Goal: Task Accomplishment & Management: Manage account settings

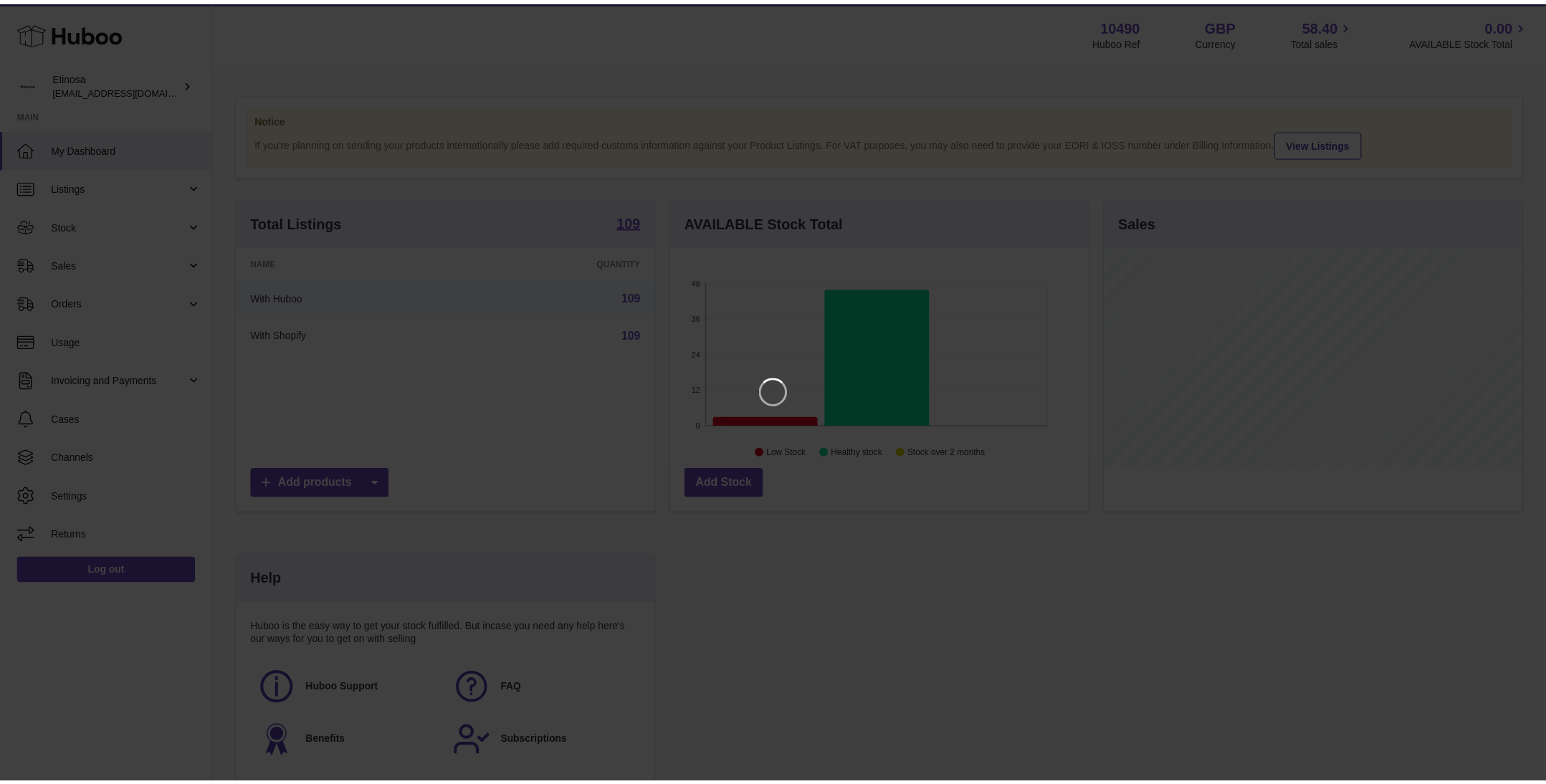
scroll to position [224, 423]
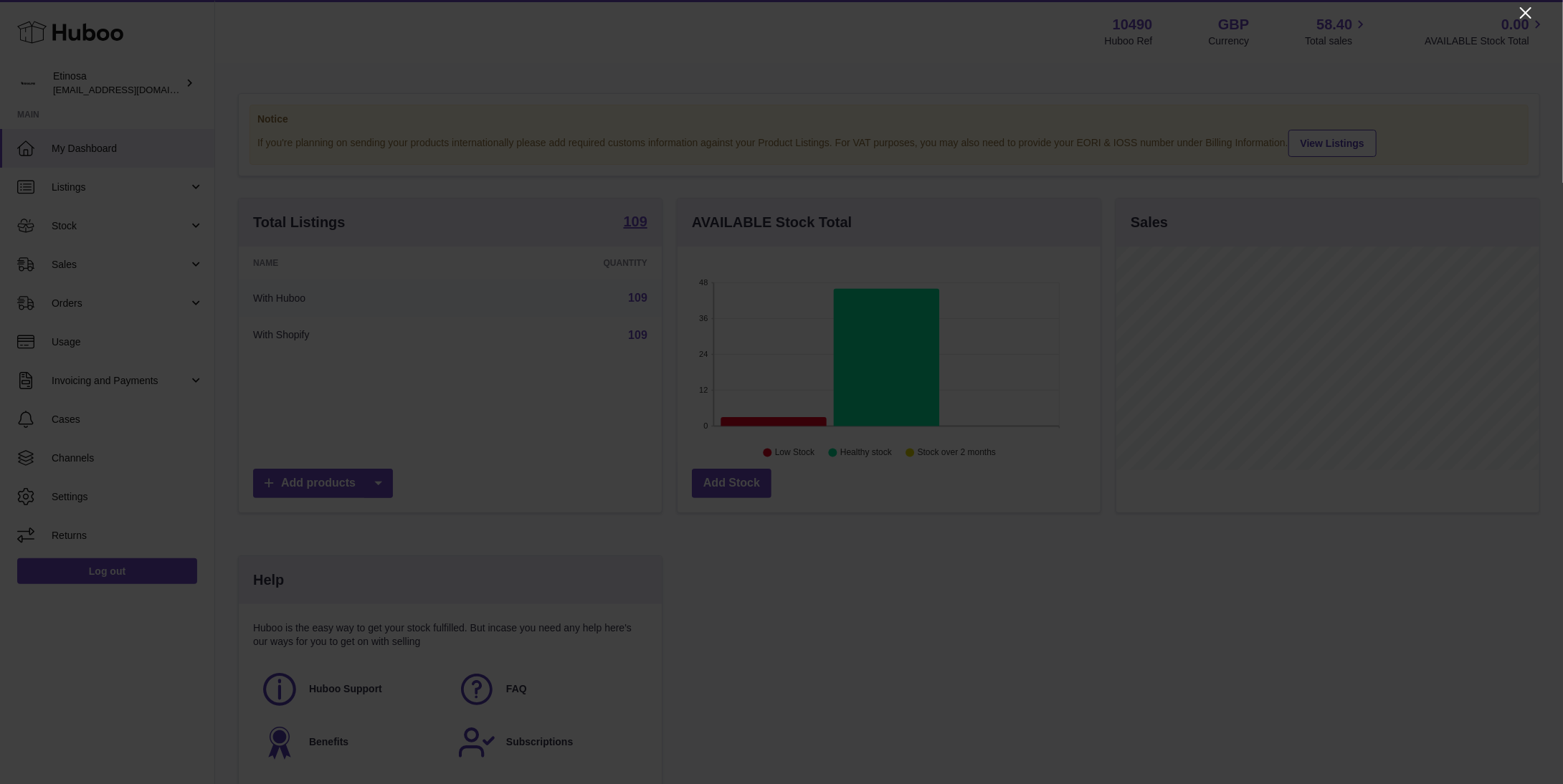
click at [1520, 17] on icon "Close" at bounding box center [1525, 13] width 17 height 17
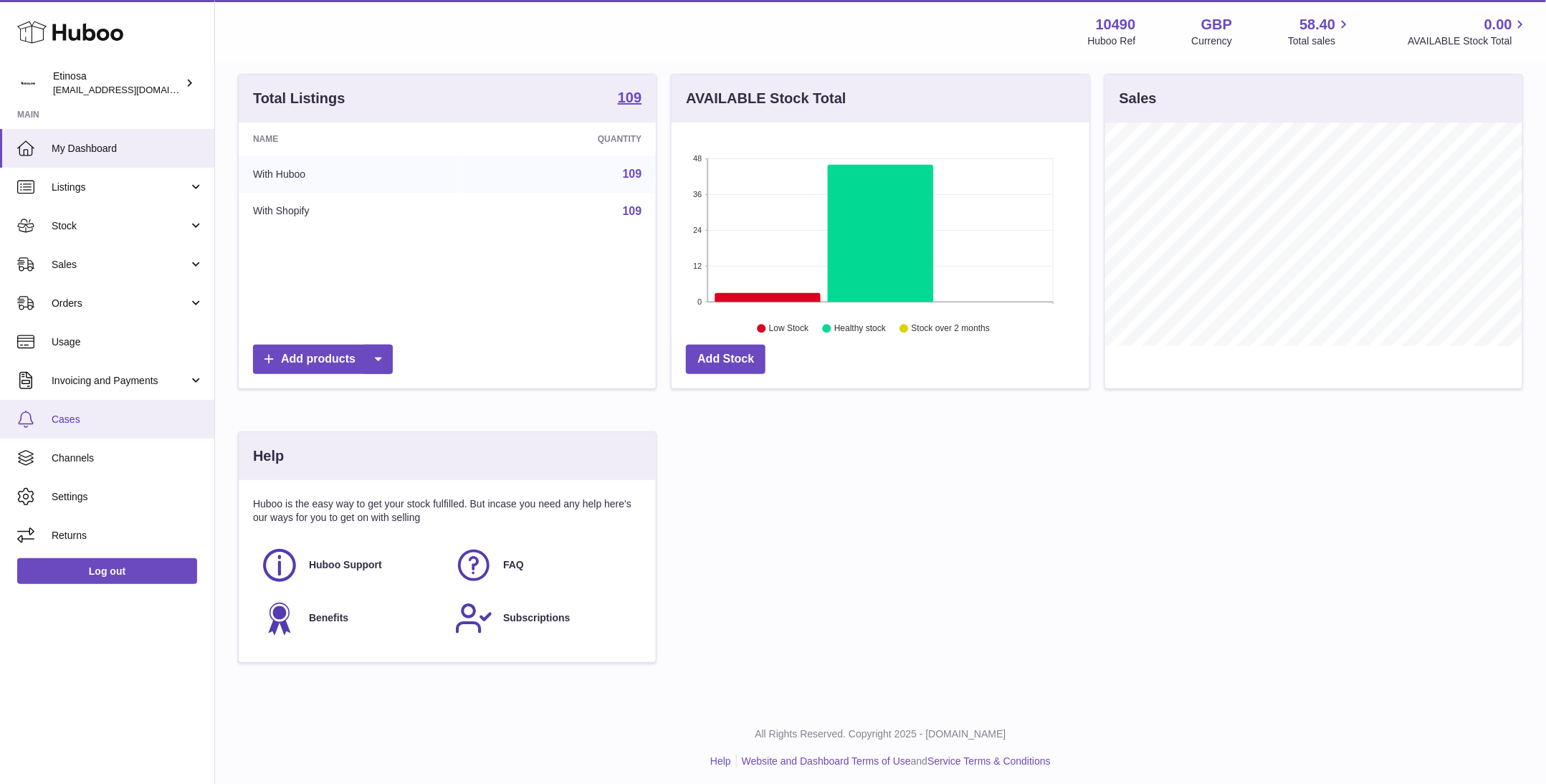
scroll to position [131, 0]
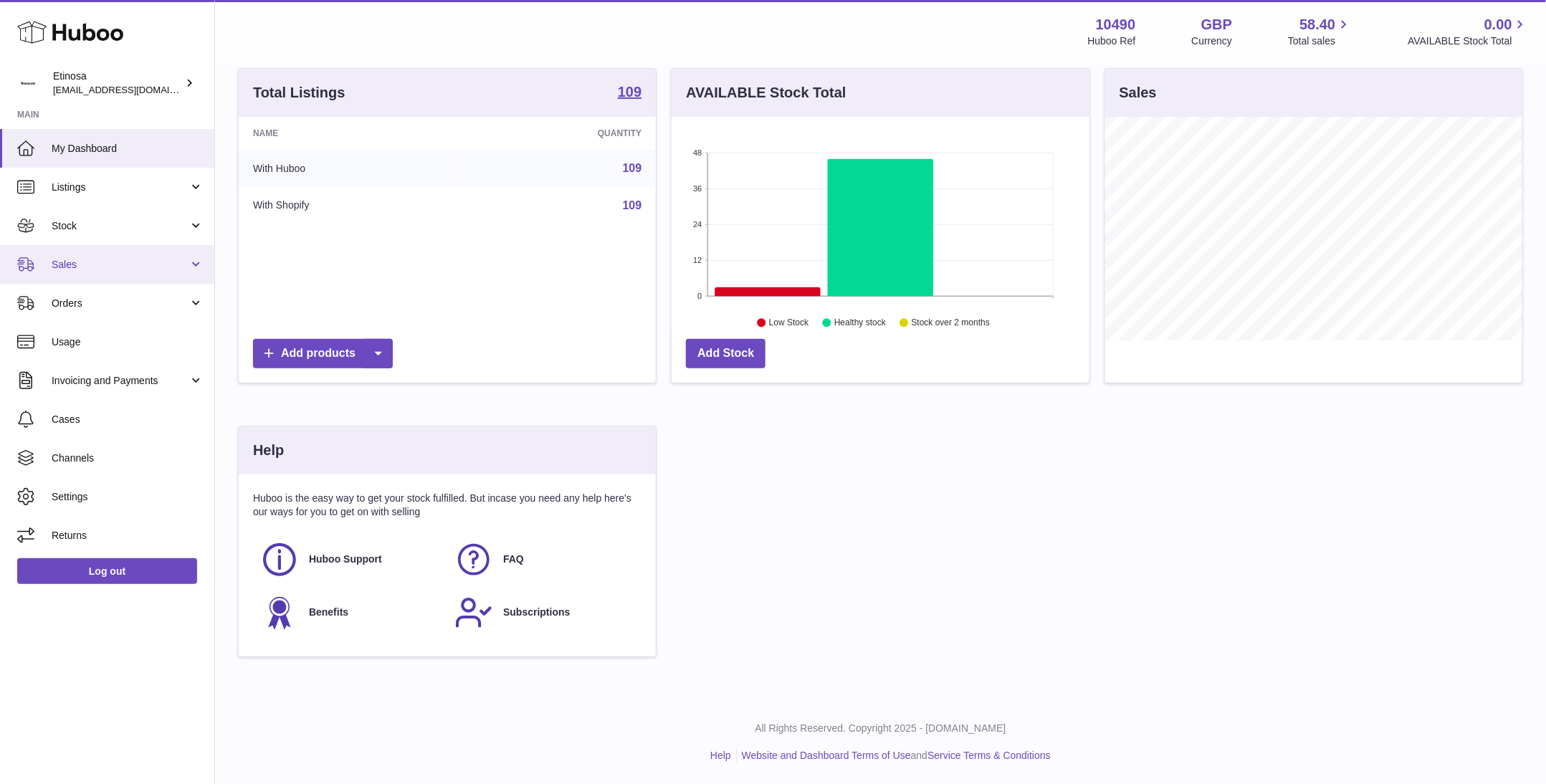
click at [96, 258] on span "Sales" at bounding box center [120, 264] width 137 height 14
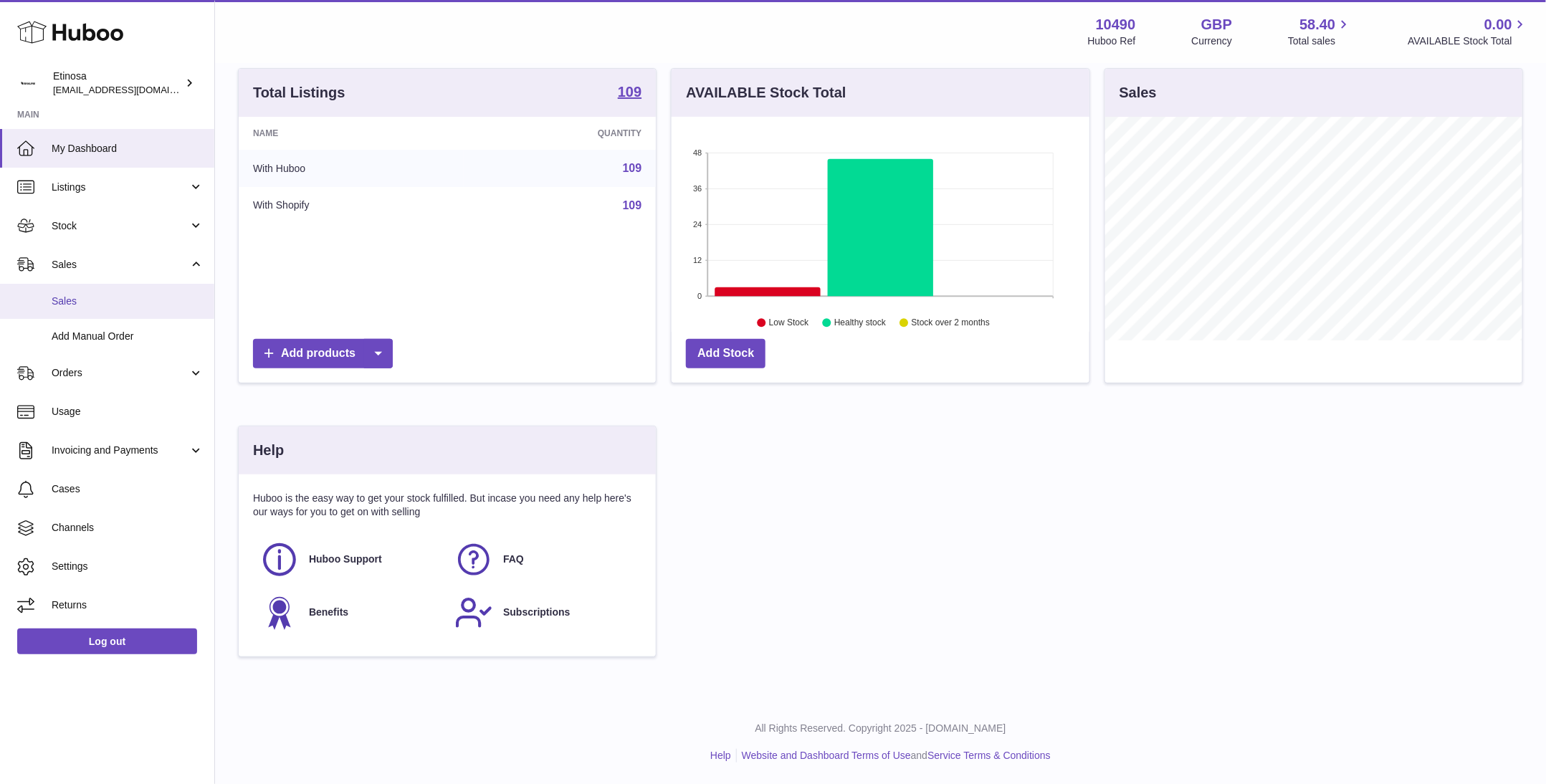
click at [108, 294] on span "Sales" at bounding box center [127, 300] width 152 height 14
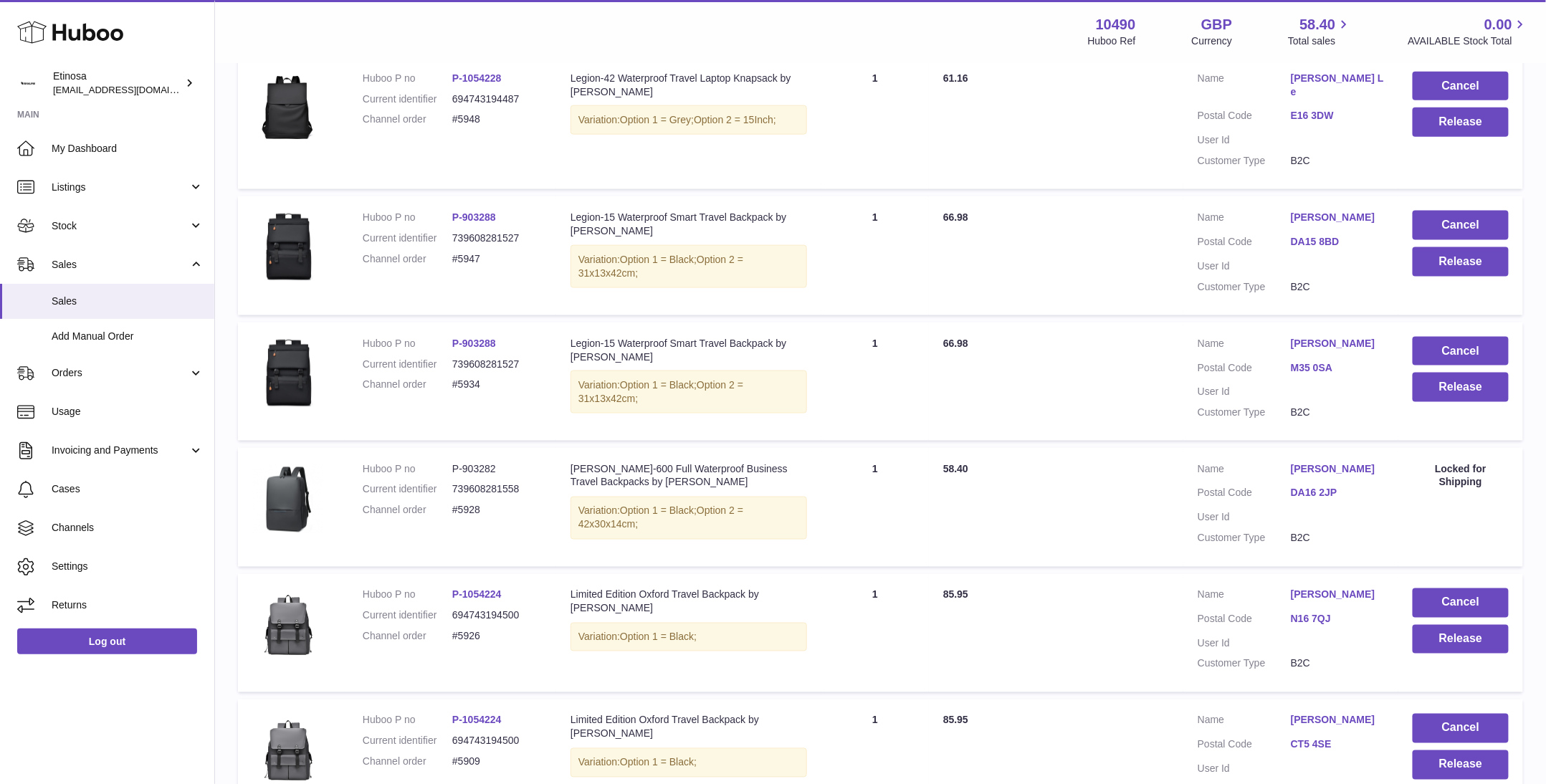
scroll to position [979, 0]
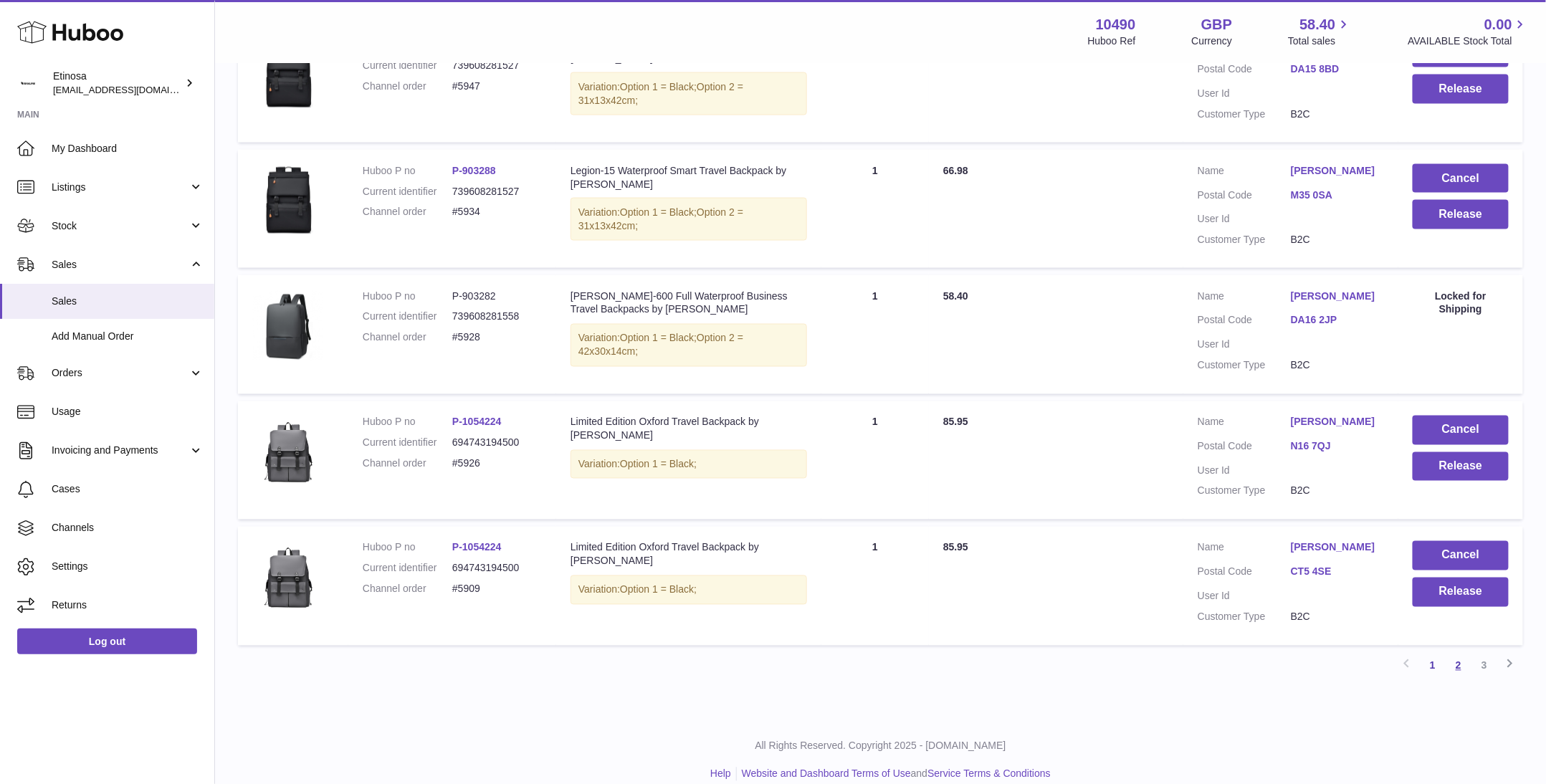
click at [1463, 653] on link "2" at bounding box center [1458, 666] width 26 height 26
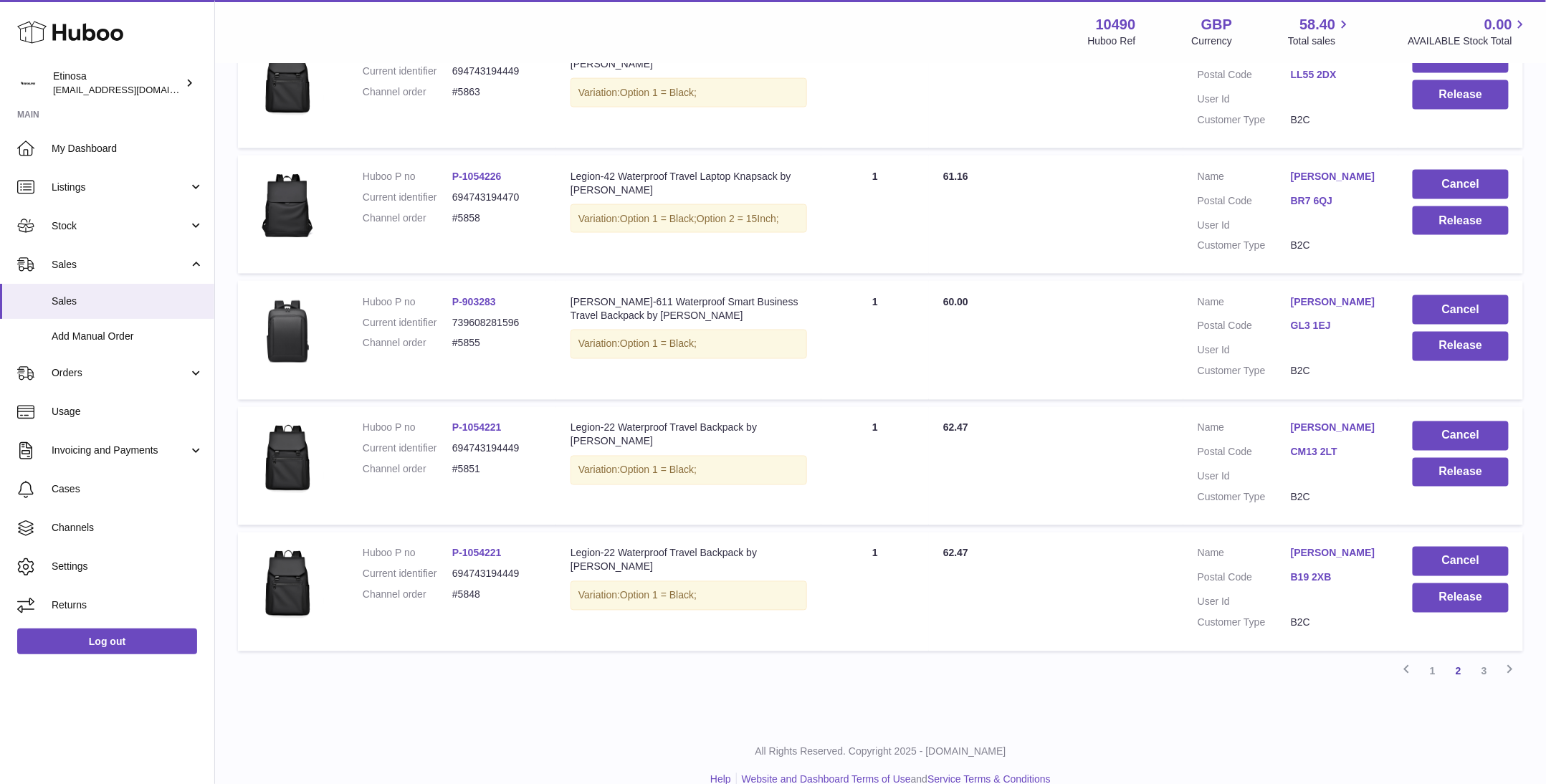
scroll to position [979, 0]
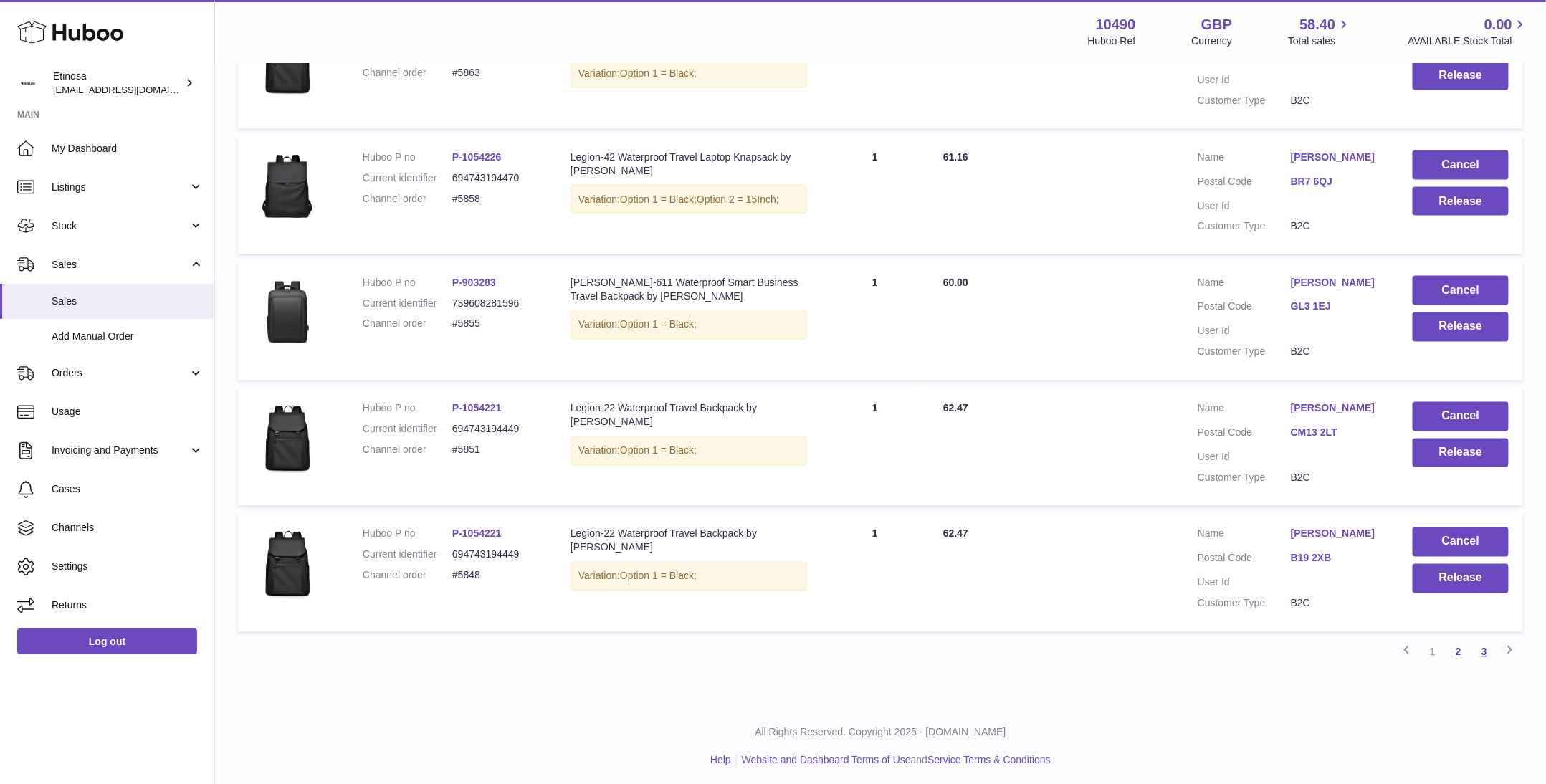
click at [1486, 650] on link "3" at bounding box center [1485, 652] width 26 height 26
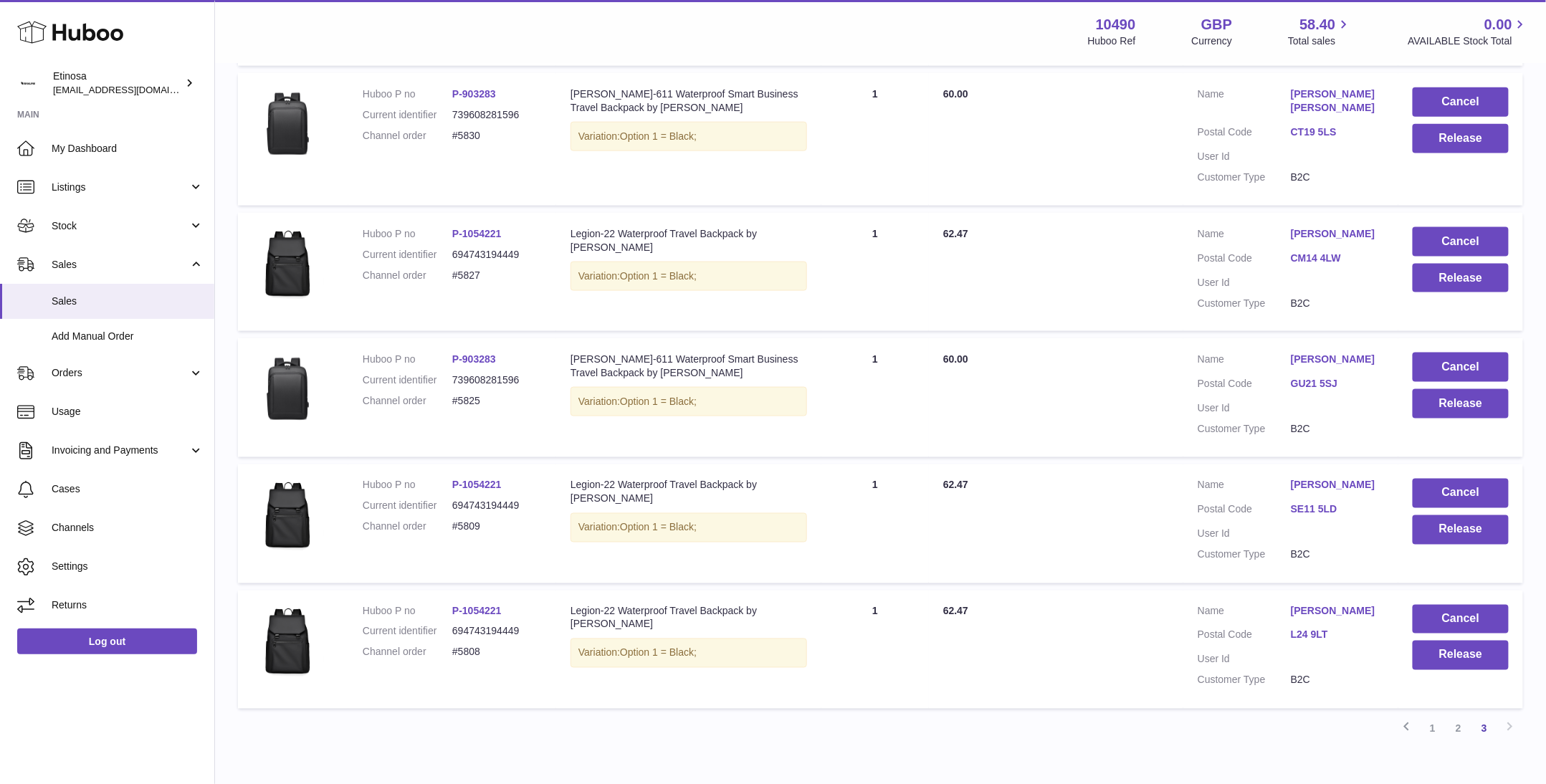
scroll to position [853, 0]
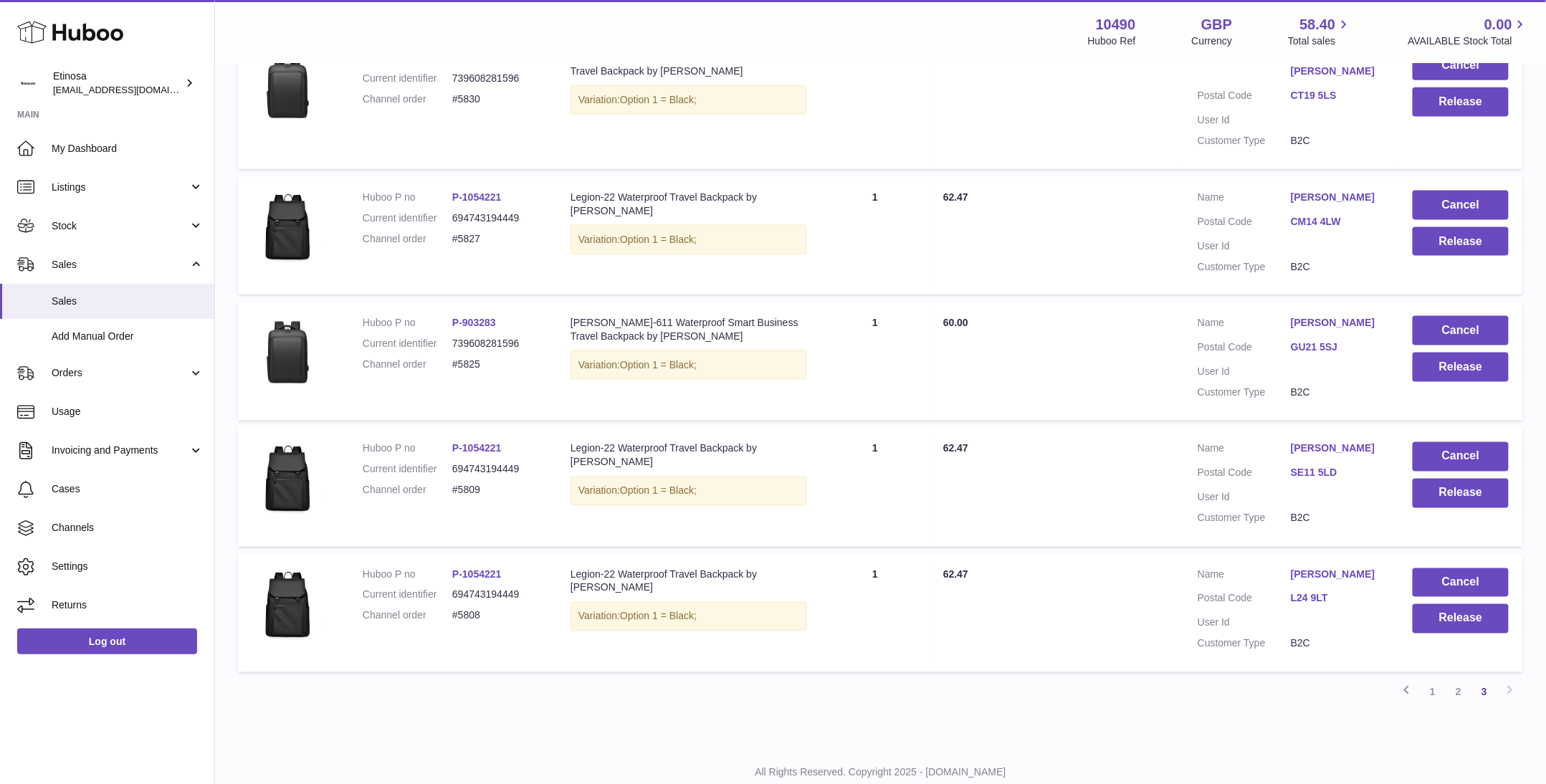
click at [1509, 679] on div "Previous 1 2 3 Next" at bounding box center [881, 692] width 1285 height 26
click at [564, 744] on div "All Rights Reserved. Copyright 2025 - Huboo.co.uk Help Website and Dashboard Te…" at bounding box center [880, 787] width 1331 height 85
drag, startPoint x: 1134, startPoint y: 756, endPoint x: 1149, endPoint y: 751, distance: 15.8
click at [1462, 679] on link "2" at bounding box center [1458, 692] width 26 height 26
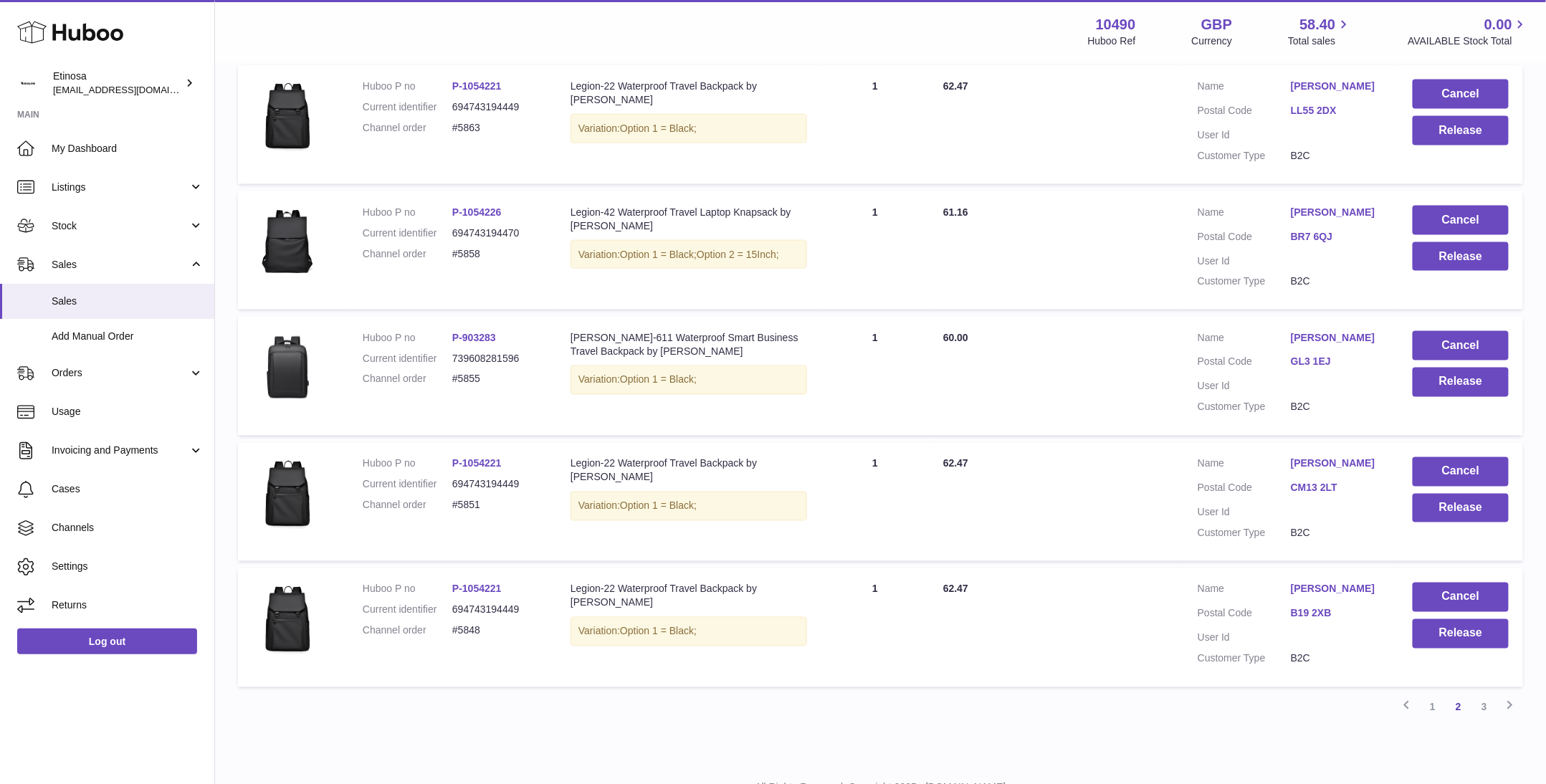
scroll to position [979, 0]
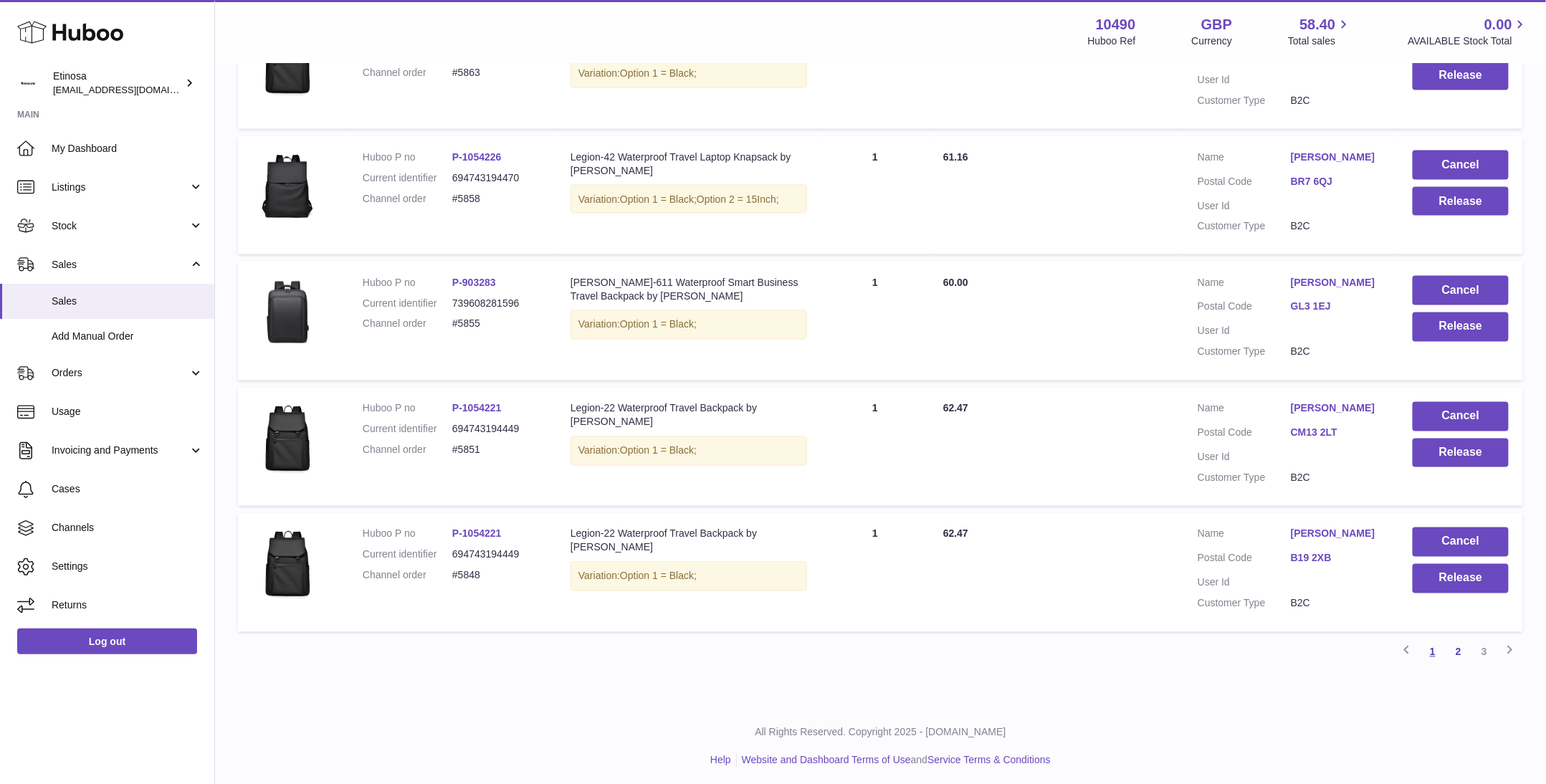
click at [1435, 650] on link "1" at bounding box center [1433, 652] width 26 height 26
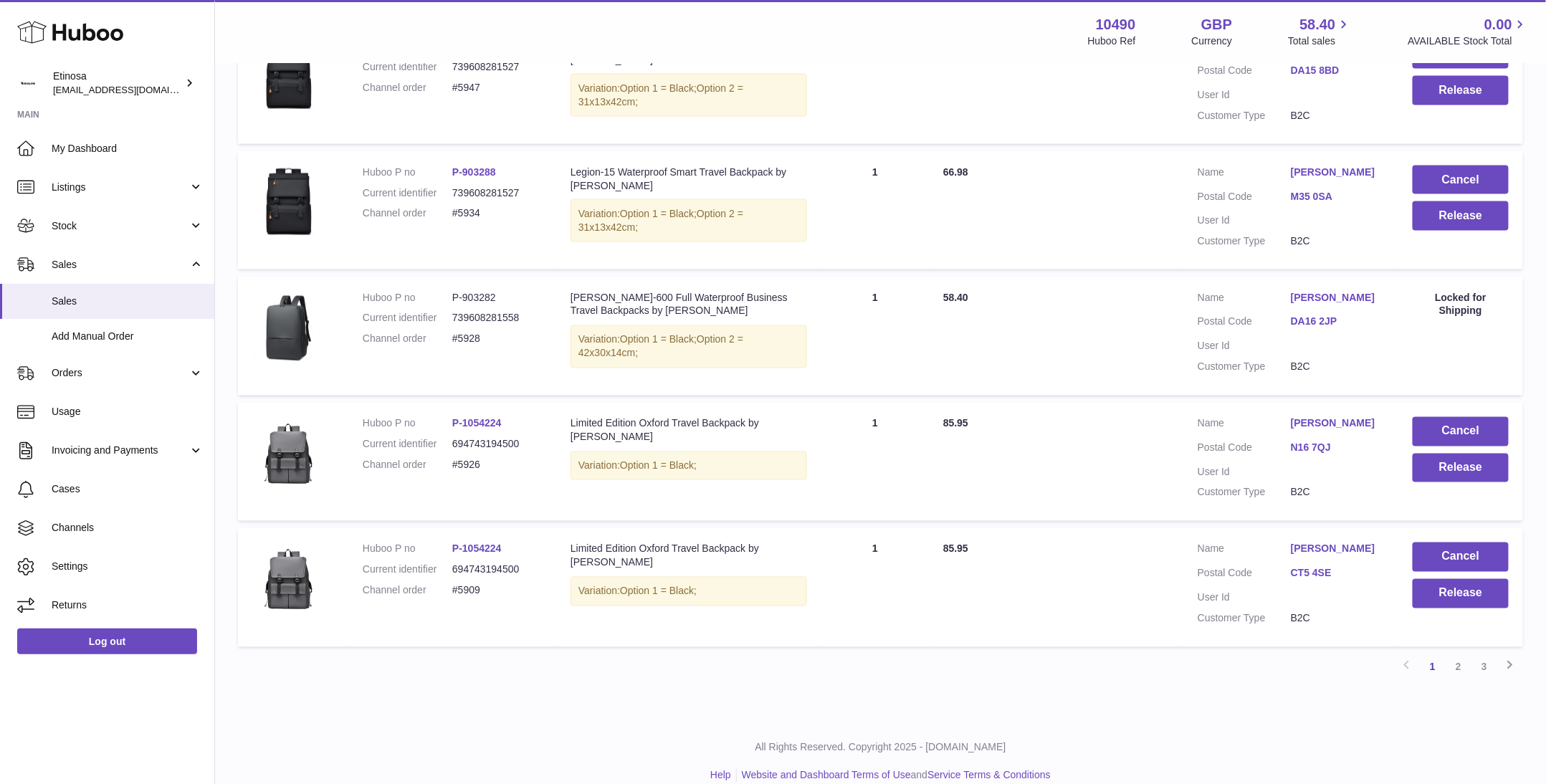
scroll to position [979, 0]
click at [1061, 743] on div "All Rights Reserved. Copyright 2025 - [DOMAIN_NAME] Help Website and Dashboard …" at bounding box center [880, 761] width 1331 height 85
click at [1450, 653] on link "2" at bounding box center [1458, 666] width 26 height 26
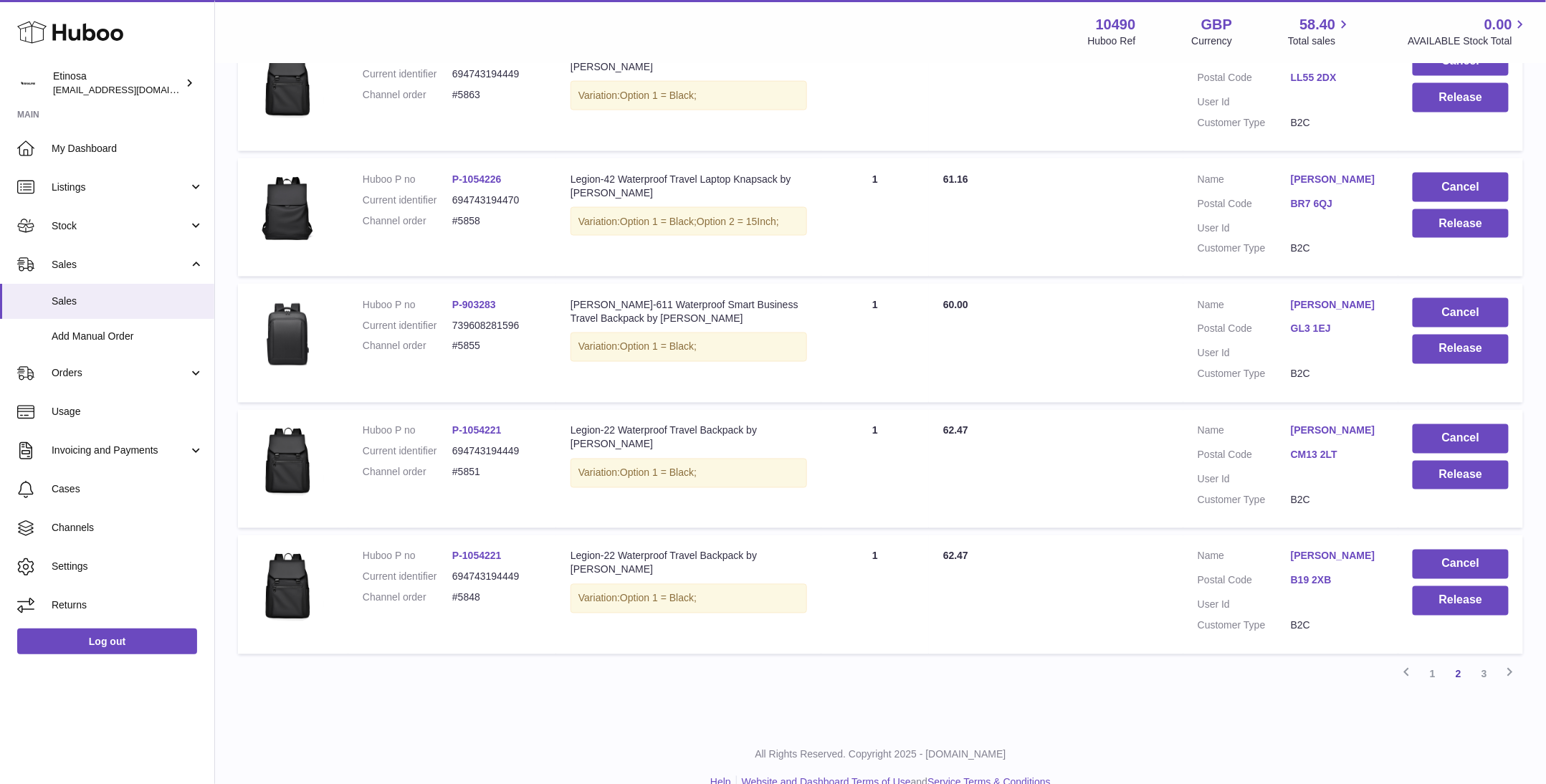
scroll to position [979, 0]
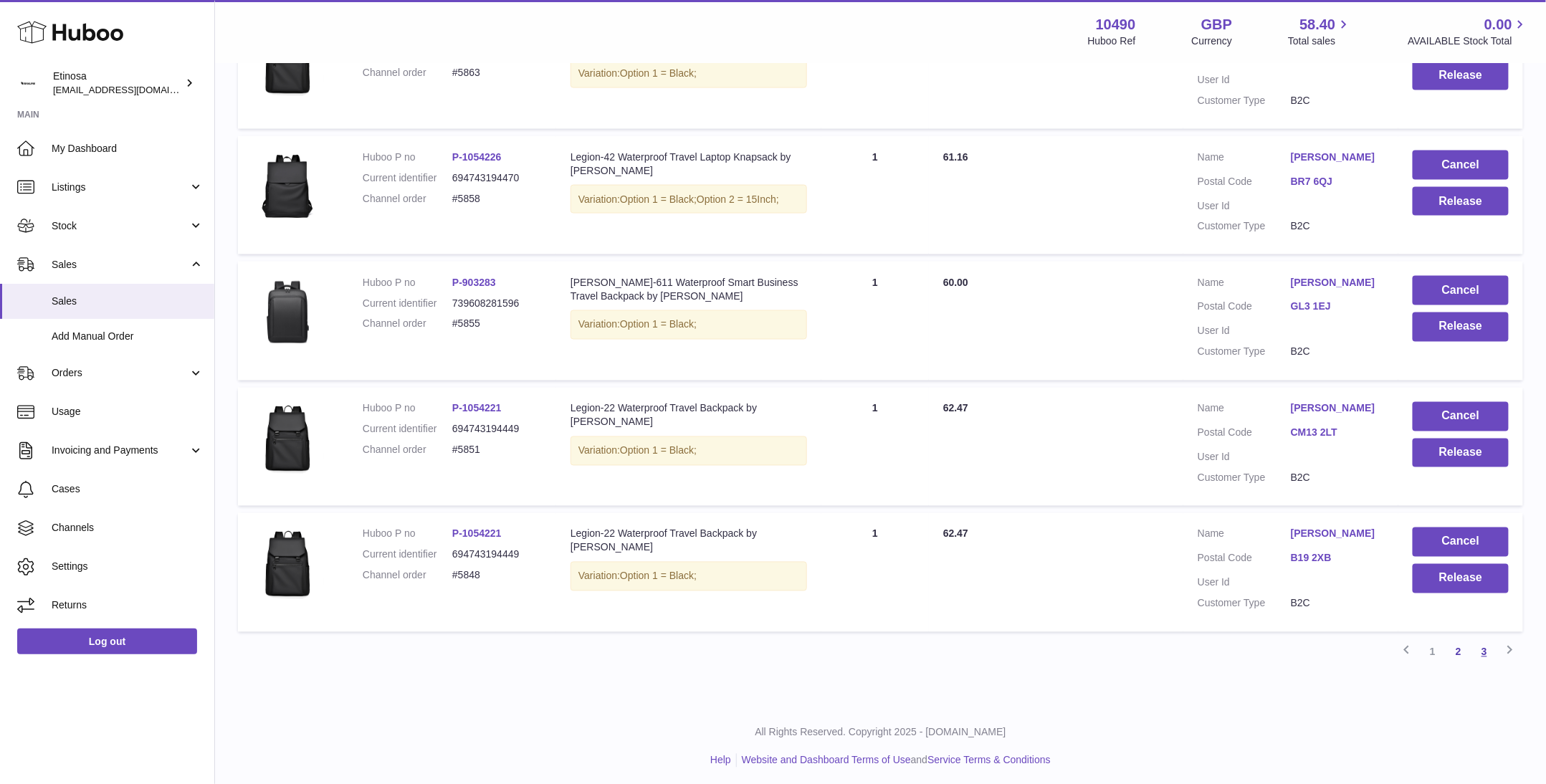
click at [1486, 650] on link "3" at bounding box center [1485, 652] width 26 height 26
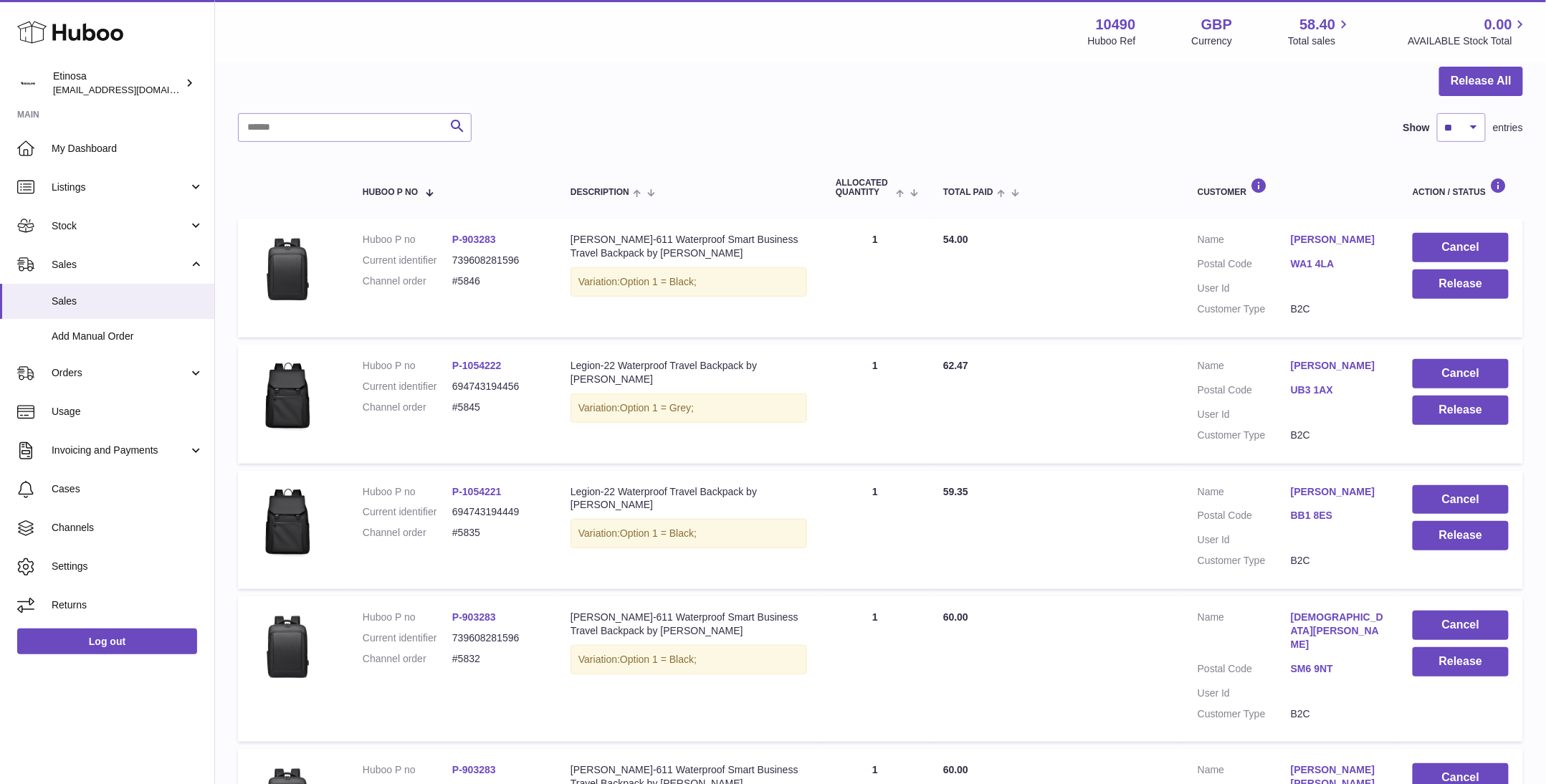
scroll to position [279, 0]
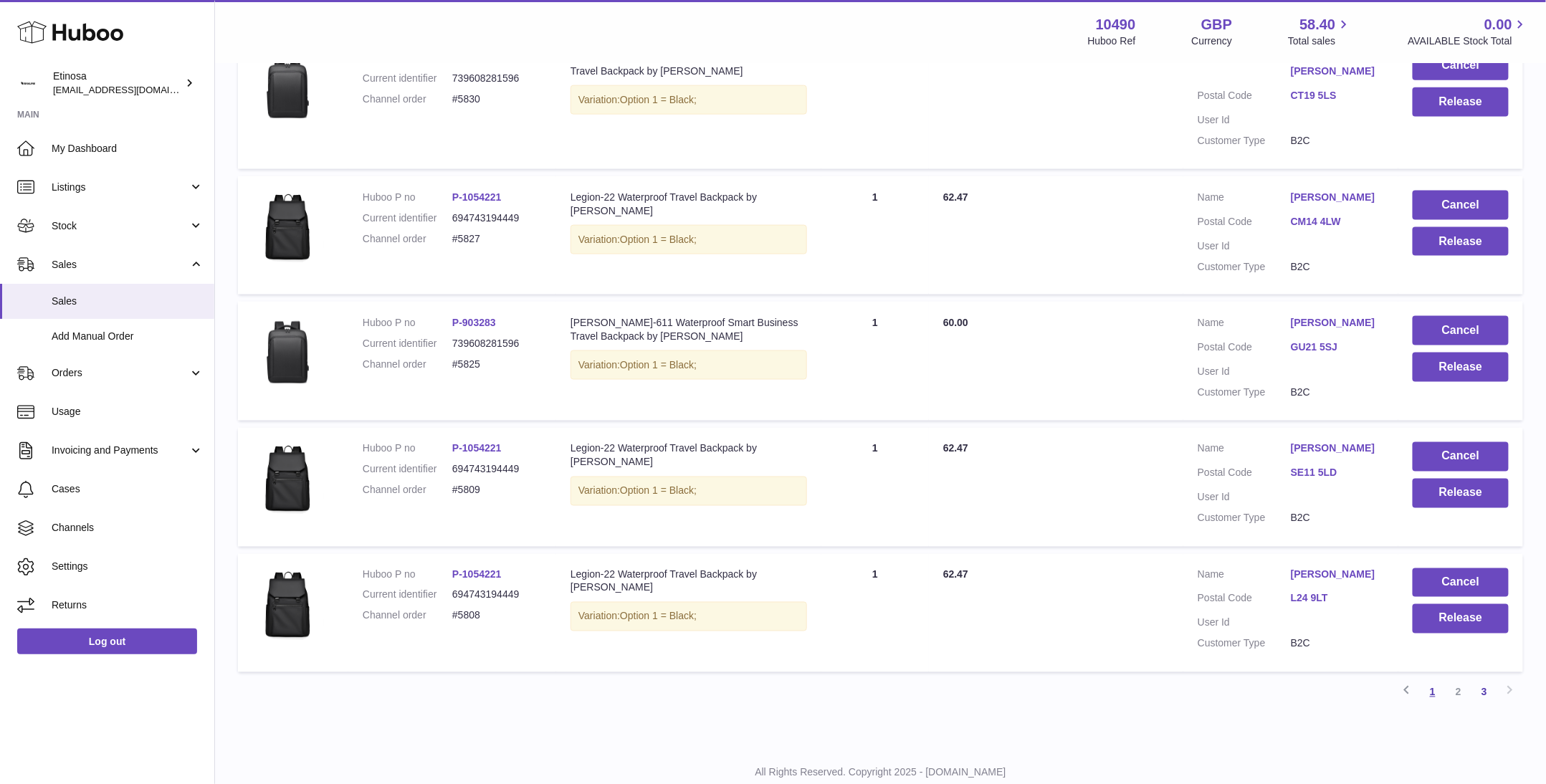
click at [1431, 679] on link "1" at bounding box center [1433, 692] width 26 height 26
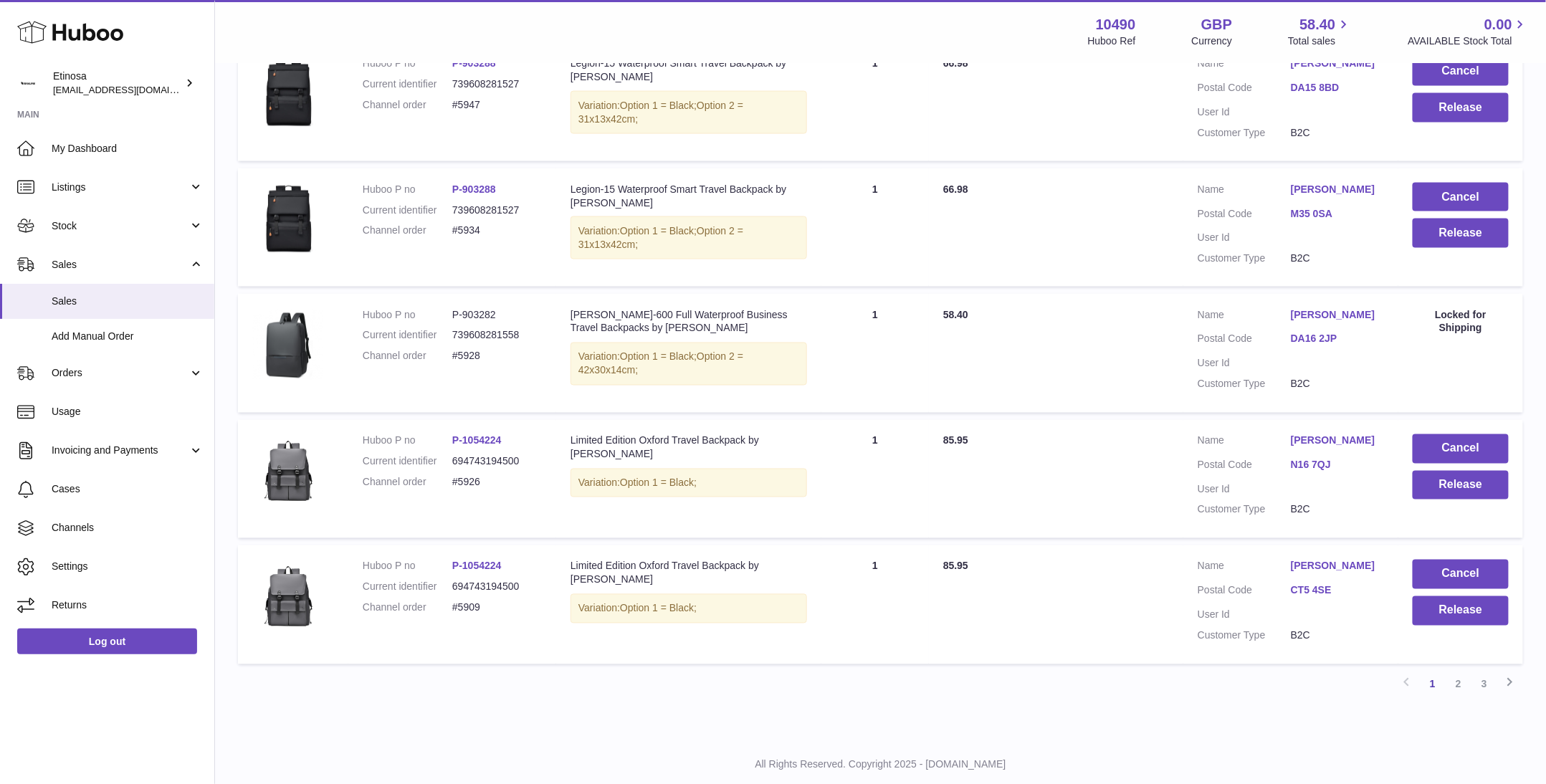
scroll to position [979, 0]
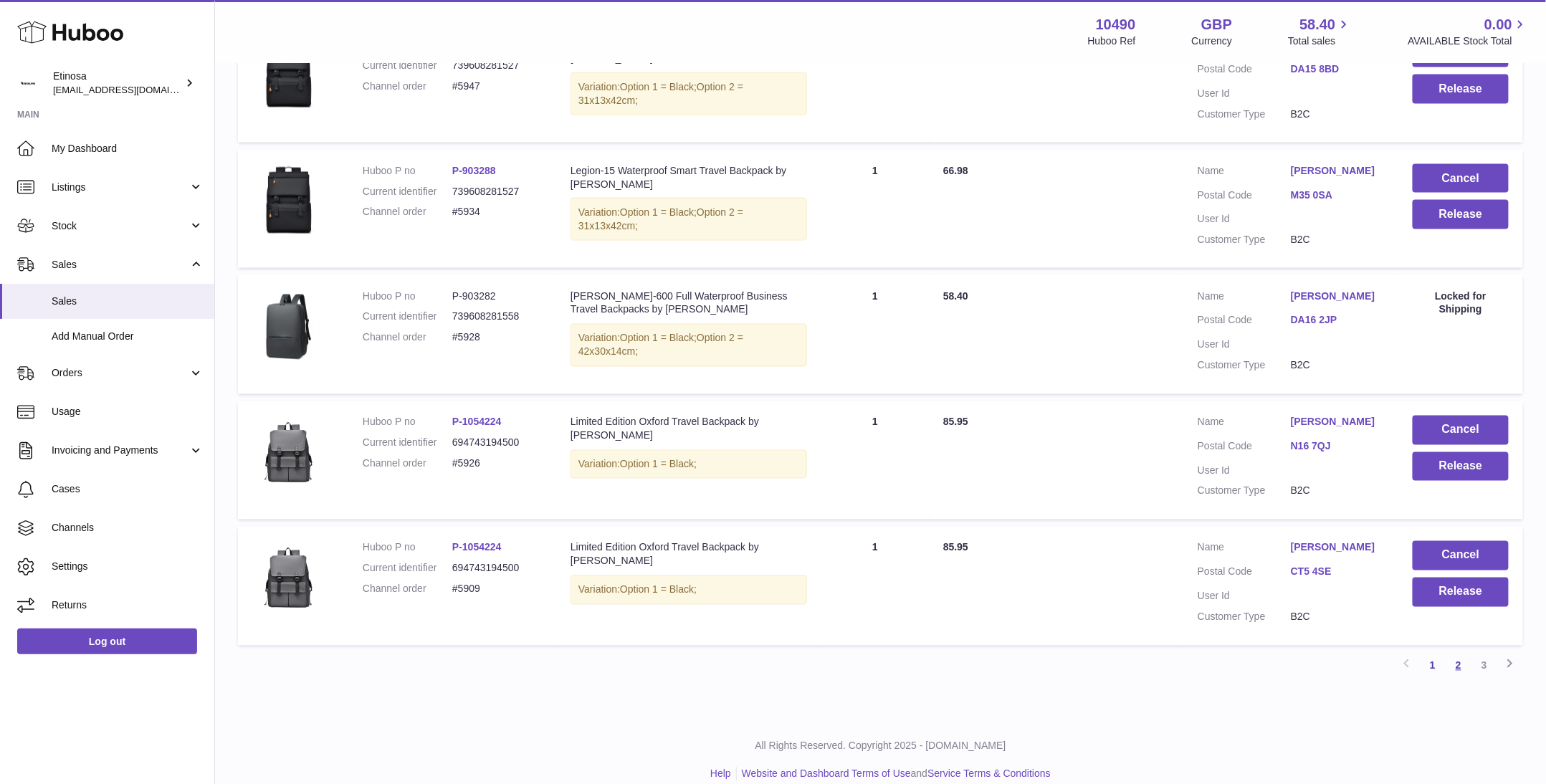
click at [1452, 653] on link "2" at bounding box center [1458, 666] width 26 height 26
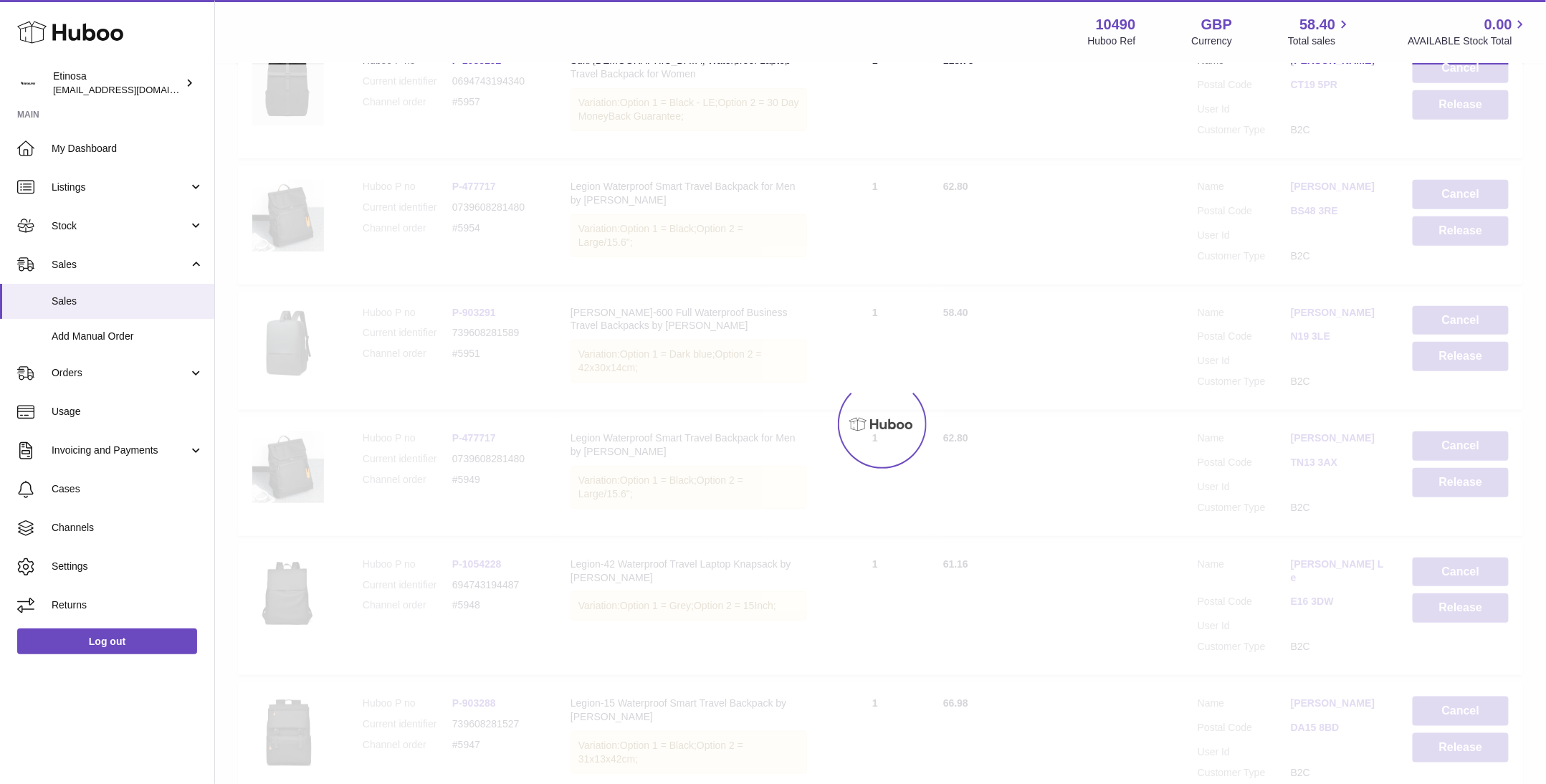
scroll to position [64, 0]
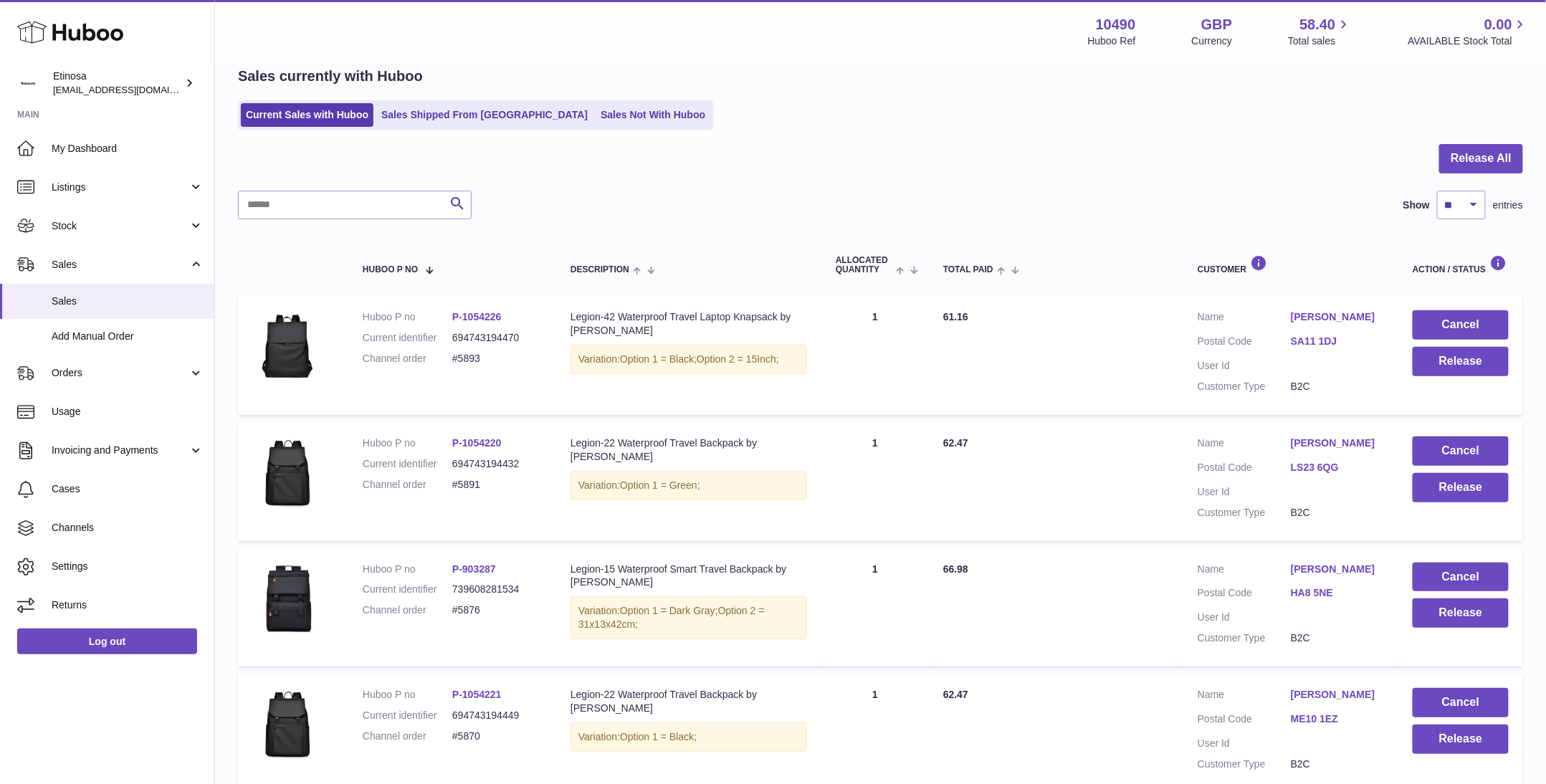
click at [276, 242] on th at bounding box center [293, 264] width 110 height 48
click at [1462, 318] on button "Cancel" at bounding box center [1461, 325] width 96 height 30
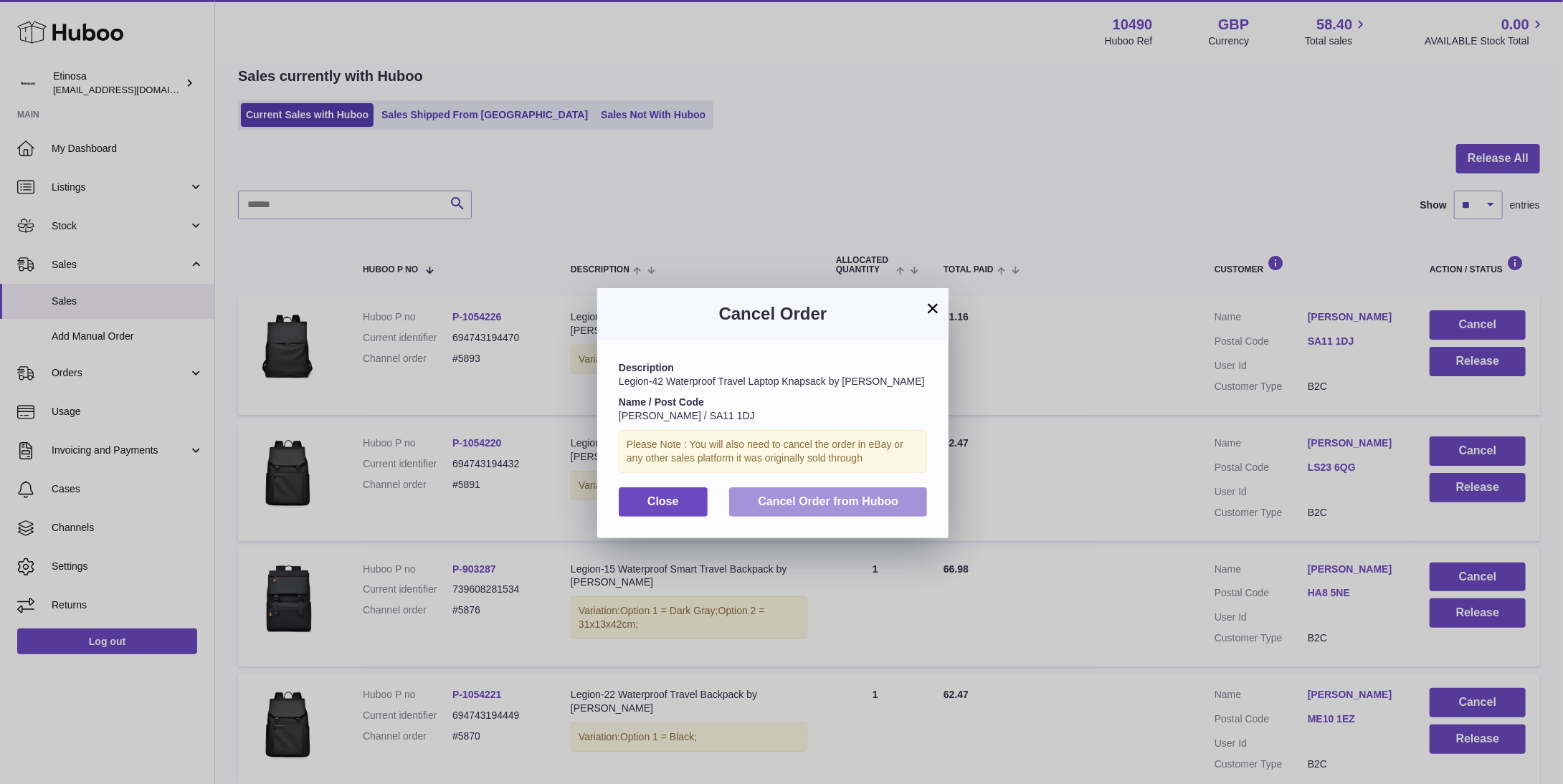
click at [762, 510] on button "Cancel Order from Huboo" at bounding box center [828, 502] width 198 height 30
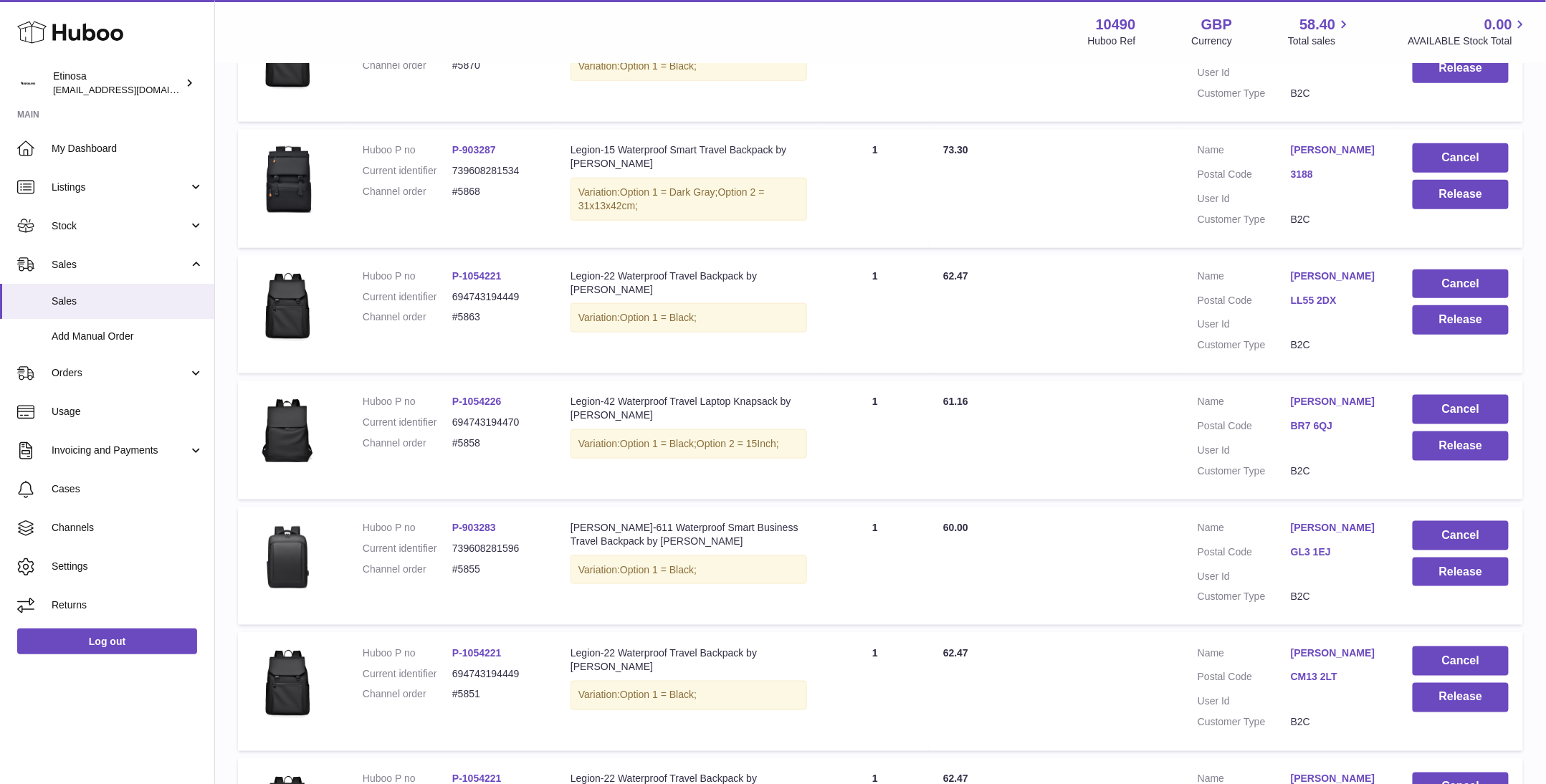
scroll to position [979, 0]
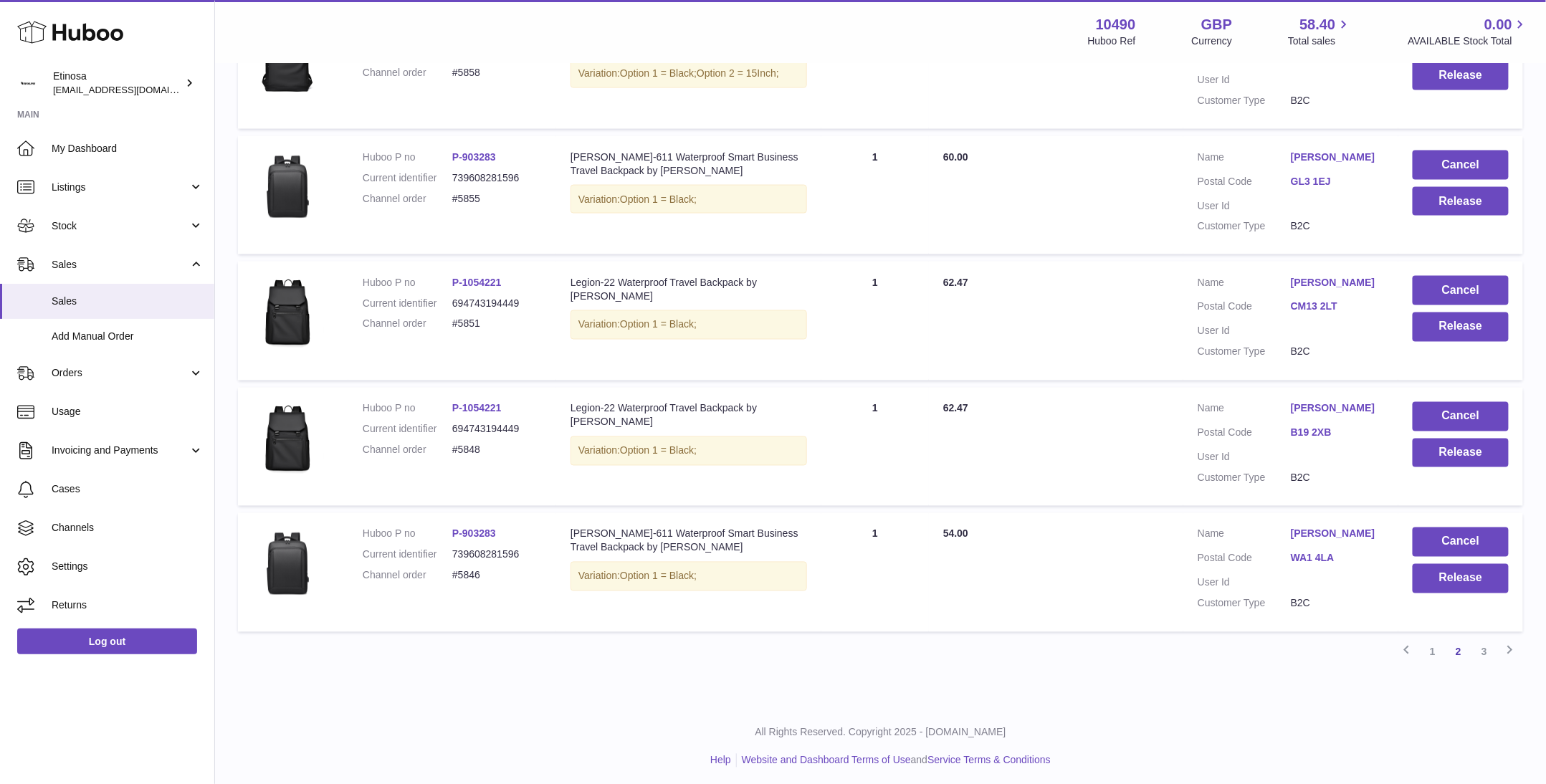
click at [1487, 650] on link "3" at bounding box center [1485, 652] width 26 height 26
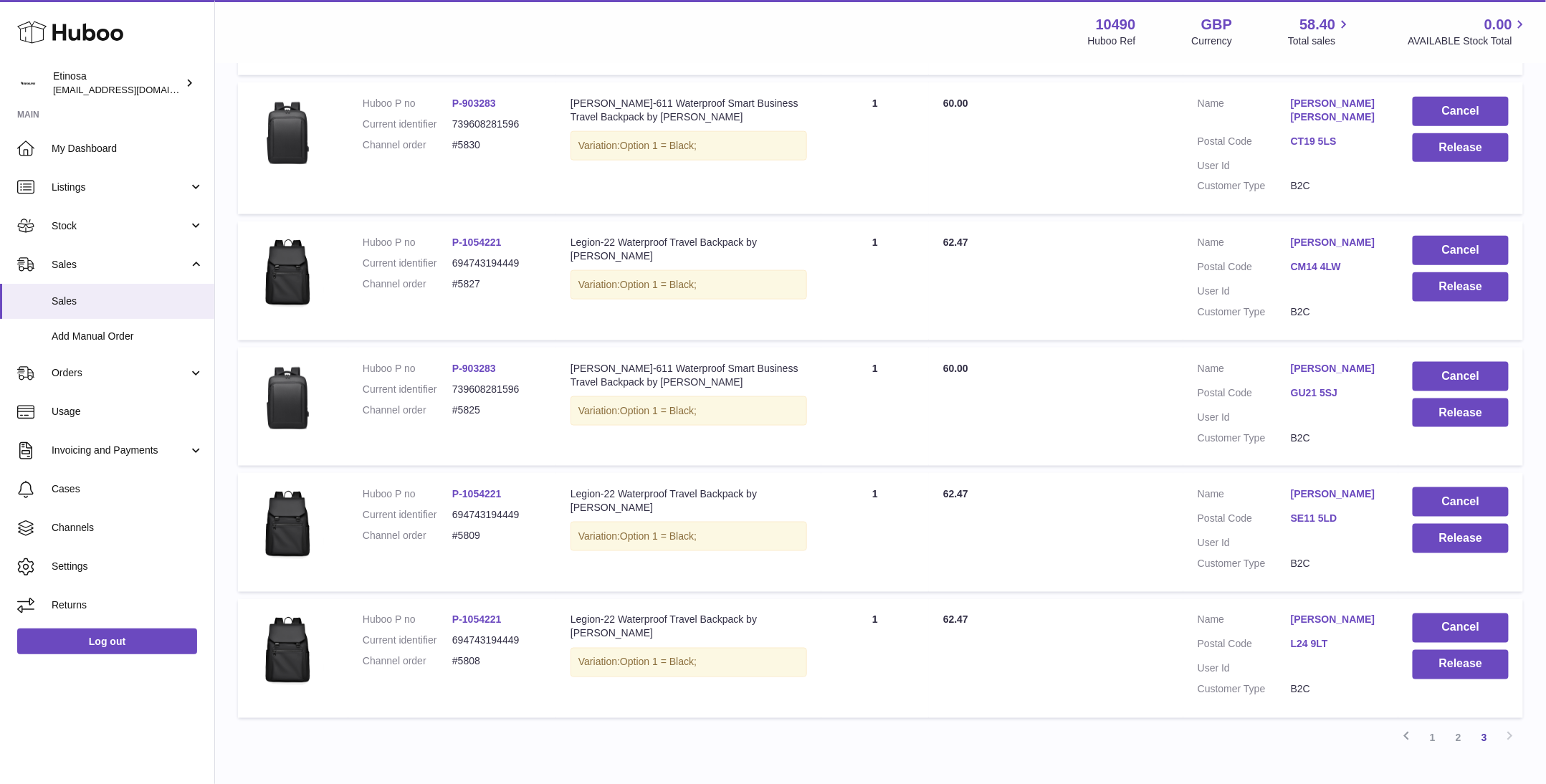
scroll to position [728, 0]
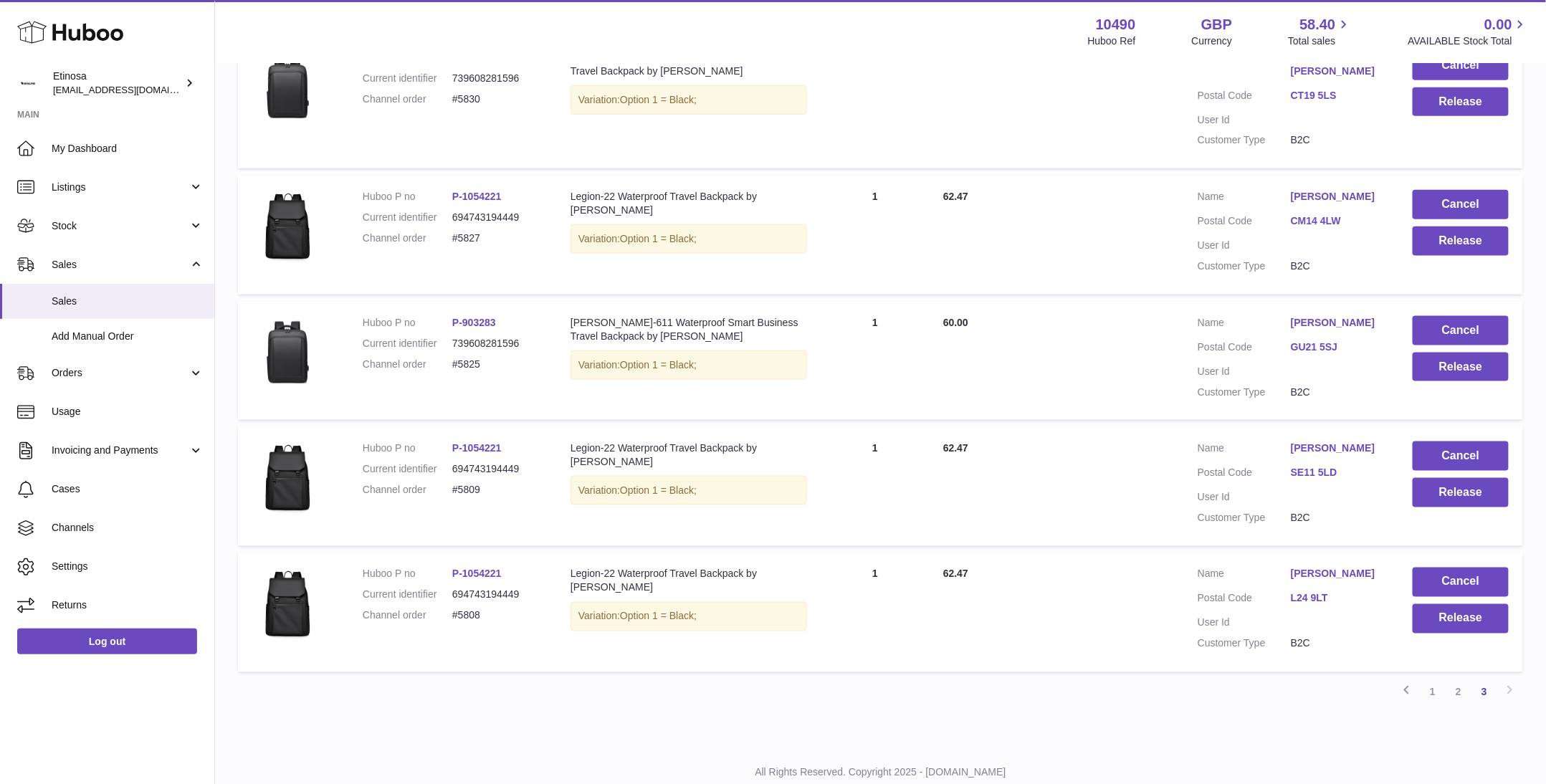
click at [494, 697] on div "My Huboo - Sales report Sales currently with Huboo Current Sales with Huboo Sal…" at bounding box center [880, 40] width 1331 height 1408
click at [1475, 567] on button "Cancel" at bounding box center [1461, 582] width 96 height 30
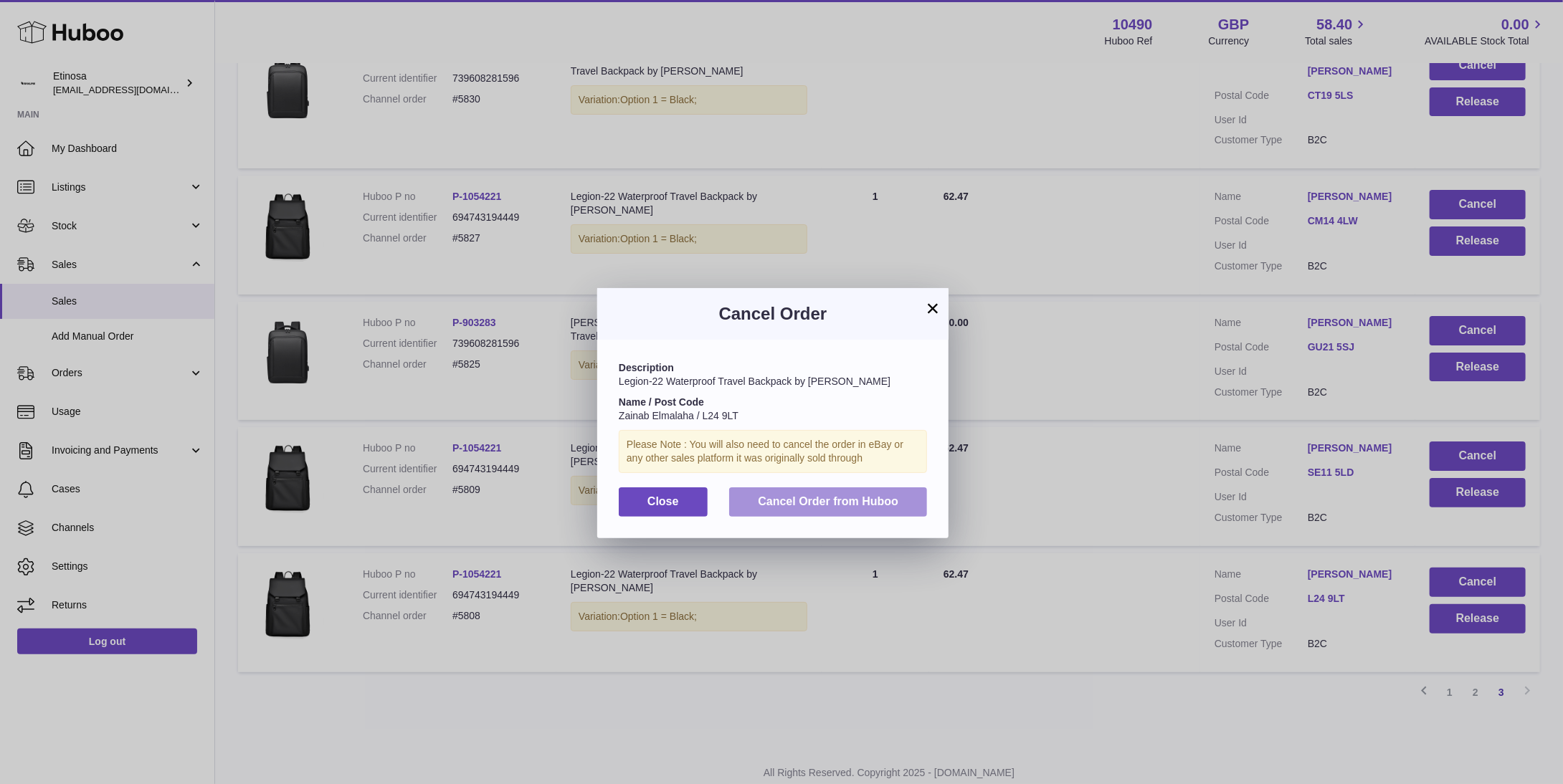
click at [874, 500] on span "Cancel Order from Huboo" at bounding box center [828, 502] width 141 height 13
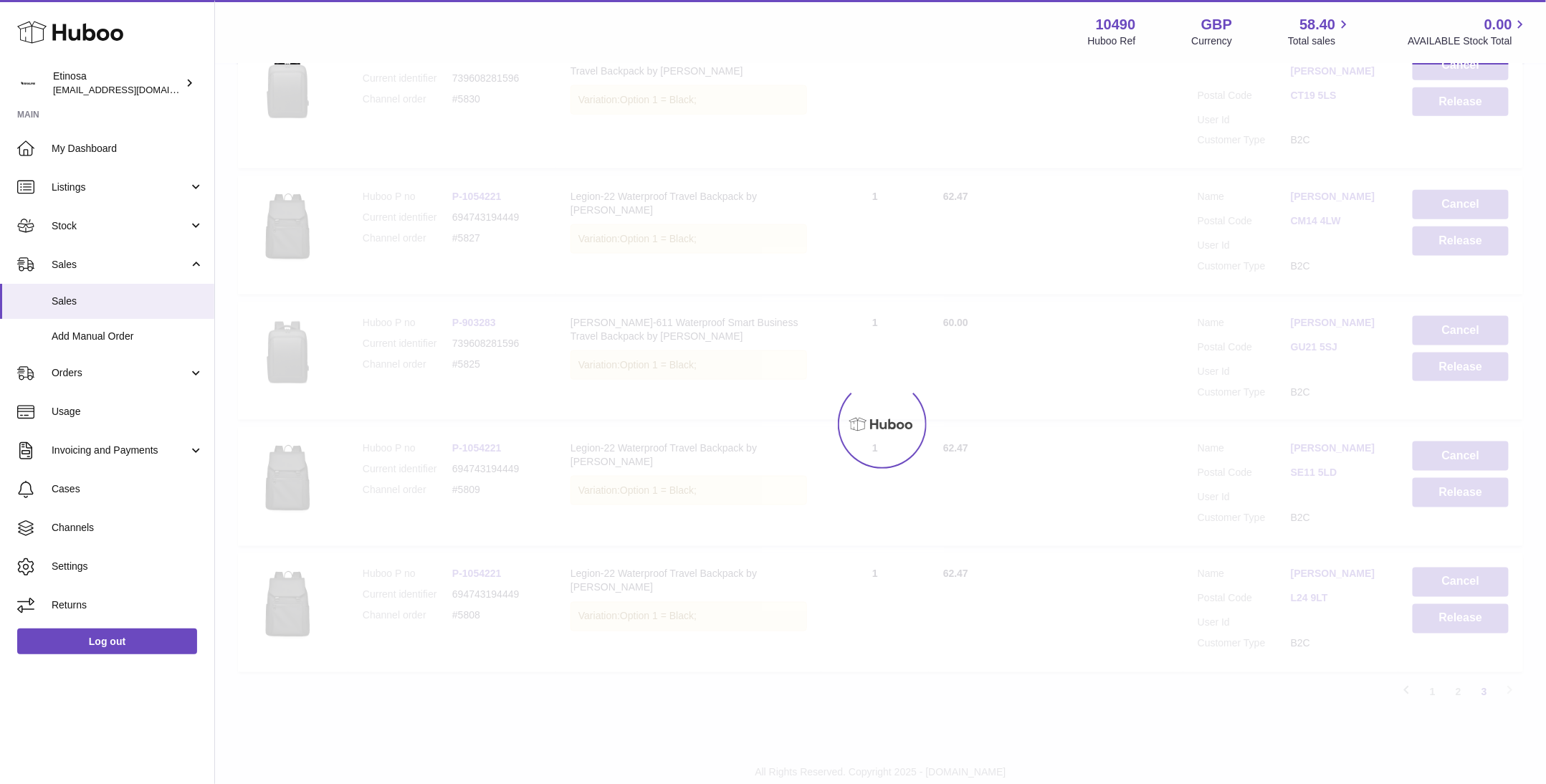
scroll to position [604, 0]
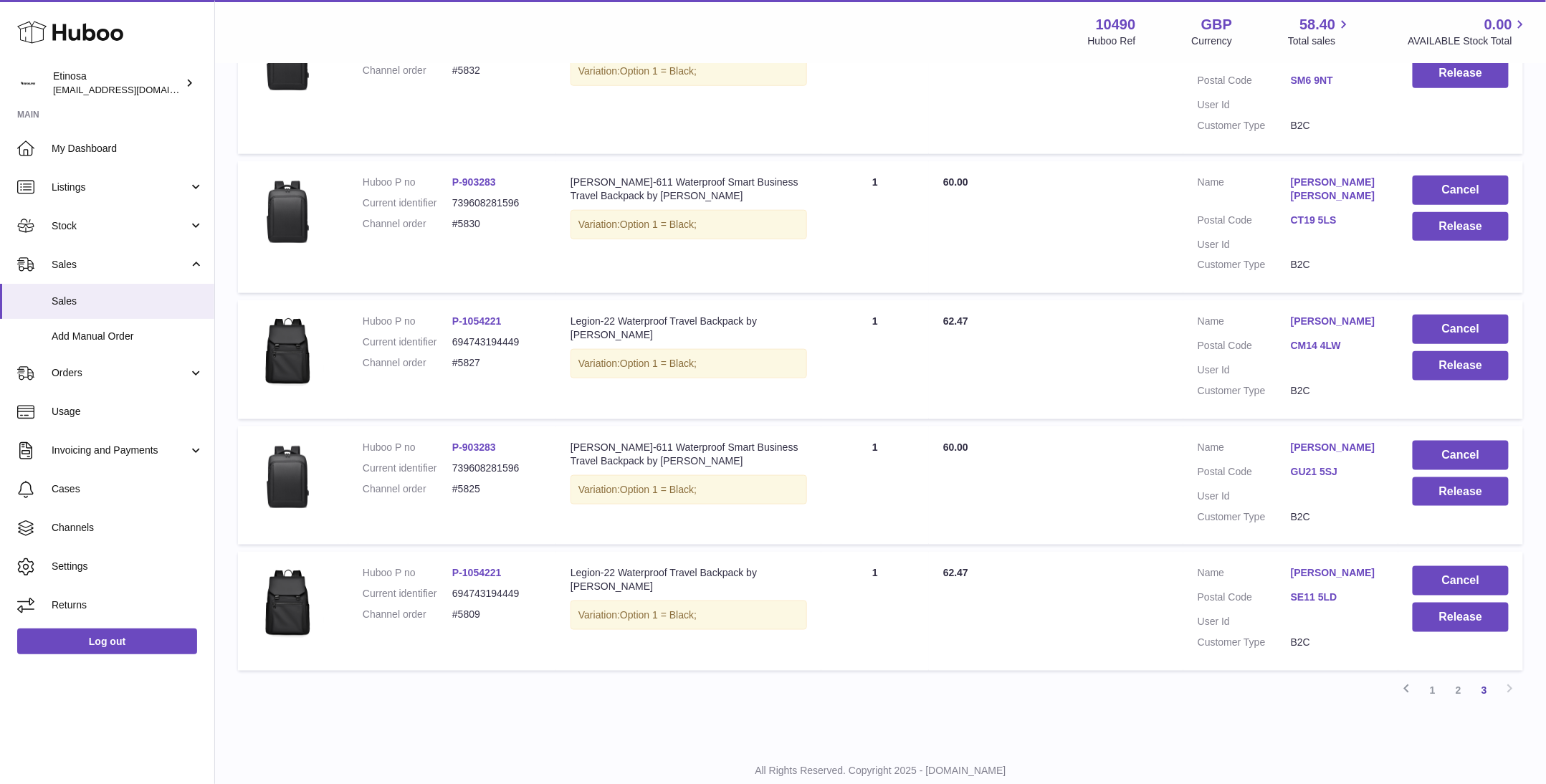
click at [1294, 765] on p "All Rights Reserved. Copyright 2025 - [DOMAIN_NAME]" at bounding box center [881, 771] width 1309 height 14
click at [1444, 567] on button "Cancel" at bounding box center [1461, 581] width 96 height 30
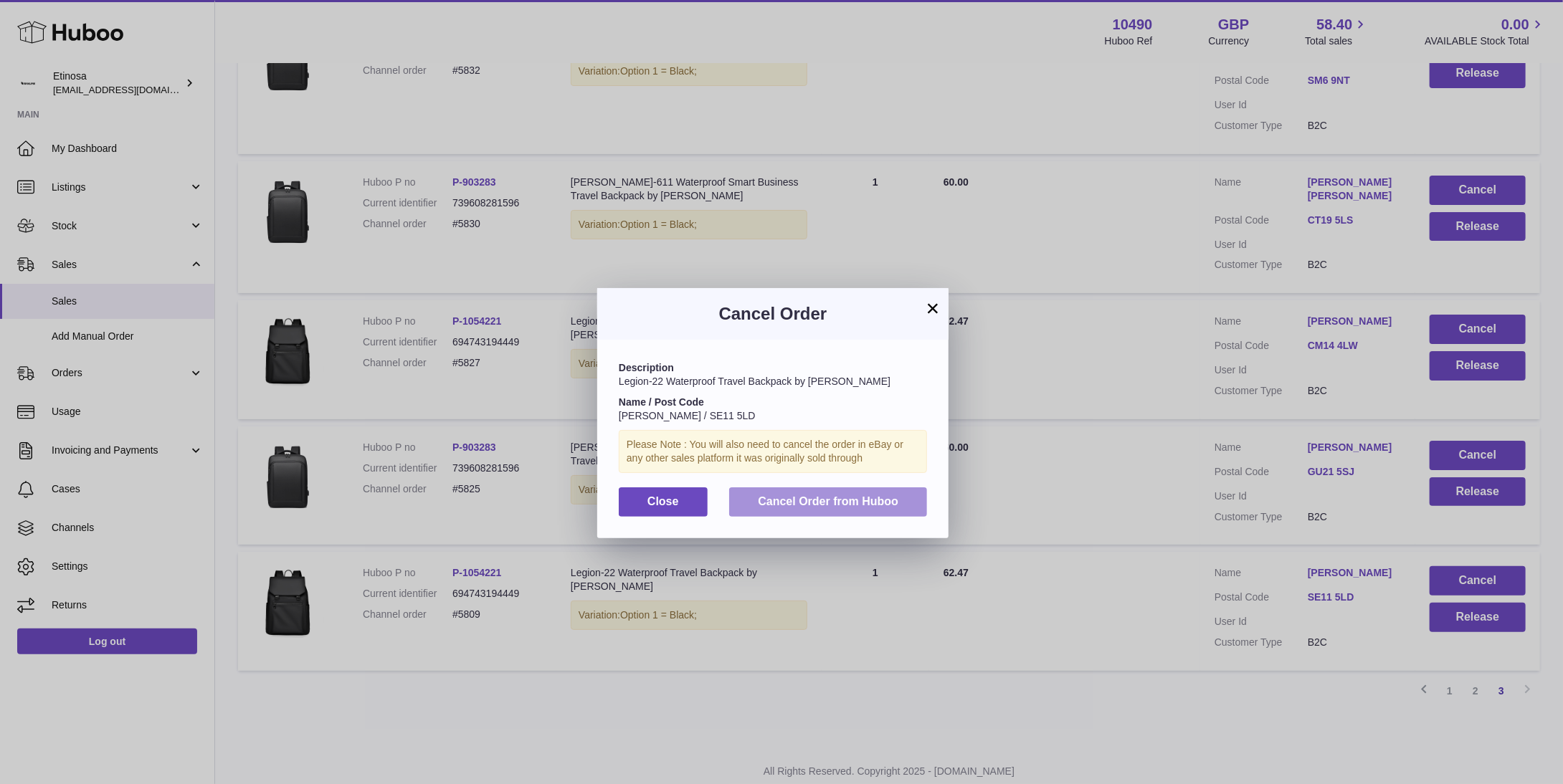
click at [846, 509] on button "Cancel Order from Huboo" at bounding box center [828, 502] width 198 height 30
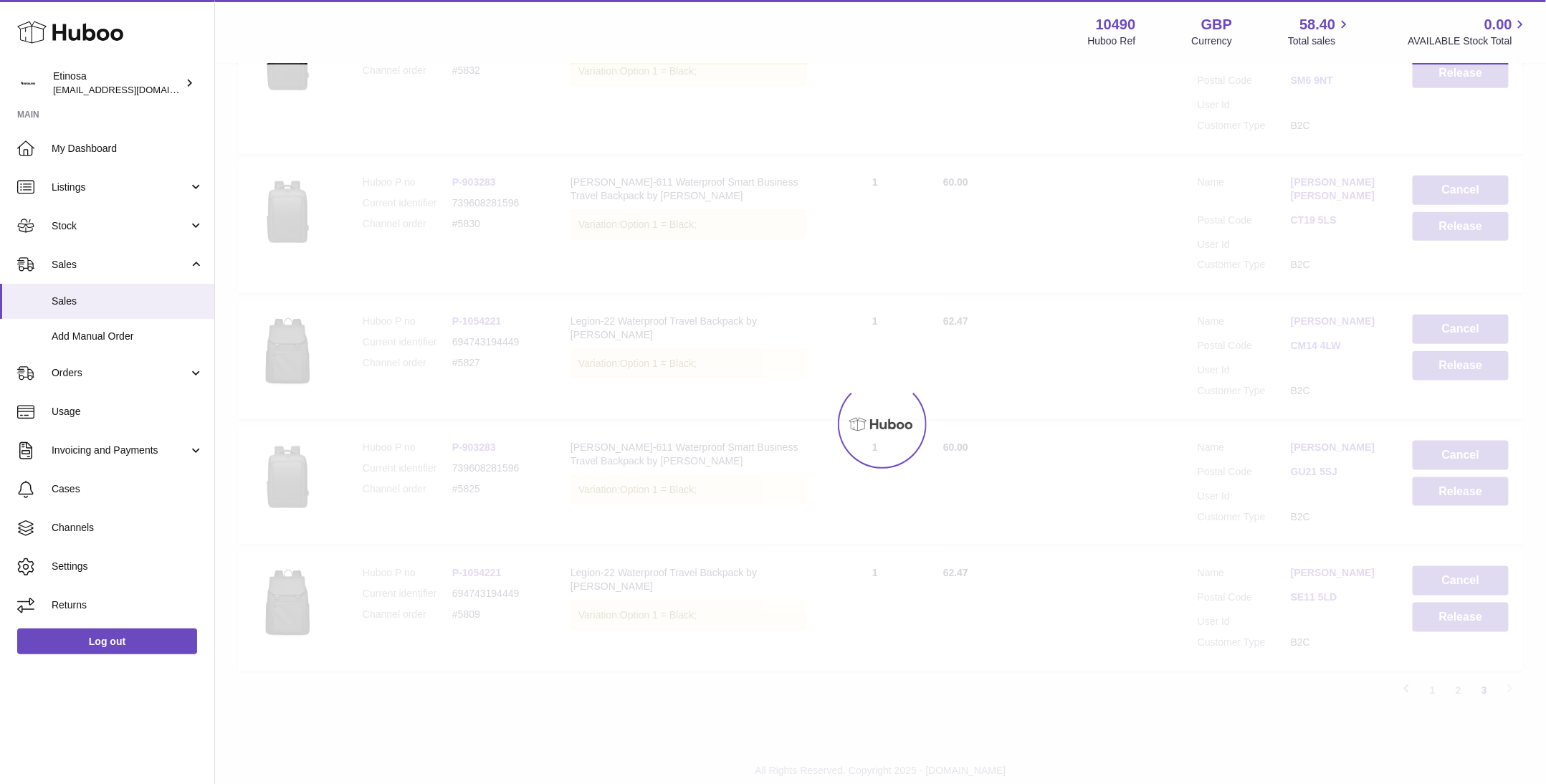
scroll to position [478, 0]
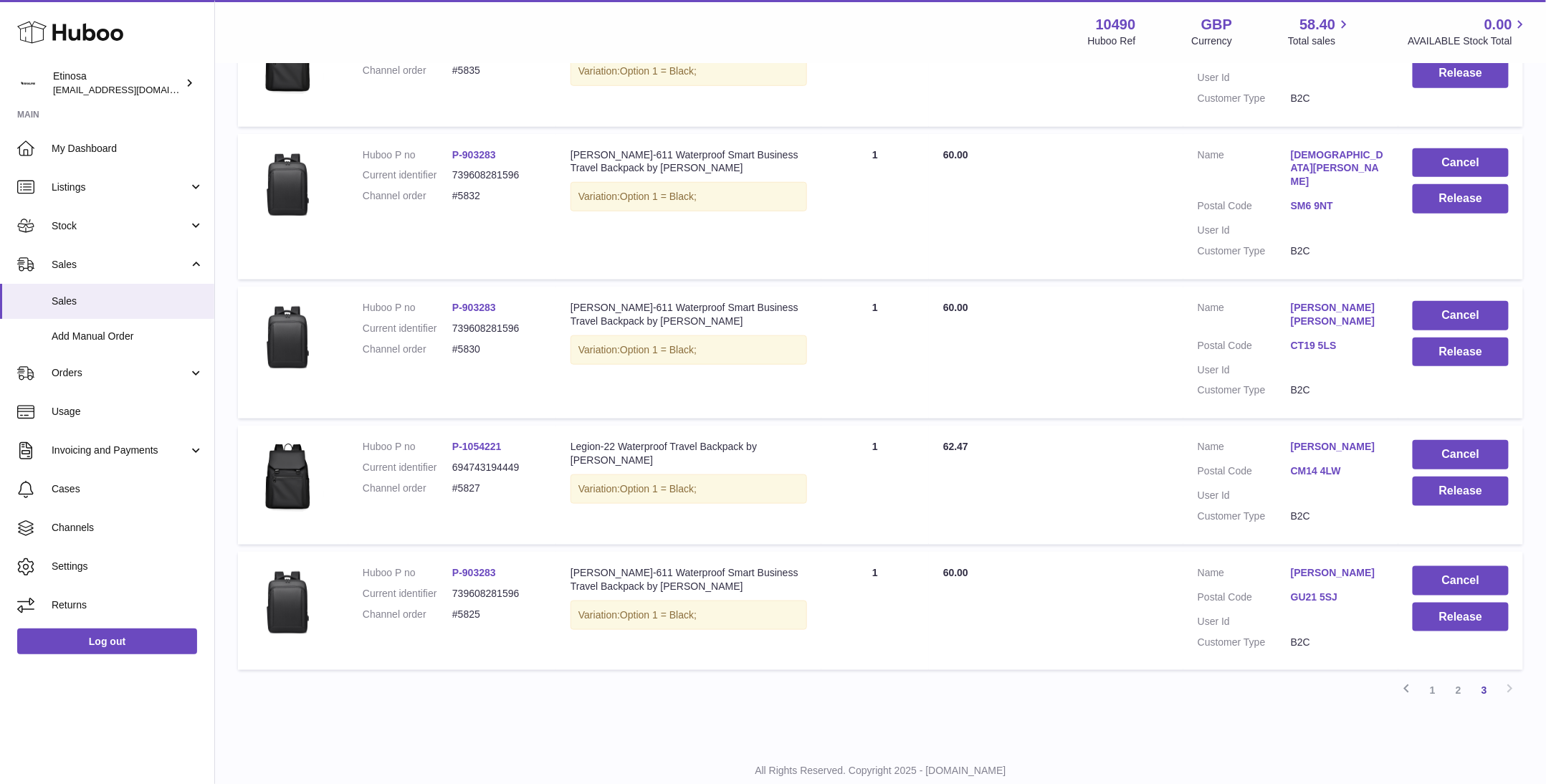
click at [1327, 742] on div "All Rights Reserved. Copyright 2025 - Huboo.co.uk Help Website and Dashboard Te…" at bounding box center [880, 785] width 1331 height 85
click at [1459, 567] on button "Cancel" at bounding box center [1461, 581] width 96 height 30
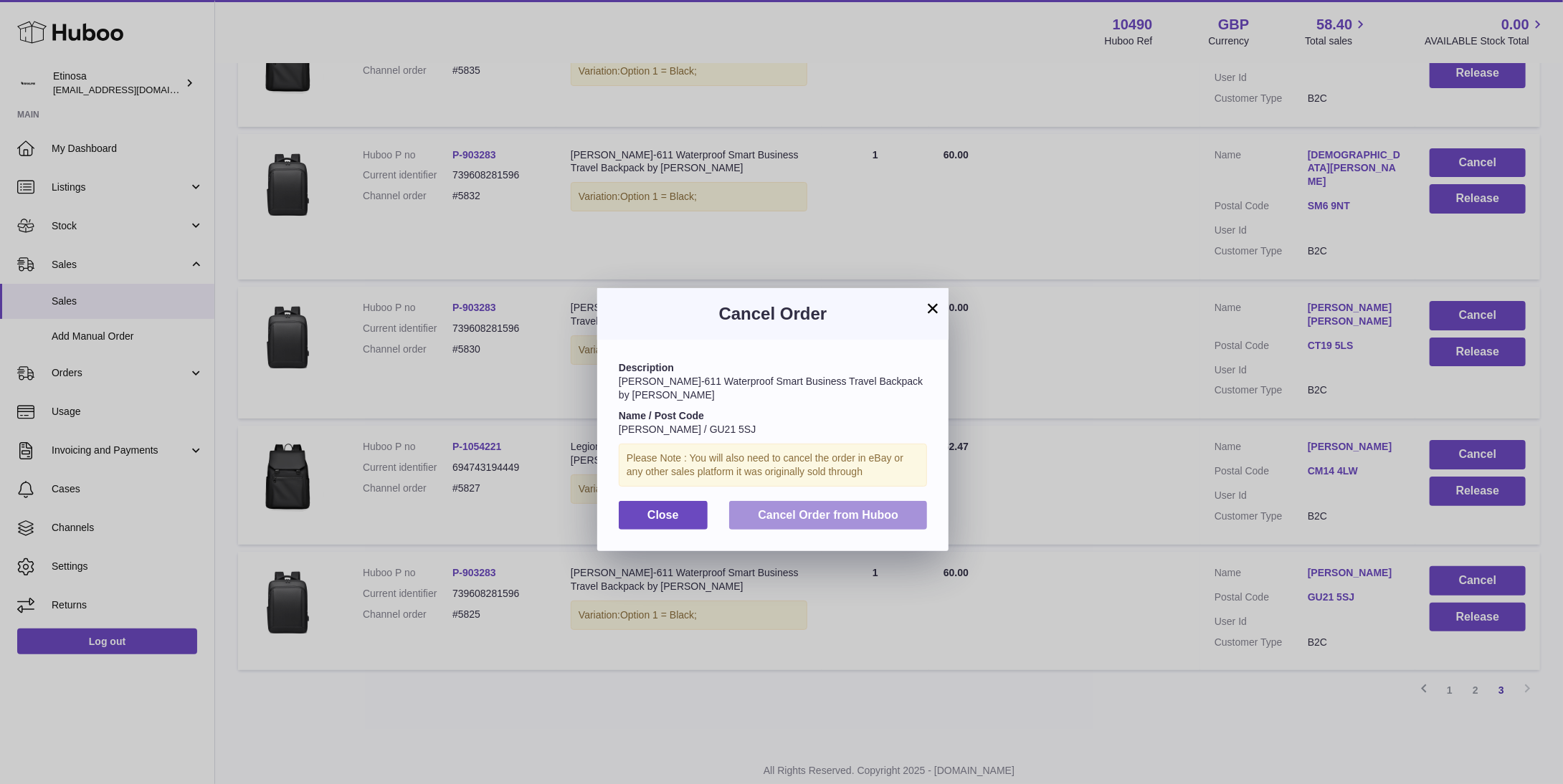
click at [842, 509] on span "Cancel Order from Huboo" at bounding box center [828, 515] width 141 height 13
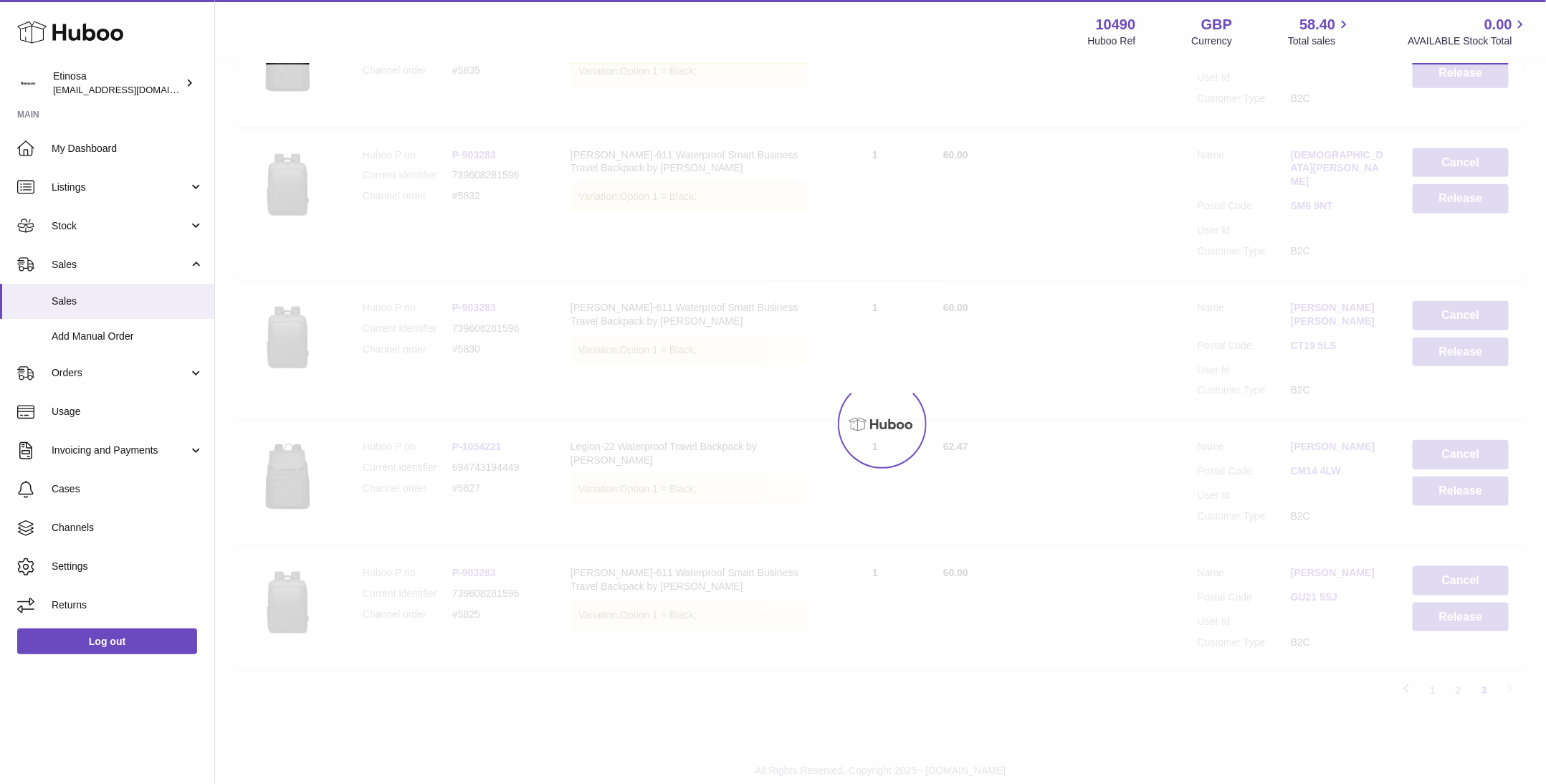
scroll to position [352, 0]
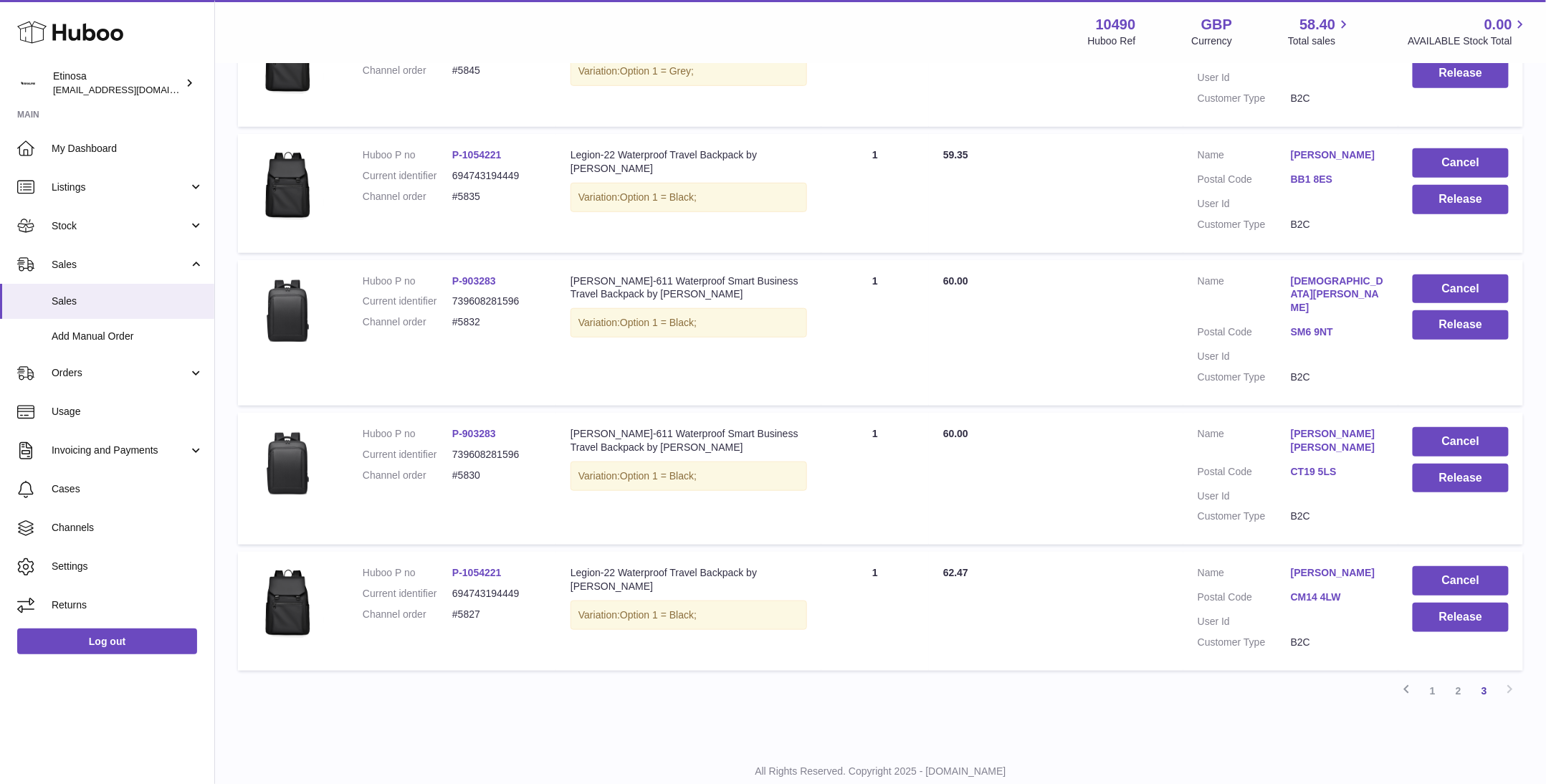
click at [1296, 743] on div "All Rights Reserved. Copyright 2025 - Huboo.co.uk Help Website and Dashboard Te…" at bounding box center [880, 786] width 1331 height 85
click at [1324, 743] on div "All Rights Reserved. Copyright 2025 - Huboo.co.uk Help Website and Dashboard Te…" at bounding box center [880, 786] width 1331 height 85
click at [1440, 567] on button "Cancel" at bounding box center [1461, 581] width 96 height 30
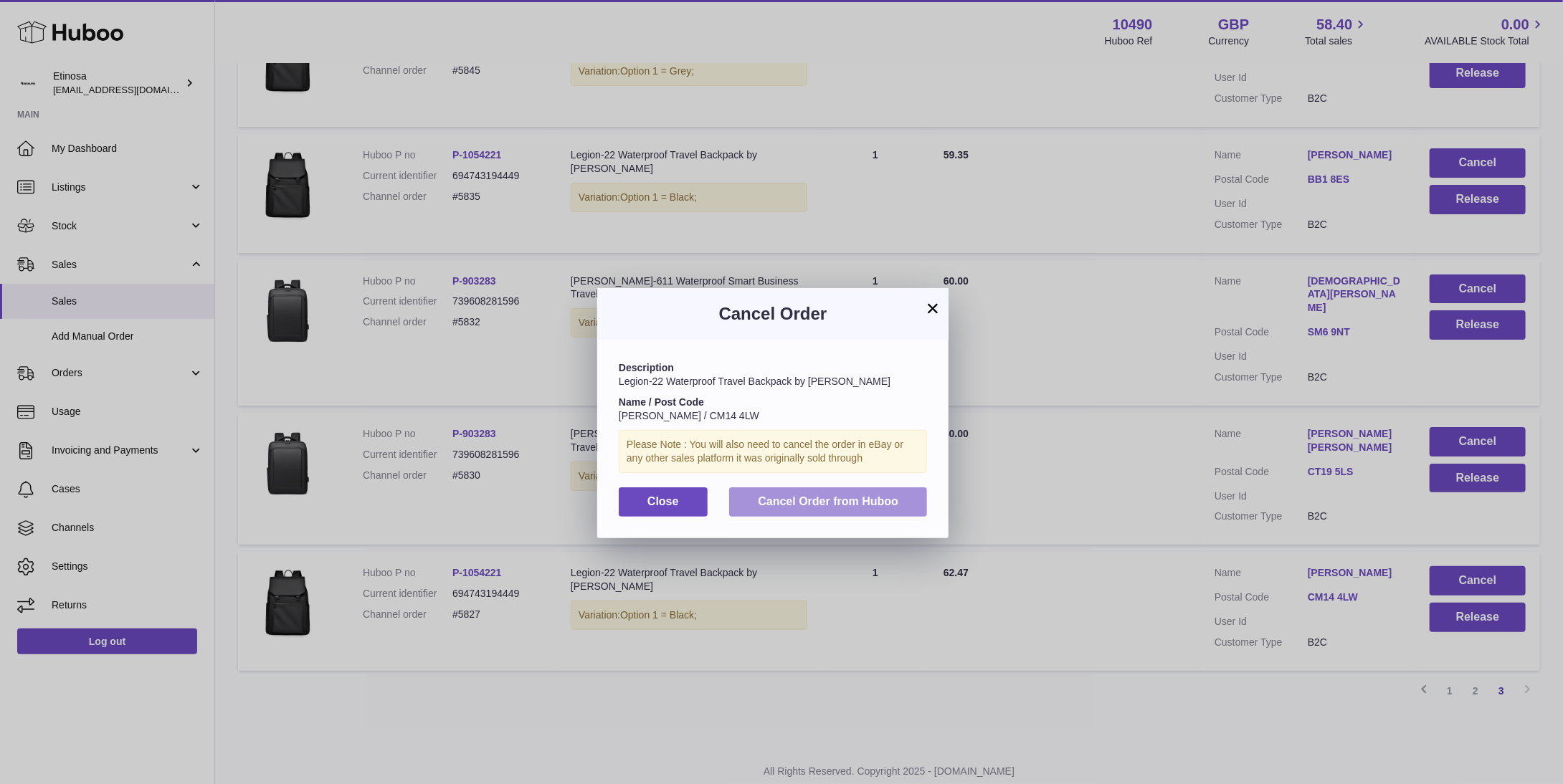
click at [839, 507] on span "Cancel Order from Huboo" at bounding box center [828, 502] width 141 height 13
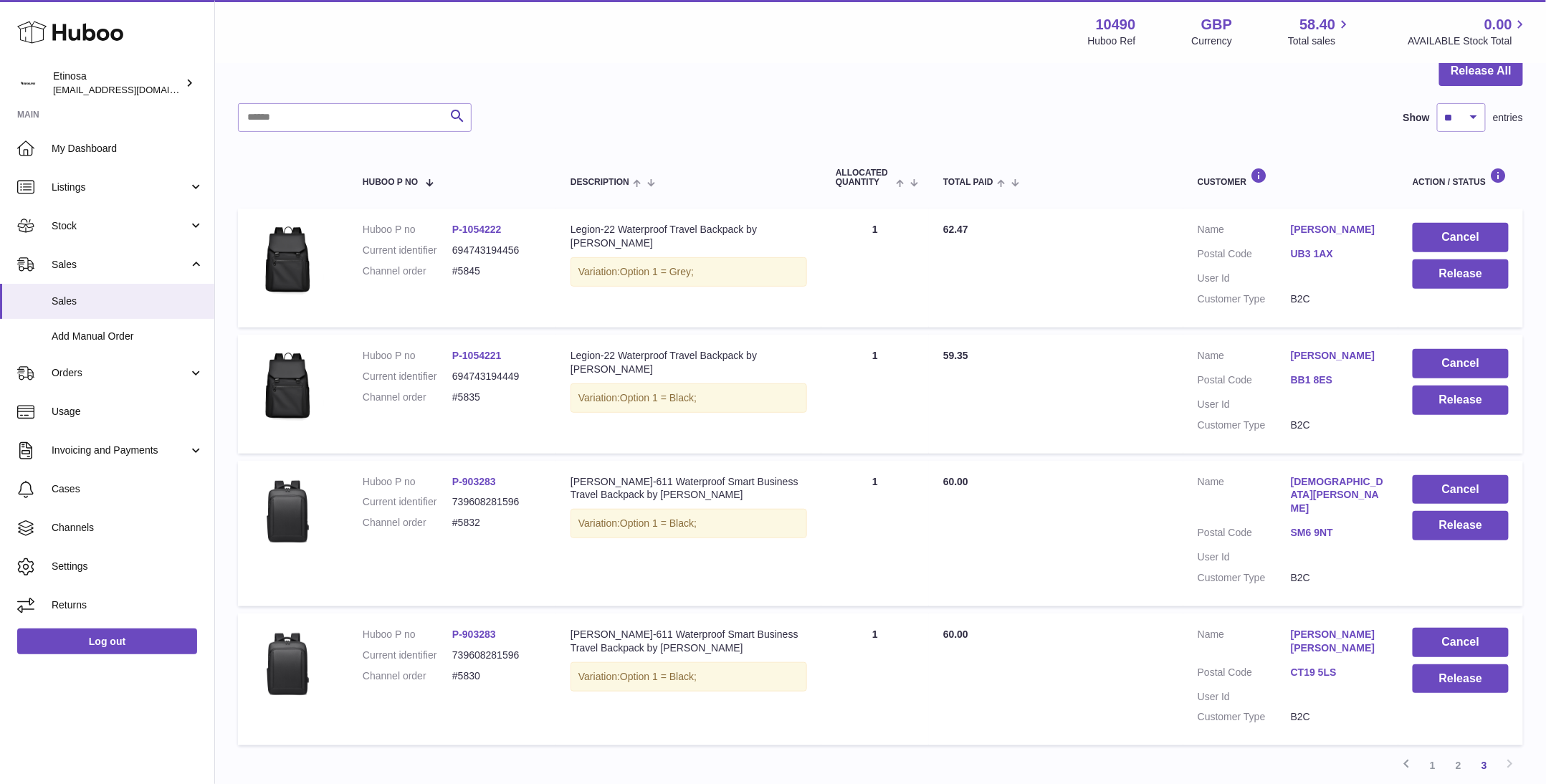
scroll to position [119, 0]
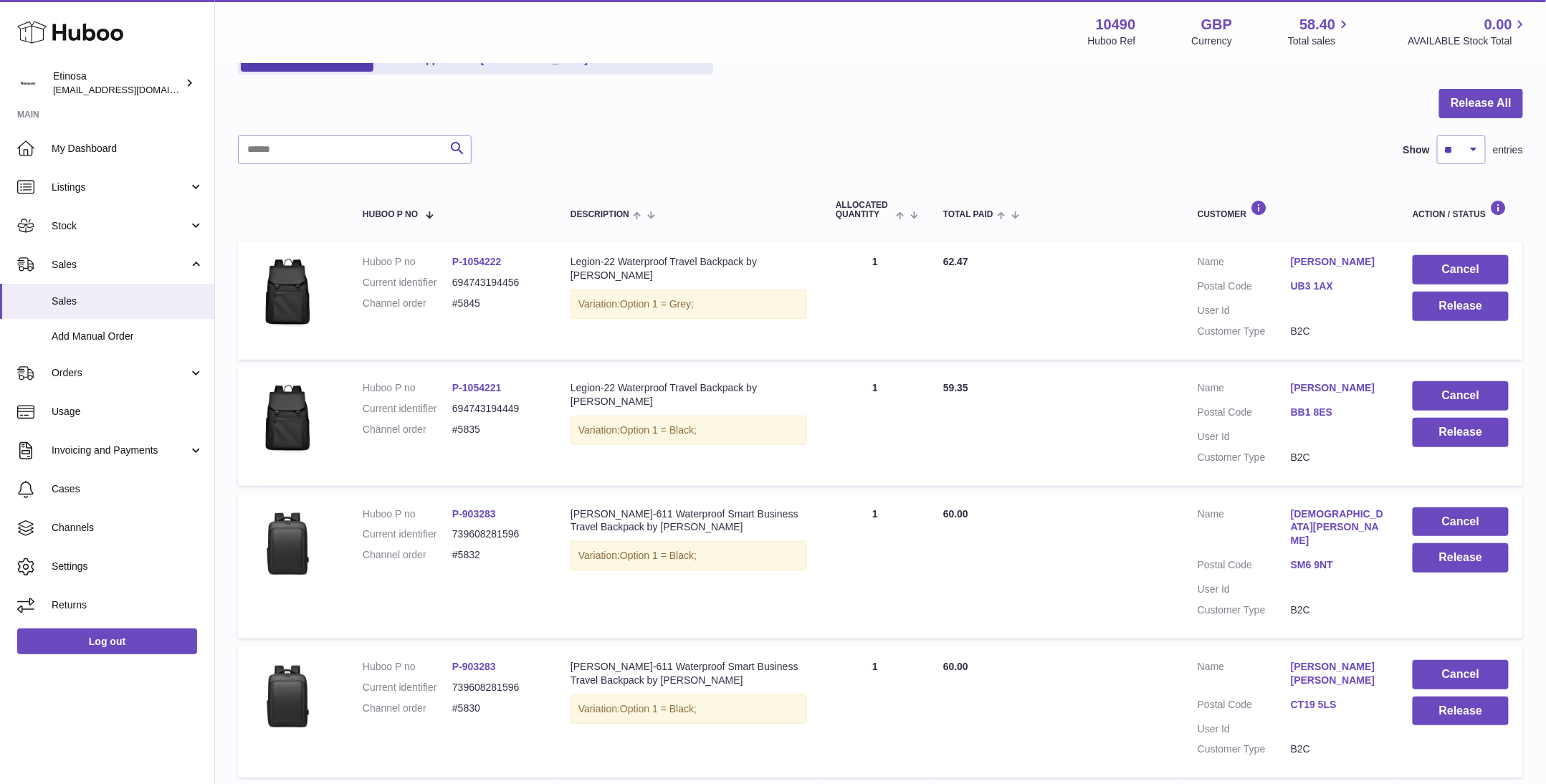
click at [1281, 779] on div "My Huboo - Sales report Sales currently with Huboo Current Sales with Huboo Sal…" at bounding box center [880, 398] width 1331 height 904
click at [1475, 660] on button "Cancel" at bounding box center [1461, 675] width 96 height 30
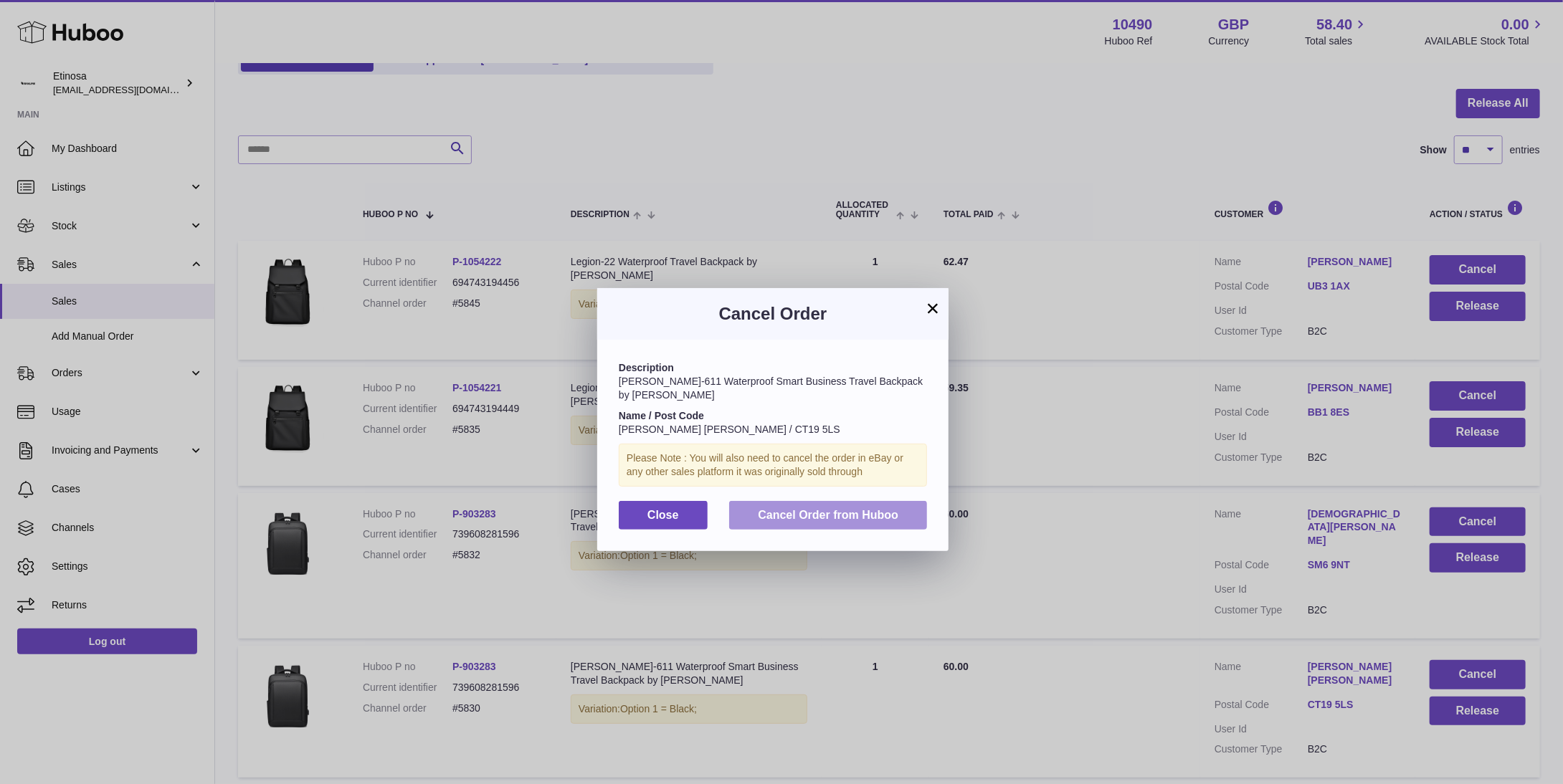
click at [873, 509] on span "Cancel Order from Huboo" at bounding box center [828, 515] width 141 height 13
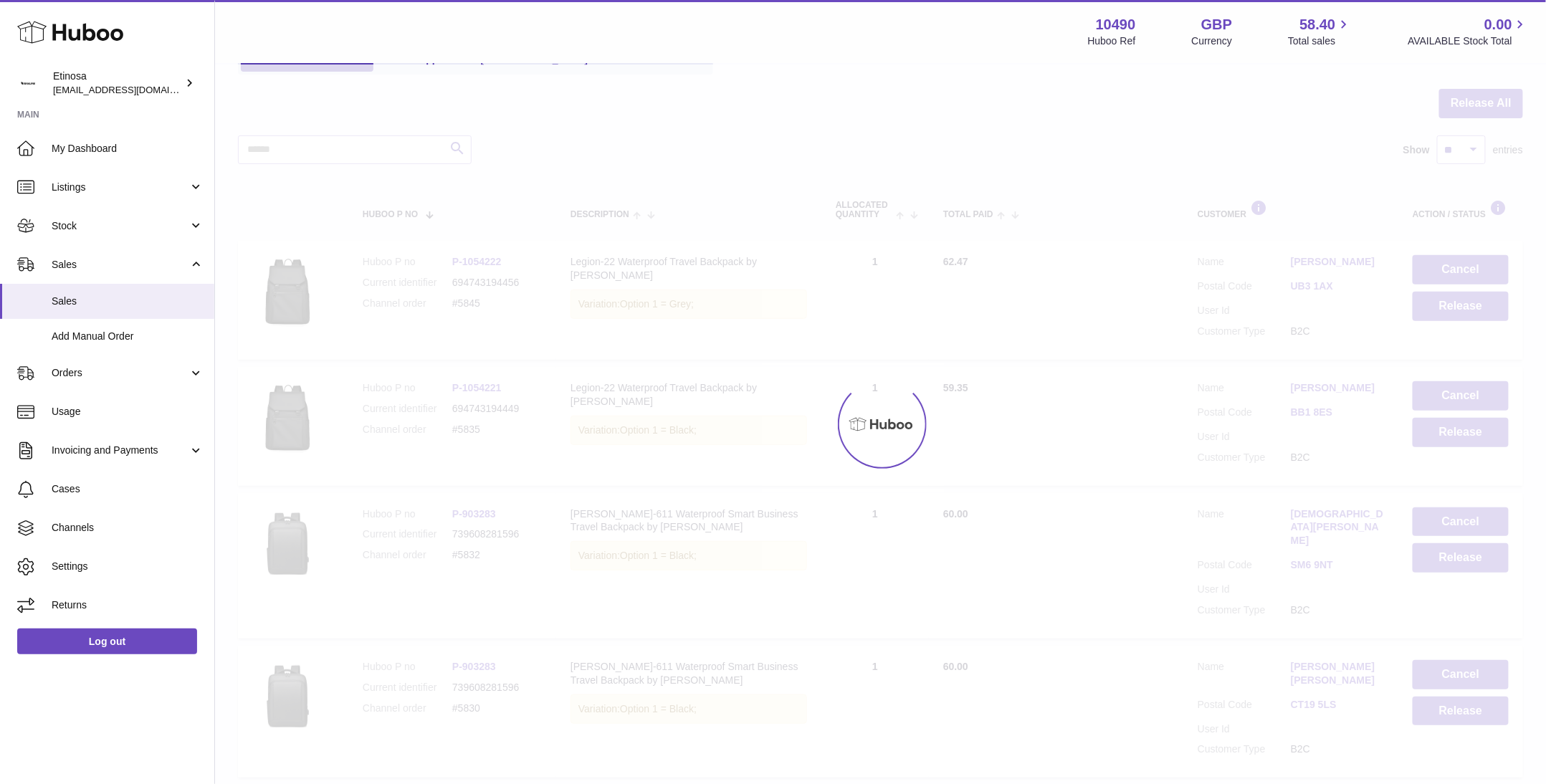
scroll to position [101, 0]
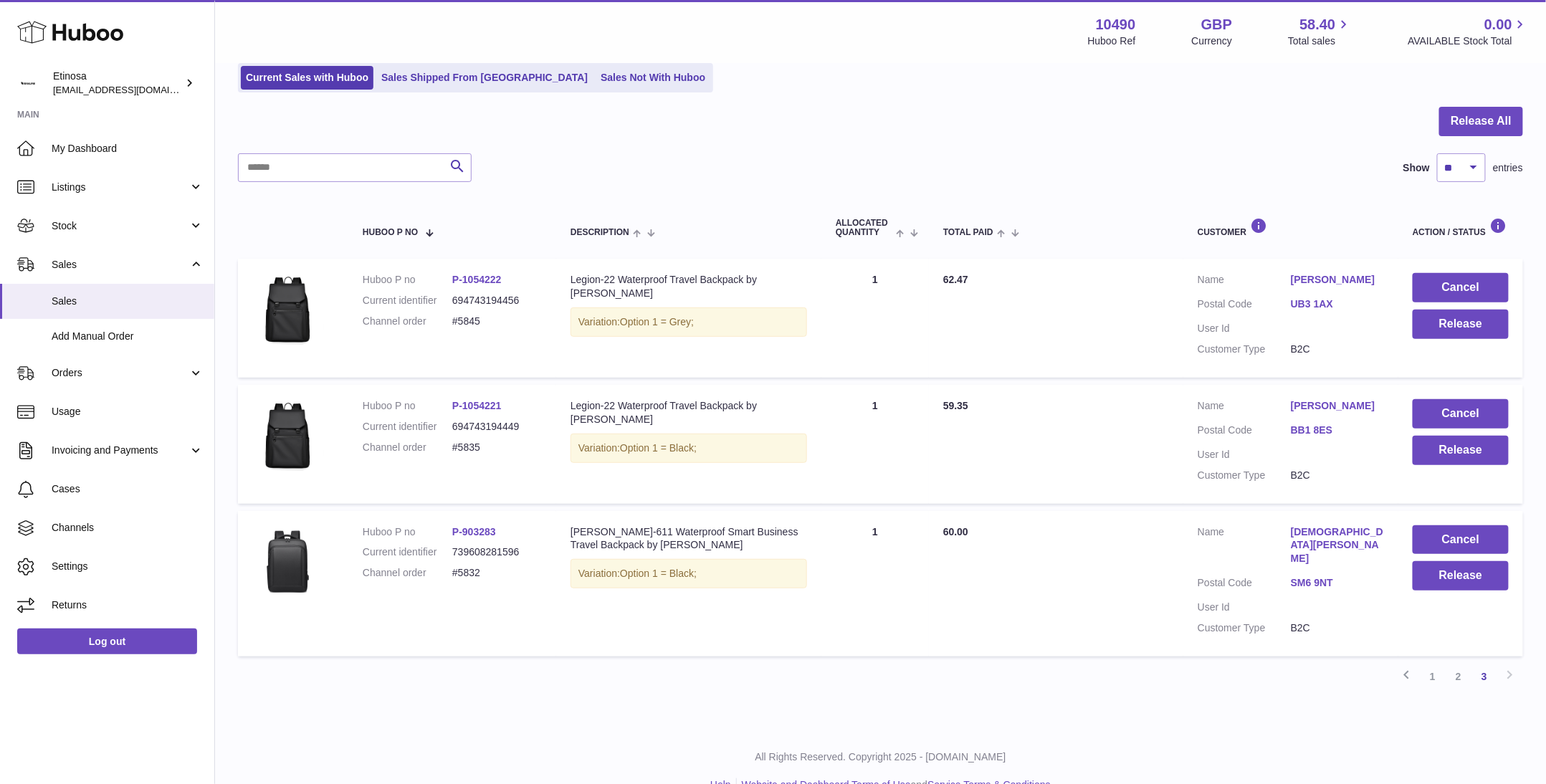
click at [1251, 751] on p "All Rights Reserved. Copyright 2025 - [DOMAIN_NAME]" at bounding box center [881, 757] width 1309 height 14
click at [1435, 539] on button "Cancel" at bounding box center [1461, 540] width 96 height 30
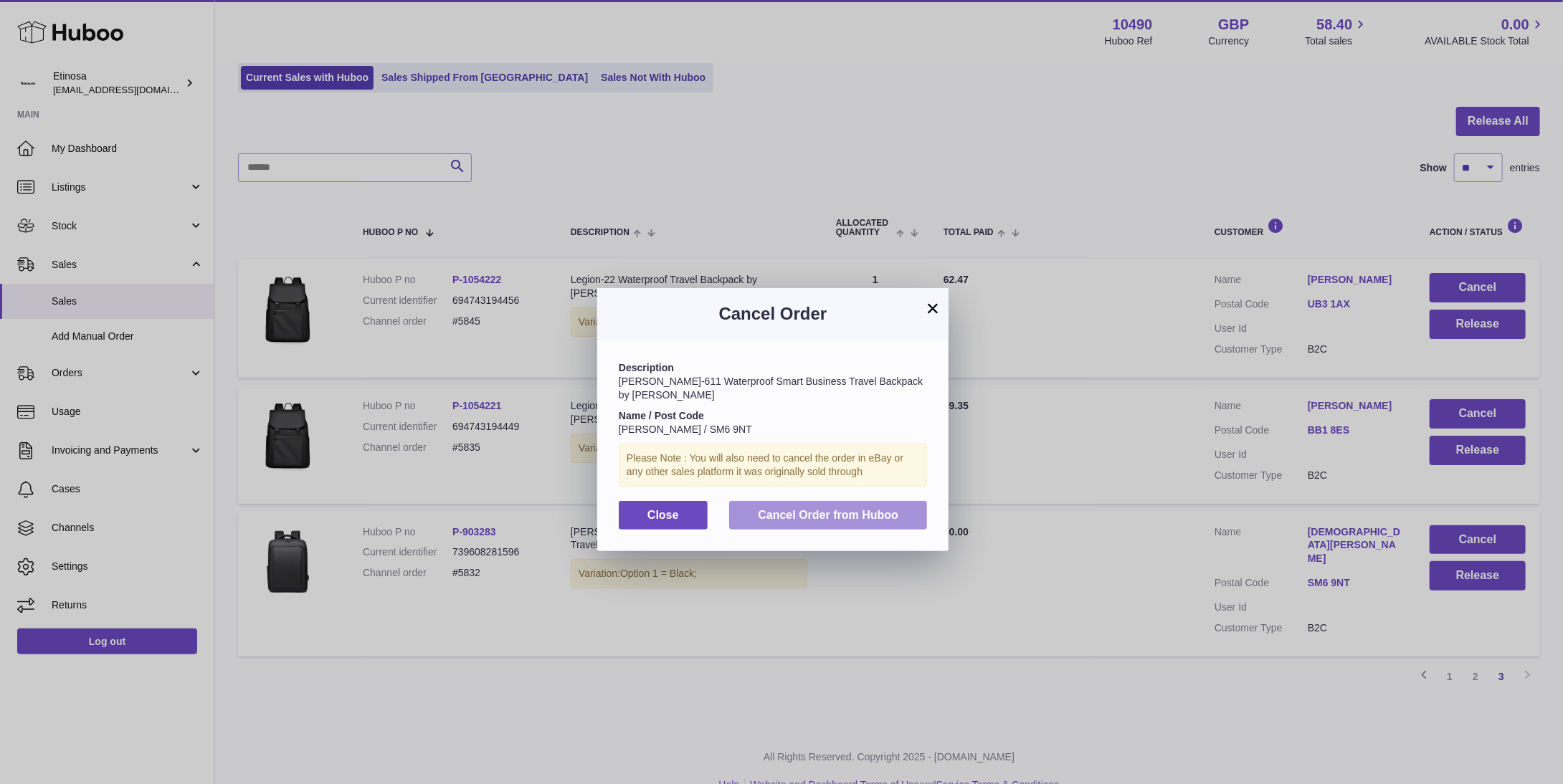
click at [846, 509] on span "Cancel Order from Huboo" at bounding box center [828, 515] width 141 height 13
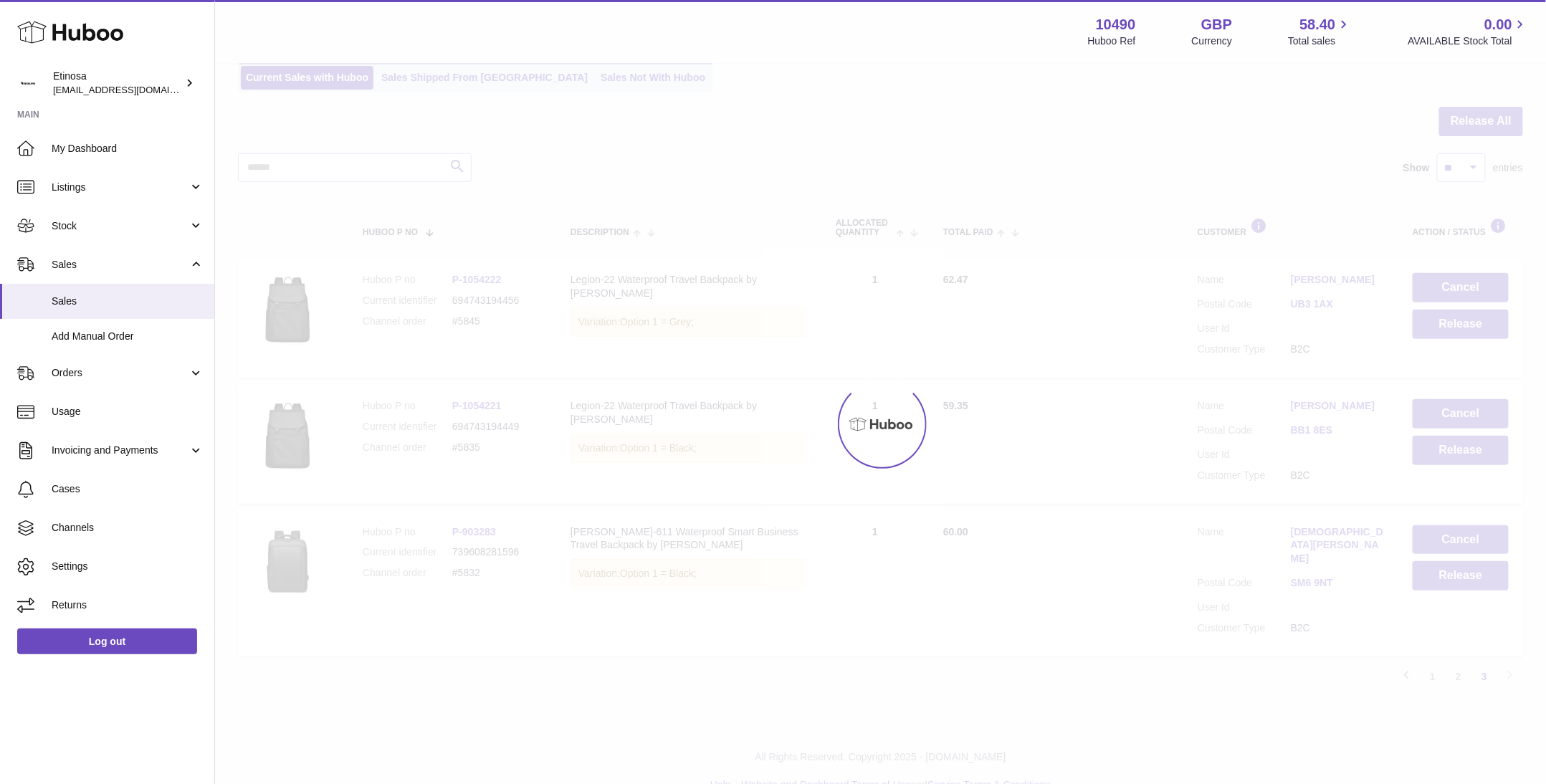
scroll to position [0, 0]
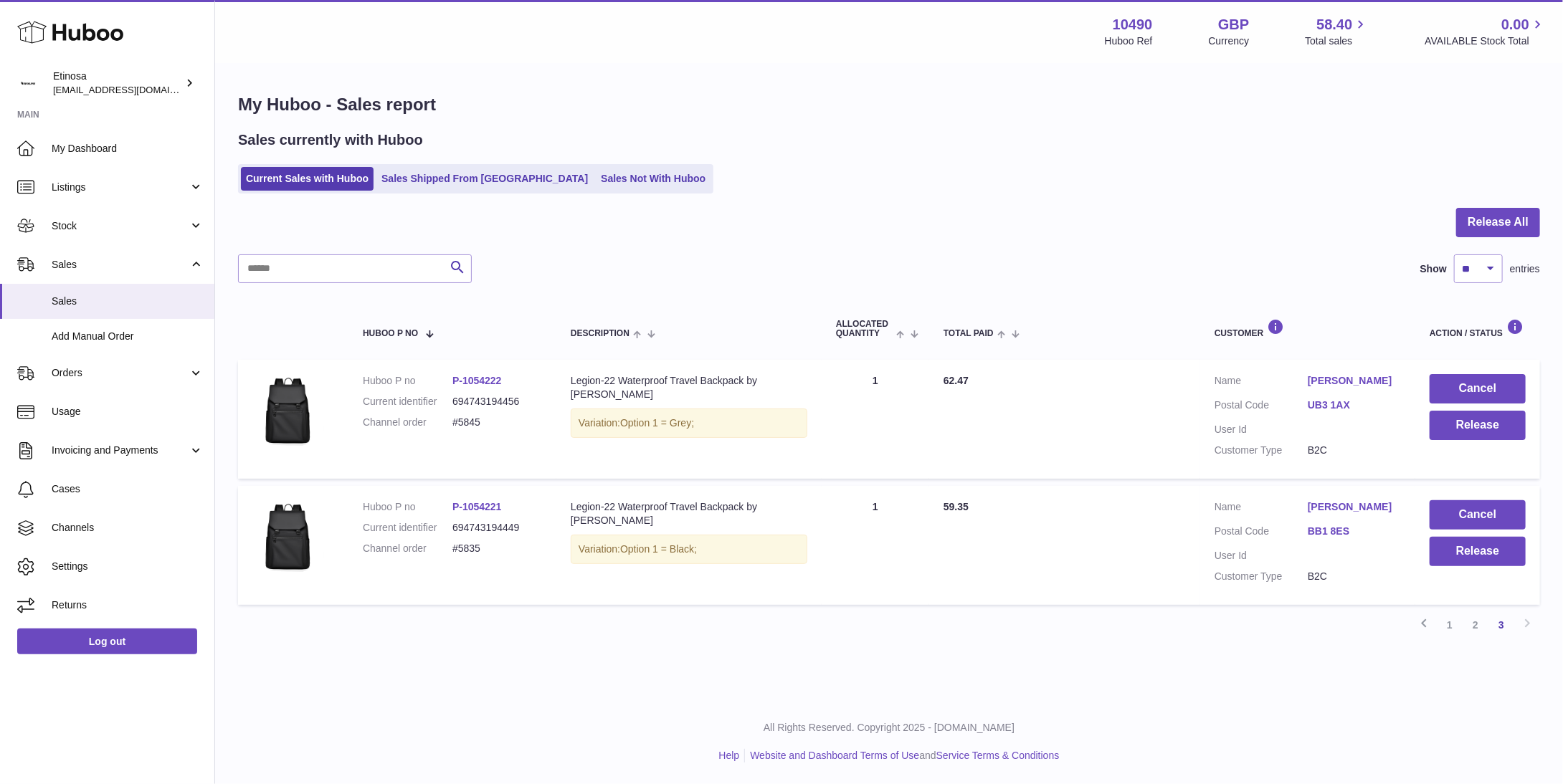
click at [1336, 761] on ul "Help Website and Dashboard Terms of Use and Service Terms & Conditions" at bounding box center [889, 755] width 1325 height 14
click at [1332, 752] on ul "Help Website and Dashboard Terms of Use and Service Terms & Conditions" at bounding box center [889, 755] width 1325 height 14
click at [1462, 503] on button "Cancel" at bounding box center [1477, 514] width 96 height 30
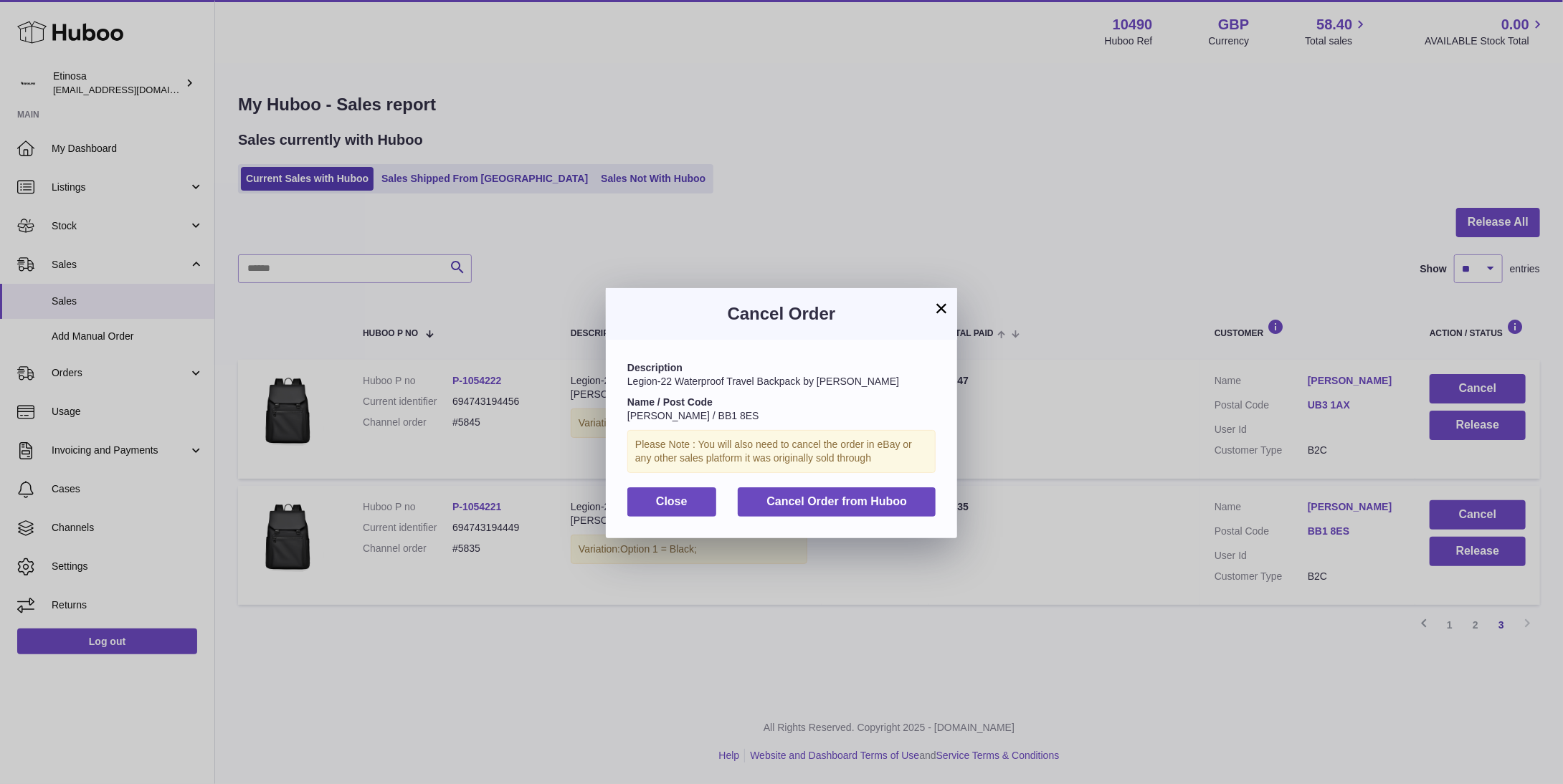
click at [837, 485] on div "Description Legion-22 Waterproof Travel Backpack by Wolph Name / Post Code Maar…" at bounding box center [781, 438] width 351 height 198
click at [846, 501] on span "Cancel Order from Huboo" at bounding box center [837, 502] width 141 height 13
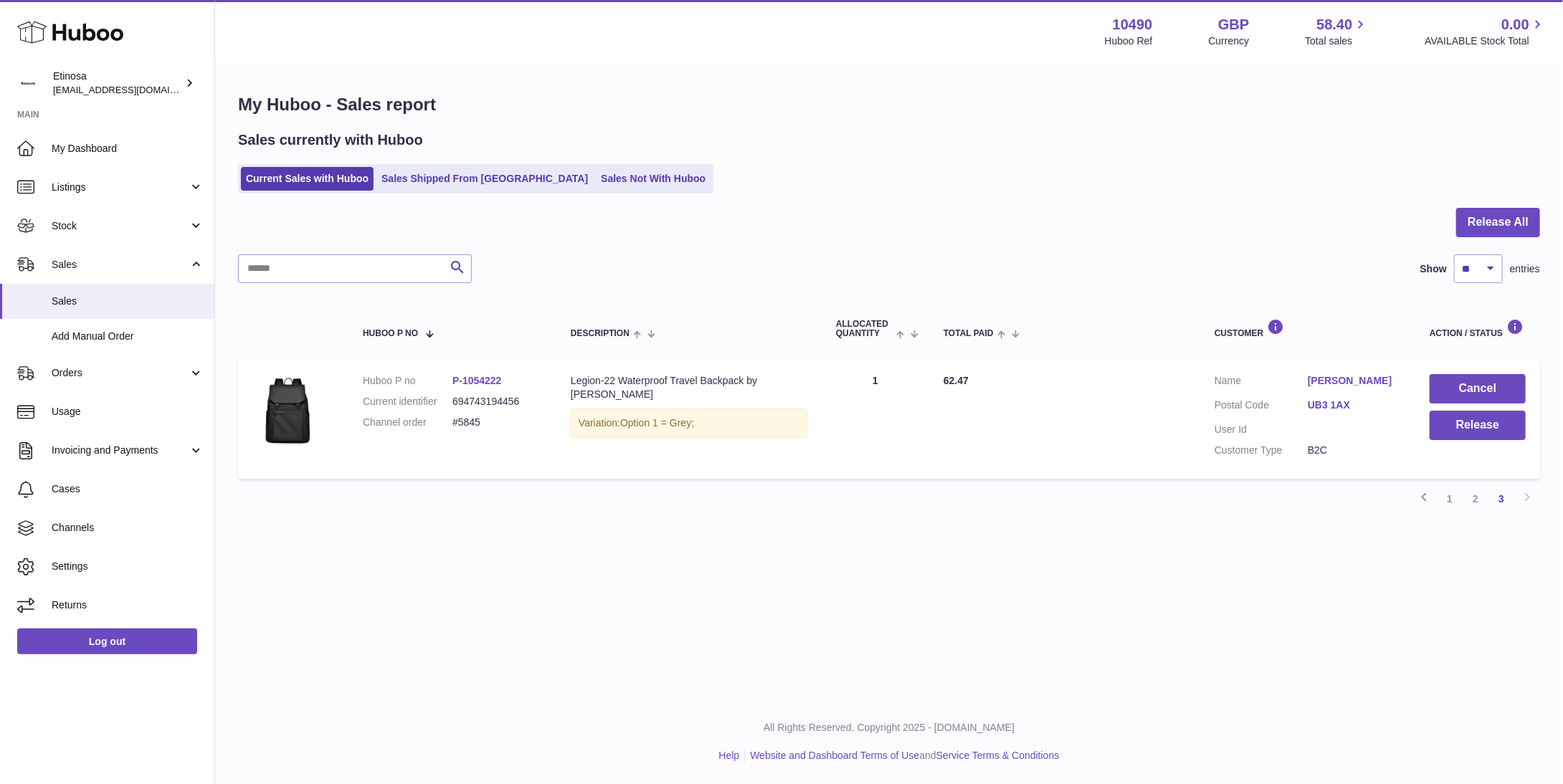
click at [1372, 688] on div "Menu Huboo 10490 Huboo Ref GBP Currency 58.40 Total sales 0.00 AVAILABLE Stock …" at bounding box center [888, 349] width 1347 height 699
click at [1461, 389] on button "Cancel" at bounding box center [1477, 389] width 96 height 30
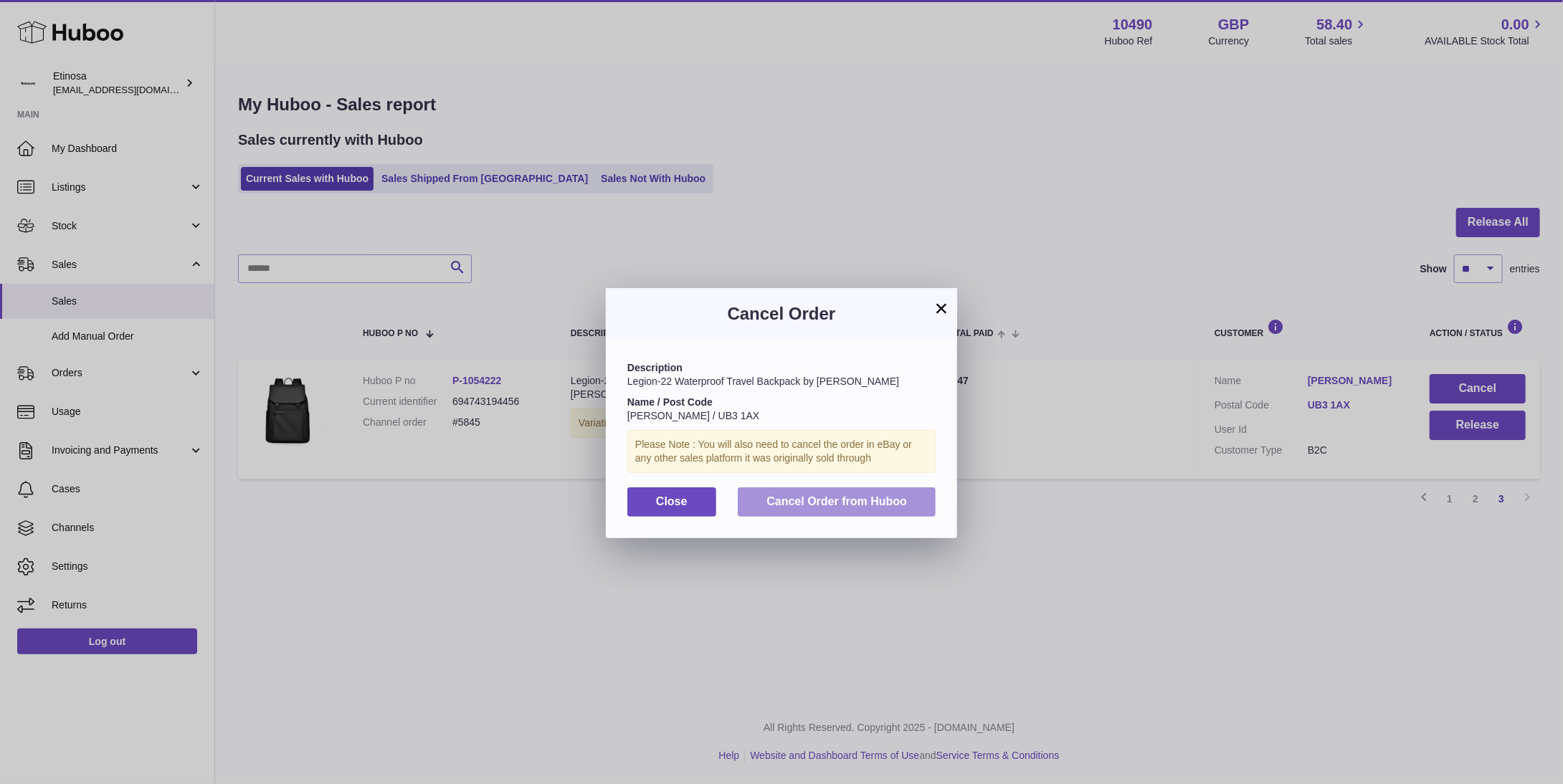
click at [902, 507] on span "Cancel Order from Huboo" at bounding box center [837, 502] width 141 height 13
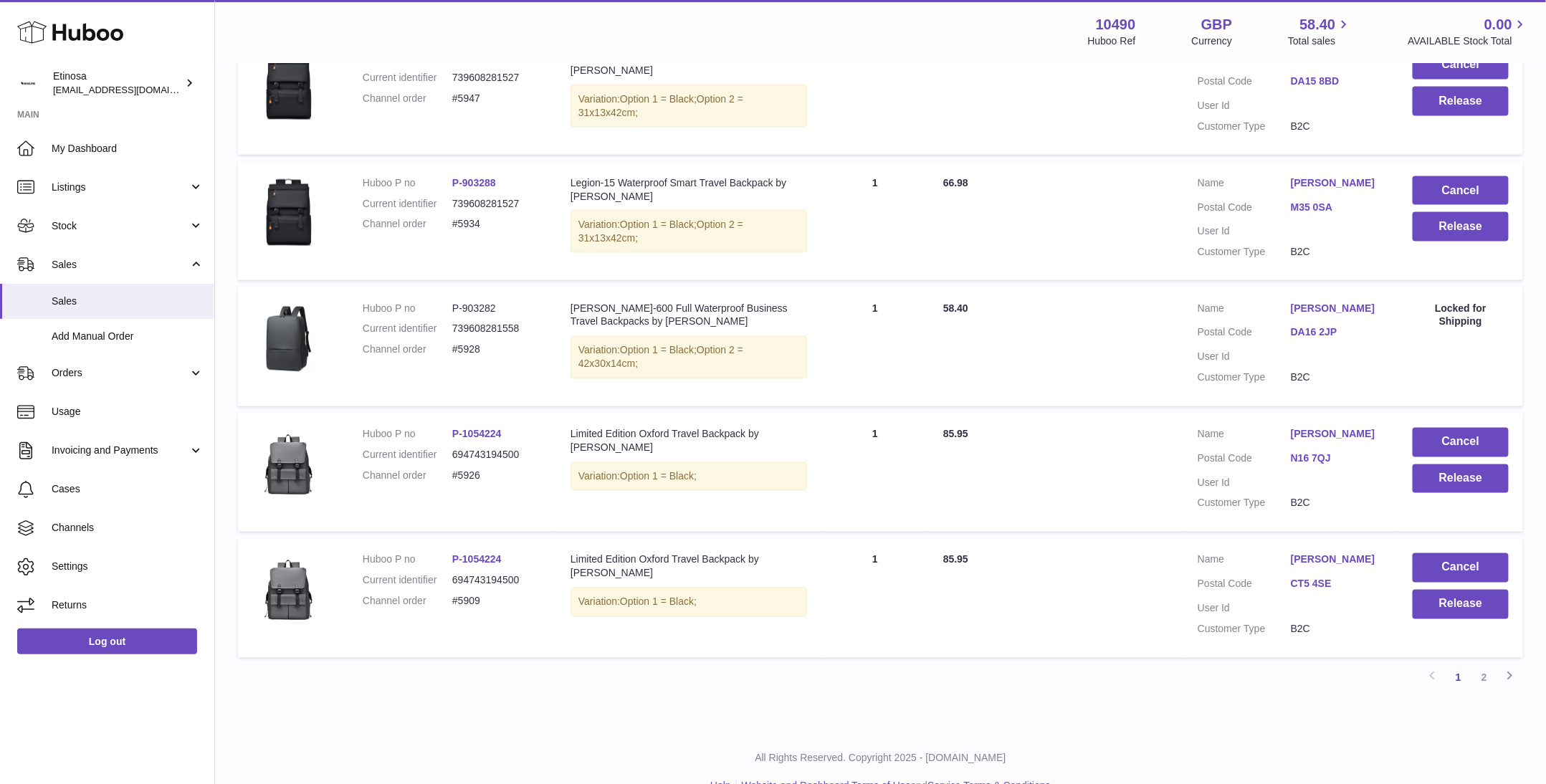
scroll to position [979, 0]
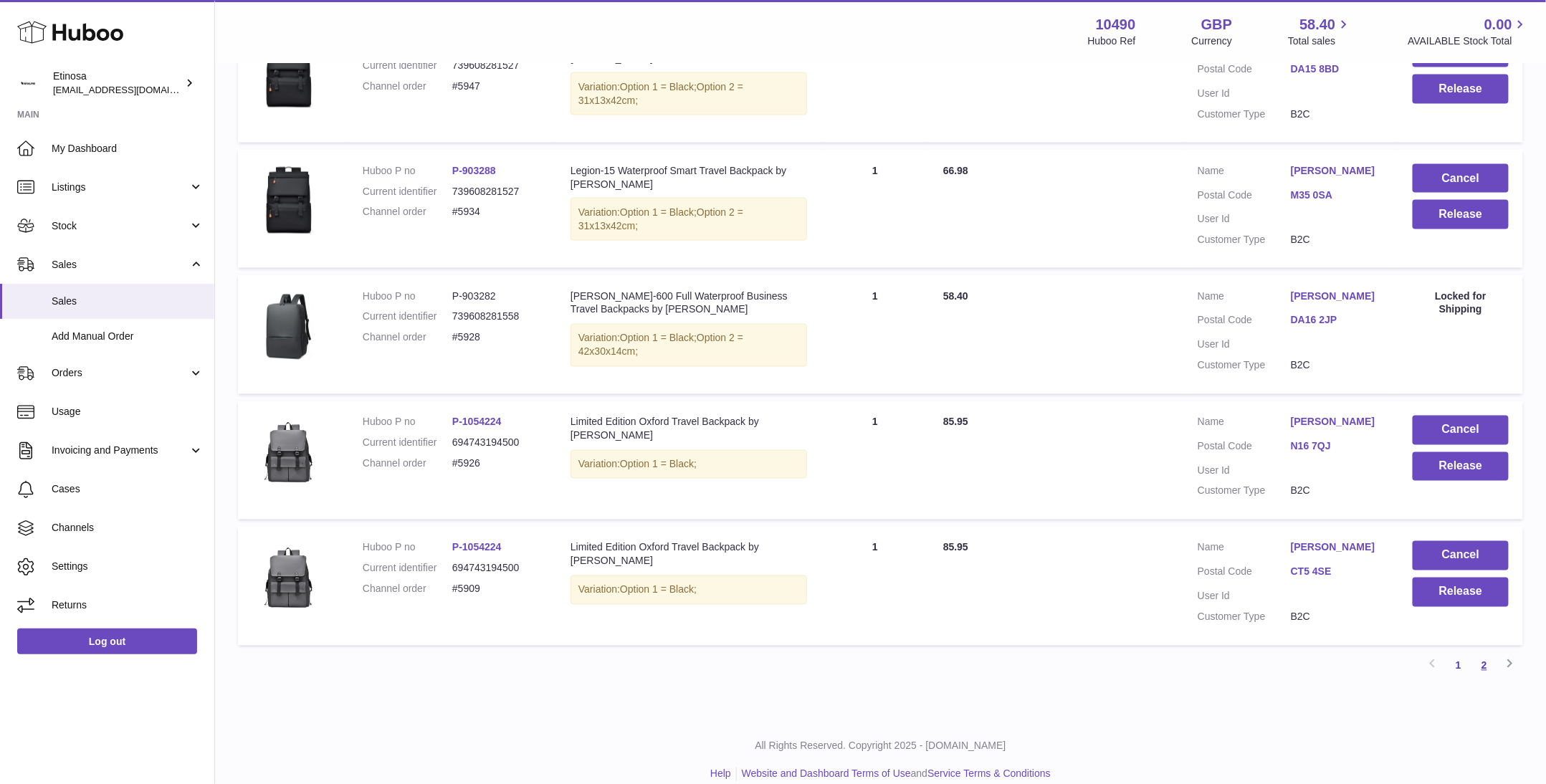
click at [1485, 653] on link "2" at bounding box center [1485, 666] width 26 height 26
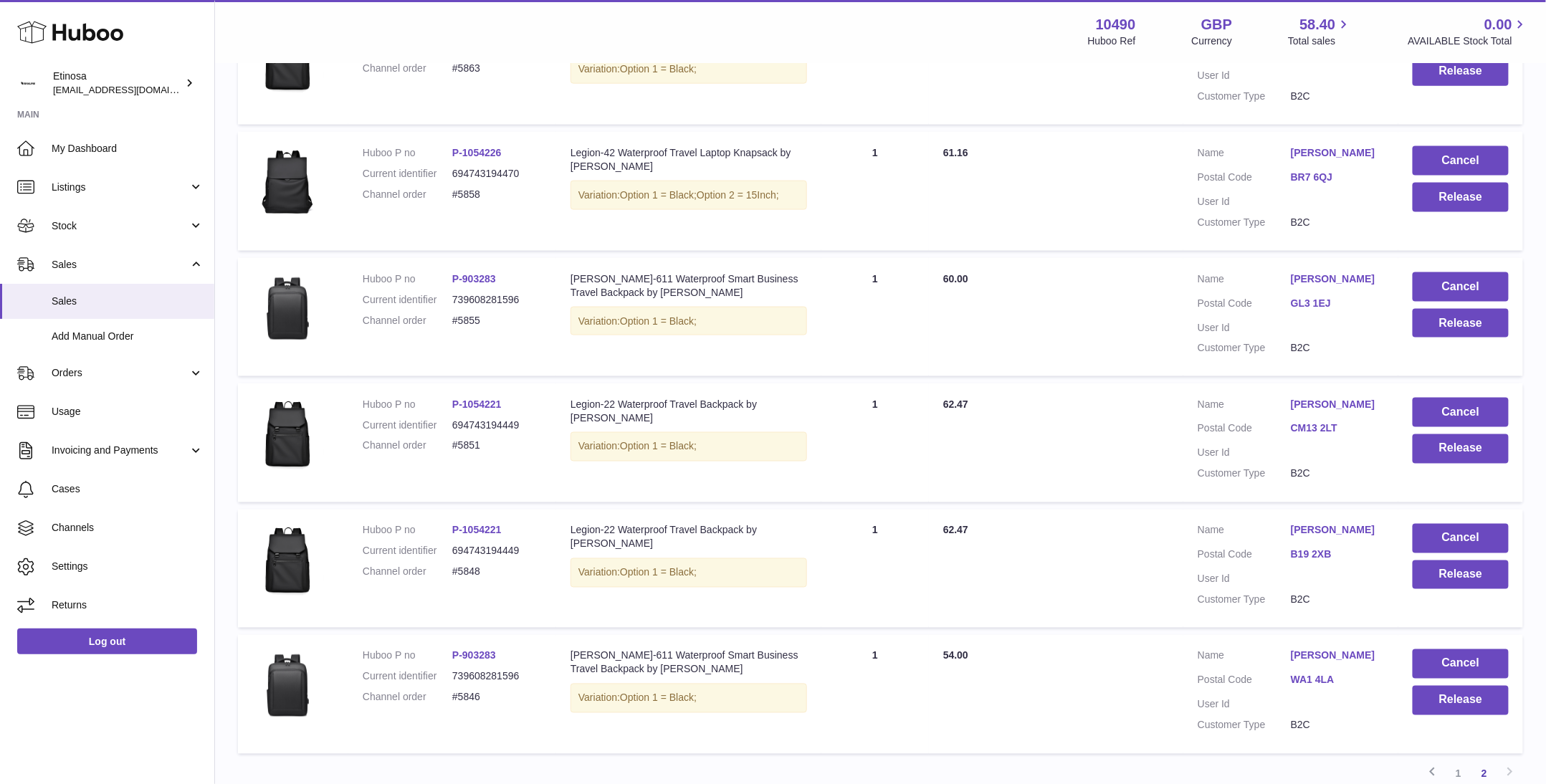
scroll to position [979, 0]
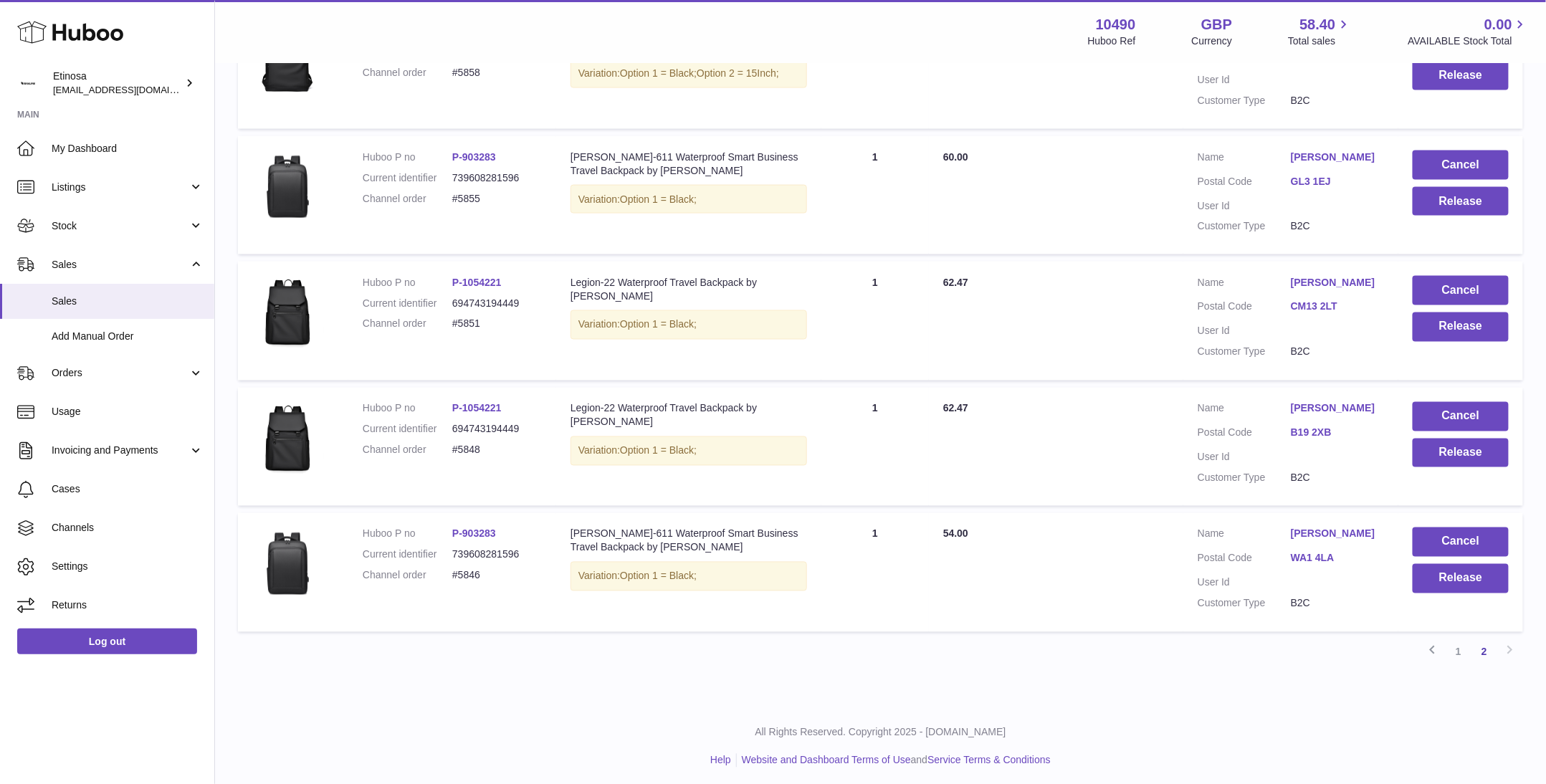
click at [1168, 713] on div "All Rights Reserved. Copyright 2025 - Huboo.co.uk Help Website and Dashboard Te…" at bounding box center [880, 747] width 1331 height 85
click at [1439, 528] on button "Cancel" at bounding box center [1461, 542] width 96 height 30
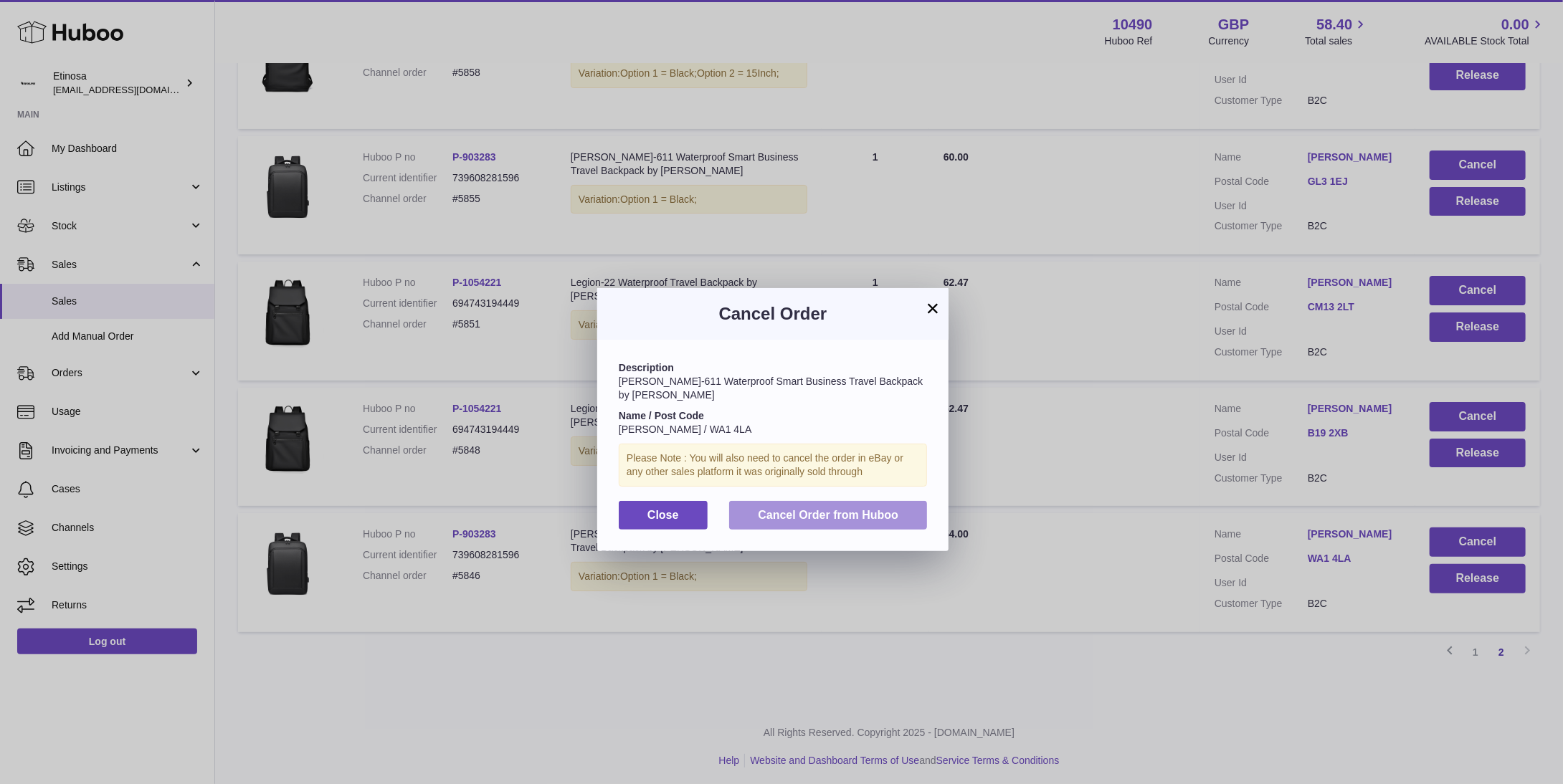
drag, startPoint x: 772, startPoint y: 499, endPoint x: 831, endPoint y: 492, distance: 59.4
click at [772, 509] on span "Cancel Order from Huboo" at bounding box center [828, 515] width 141 height 13
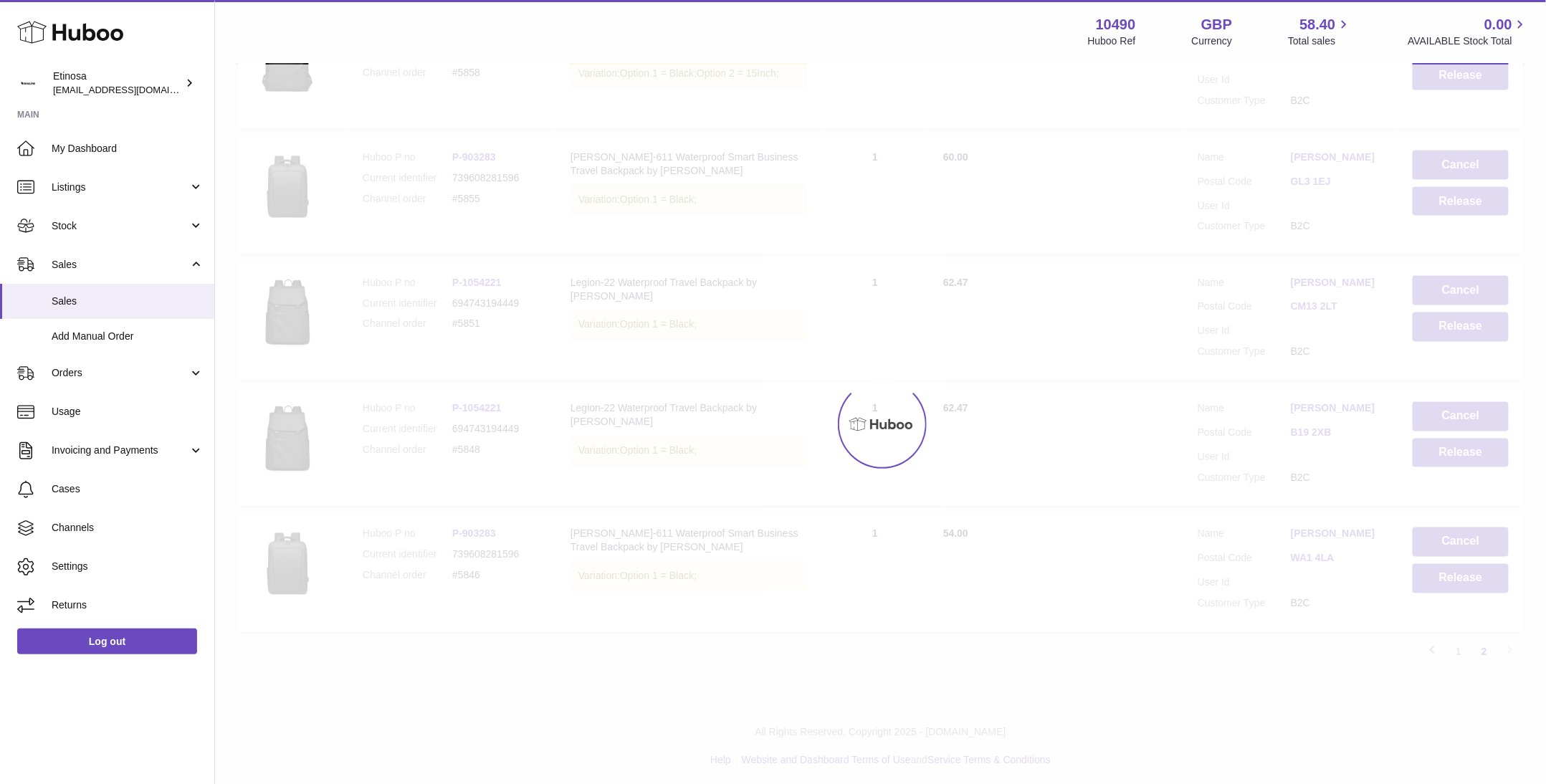
scroll to position [853, 0]
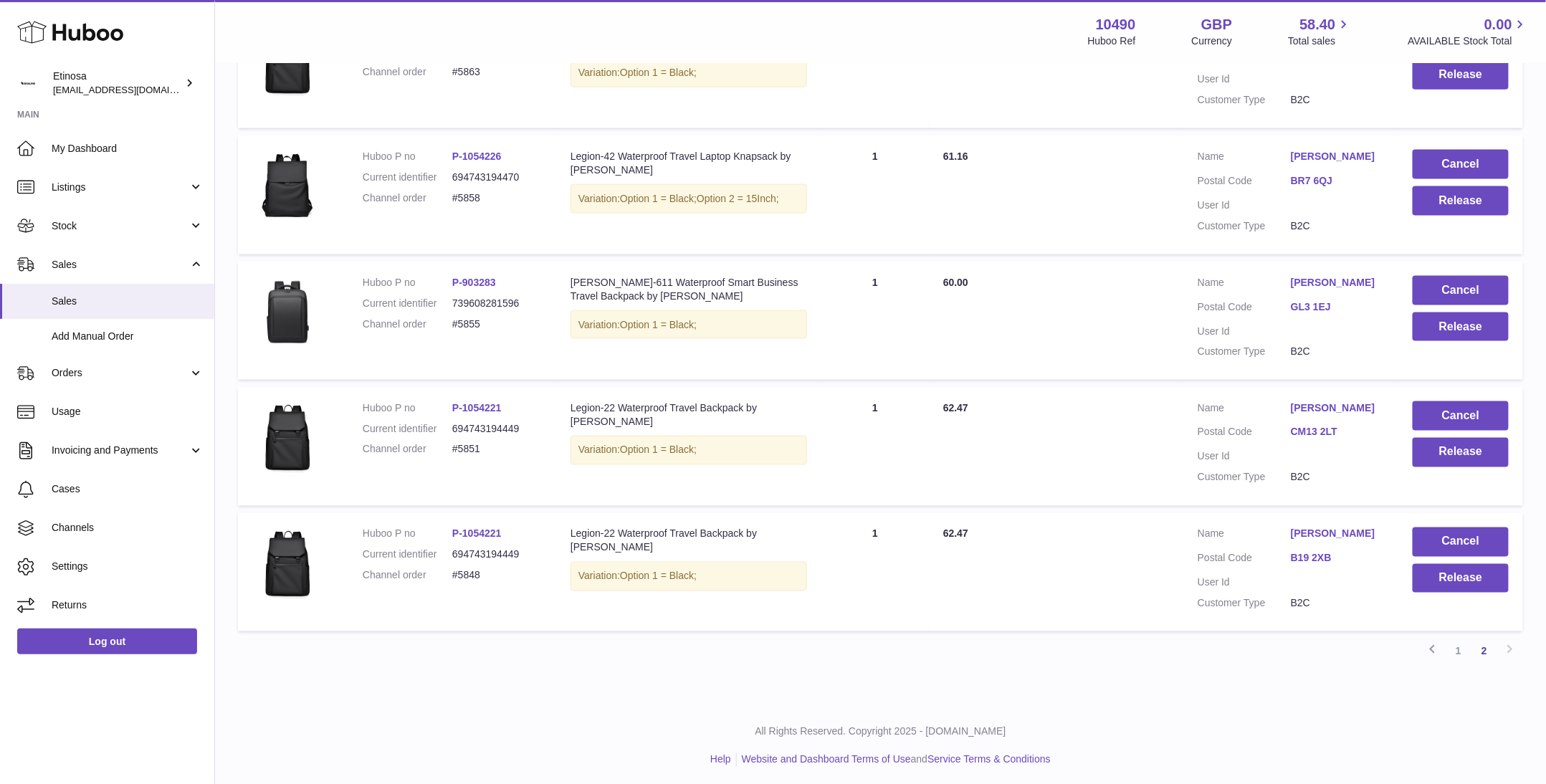
click at [1282, 729] on p "All Rights Reserved. Copyright 2025 - [DOMAIN_NAME]" at bounding box center [881, 732] width 1309 height 14
click at [1137, 730] on p "All Rights Reserved. Copyright 2025 - [DOMAIN_NAME]" at bounding box center [881, 732] width 1309 height 14
click at [1452, 531] on button "Cancel" at bounding box center [1461, 542] width 96 height 30
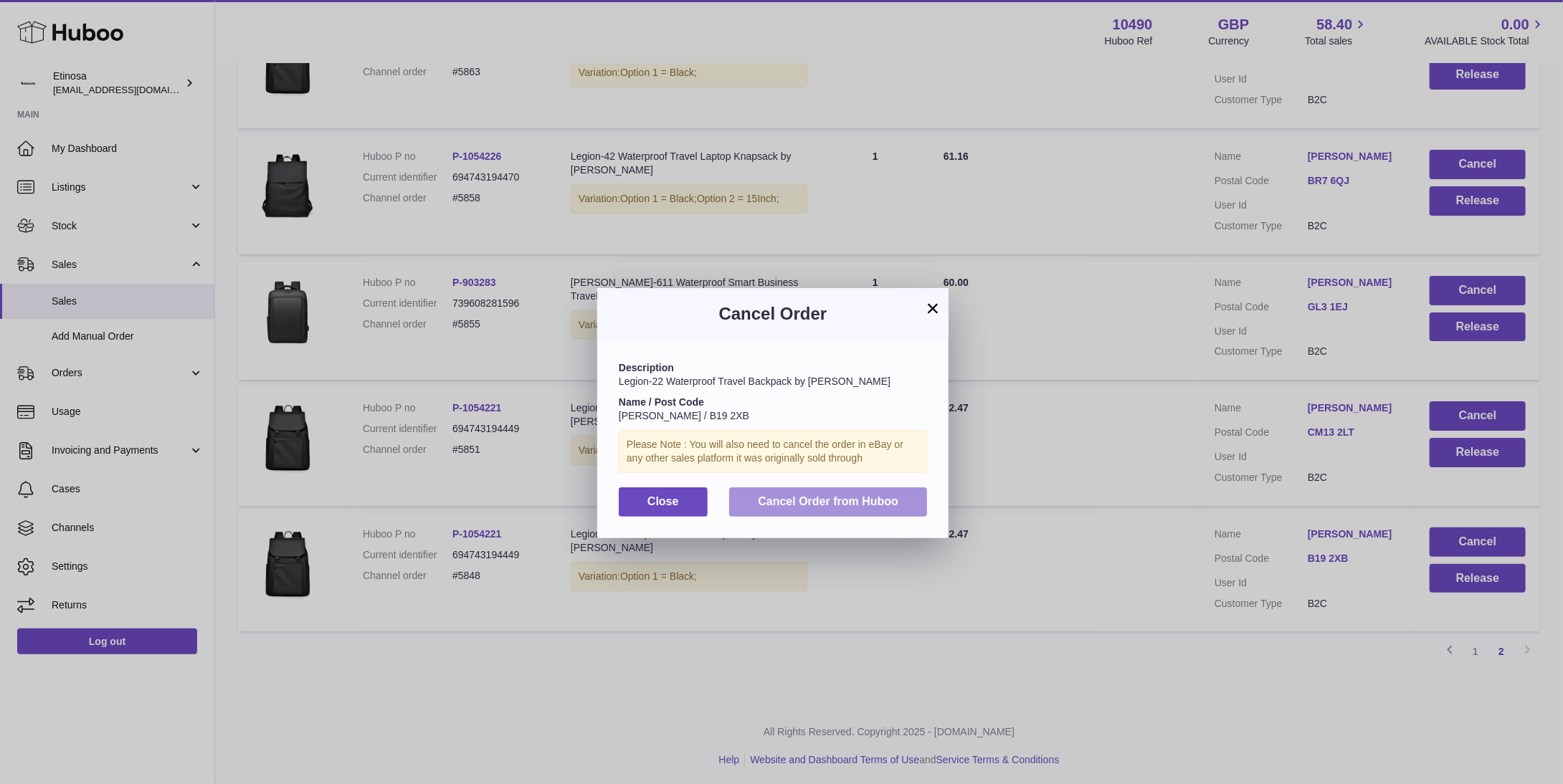
drag, startPoint x: 856, startPoint y: 504, endPoint x: 1091, endPoint y: 500, distance: 235.0
click at [880, 500] on span "Cancel Order from Huboo" at bounding box center [828, 502] width 141 height 13
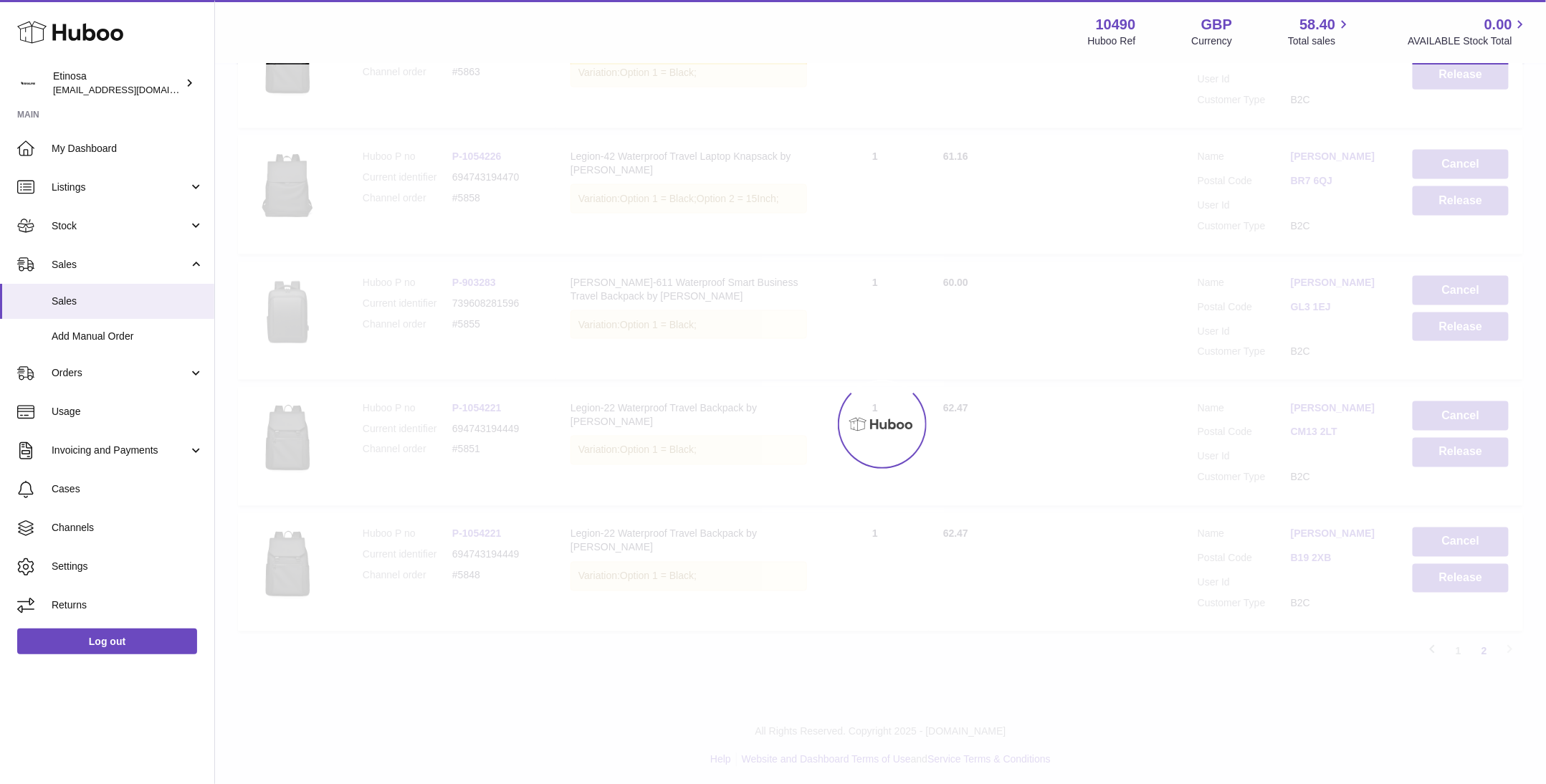
scroll to position [728, 0]
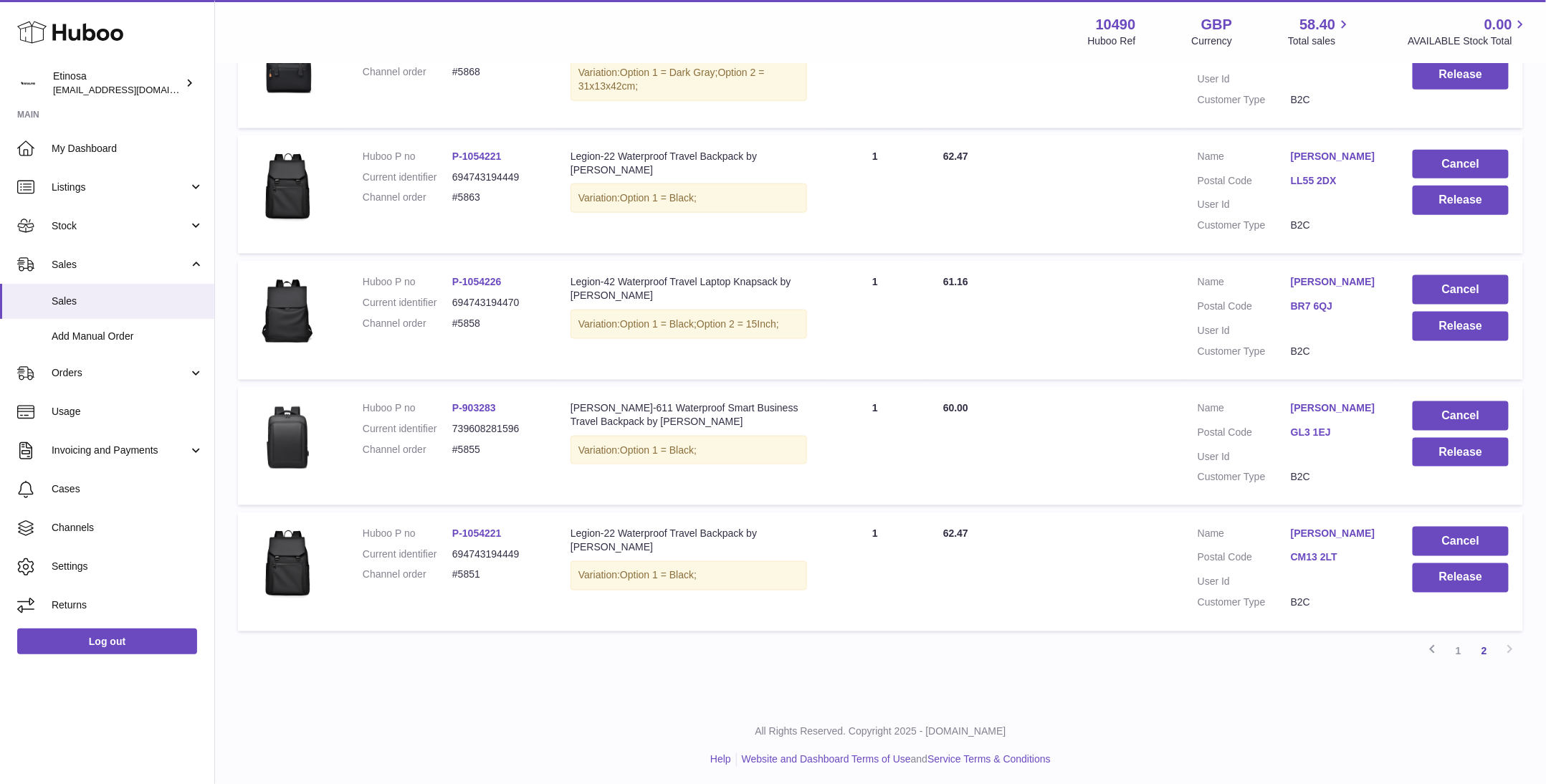
click at [1219, 718] on div "All Rights Reserved. Copyright 2025 - Huboo.co.uk Help Website and Dashboard Te…" at bounding box center [880, 746] width 1331 height 85
click at [1228, 713] on div "All Rights Reserved. Copyright 2025 - Huboo.co.uk Help Website and Dashboard Te…" at bounding box center [880, 746] width 1331 height 85
drag, startPoint x: 1278, startPoint y: 532, endPoint x: 1355, endPoint y: 528, distance: 77.1
click at [1355, 528] on dl "Customer Name Ellie Iontton Postal Code CM13 2LT User Id Customer Type B2C" at bounding box center [1291, 572] width 187 height 90
copy dl "Ellie Iontton"
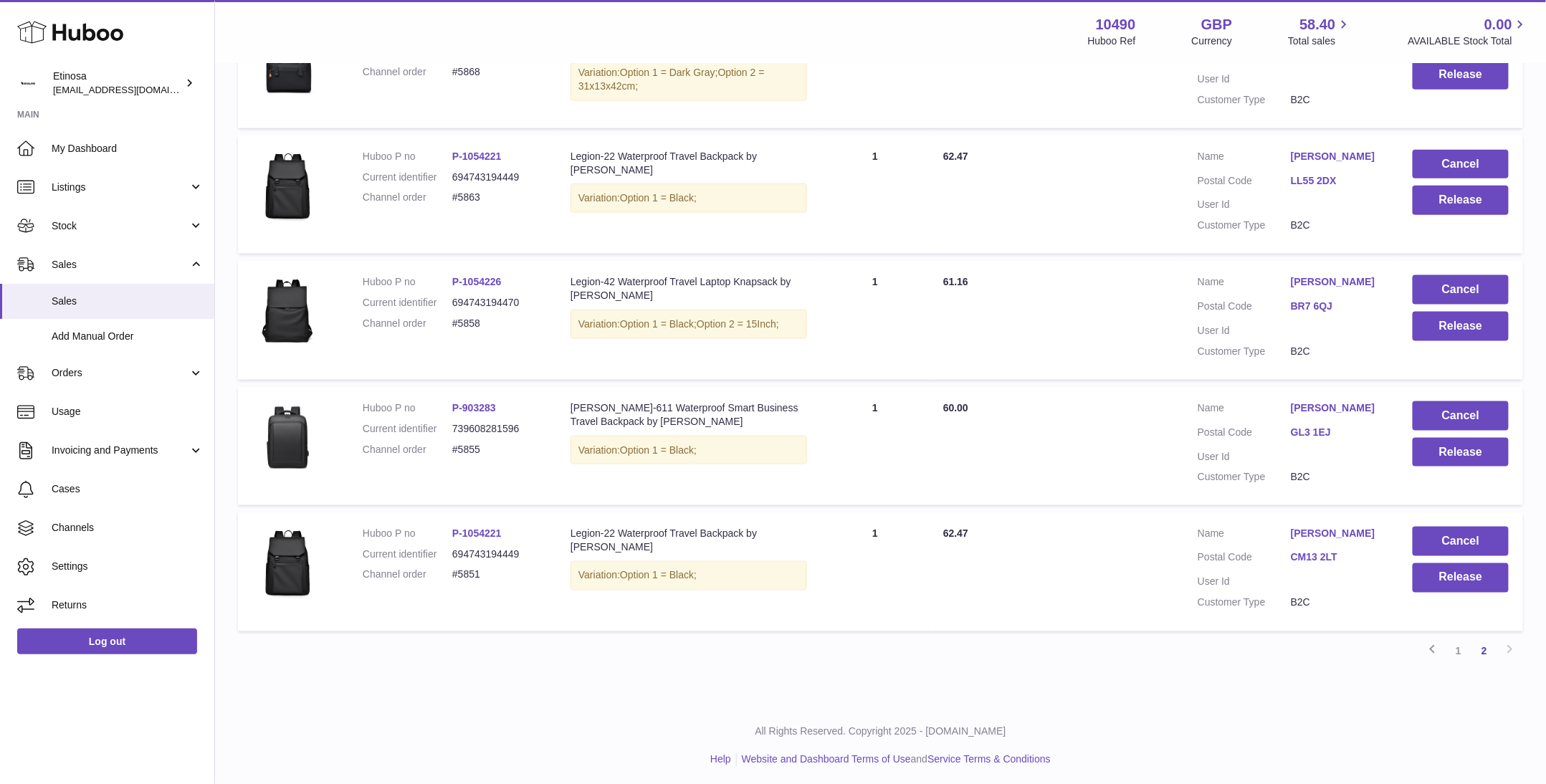
click at [1362, 725] on p "All Rights Reserved. Copyright 2025 - [DOMAIN_NAME]" at bounding box center [881, 732] width 1309 height 14
click at [1316, 756] on ul "Help Website and Dashboard Terms of Use and Service Terms & Conditions" at bounding box center [881, 760] width 1309 height 14
drag, startPoint x: 1153, startPoint y: 723, endPoint x: 1201, endPoint y: 718, distance: 48.3
click at [1153, 725] on p "All Rights Reserved. Copyright 2025 - [DOMAIN_NAME]" at bounding box center [881, 732] width 1309 height 14
click at [1463, 530] on button "Cancel" at bounding box center [1461, 541] width 96 height 30
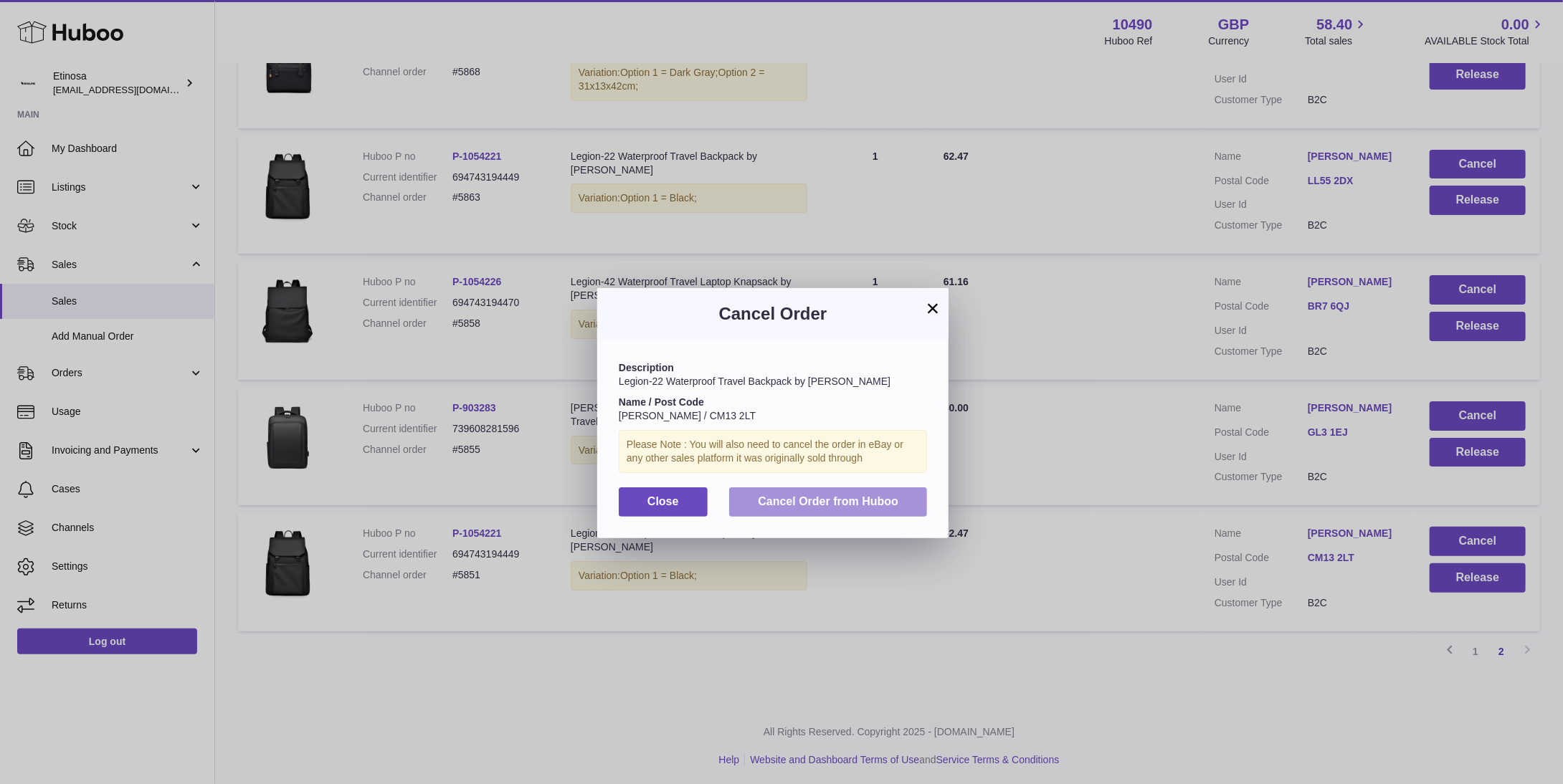
click at [877, 503] on span "Cancel Order from Huboo" at bounding box center [828, 502] width 141 height 13
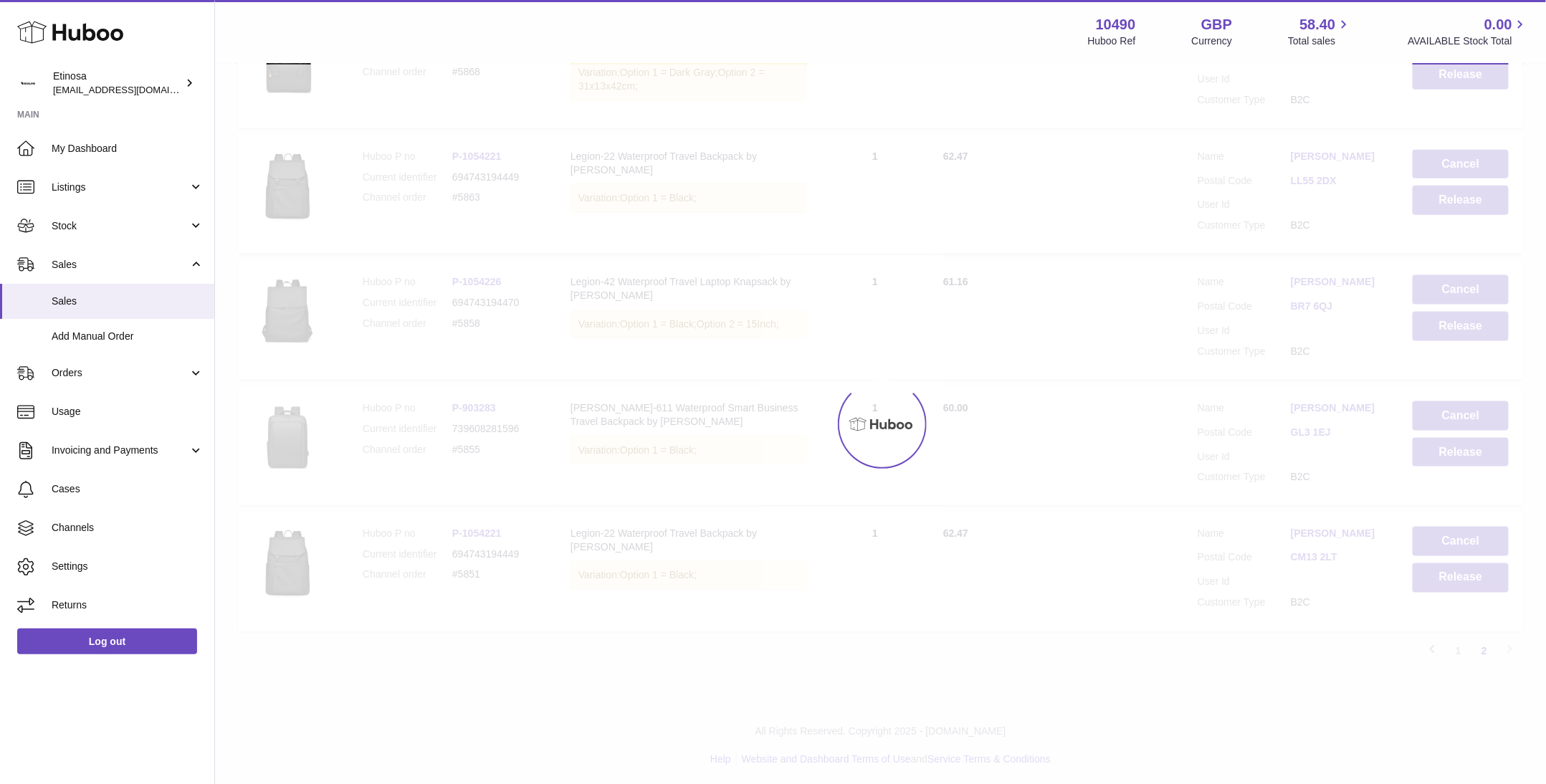
scroll to position [604, 0]
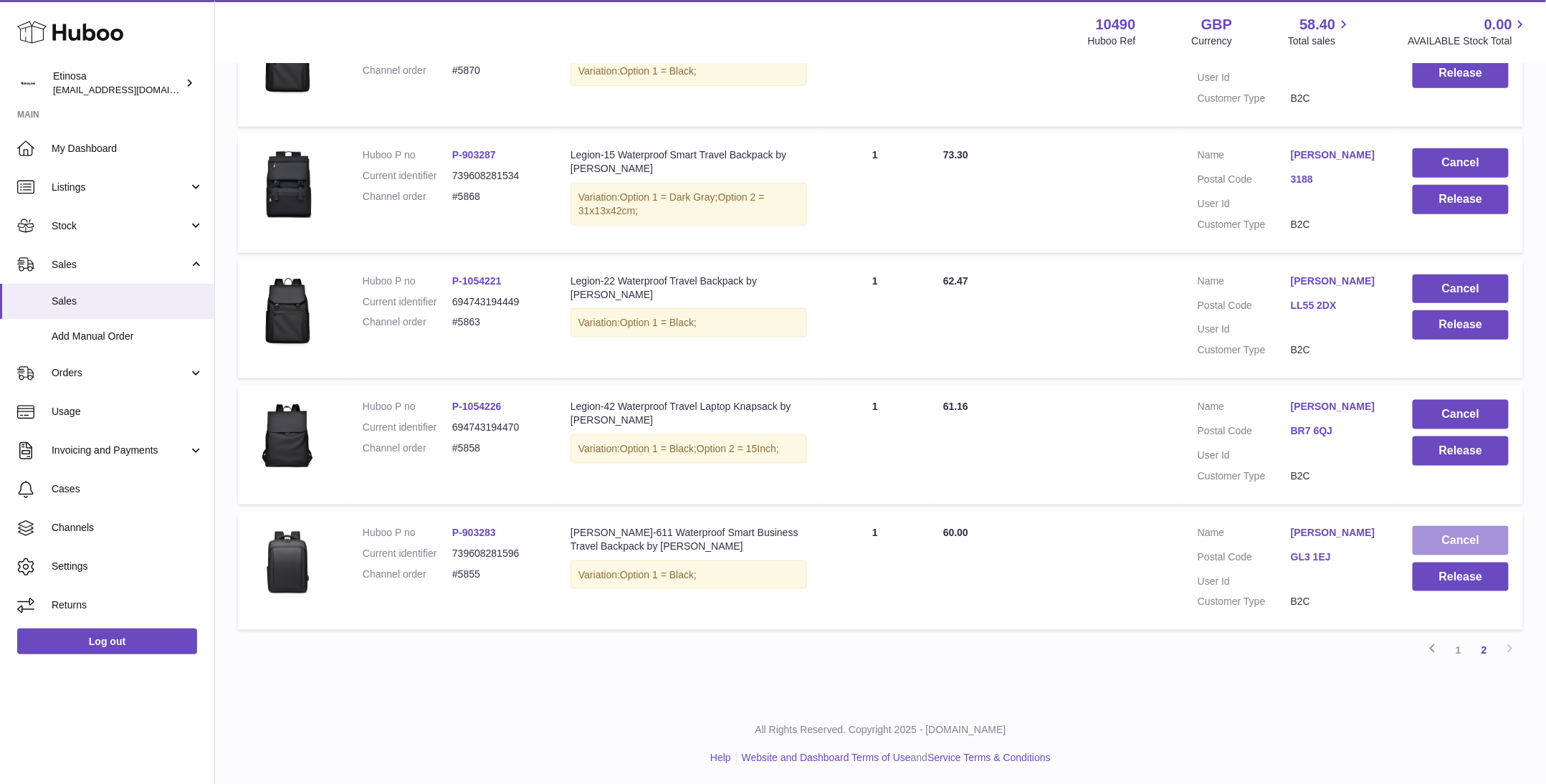
click at [1441, 541] on button "Cancel" at bounding box center [1461, 540] width 96 height 30
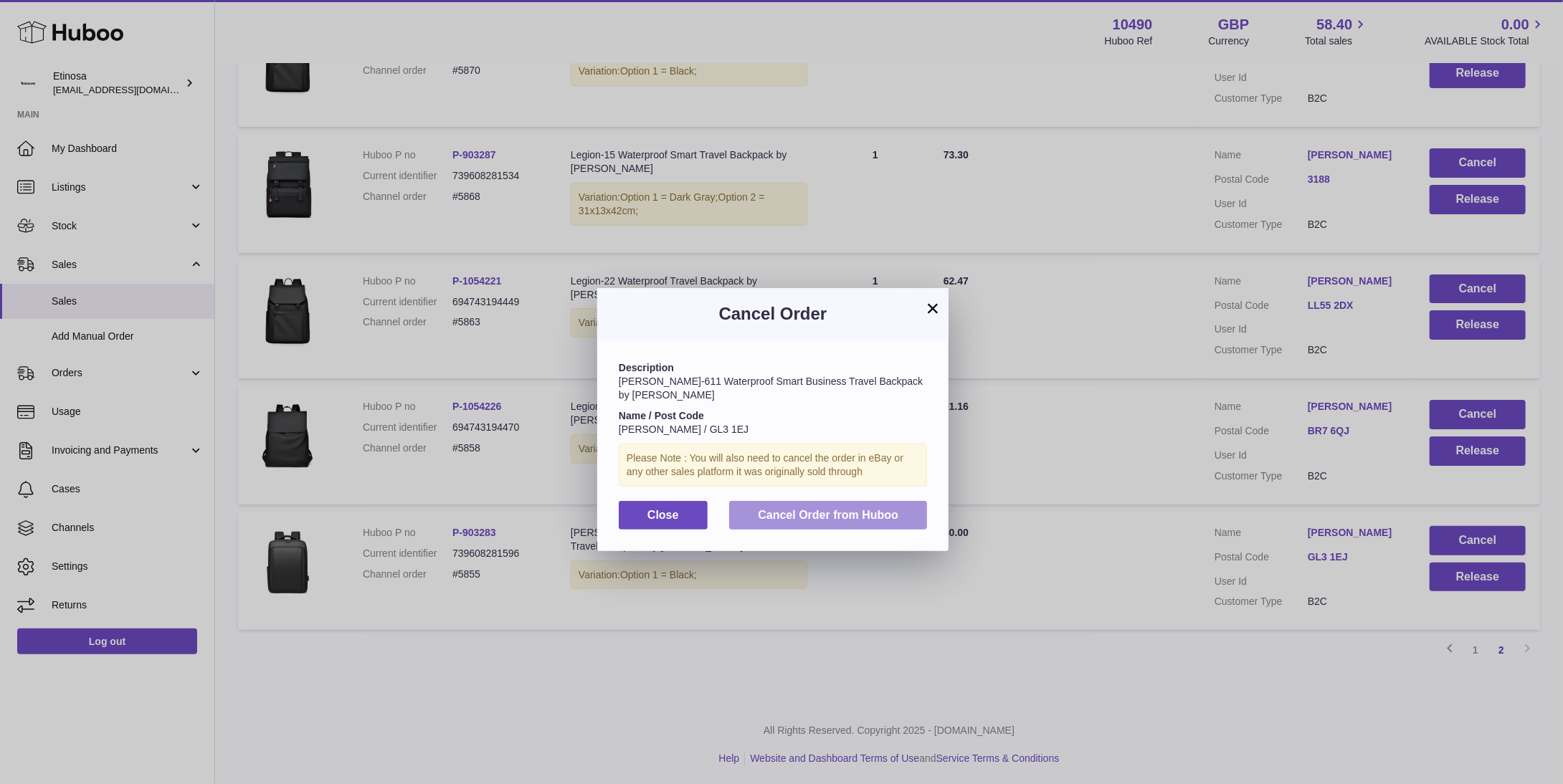
drag, startPoint x: 788, startPoint y: 503, endPoint x: 1245, endPoint y: 445, distance: 460.7
click at [790, 509] on span "Cancel Order from Huboo" at bounding box center [828, 515] width 141 height 13
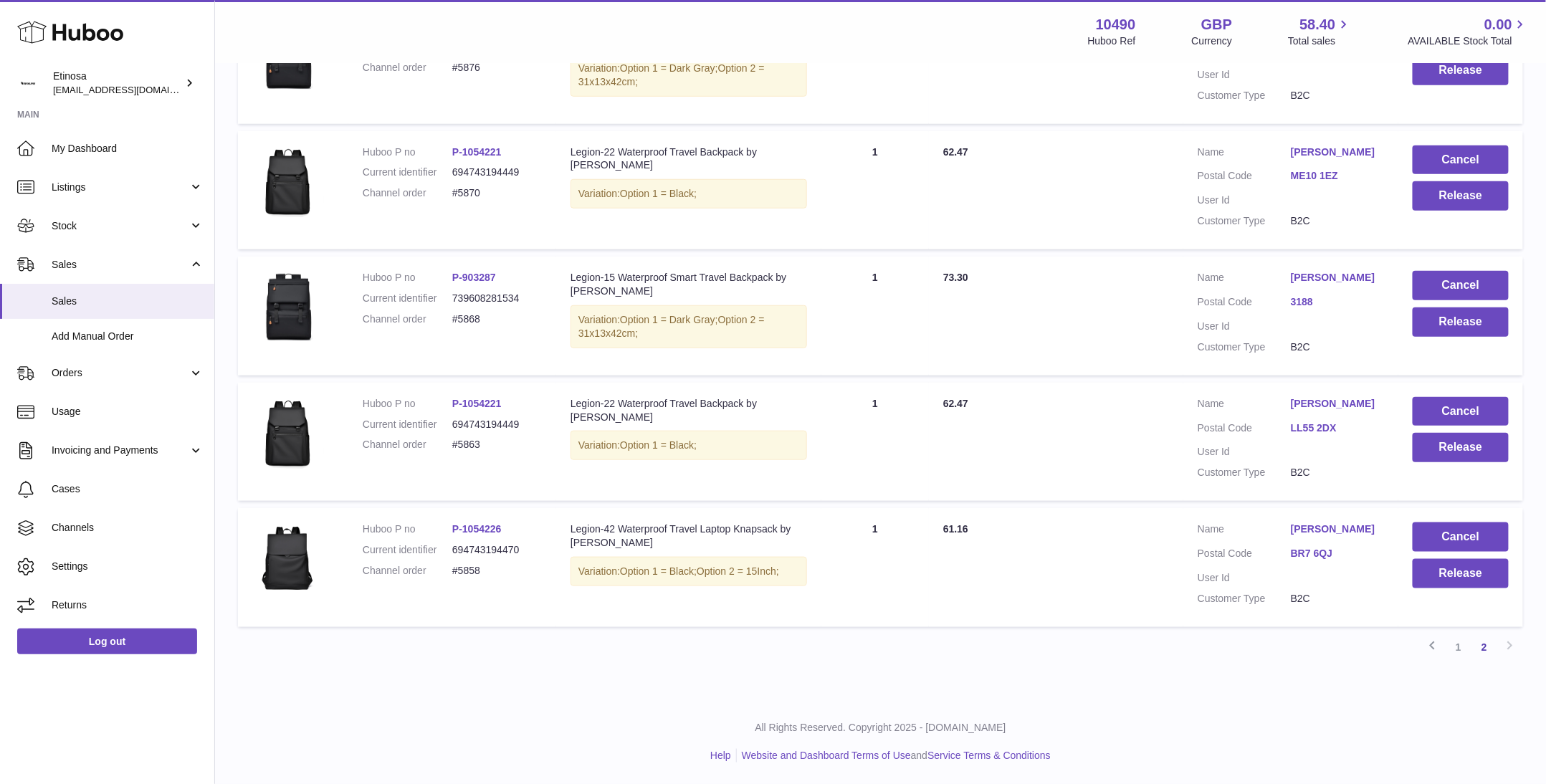
scroll to position [478, 0]
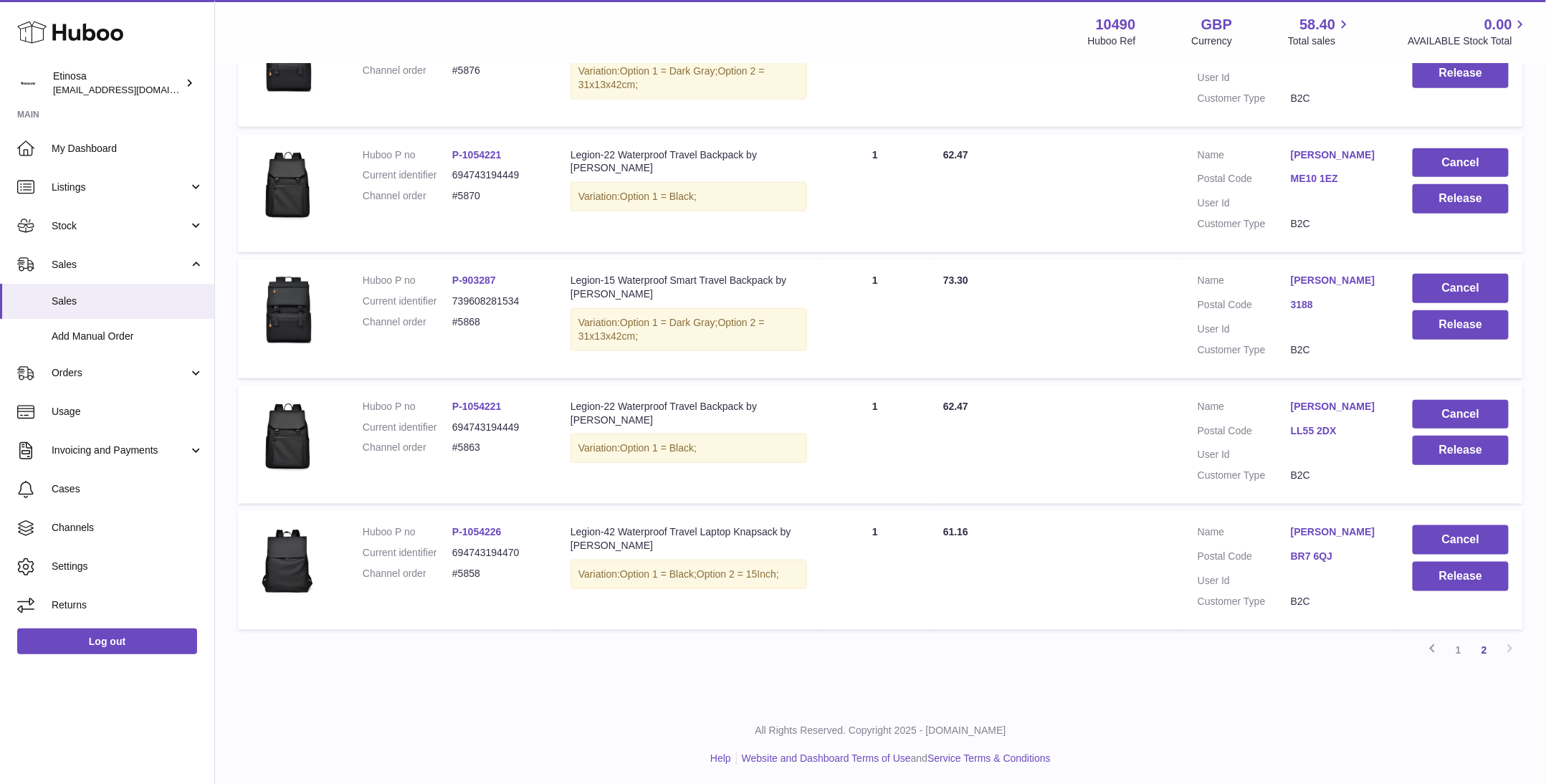
click at [1262, 731] on p "All Rights Reserved. Copyright 2025 - [DOMAIN_NAME]" at bounding box center [881, 730] width 1309 height 14
click at [1099, 681] on div "My Huboo - Sales report Sales currently with Huboo Current Sales with Huboo Sal…" at bounding box center [880, 144] width 1331 height 1116
click at [1474, 539] on button "Cancel" at bounding box center [1461, 540] width 96 height 30
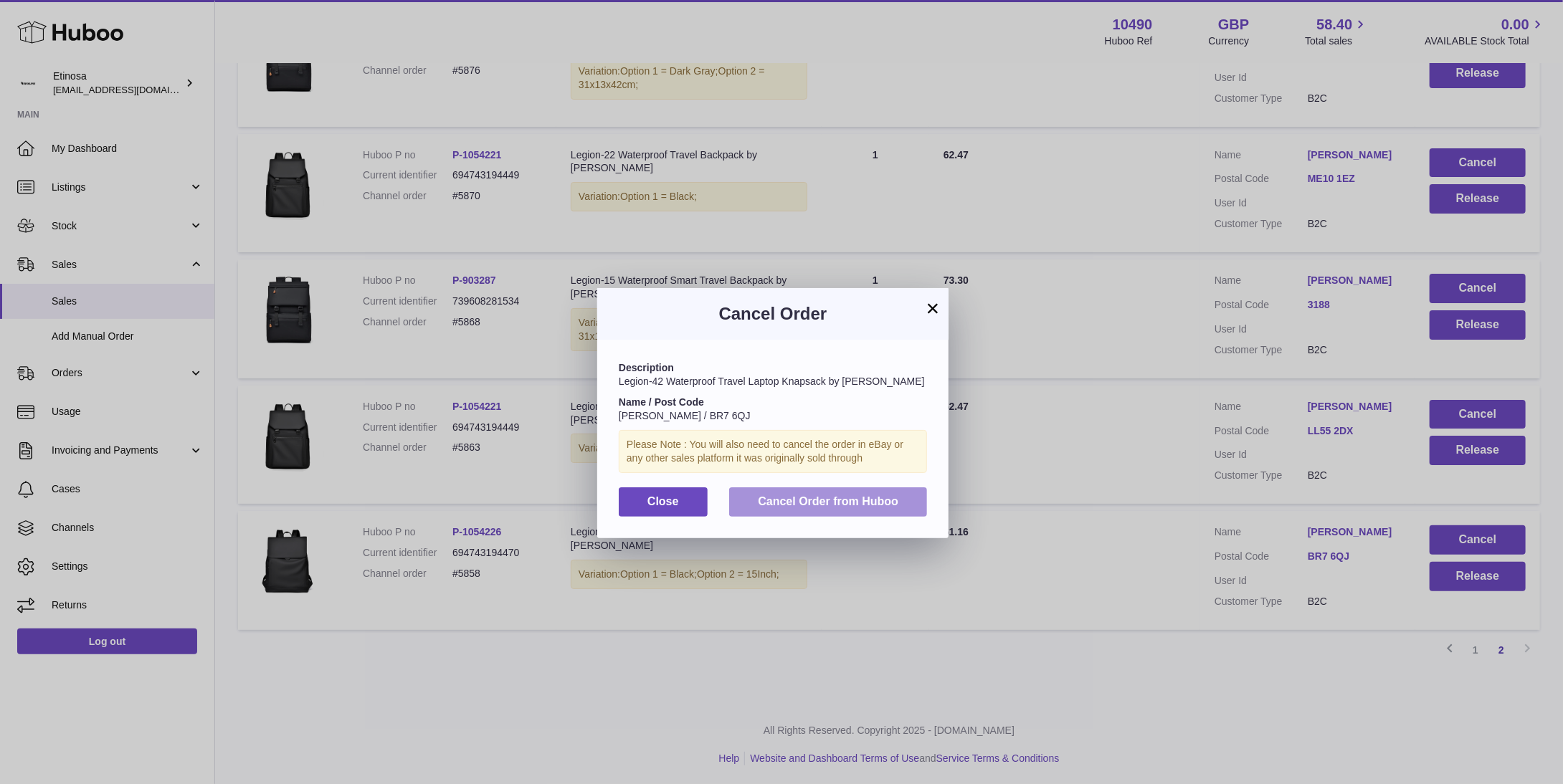
click at [808, 500] on span "Cancel Order from Huboo" at bounding box center [828, 502] width 141 height 13
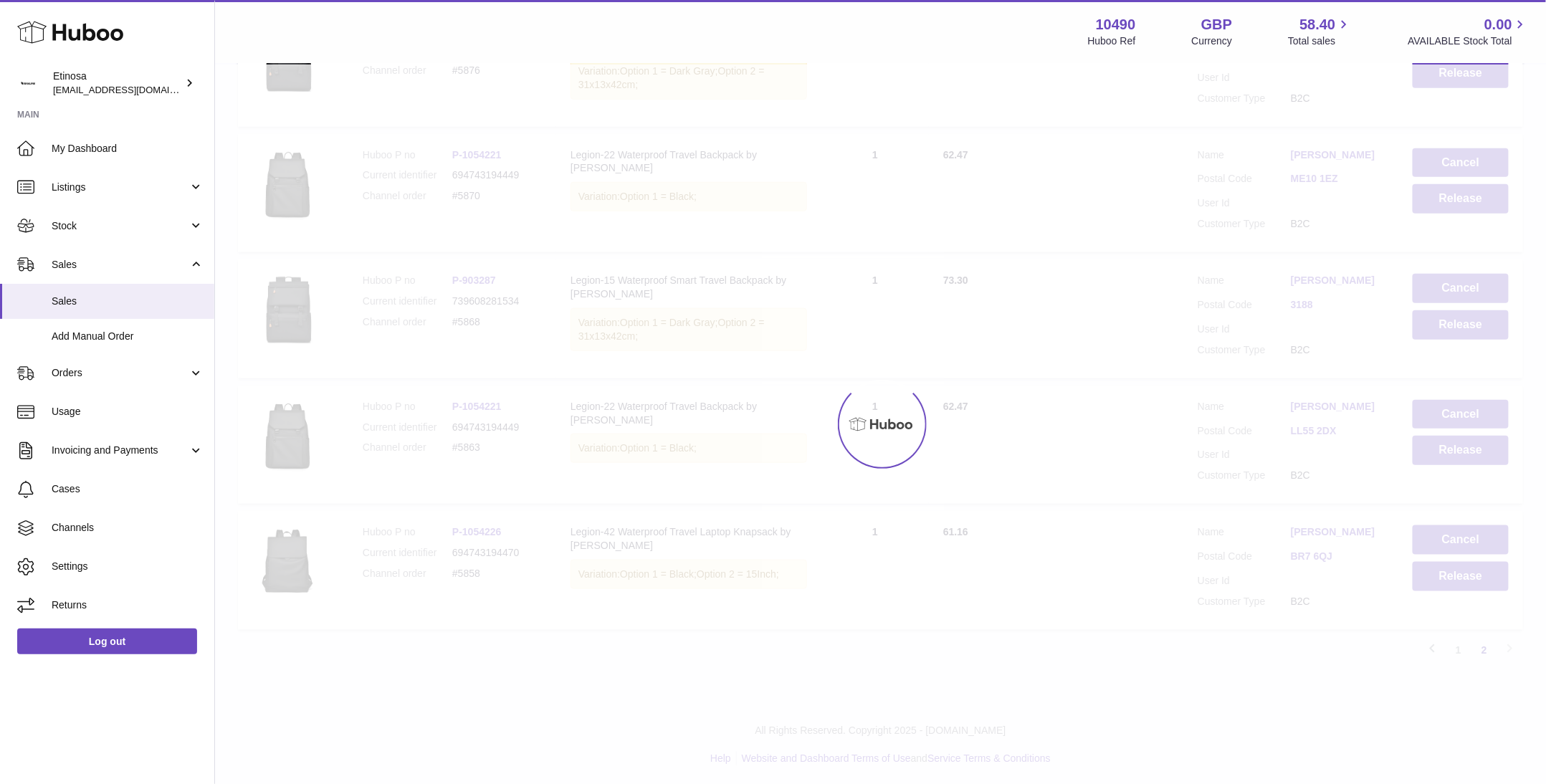
scroll to position [352, 0]
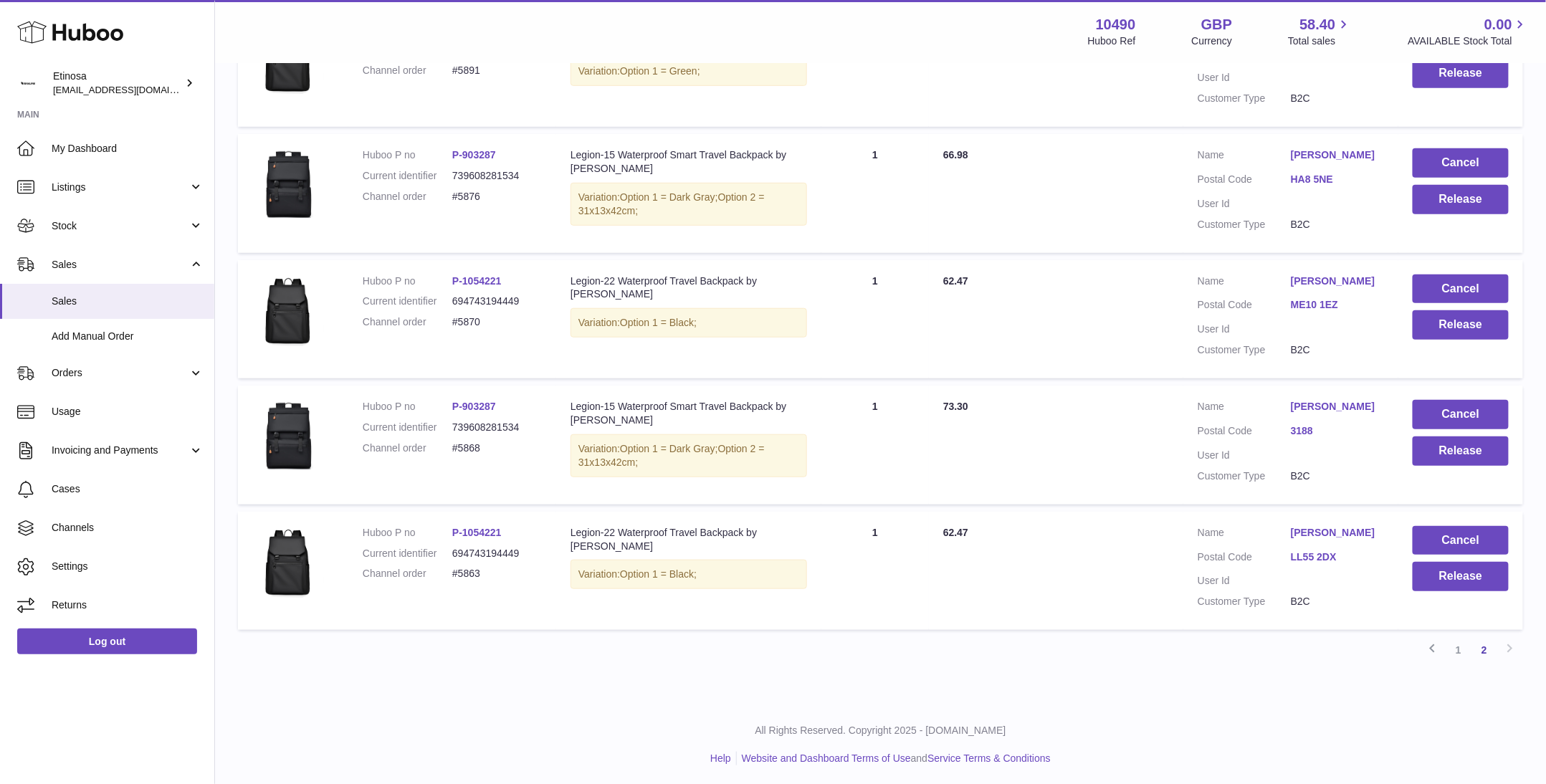
click at [1143, 724] on p "All Rights Reserved. Copyright 2025 - [DOMAIN_NAME]" at bounding box center [881, 730] width 1309 height 14
click at [1442, 539] on button "Cancel" at bounding box center [1461, 540] width 96 height 30
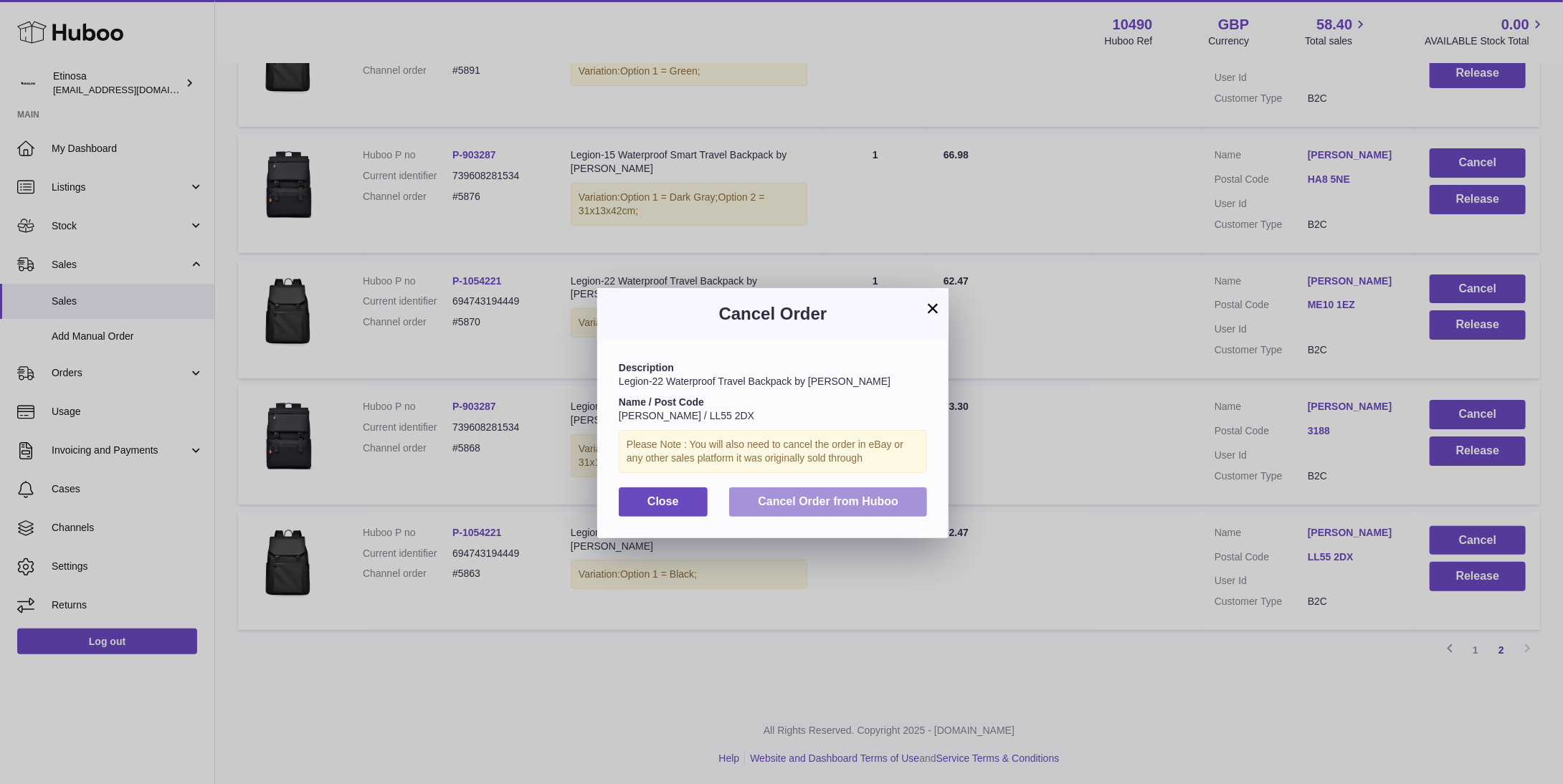
click at [877, 499] on span "Cancel Order from Huboo" at bounding box center [828, 502] width 141 height 13
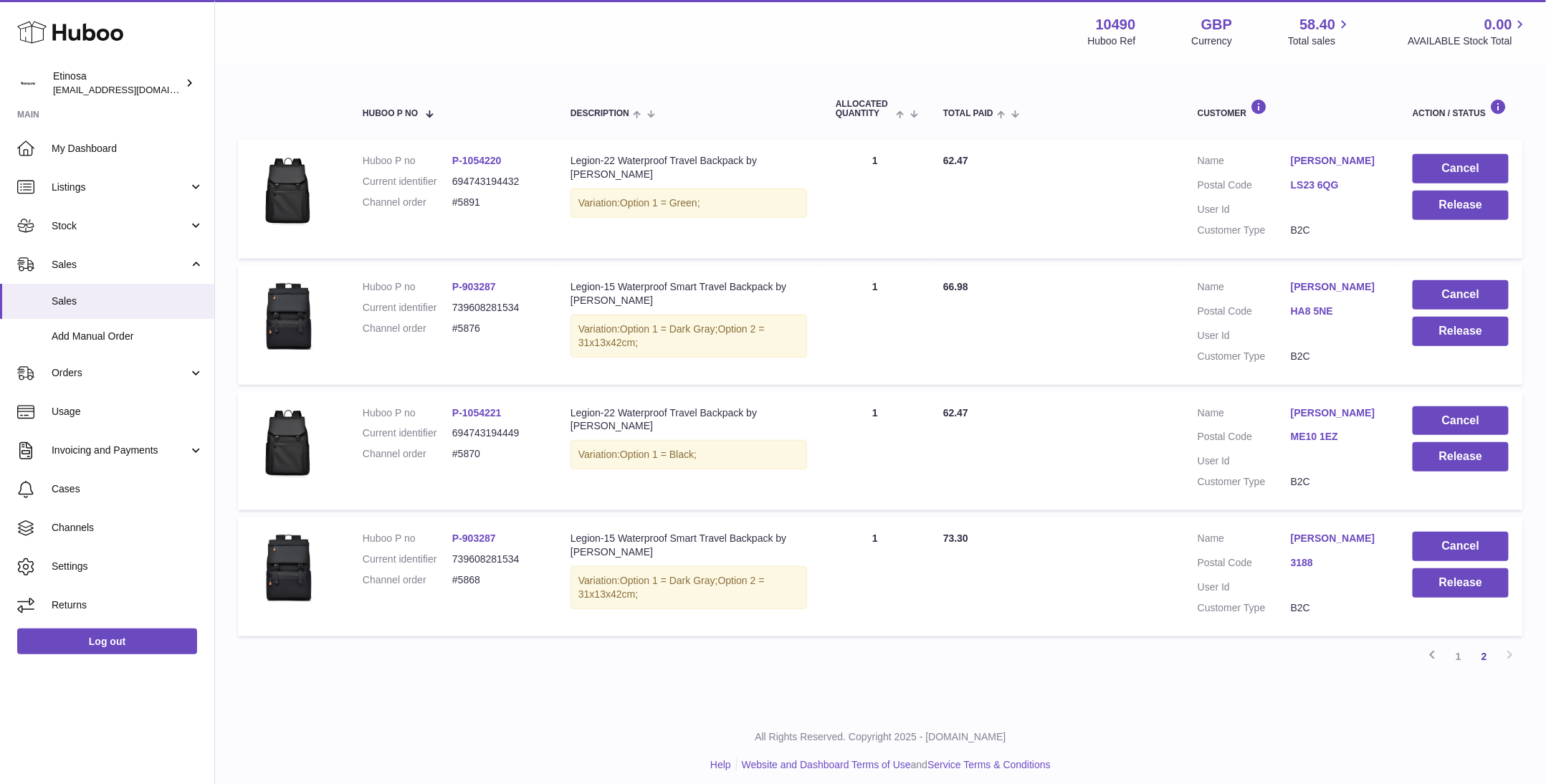
scroll to position [226, 0]
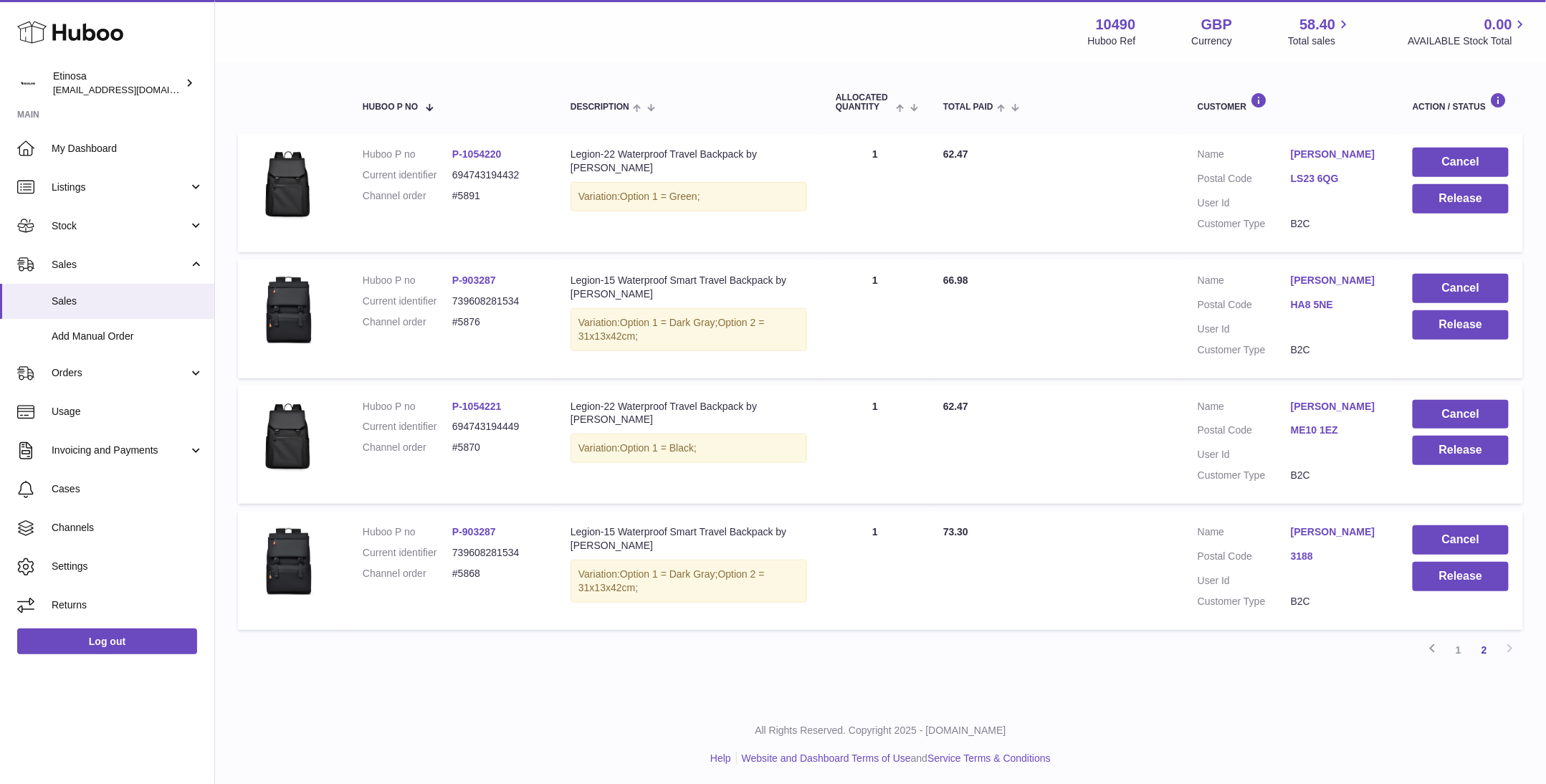
click at [1165, 737] on div "All Rights Reserved. Copyright 2025 - Huboo.co.uk Help Website and Dashboard Te…" at bounding box center [880, 744] width 1331 height 85
drag, startPoint x: 1406, startPoint y: 693, endPoint x: 1403, endPoint y: 726, distance: 33.1
click at [1406, 699] on div "Huboo Etinosa Wolphuk@gmail.com Main My Dashboard Listings Not with Huboo Listi…" at bounding box center [773, 280] width 1546 height 1012
click at [1464, 532] on button "Cancel" at bounding box center [1461, 540] width 96 height 30
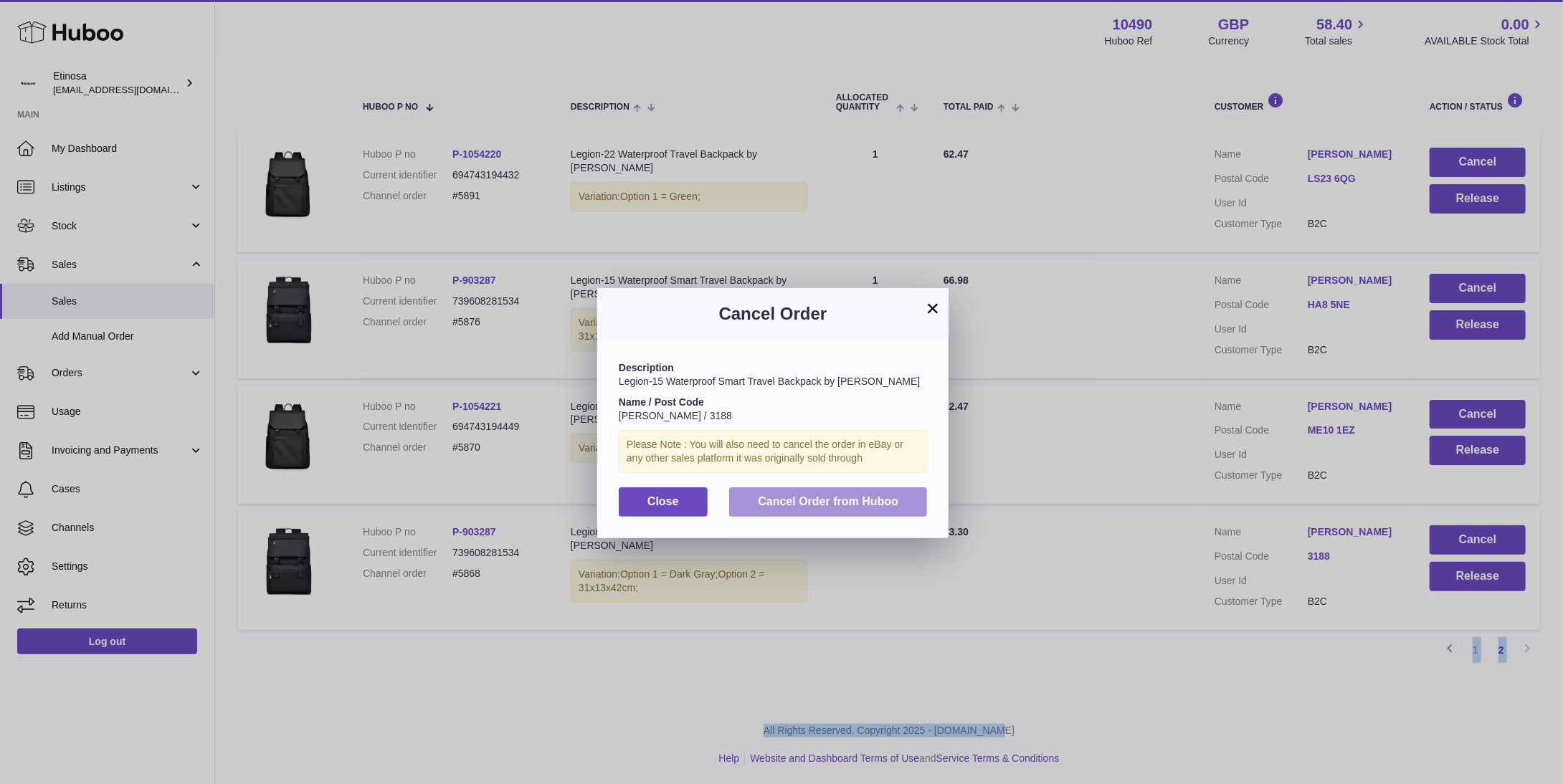
click at [863, 496] on span "Cancel Order from Huboo" at bounding box center [828, 502] width 141 height 13
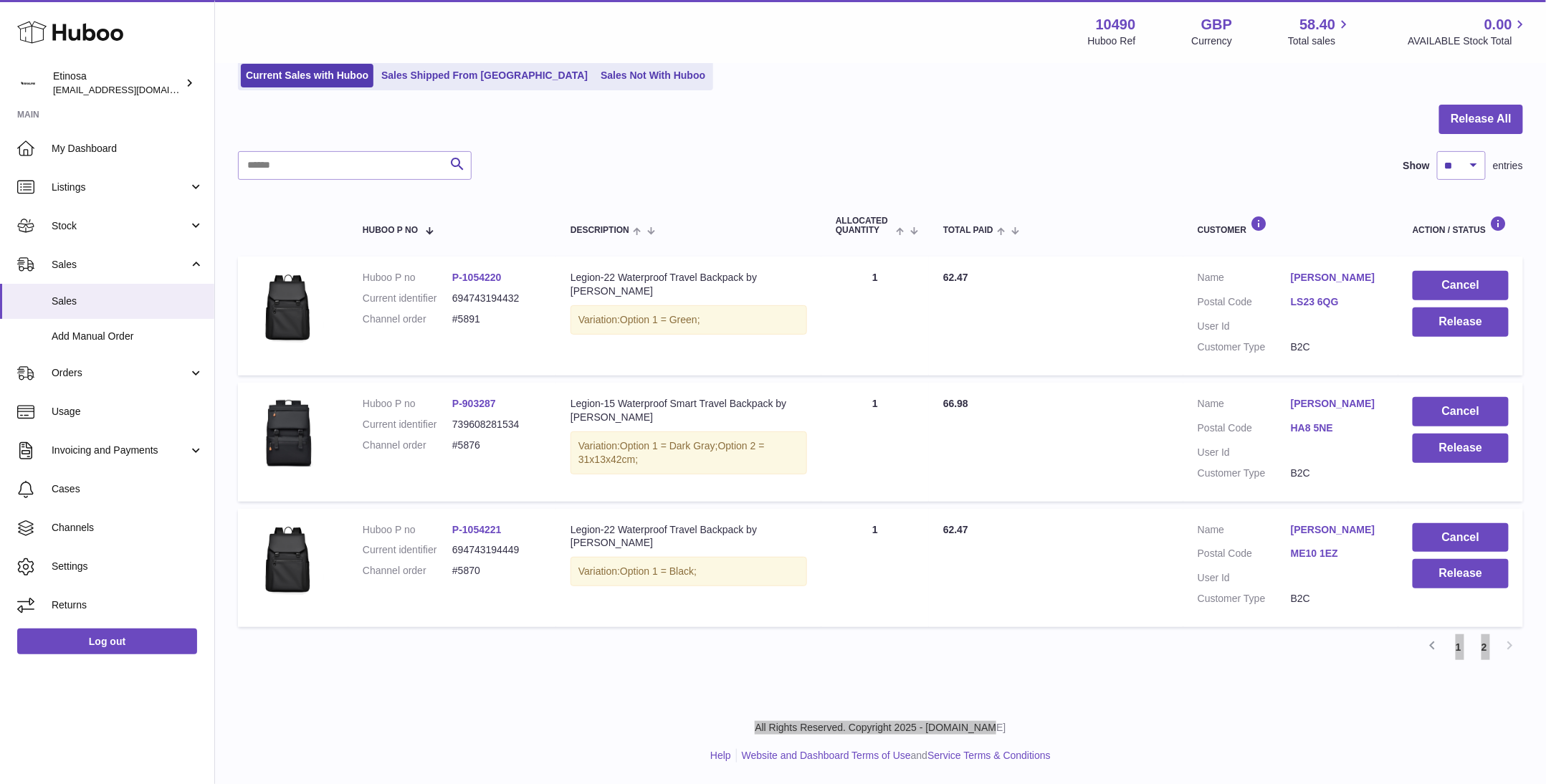
scroll to position [101, 0]
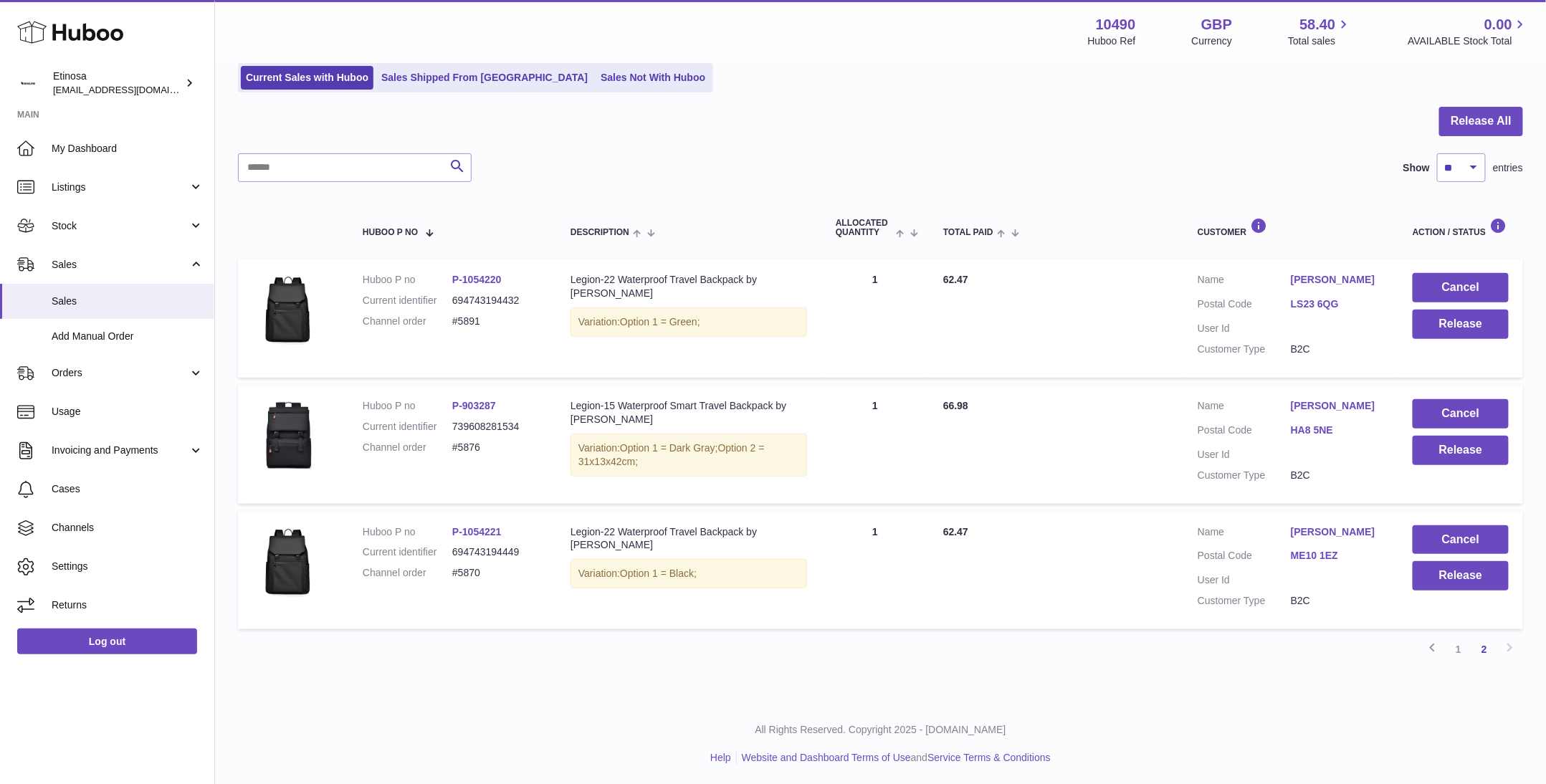
click at [1100, 696] on div "My Huboo - Sales report Sales currently with Huboo Current Sales with Huboo Sal…" at bounding box center [880, 332] width 1331 height 738
click at [1435, 534] on button "Cancel" at bounding box center [1461, 540] width 96 height 30
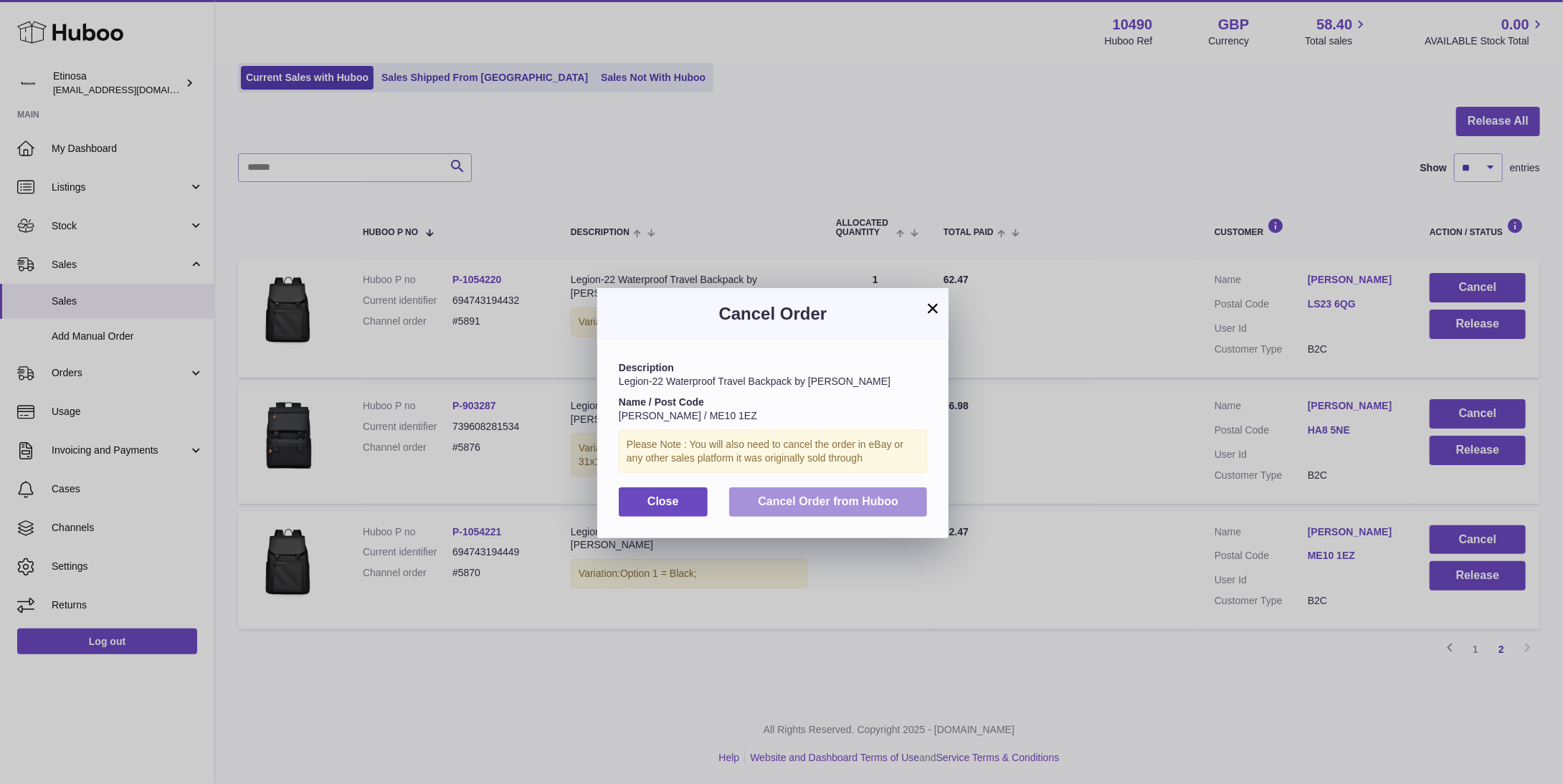
click at [849, 500] on span "Cancel Order from Huboo" at bounding box center [828, 502] width 141 height 13
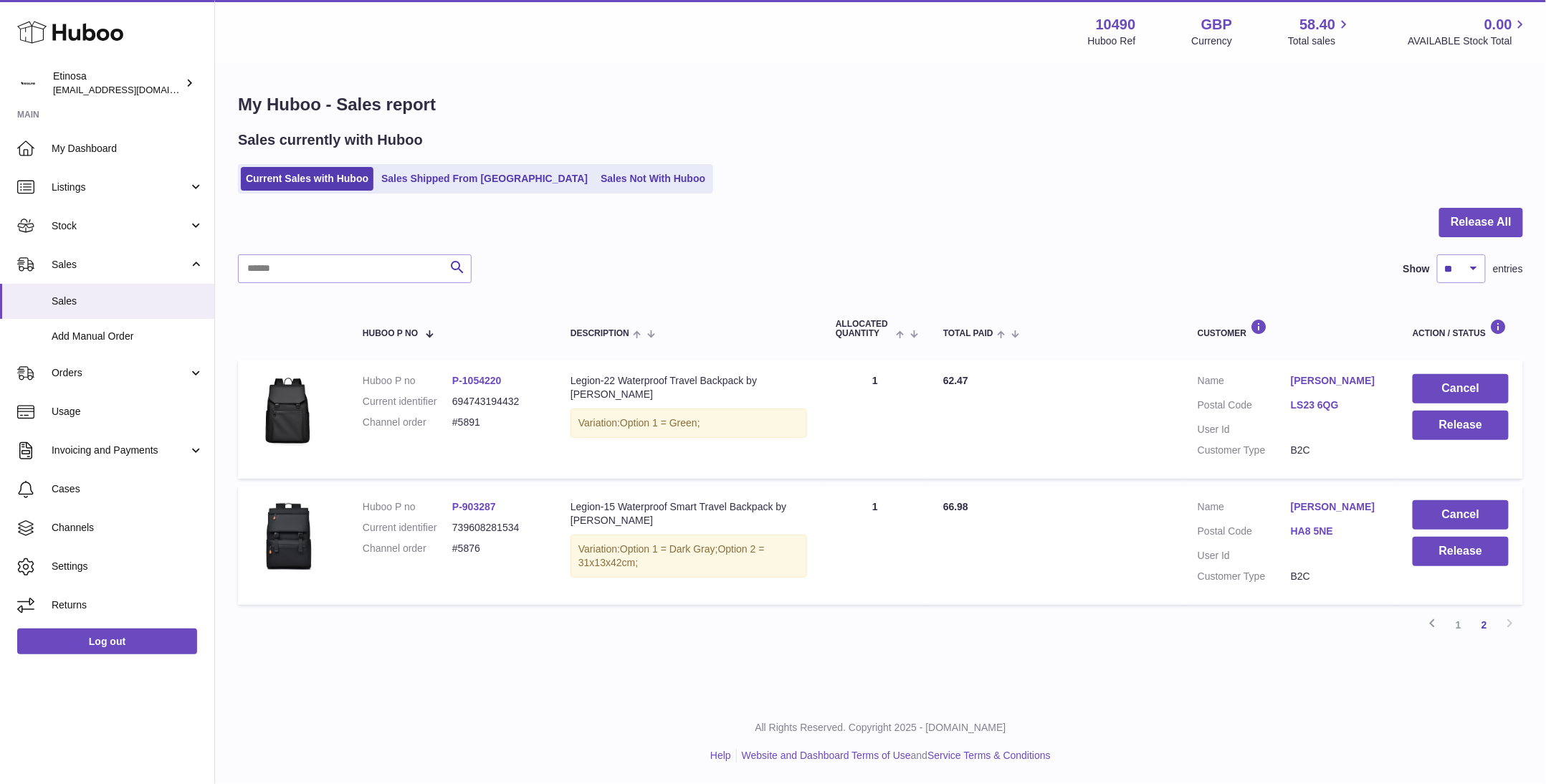
scroll to position [0, 0]
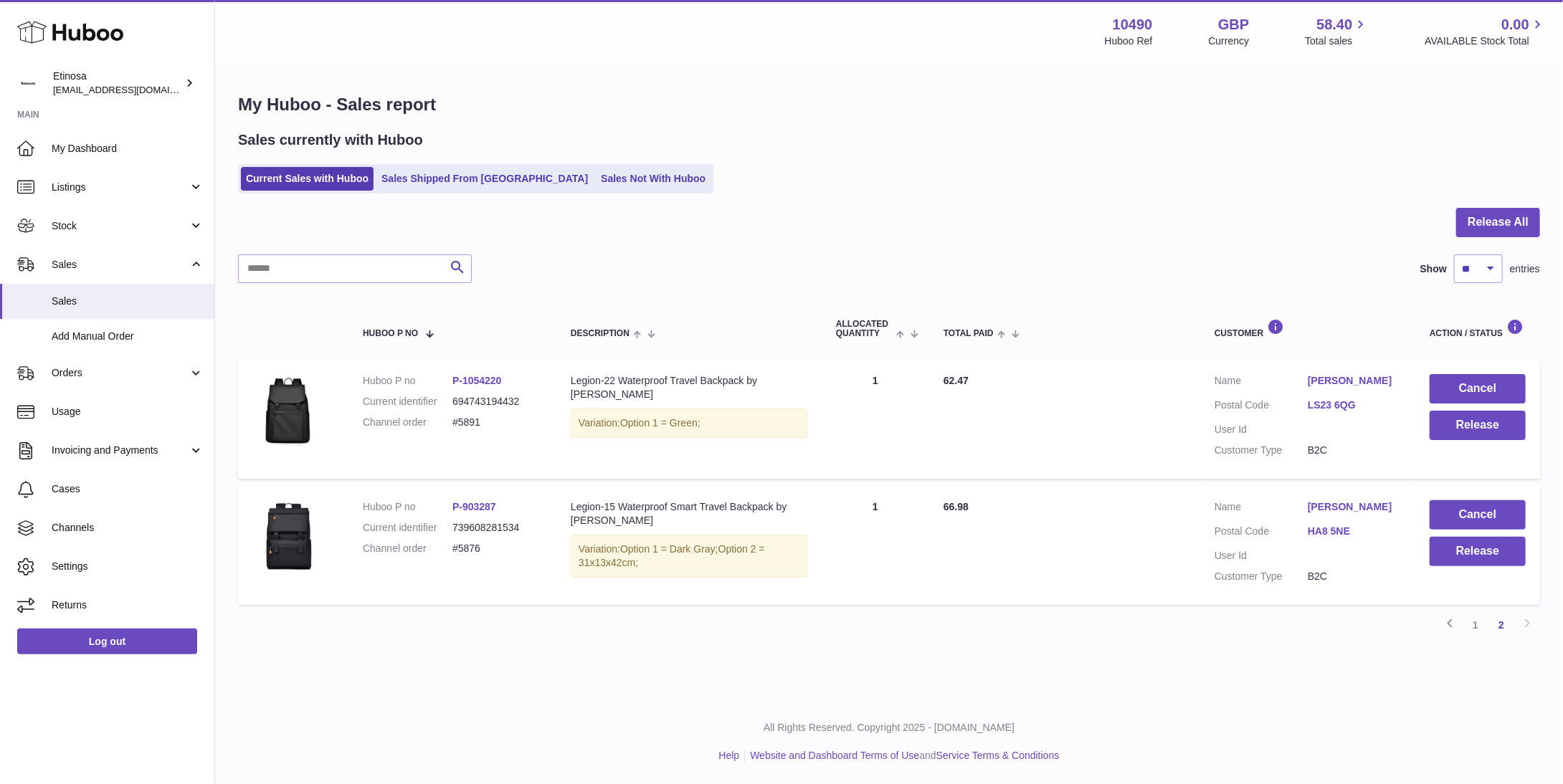
click at [1263, 740] on div "All Rights Reserved. Copyright 2025 - Huboo.co.uk Help Website and Dashboard Te…" at bounding box center [888, 742] width 1347 height 85
click at [1237, 753] on ul "Help Website and Dashboard Terms of Use and Service Terms & Conditions" at bounding box center [889, 755] width 1325 height 14
click at [1369, 699] on div "All Rights Reserved. Copyright 2025 - Huboo.co.uk Help Website and Dashboard Te…" at bounding box center [888, 742] width 1347 height 85
click at [1245, 734] on p "All Rights Reserved. Copyright 2025 - [DOMAIN_NAME]" at bounding box center [889, 727] width 1325 height 14
drag, startPoint x: 1168, startPoint y: 731, endPoint x: 1182, endPoint y: 724, distance: 15.7
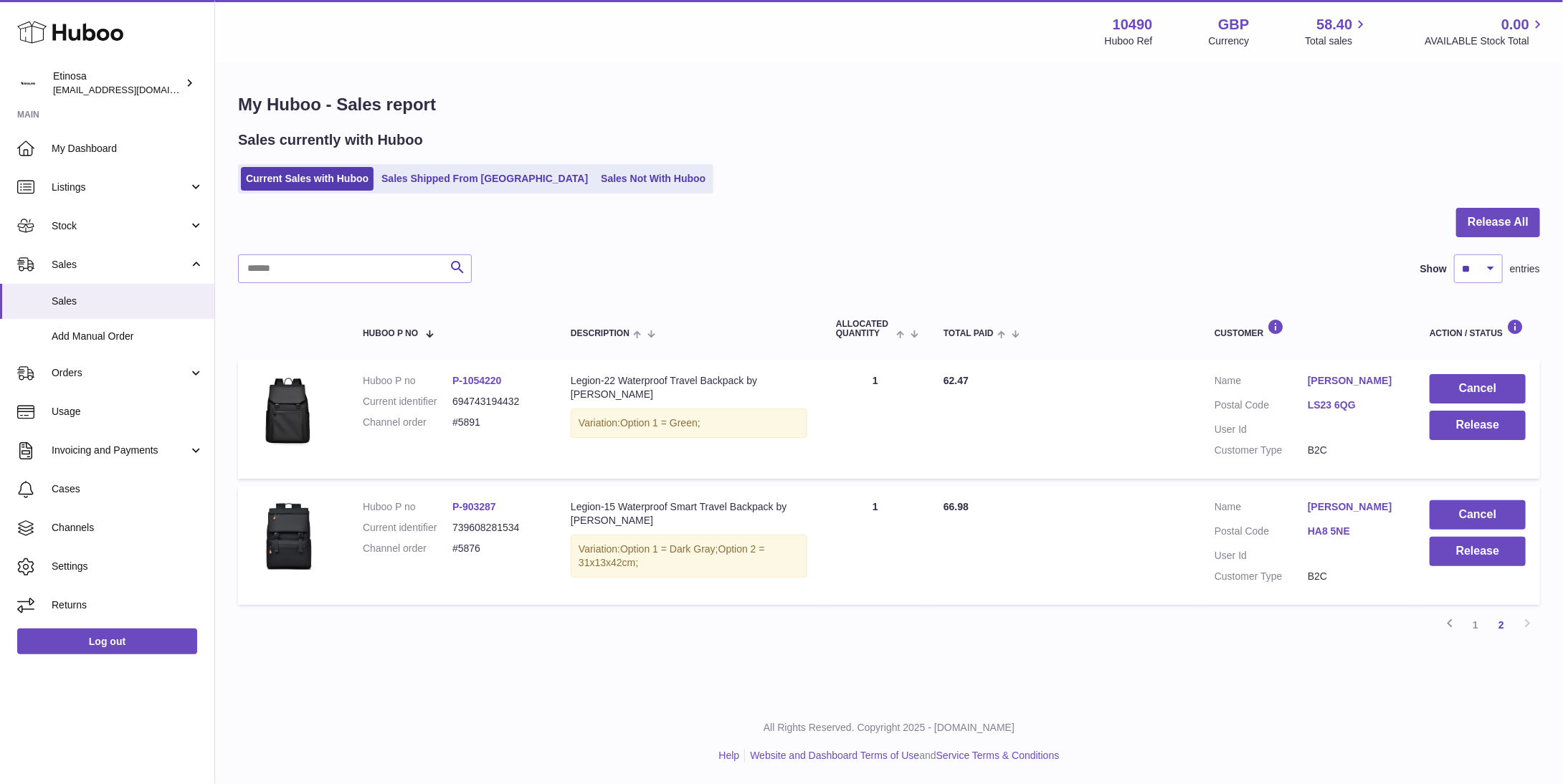
click at [1168, 731] on p "All Rights Reserved. Copyright 2025 - [DOMAIN_NAME]" at bounding box center [889, 727] width 1325 height 14
click at [1210, 717] on div "All Rights Reserved. Copyright 2025 - Huboo.co.uk Help Website and Dashboard Te…" at bounding box center [888, 742] width 1347 height 85
click at [1291, 714] on div "All Rights Reserved. Copyright 2025 - Huboo.co.uk Help Website and Dashboard Te…" at bounding box center [888, 742] width 1347 height 85
click at [1475, 387] on button "Cancel" at bounding box center [1477, 389] width 96 height 30
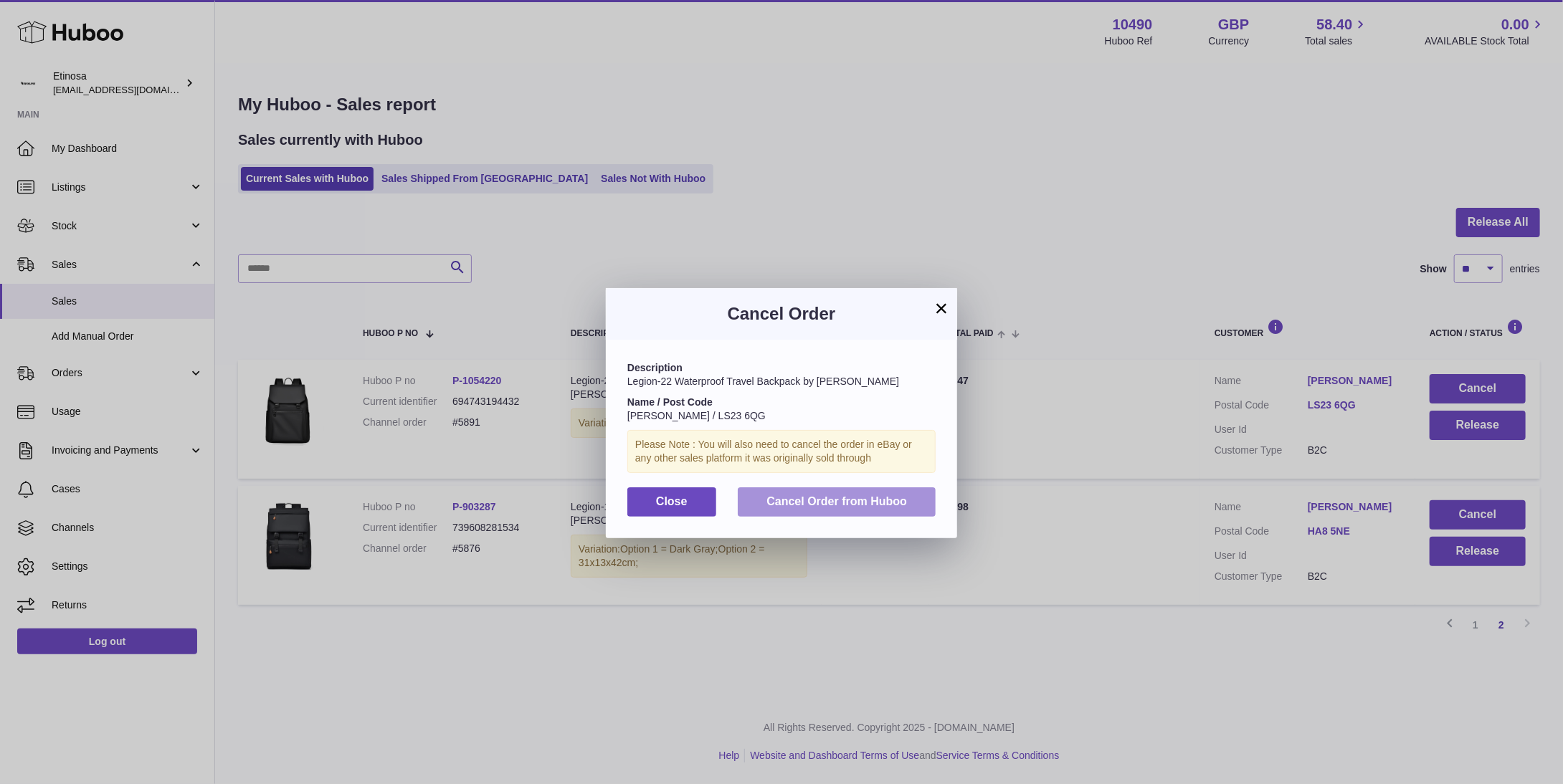
click at [842, 503] on span "Cancel Order from Huboo" at bounding box center [837, 502] width 141 height 13
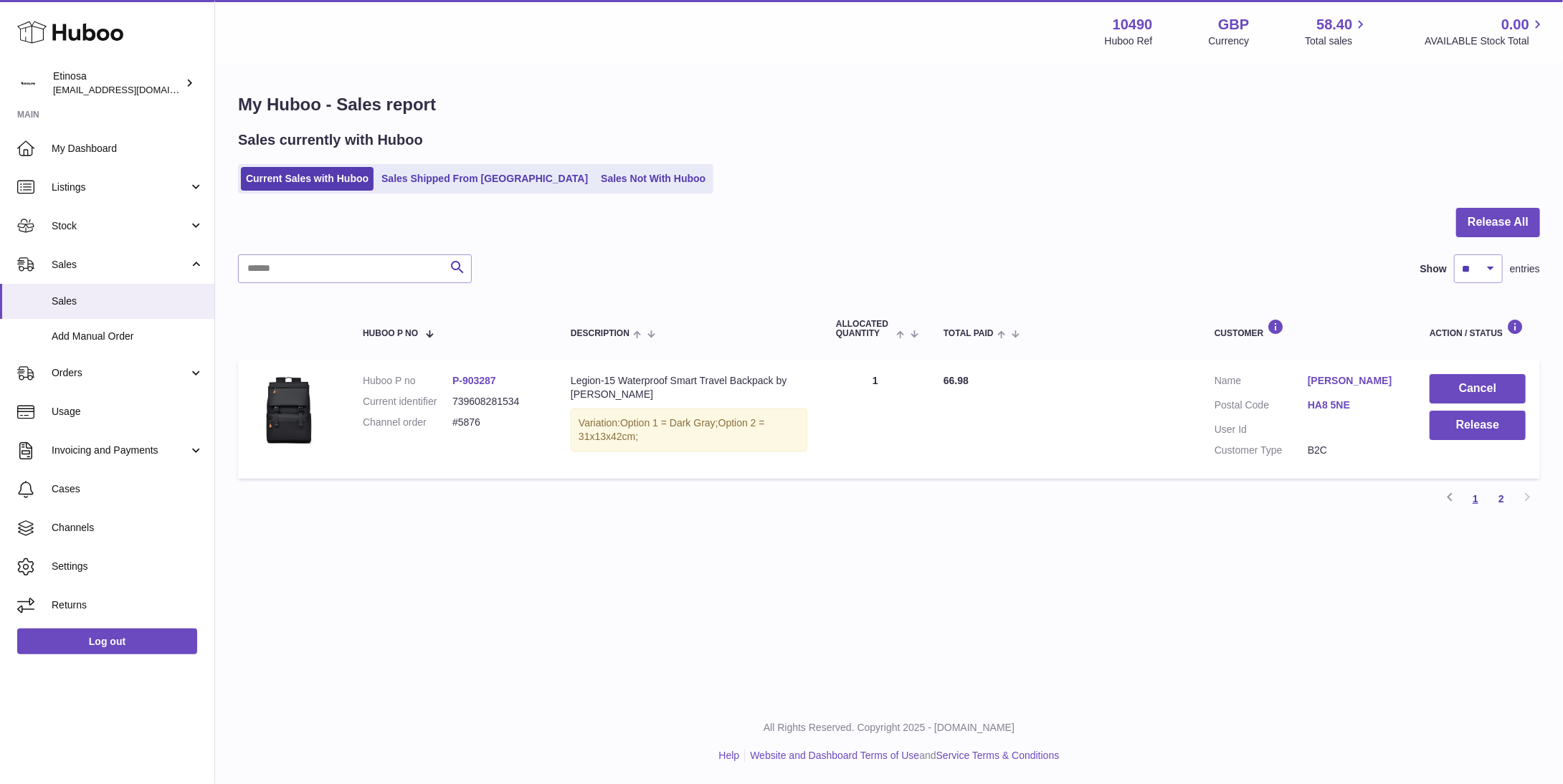
click at [1476, 505] on link "1" at bounding box center [1475, 499] width 26 height 26
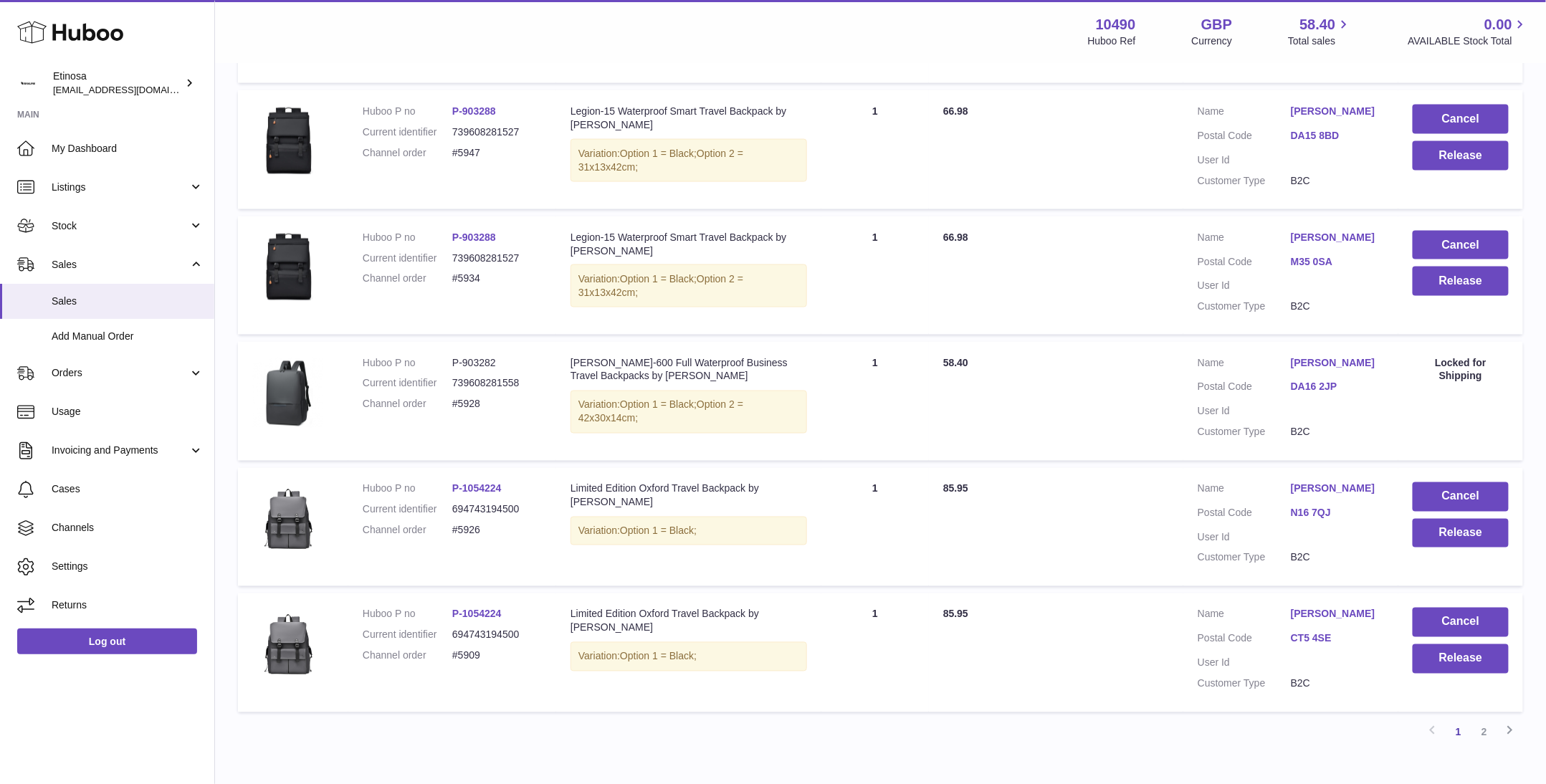
scroll to position [979, 0]
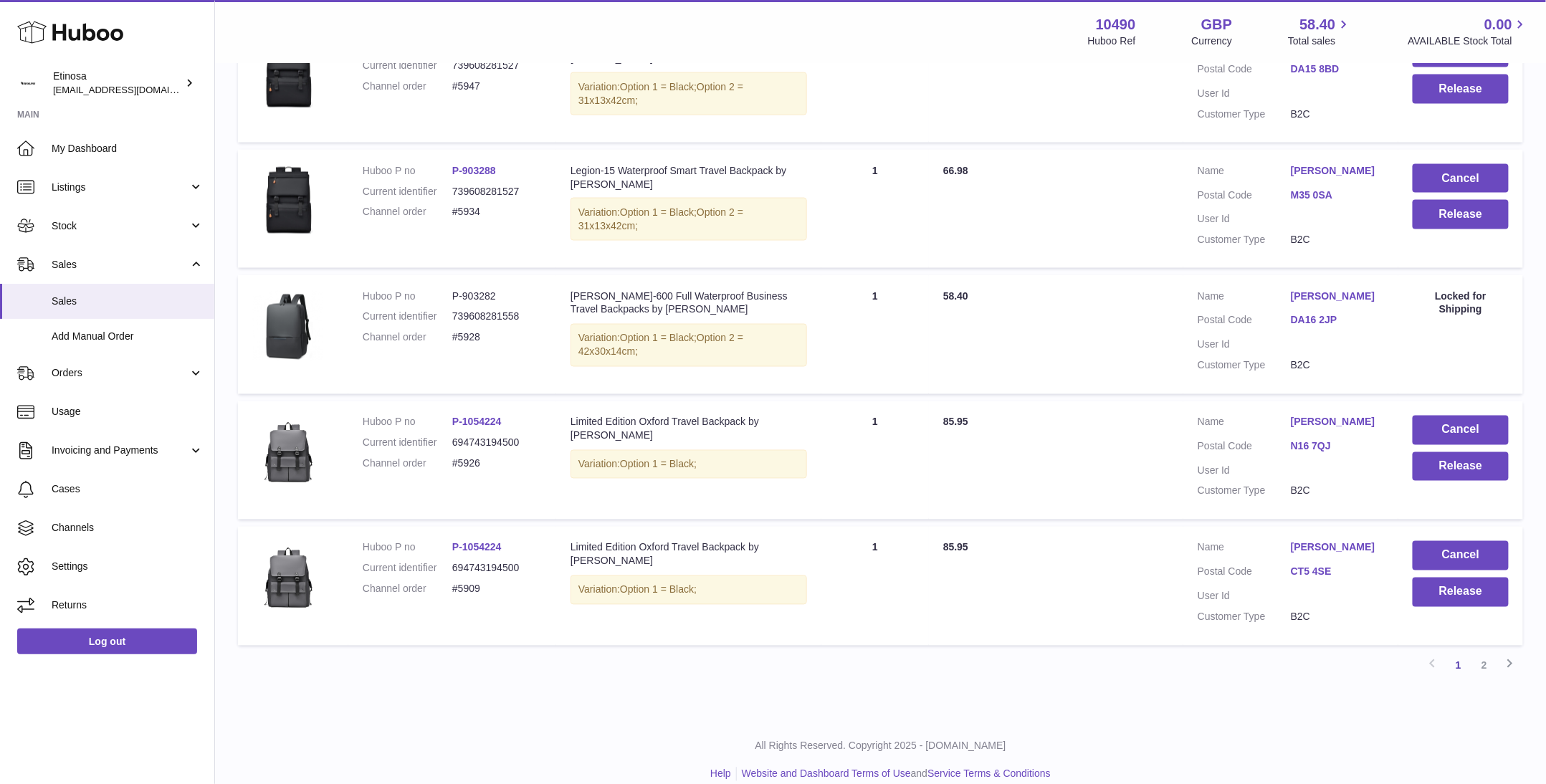
click at [1280, 740] on p "All Rights Reserved. Copyright 2025 - [DOMAIN_NAME]" at bounding box center [881, 746] width 1309 height 14
click at [1304, 718] on div "All Rights Reserved. Copyright 2025 - Huboo.co.uk Help Website and Dashboard Te…" at bounding box center [880, 761] width 1331 height 85
click at [1279, 740] on p "All Rights Reserved. Copyright 2025 - [DOMAIN_NAME]" at bounding box center [881, 746] width 1309 height 14
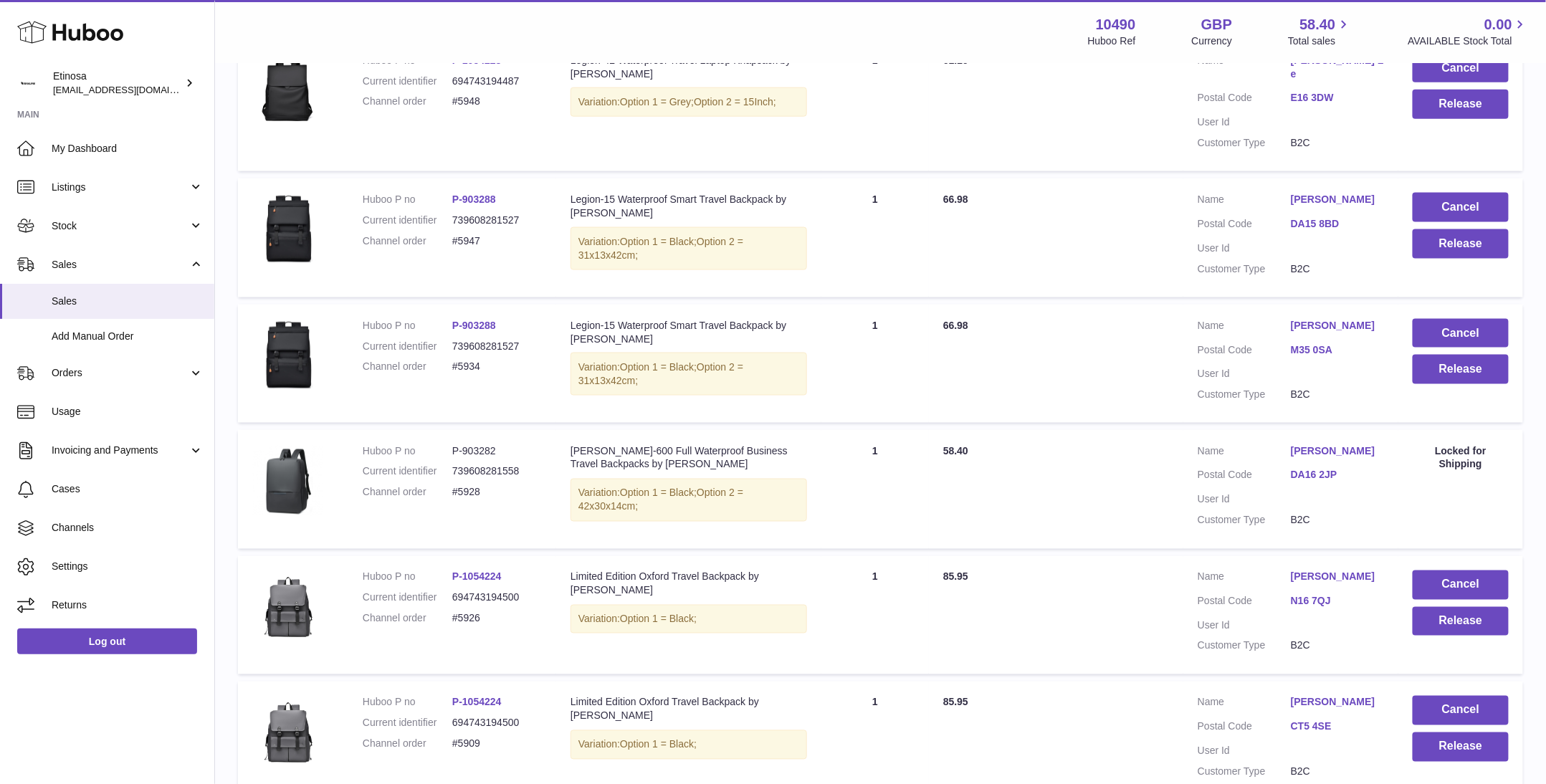
scroll to position [764, 0]
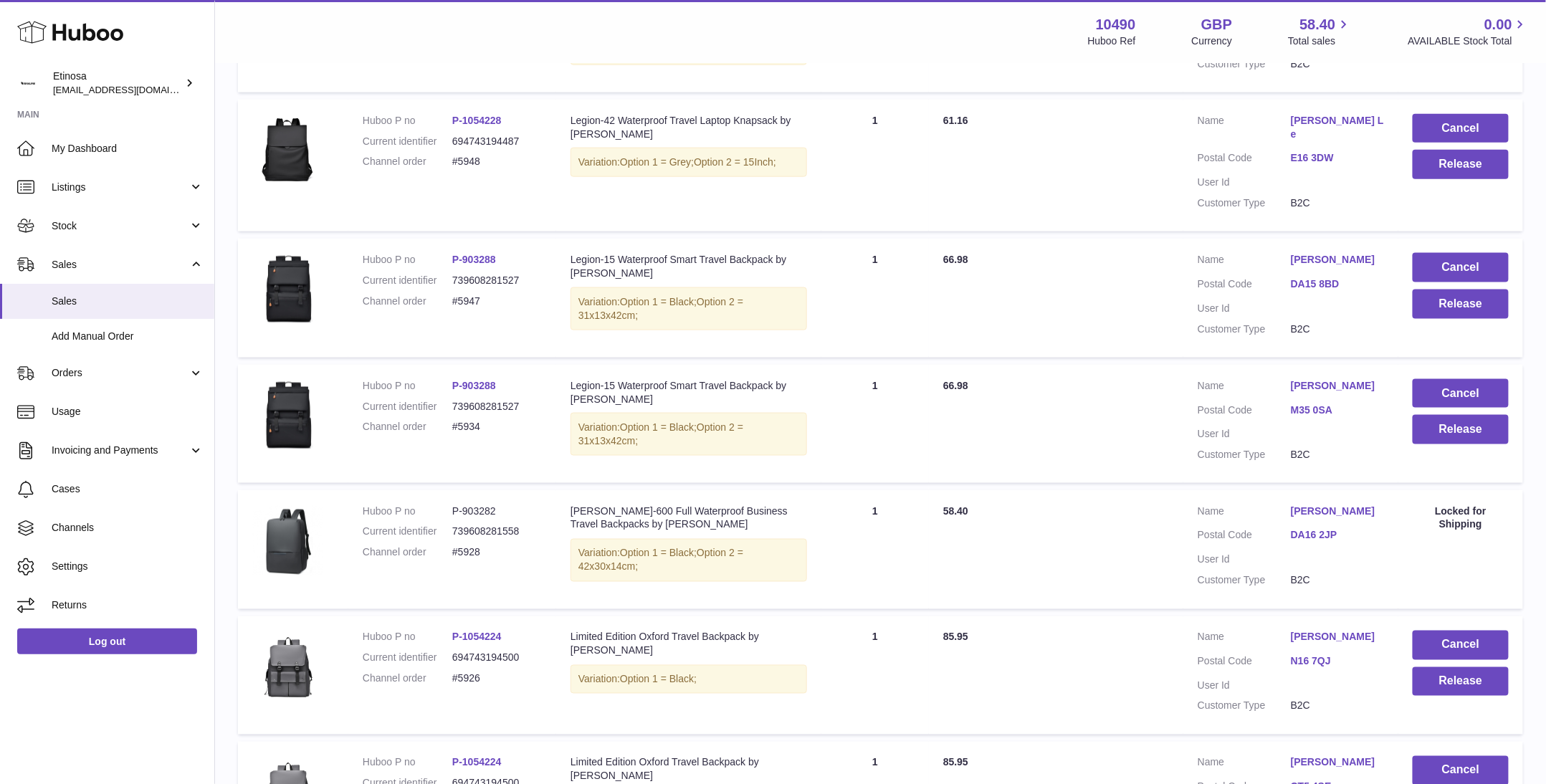
drag, startPoint x: 1509, startPoint y: 462, endPoint x: 1557, endPoint y: 457, distance: 48.3
click at [1514, 457] on td "Cancel Release" at bounding box center [1461, 424] width 125 height 119
click at [225, 410] on div "My Huboo - Sales report Sales currently with Huboo Current Sales with Huboo Sal…" at bounding box center [880, 117] width 1331 height 1633
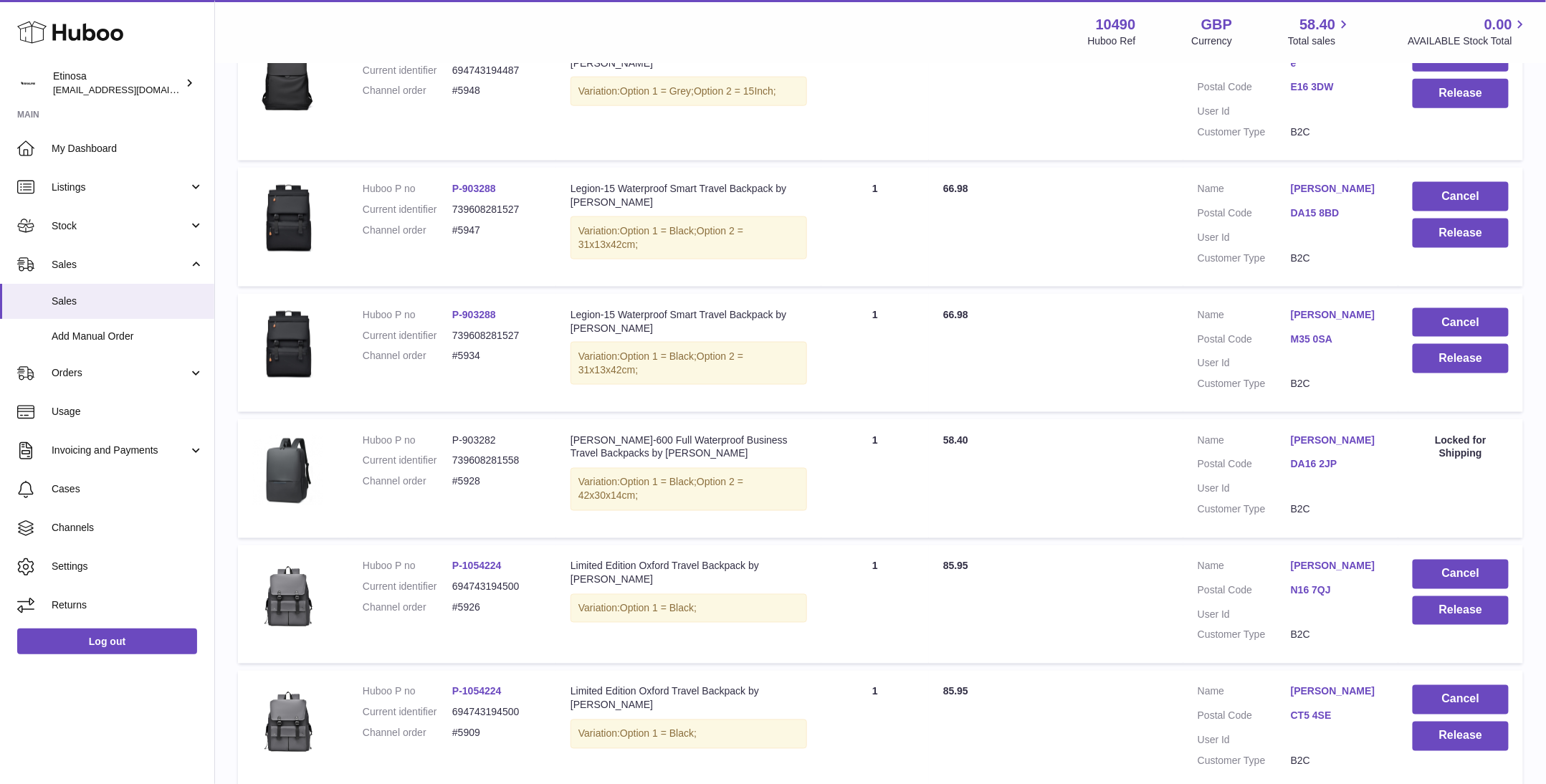
scroll to position [872, 0]
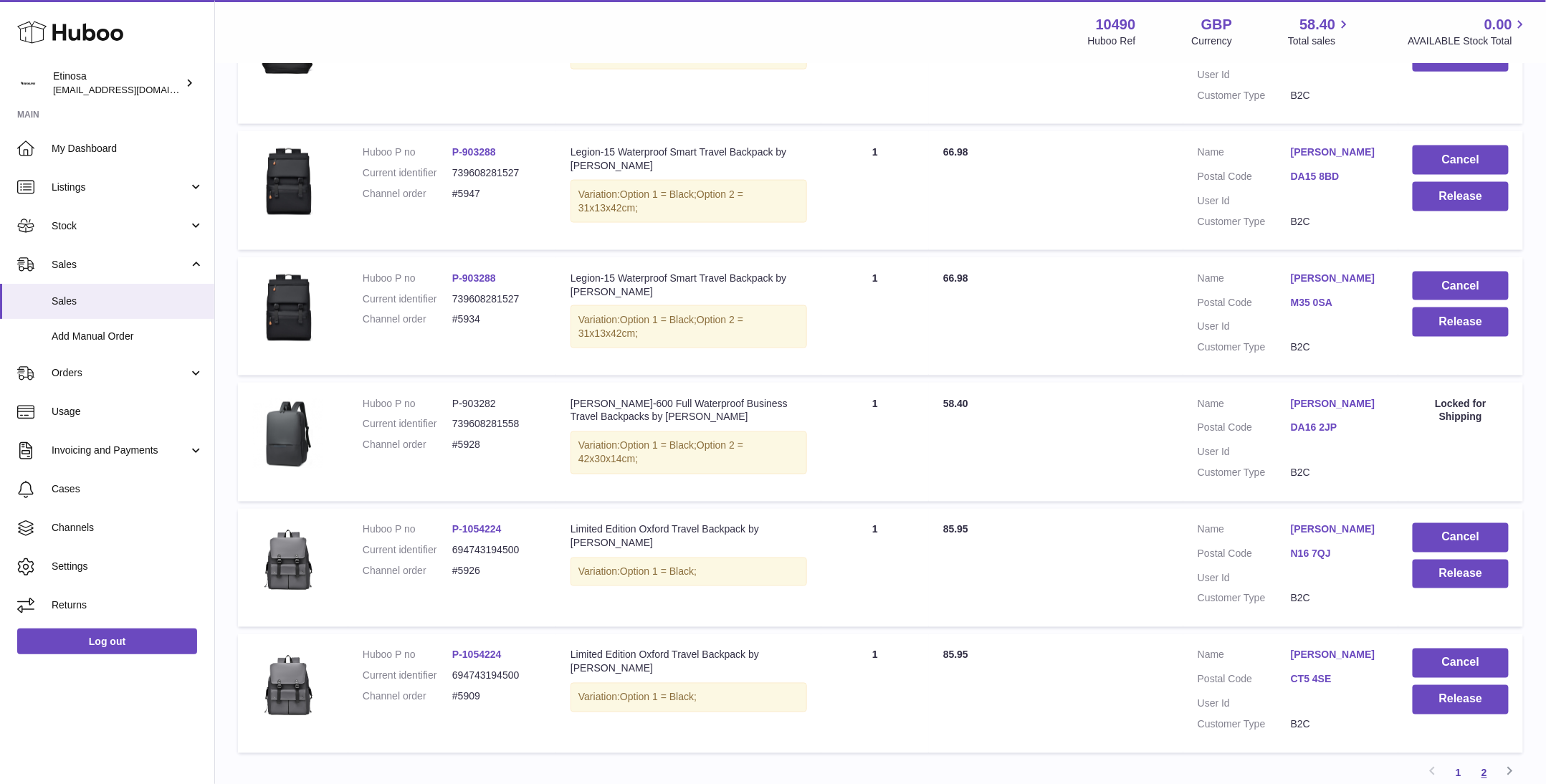
click at [1482, 761] on link "2" at bounding box center [1485, 773] width 26 height 26
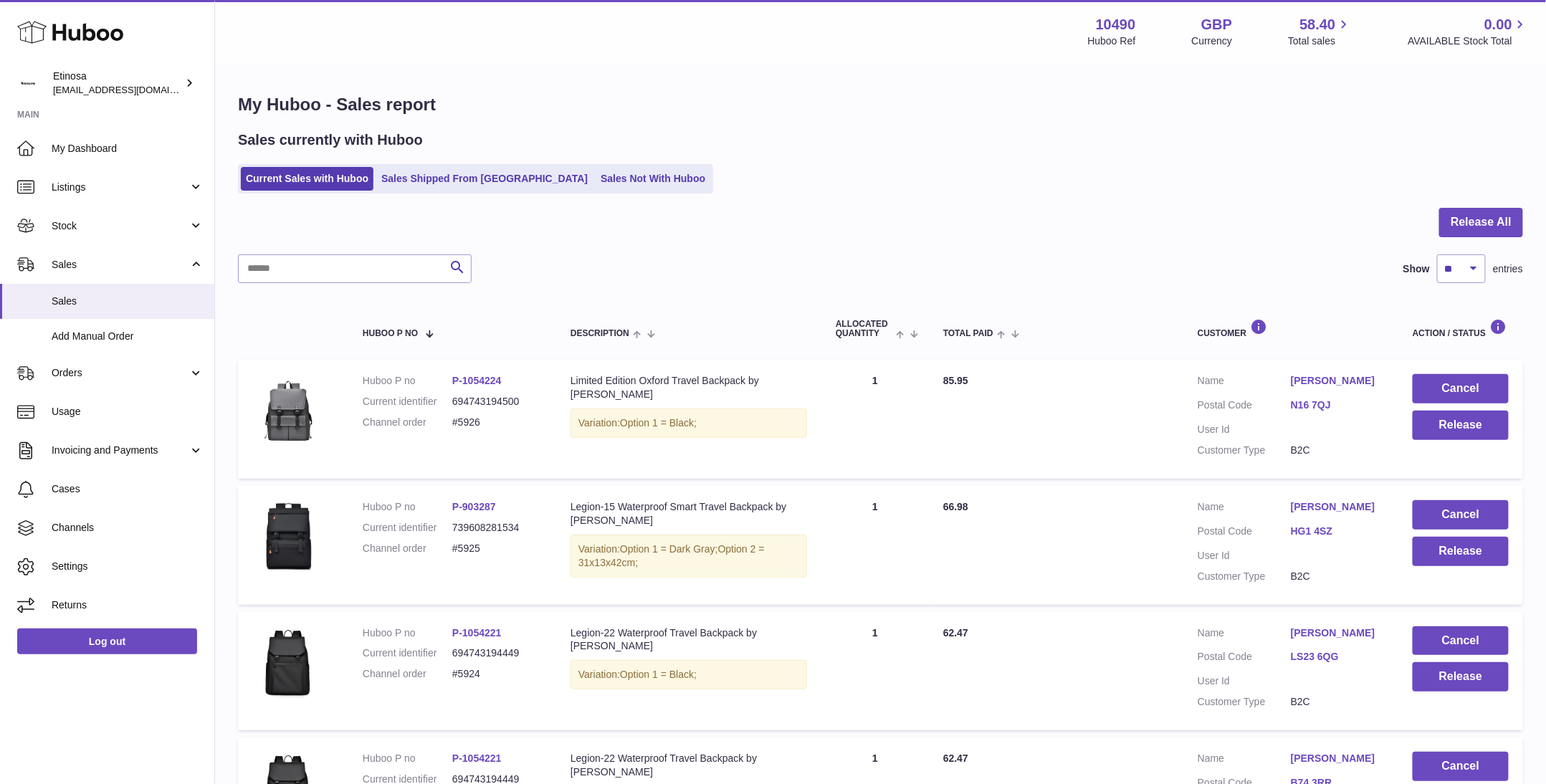
click at [682, 243] on div at bounding box center [881, 231] width 1285 height 47
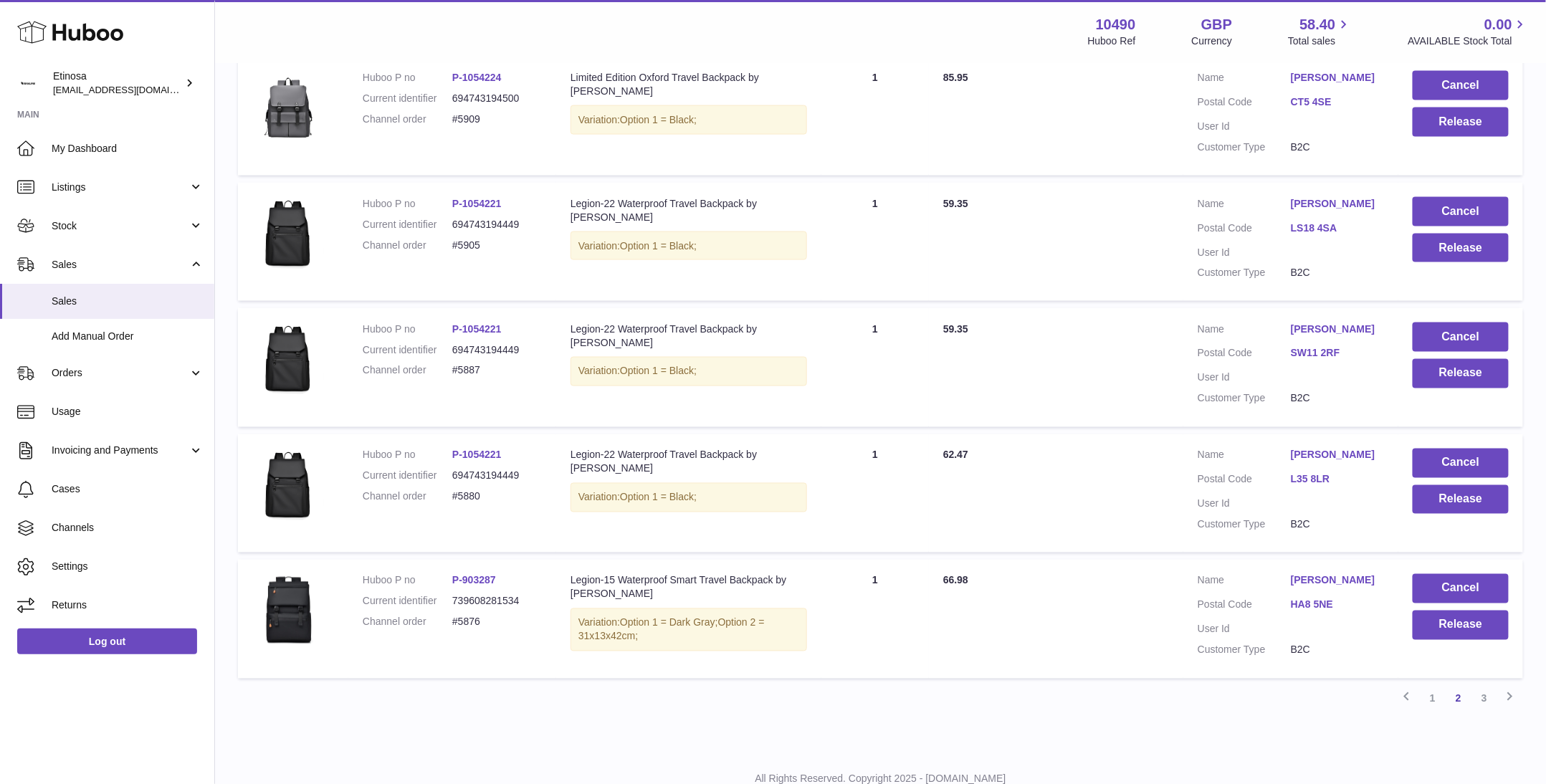
scroll to position [992, 0]
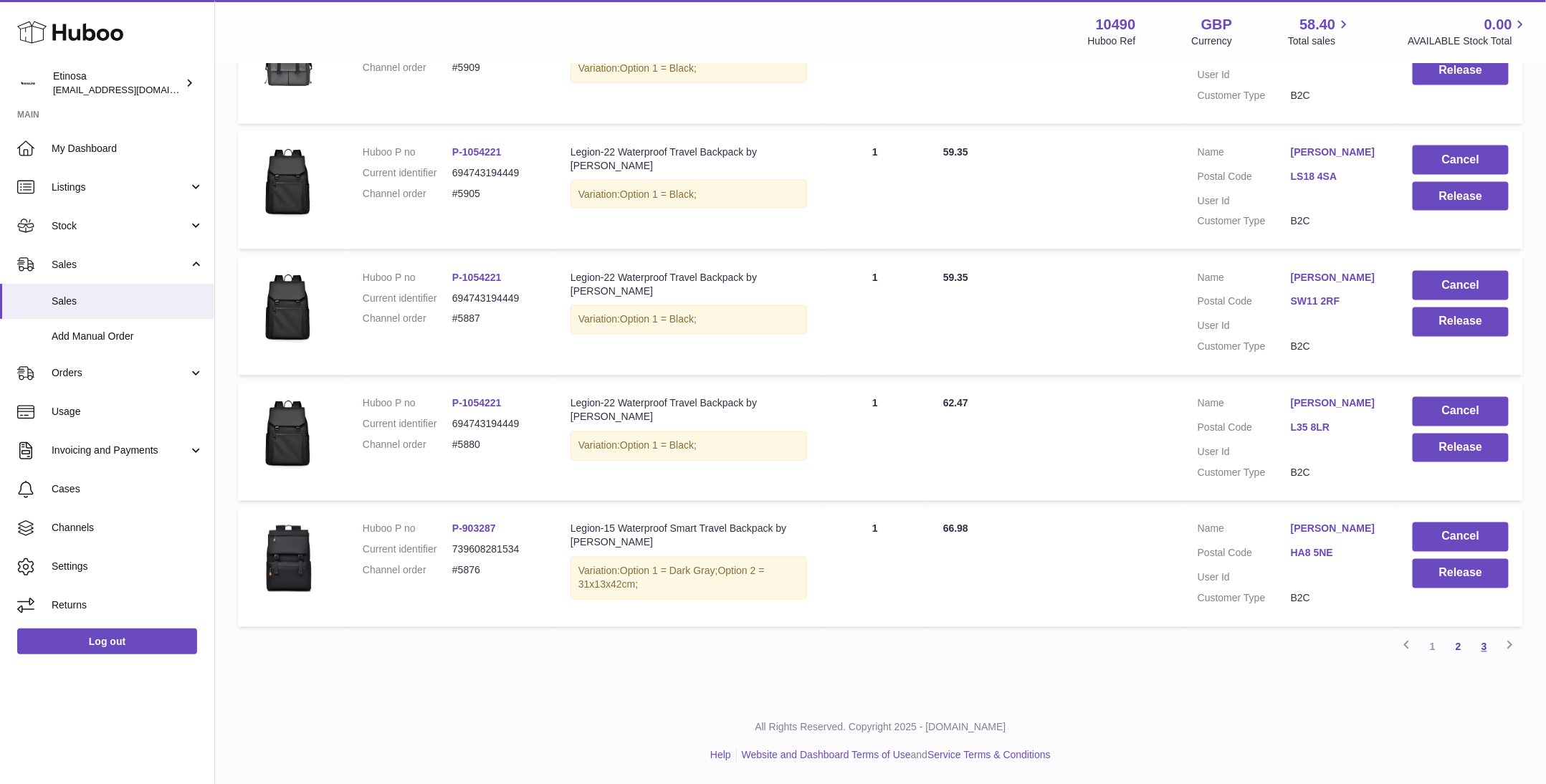
click at [1484, 641] on link "3" at bounding box center [1485, 647] width 26 height 26
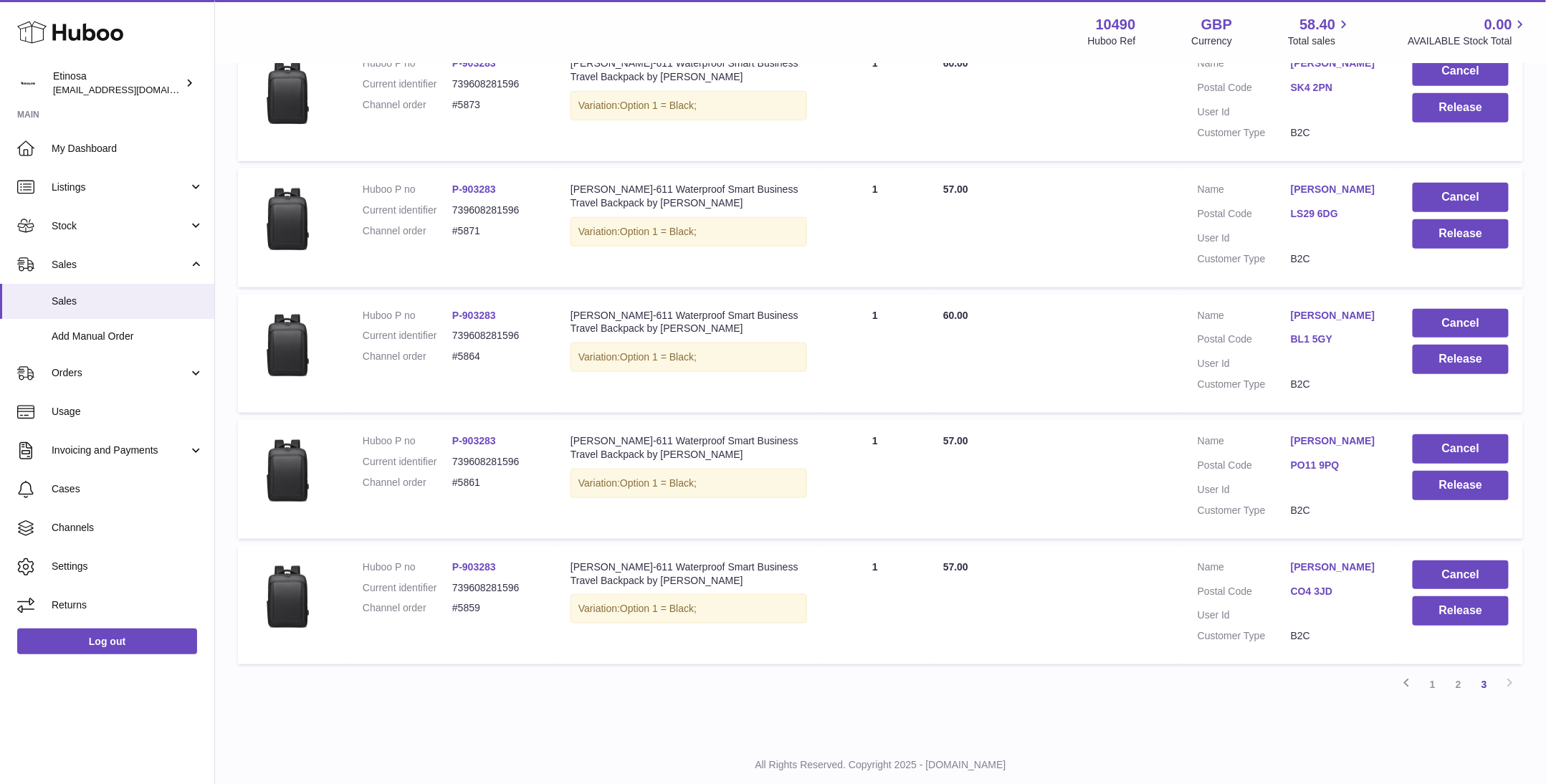
scroll to position [352, 0]
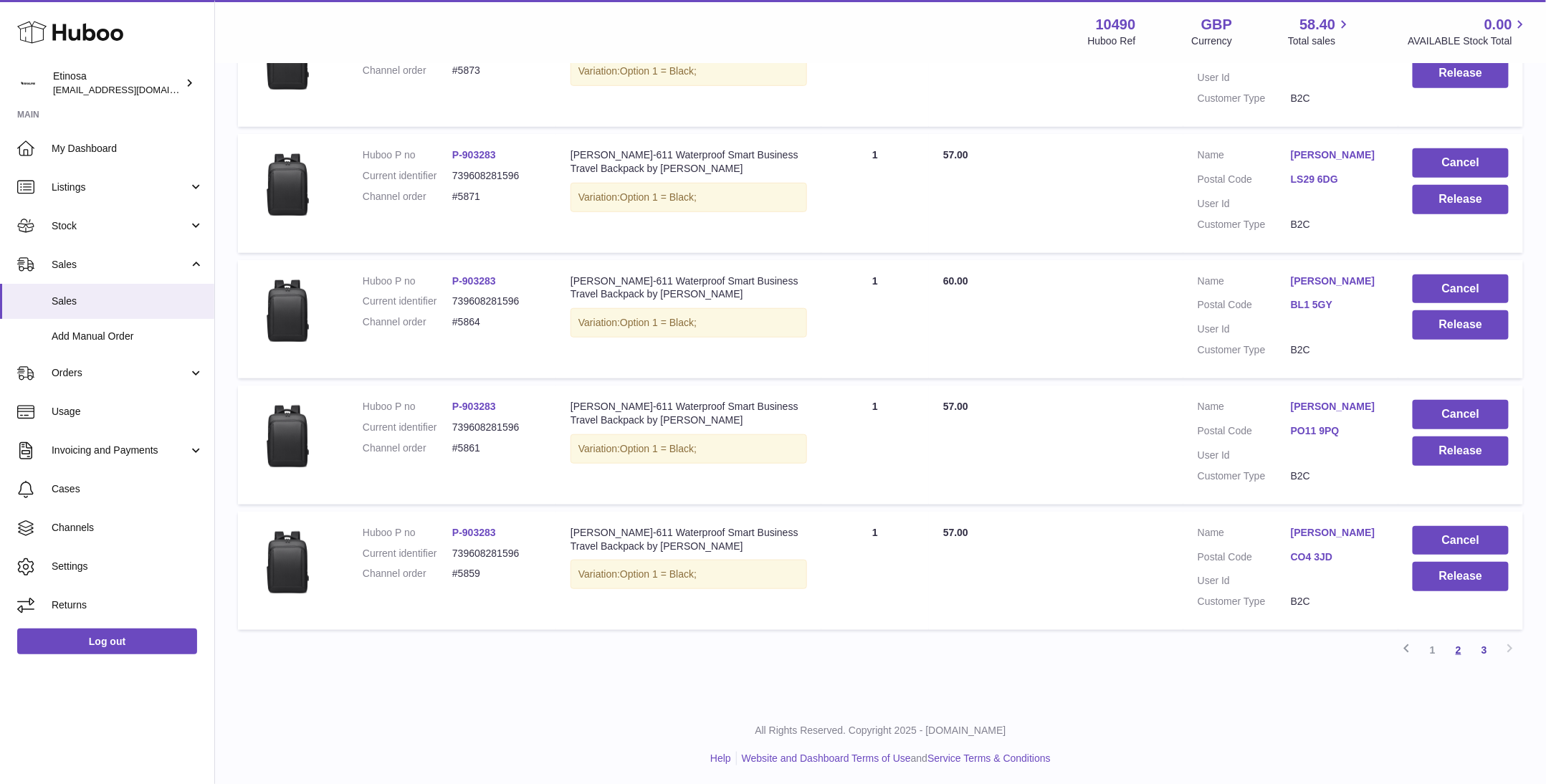
click at [1452, 651] on link "2" at bounding box center [1458, 650] width 26 height 26
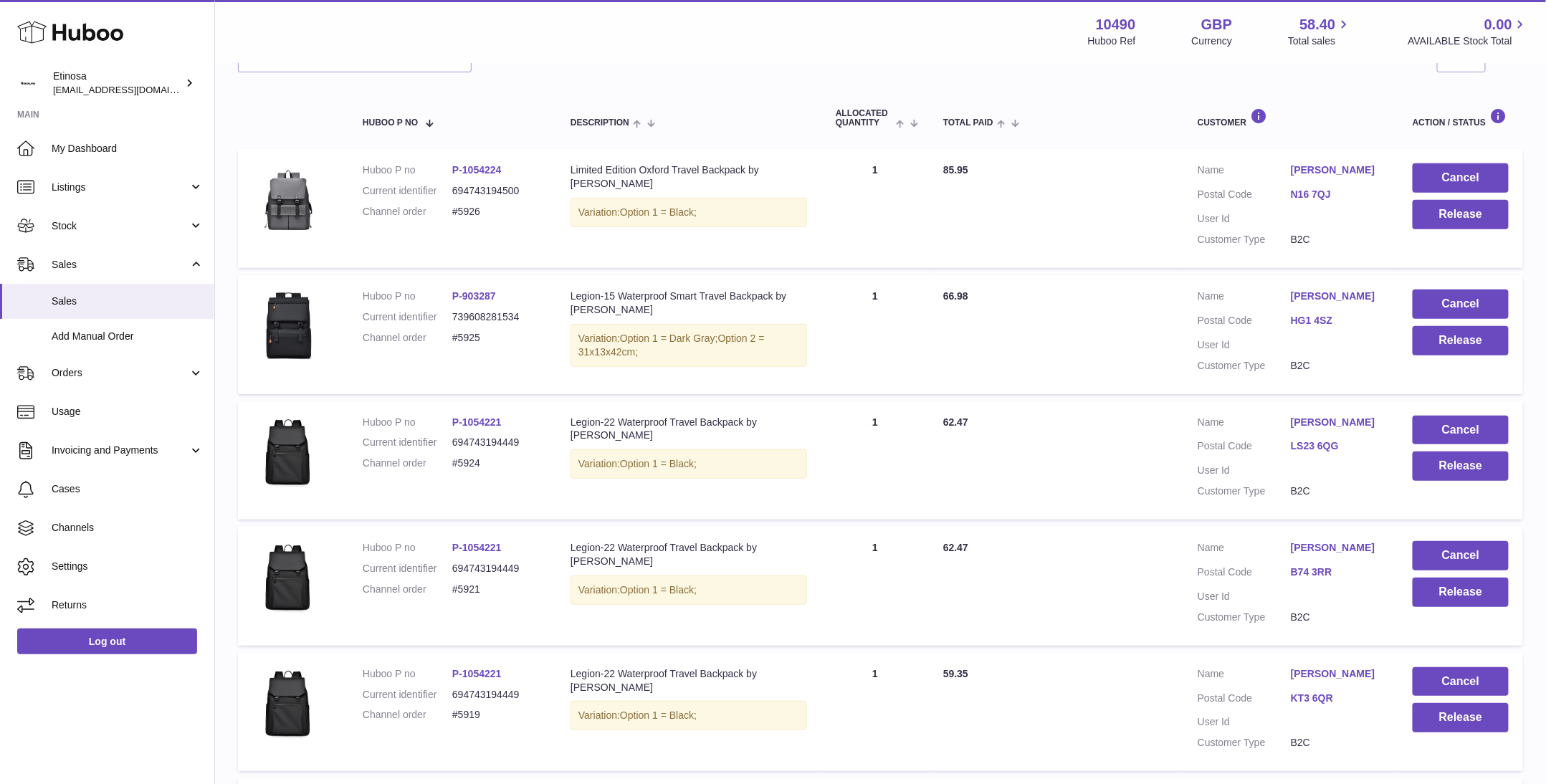
scroll to position [279, 0]
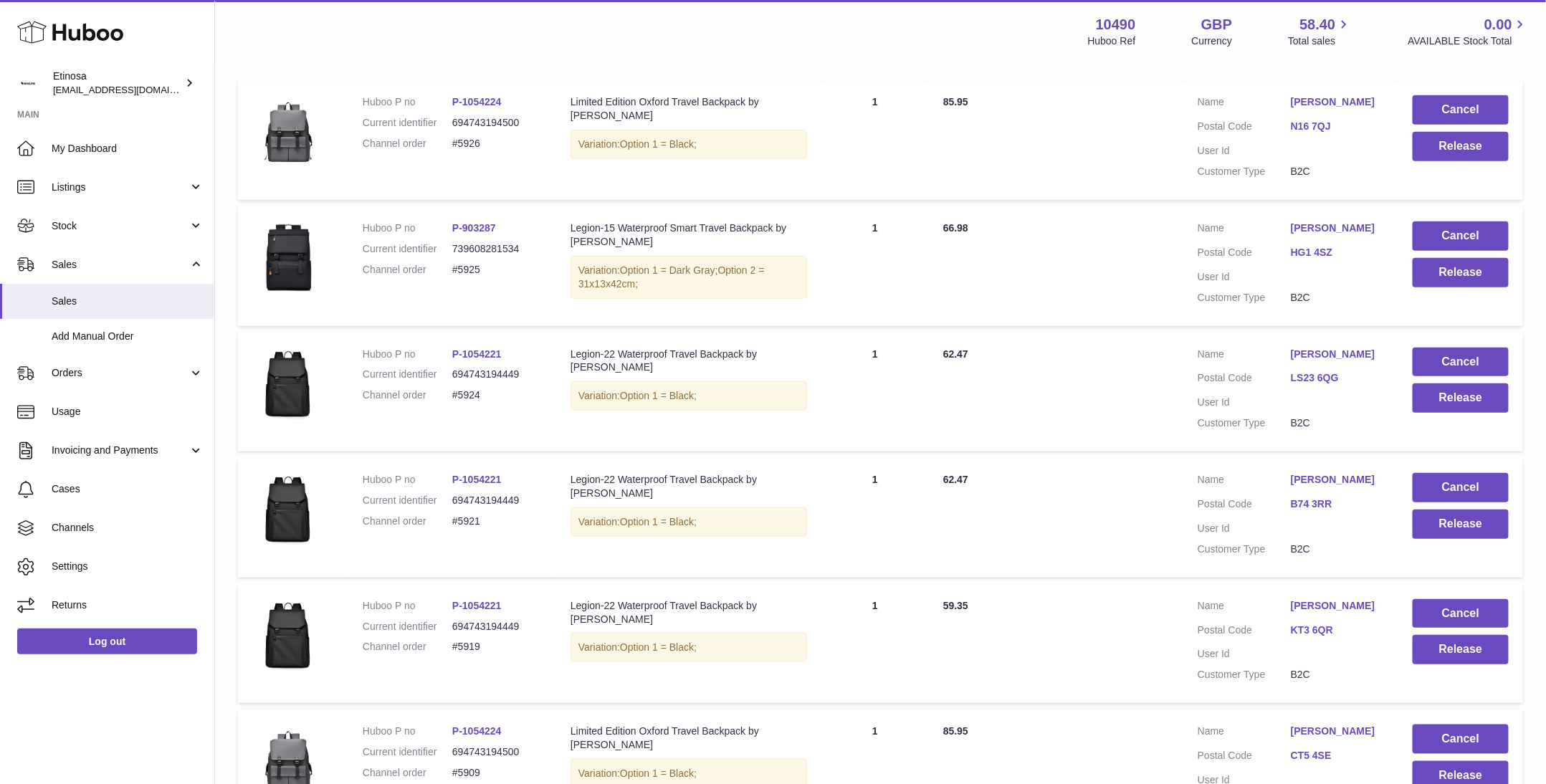
click at [153, 730] on div "Huboo Etinosa Wolphuk@gmail.com Main My Dashboard Listings Not with Huboo Listi…" at bounding box center [107, 392] width 215 height 784
click at [1451, 406] on button "Release" at bounding box center [1461, 398] width 96 height 30
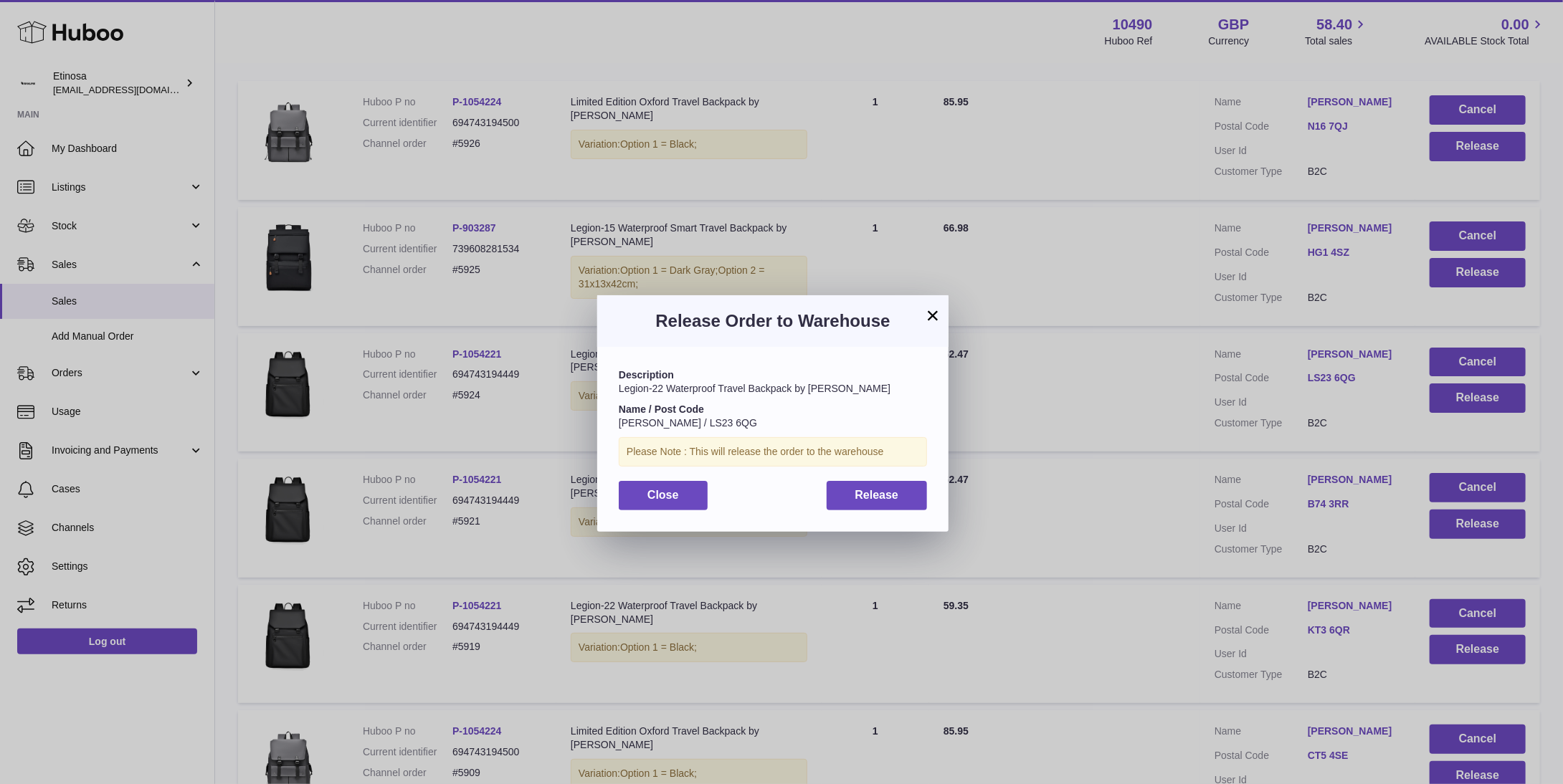
click at [935, 309] on button "×" at bounding box center [932, 315] width 17 height 17
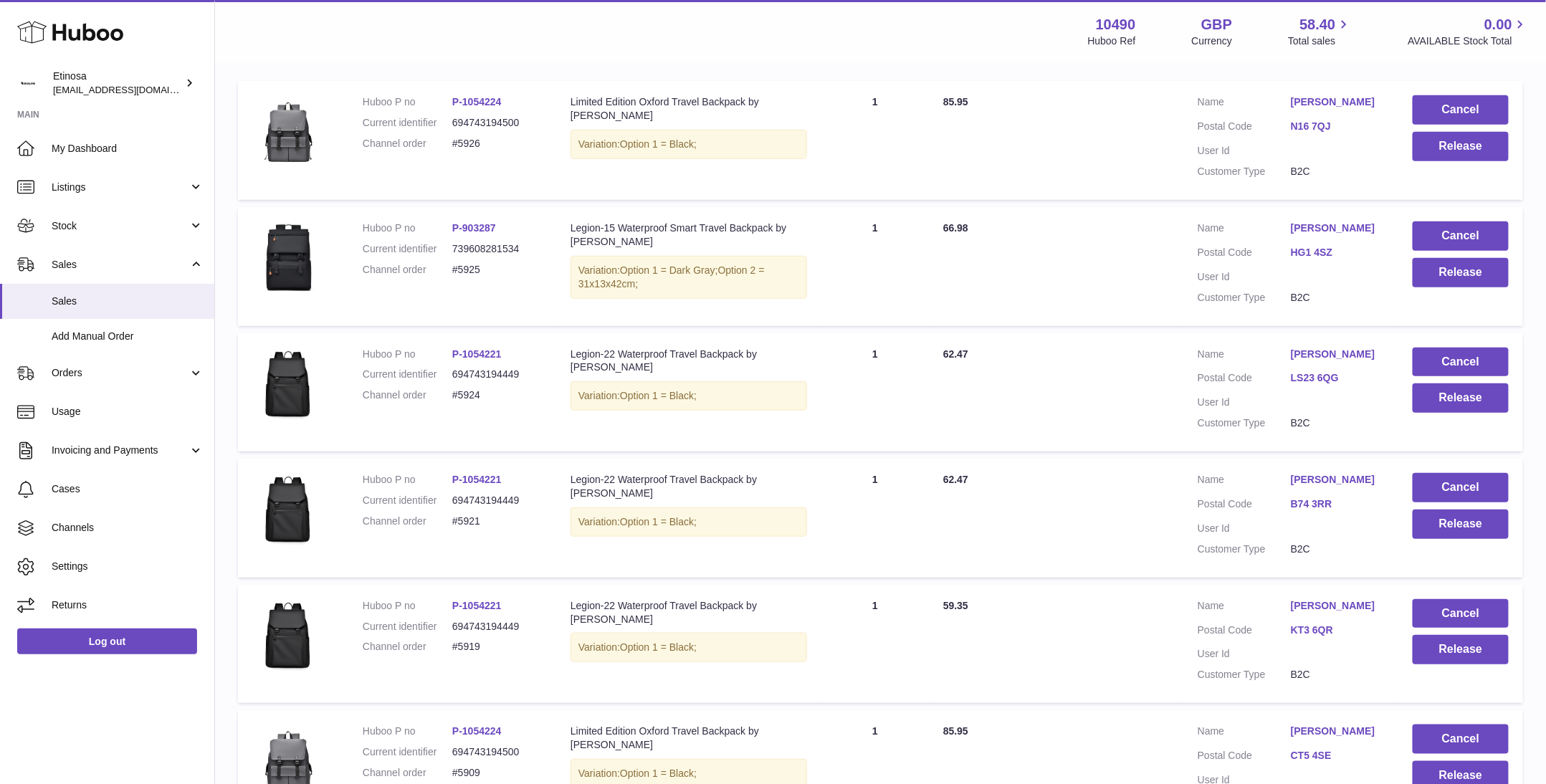
click at [128, 744] on div "Huboo Etinosa Wolphuk@gmail.com Main My Dashboard Listings Not with Huboo Listi…" at bounding box center [107, 392] width 215 height 784
click at [1426, 402] on button "Release" at bounding box center [1461, 398] width 96 height 30
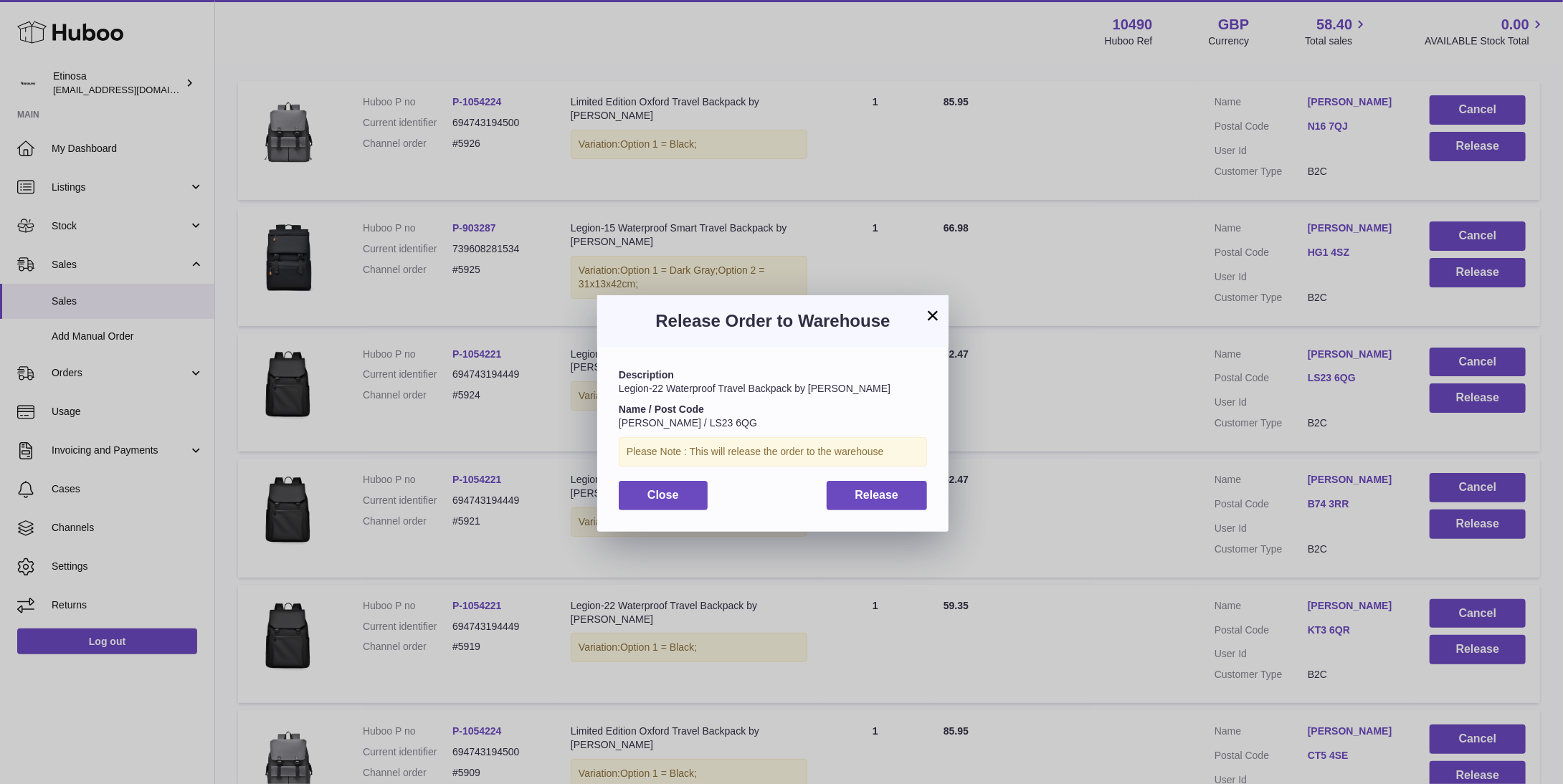
click at [932, 309] on button "×" at bounding box center [932, 315] width 17 height 17
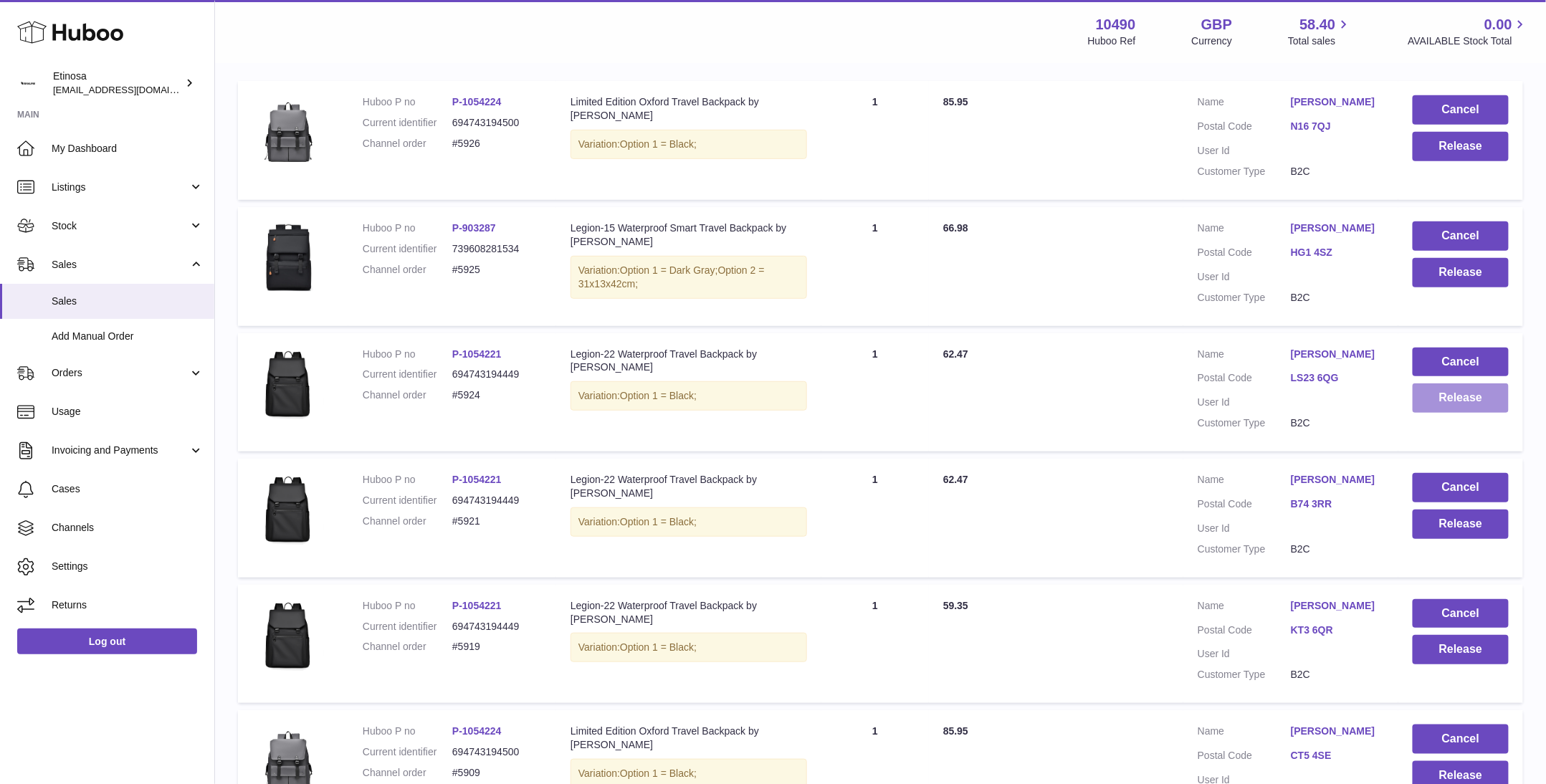
click at [1466, 410] on button "Release" at bounding box center [1461, 398] width 96 height 30
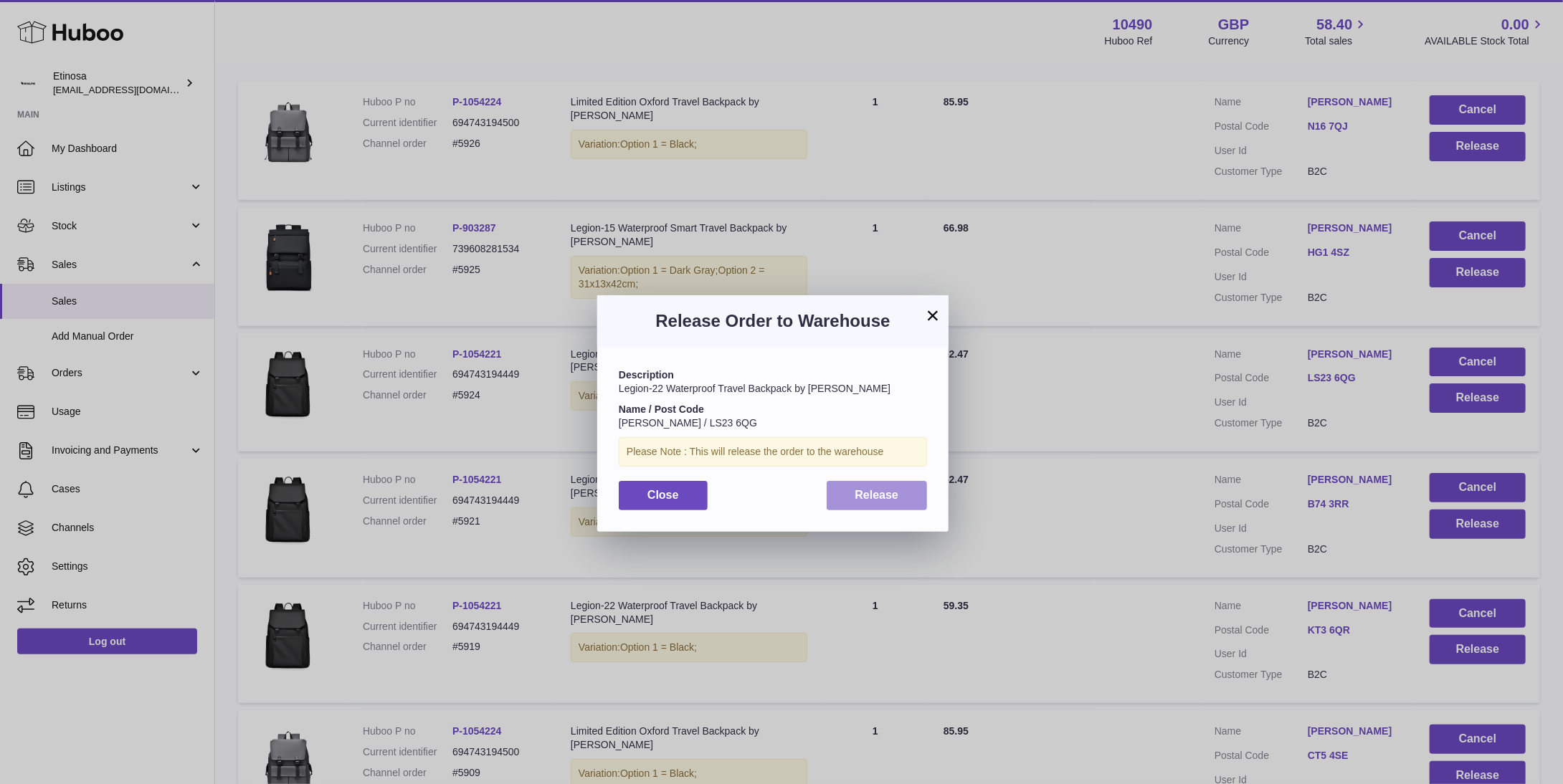
click at [874, 492] on span "Release" at bounding box center [877, 495] width 43 height 13
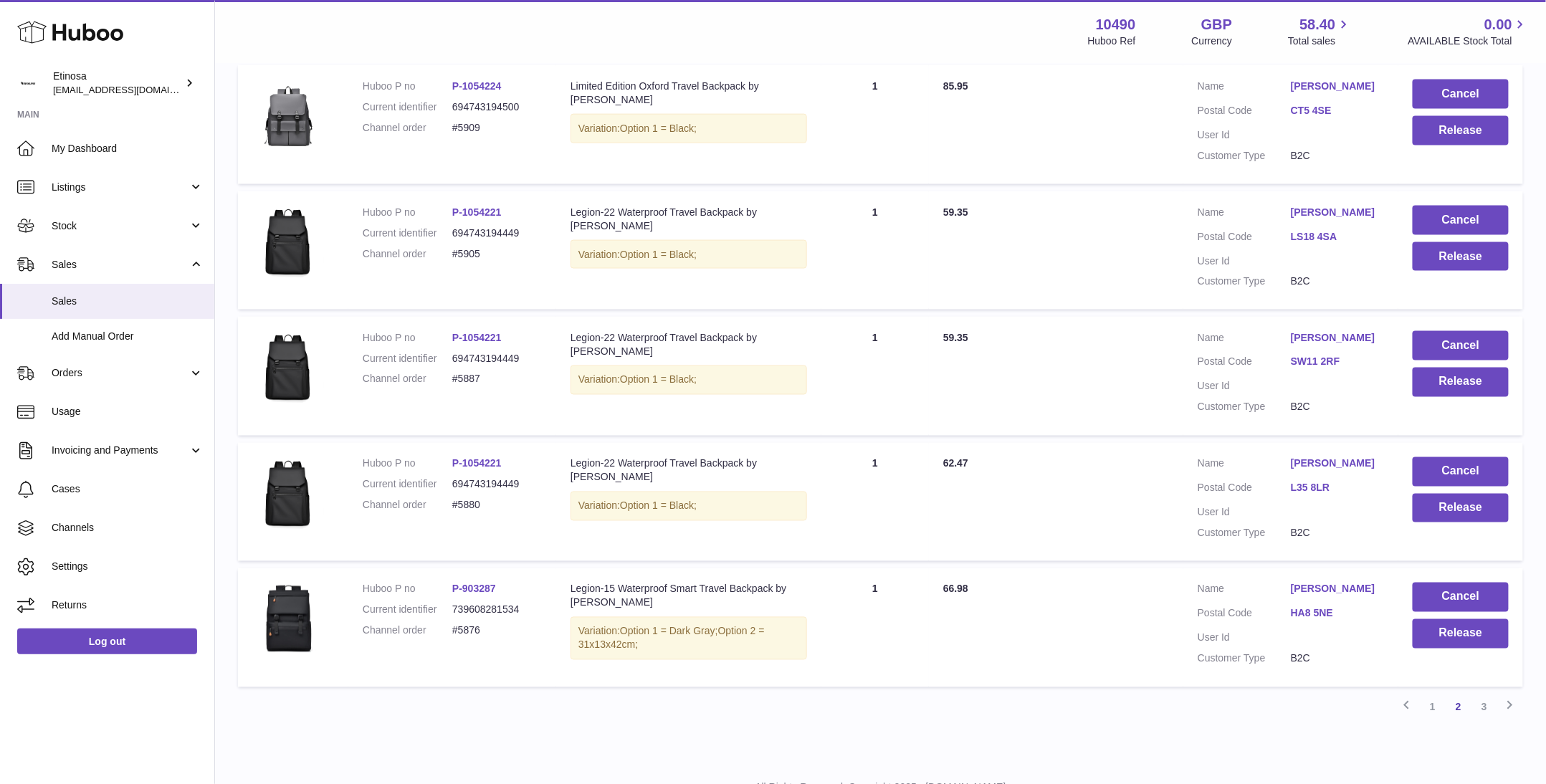
scroll to position [992, 0]
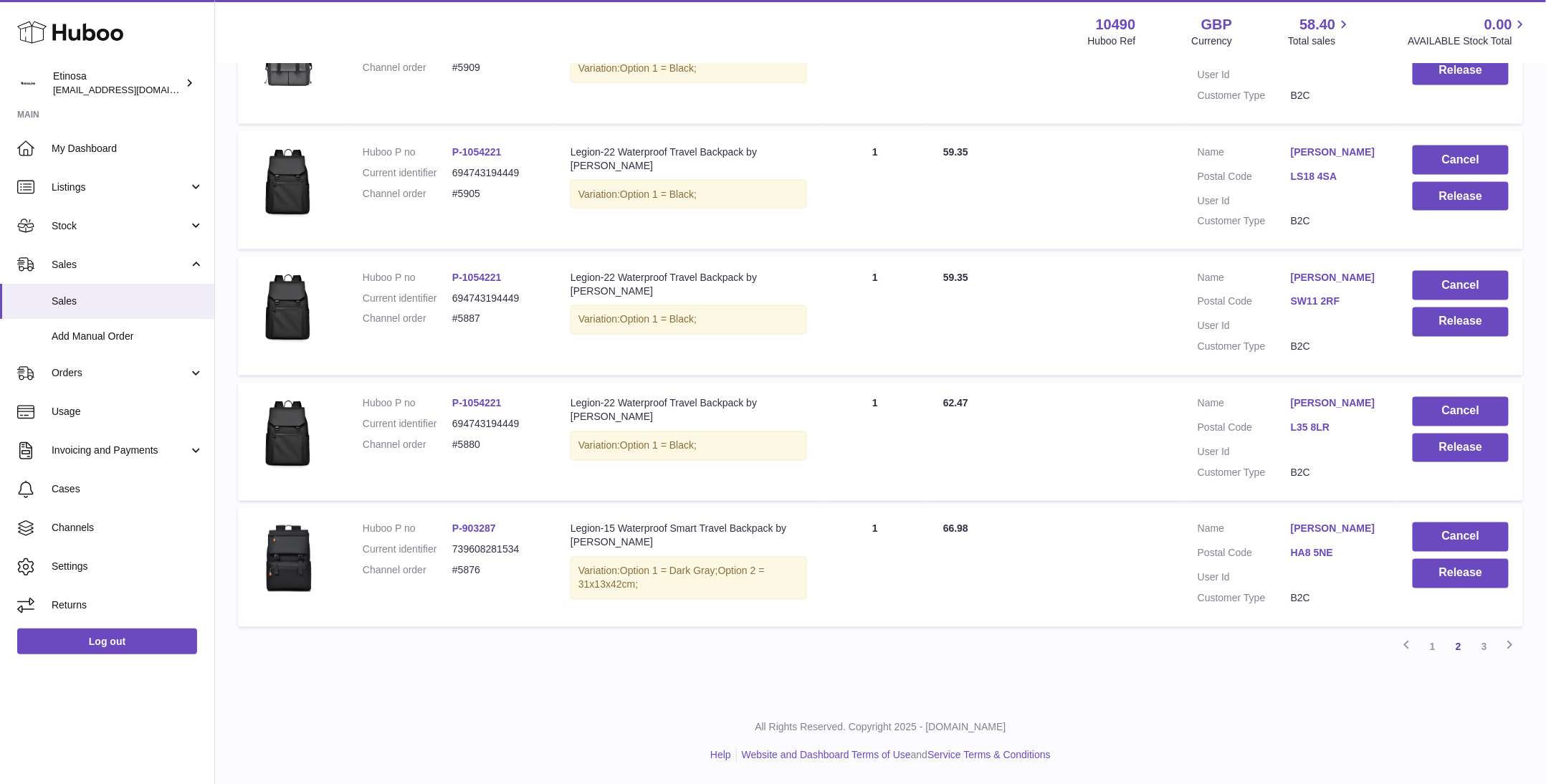
click at [1323, 767] on div "All Rights Reserved. Copyright 2025 - Huboo.co.uk Help Website and Dashboard Te…" at bounding box center [880, 742] width 1331 height 85
click at [1489, 653] on link "3" at bounding box center [1485, 647] width 26 height 26
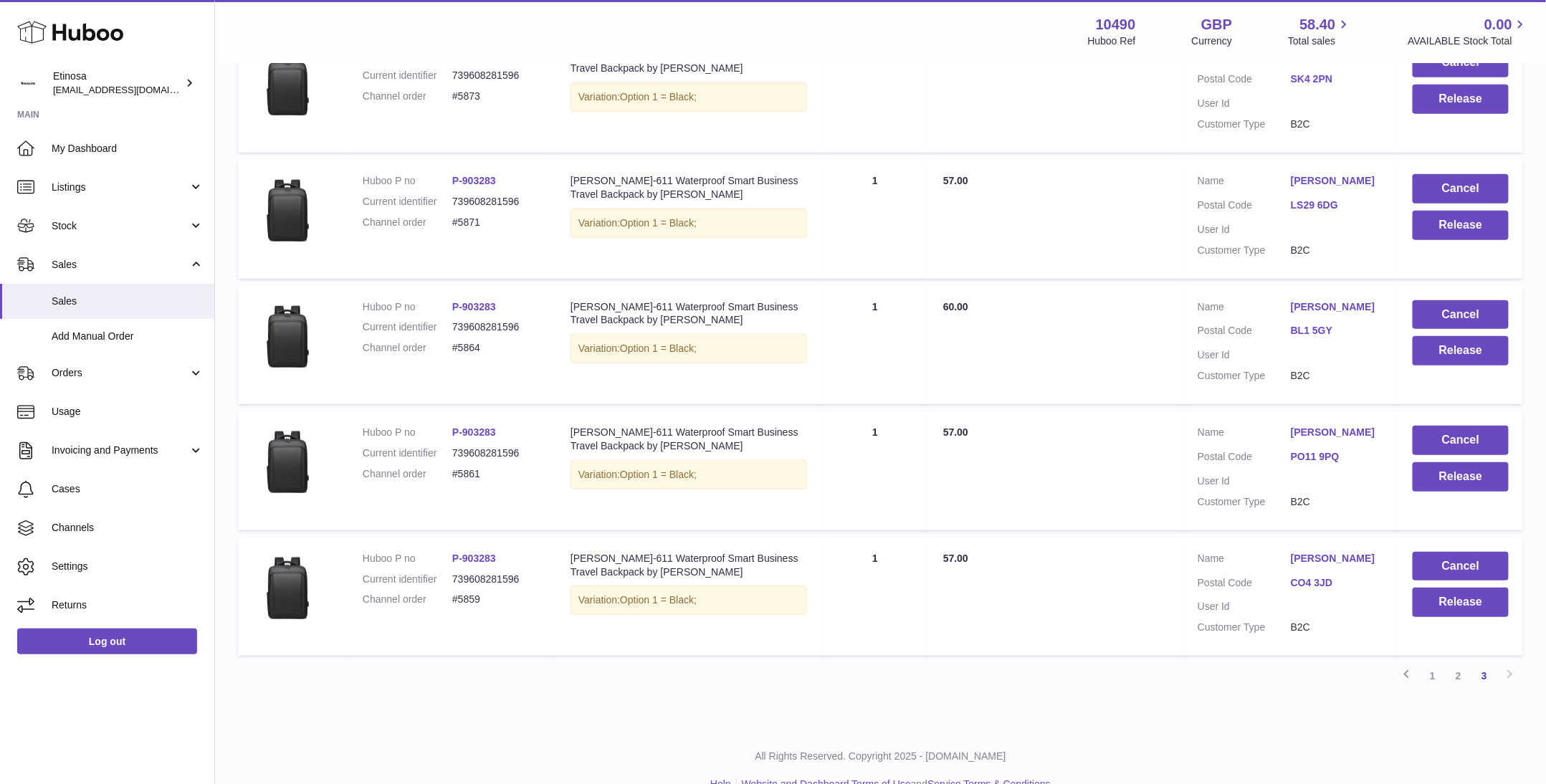
scroll to position [352, 0]
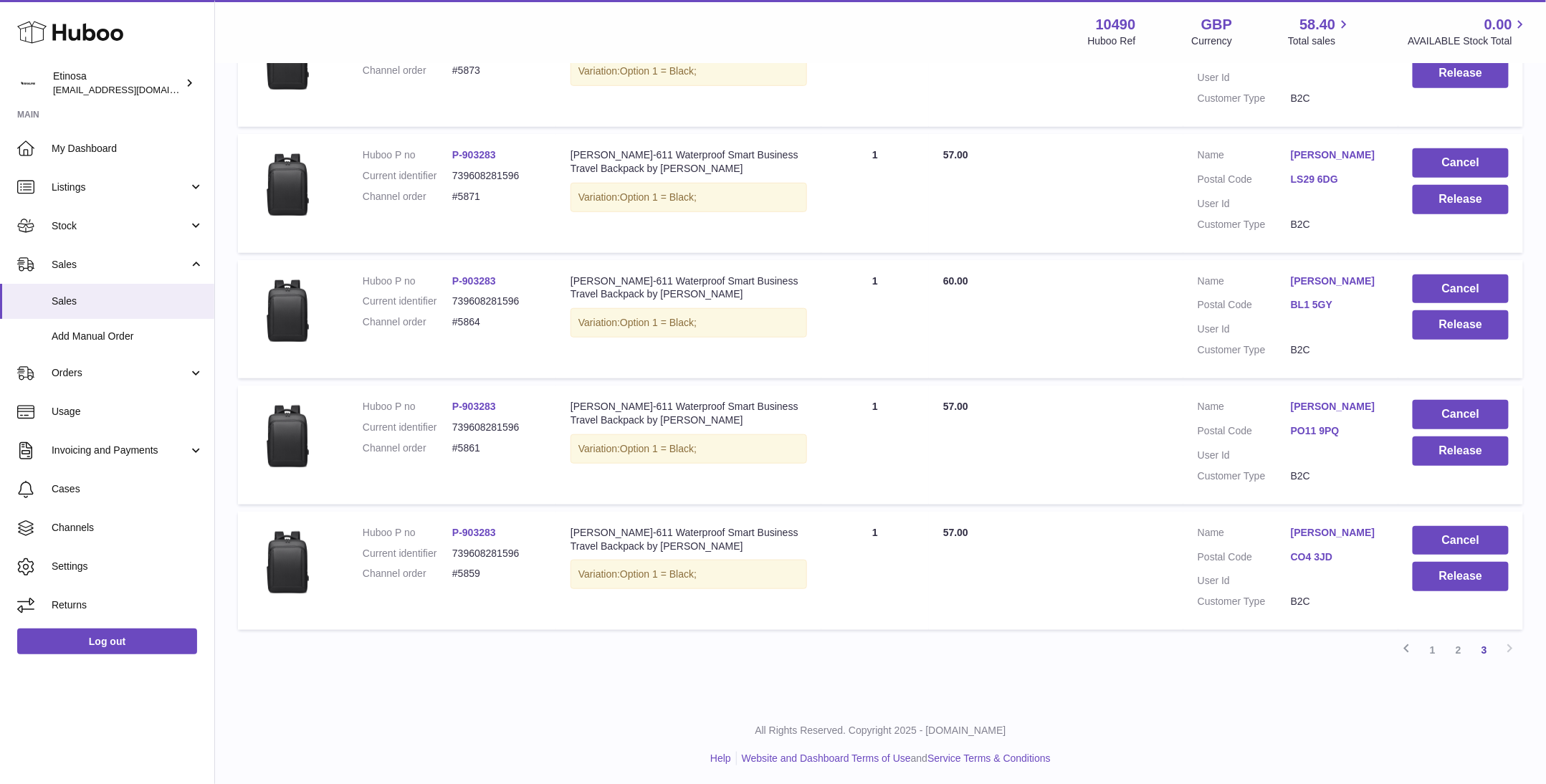
click at [1014, 692] on div "My Huboo - Sales report Sales currently with Huboo Current Sales with Huboo Sal…" at bounding box center [880, 207] width 1331 height 990
click at [1486, 535] on button "Cancel" at bounding box center [1461, 540] width 96 height 30
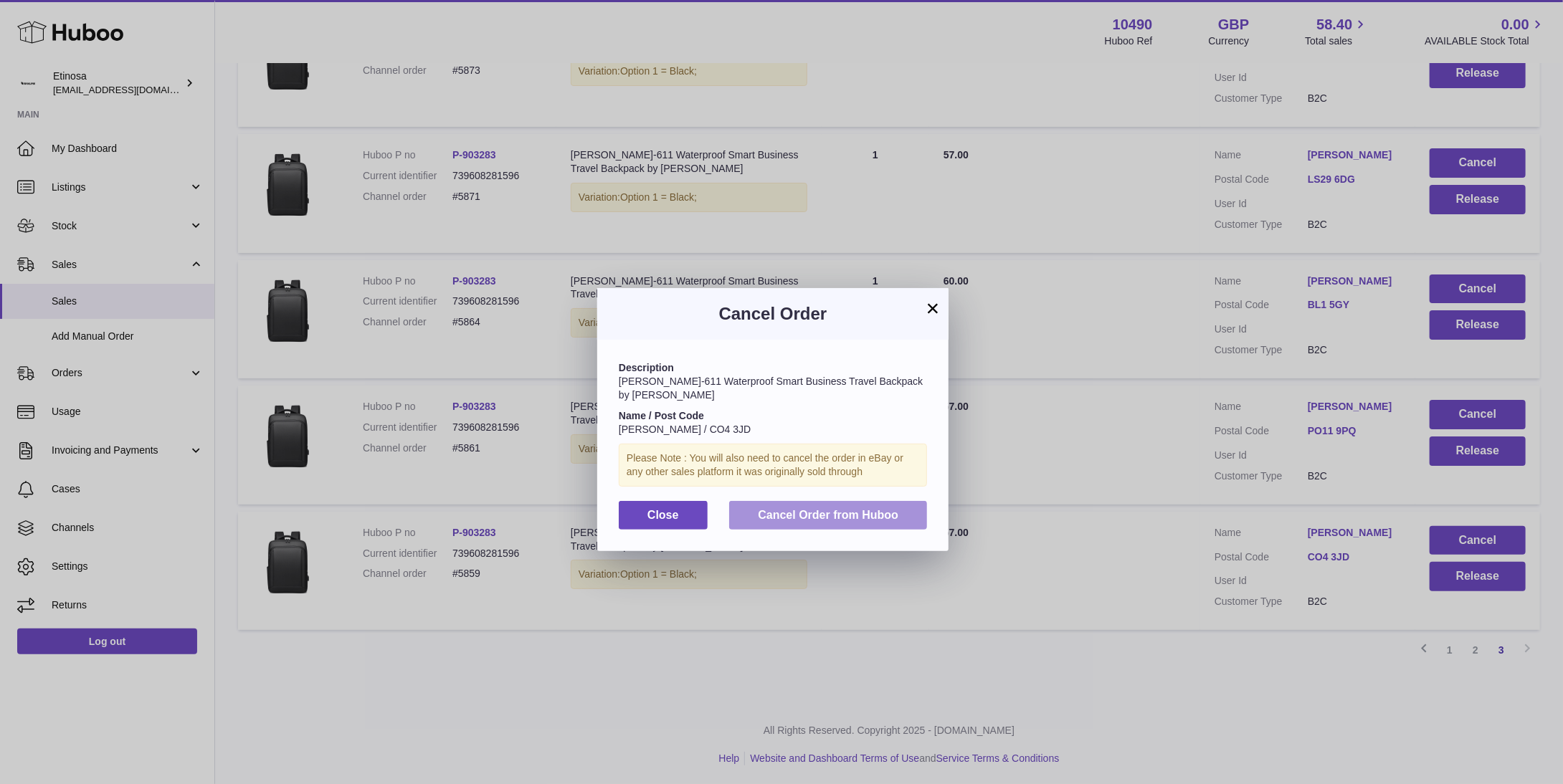
click at [760, 509] on span "Cancel Order from Huboo" at bounding box center [828, 515] width 141 height 13
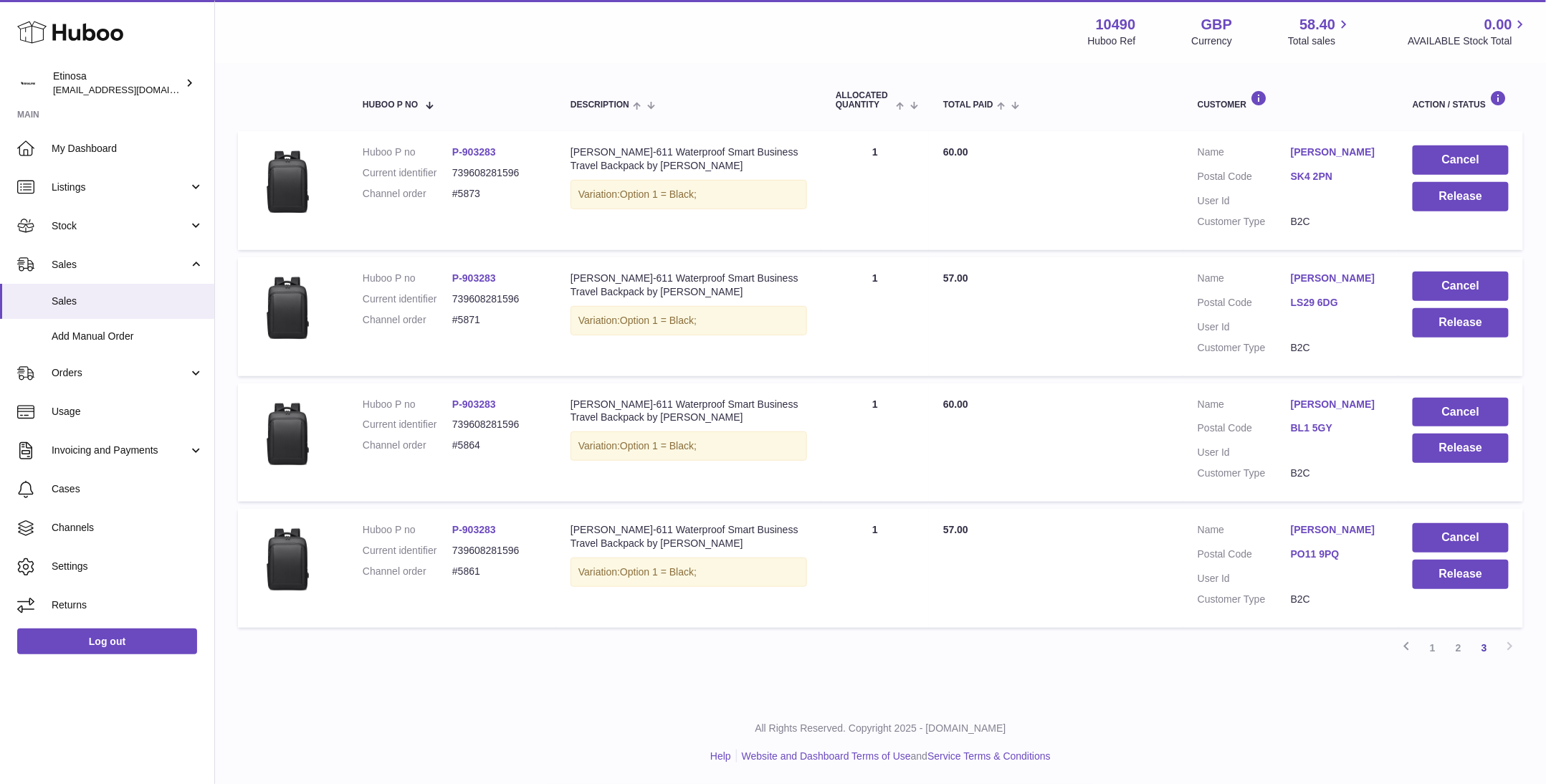
scroll to position [226, 0]
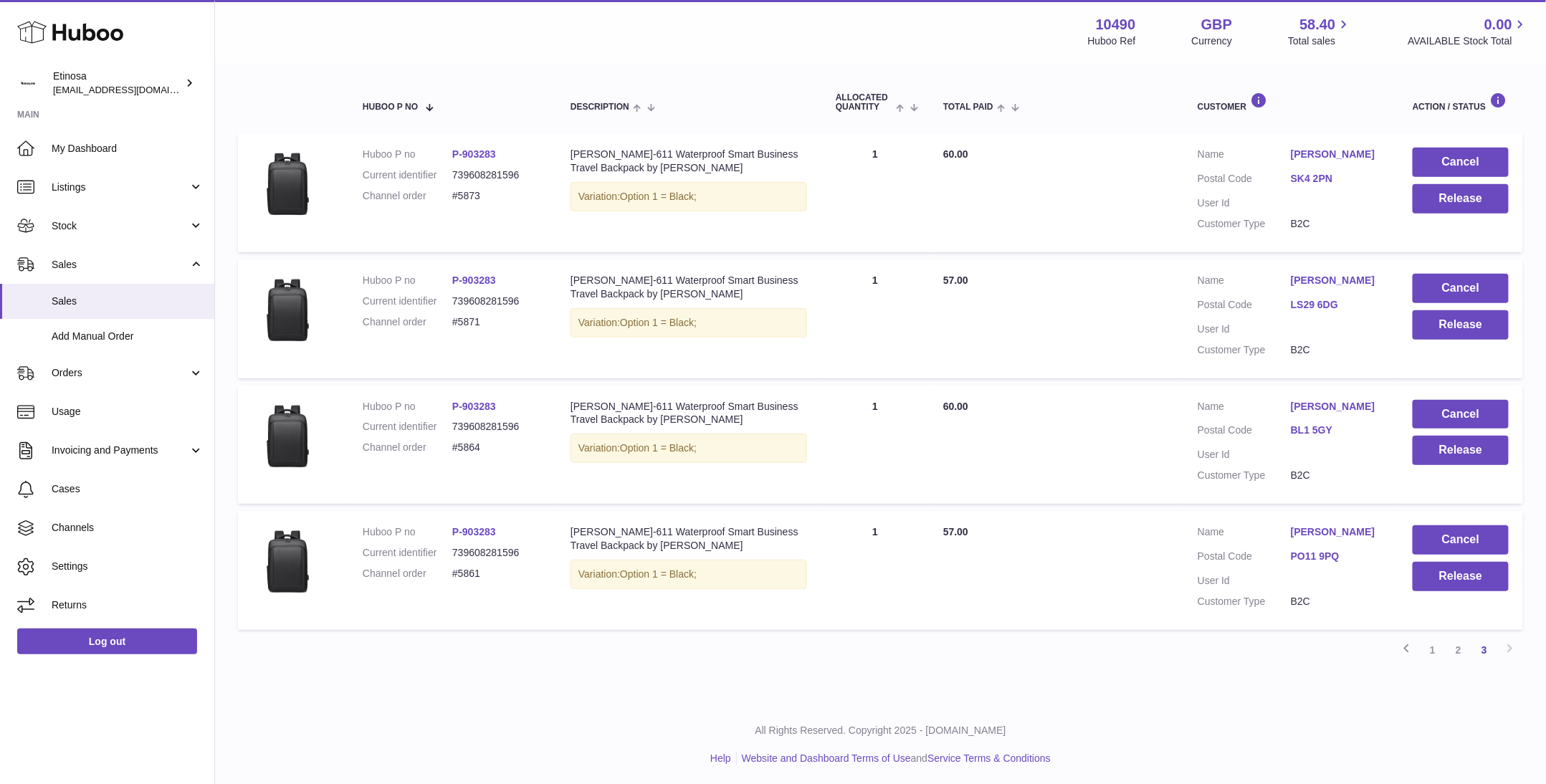
drag, startPoint x: 1043, startPoint y: 636, endPoint x: 1068, endPoint y: 661, distance: 35.4
click at [1051, 650] on div "Previous 1 2 3 Next" at bounding box center [881, 650] width 1285 height 26
click at [1459, 512] on td "Cancel Release" at bounding box center [1461, 570] width 125 height 119
click at [1459, 539] on button "Cancel" at bounding box center [1461, 540] width 96 height 30
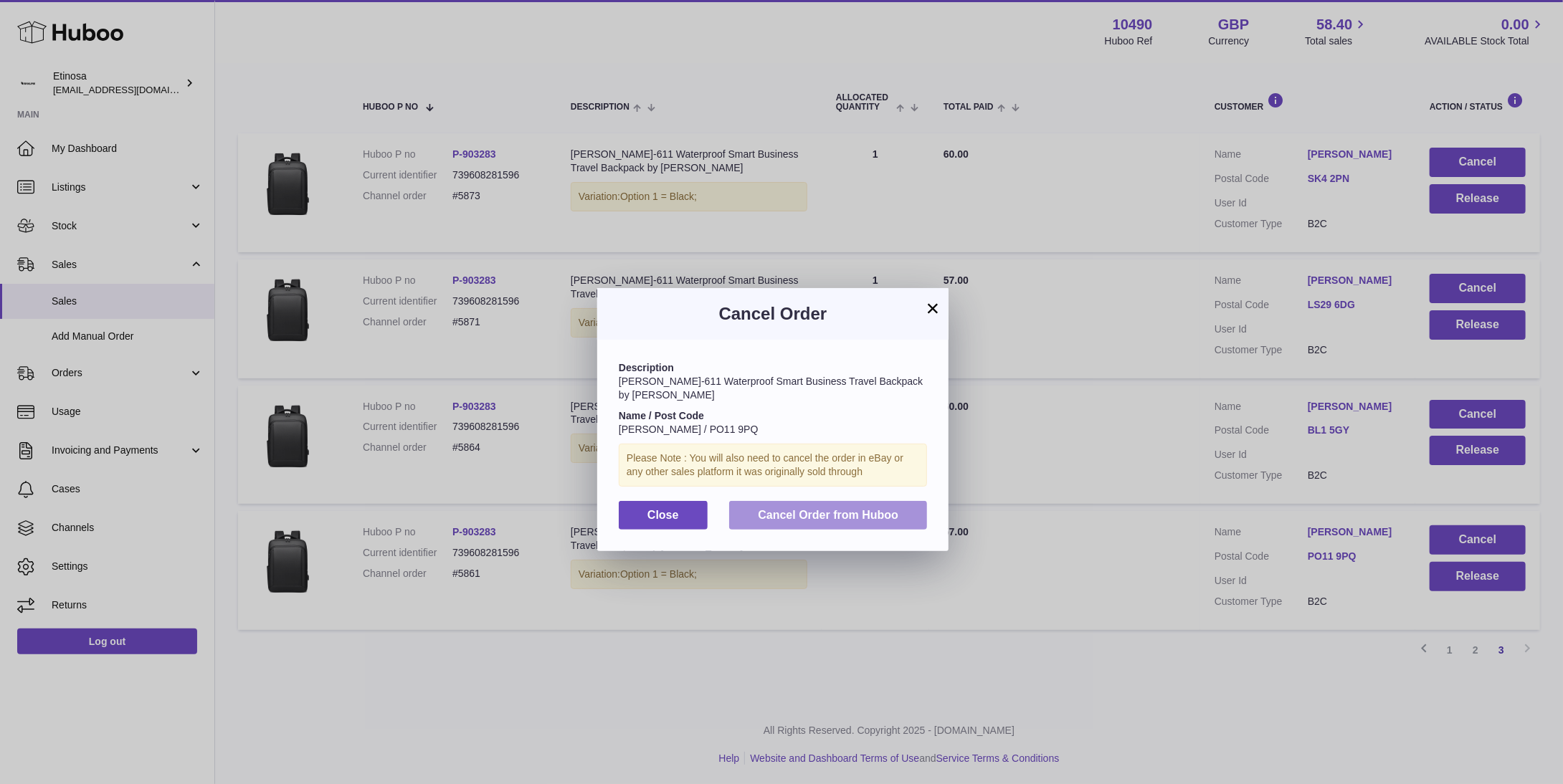
click at [846, 509] on span "Cancel Order from Huboo" at bounding box center [828, 515] width 141 height 13
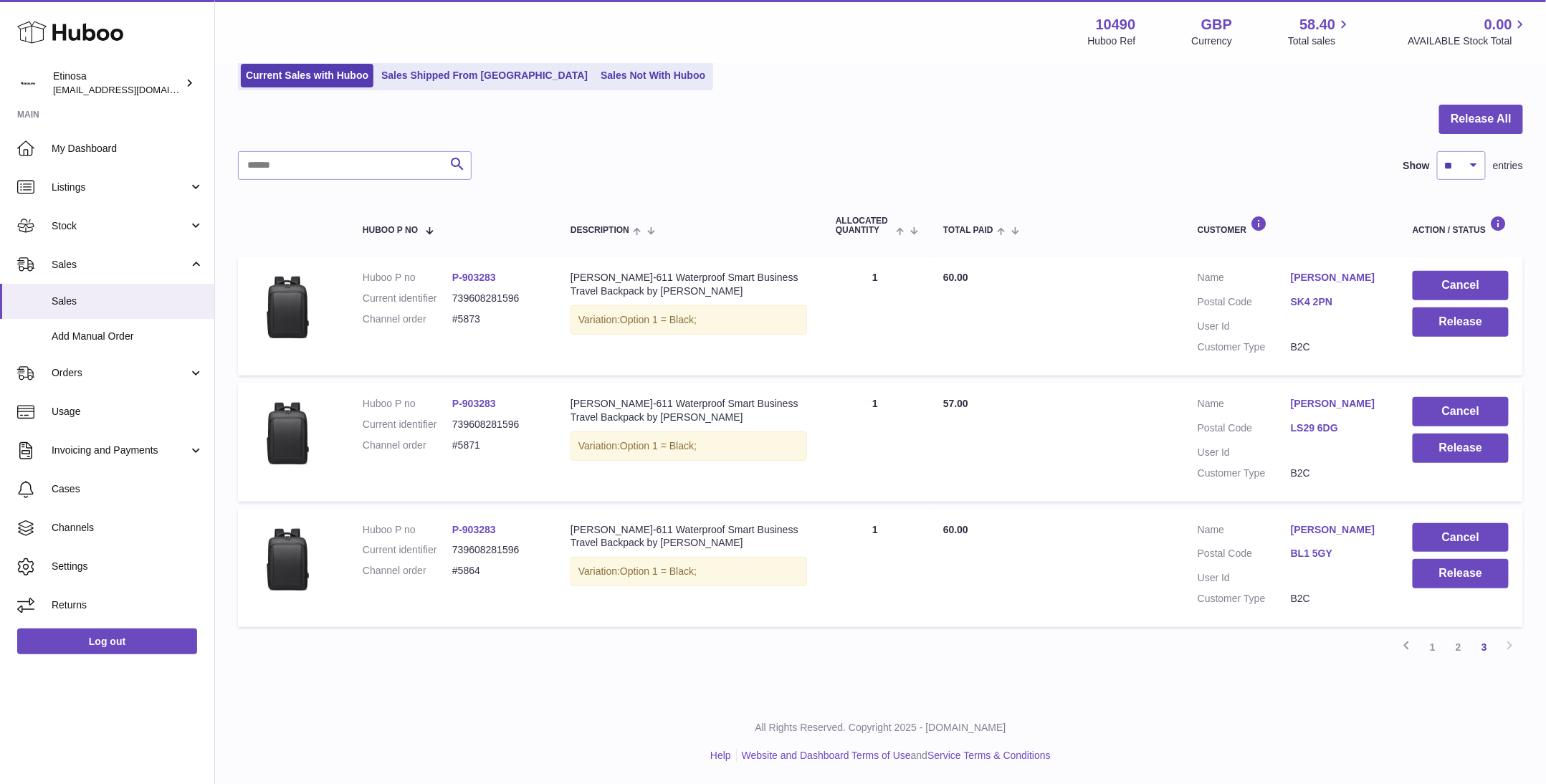
scroll to position [101, 0]
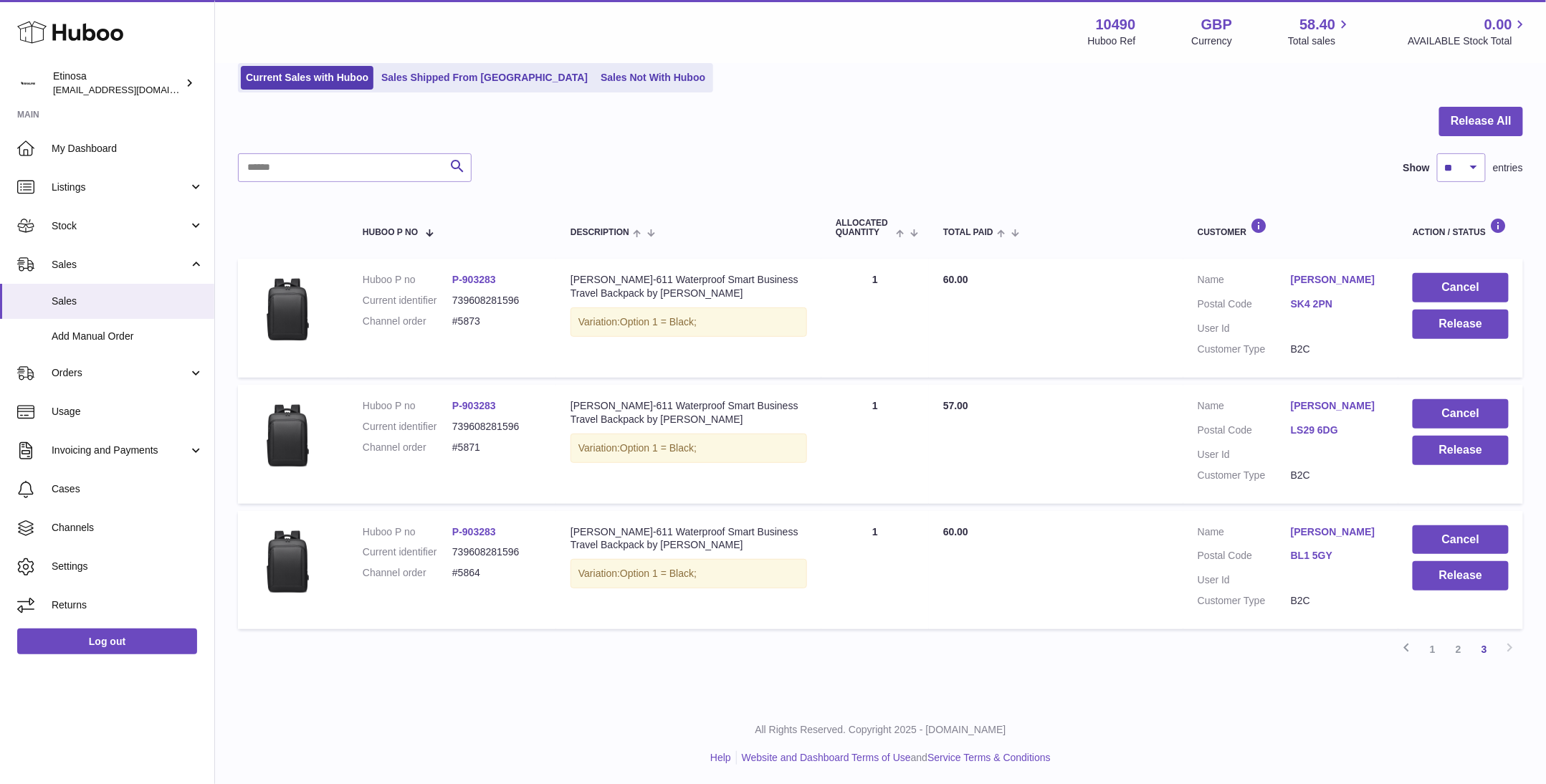
click at [1142, 698] on div "My Huboo - Sales report Sales currently with Huboo Current Sales with Huboo Sal…" at bounding box center [880, 332] width 1331 height 738
click at [1482, 527] on button "Cancel" at bounding box center [1461, 540] width 96 height 30
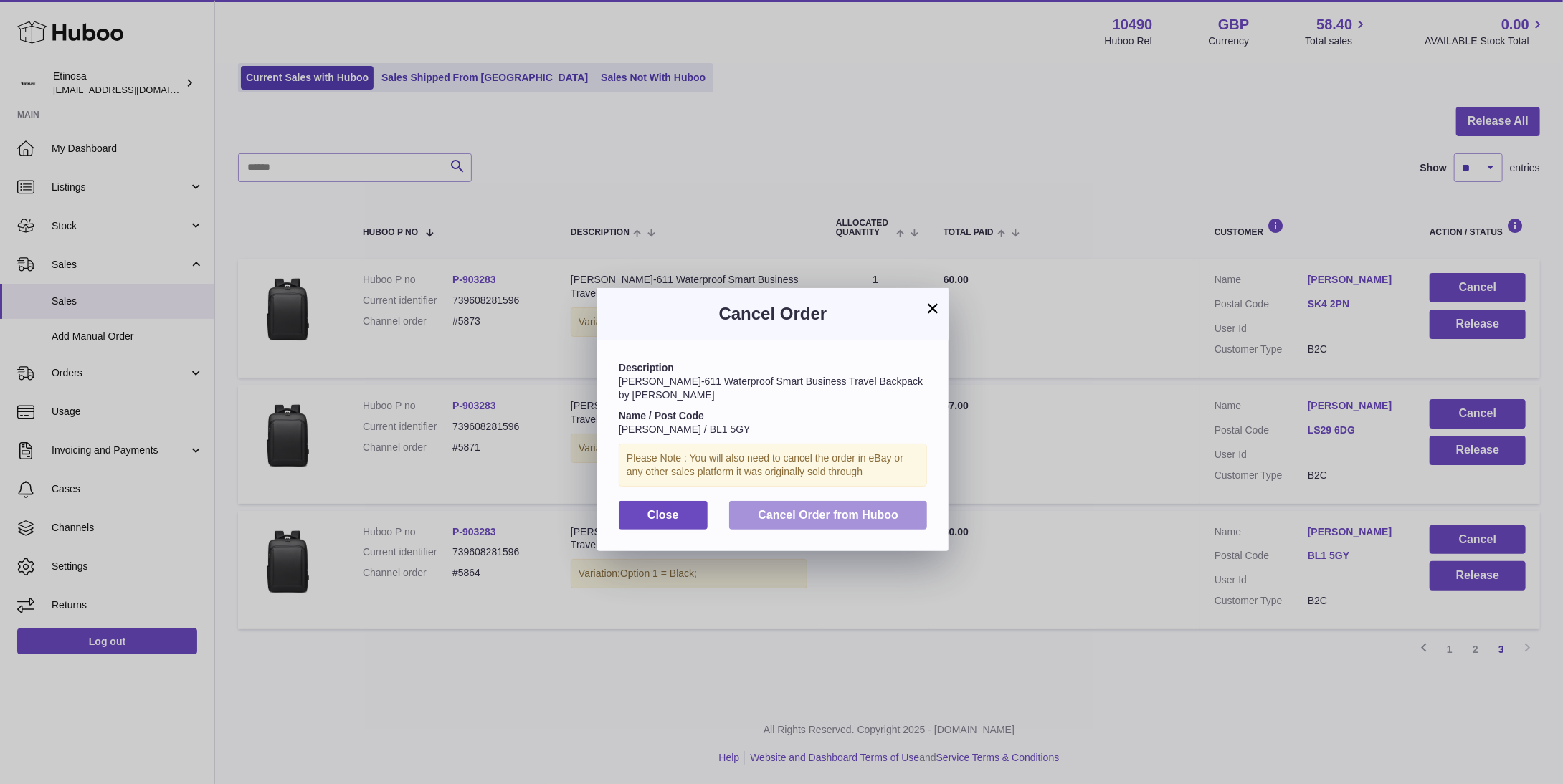
click at [884, 501] on button "Cancel Order from Huboo" at bounding box center [828, 515] width 198 height 30
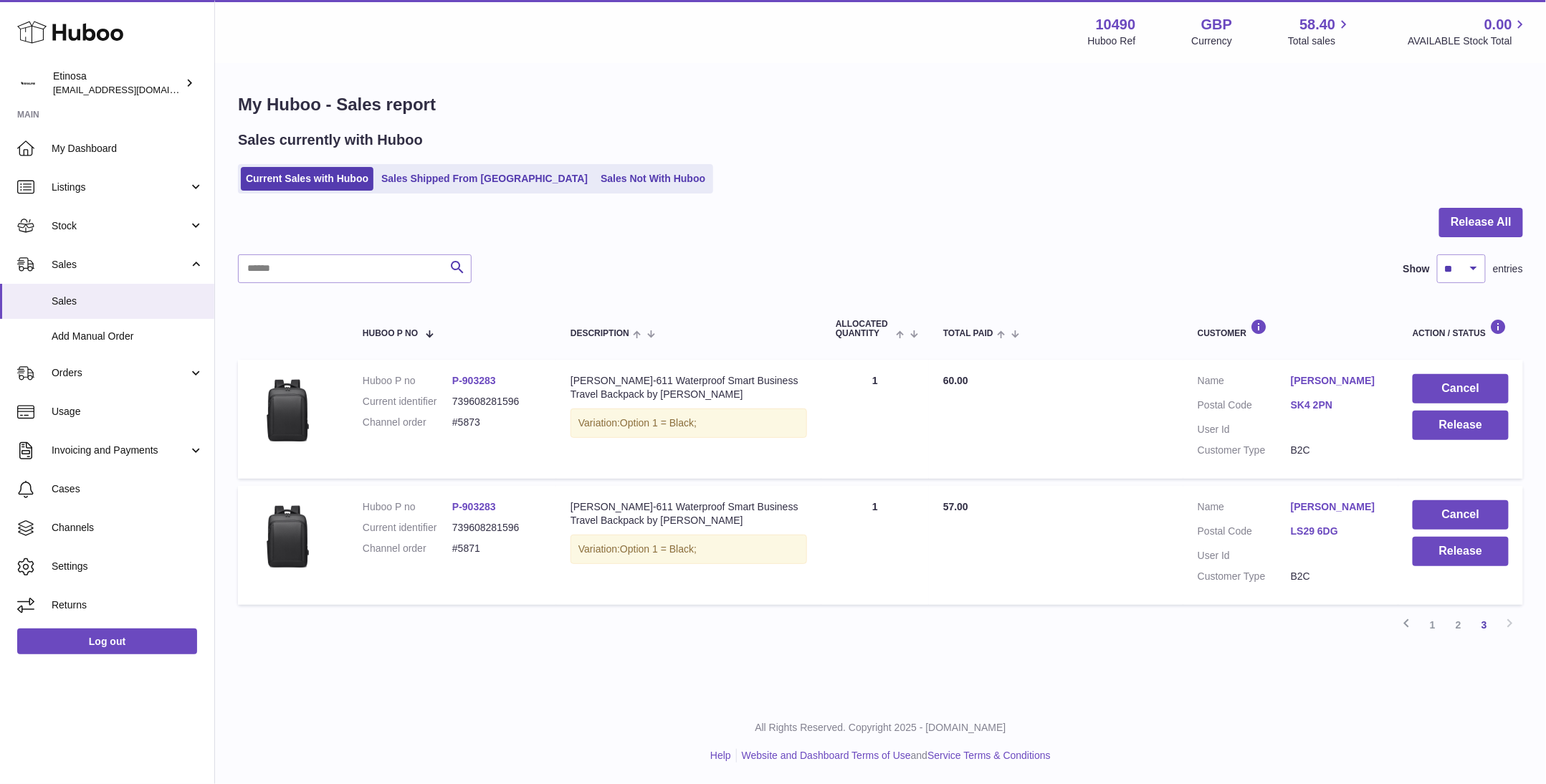
scroll to position [0, 0]
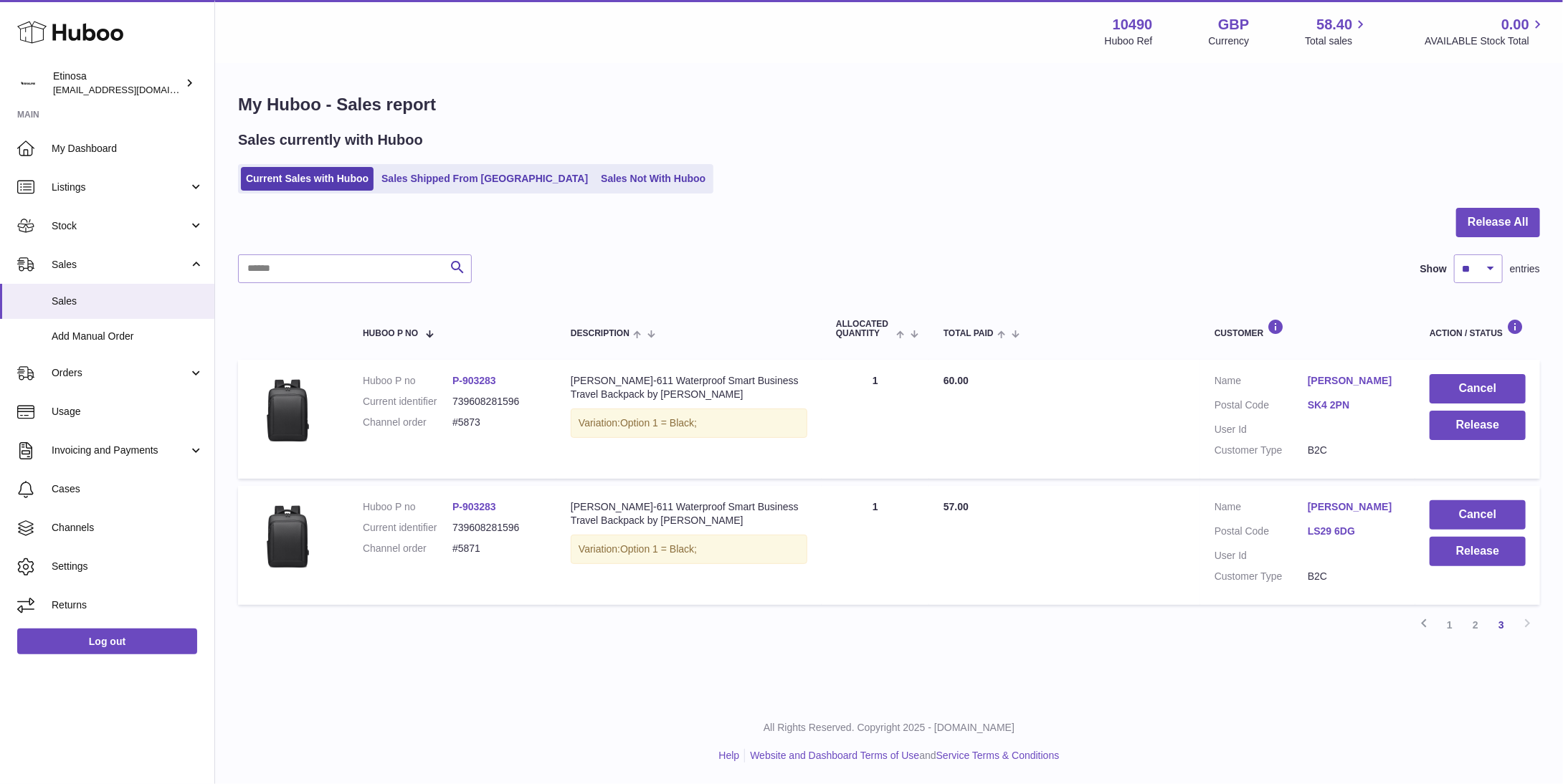
click at [1128, 731] on p "All Rights Reserved. Copyright 2025 - [DOMAIN_NAME]" at bounding box center [889, 727] width 1325 height 14
click at [1154, 695] on div "Menu Huboo 10490 Huboo Ref GBP Currency 58.40 Total sales 0.00 AVAILABLE Stock …" at bounding box center [888, 349] width 1347 height 699
click at [1249, 696] on div "Menu Huboo 10490 Huboo Ref GBP Currency 58.40 Total sales 0.00 AVAILABLE Stock …" at bounding box center [888, 349] width 1347 height 699
click at [1484, 507] on button "Cancel" at bounding box center [1477, 514] width 96 height 30
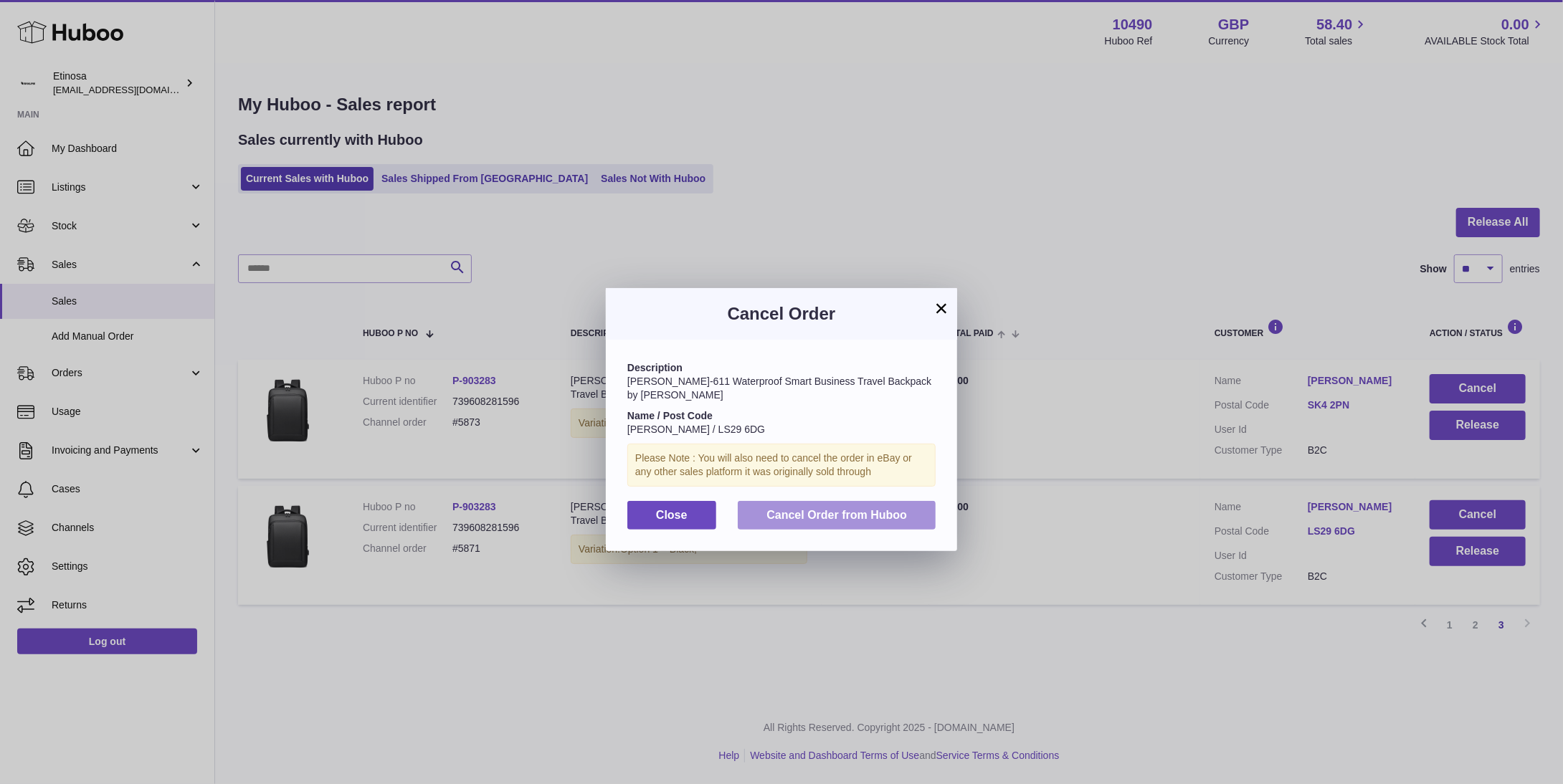
click at [840, 509] on span "Cancel Order from Huboo" at bounding box center [837, 515] width 141 height 13
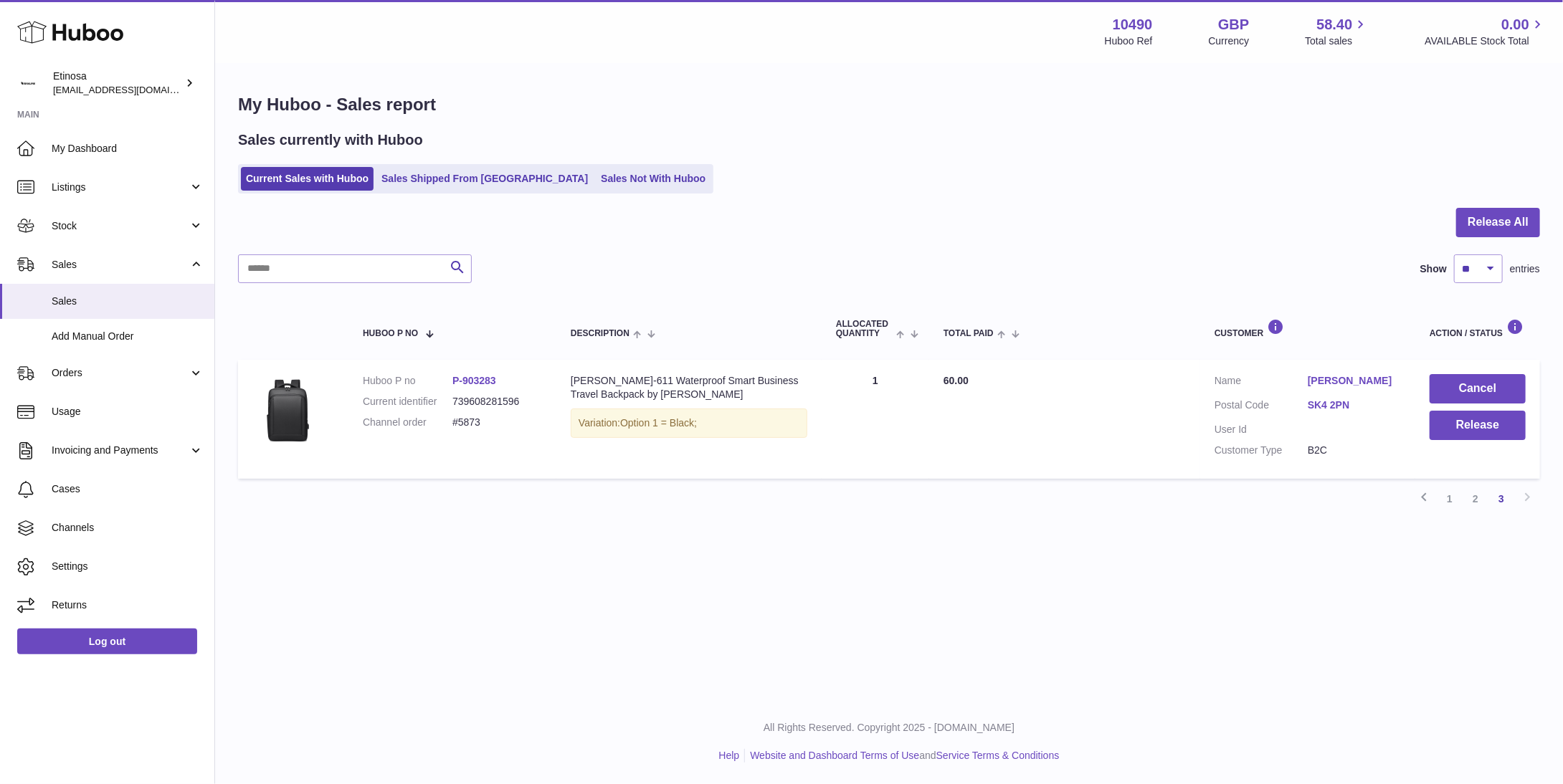
click at [1360, 702] on div "All Rights Reserved. Copyright 2025 - Huboo.co.uk Help Website and Dashboard Te…" at bounding box center [888, 742] width 1347 height 85
click at [1245, 750] on ul "Help Website and Dashboard Terms of Use and Service Terms & Conditions" at bounding box center [889, 755] width 1325 height 14
click at [1489, 385] on button "Cancel" at bounding box center [1477, 389] width 96 height 30
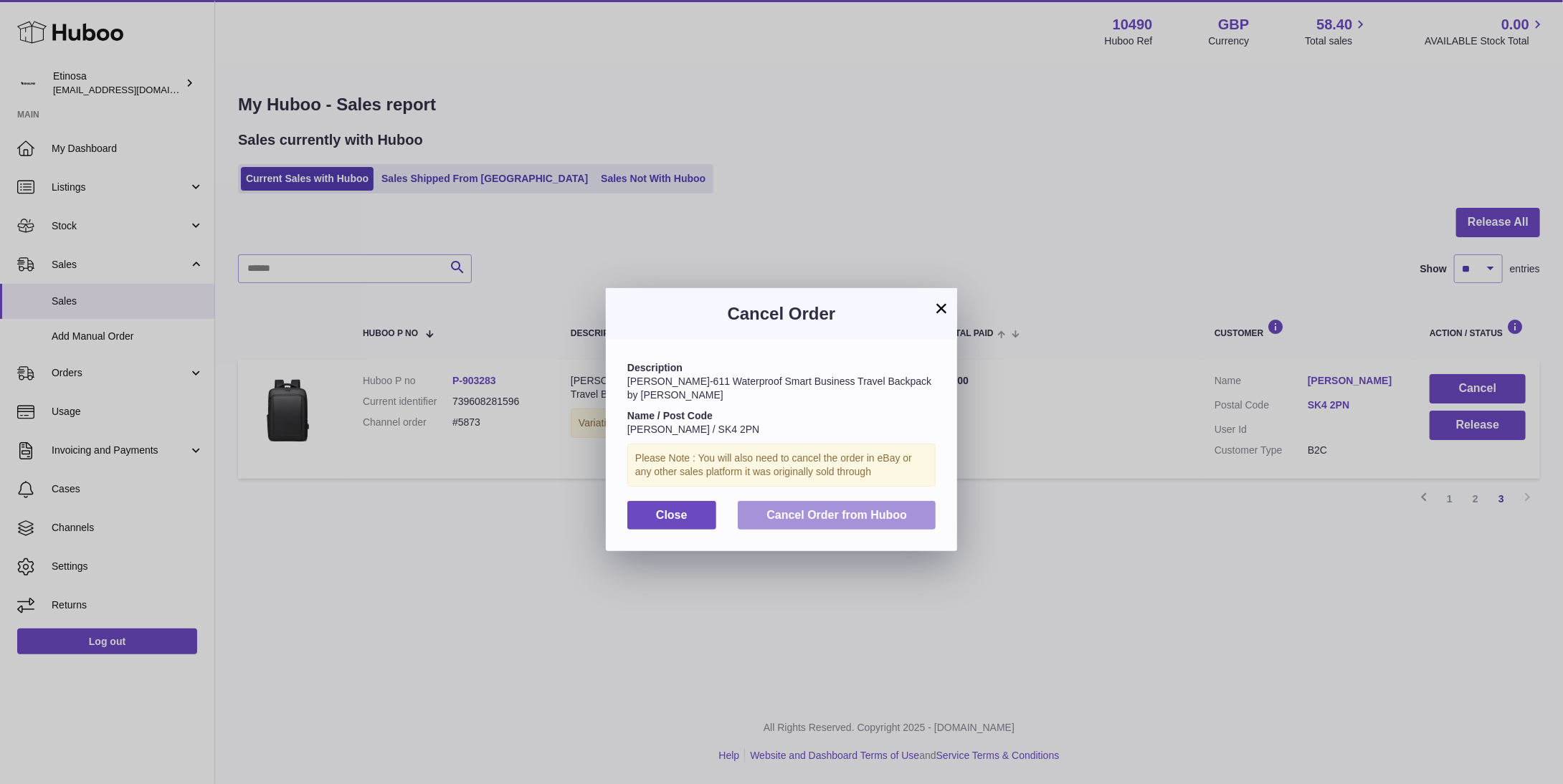
click at [902, 512] on button "Cancel Order from Huboo" at bounding box center [836, 515] width 198 height 30
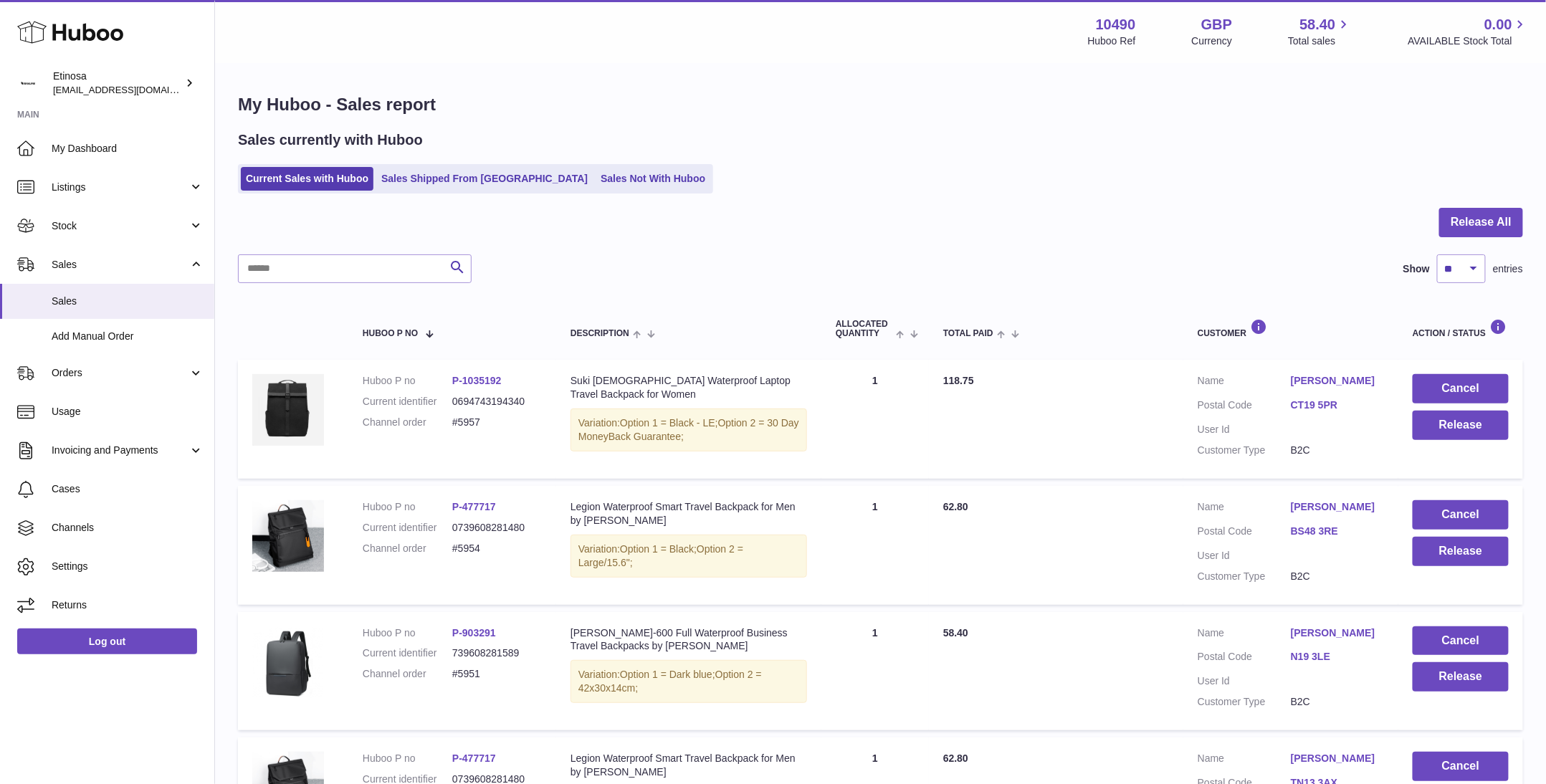
click at [943, 193] on div "Current Sales with Huboo Sales Shipped From Huboo Sales Not With Huboo" at bounding box center [881, 179] width 1285 height 30
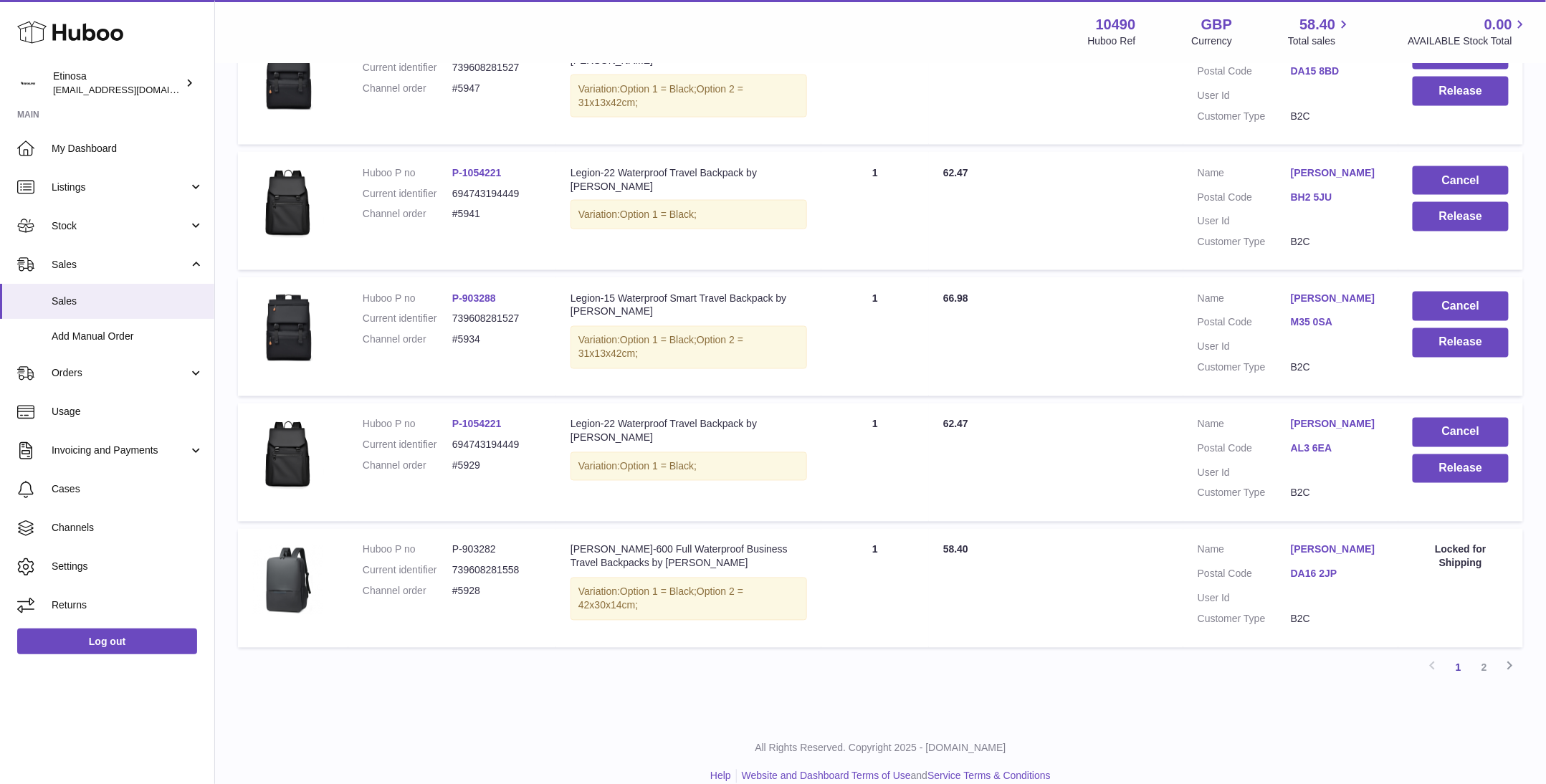
scroll to position [979, 0]
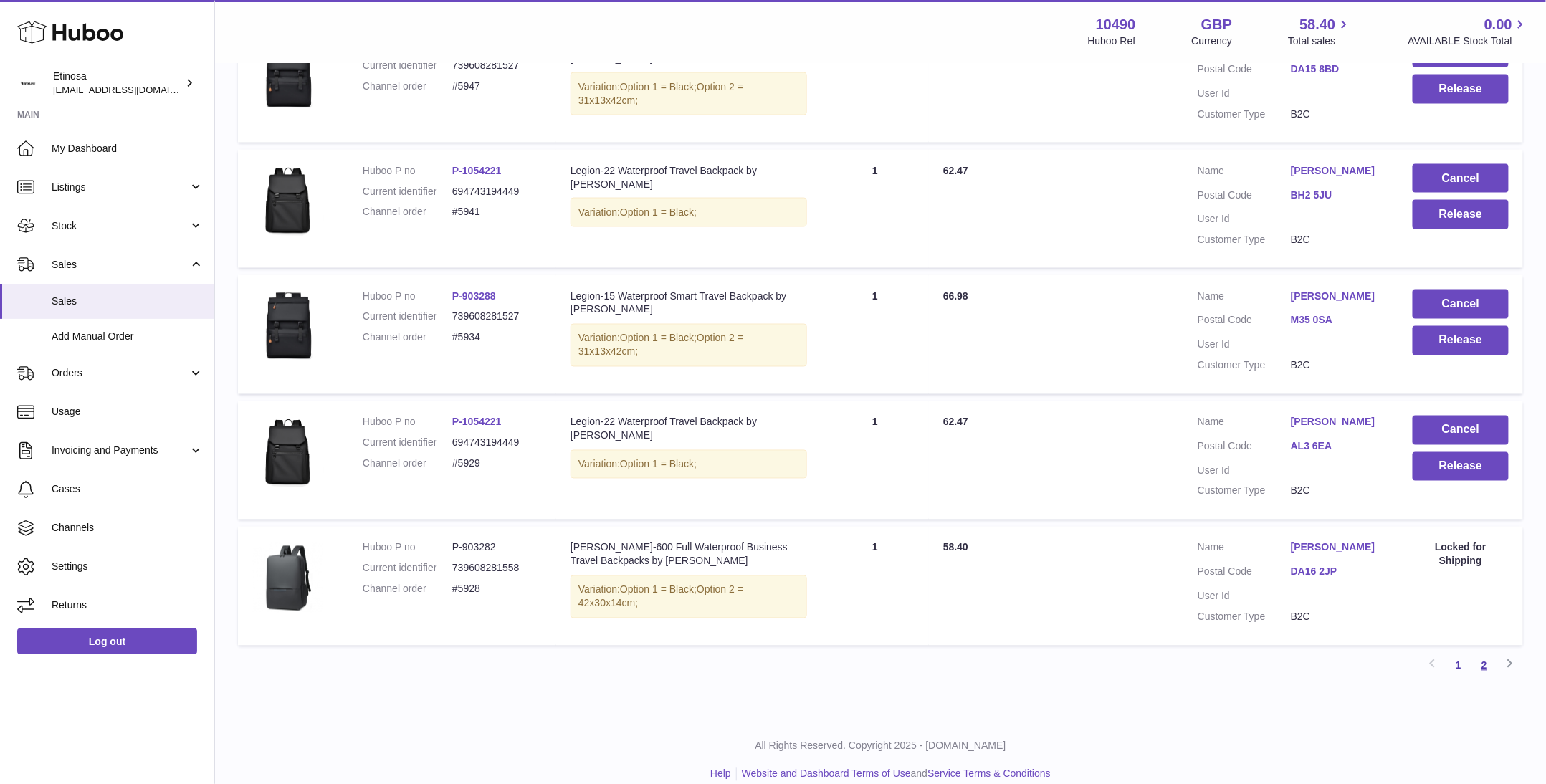
click at [1490, 653] on link "2" at bounding box center [1485, 666] width 26 height 26
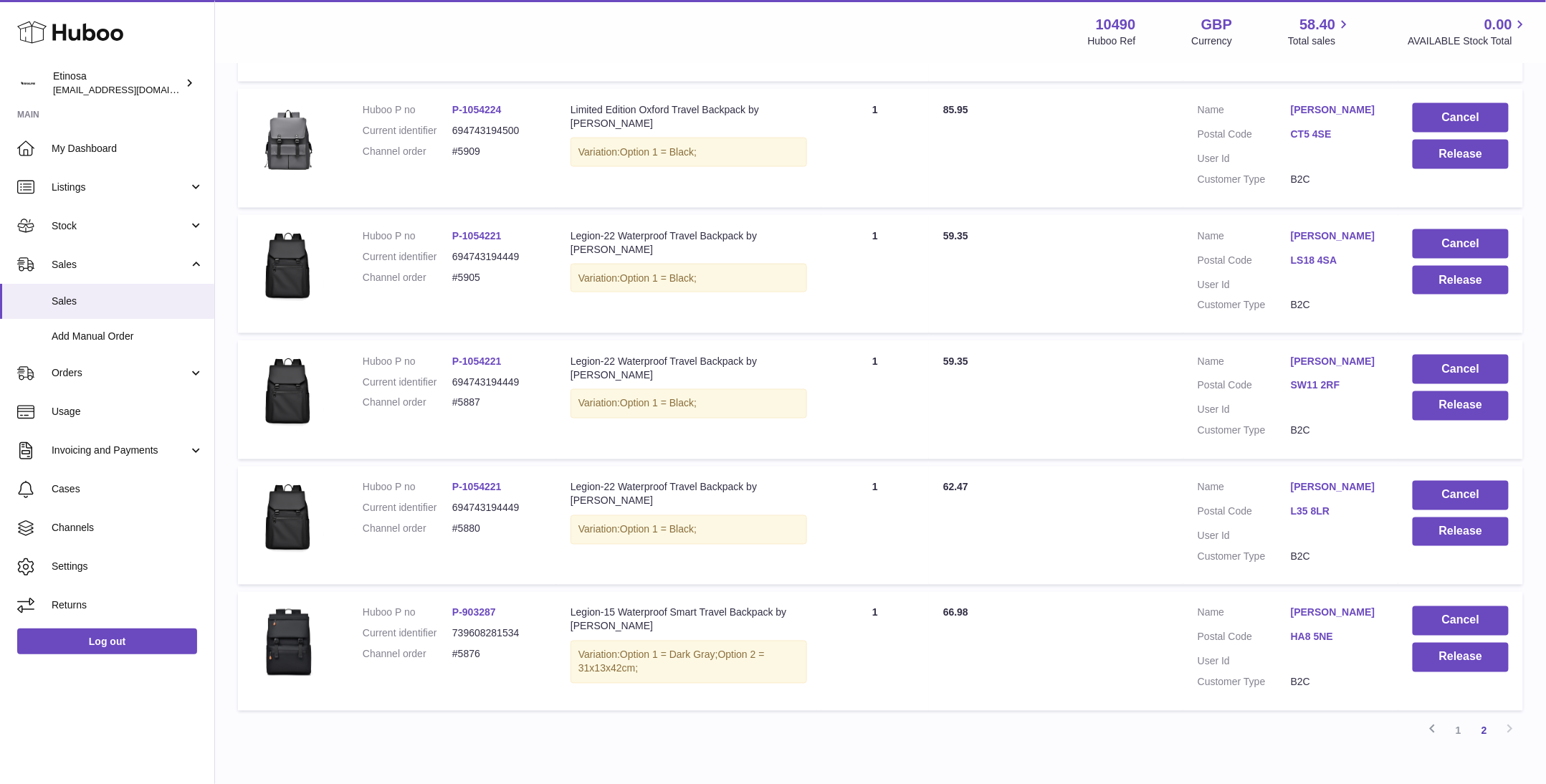
scroll to position [992, 0]
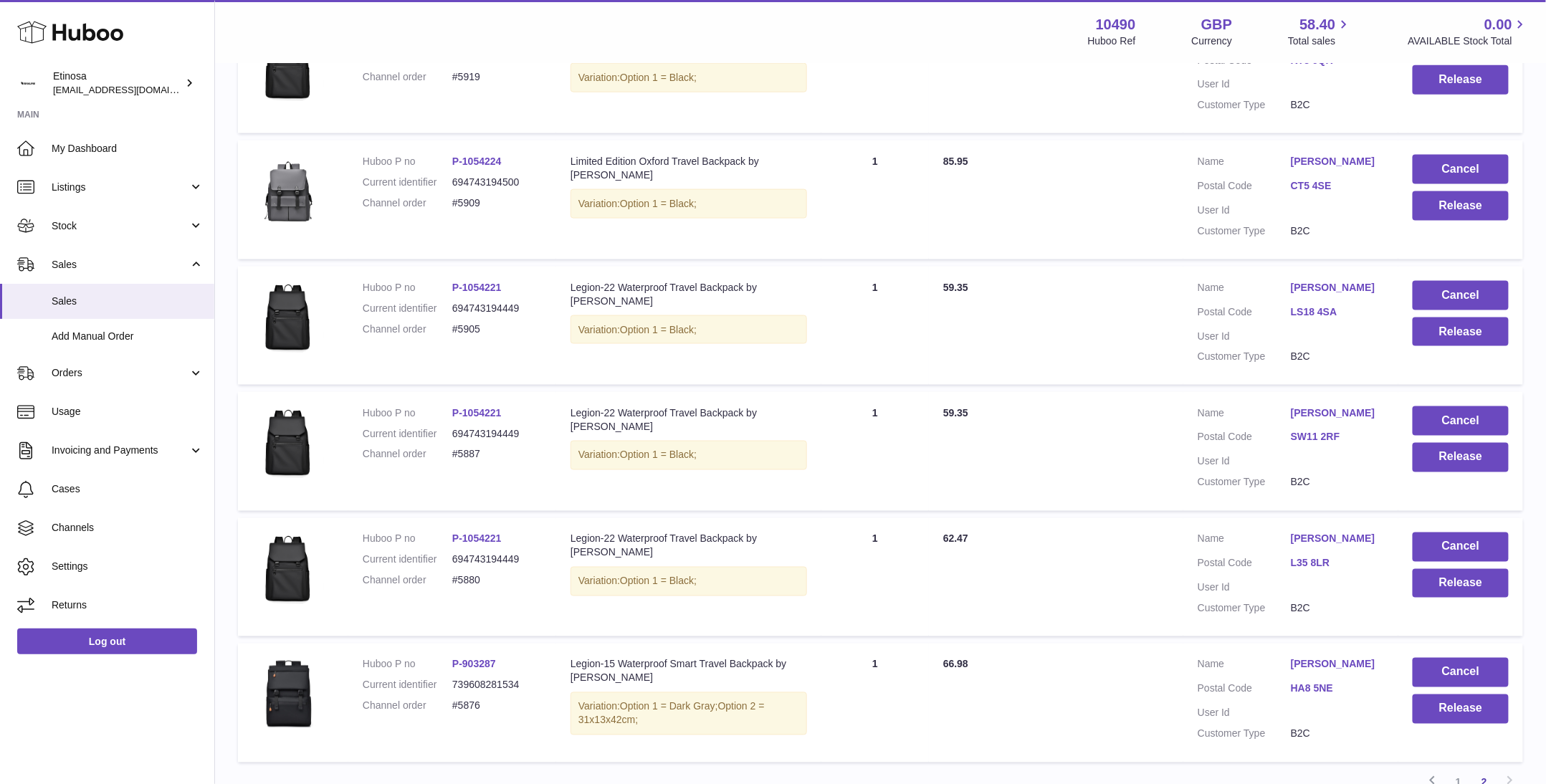
scroll to position [886, 0]
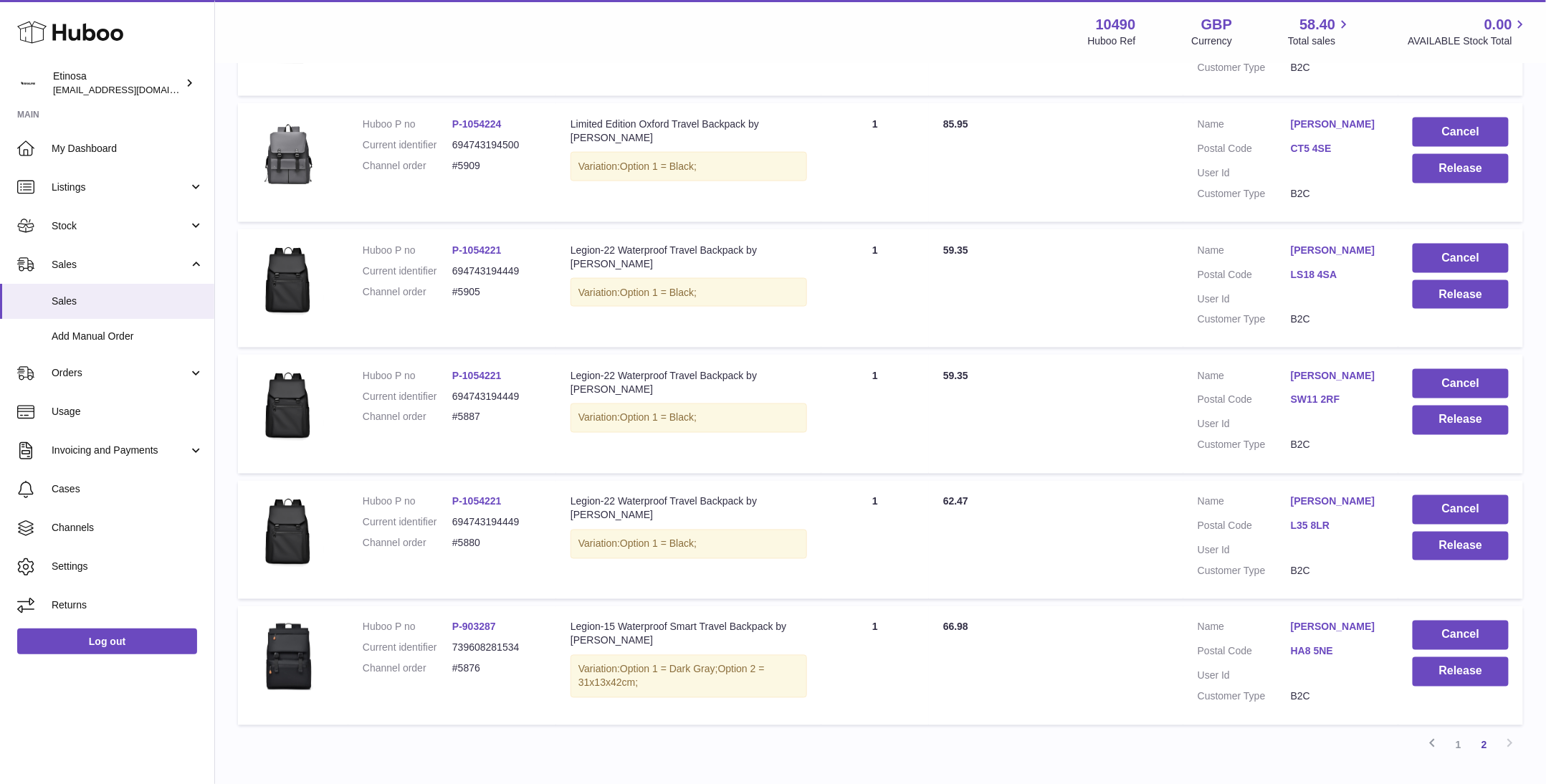
click at [1236, 758] on div "Previous 1 2 Next" at bounding box center [881, 745] width 1285 height 26
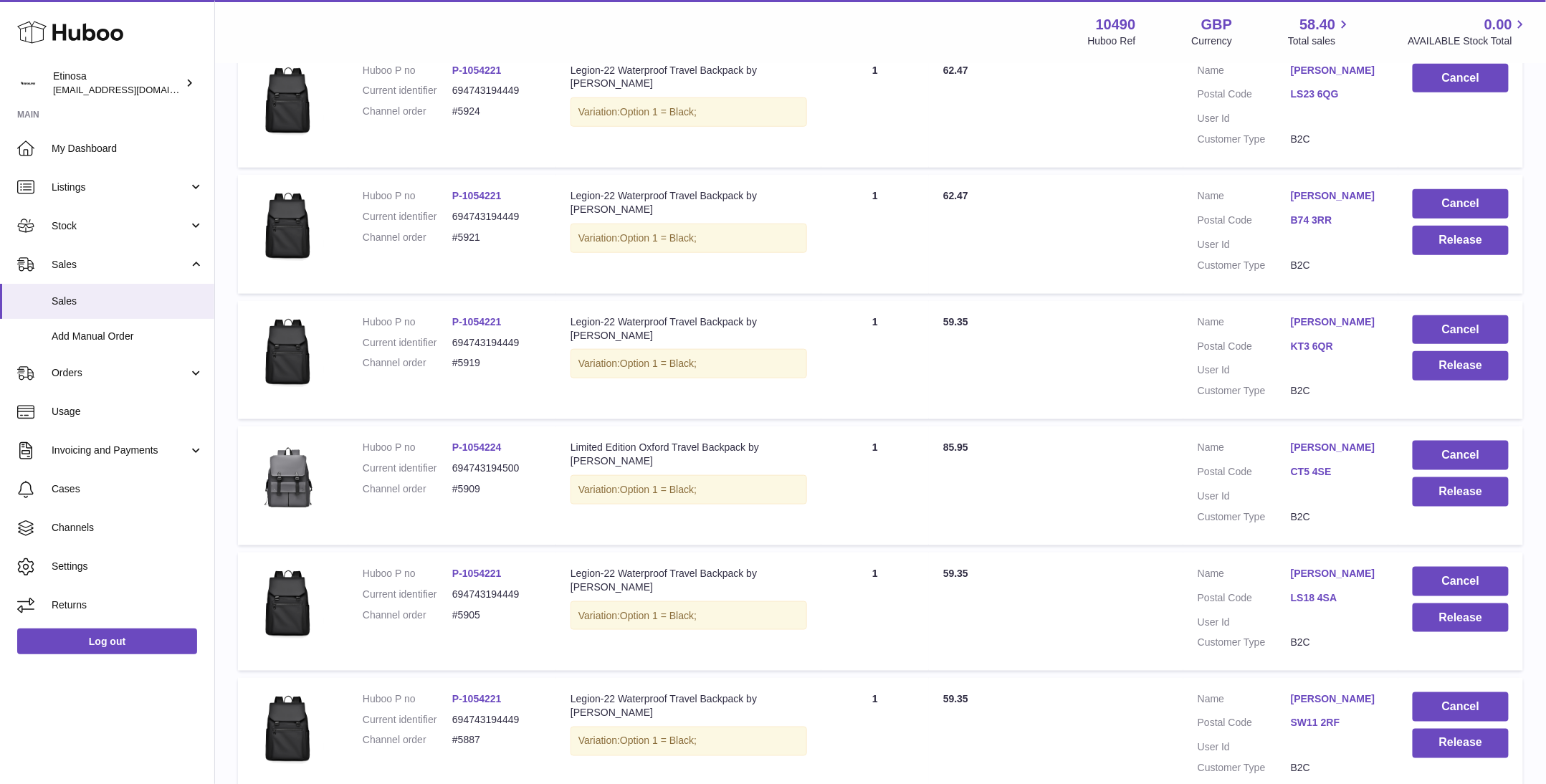
scroll to position [456, 0]
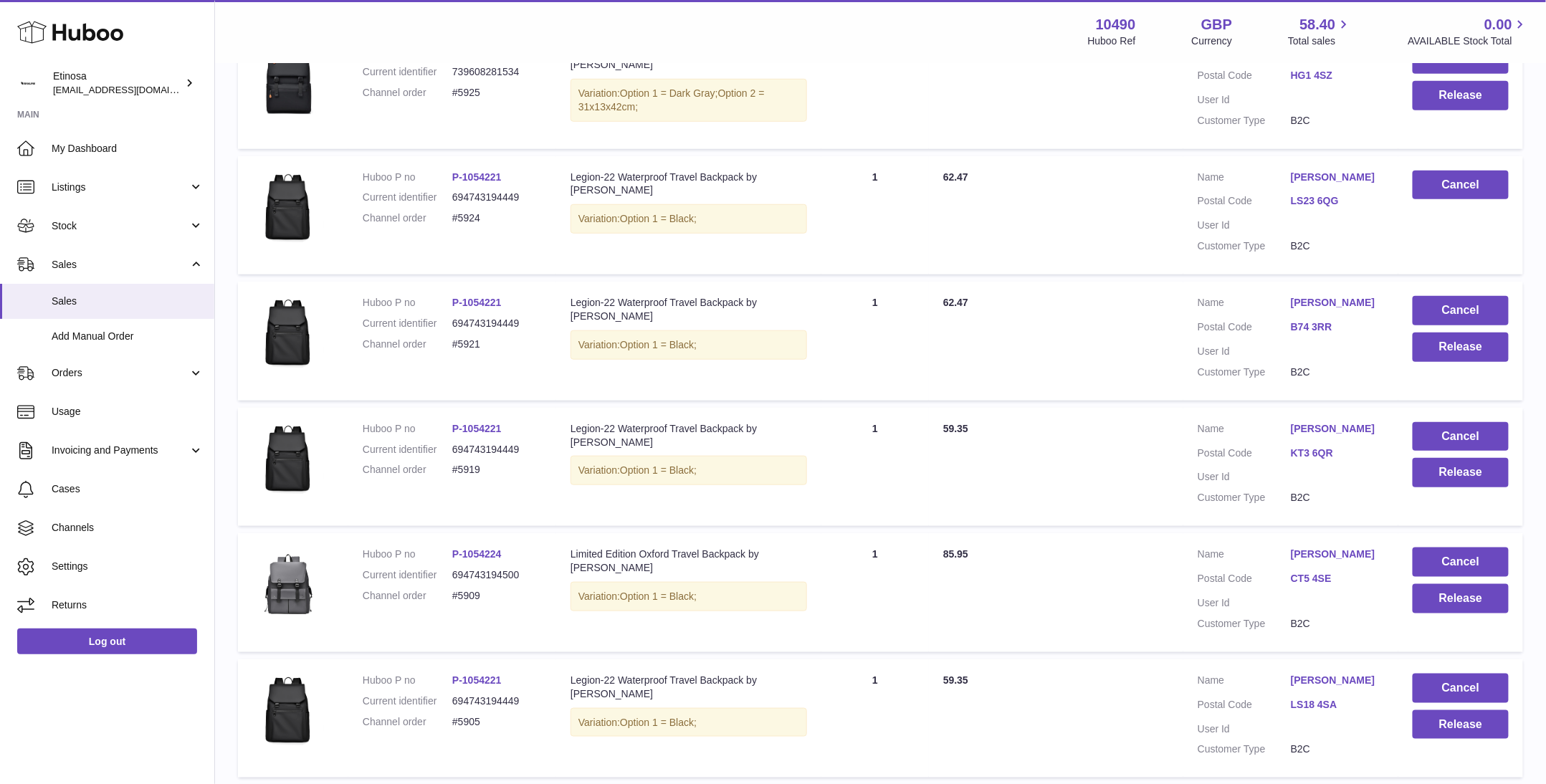
click at [97, 779] on div "Huboo Etinosa Wolphuk@gmail.com Main My Dashboard Listings Not with Huboo Listi…" at bounding box center [107, 392] width 215 height 784
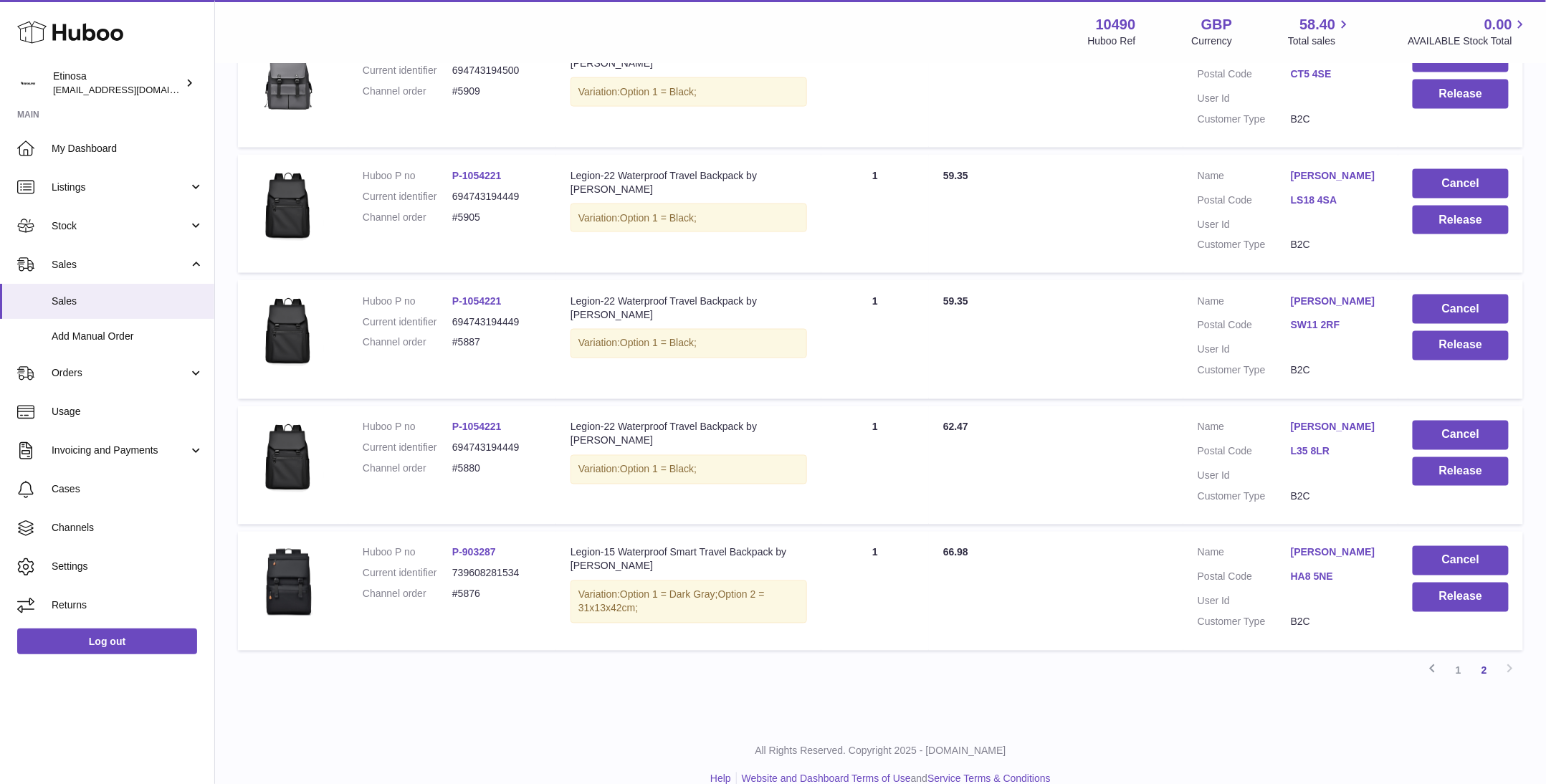
scroll to position [992, 0]
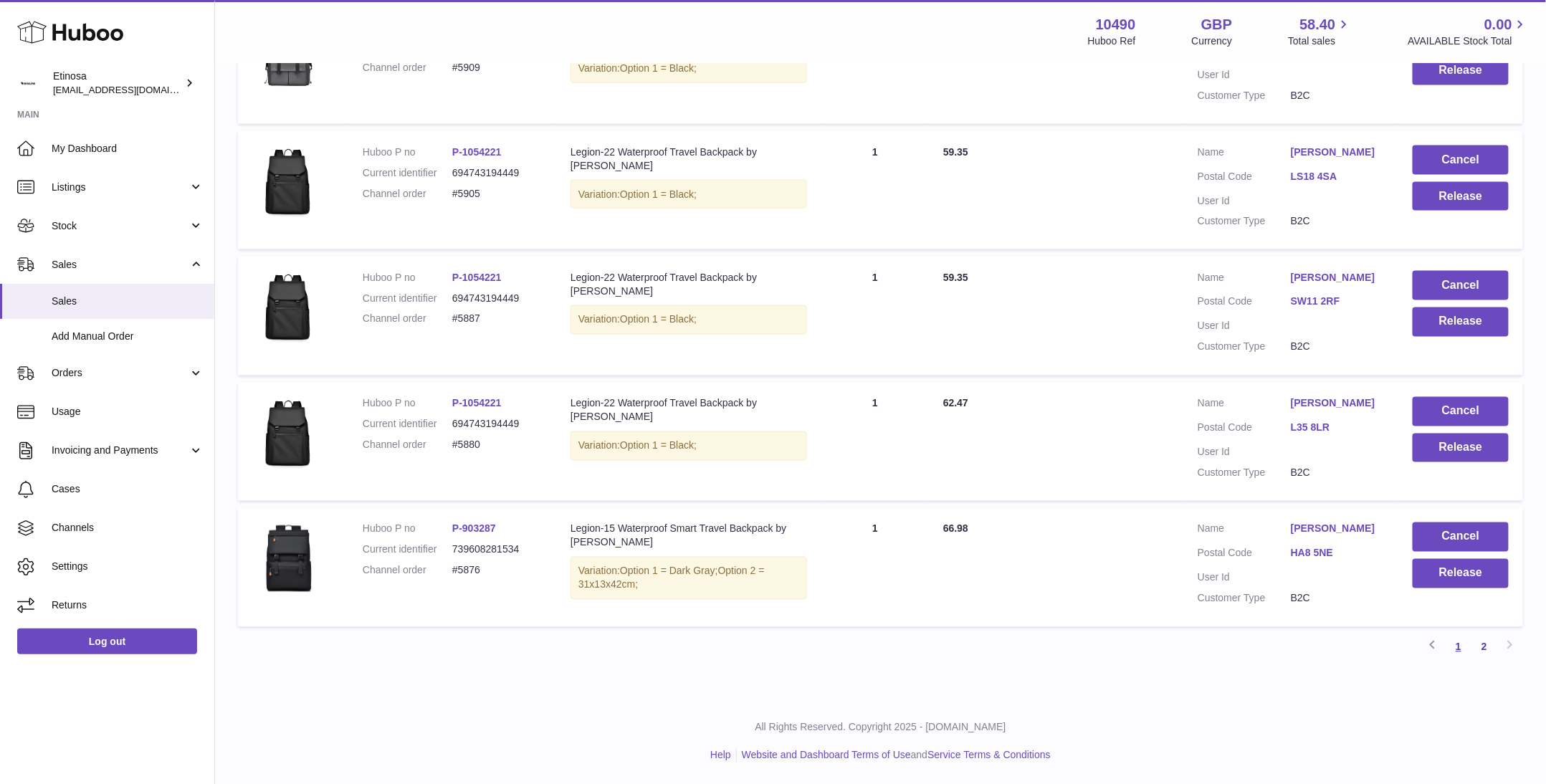
click at [1459, 655] on link "1" at bounding box center [1458, 647] width 26 height 26
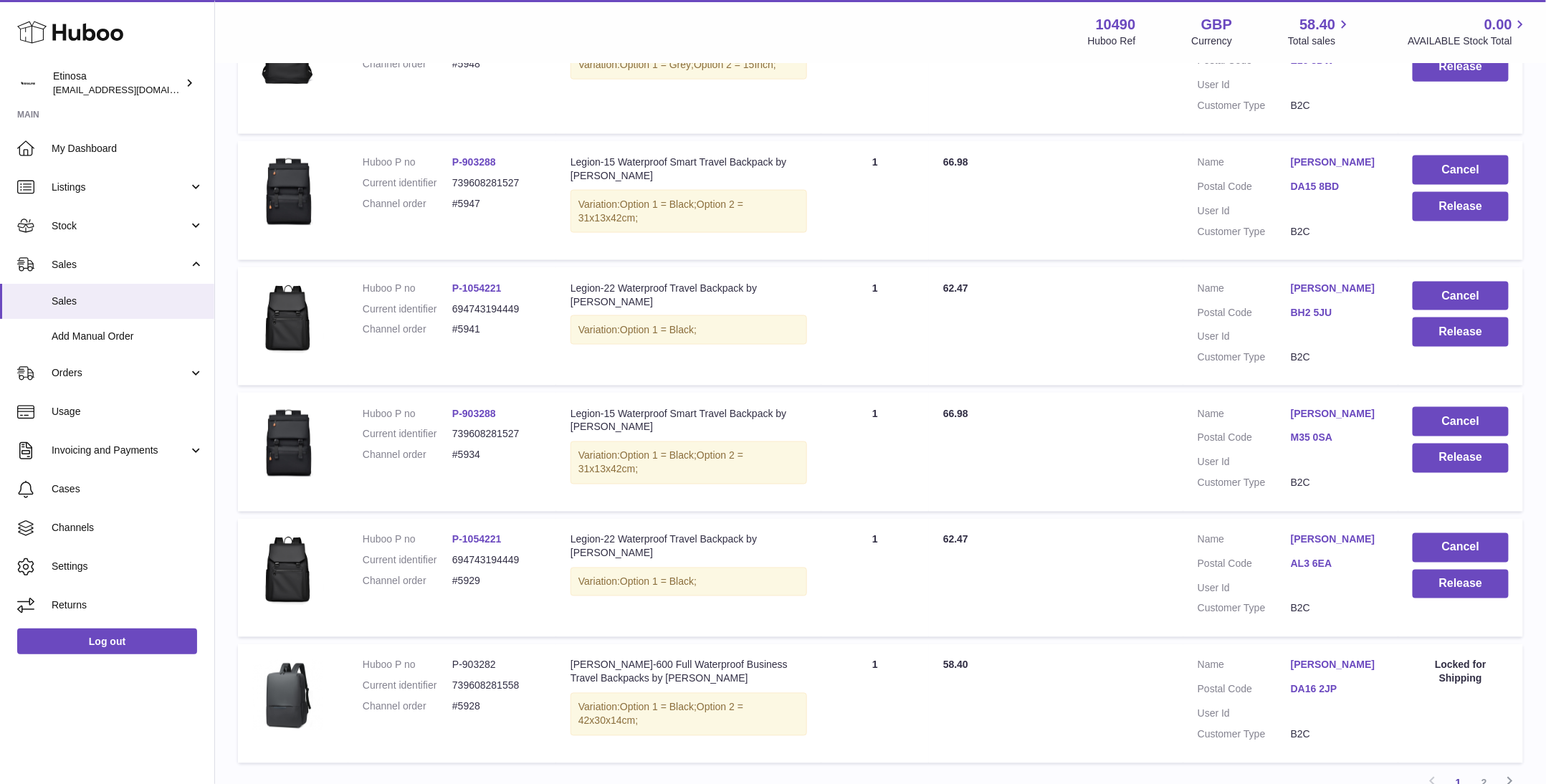
scroll to position [872, 0]
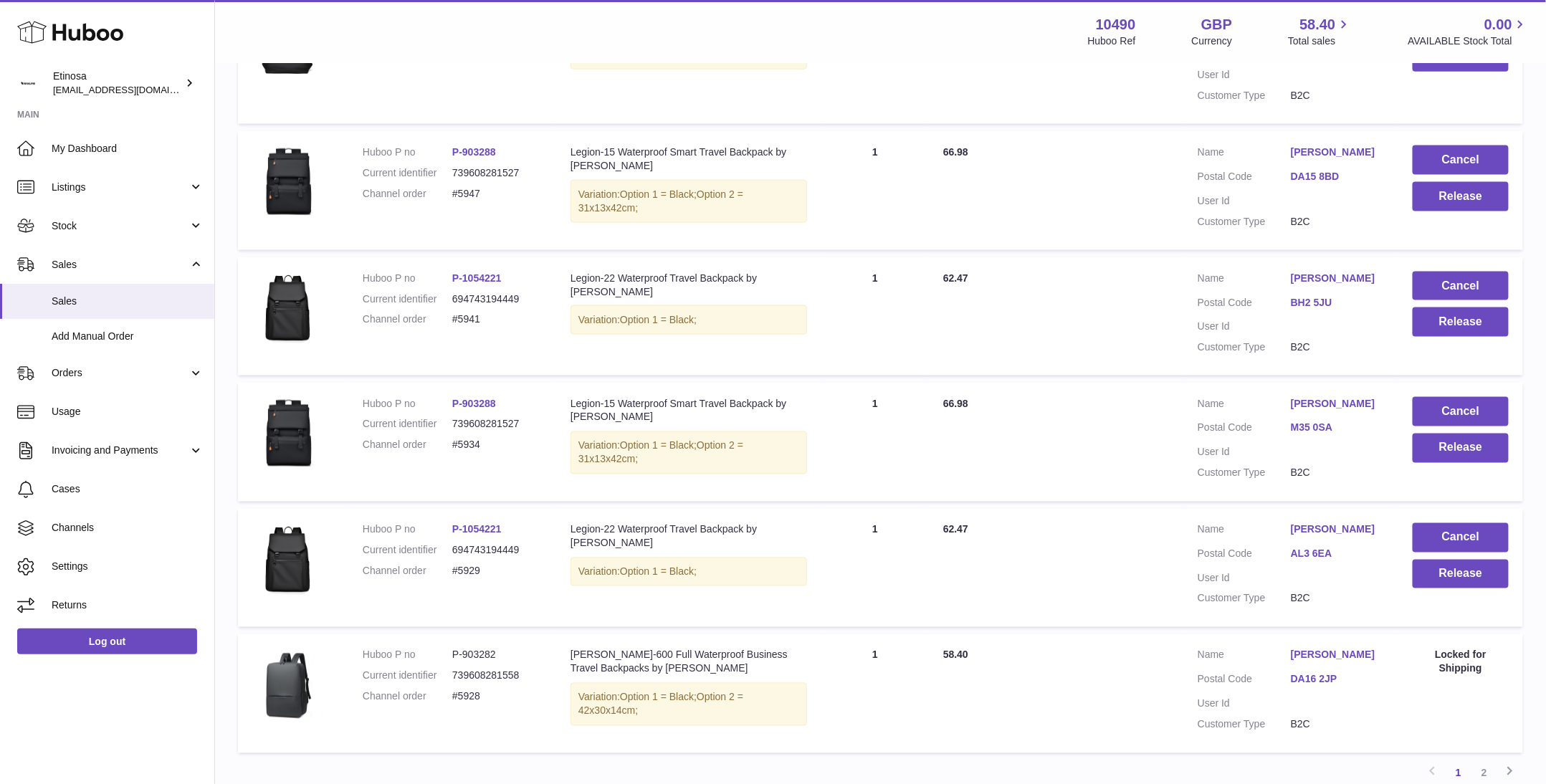
click at [1226, 766] on div "Previous 1 2 Next" at bounding box center [881, 773] width 1285 height 26
click at [1489, 761] on link "2" at bounding box center [1485, 773] width 26 height 26
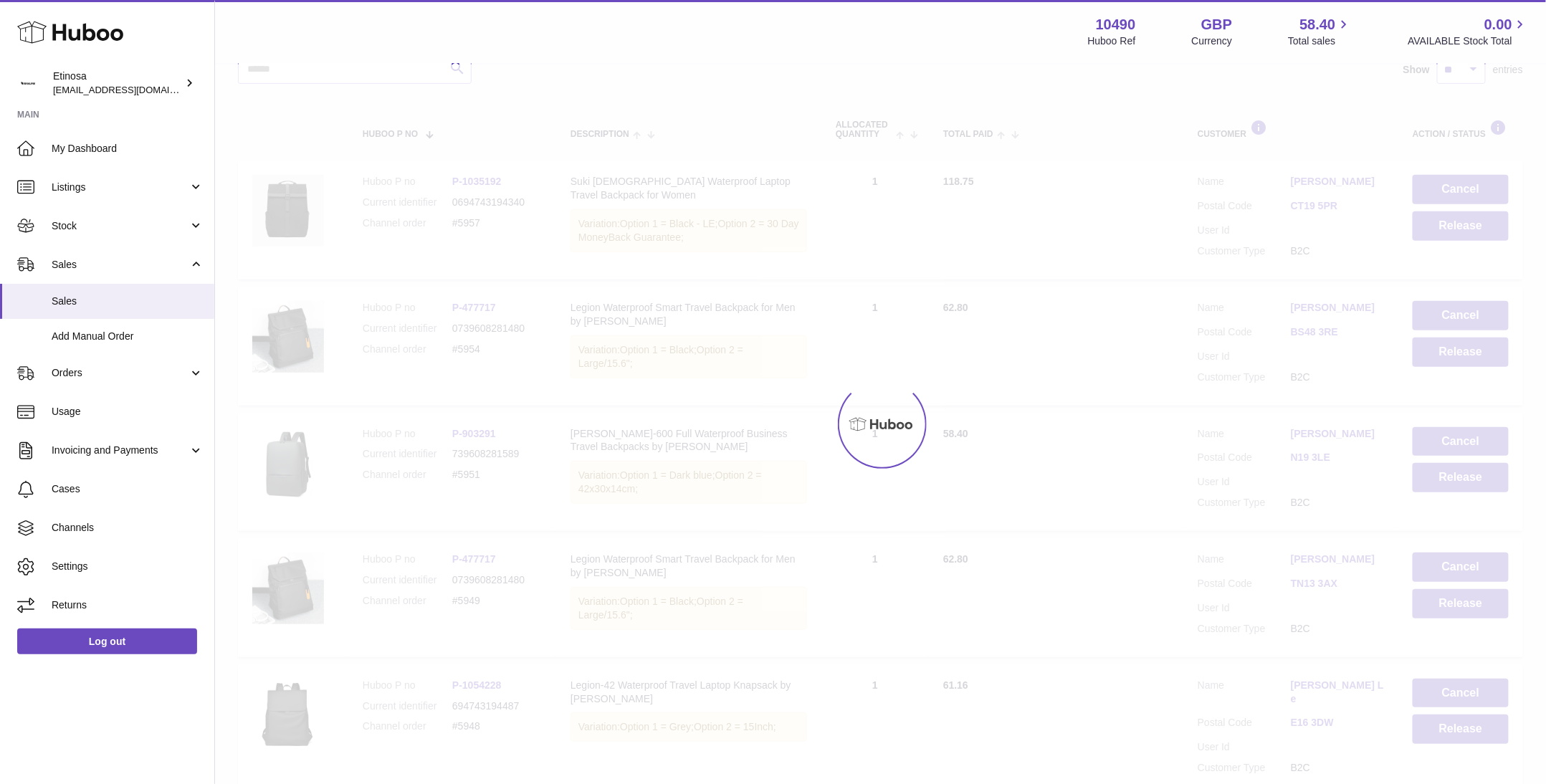
scroll to position [64, 0]
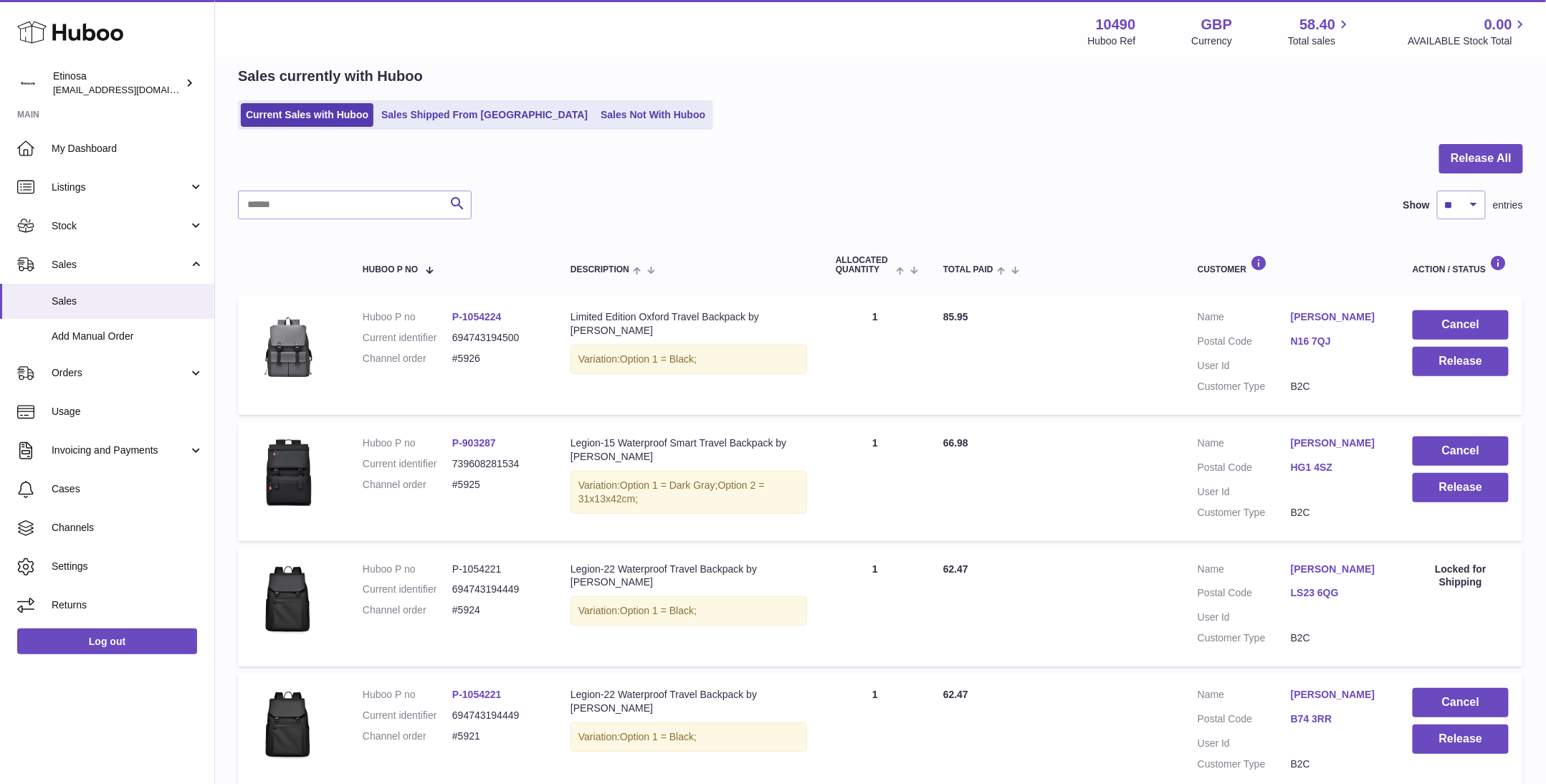
click at [133, 733] on div "Huboo Etinosa Wolphuk@gmail.com Main My Dashboard Listings Not with Huboo Listi…" at bounding box center [107, 392] width 215 height 784
click at [1451, 322] on button "Cancel" at bounding box center [1461, 325] width 96 height 30
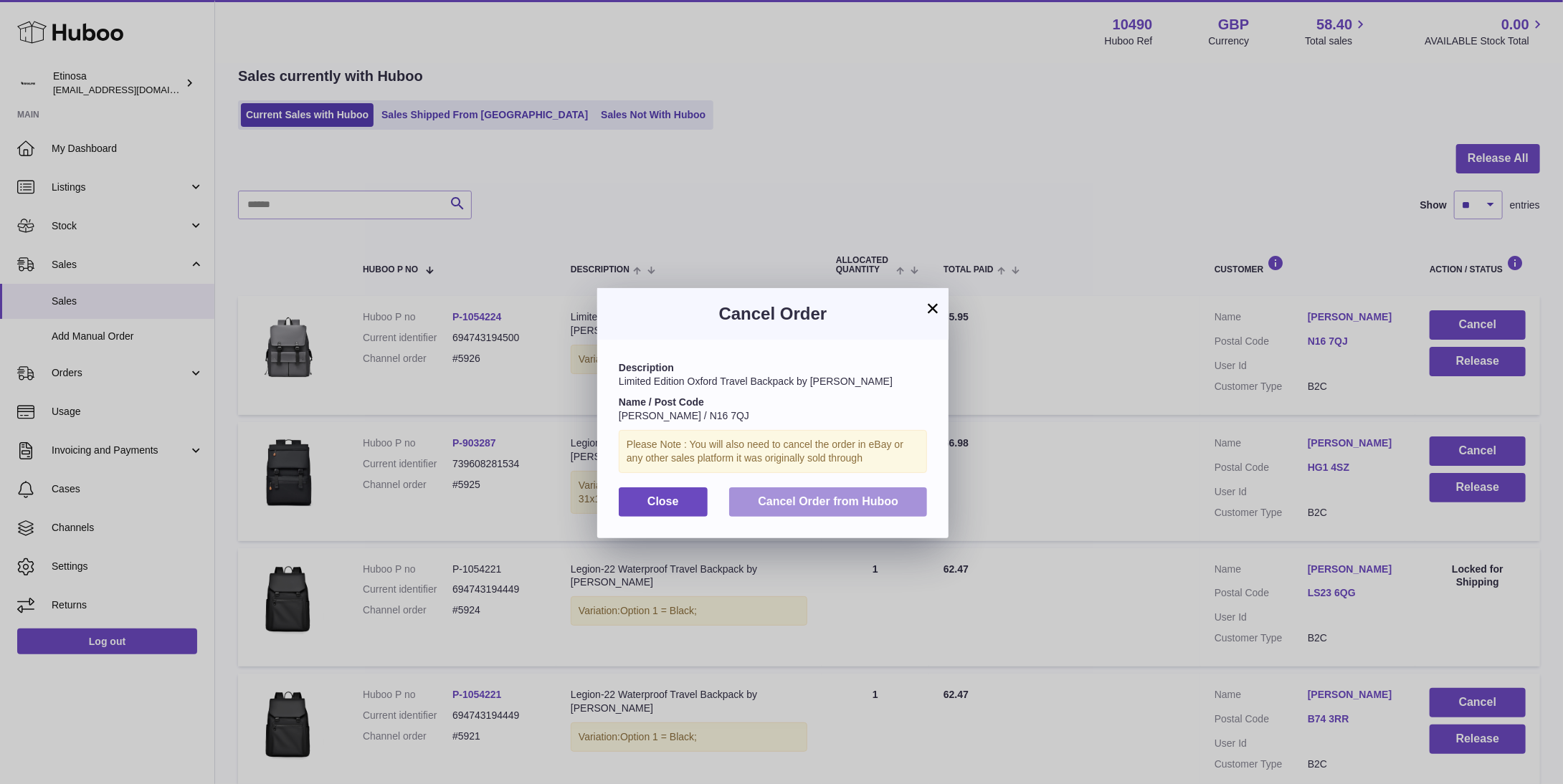
click at [836, 508] on button "Cancel Order from Huboo" at bounding box center [828, 502] width 198 height 30
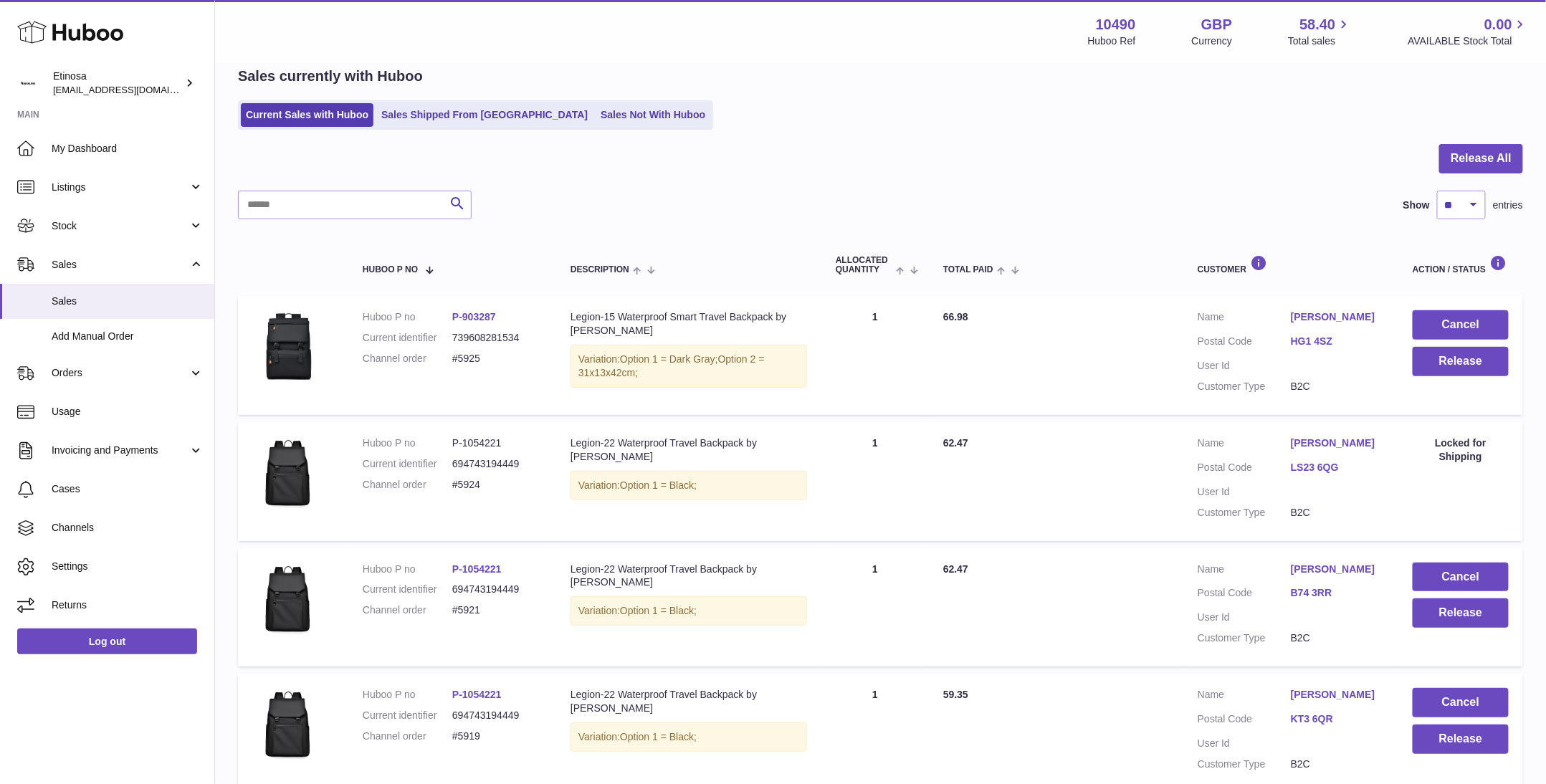
click at [83, 766] on div "Huboo Etinosa Wolphuk@gmail.com Main My Dashboard Listings Not with Huboo Listi…" at bounding box center [107, 392] width 215 height 784
drag, startPoint x: 141, startPoint y: 726, endPoint x: 141, endPoint y: 678, distance: 48.0
click at [141, 726] on div "Huboo Etinosa Wolphuk@gmail.com Main My Dashboard Listings Not with Huboo Listi…" at bounding box center [107, 392] width 215 height 784
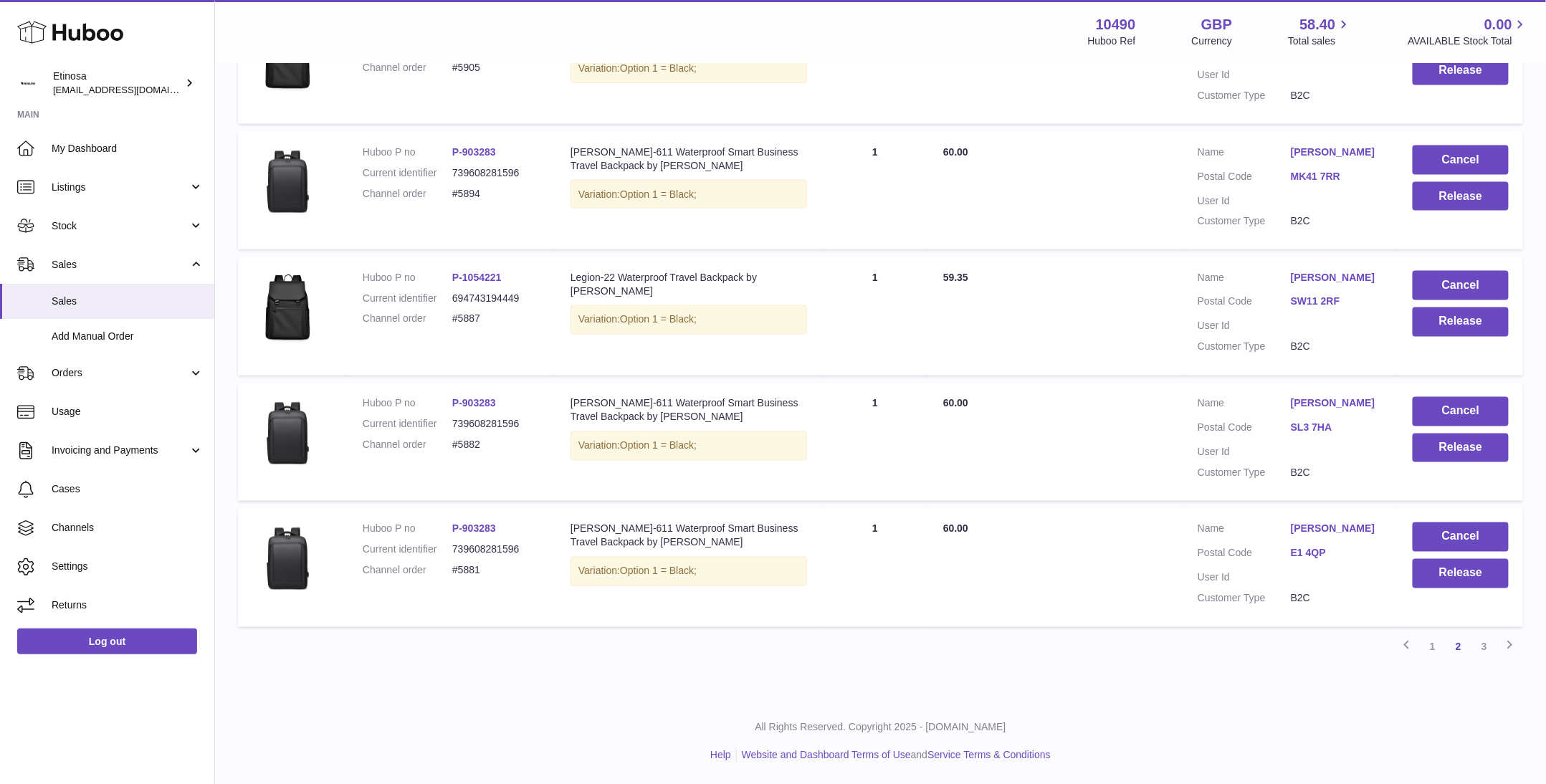
scroll to position [992, 0]
click at [1439, 650] on link "1" at bounding box center [1433, 647] width 26 height 26
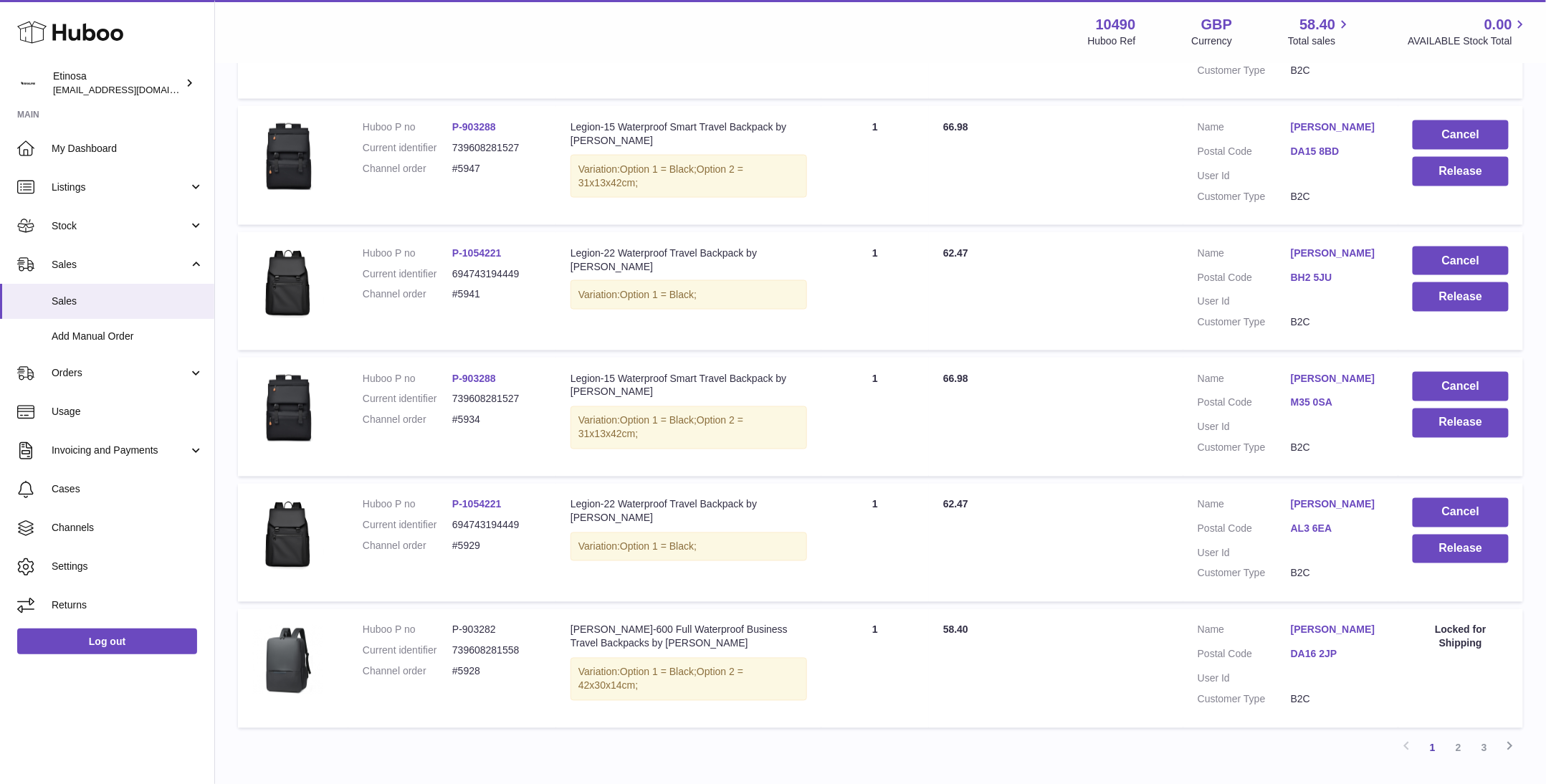
scroll to position [979, 0]
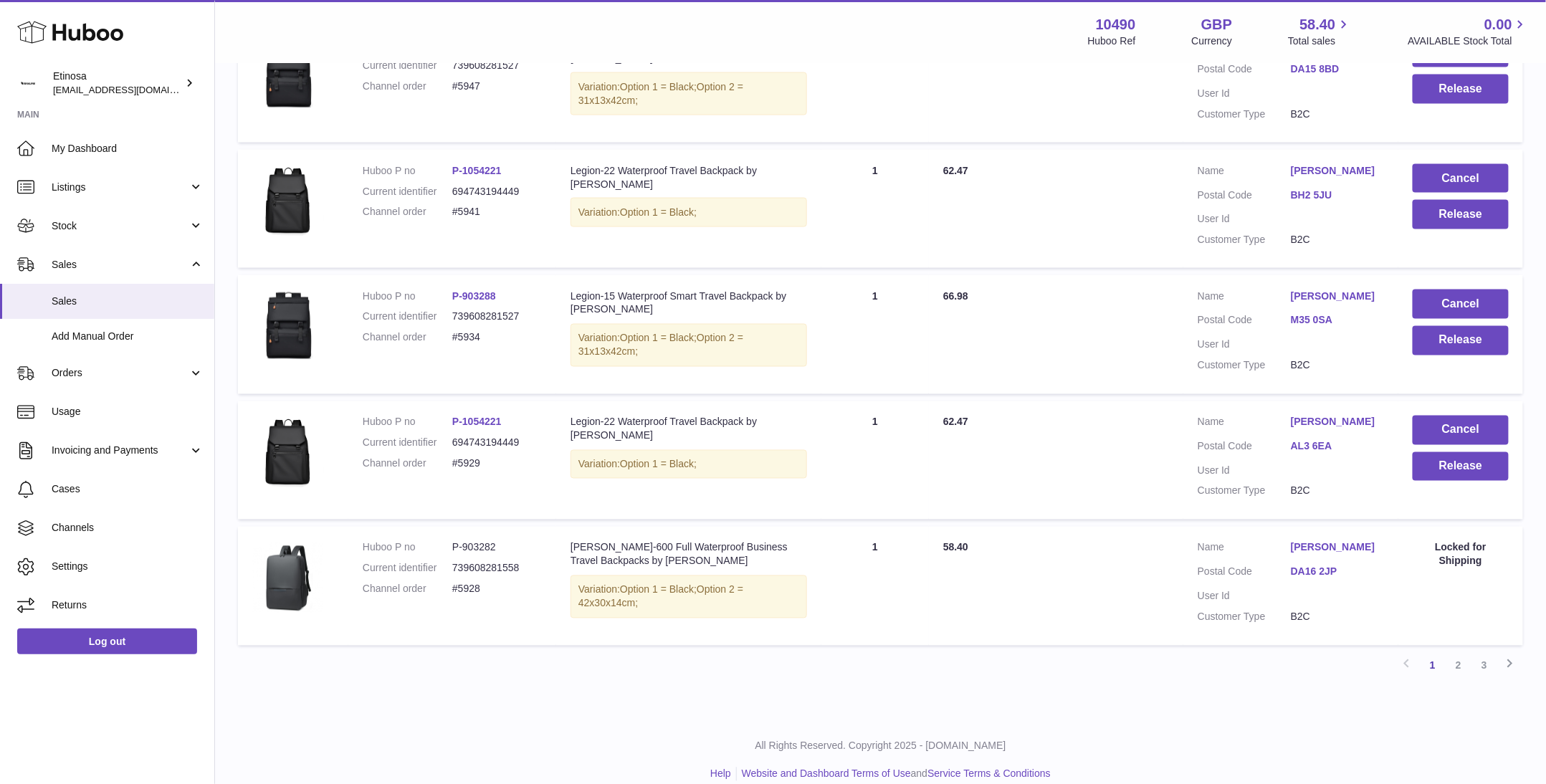
drag, startPoint x: 532, startPoint y: 733, endPoint x: 818, endPoint y: 694, distance: 288.6
click at [534, 740] on p "All Rights Reserved. Copyright 2025 - [DOMAIN_NAME]" at bounding box center [881, 746] width 1309 height 14
click at [1456, 653] on link "2" at bounding box center [1458, 666] width 26 height 26
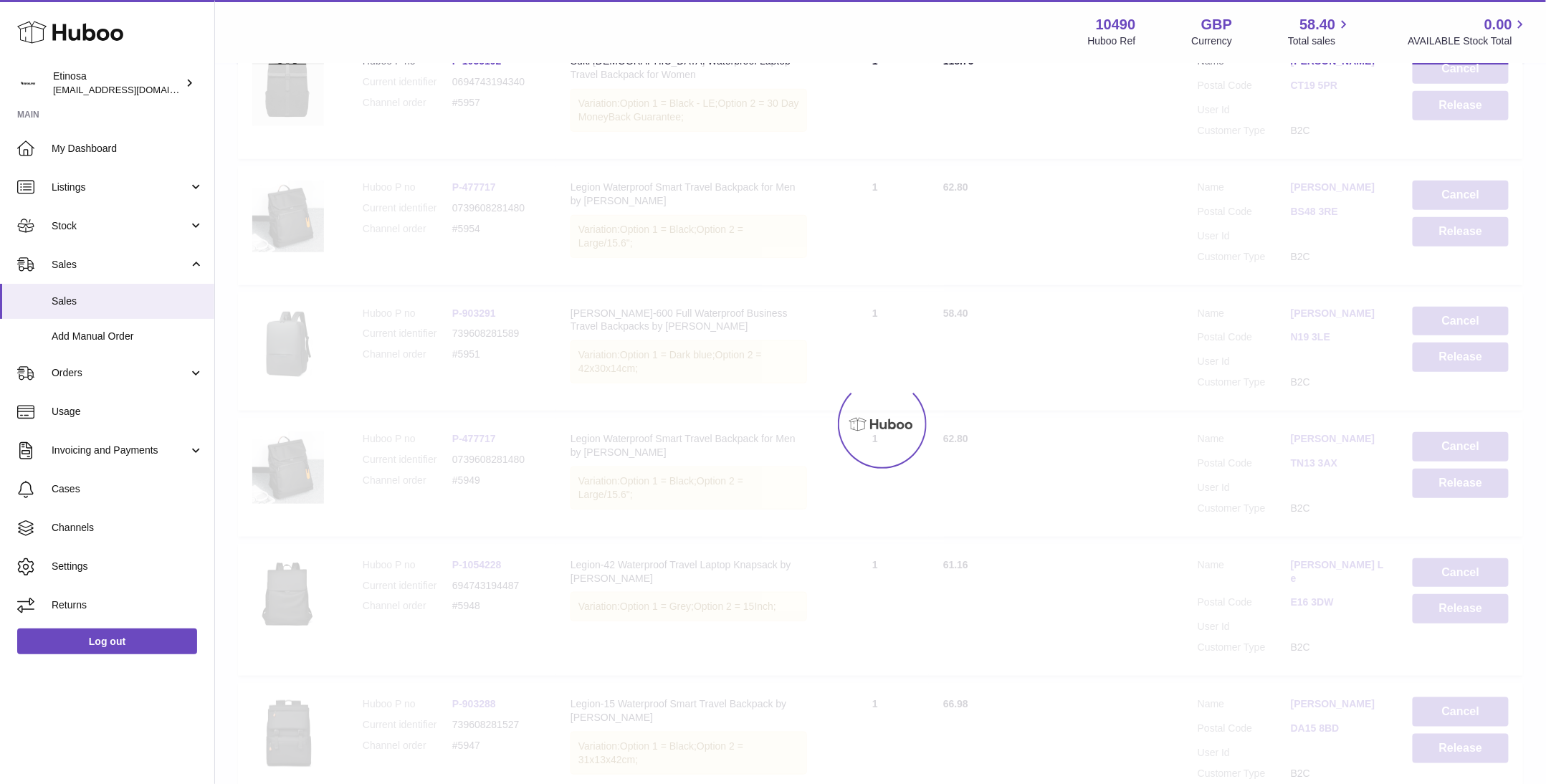
scroll to position [64, 0]
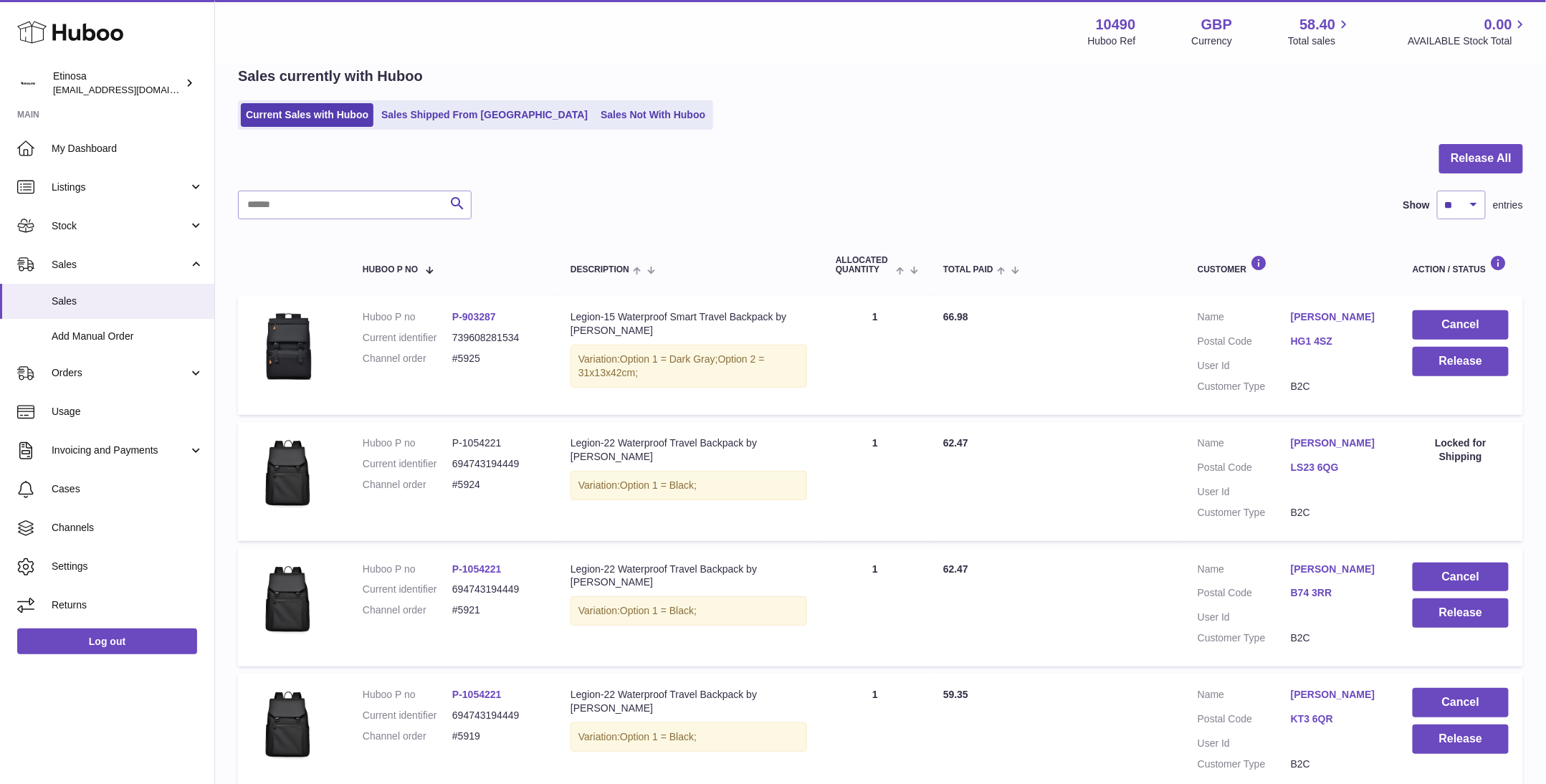
click at [803, 177] on div at bounding box center [881, 168] width 1285 height 47
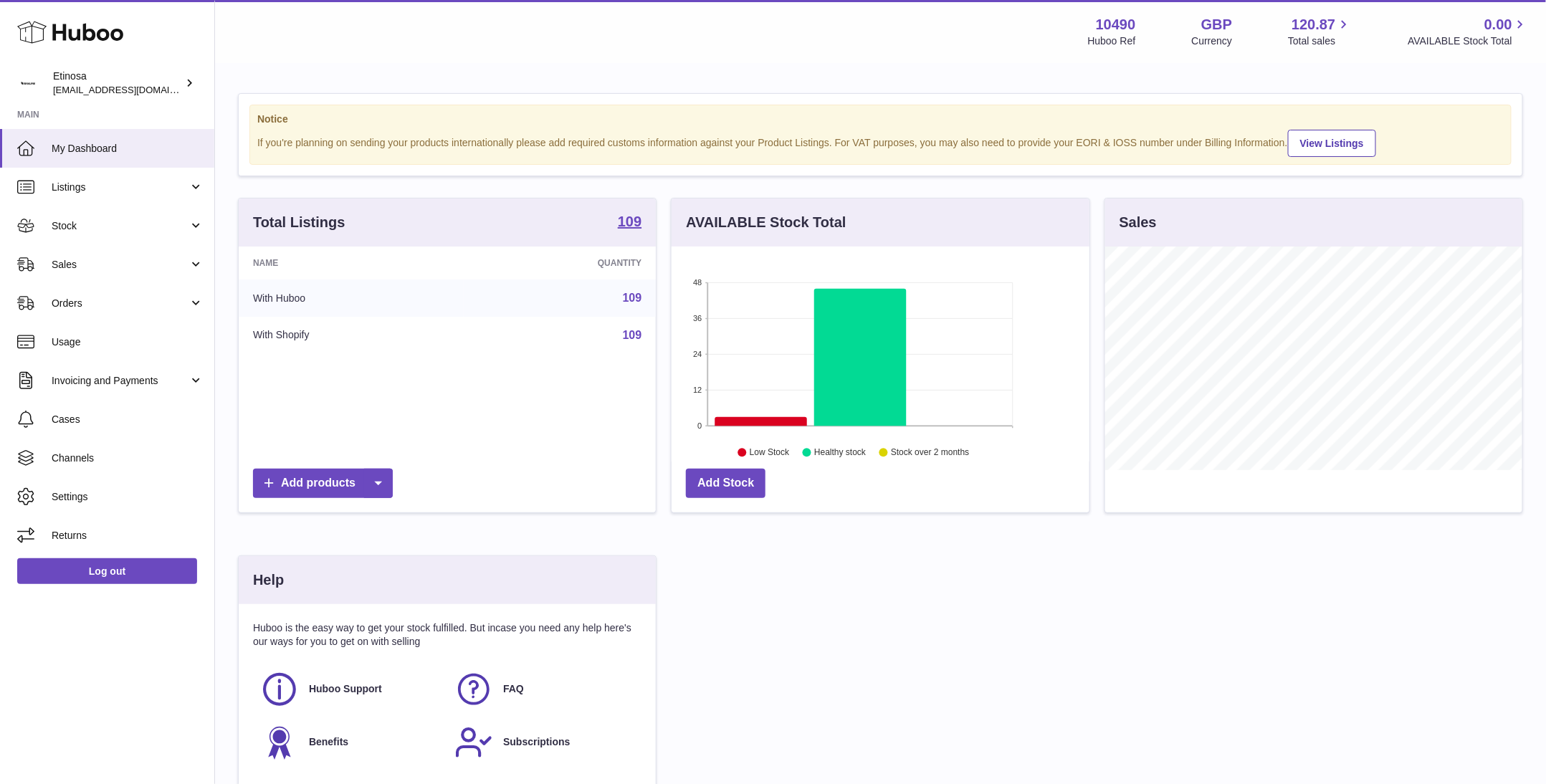
scroll to position [224, 417]
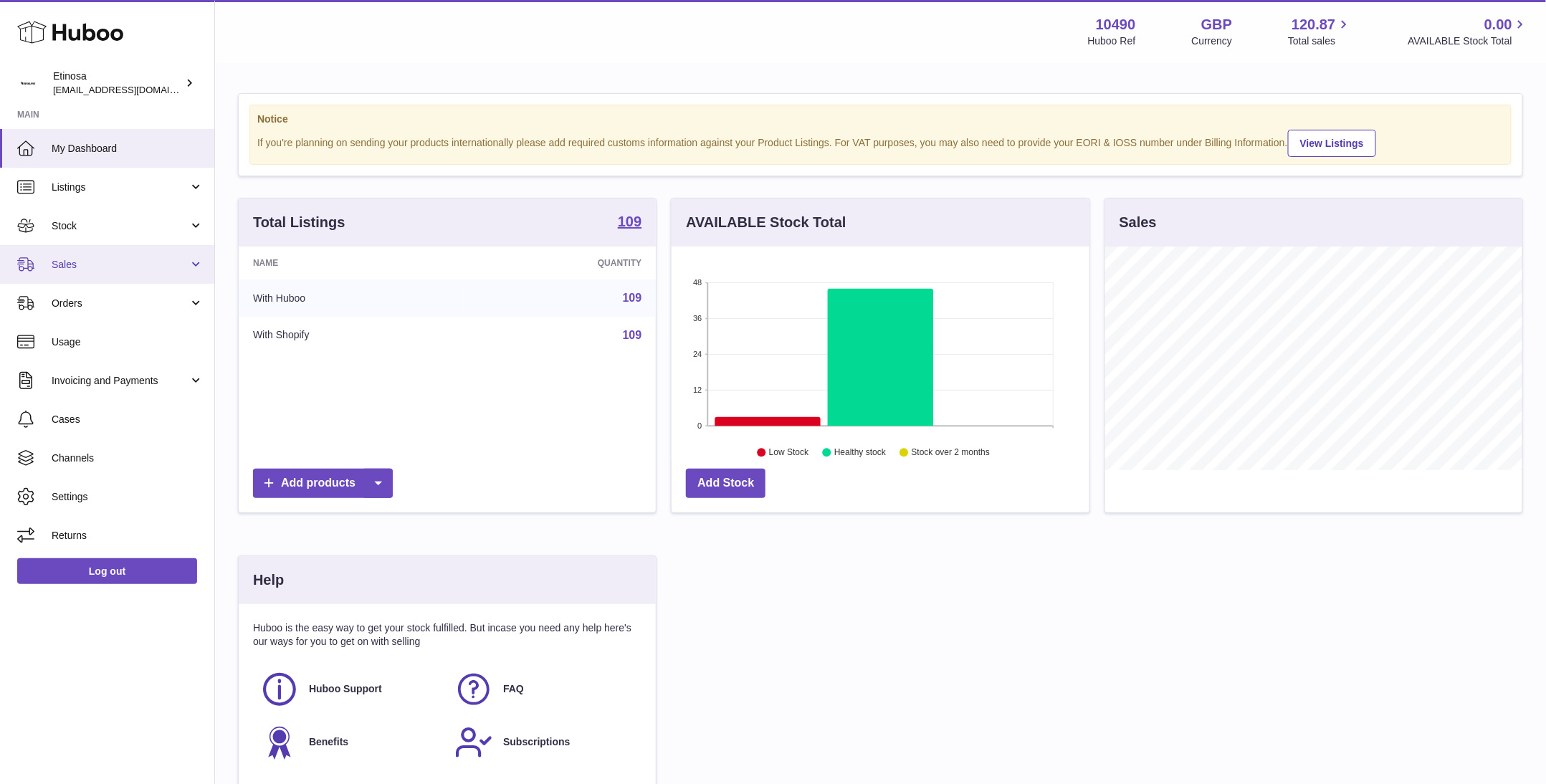
click at [131, 272] on link "Sales" at bounding box center [107, 264] width 215 height 39
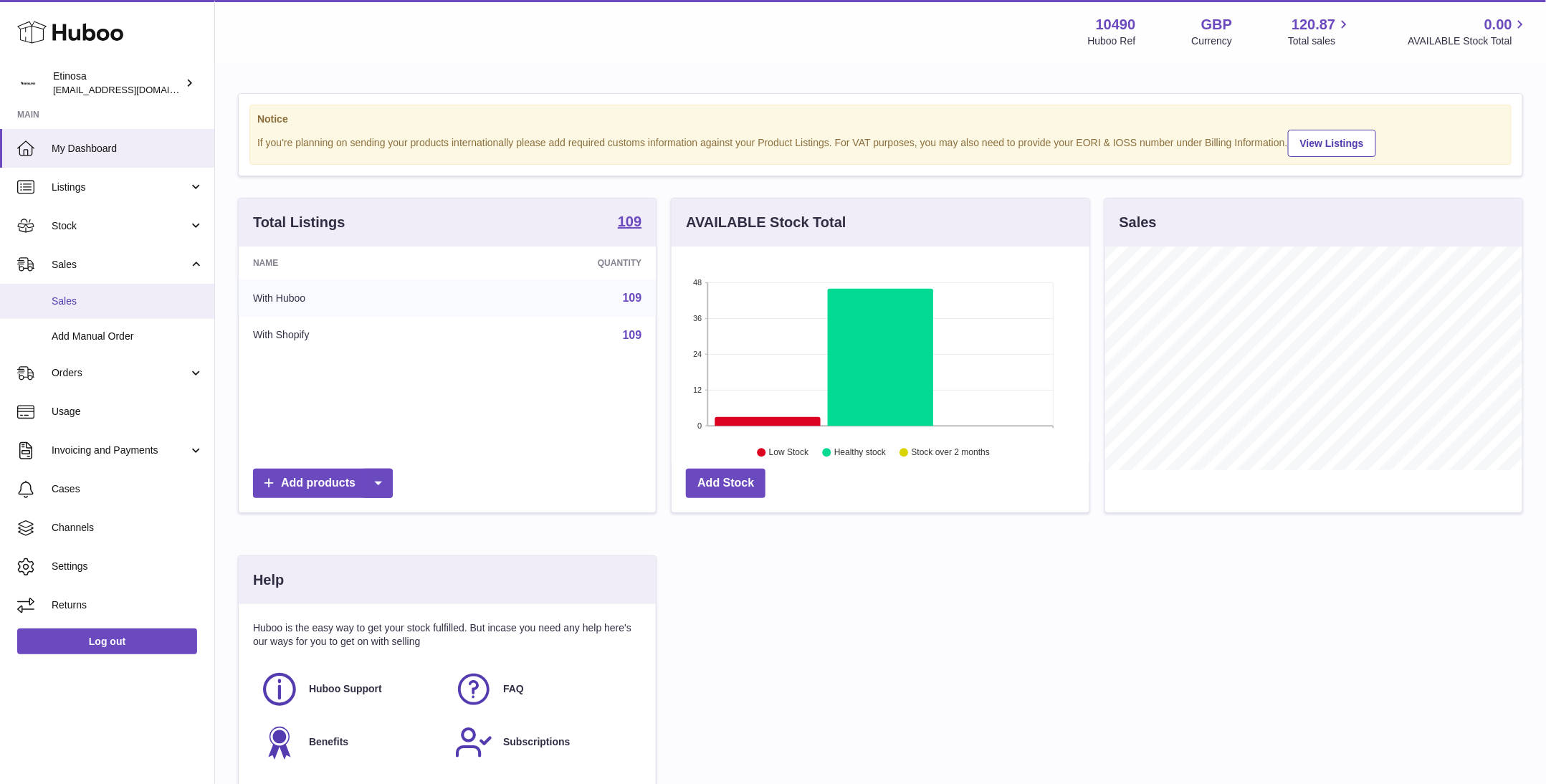
click at [110, 291] on link "Sales" at bounding box center [107, 301] width 215 height 35
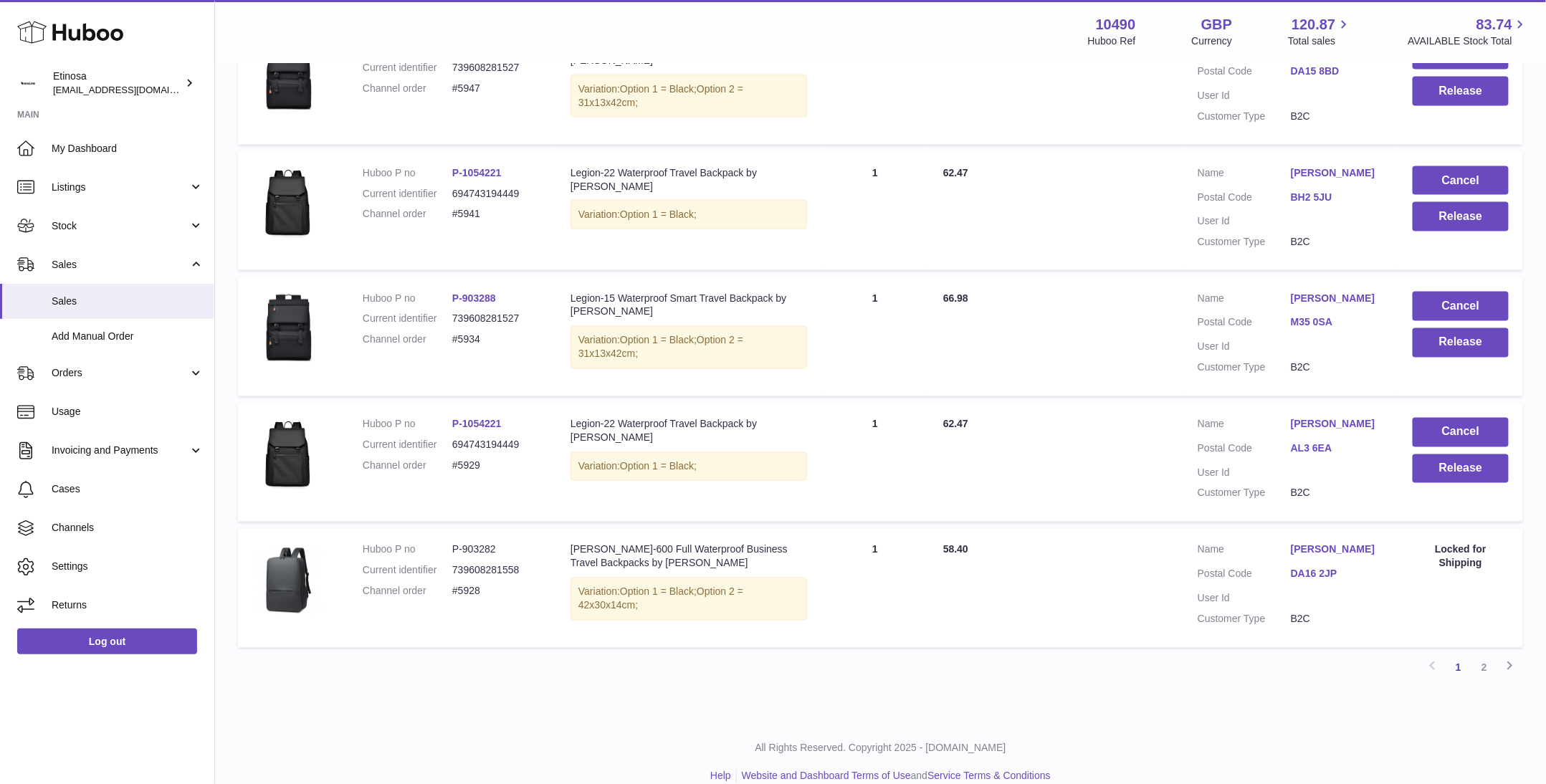
scroll to position [979, 0]
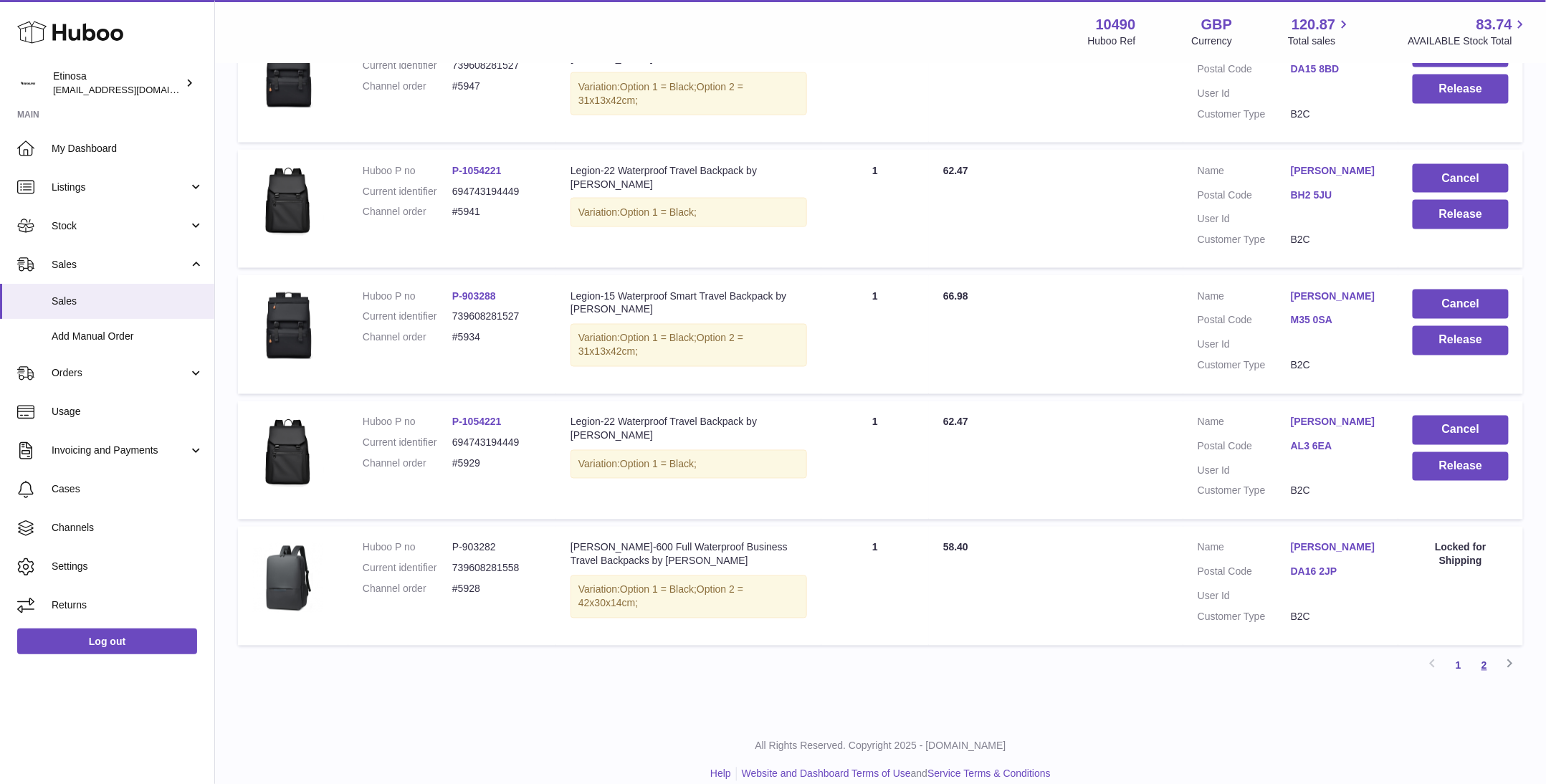
click at [1487, 653] on link "2" at bounding box center [1485, 666] width 26 height 26
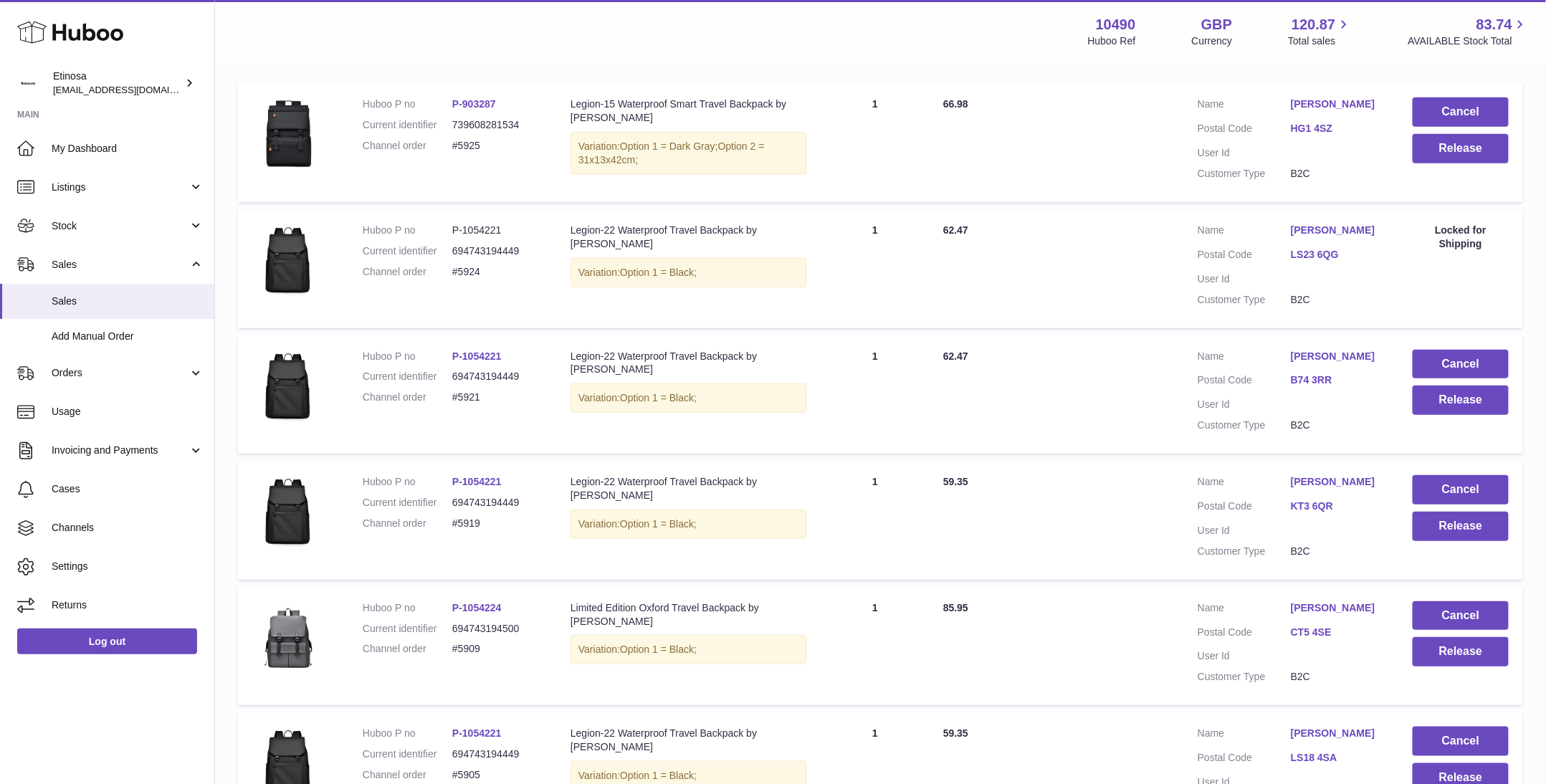
scroll to position [279, 0]
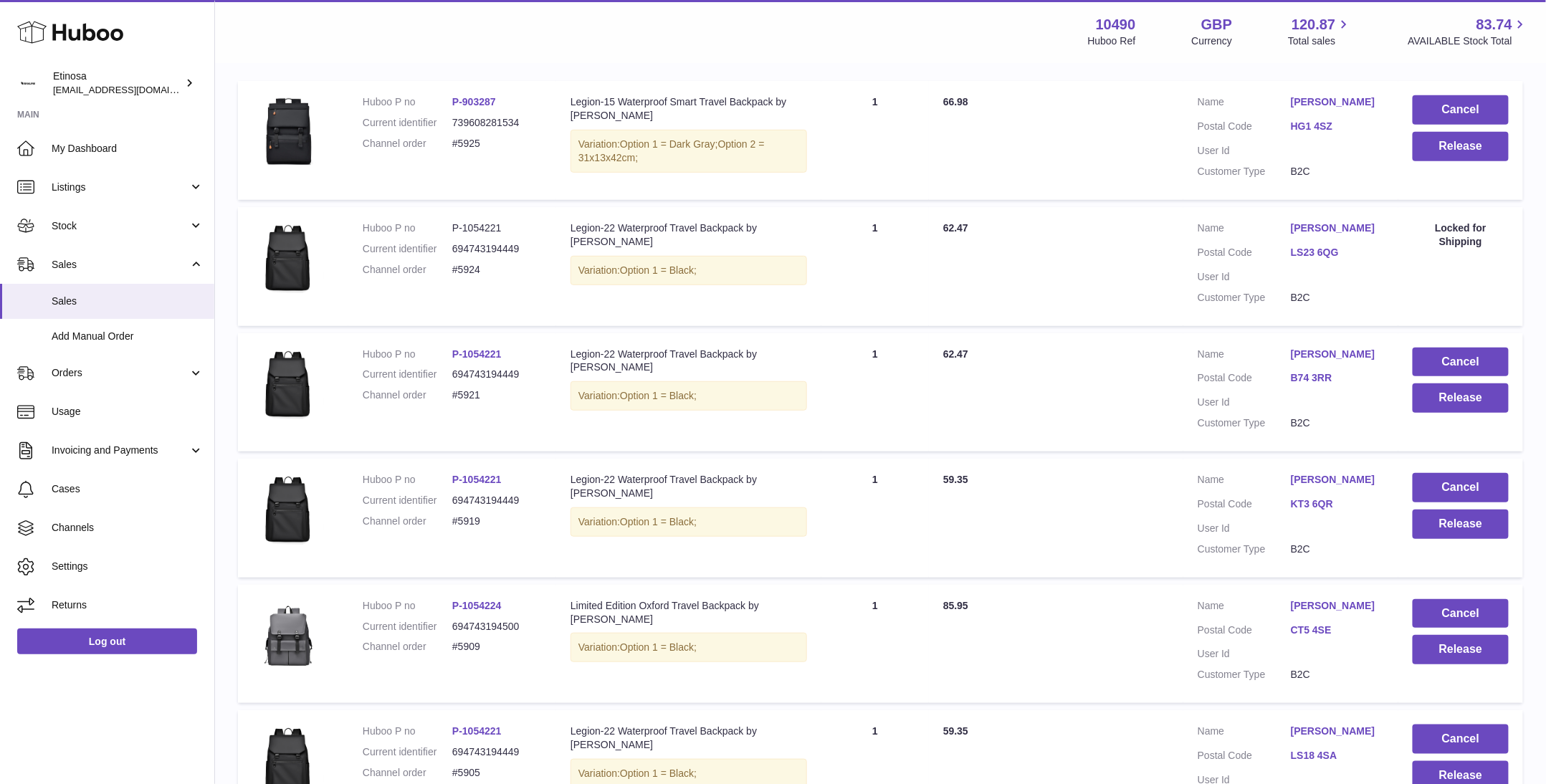
click at [1464, 238] on div "Locked for Shipping" at bounding box center [1461, 235] width 96 height 27
click at [842, 33] on div "Menu Huboo 10490 Huboo Ref GBP Currency 120.87 Total sales 83.74 AVAILABLE Stoc…" at bounding box center [880, 32] width 1297 height 33
click at [68, 709] on div "Huboo Etinosa [EMAIL_ADDRESS][DOMAIN_NAME] Main My Dashboard Listings Not with …" at bounding box center [107, 392] width 215 height 784
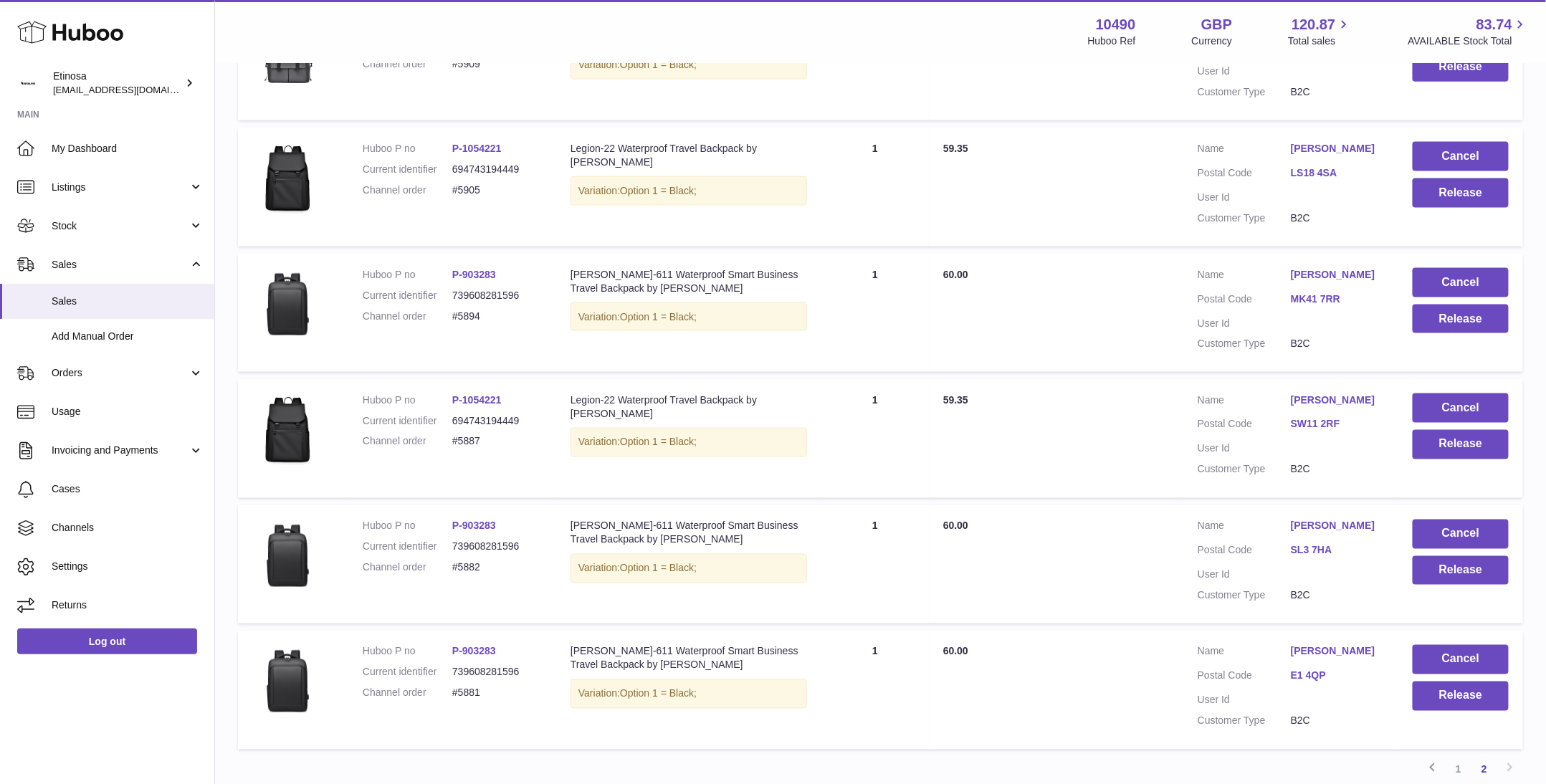
scroll to position [992, 0]
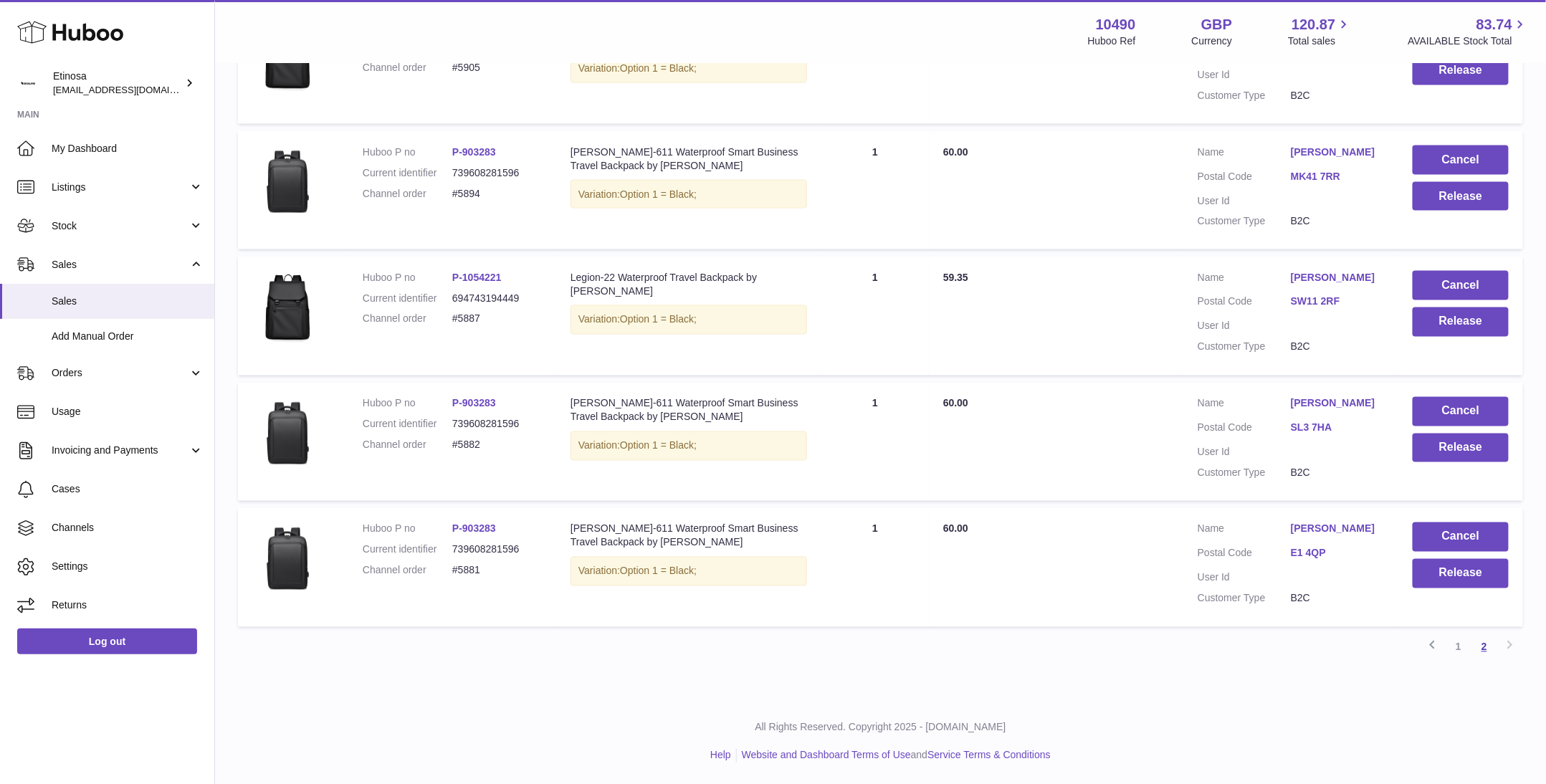
click at [1482, 647] on link "2" at bounding box center [1485, 647] width 26 height 26
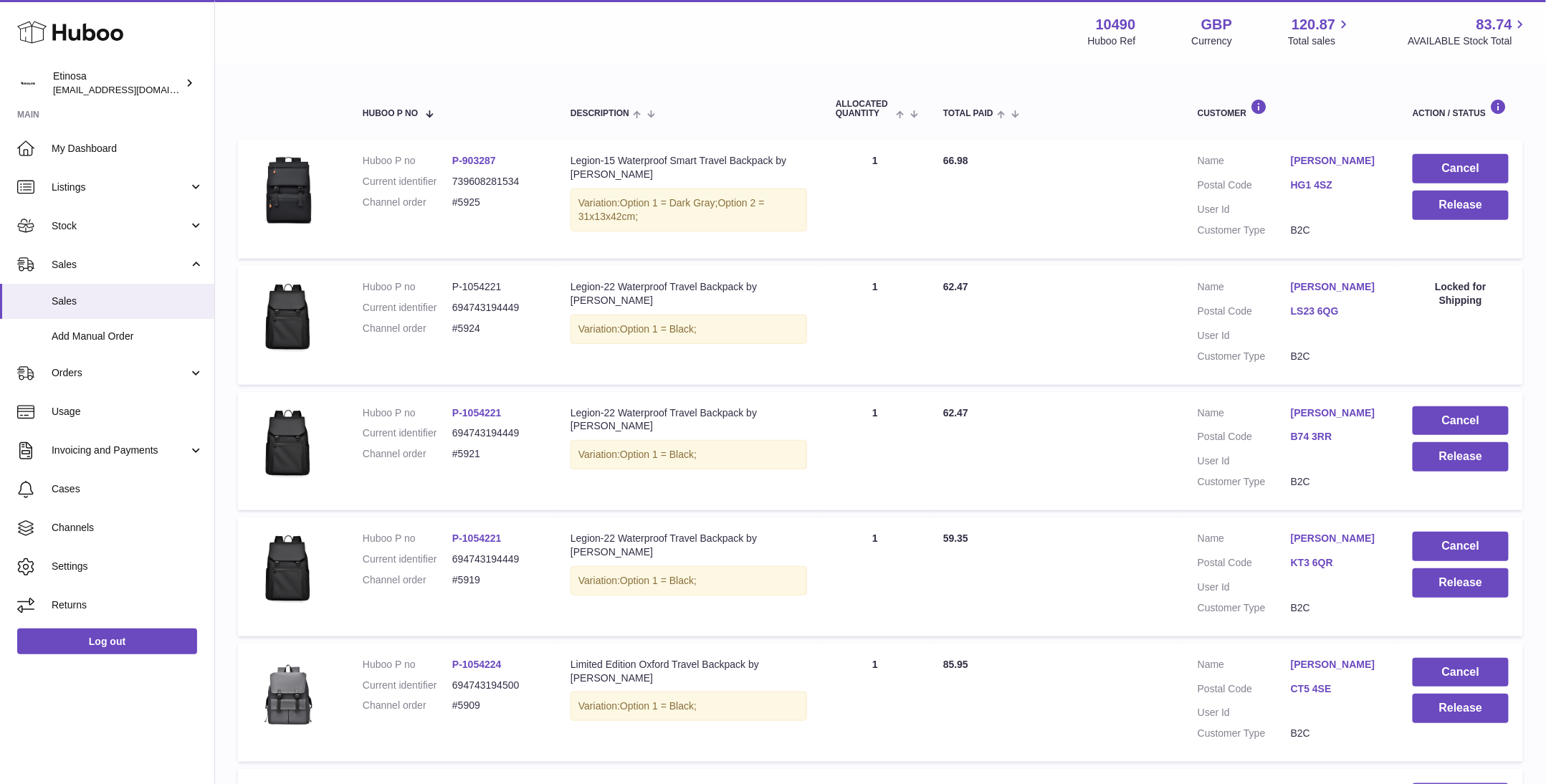
scroll to position [64, 0]
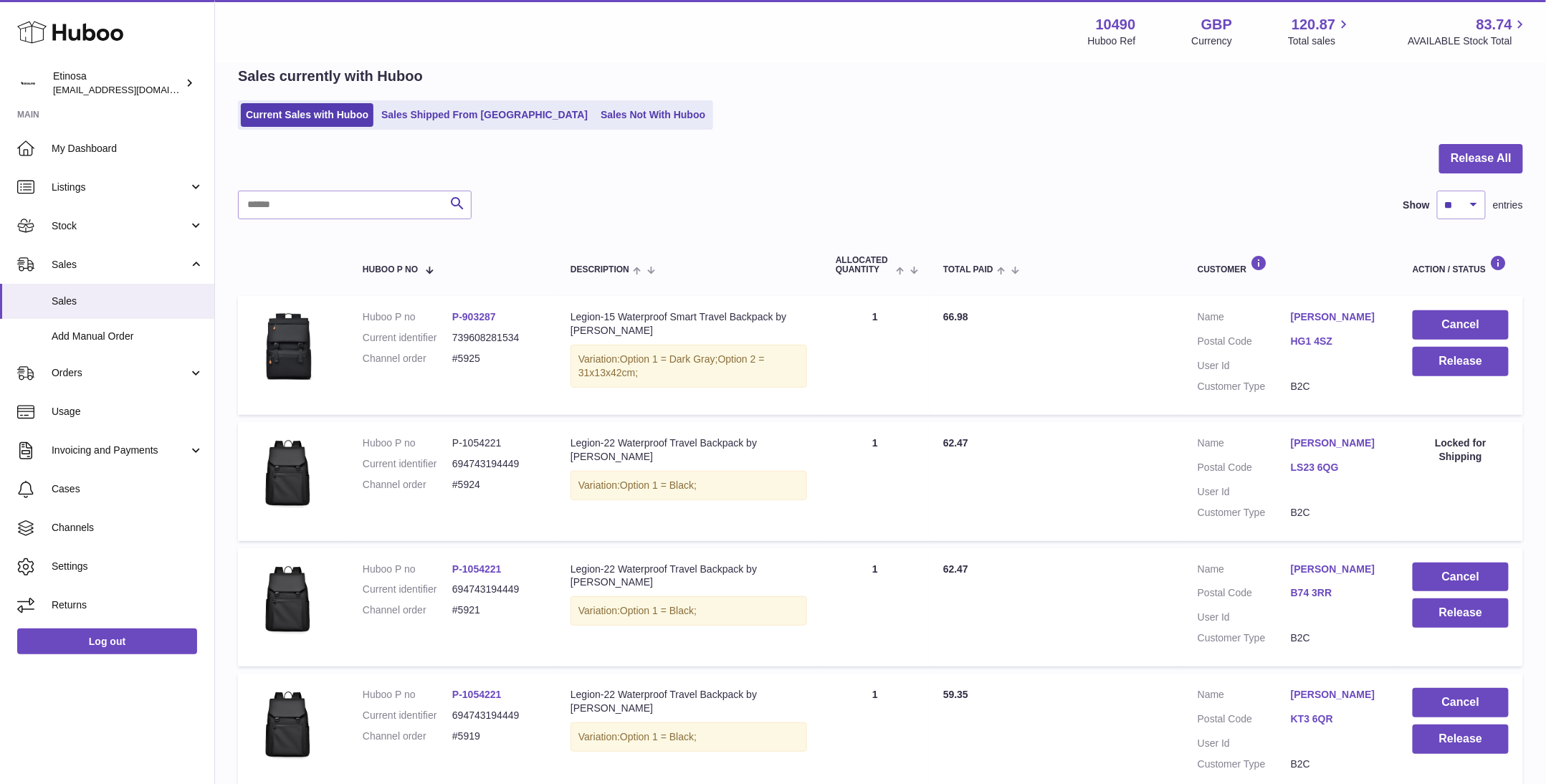
click at [823, 165] on div at bounding box center [881, 168] width 1285 height 47
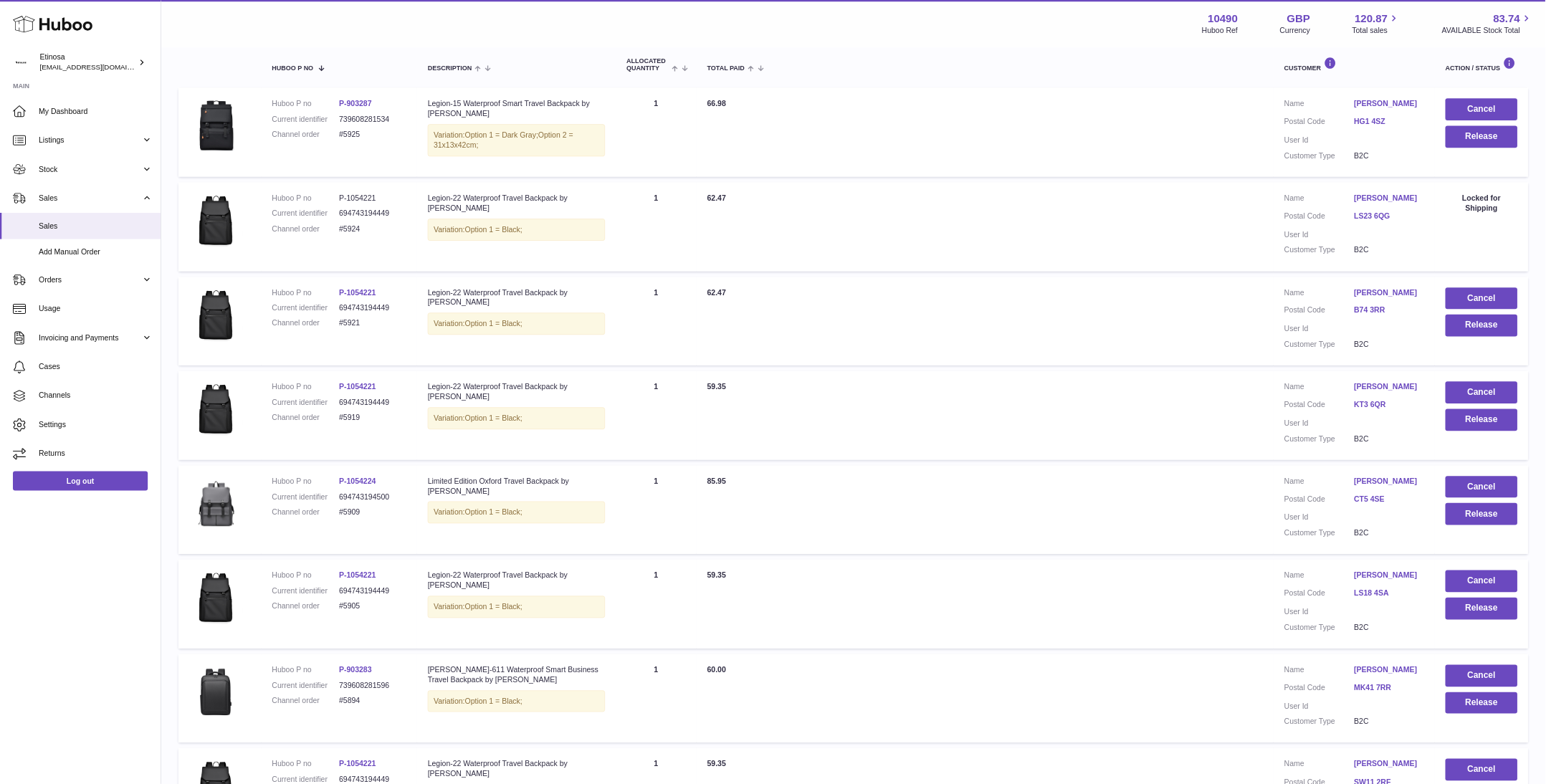
scroll to position [243, 0]
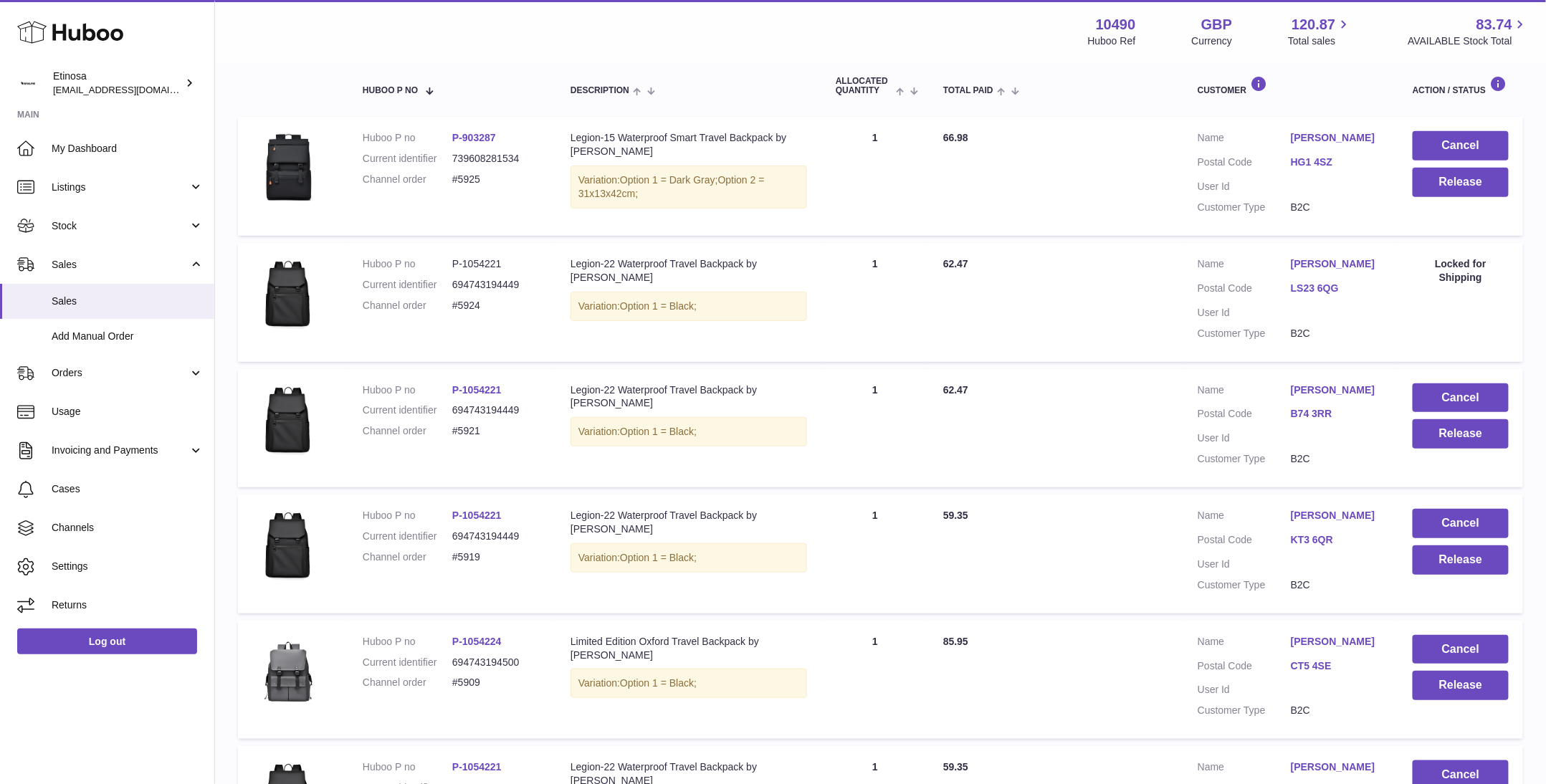
drag, startPoint x: 169, startPoint y: 726, endPoint x: 181, endPoint y: 724, distance: 12.2
click at [169, 726] on div "Huboo Etinosa [EMAIL_ADDRESS][DOMAIN_NAME] Main My Dashboard Listings Not with …" at bounding box center [107, 392] width 215 height 784
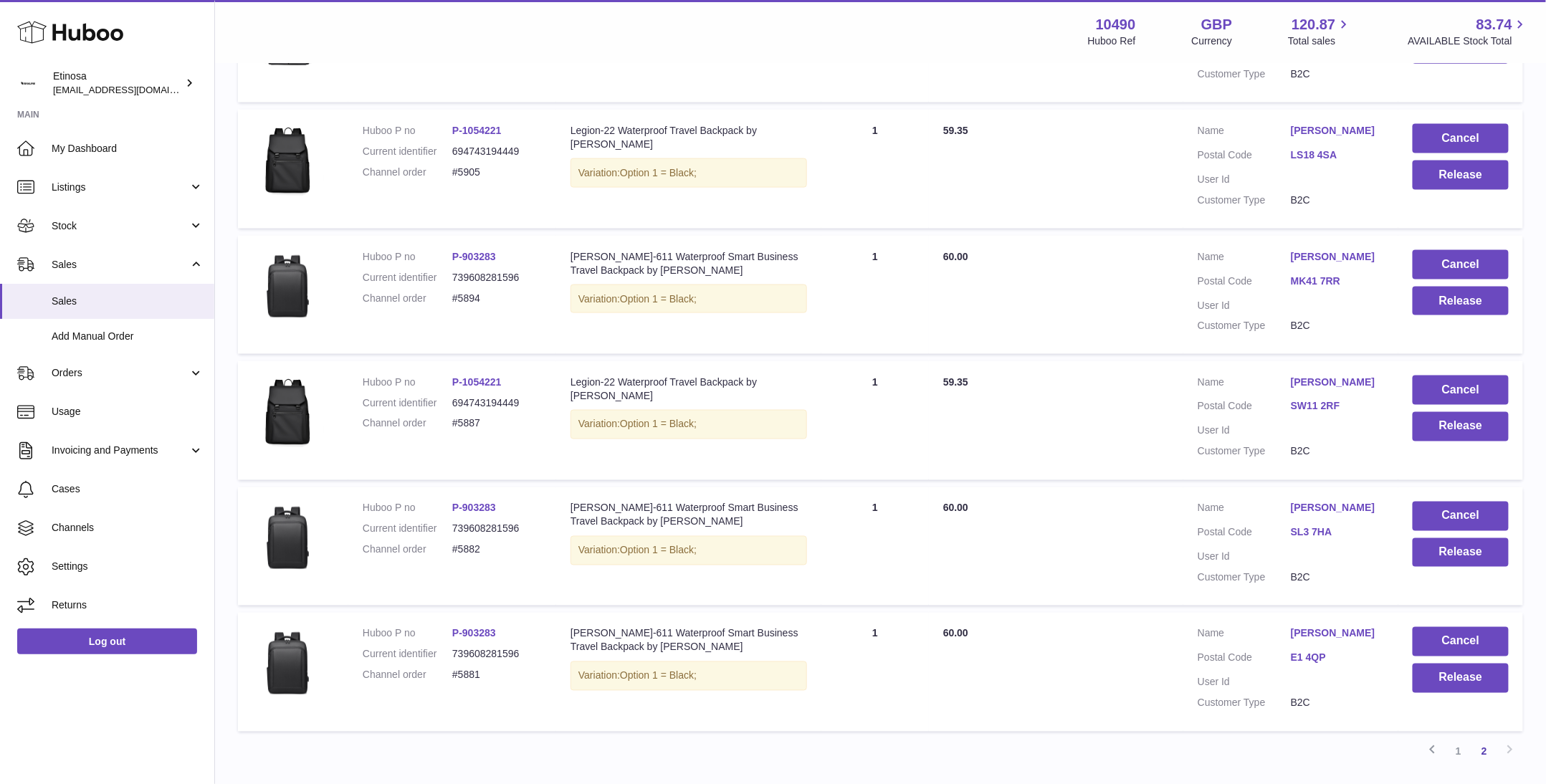
scroll to position [992, 0]
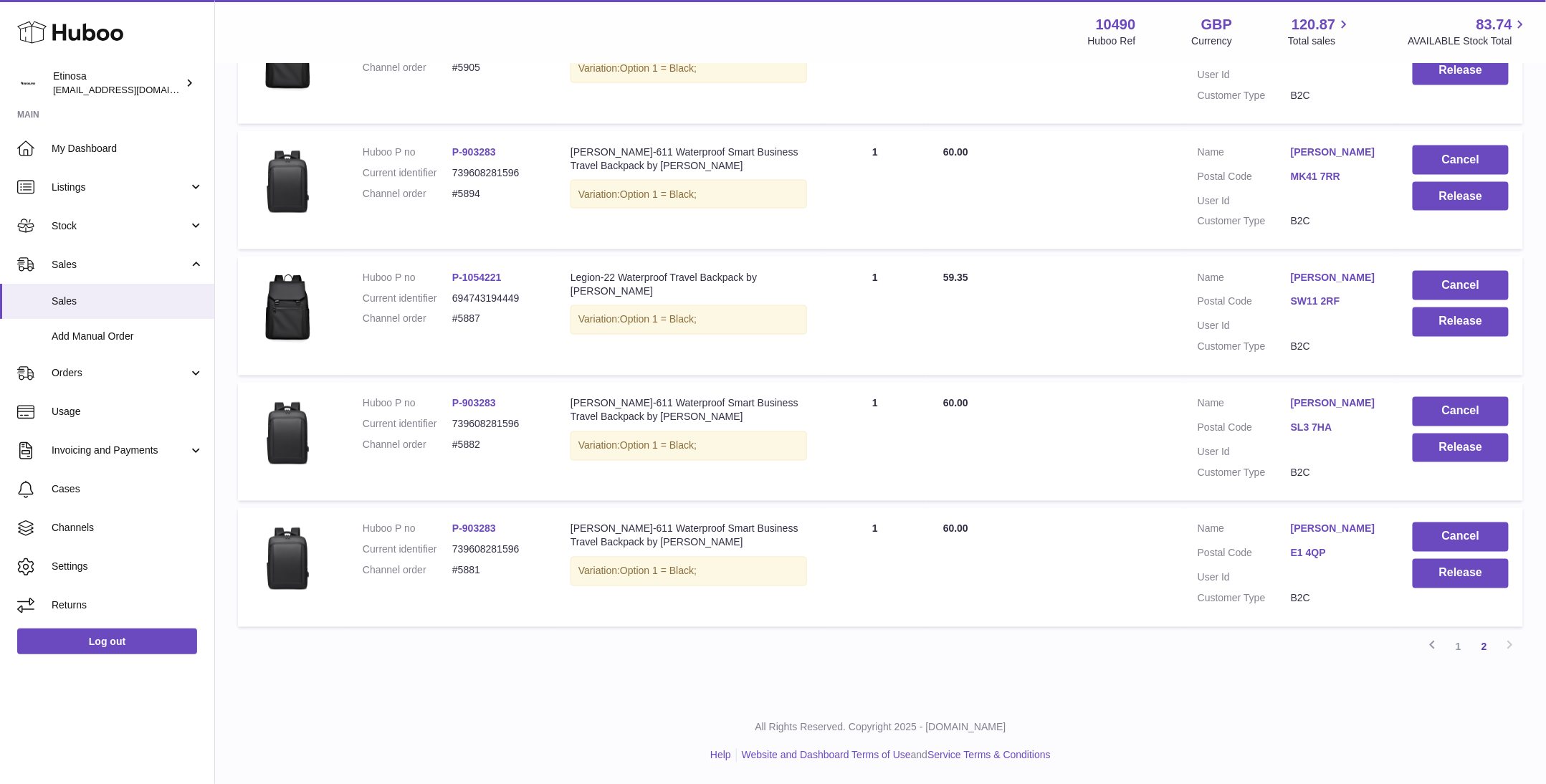
drag, startPoint x: 1365, startPoint y: 761, endPoint x: 1431, endPoint y: 615, distance: 160.2
click at [1377, 748] on div "All Rights Reserved. Copyright 2025 - [DOMAIN_NAME] Help Website and Dashboard …" at bounding box center [880, 742] width 1331 height 85
click at [1477, 537] on button "Cancel" at bounding box center [1461, 537] width 96 height 30
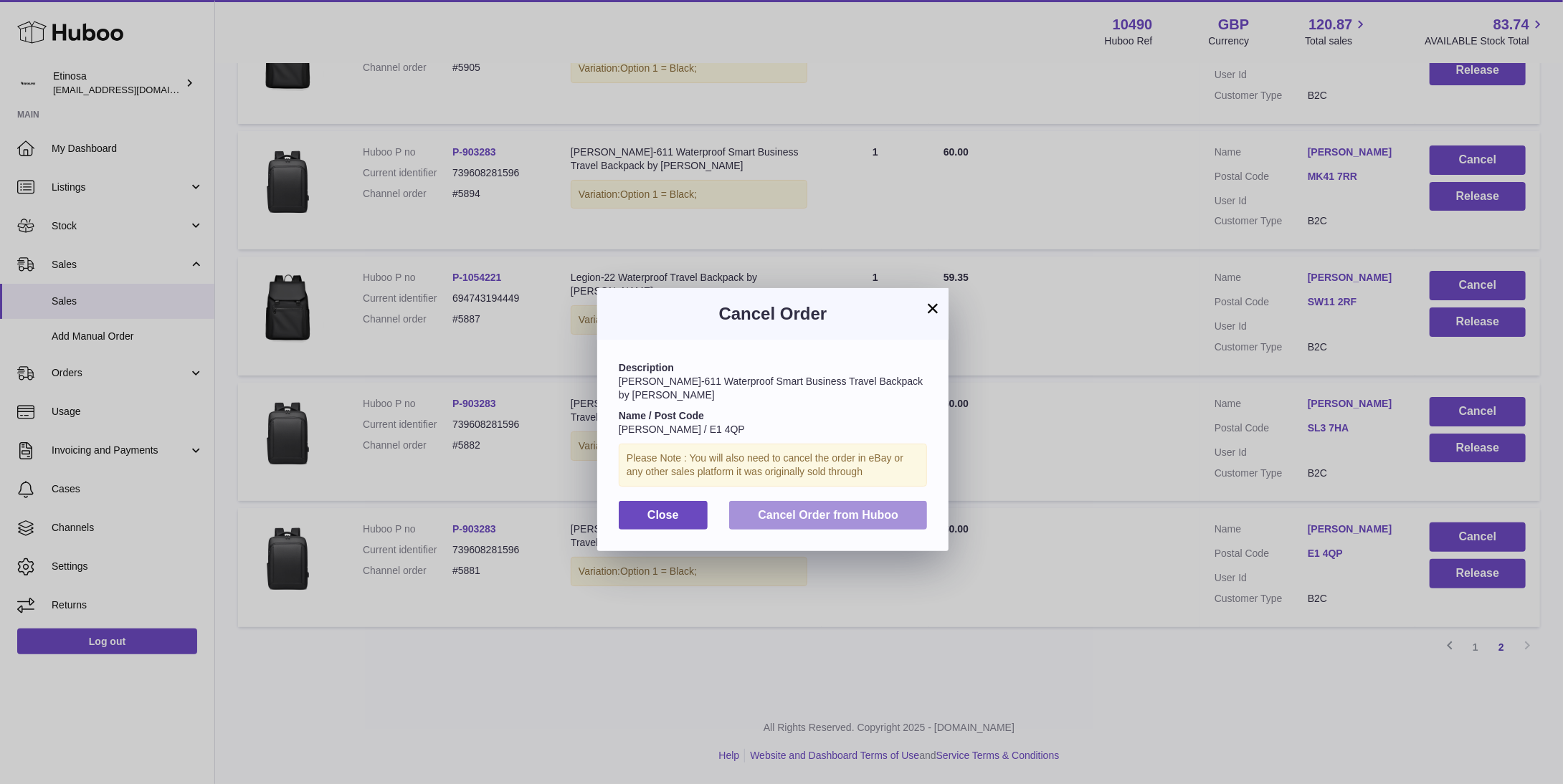
click at [861, 501] on button "Cancel Order from Huboo" at bounding box center [828, 515] width 198 height 30
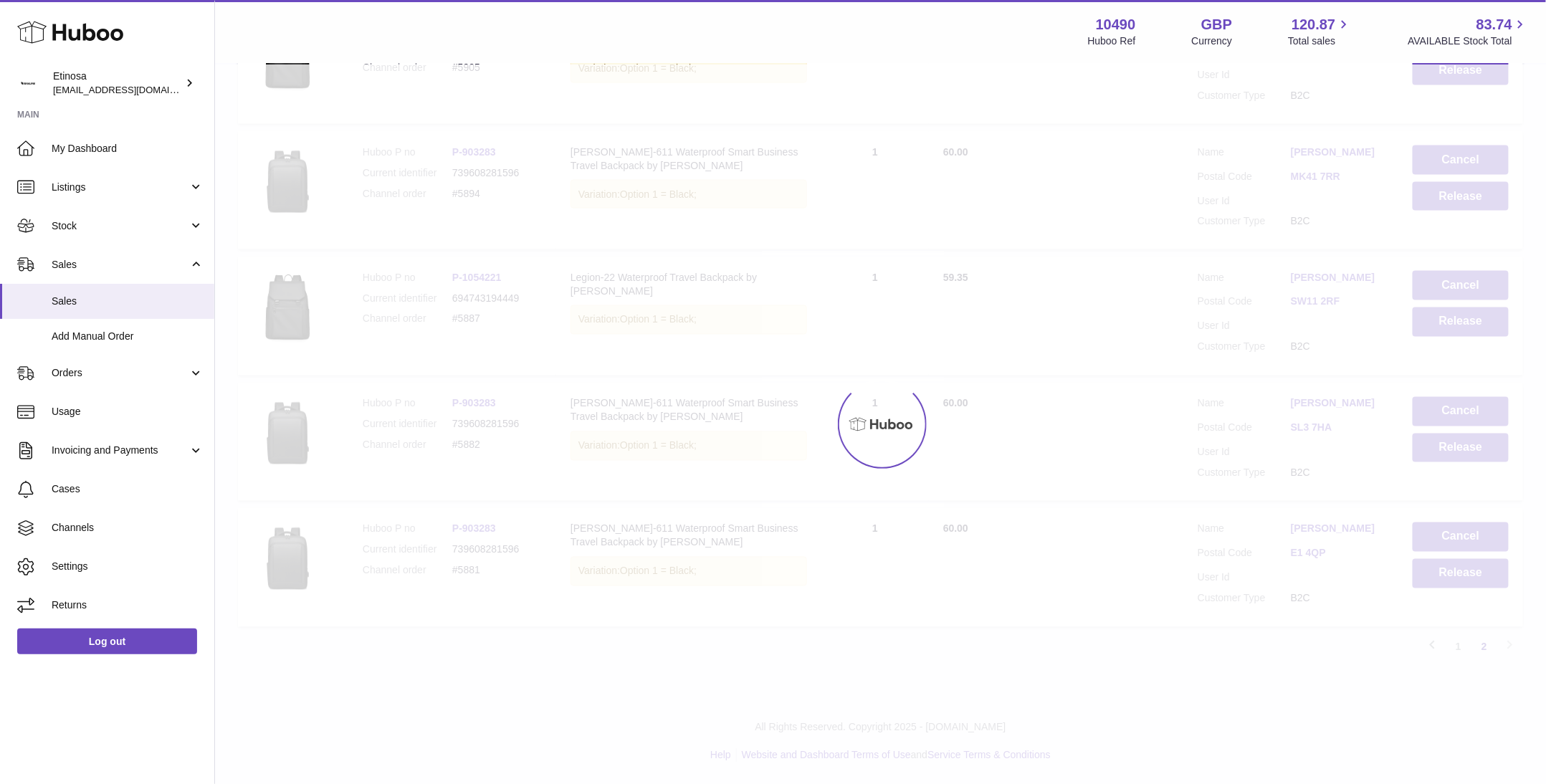
scroll to position [867, 0]
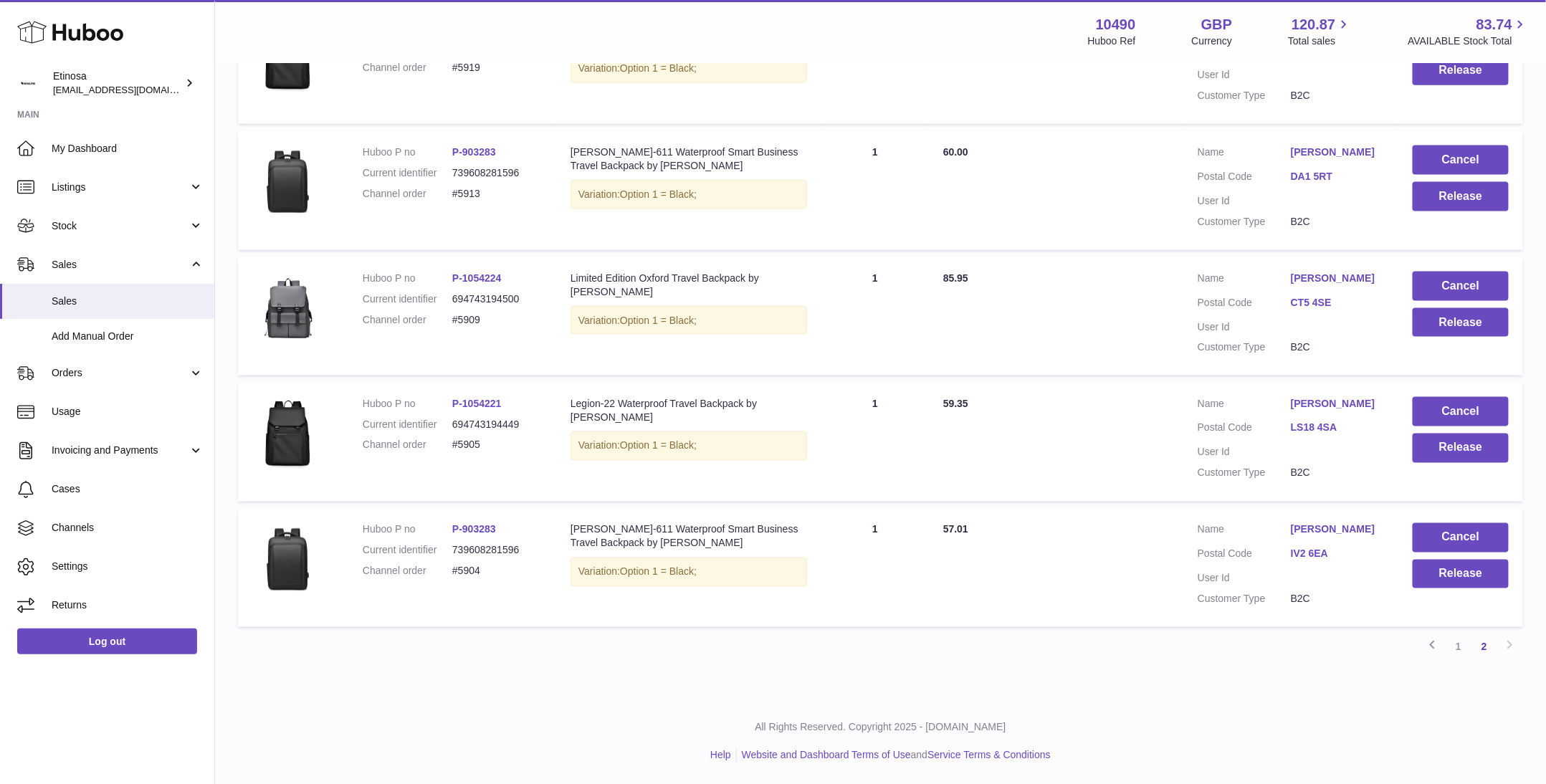
drag, startPoint x: 1302, startPoint y: 754, endPoint x: 1407, endPoint y: 625, distance: 166.3
click at [1302, 754] on ul "Help Website and Dashboard Terms of Use and Service Terms & Conditions" at bounding box center [881, 755] width 1309 height 14
click at [1265, 745] on div "All Rights Reserved. Copyright 2025 - [DOMAIN_NAME] Help Website and Dashboard …" at bounding box center [880, 742] width 1331 height 85
click at [1457, 538] on button "Cancel" at bounding box center [1461, 538] width 96 height 30
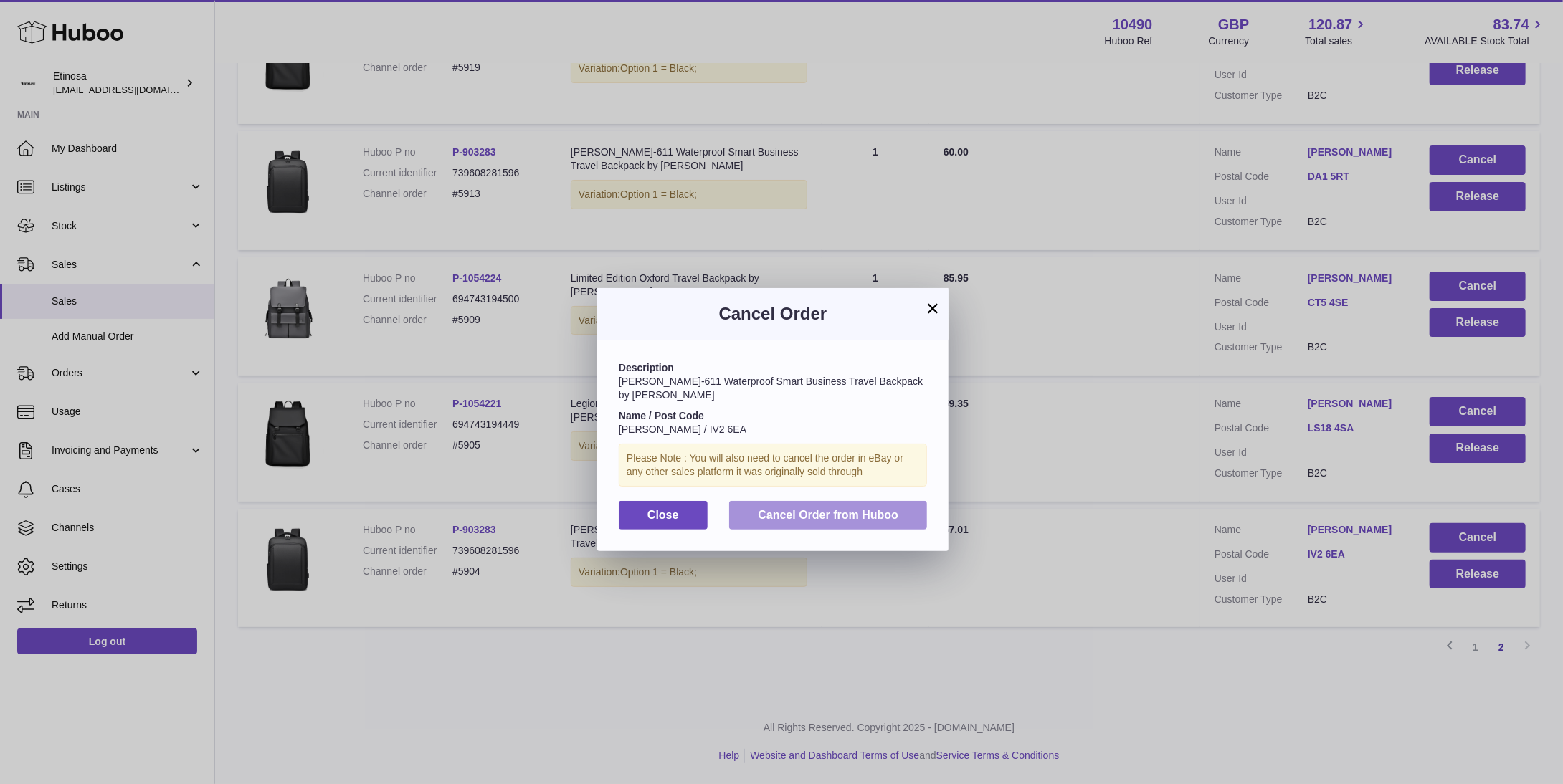
click at [874, 509] on span "Cancel Order from Huboo" at bounding box center [828, 515] width 141 height 13
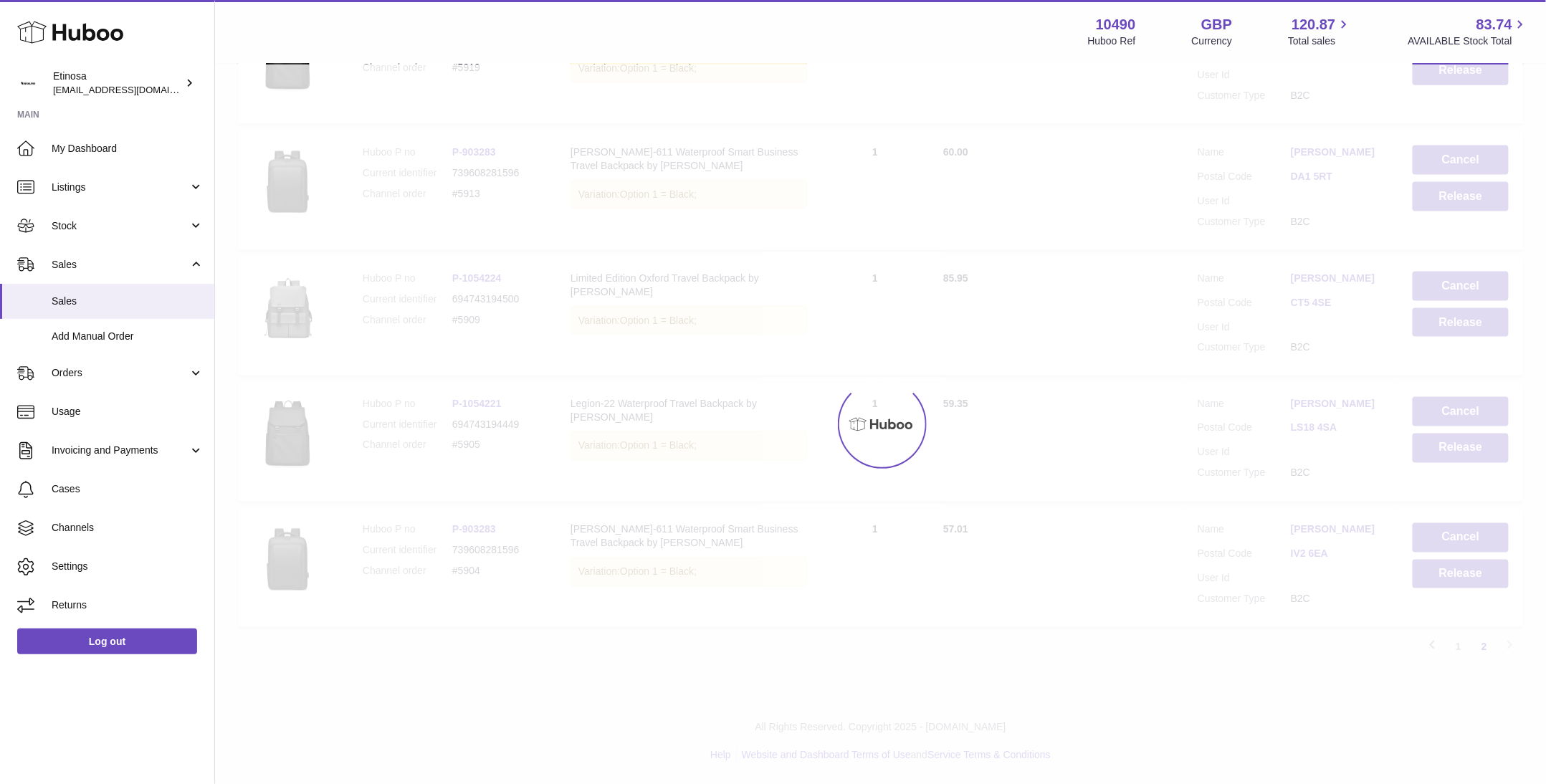
scroll to position [742, 0]
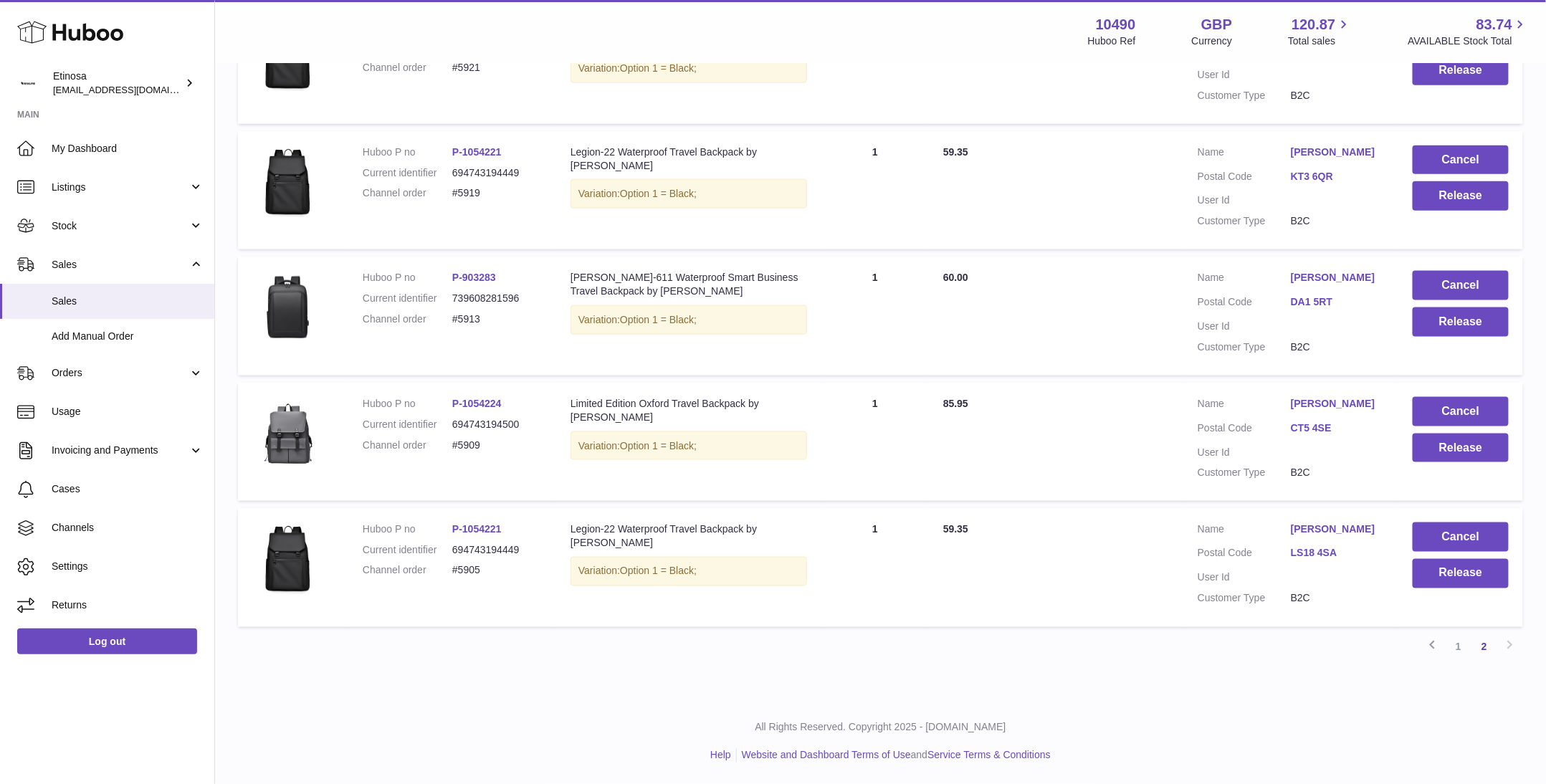
drag, startPoint x: 1291, startPoint y: 724, endPoint x: 1300, endPoint y: 668, distance: 56.7
click at [1290, 724] on p "All Rights Reserved. Copyright 2025 - [DOMAIN_NAME]" at bounding box center [881, 727] width 1309 height 14
click at [1477, 537] on button "Cancel" at bounding box center [1461, 537] width 96 height 30
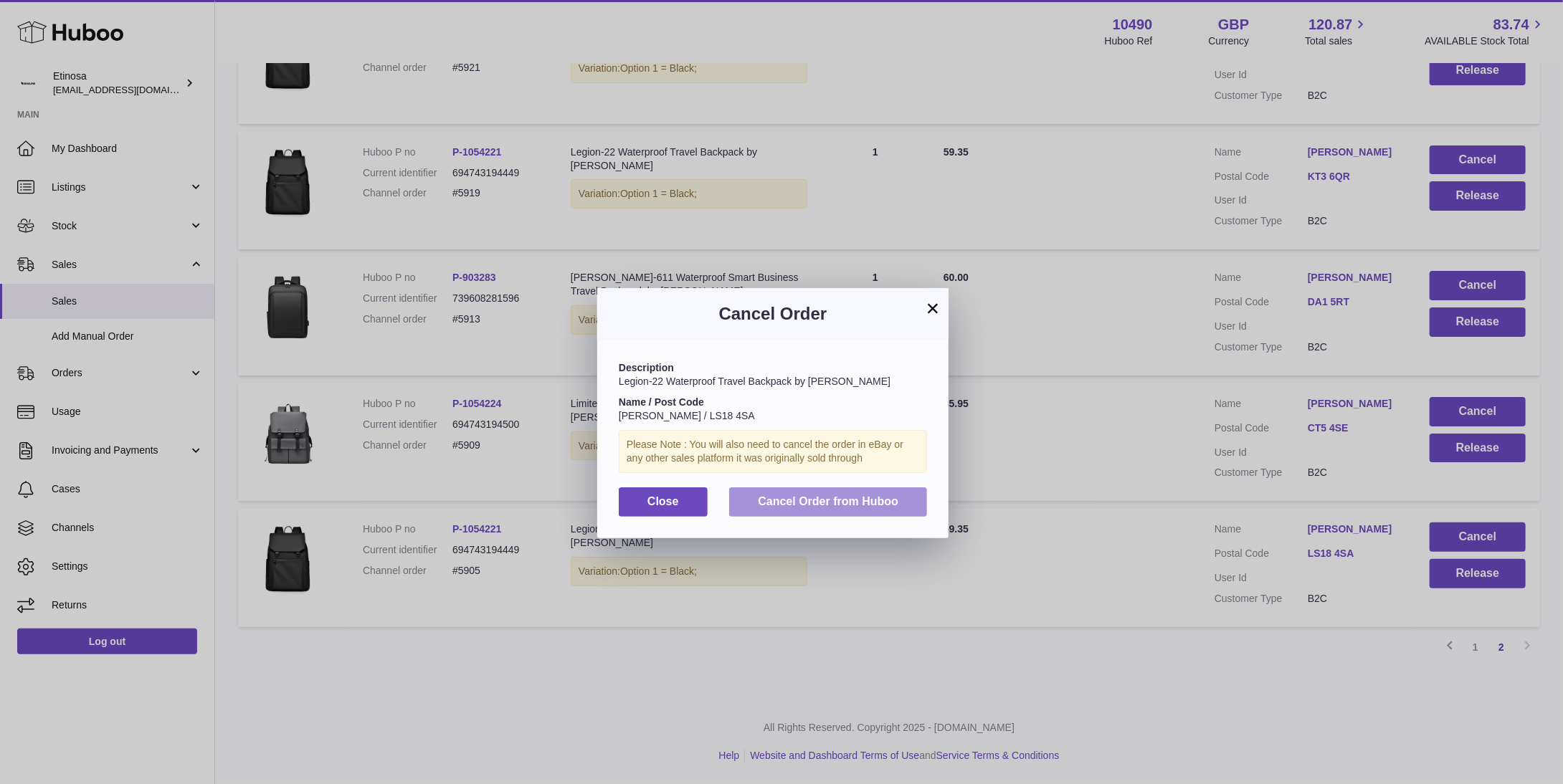
click at [844, 509] on button "Cancel Order from Huboo" at bounding box center [828, 502] width 198 height 30
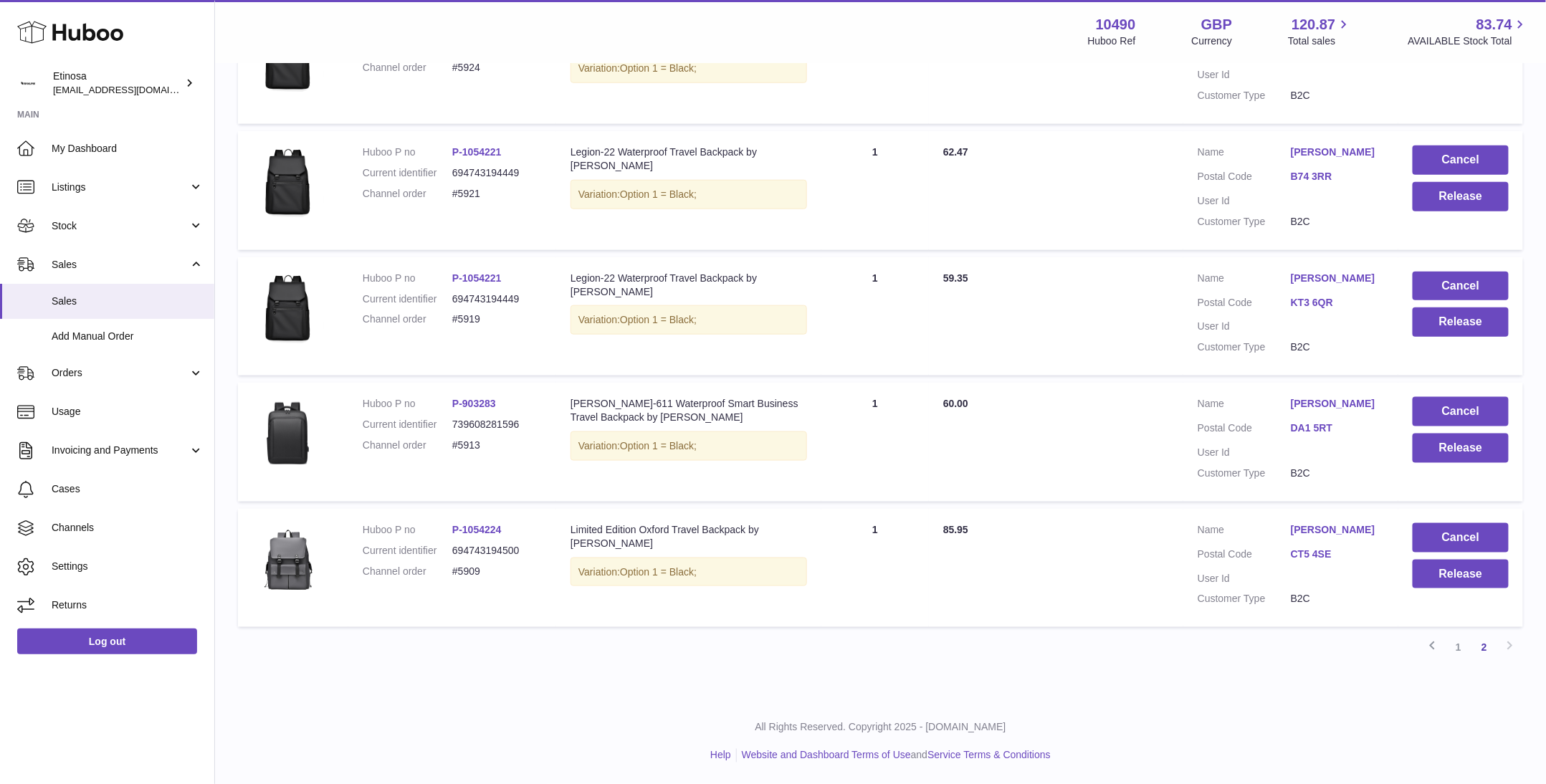
scroll to position [616, 0]
click at [1272, 766] on div "All Rights Reserved. Copyright 2025 - [DOMAIN_NAME] Help Website and Dashboard …" at bounding box center [880, 742] width 1331 height 85
click at [1455, 532] on button "Cancel" at bounding box center [1461, 538] width 96 height 30
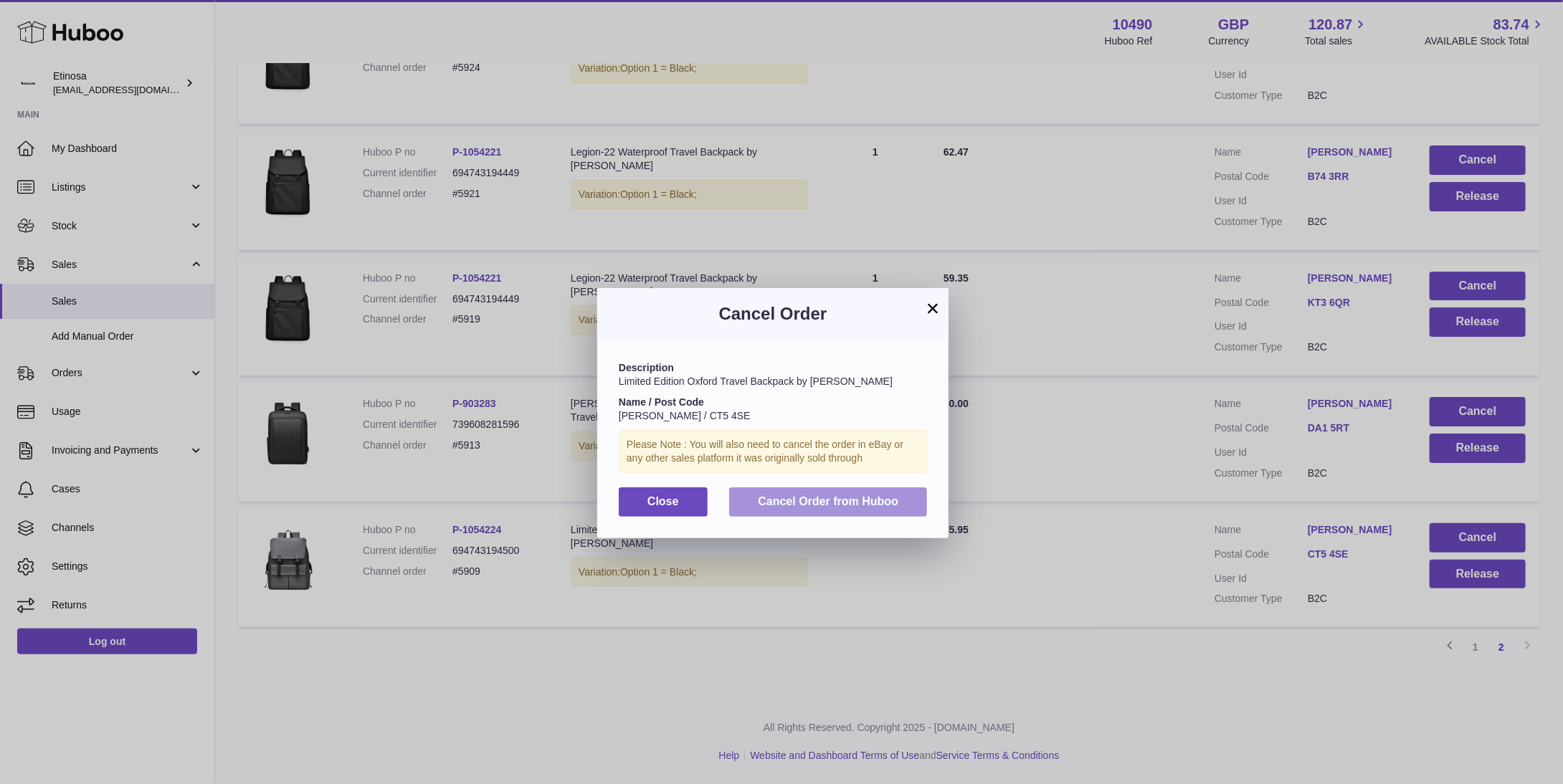
click at [874, 503] on span "Cancel Order from Huboo" at bounding box center [828, 502] width 141 height 13
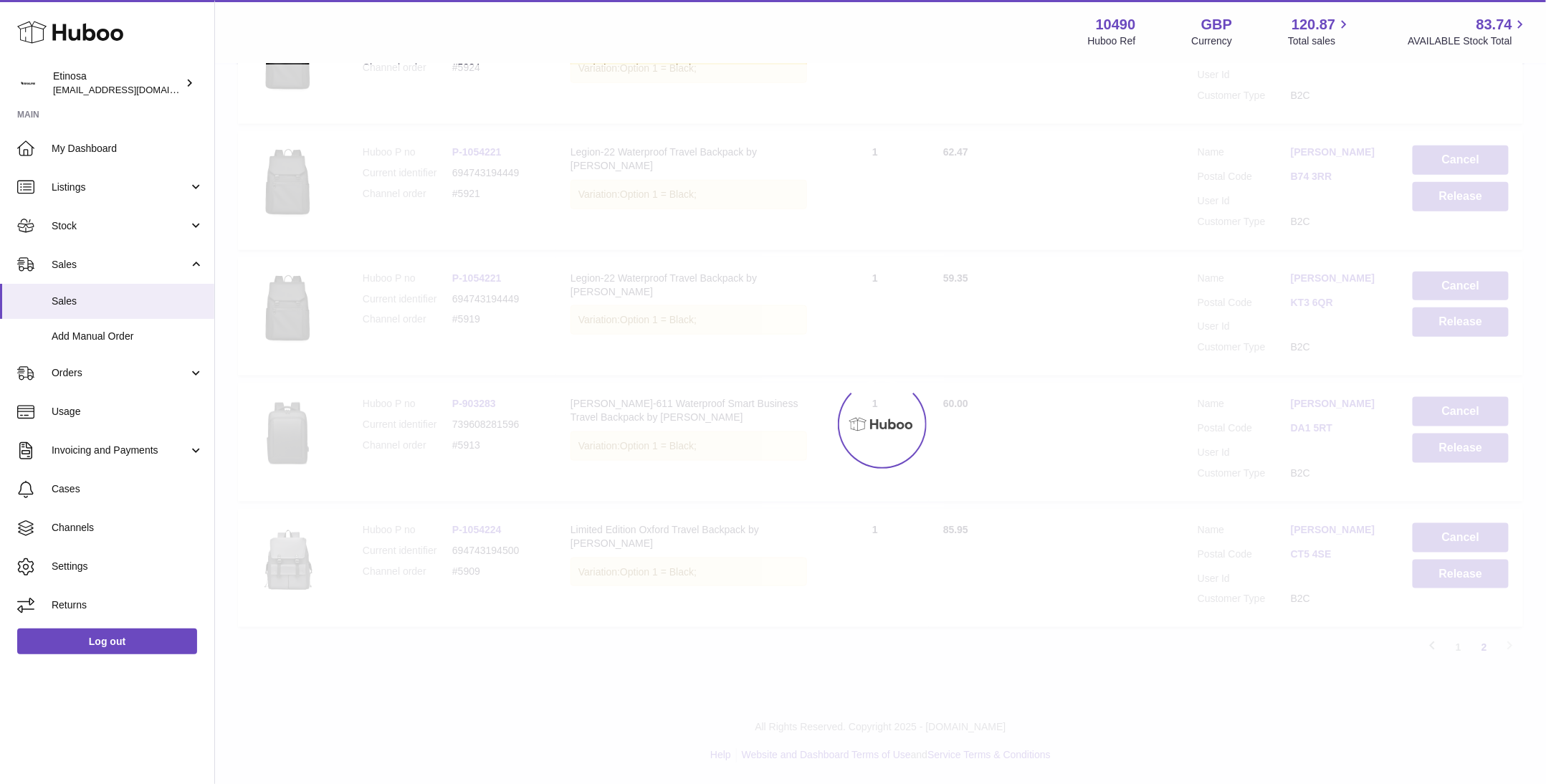
scroll to position [491, 0]
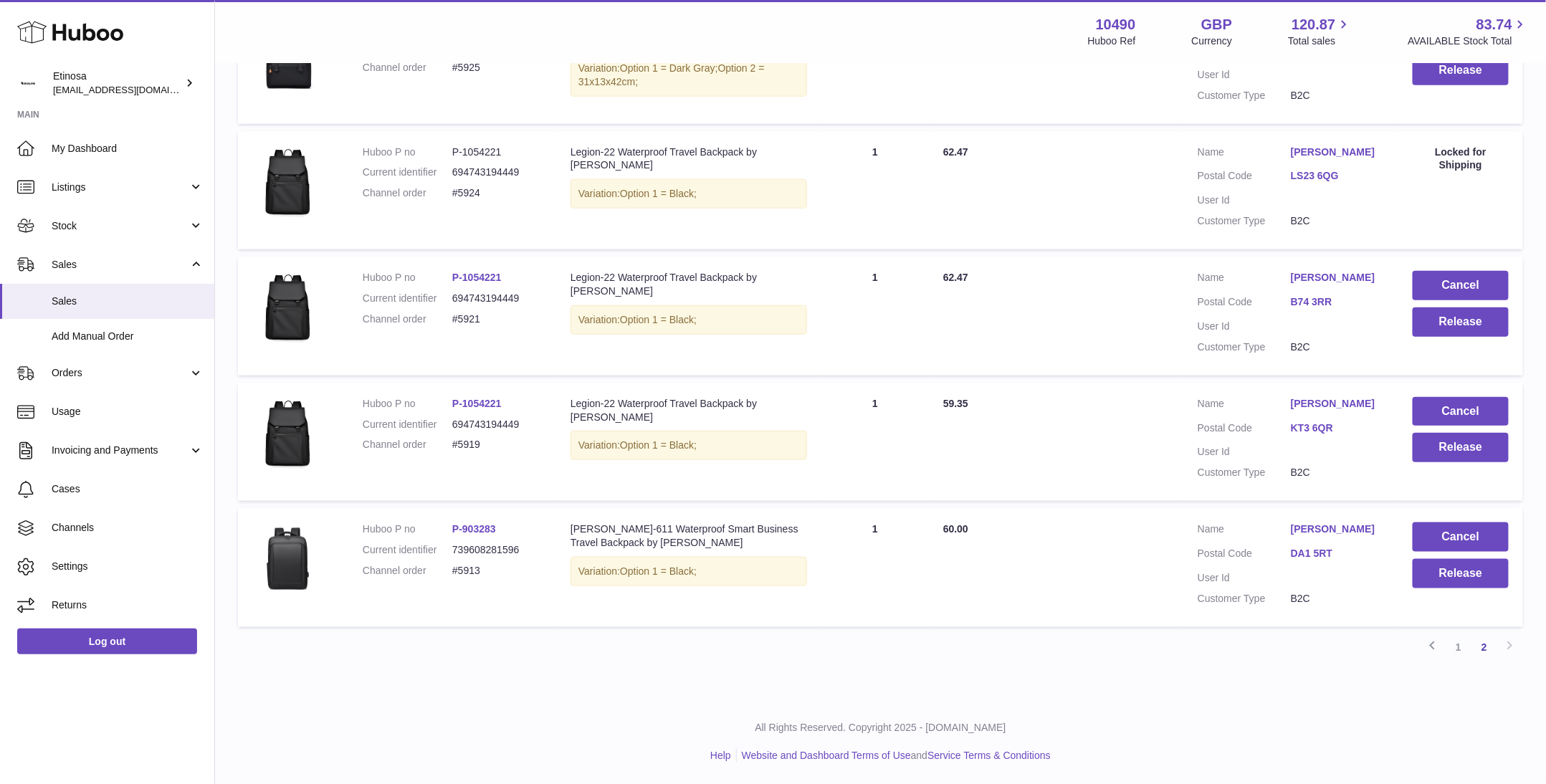
click at [1153, 724] on p "All Rights Reserved. Copyright 2025 - [DOMAIN_NAME]" at bounding box center [881, 727] width 1309 height 14
click at [943, 676] on div "My Huboo - Sales report Sales currently with Huboo Current Sales with Huboo Sal…" at bounding box center [880, 141] width 1331 height 1116
click at [1029, 734] on p "All Rights Reserved. Copyright 2025 - [DOMAIN_NAME]" at bounding box center [881, 727] width 1309 height 14
drag, startPoint x: 1111, startPoint y: 659, endPoint x: 1137, endPoint y: 643, distance: 30.5
click at [1111, 659] on div "Previous 1 2 Next" at bounding box center [881, 647] width 1285 height 26
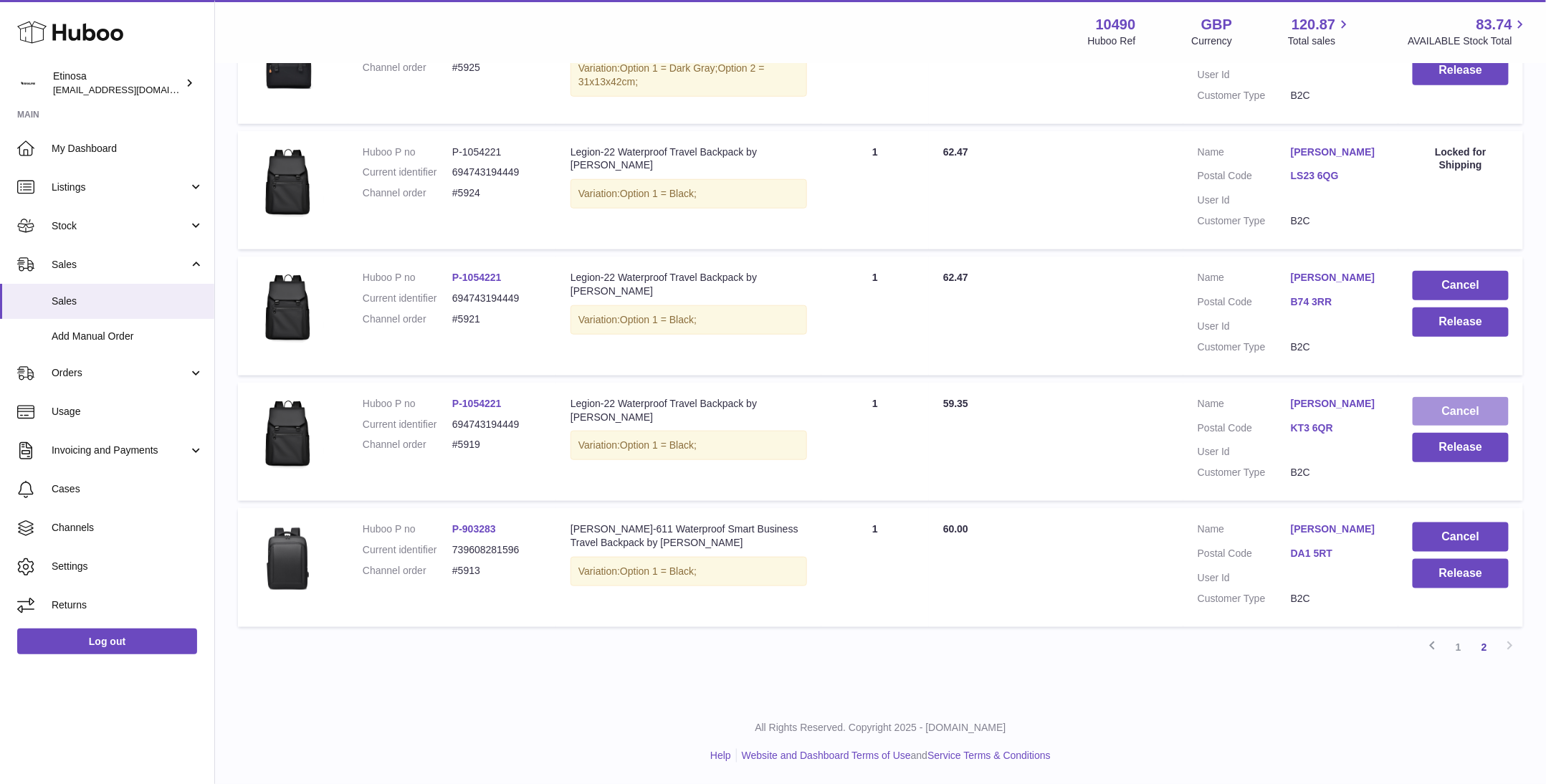
click at [1456, 412] on button "Cancel" at bounding box center [1461, 411] width 96 height 30
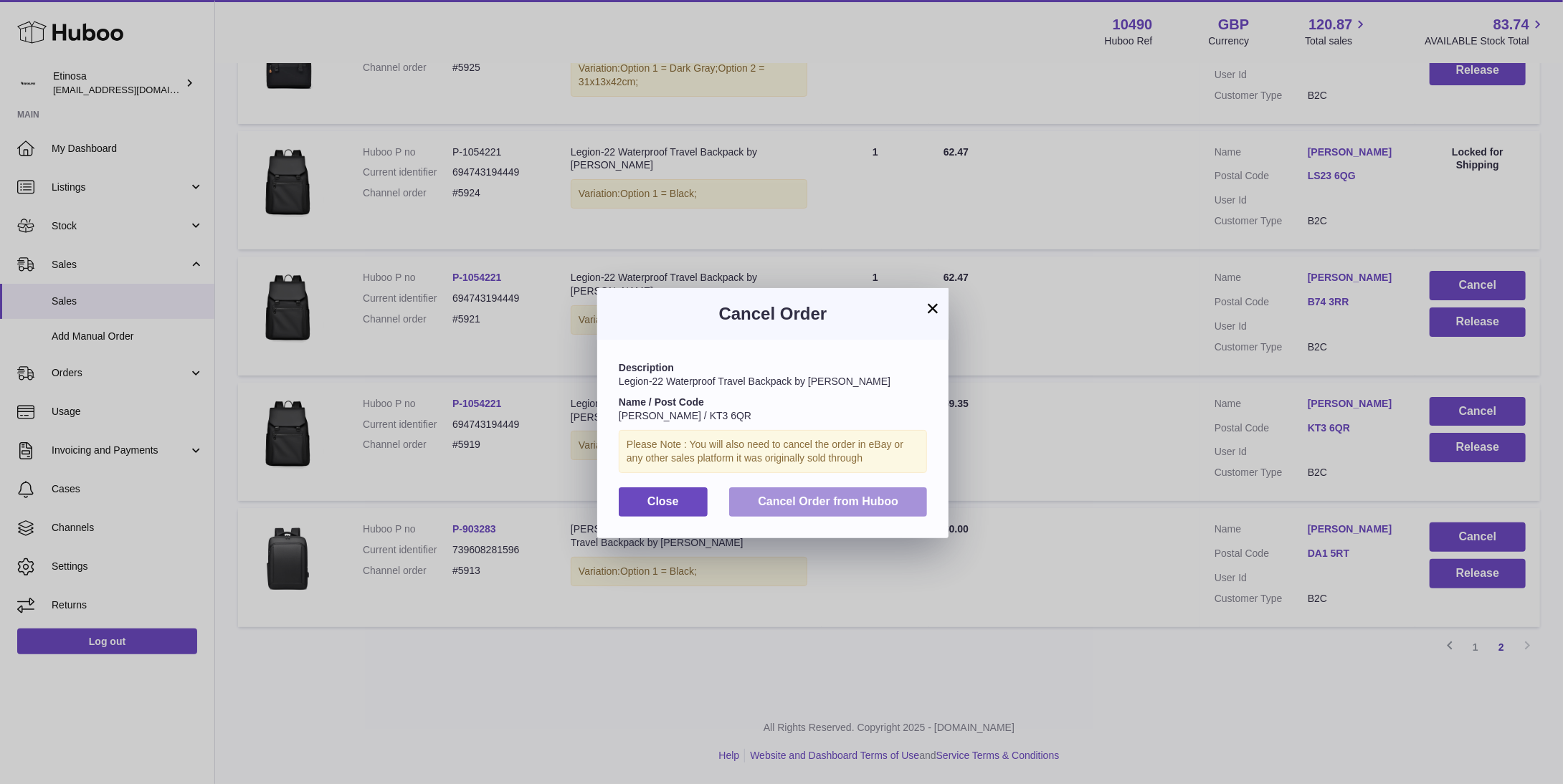
click at [890, 500] on span "Cancel Order from Huboo" at bounding box center [828, 502] width 141 height 13
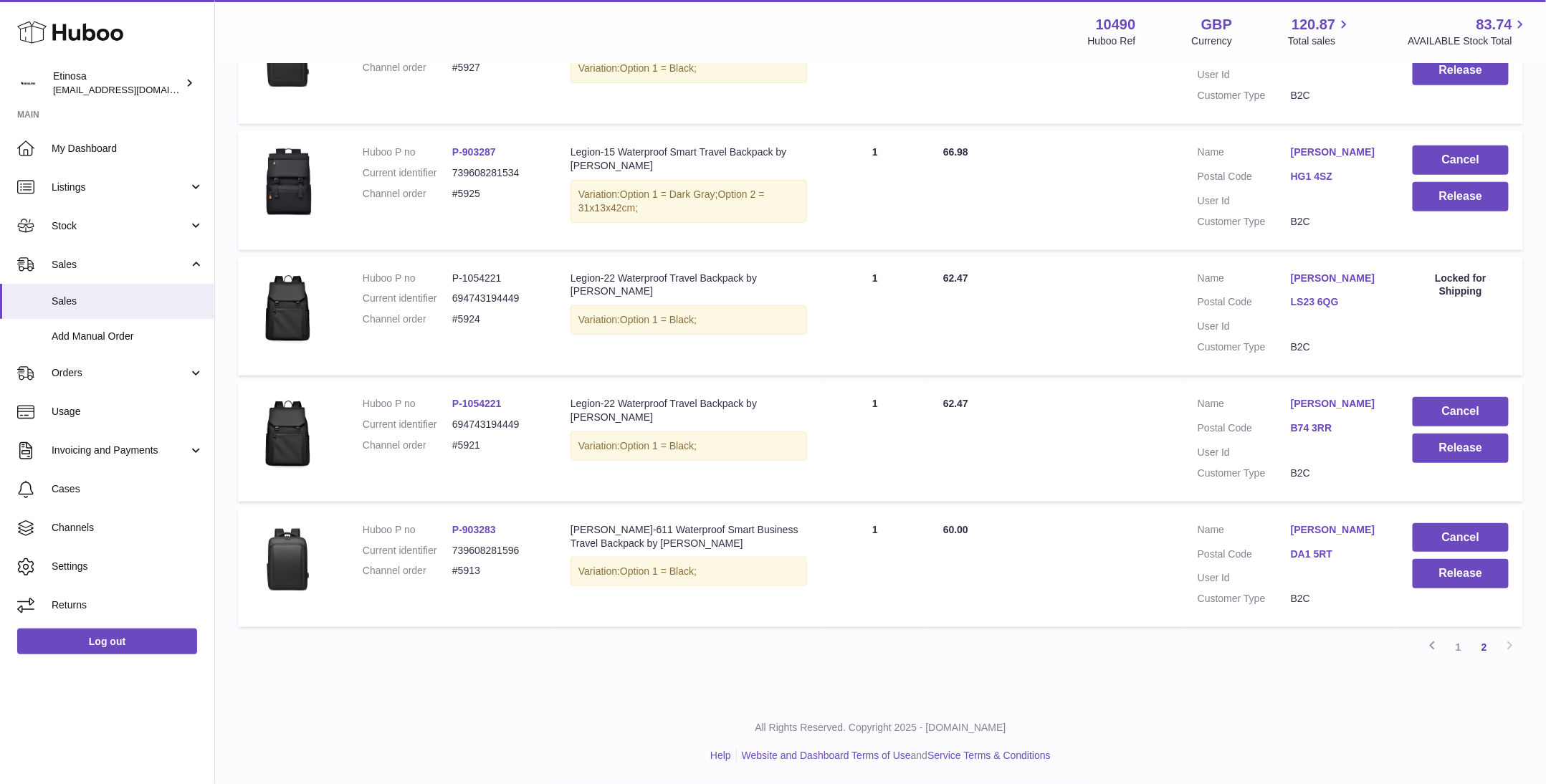
scroll to position [364, 0]
click at [1272, 710] on div "All Rights Reserved. Copyright 2025 - Huboo.co.uk Help Website and Dashboard Te…" at bounding box center [880, 742] width 1331 height 85
click at [1459, 398] on button "Cancel" at bounding box center [1461, 411] width 96 height 30
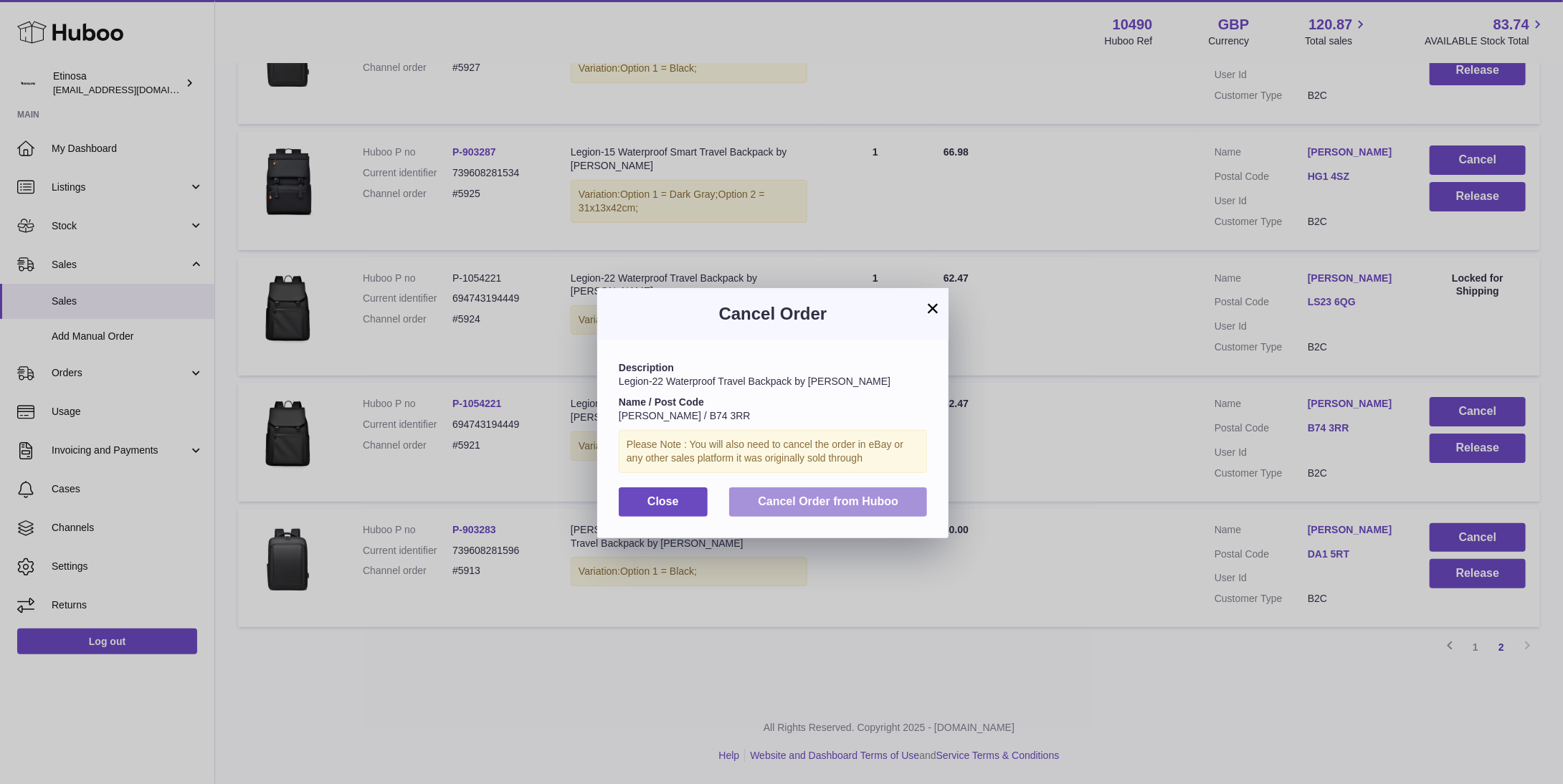
click at [858, 501] on span "Cancel Order from Huboo" at bounding box center [828, 502] width 141 height 13
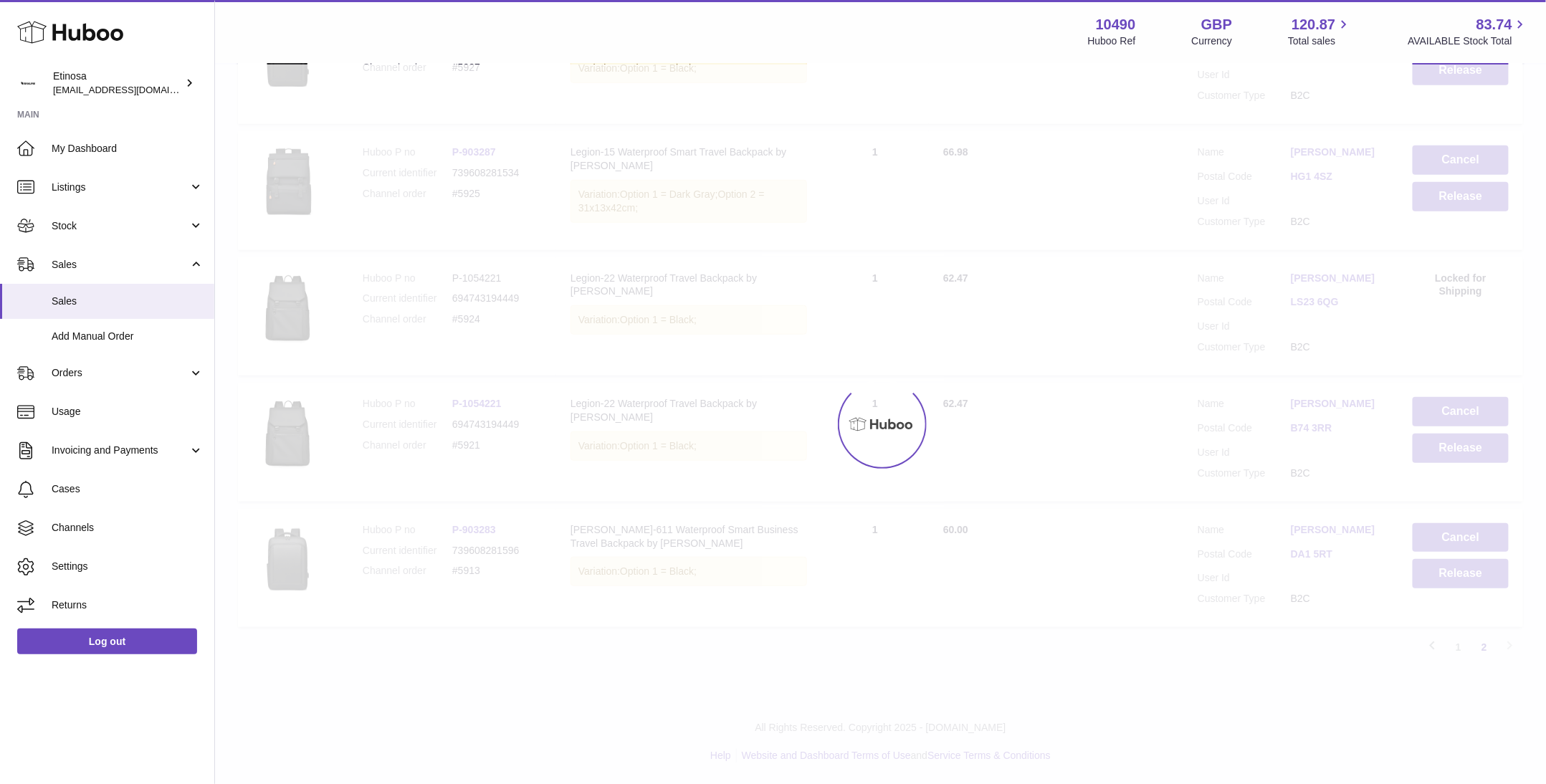
scroll to position [100, 0]
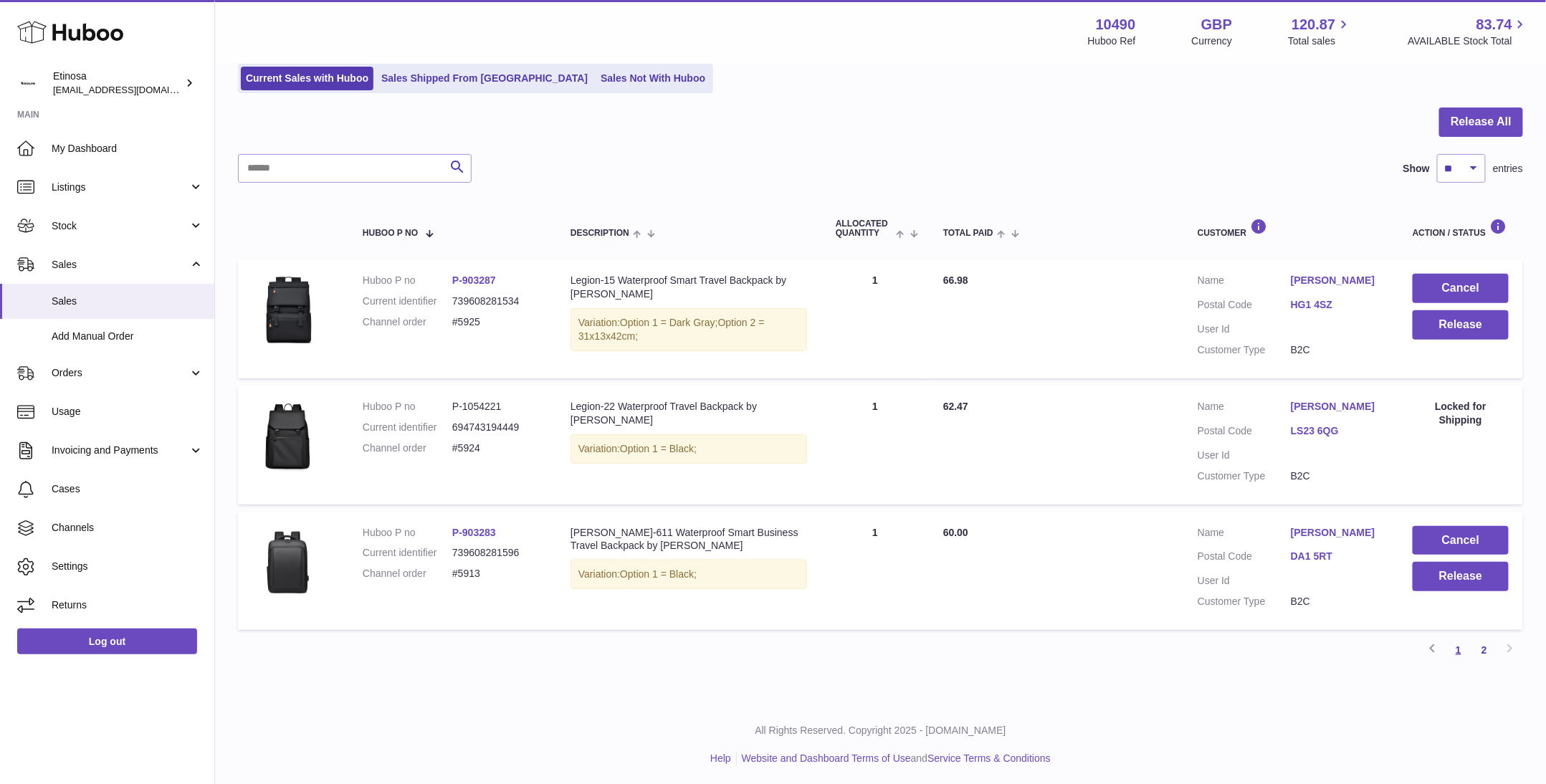
click at [1456, 653] on link "1" at bounding box center [1458, 650] width 26 height 26
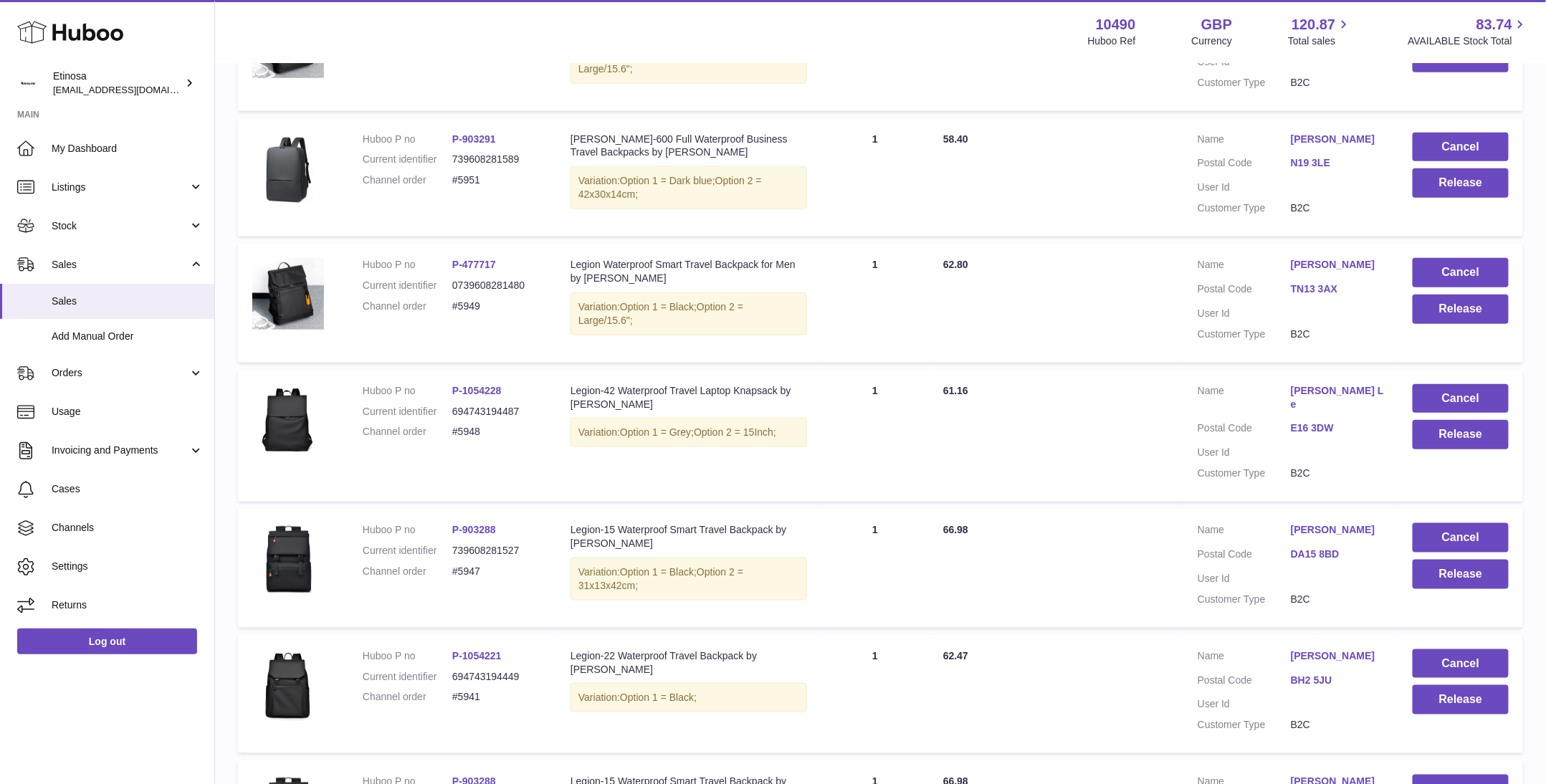
scroll to position [979, 0]
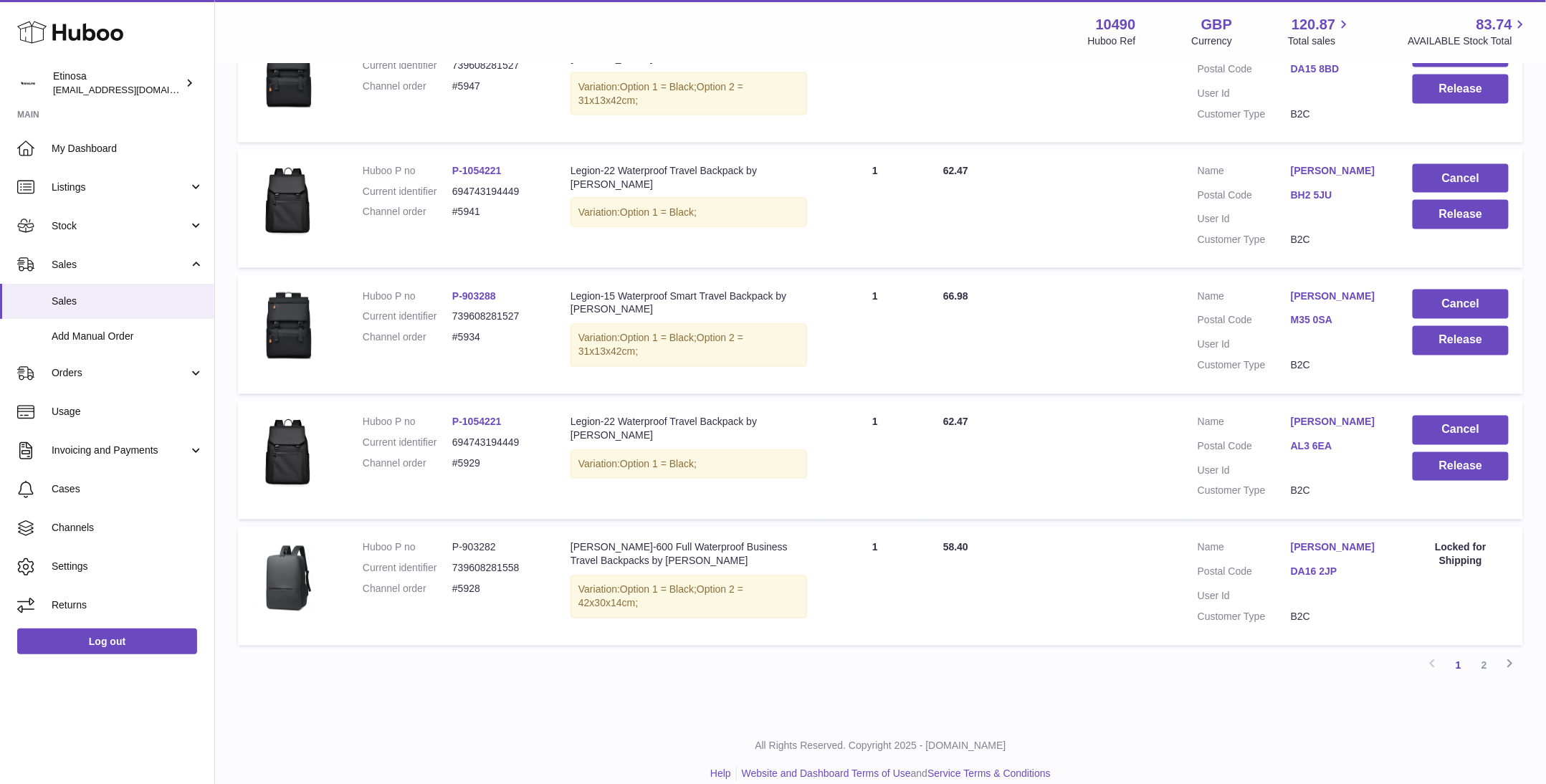
click at [1267, 740] on p "All Rights Reserved. Copyright 2025 - [DOMAIN_NAME]" at bounding box center [881, 746] width 1309 height 14
click at [1469, 416] on button "Cancel" at bounding box center [1461, 430] width 96 height 30
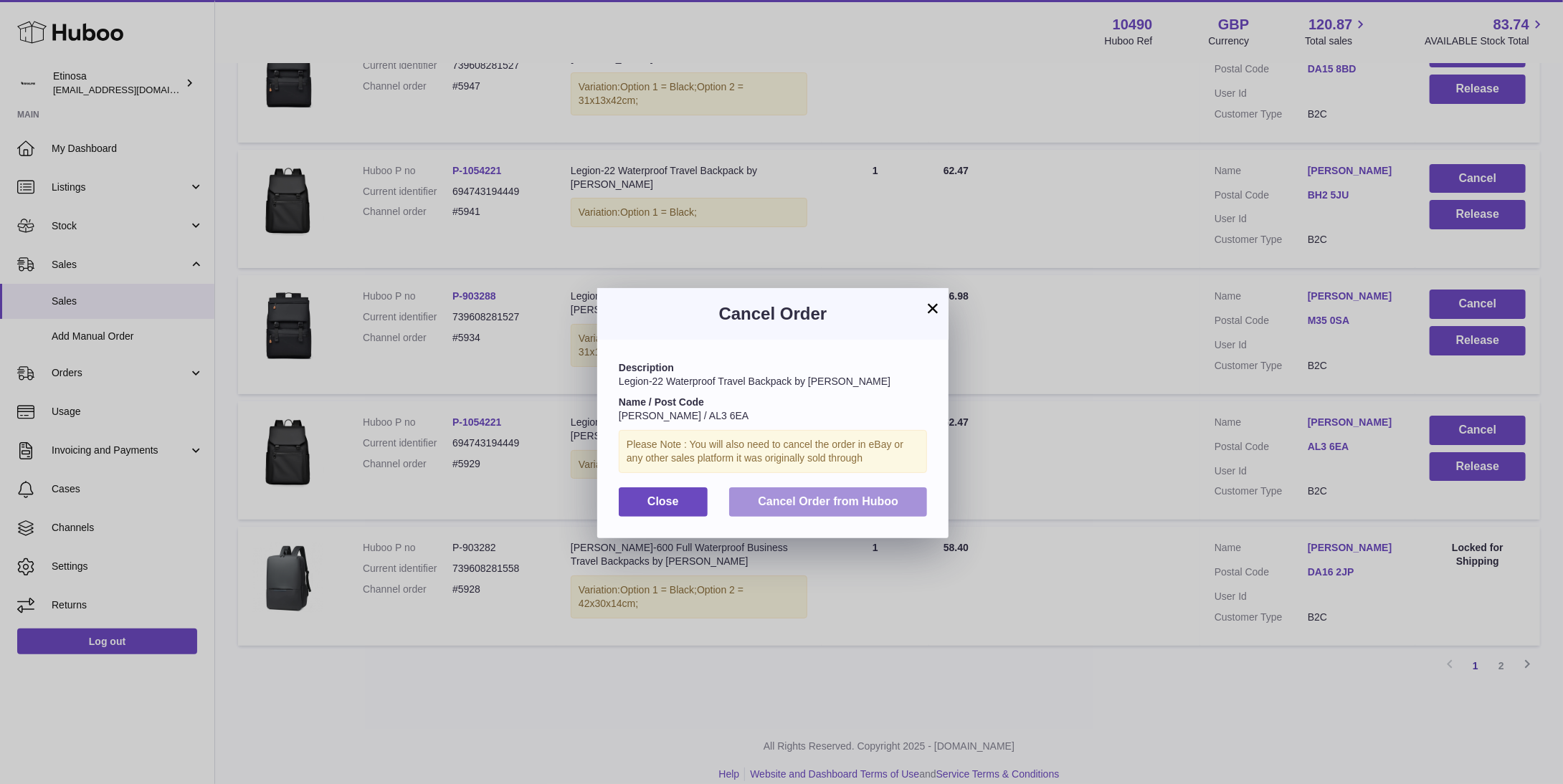
click at [800, 507] on span "Cancel Order from Huboo" at bounding box center [828, 502] width 141 height 13
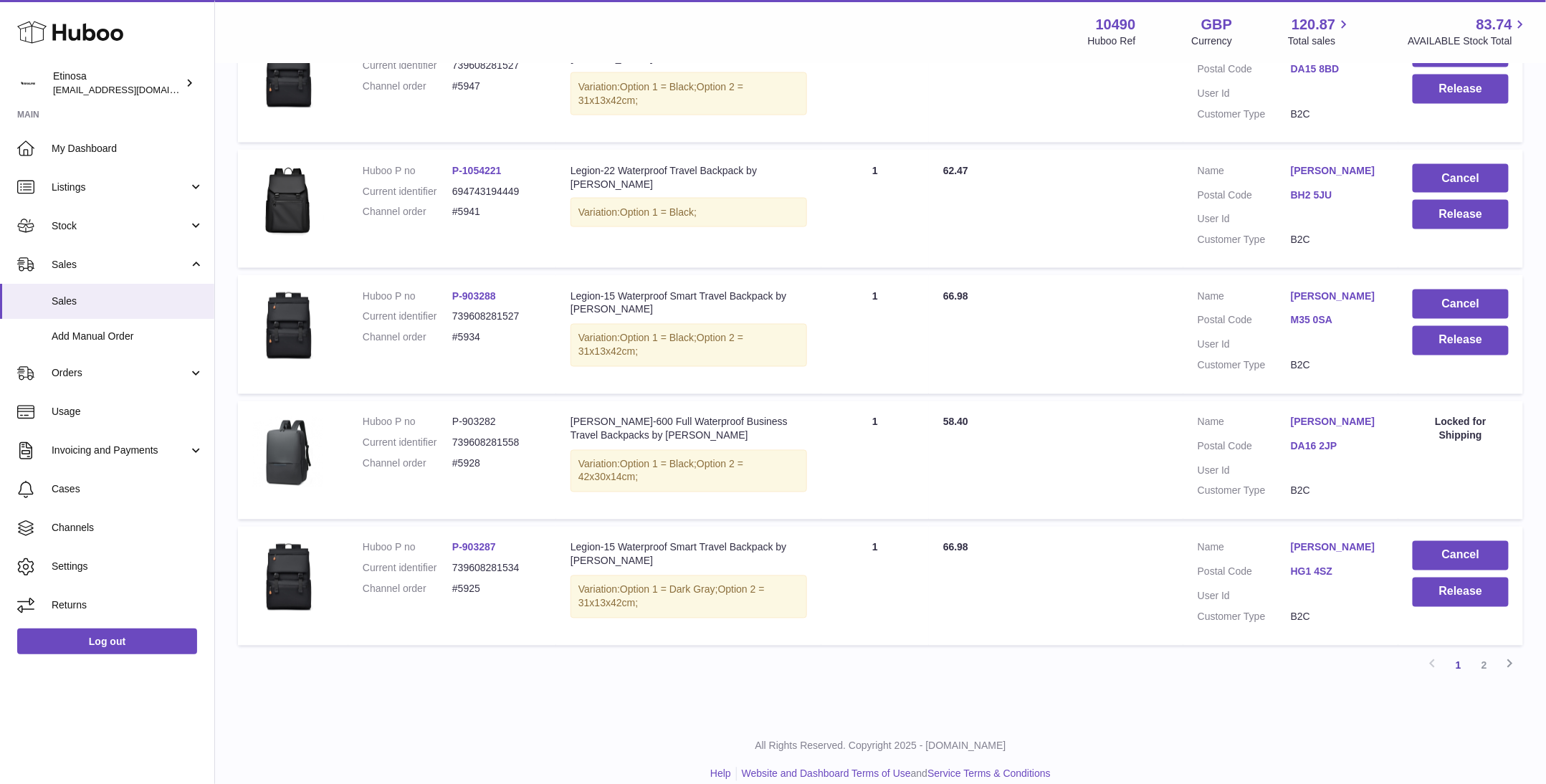
click at [1257, 718] on div "All Rights Reserved. Copyright 2025 - Huboo.co.uk Help Website and Dashboard Te…" at bounding box center [880, 761] width 1331 height 85
click at [1254, 718] on div "All Rights Reserved. Copyright 2025 - Huboo.co.uk Help Website and Dashboard Te…" at bounding box center [880, 761] width 1331 height 85
click at [1444, 290] on button "Cancel" at bounding box center [1461, 304] width 96 height 30
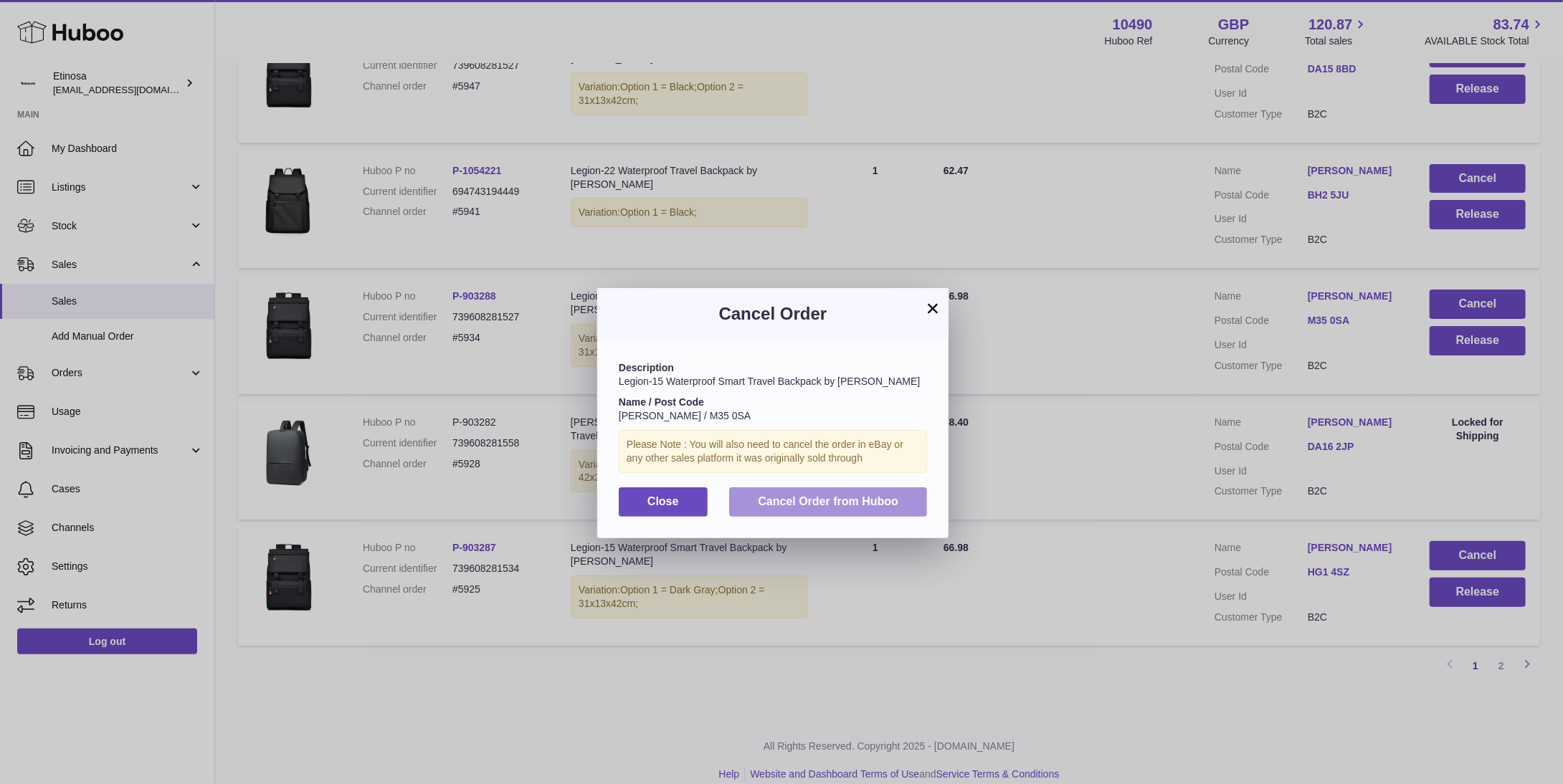
click at [889, 503] on span "Cancel Order from Huboo" at bounding box center [828, 502] width 141 height 13
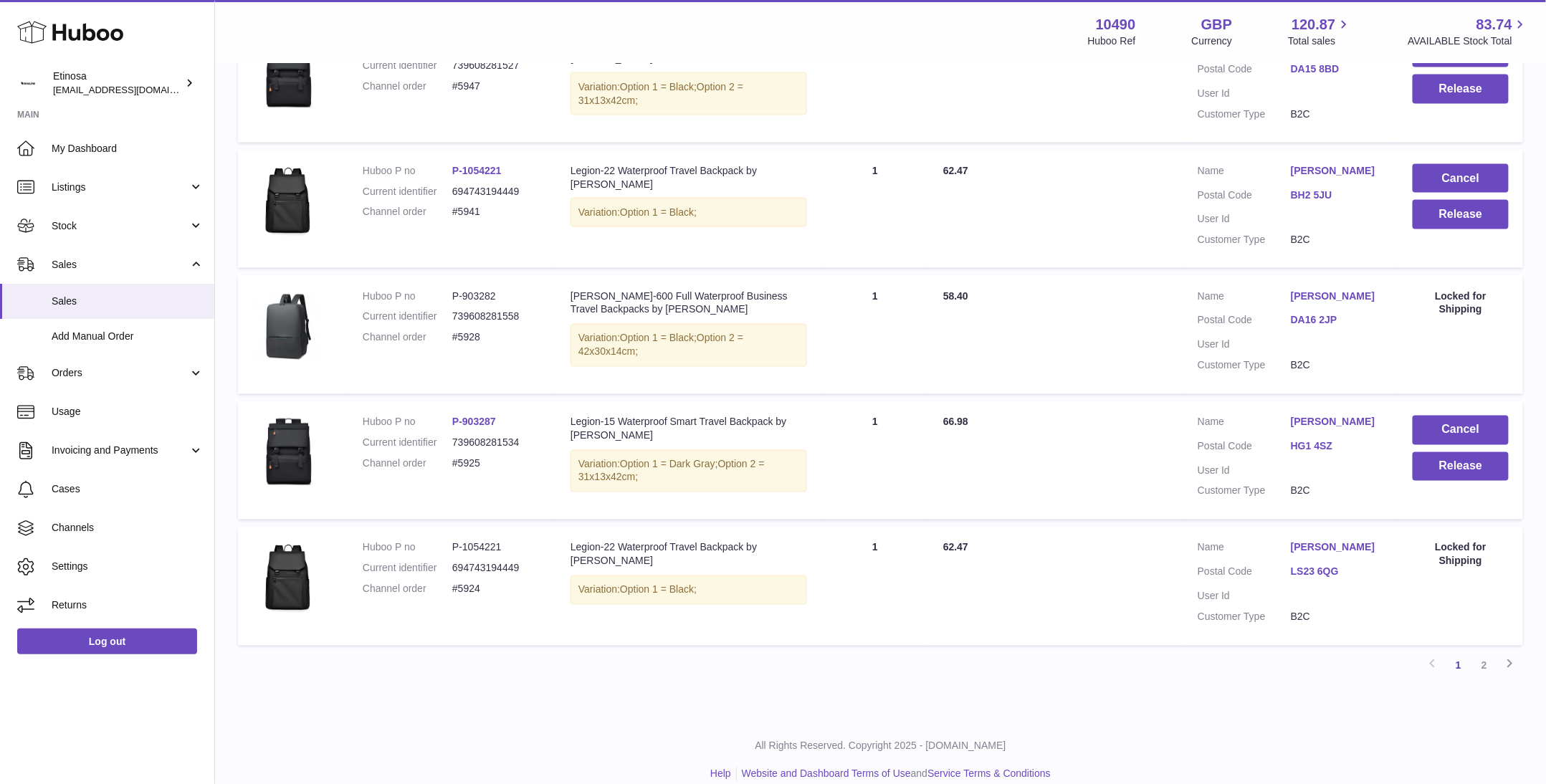
click at [1294, 718] on div "All Rights Reserved. Copyright 2025 - Huboo.co.uk Help Website and Dashboard Te…" at bounding box center [880, 761] width 1331 height 85
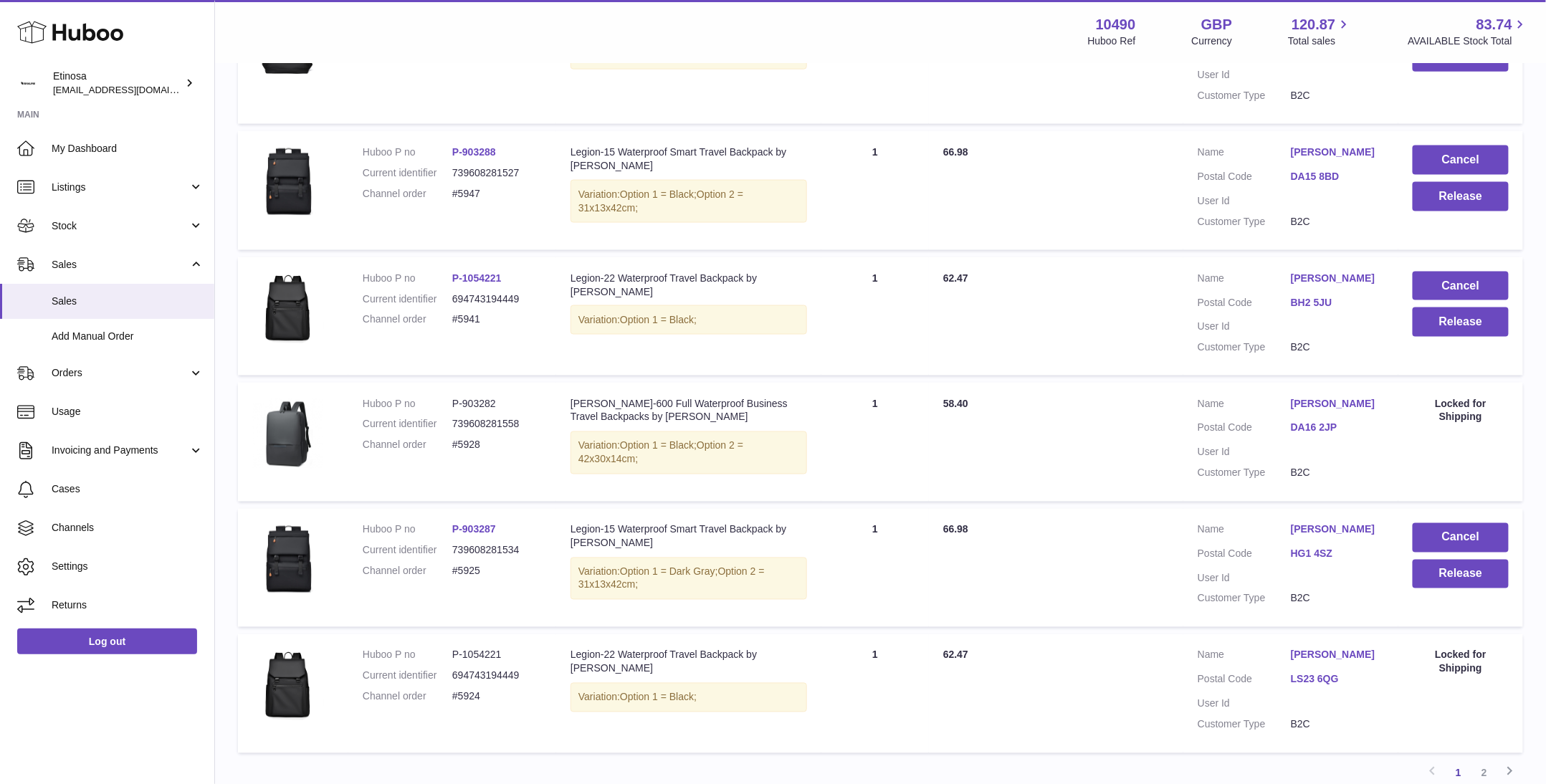
click at [1106, 761] on div "Previous 1 2 Next" at bounding box center [881, 773] width 1285 height 26
click at [1451, 272] on button "Cancel" at bounding box center [1461, 286] width 96 height 30
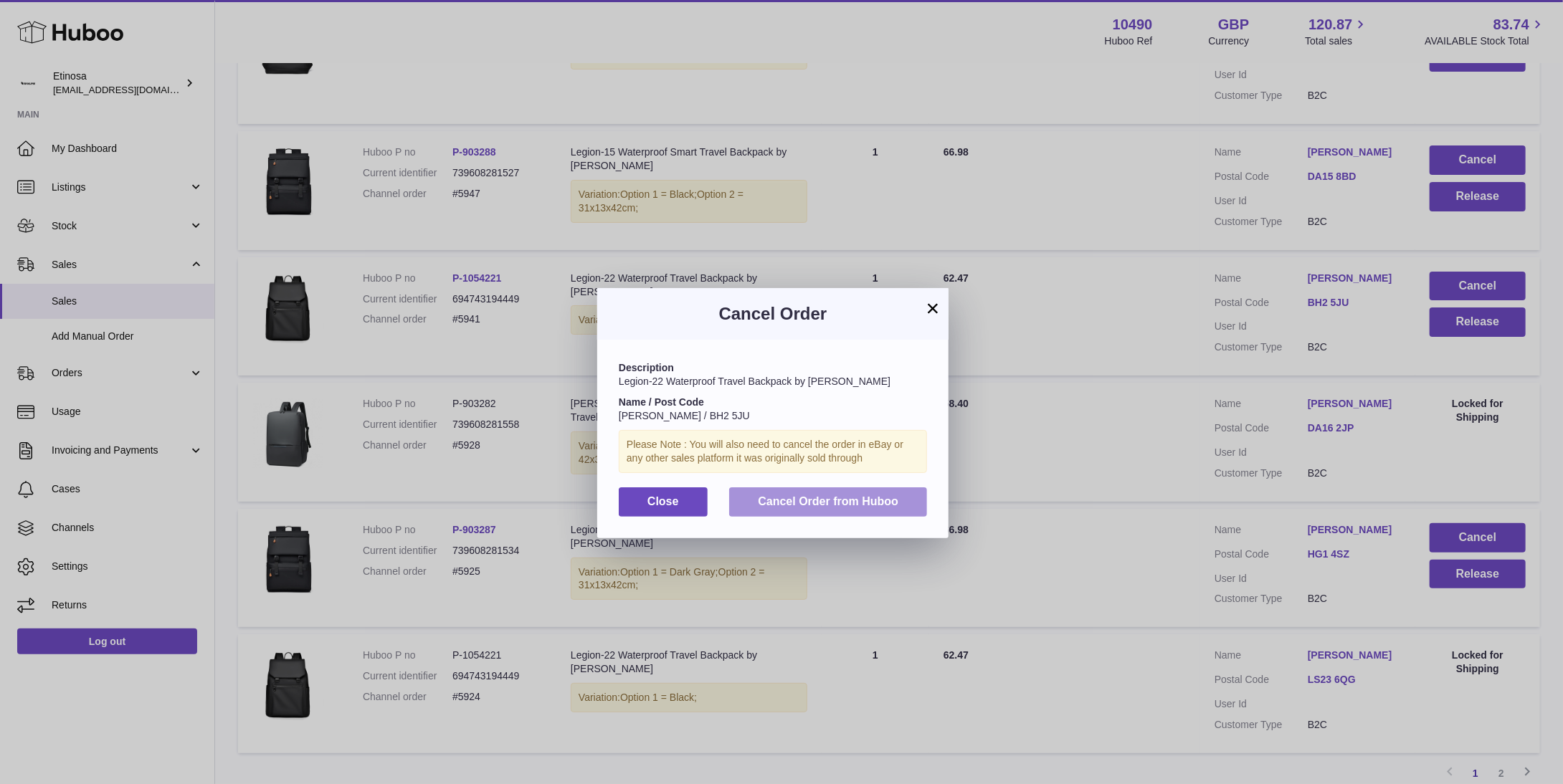
click at [855, 503] on span "Cancel Order from Huboo" at bounding box center [828, 502] width 141 height 13
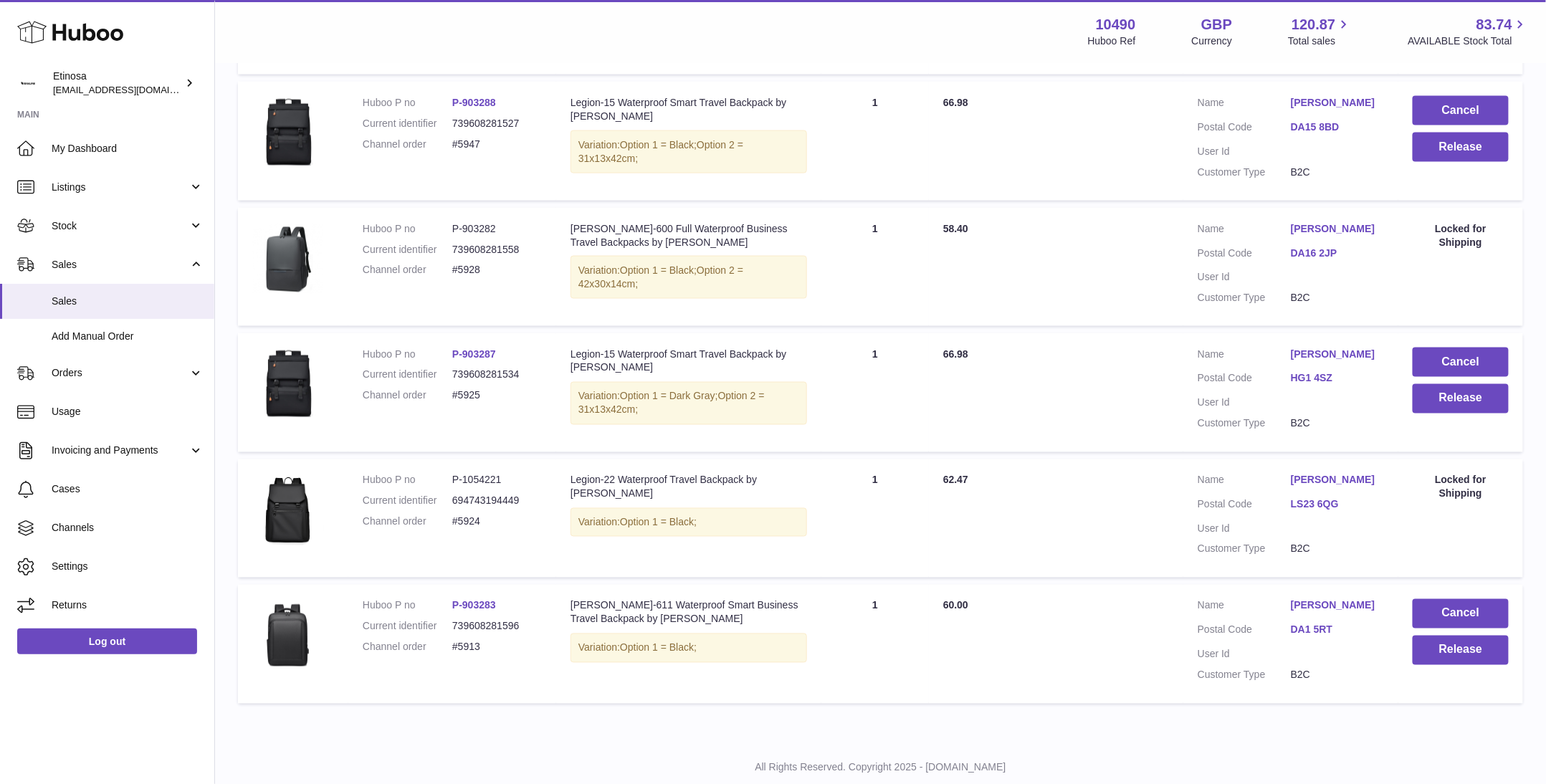
scroll to position [943, 0]
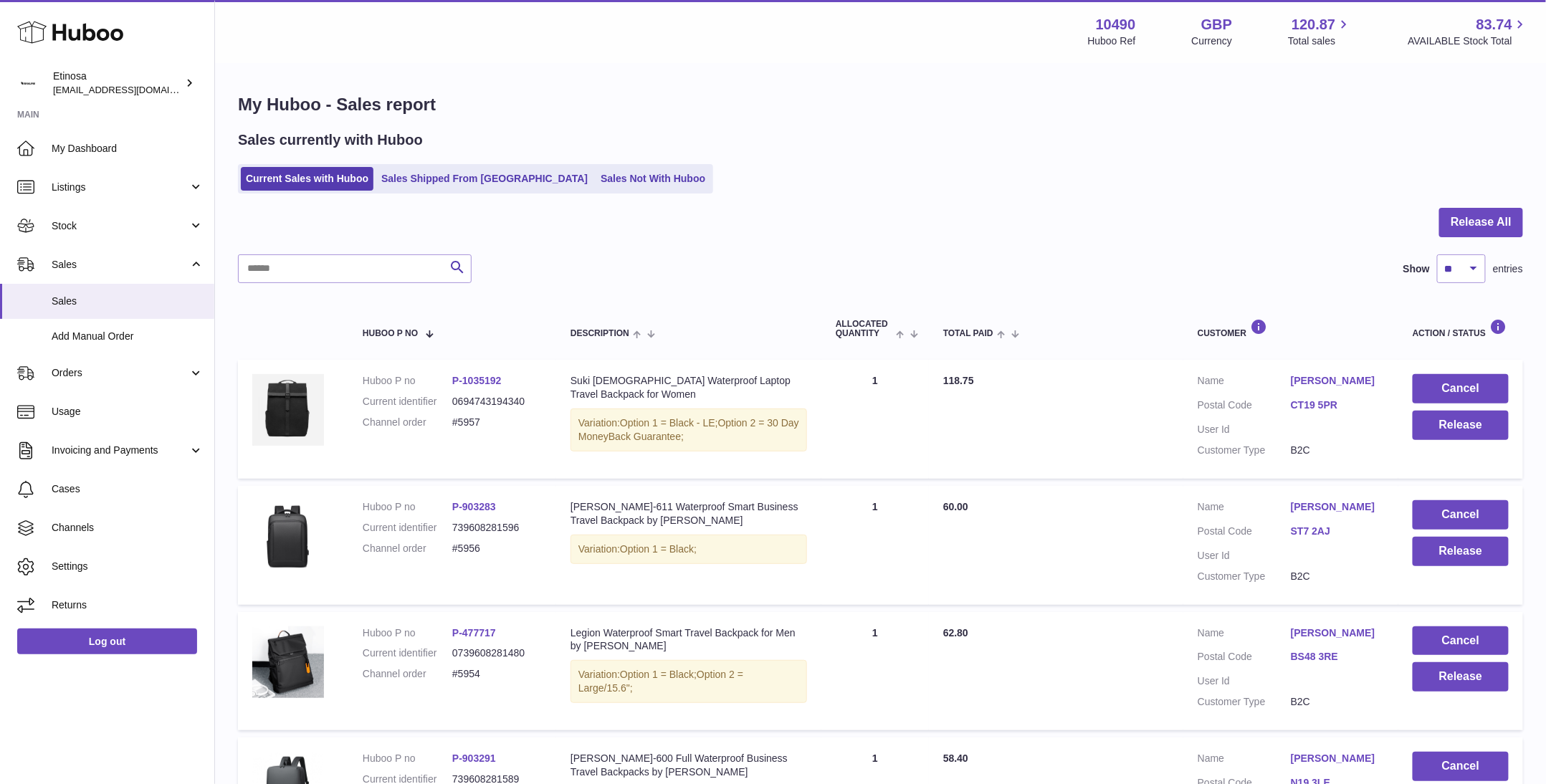
click at [125, 739] on div "Huboo Etinosa [EMAIL_ADDRESS][DOMAIN_NAME] Main My Dashboard Listings Not with …" at bounding box center [107, 392] width 215 height 784
click at [596, 187] on link "Sales Not With Huboo" at bounding box center [653, 179] width 115 height 23
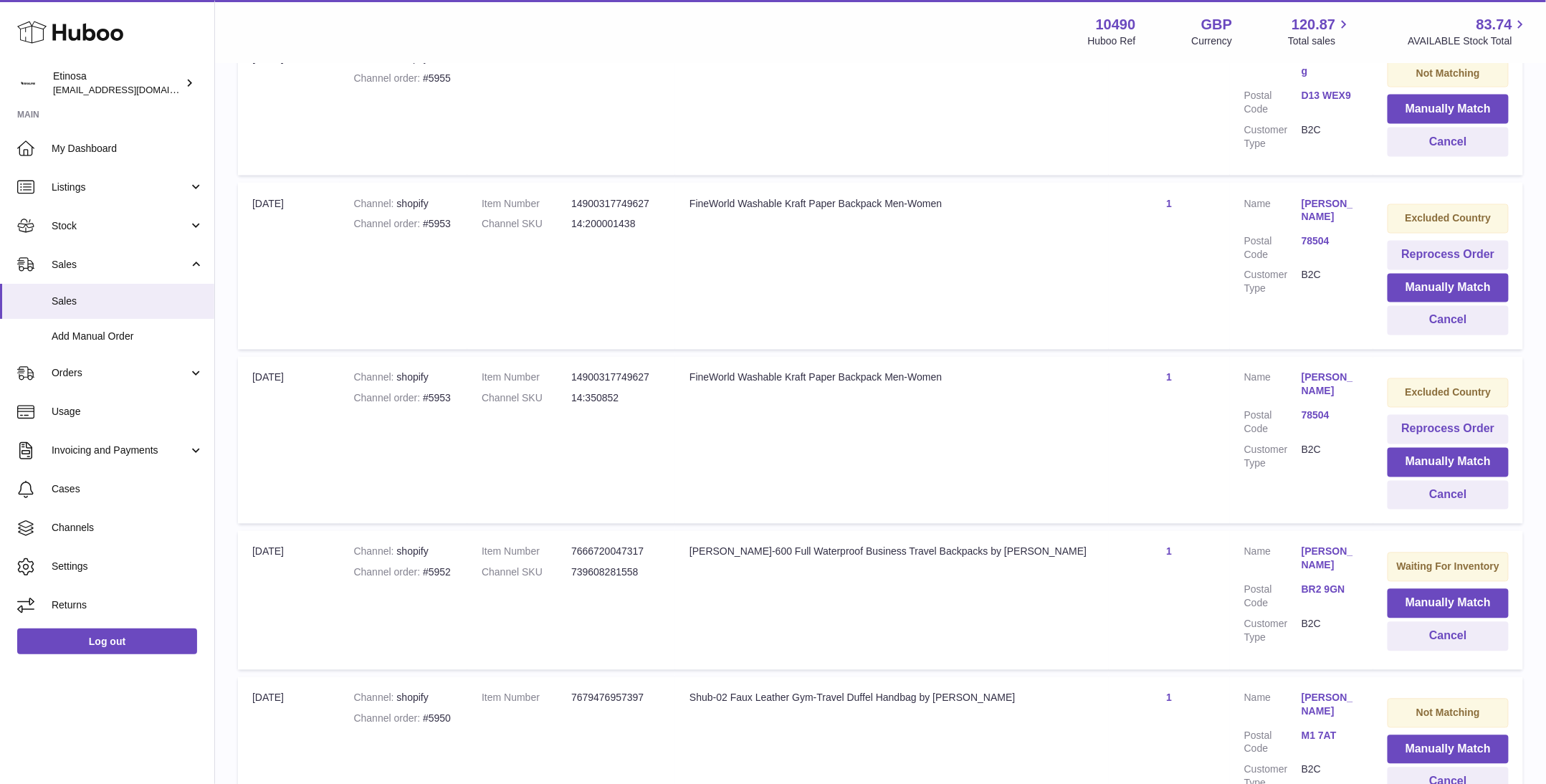
scroll to position [1254, 0]
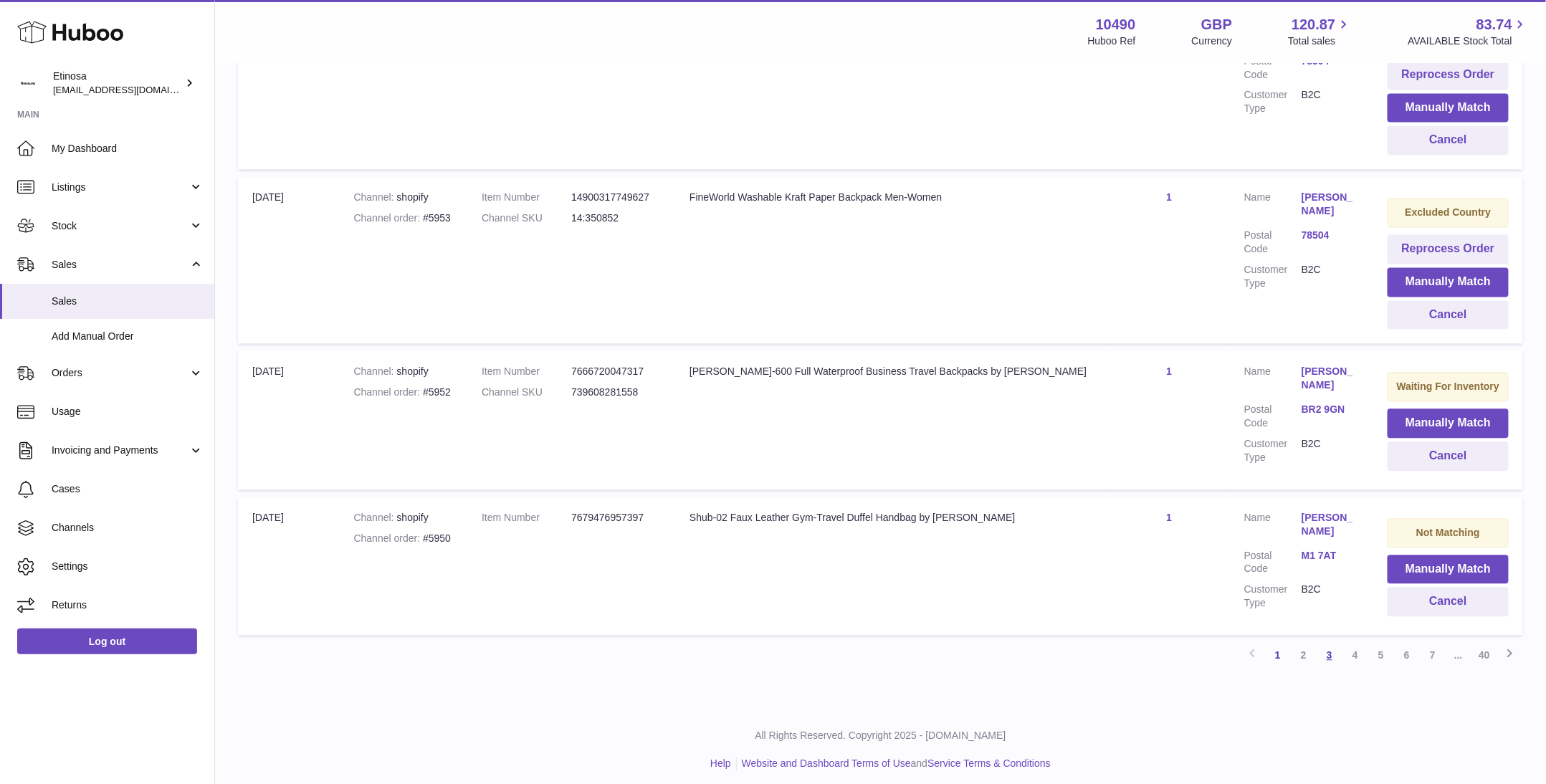
click at [1338, 650] on link "3" at bounding box center [1329, 656] width 26 height 26
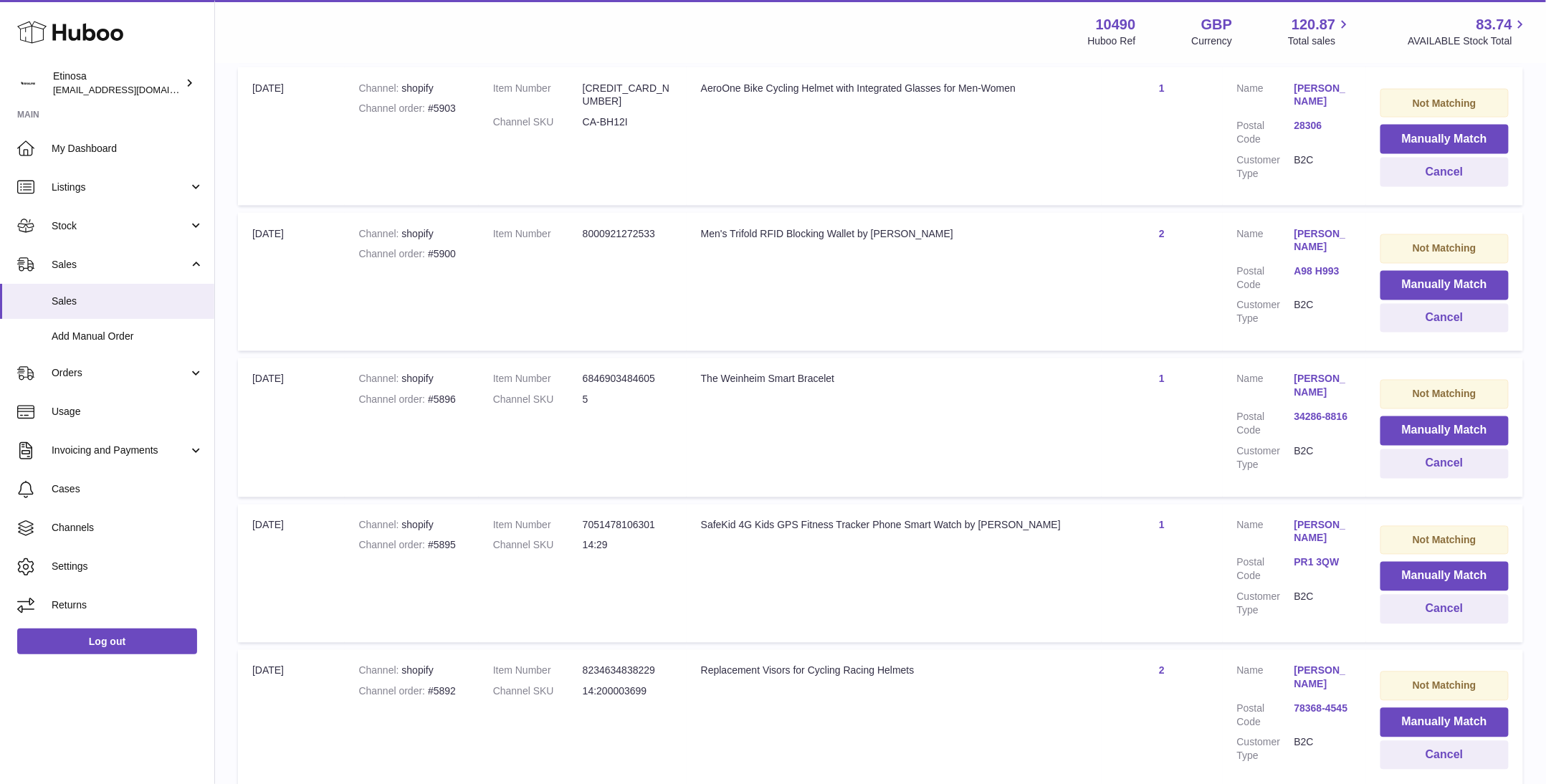
scroll to position [1197, 0]
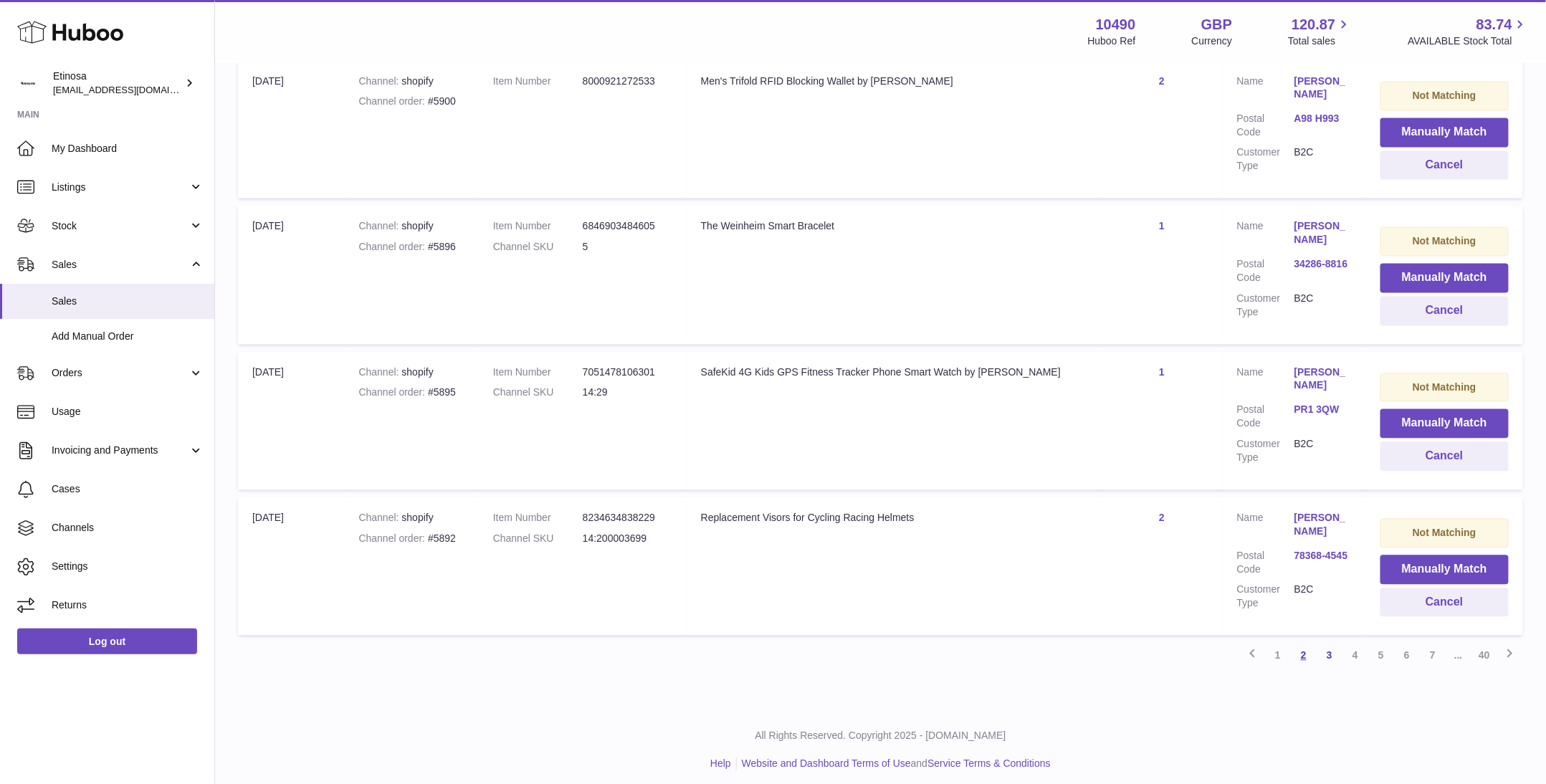
click at [1297, 654] on link "2" at bounding box center [1304, 656] width 26 height 26
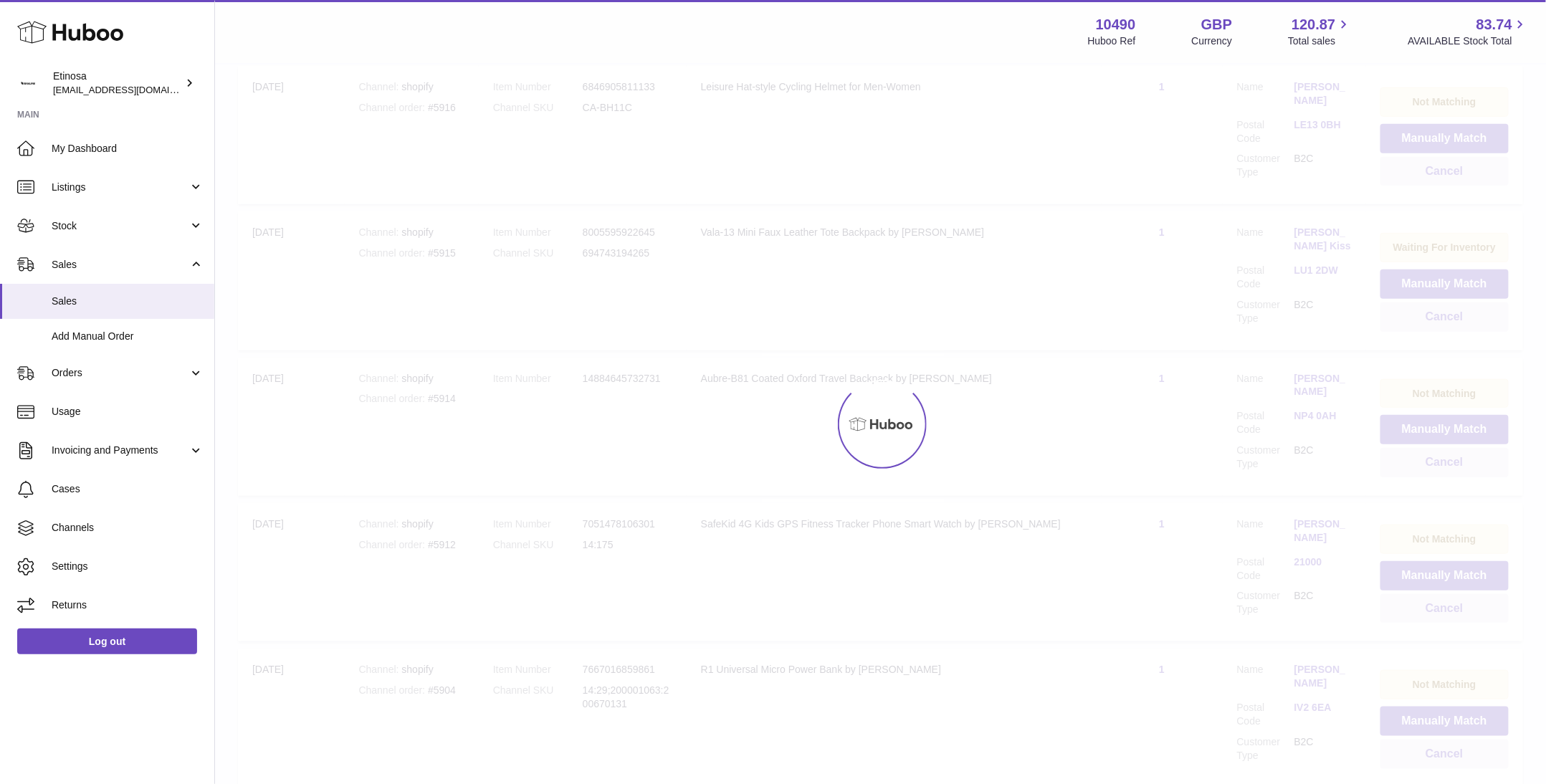
scroll to position [64, 0]
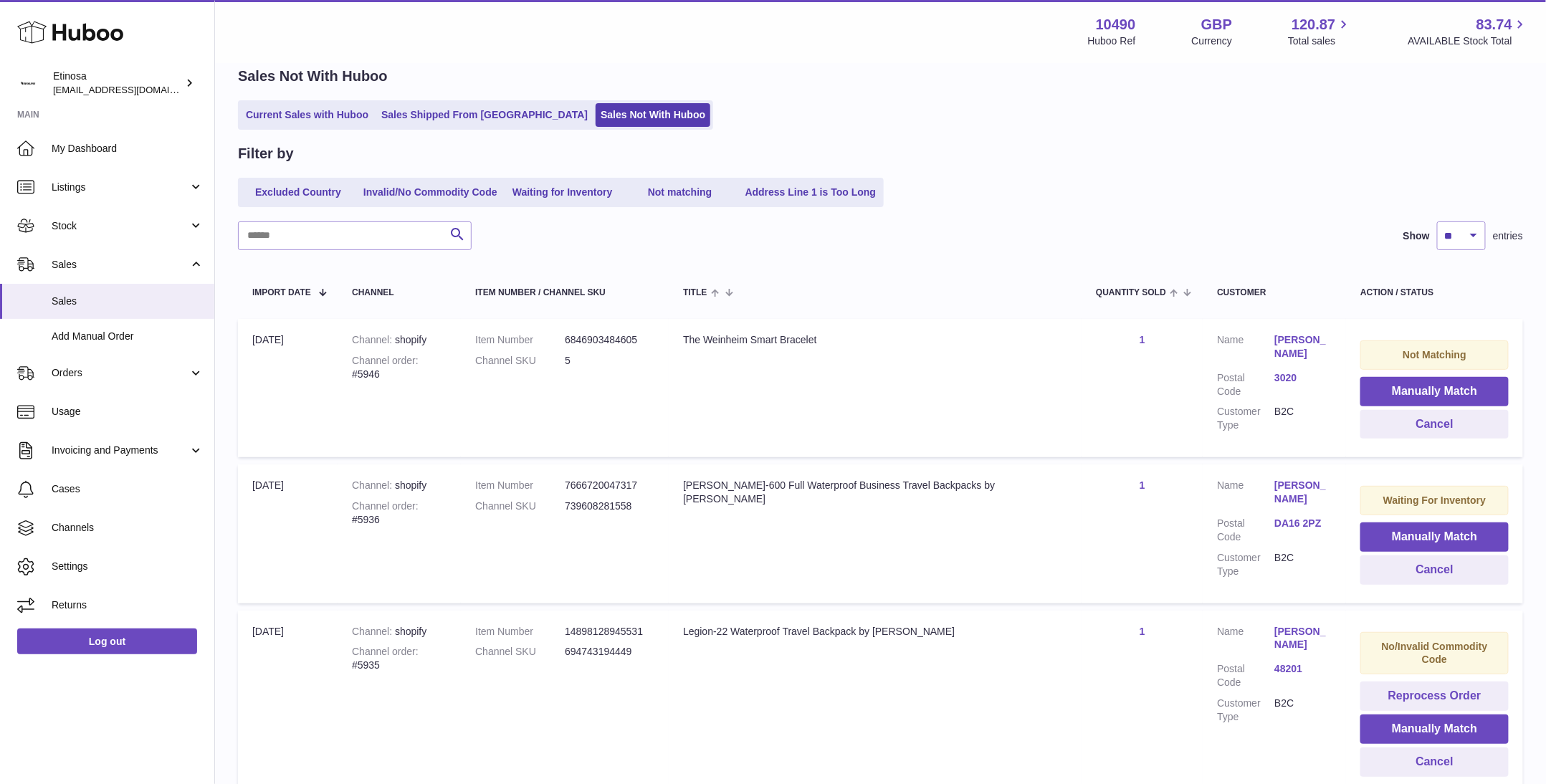
click at [727, 741] on td "Title Legion-22 Waterproof Travel Backpack by Wolph" at bounding box center [875, 701] width 413 height 180
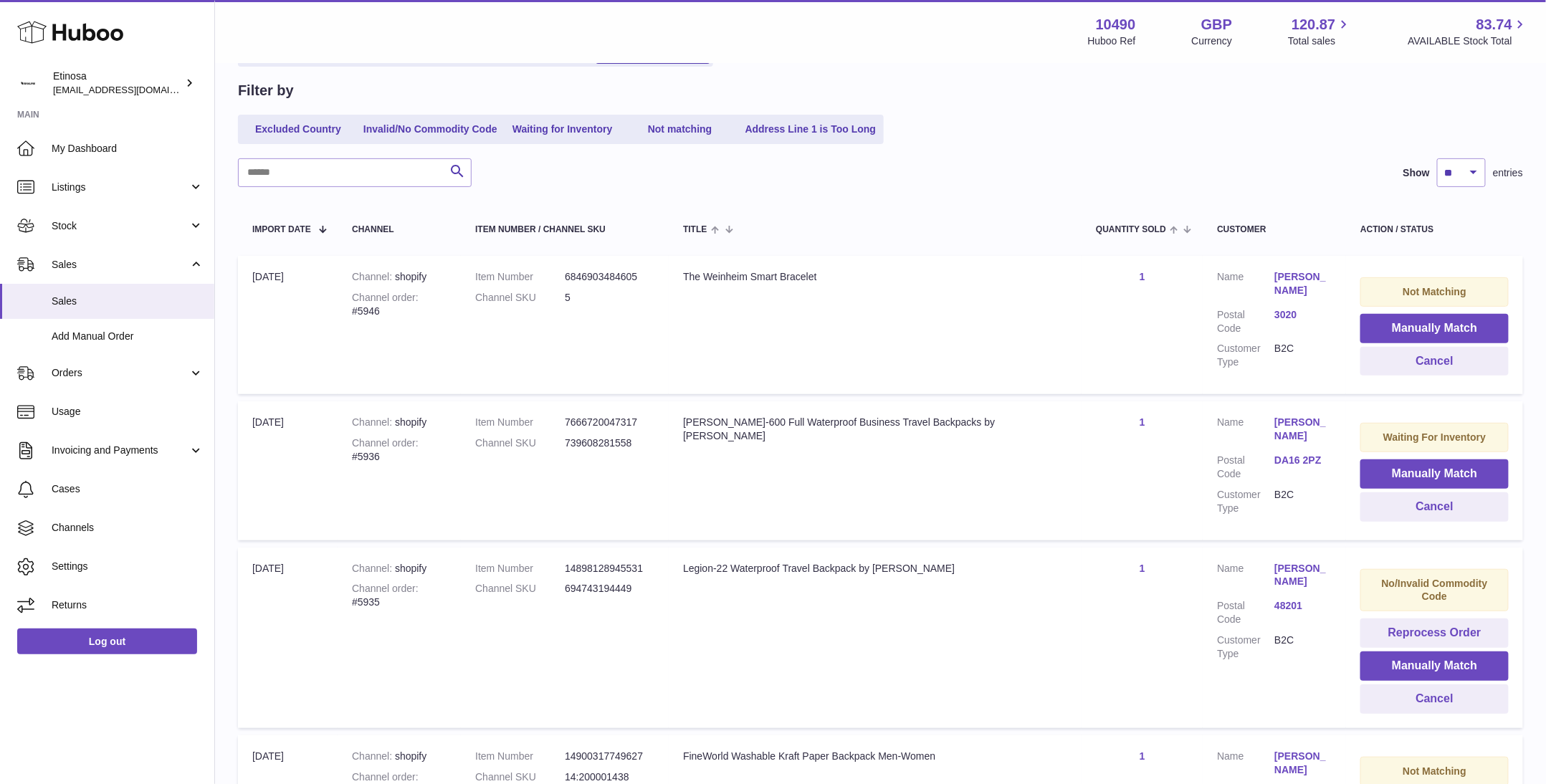
scroll to position [0, 0]
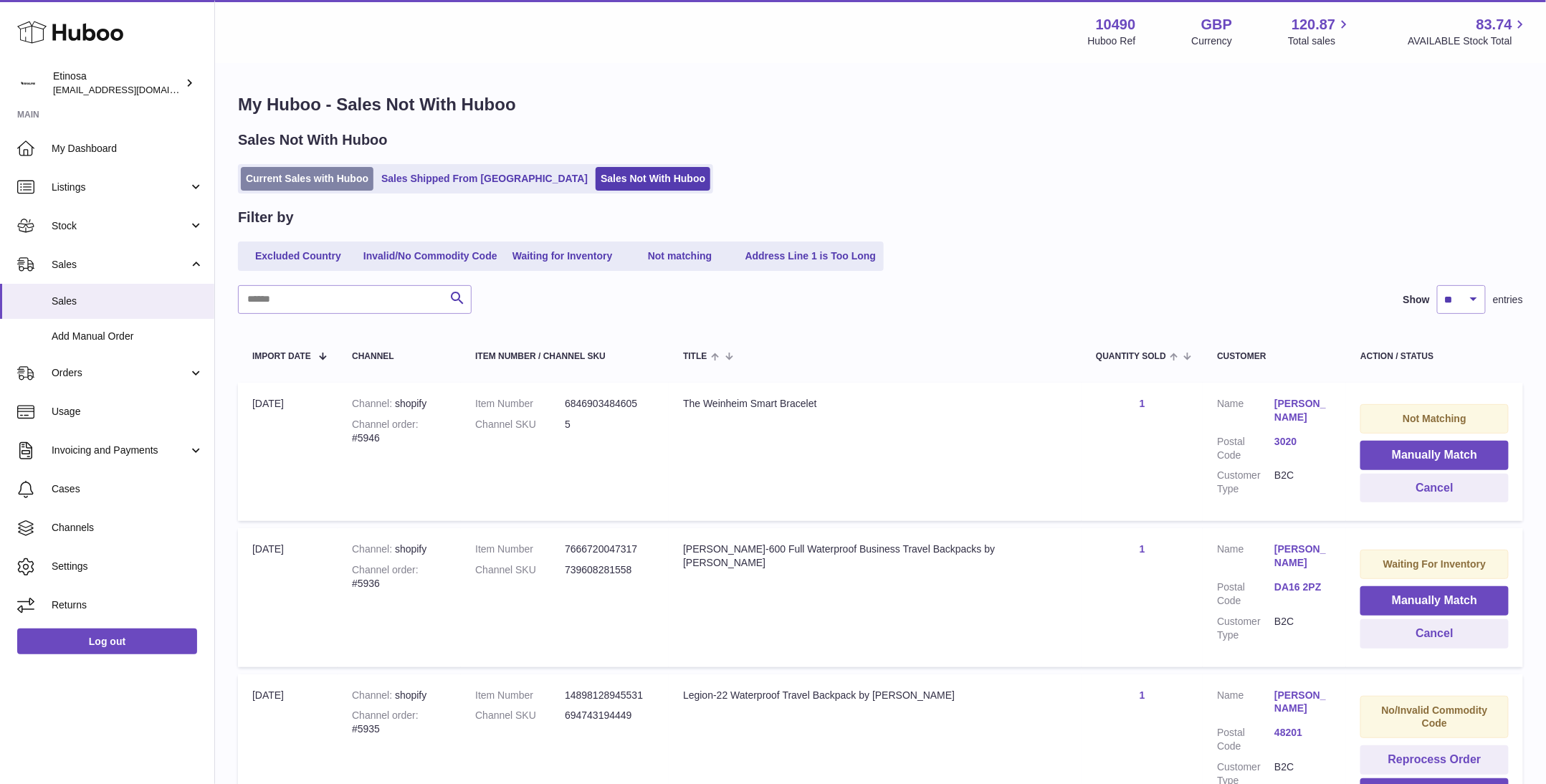
click at [323, 184] on link "Current Sales with Huboo" at bounding box center [307, 179] width 133 height 23
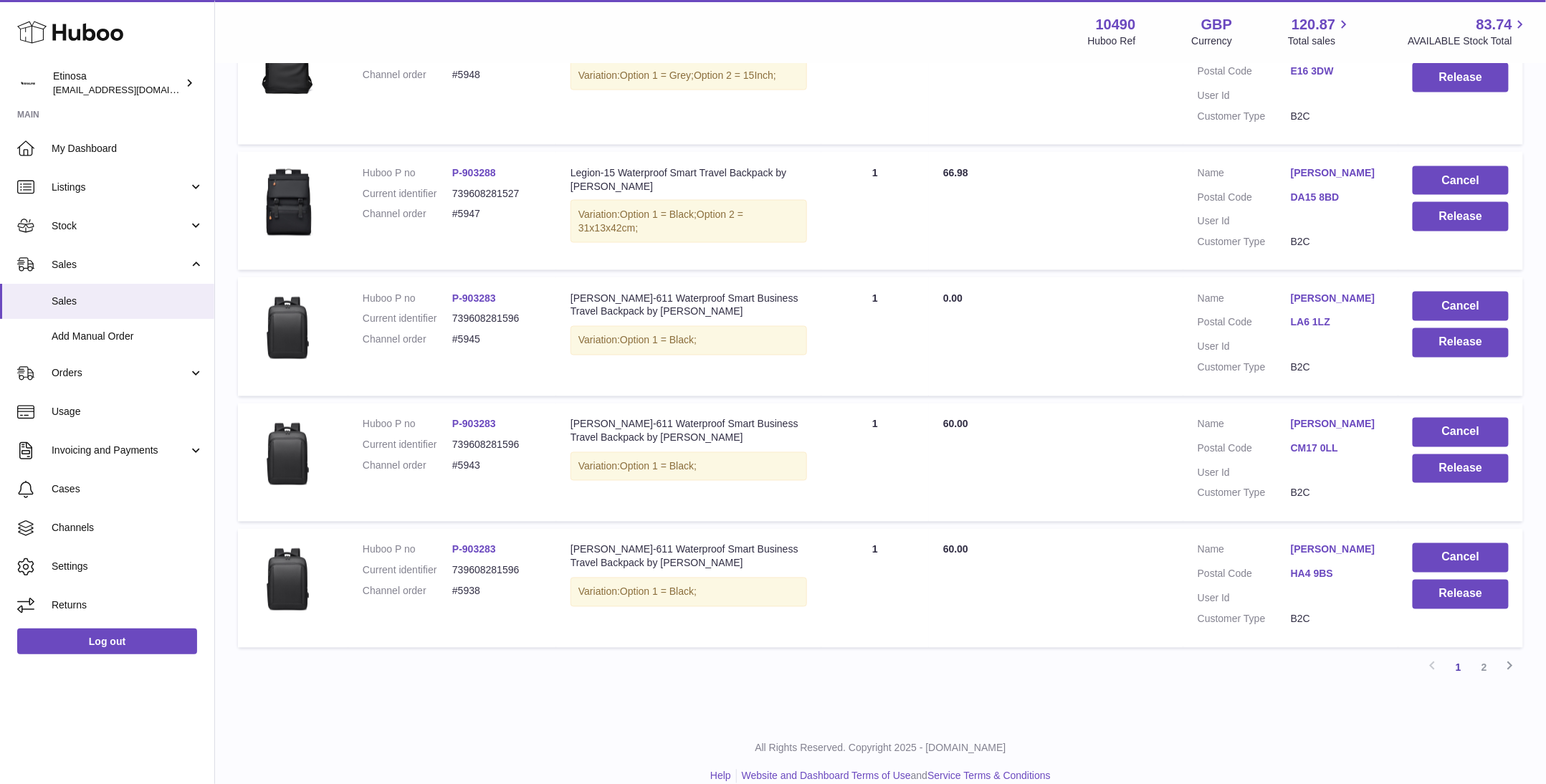
scroll to position [979, 0]
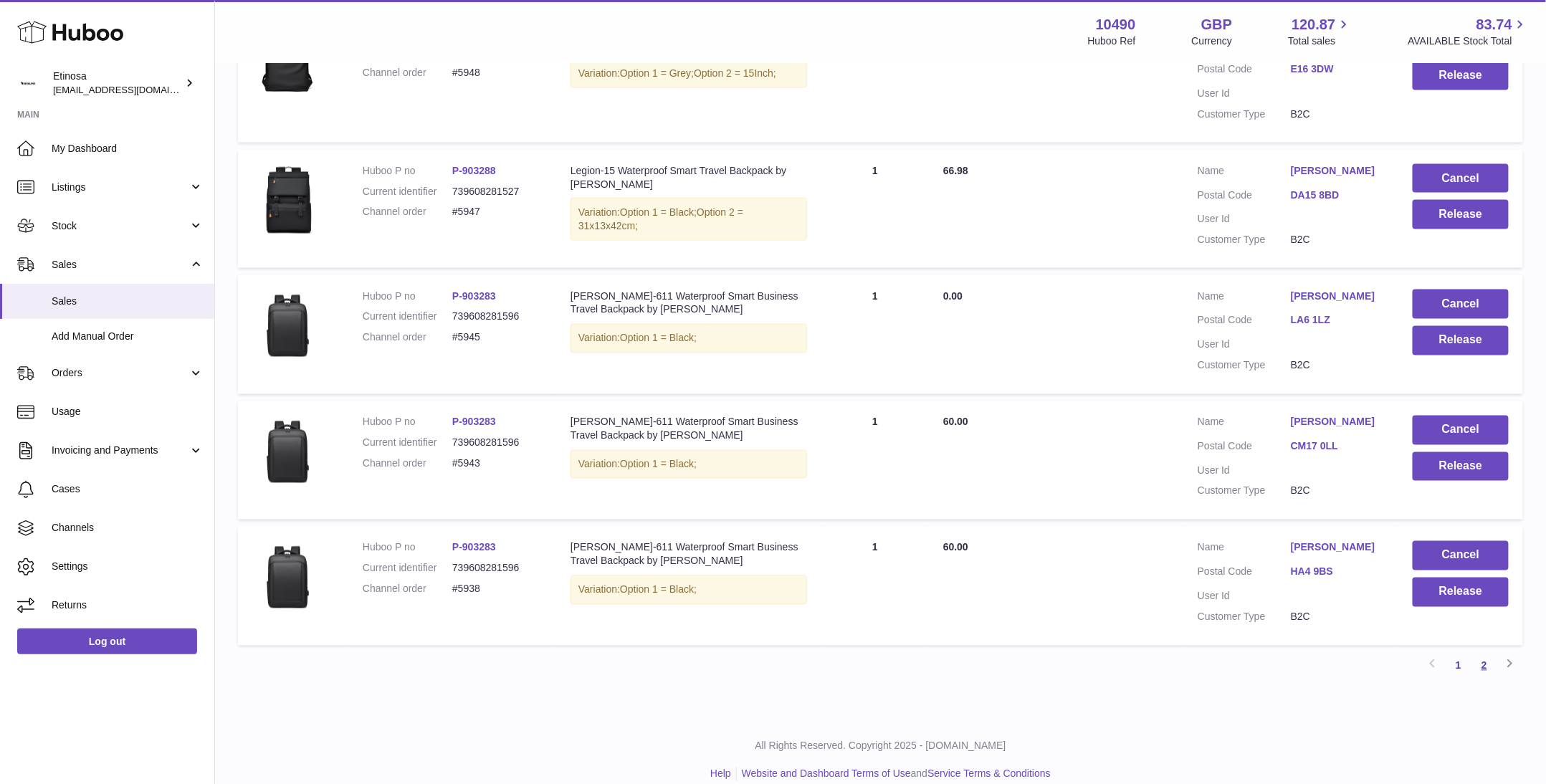
click at [1485, 653] on link "2" at bounding box center [1485, 666] width 26 height 26
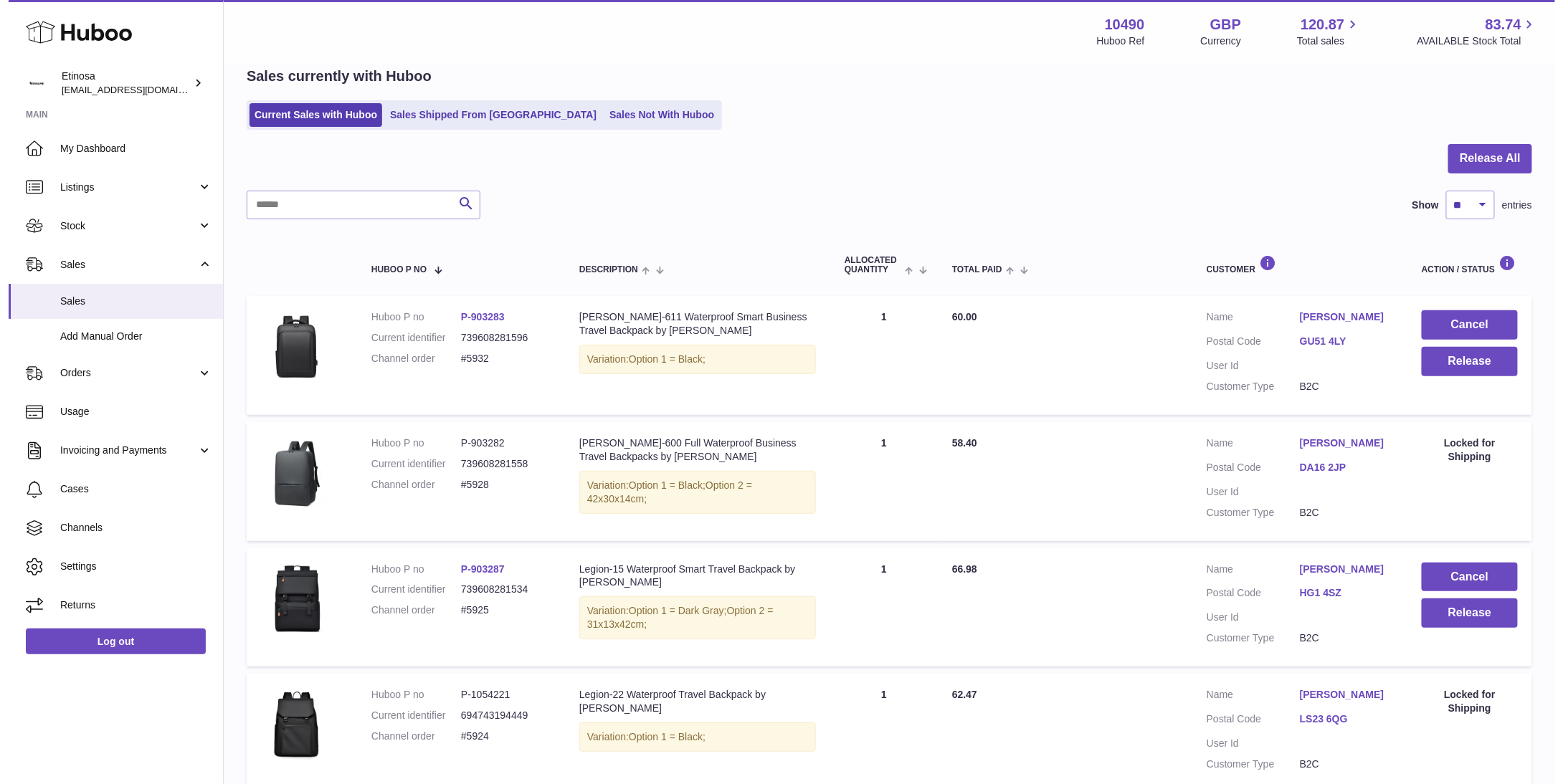
scroll to position [226, 0]
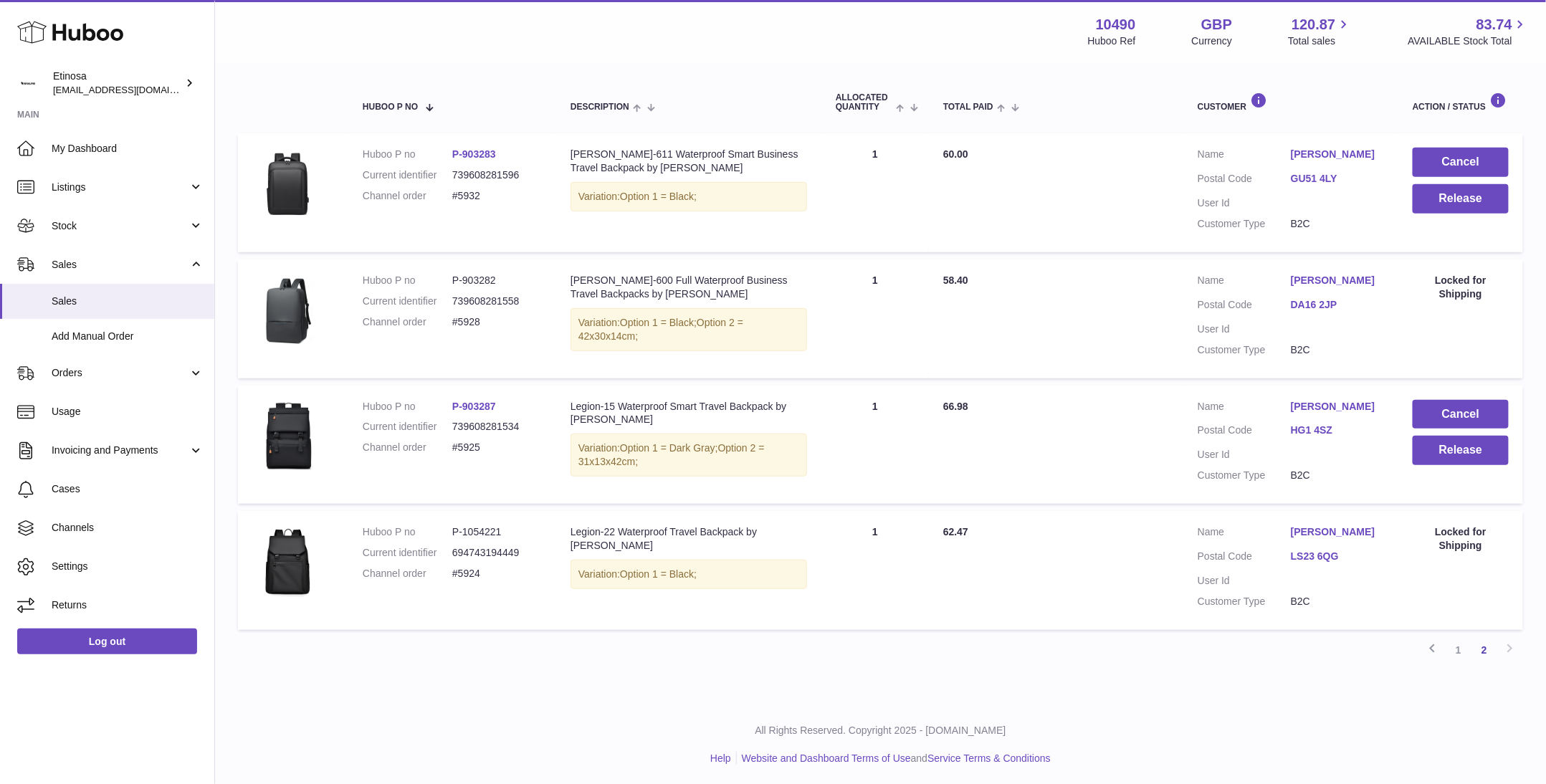
click at [1321, 178] on link "GU51 4LY" at bounding box center [1338, 179] width 93 height 14
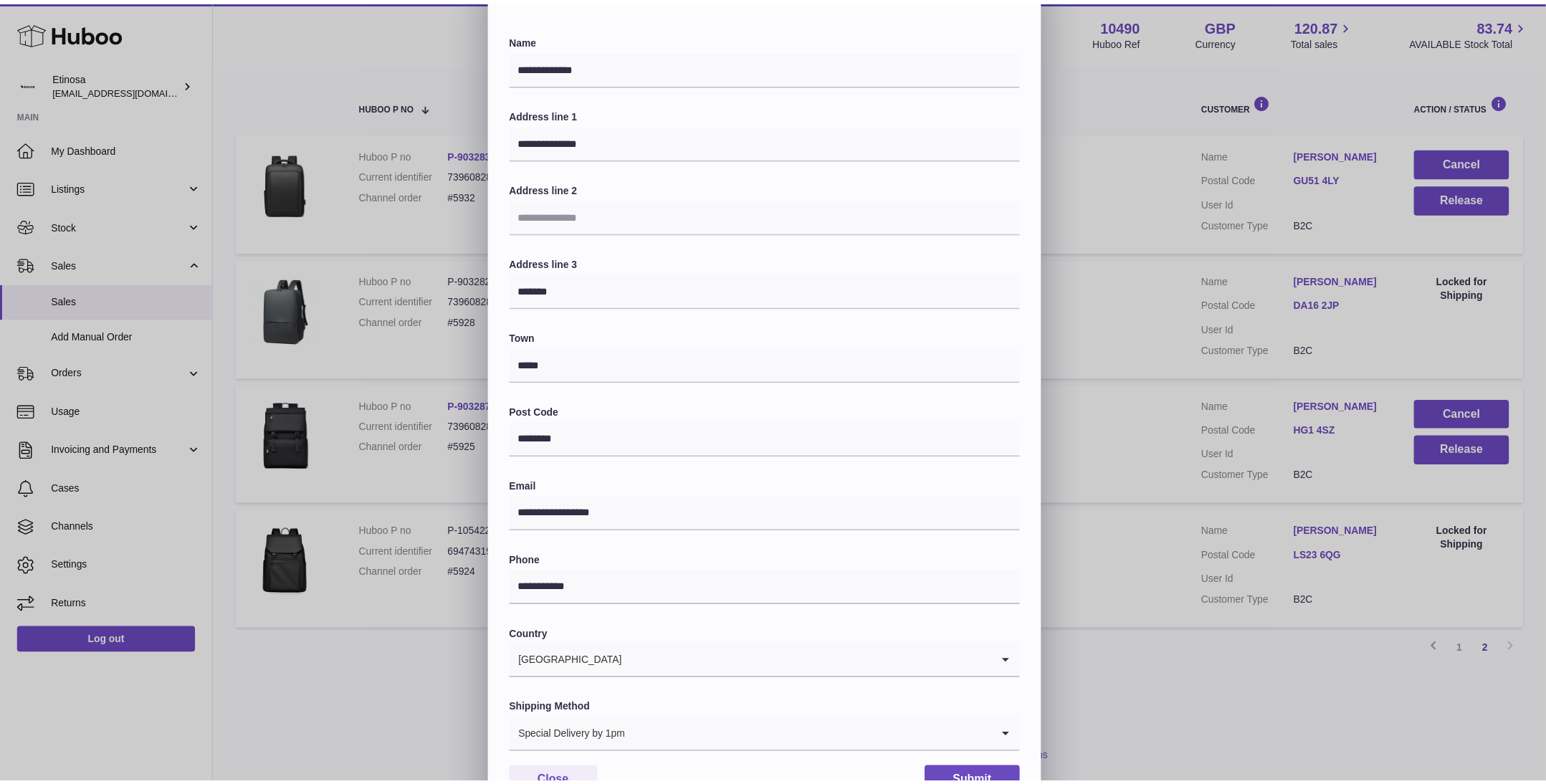
scroll to position [118, 0]
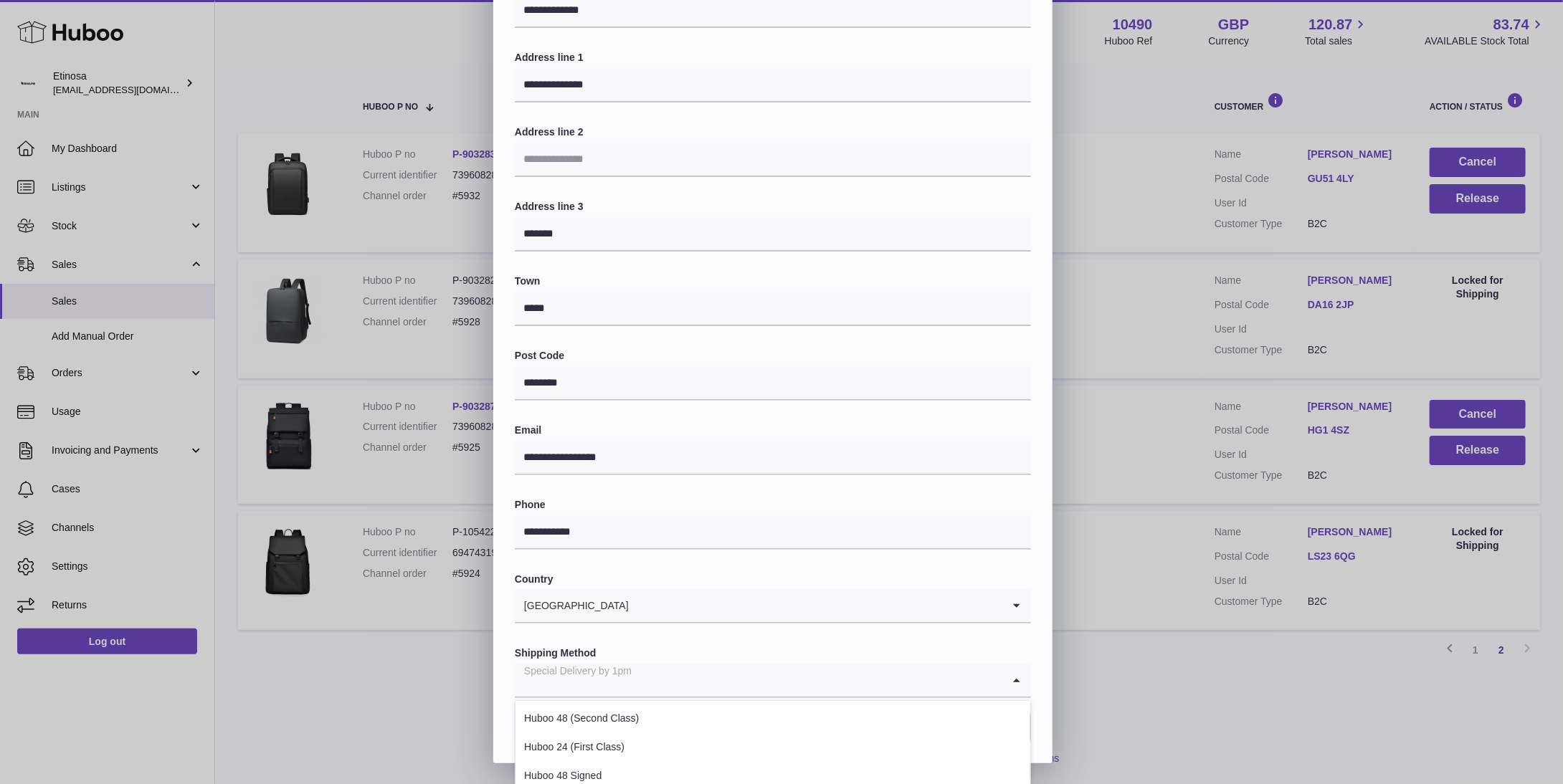
click at [1013, 681] on icon "Search for option" at bounding box center [1017, 680] width 29 height 33
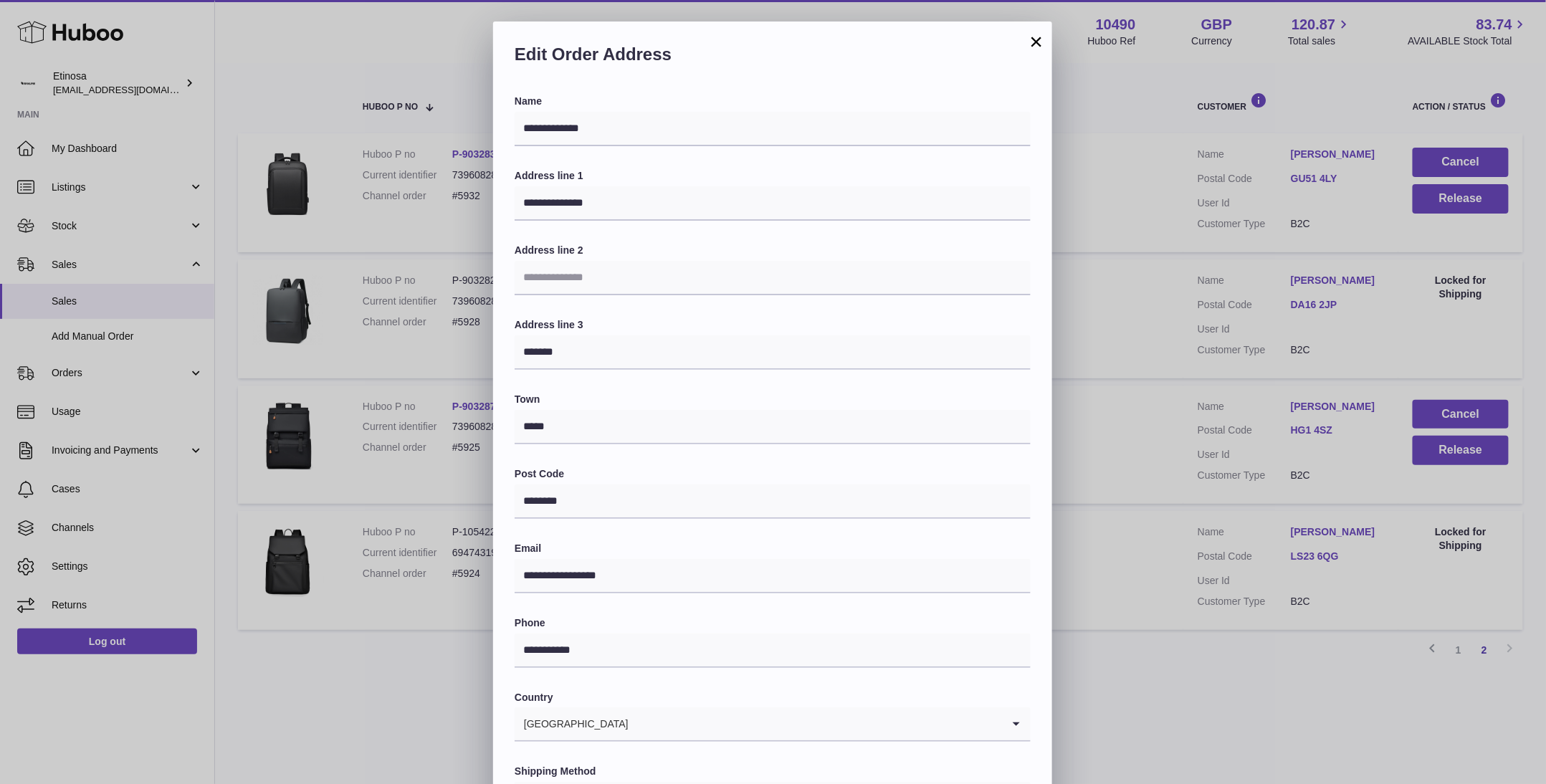
click at [1188, 699] on div "**********" at bounding box center [773, 451] width 1546 height 860
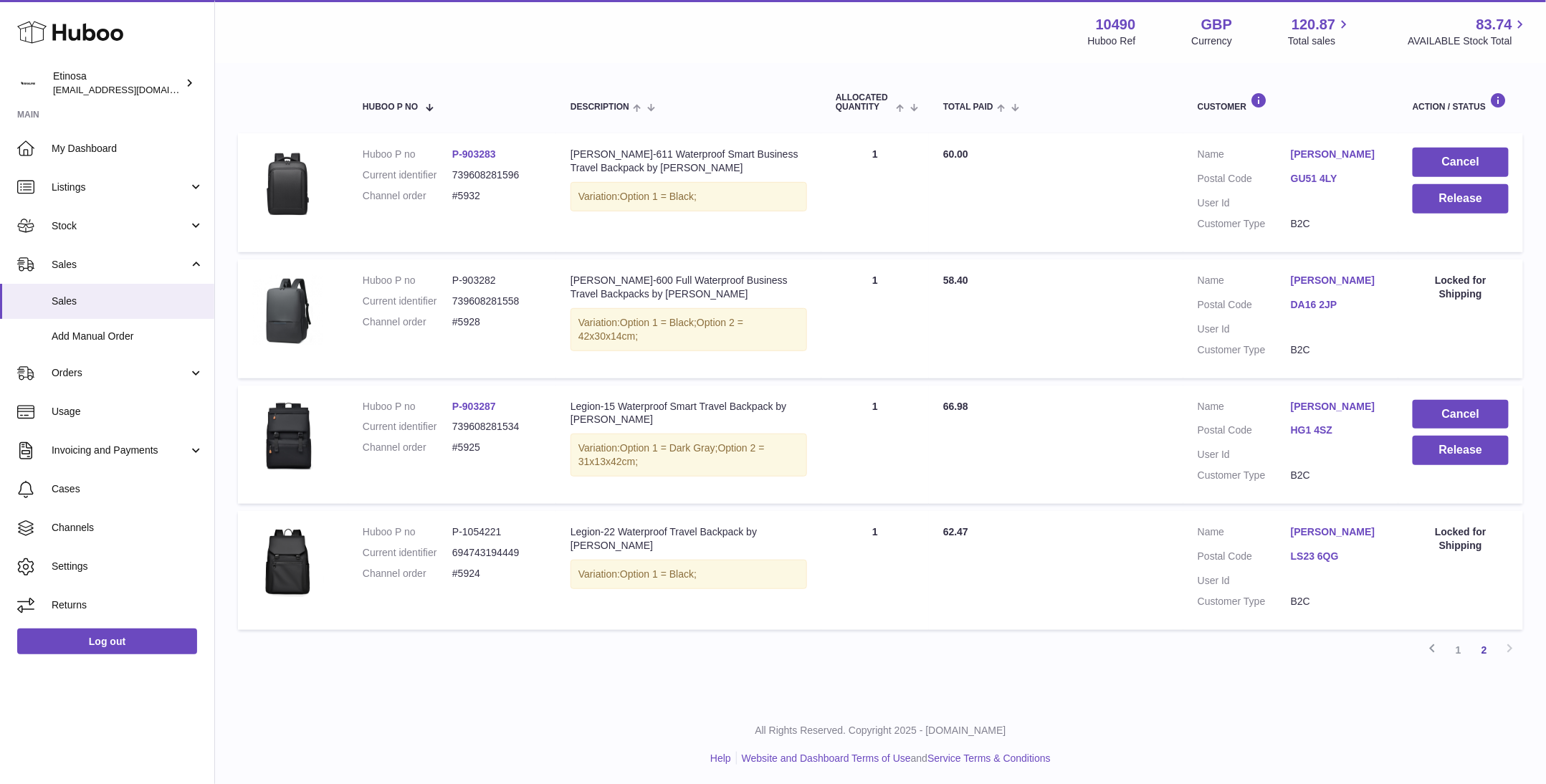
click at [1326, 177] on link "GU51 4LY" at bounding box center [1338, 179] width 93 height 14
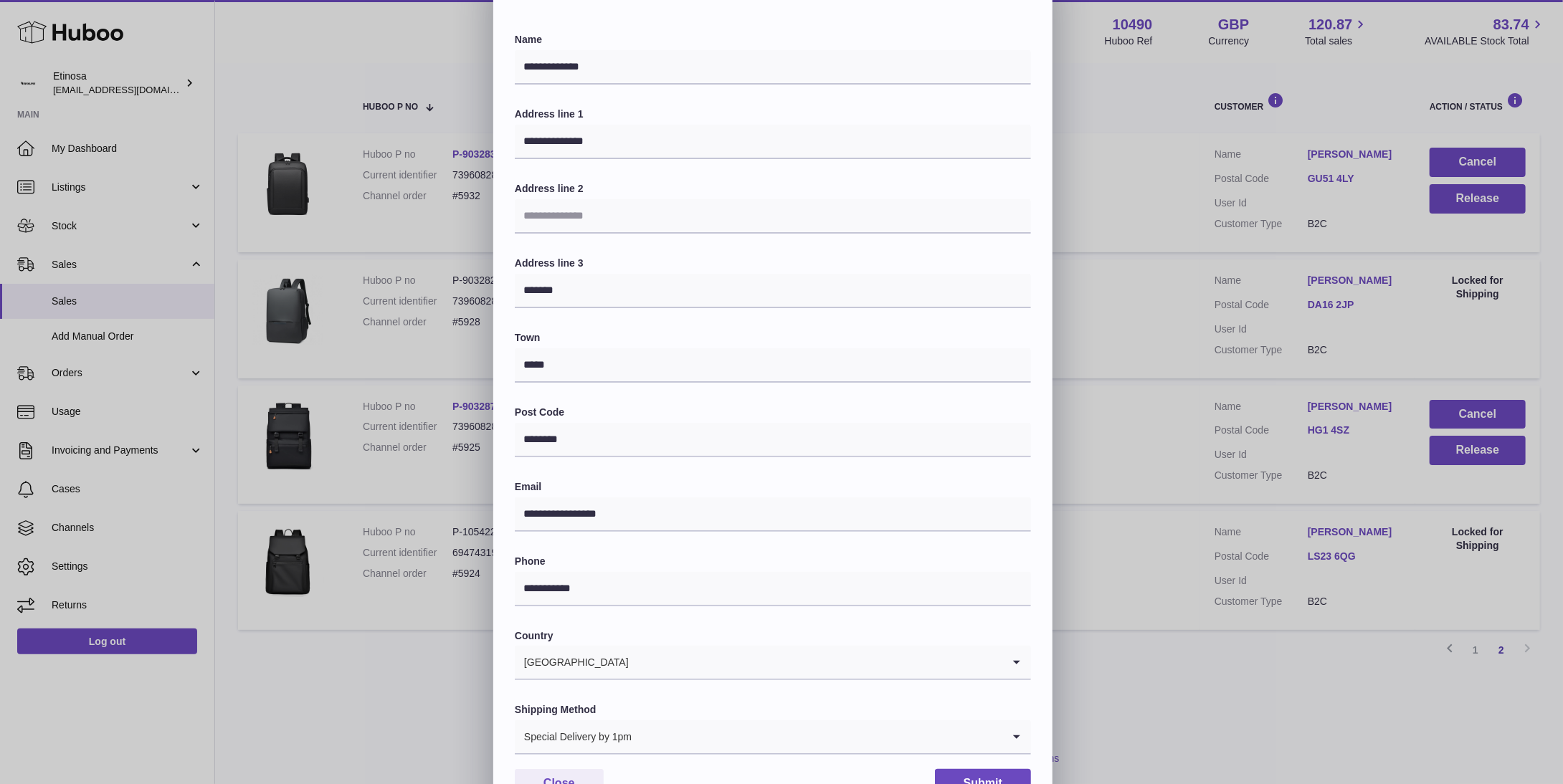
scroll to position [118, 0]
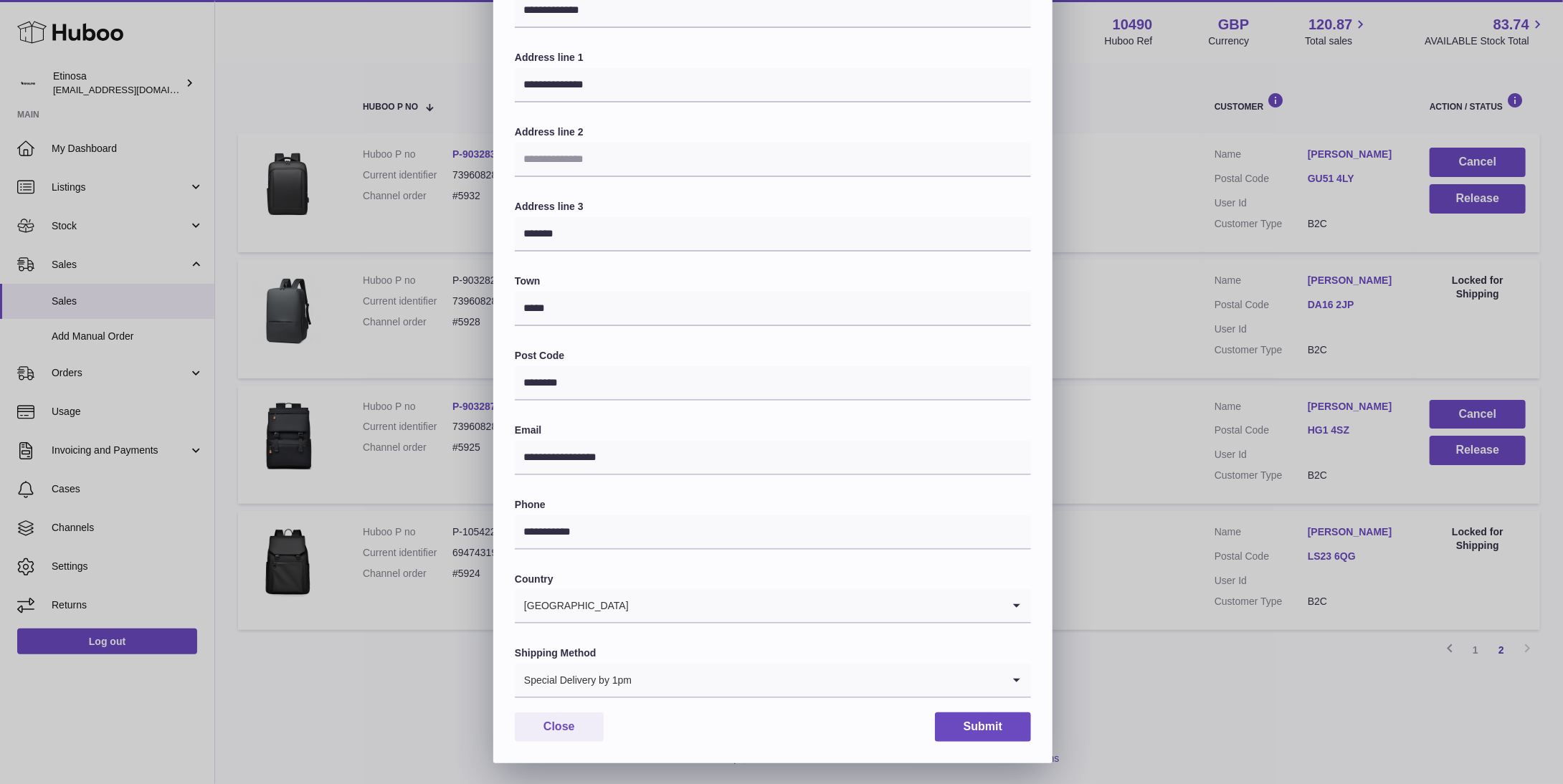
click at [1020, 685] on icon "Search for option" at bounding box center [1017, 680] width 29 height 33
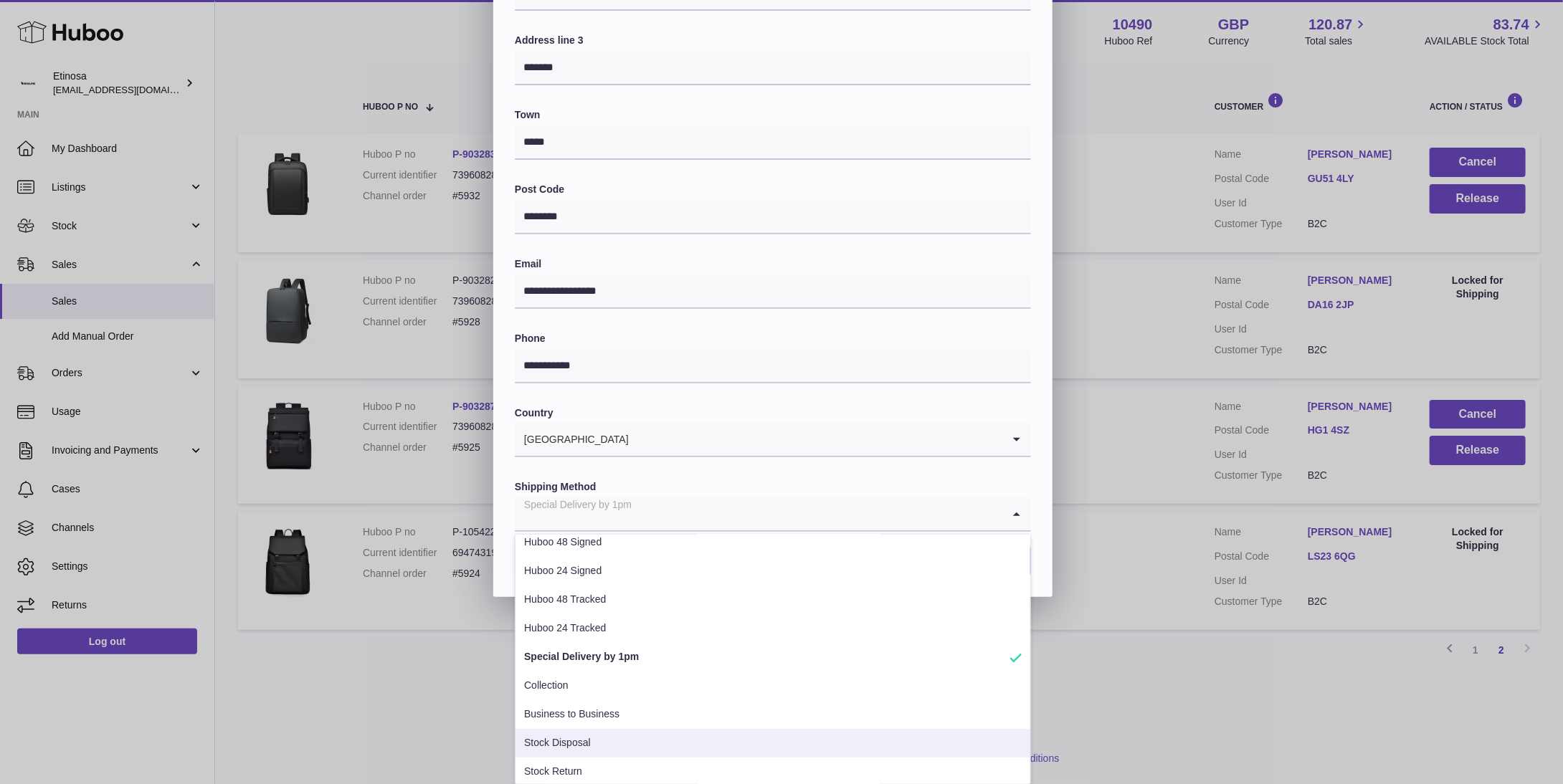
scroll to position [101, 0]
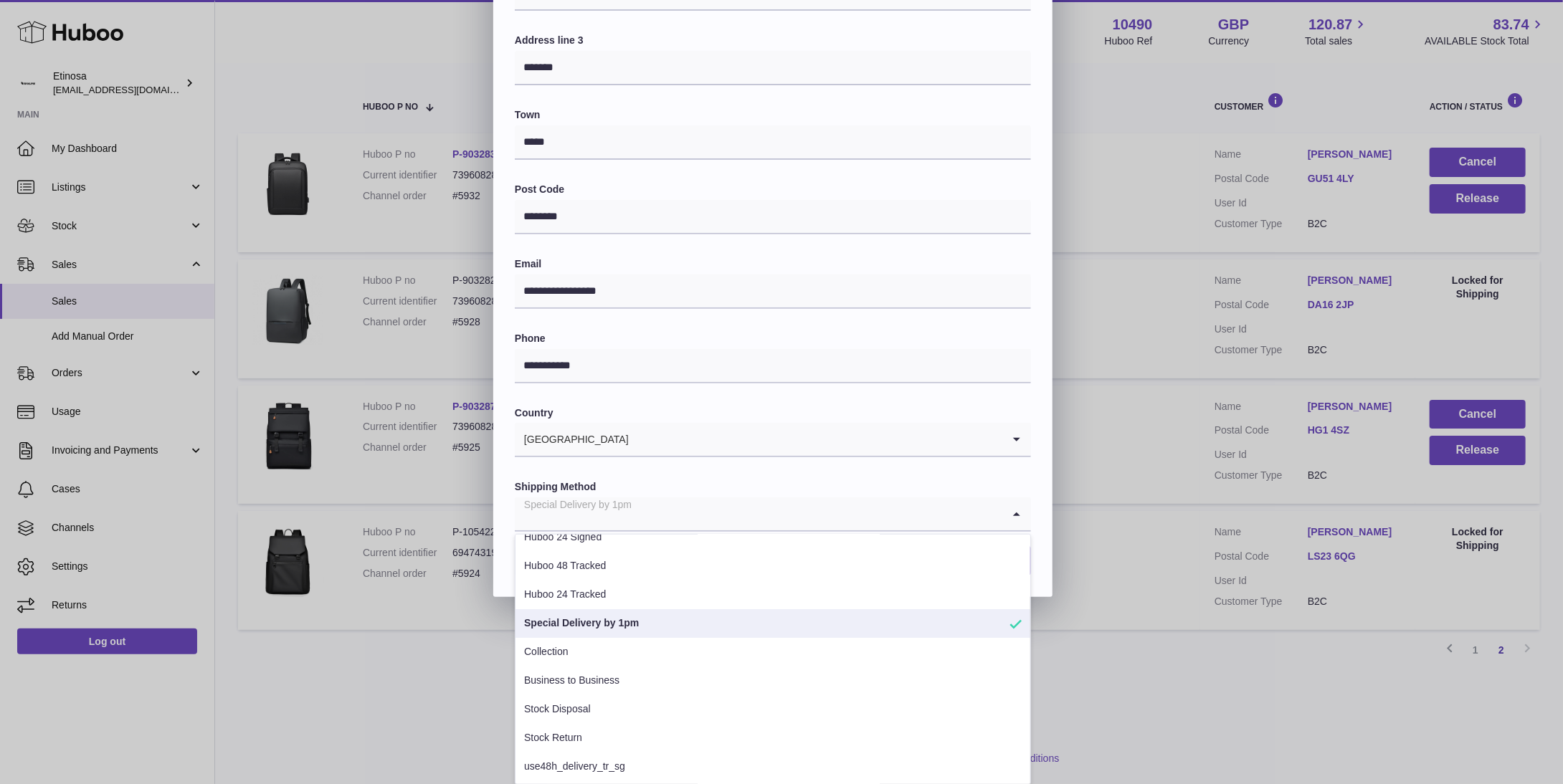
click at [919, 628] on li "Special Delivery by 1pm" at bounding box center [772, 623] width 514 height 29
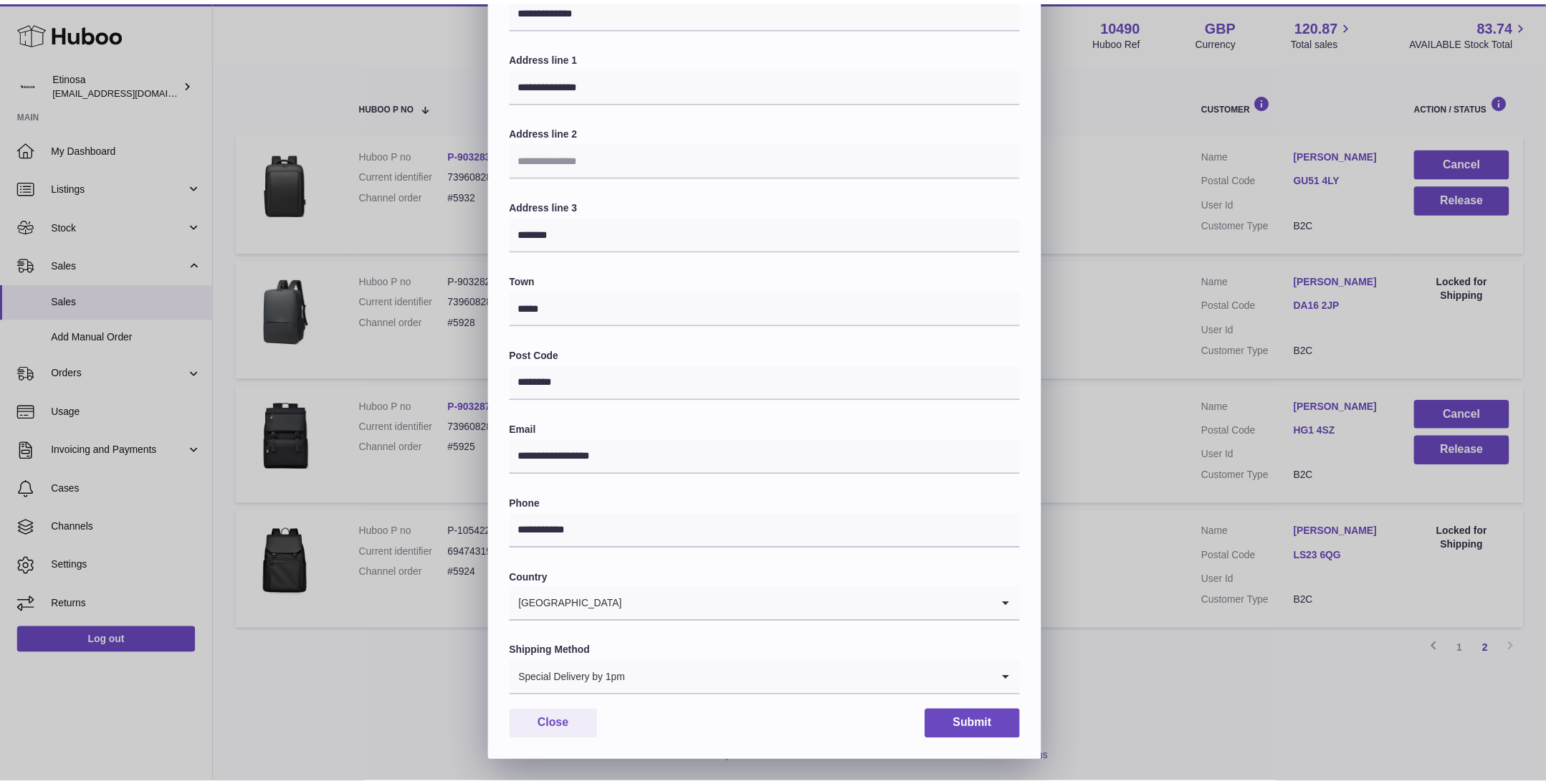
scroll to position [118, 0]
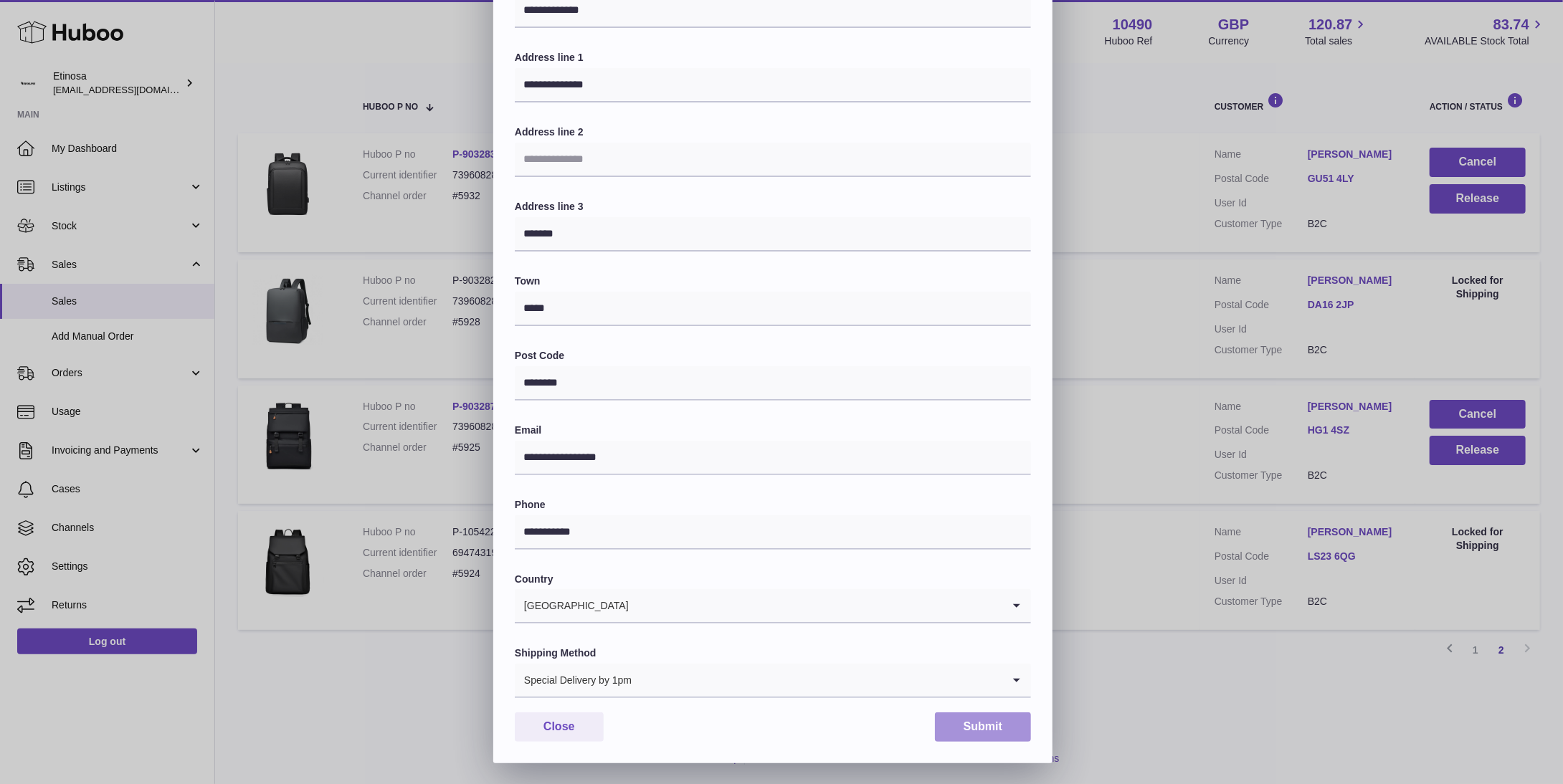
click at [980, 727] on button "Submit" at bounding box center [983, 727] width 96 height 30
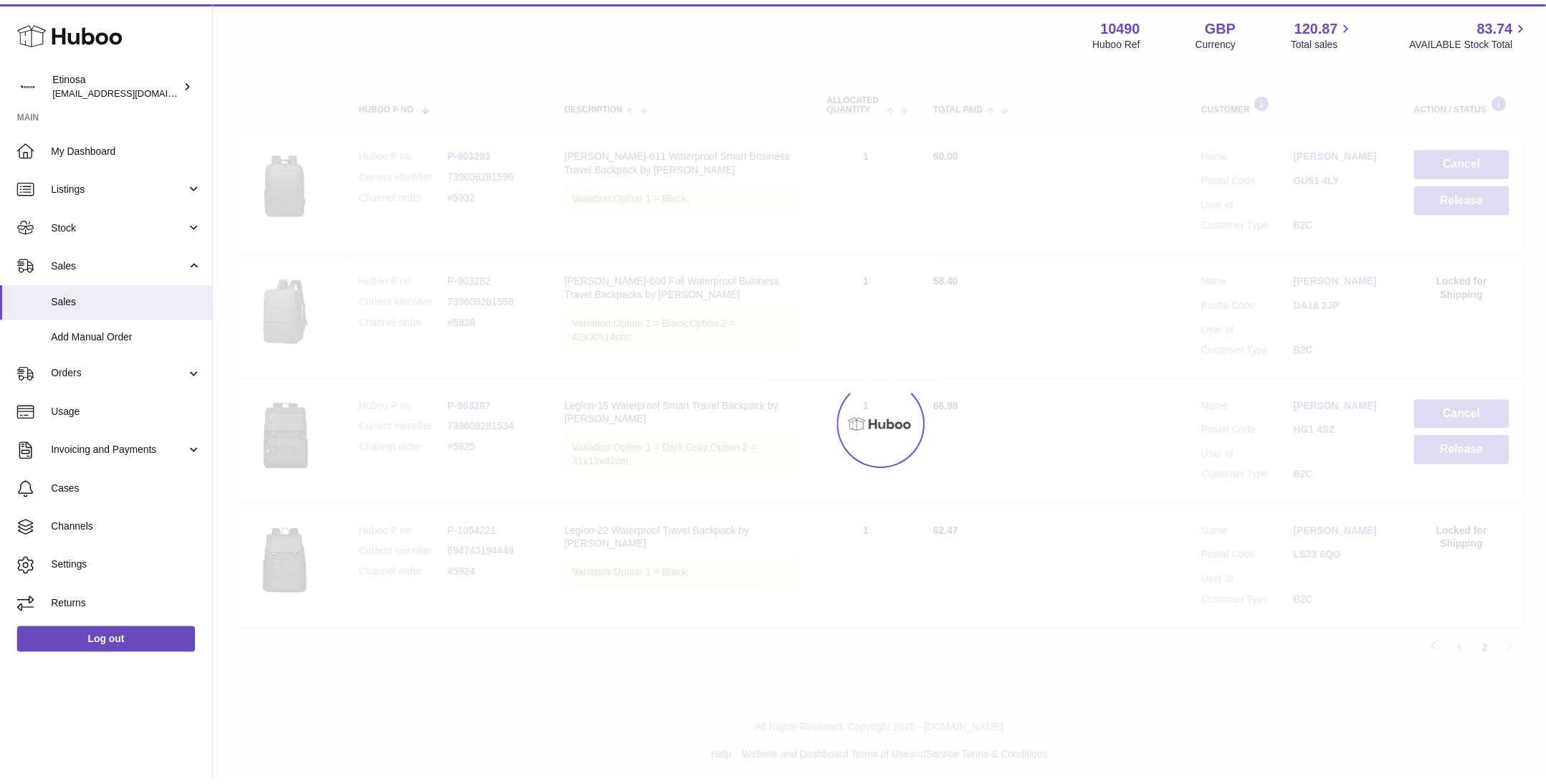
scroll to position [0, 0]
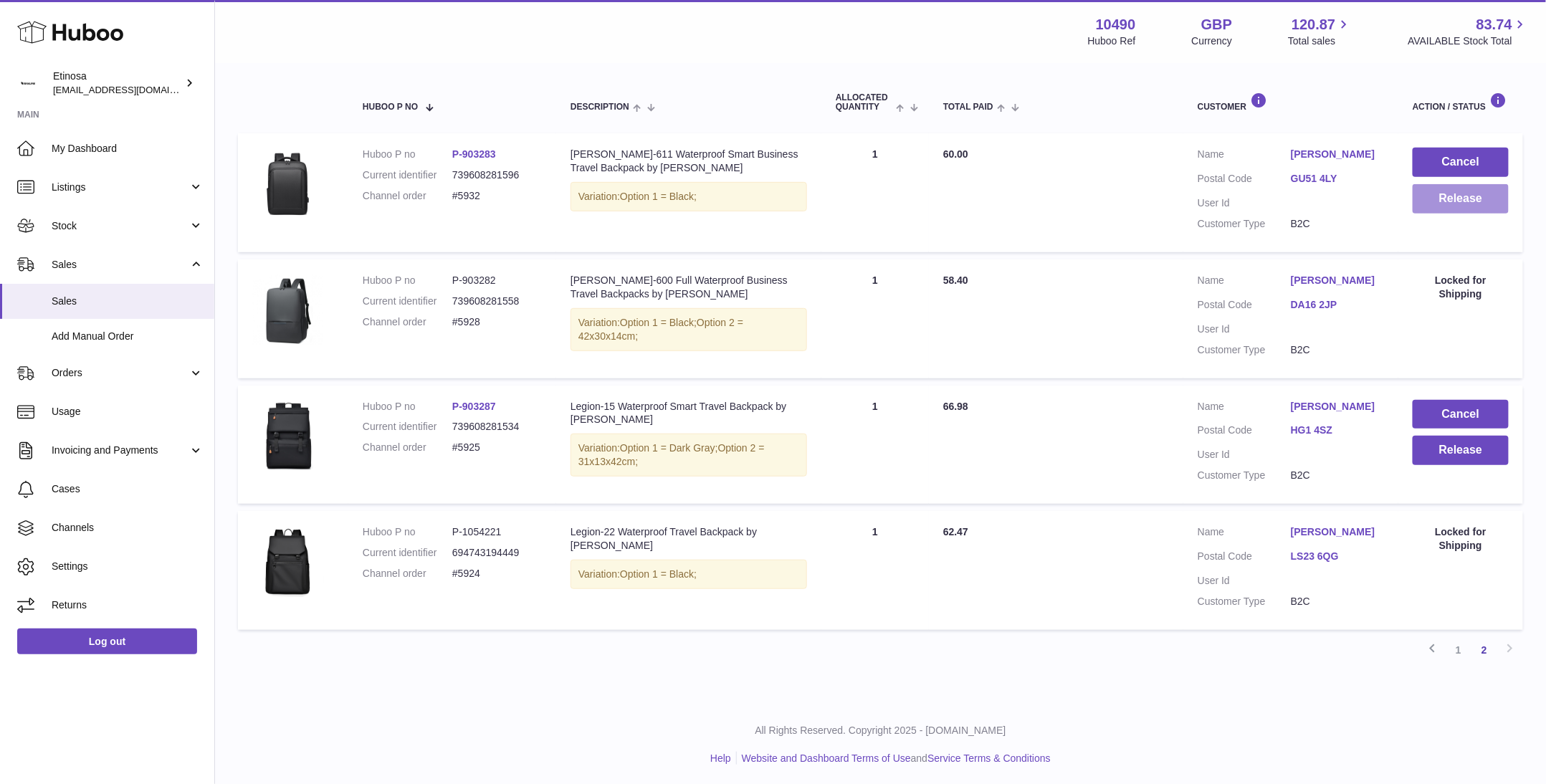
click at [1482, 206] on button "Release" at bounding box center [1461, 198] width 96 height 30
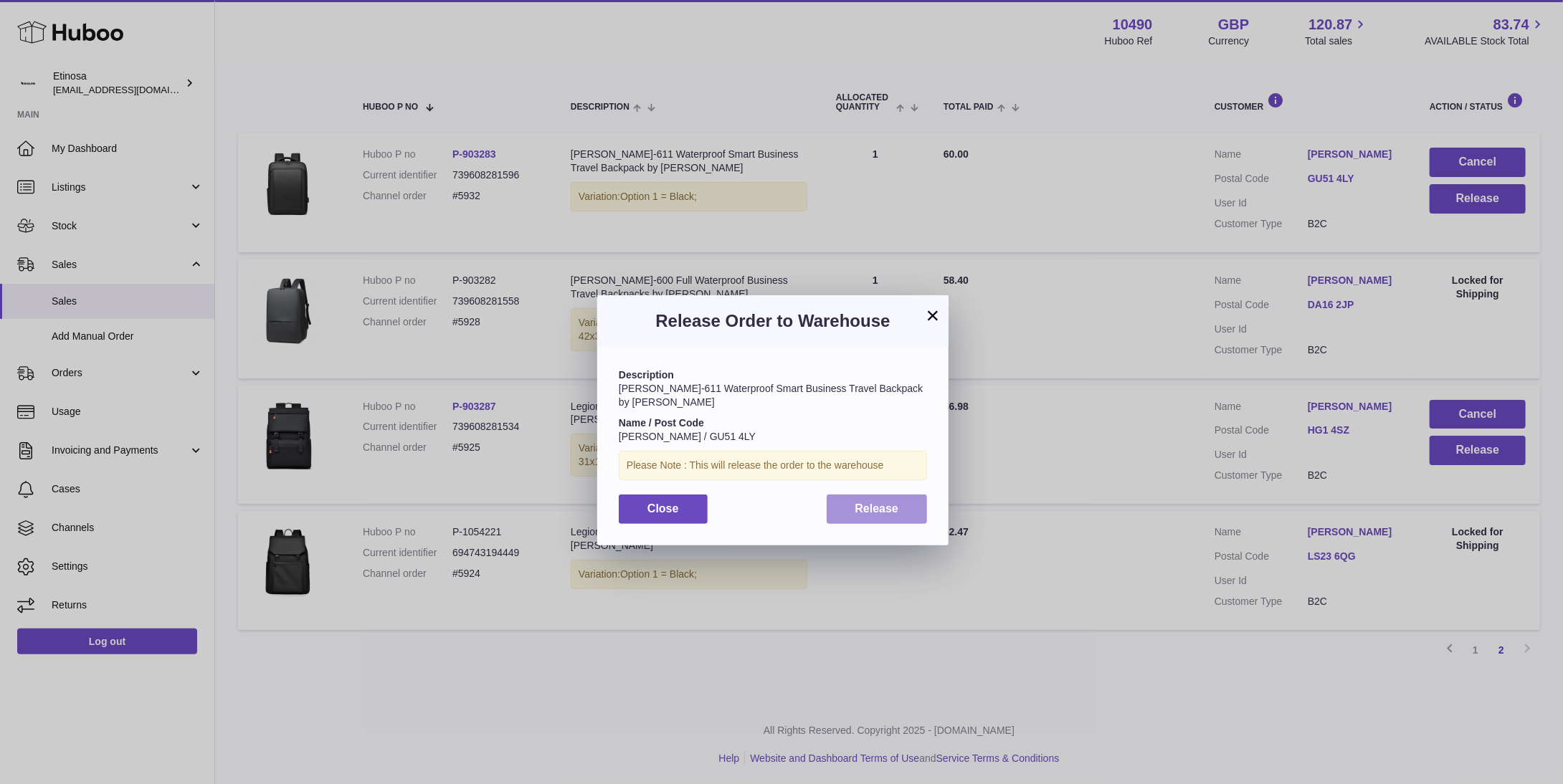
click at [912, 500] on button "Release" at bounding box center [877, 509] width 101 height 30
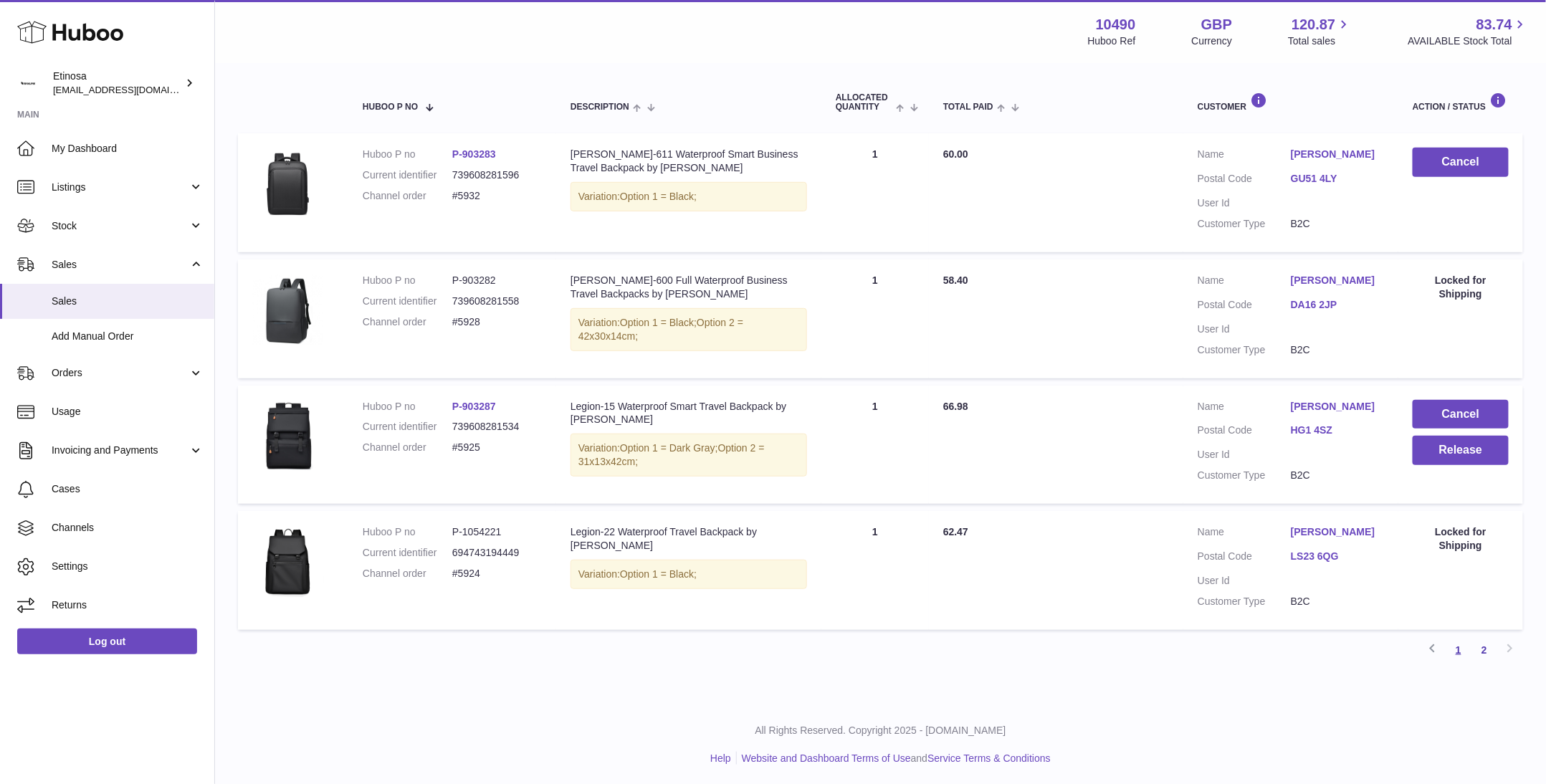
click at [1452, 655] on link "1" at bounding box center [1458, 650] width 26 height 26
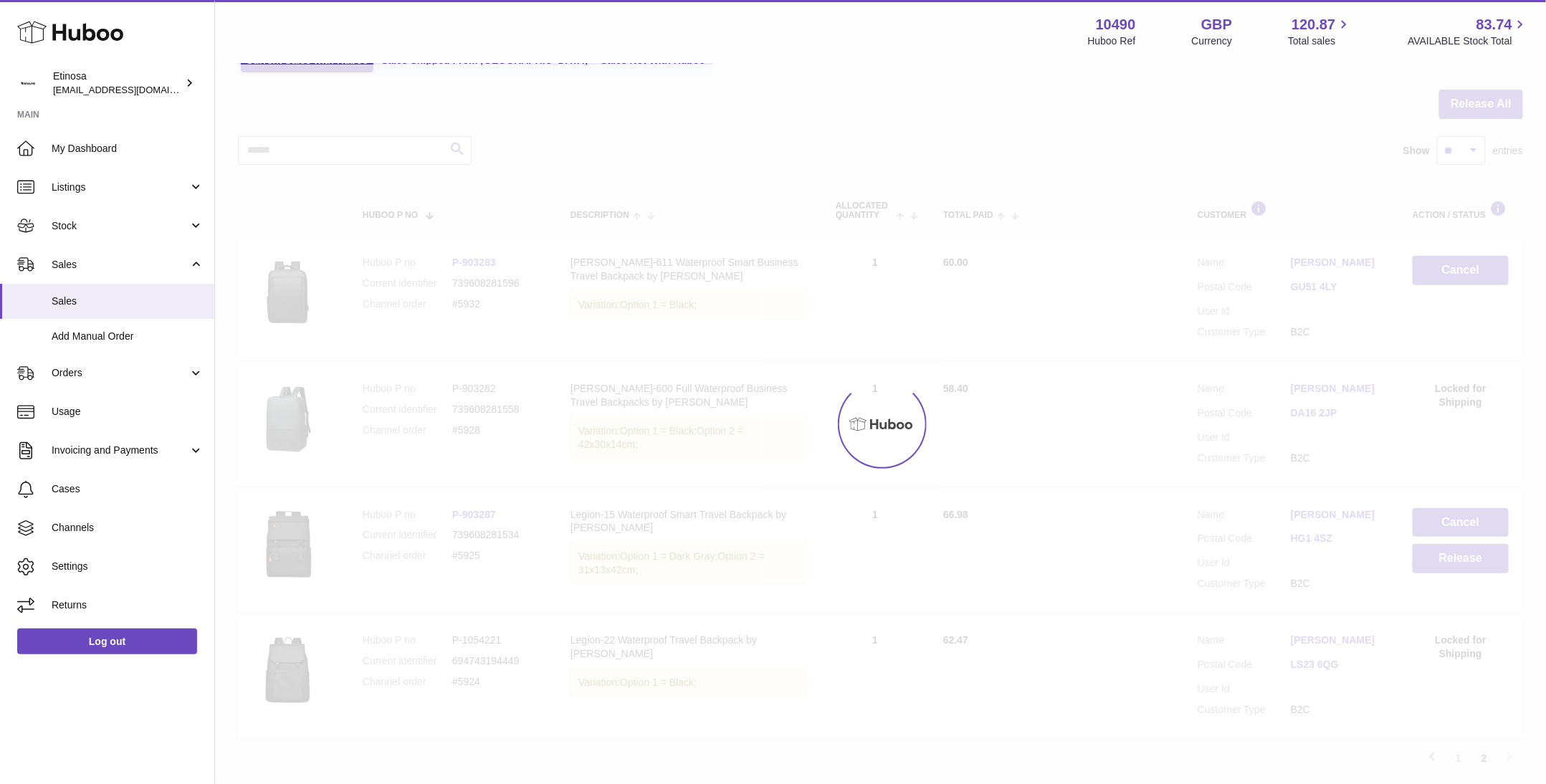
scroll to position [64, 0]
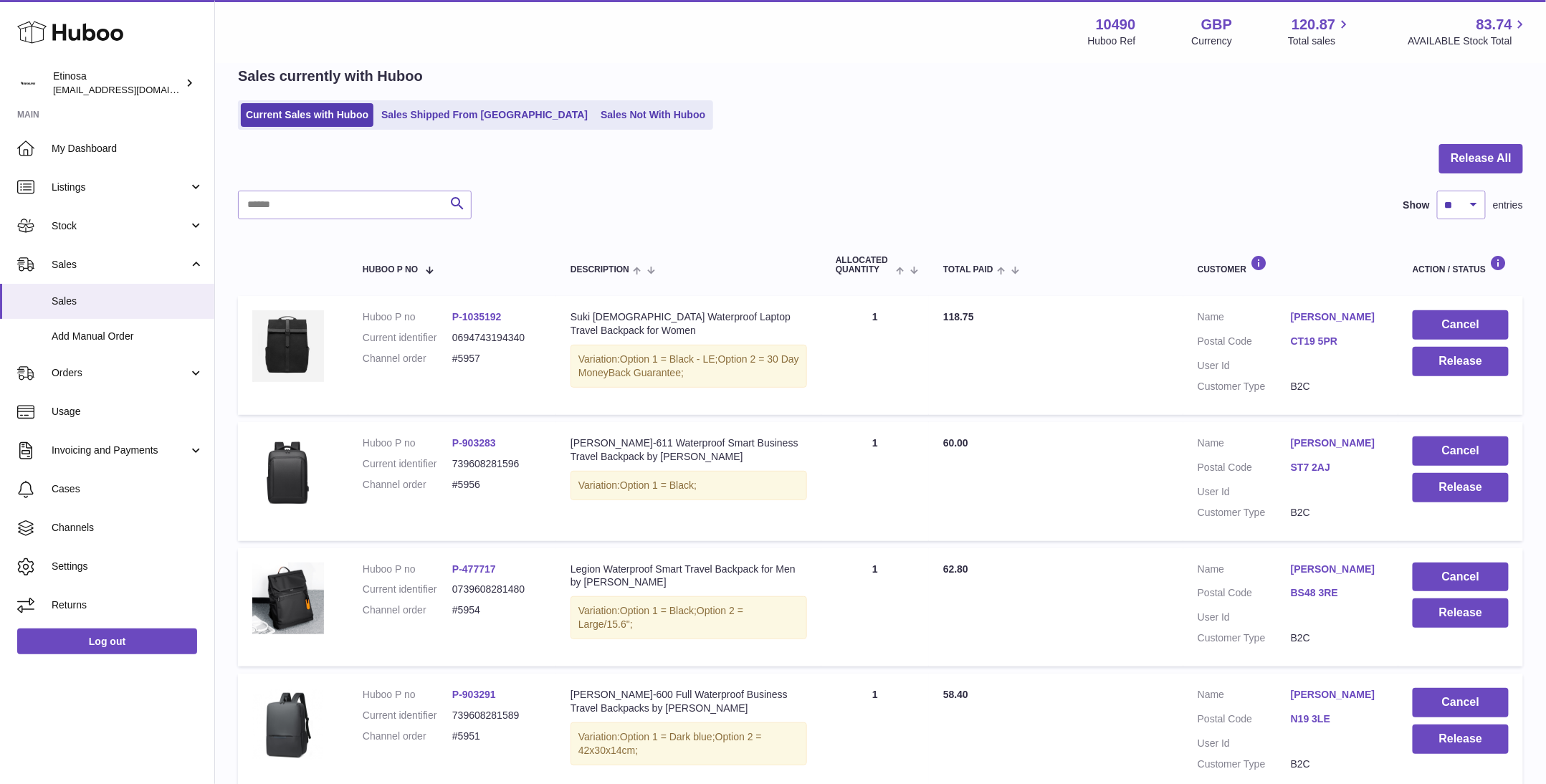
click at [913, 155] on div at bounding box center [881, 168] width 1285 height 47
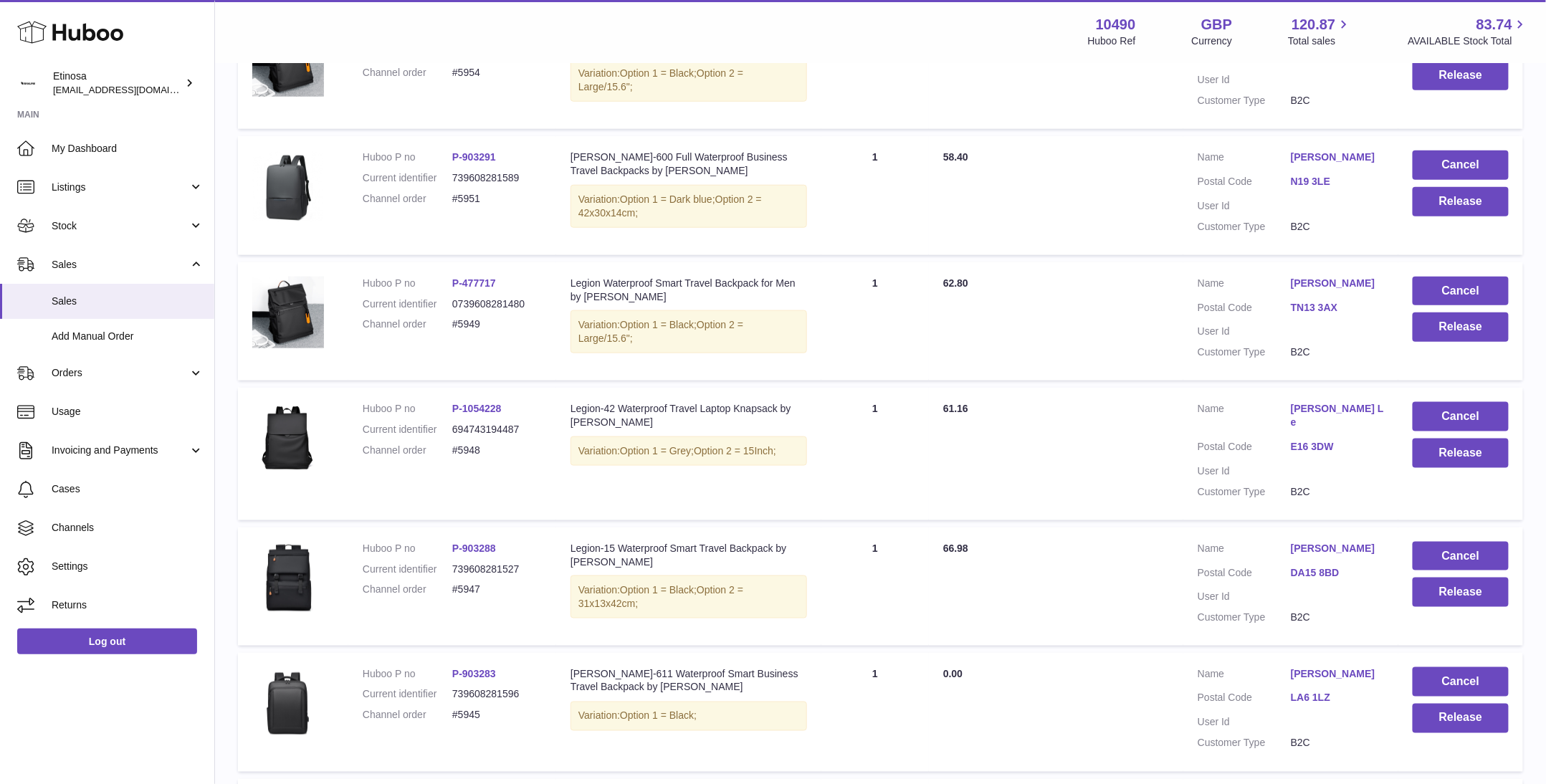
scroll to position [979, 0]
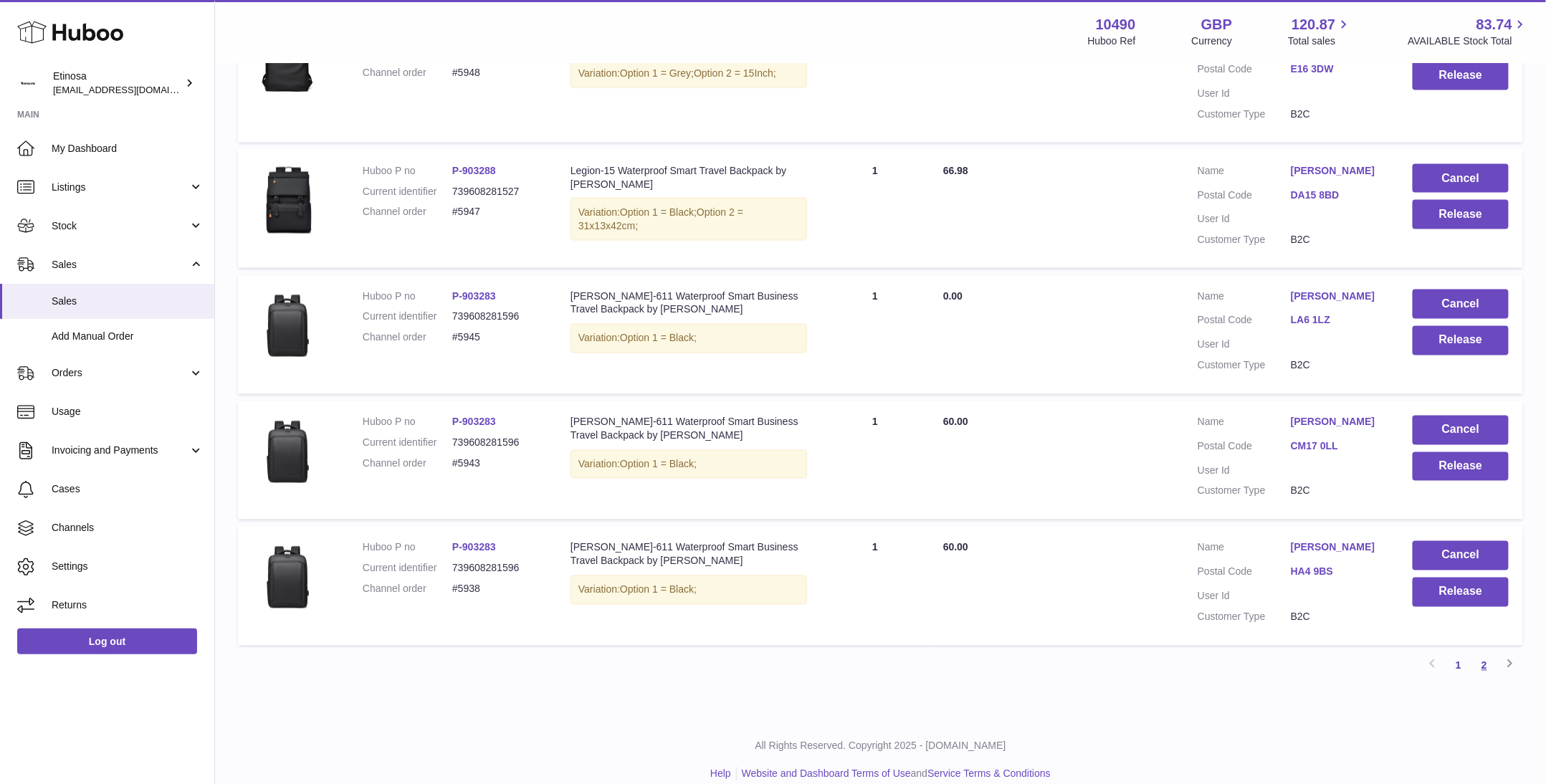
click at [1484, 653] on link "2" at bounding box center [1485, 666] width 26 height 26
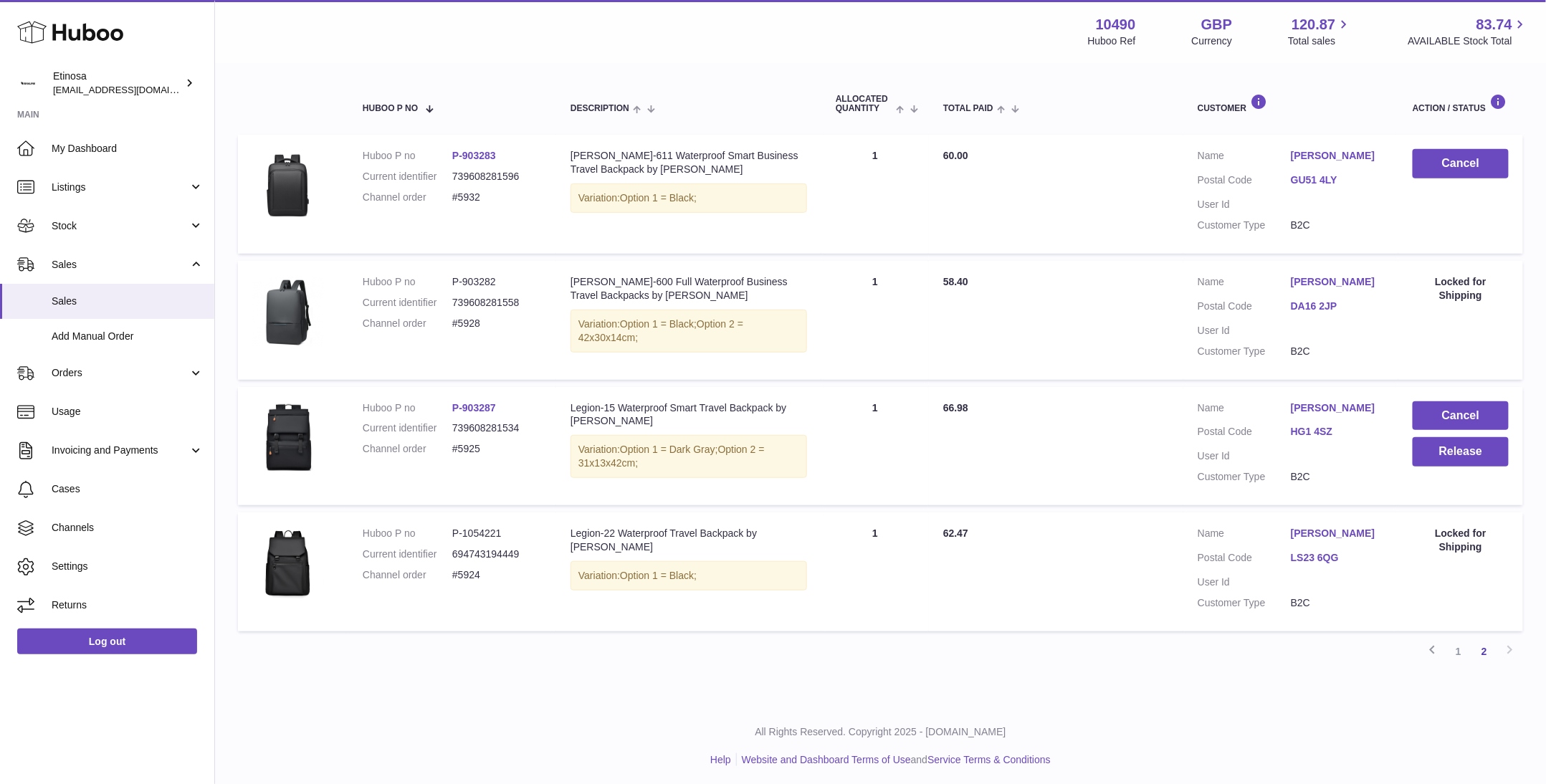
scroll to position [226, 0]
click at [1459, 649] on link "1" at bounding box center [1458, 650] width 26 height 26
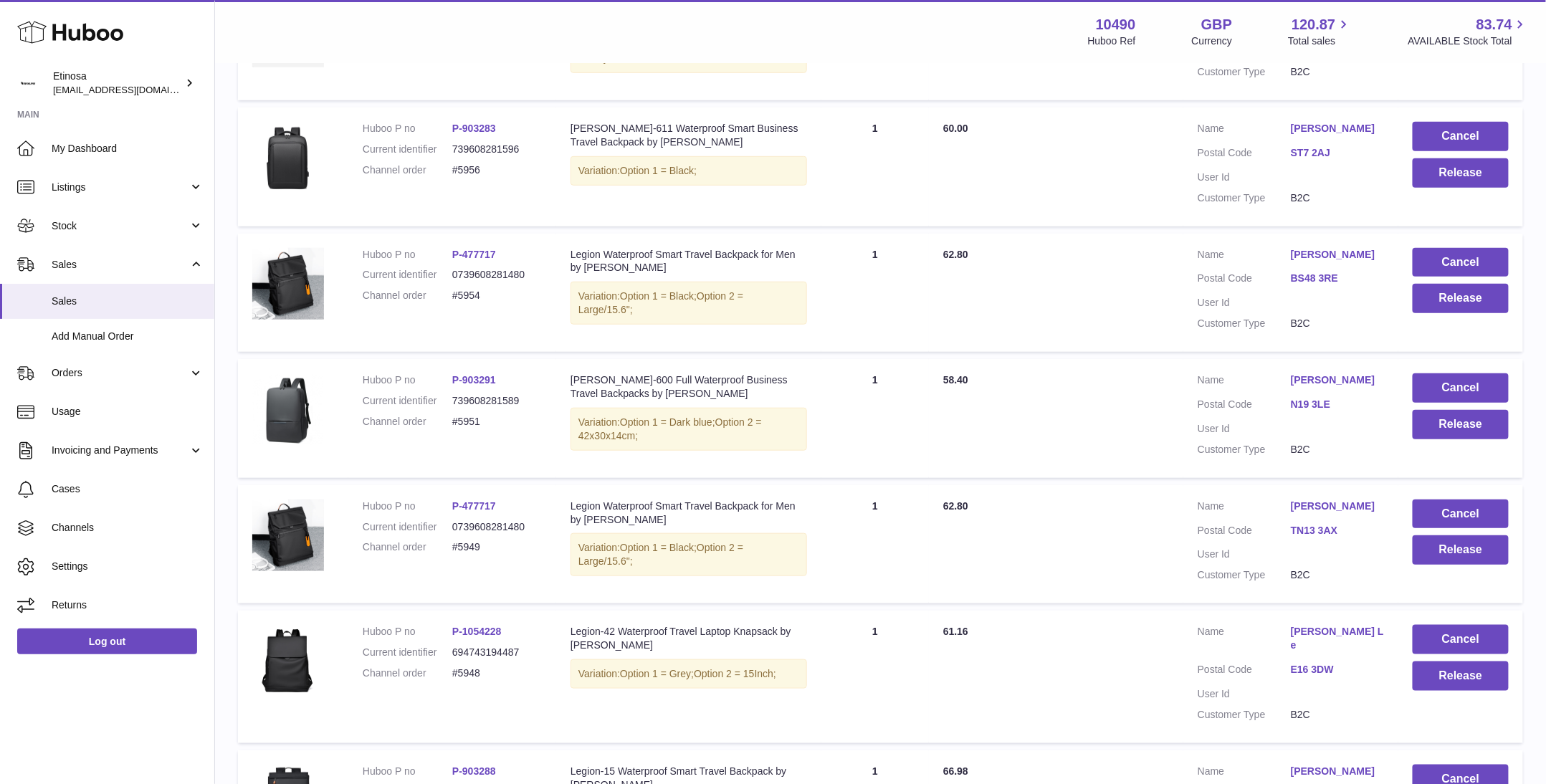
scroll to position [493, 0]
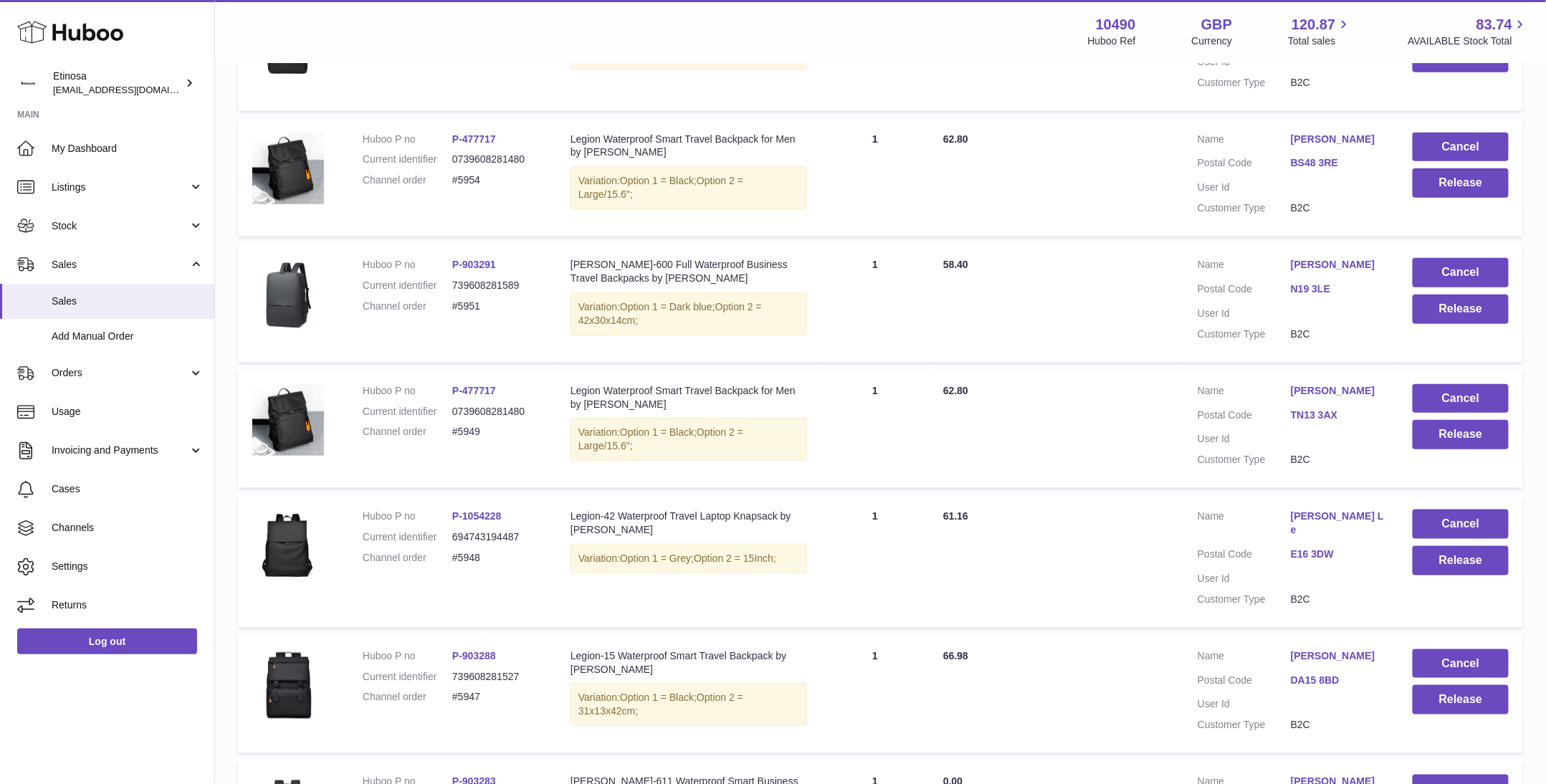
drag, startPoint x: 165, startPoint y: 744, endPoint x: 228, endPoint y: 710, distance: 71.6
click at [166, 742] on div "Huboo Etinosa [EMAIL_ADDRESS][DOMAIN_NAME] Main My Dashboard Listings Not with …" at bounding box center [107, 392] width 215 height 784
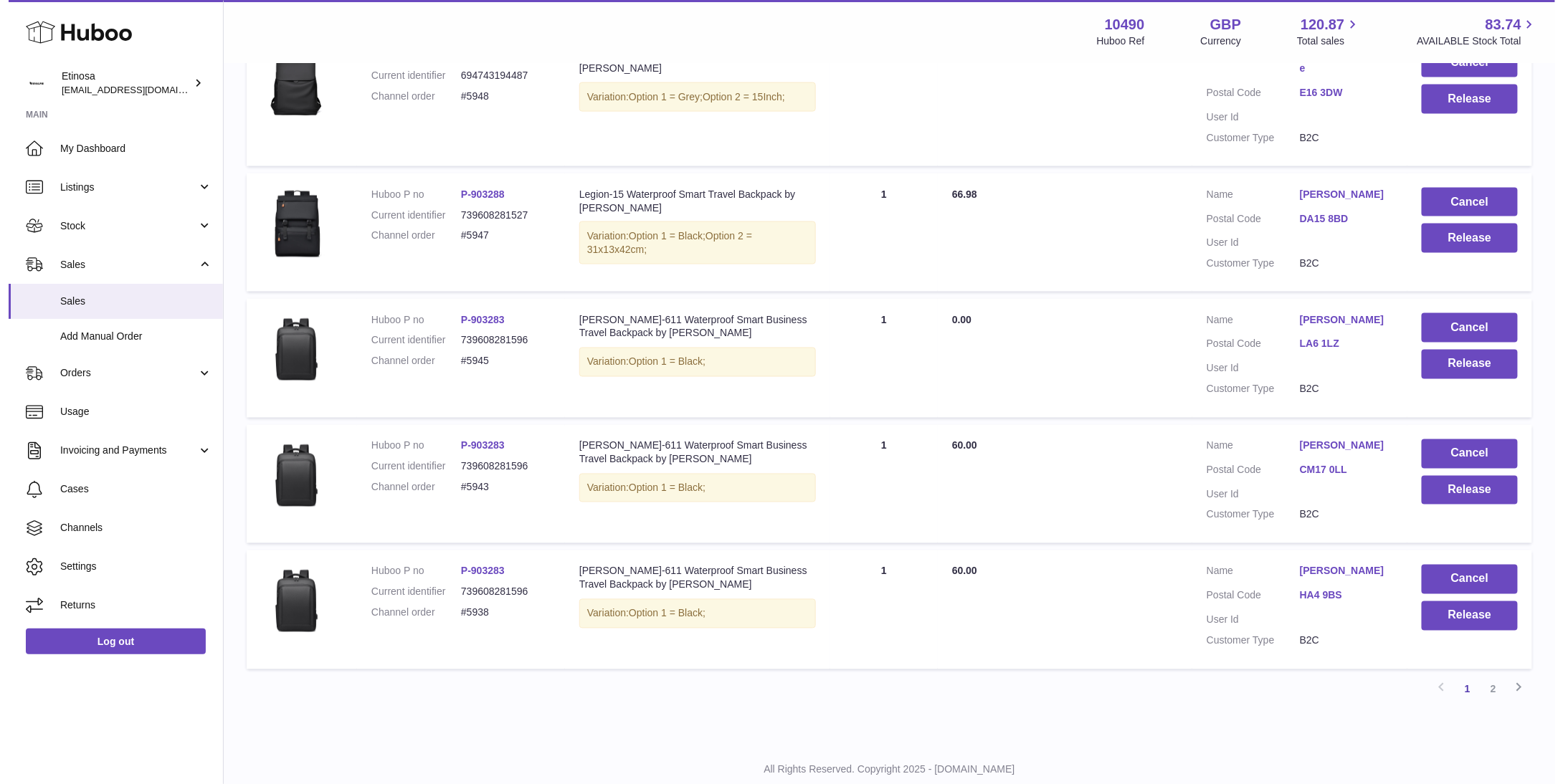
scroll to position [979, 0]
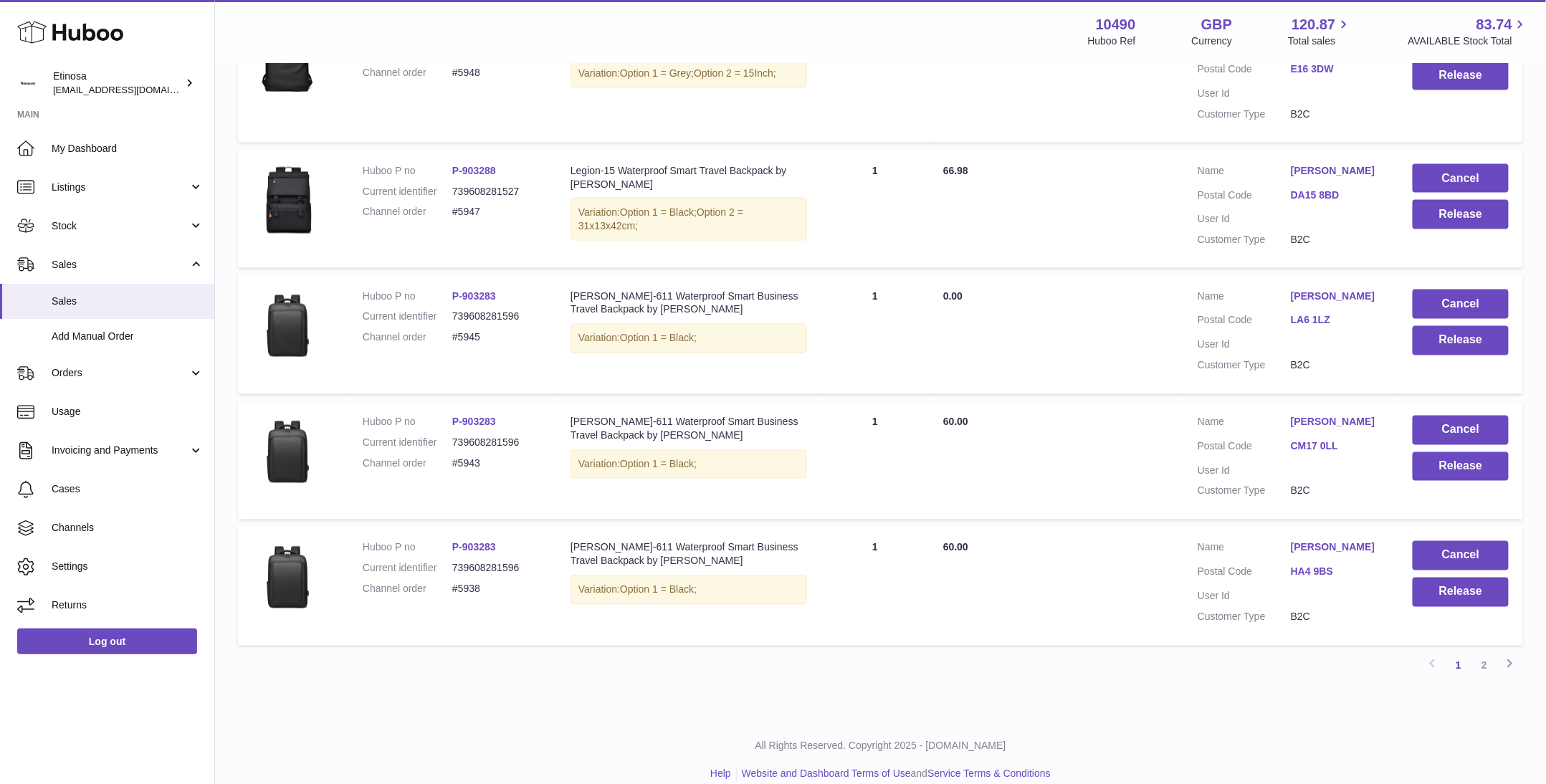
click at [1317, 314] on link "LA6 1LZ" at bounding box center [1338, 320] width 93 height 14
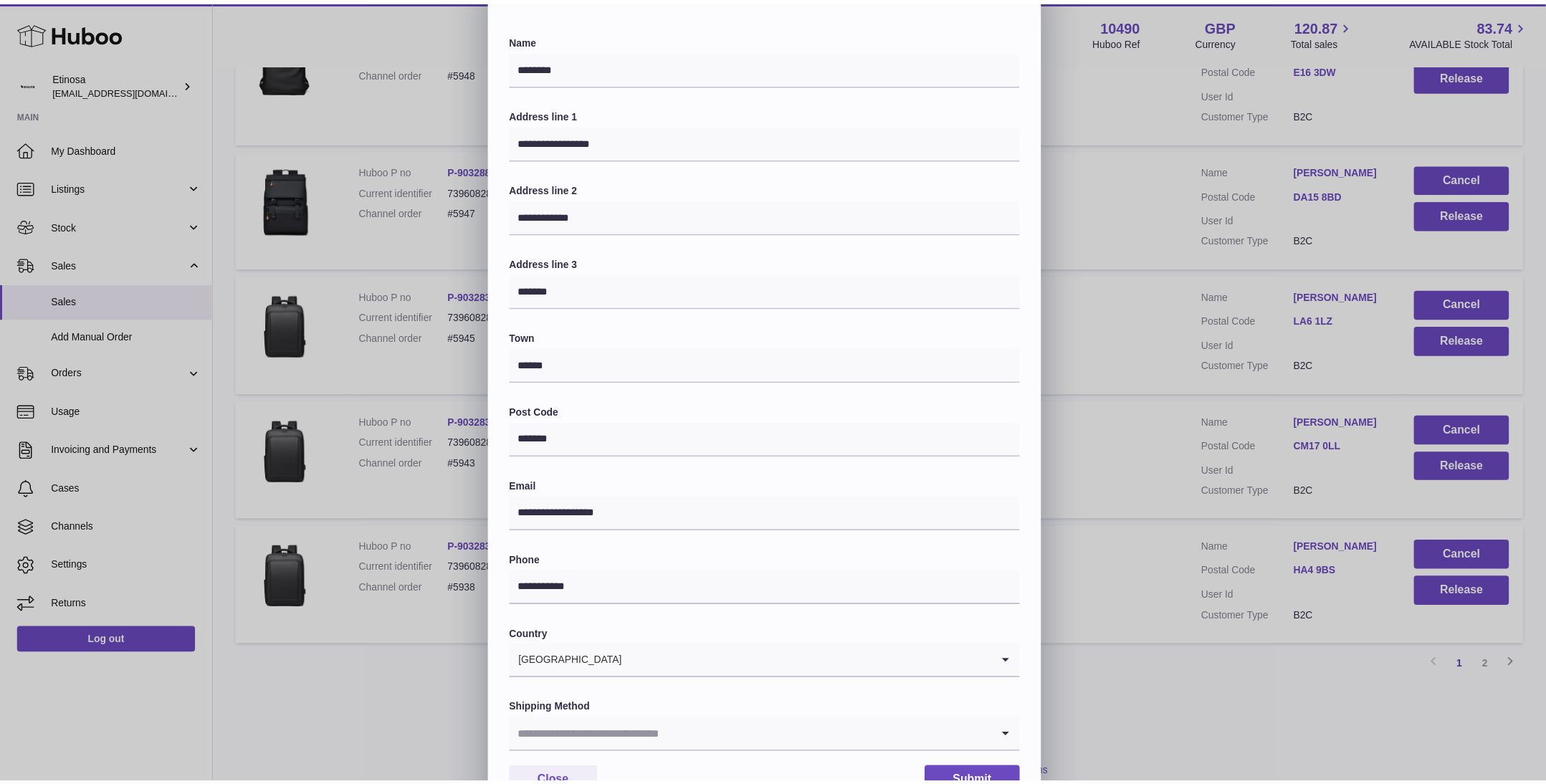
scroll to position [118, 0]
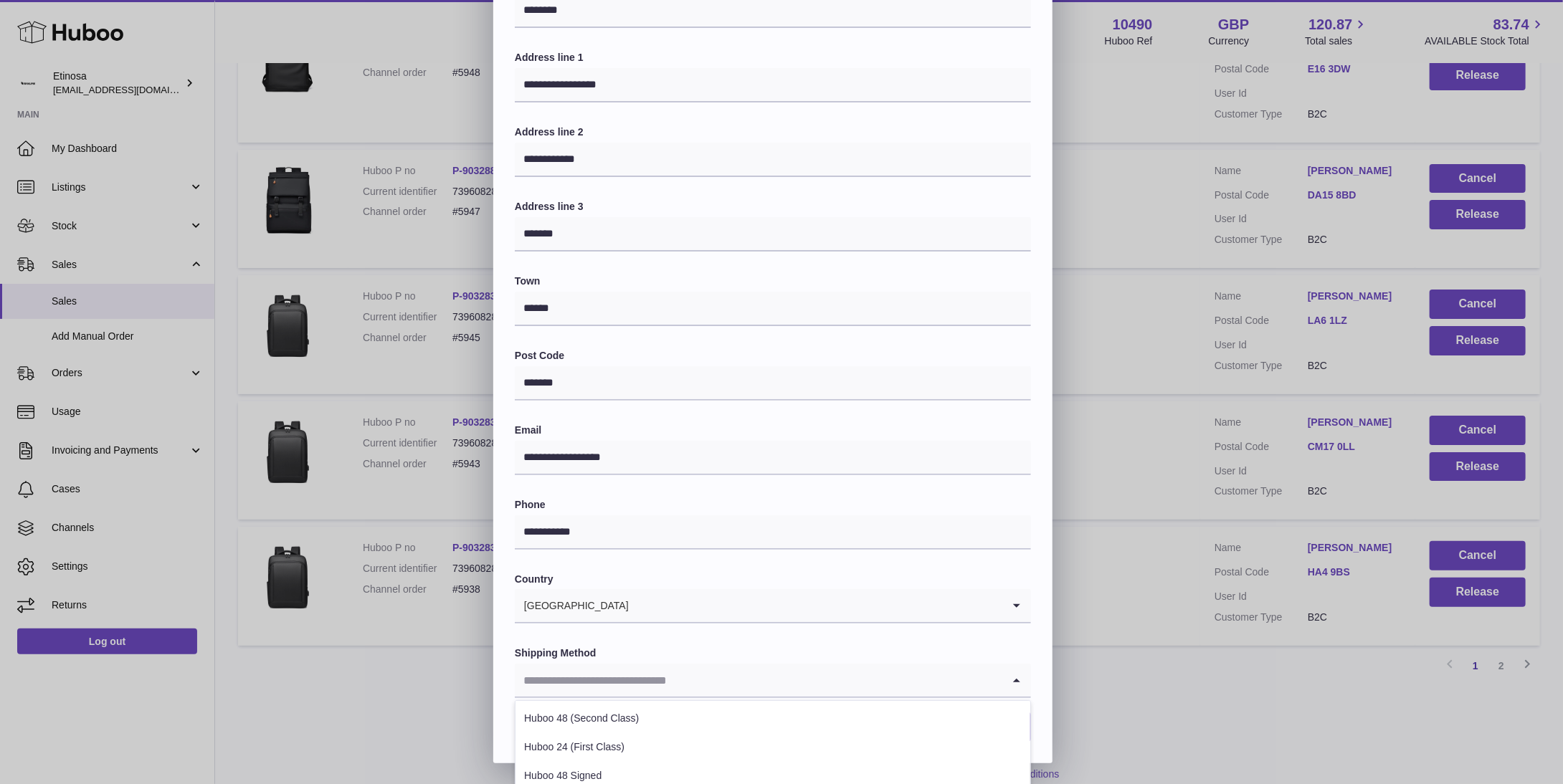
click at [875, 678] on input "Search for option" at bounding box center [758, 680] width 487 height 33
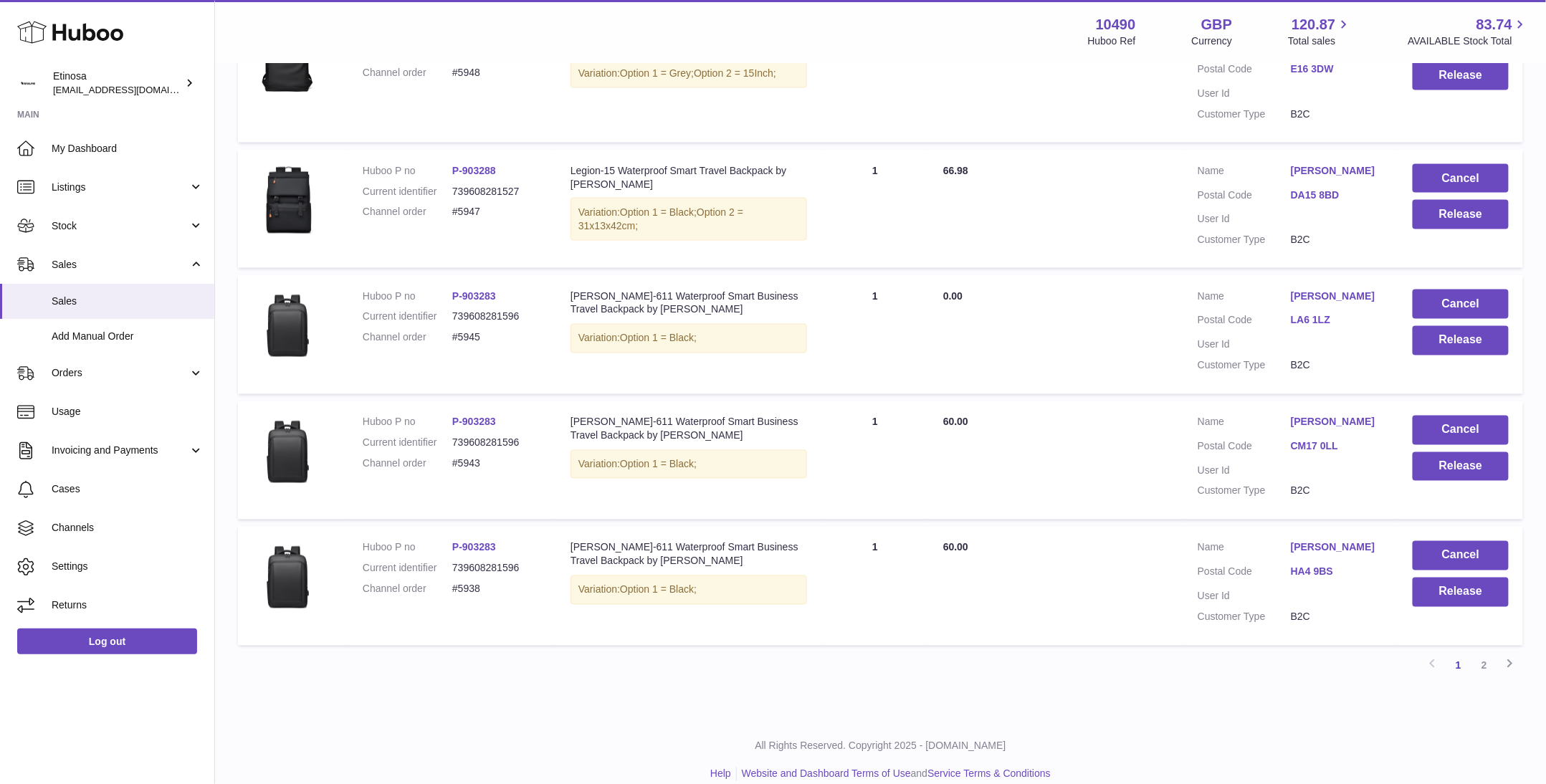
scroll to position [0, 0]
click at [1198, 706] on div "**********" at bounding box center [773, 451] width 1546 height 860
click at [1490, 653] on link "2" at bounding box center [1485, 666] width 26 height 26
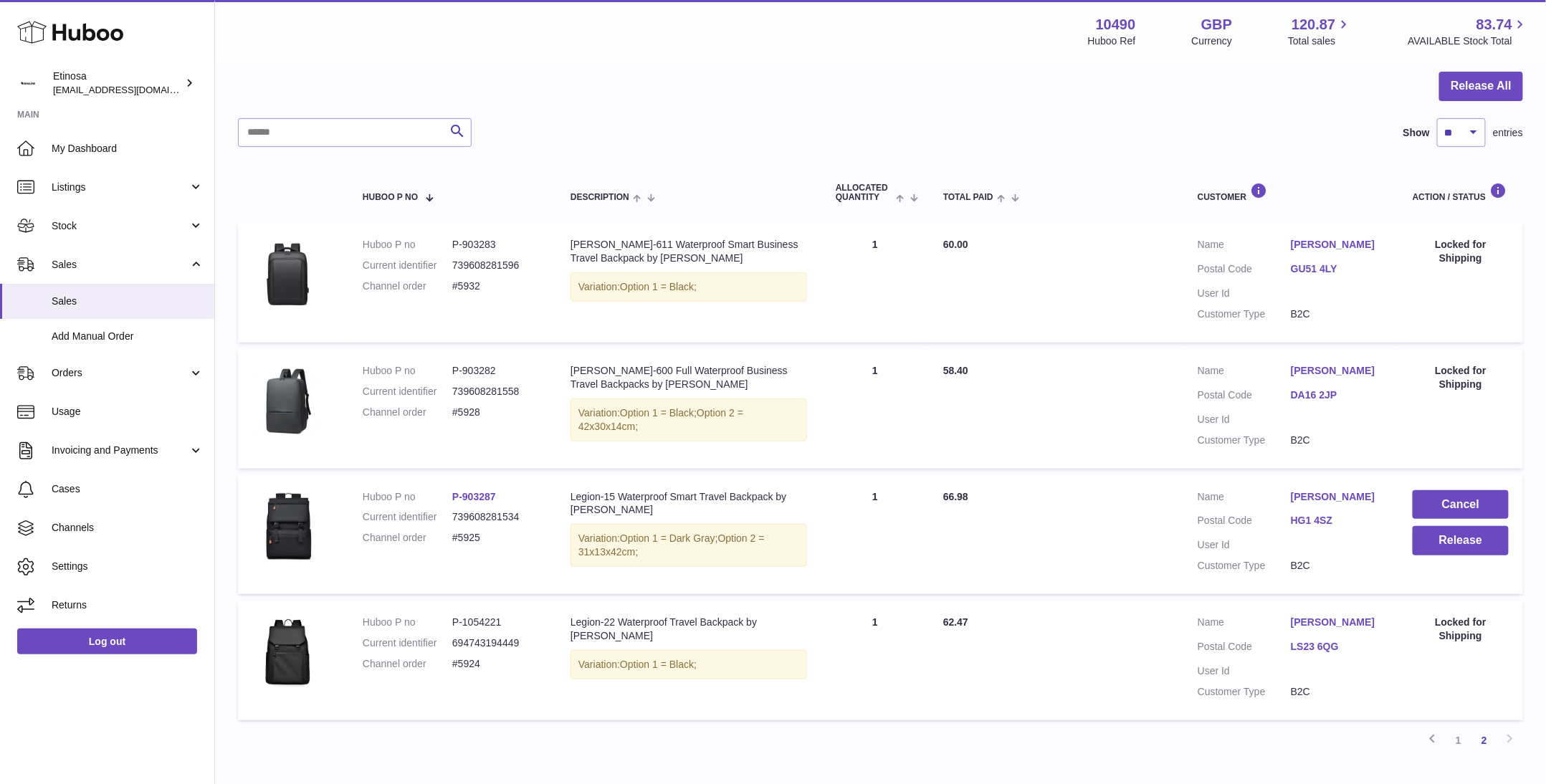
scroll to position [226, 0]
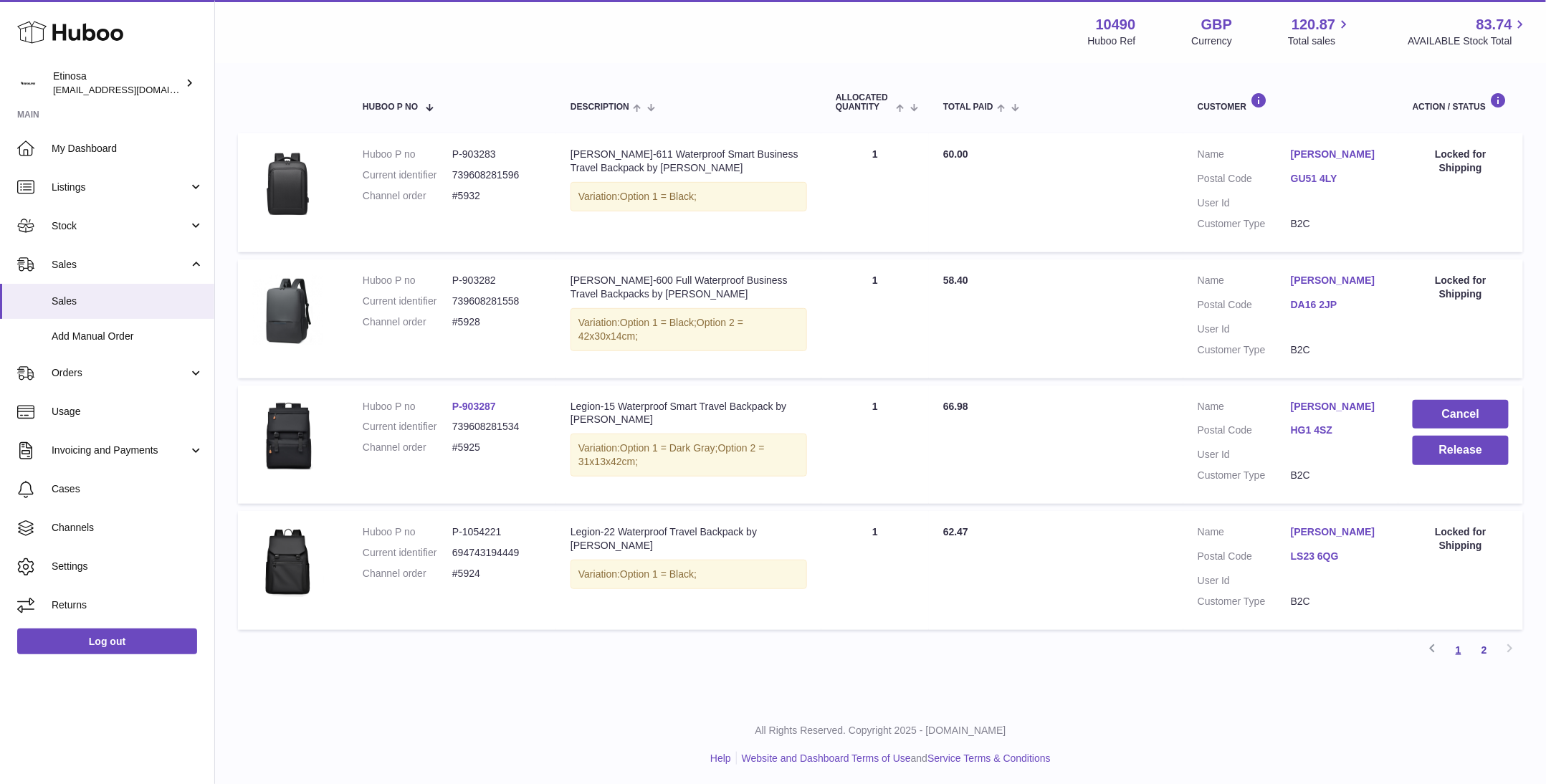
click at [1460, 650] on link "1" at bounding box center [1458, 650] width 26 height 26
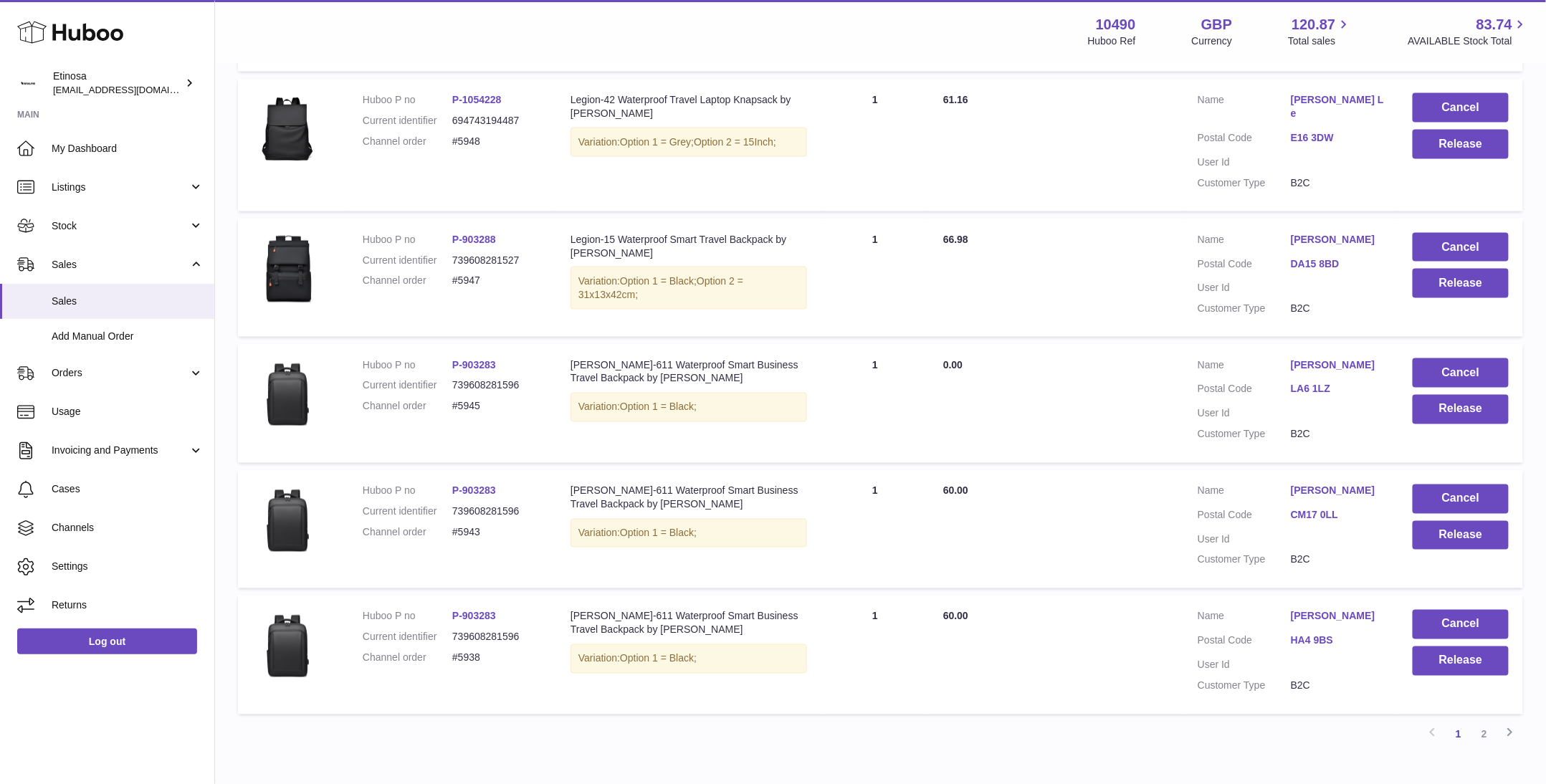
scroll to position [924, 0]
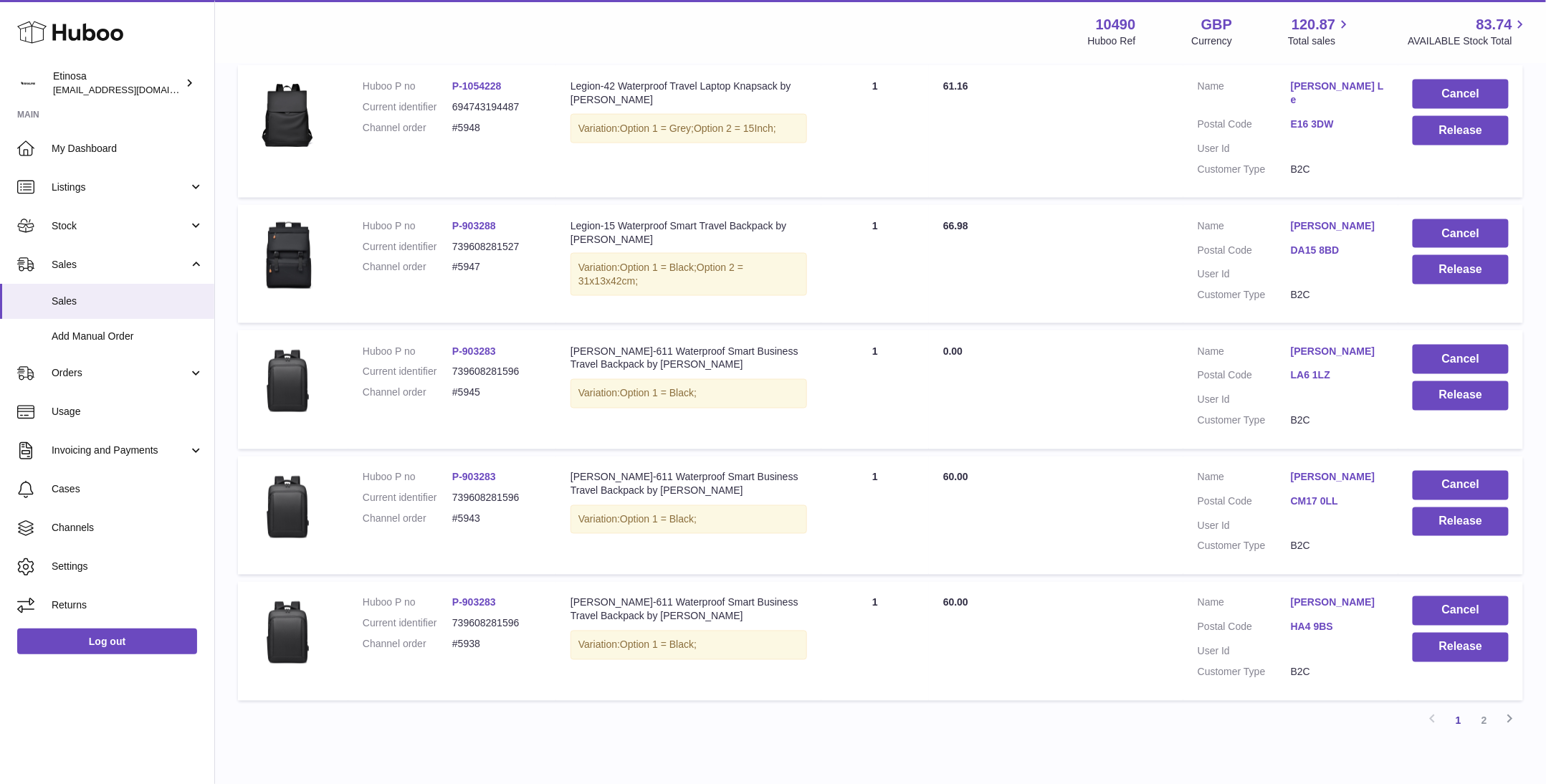
click at [133, 709] on div "Huboo Etinosa Wolphuk@gmail.com Main My Dashboard Listings Not with Huboo Listi…" at bounding box center [107, 392] width 215 height 784
click at [1456, 471] on button "Cancel" at bounding box center [1461, 485] width 96 height 30
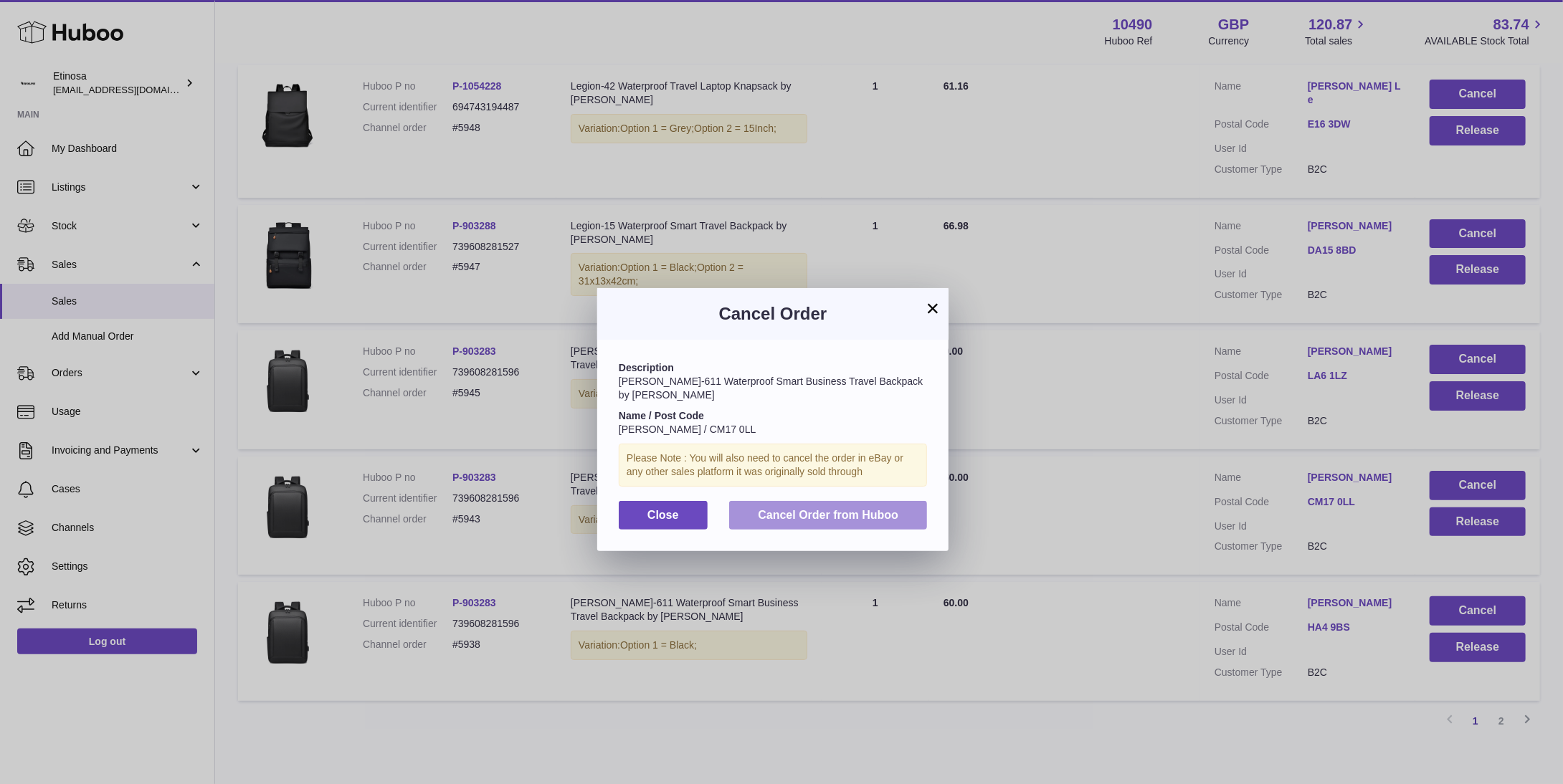
click at [805, 509] on span "Cancel Order from Huboo" at bounding box center [828, 515] width 141 height 13
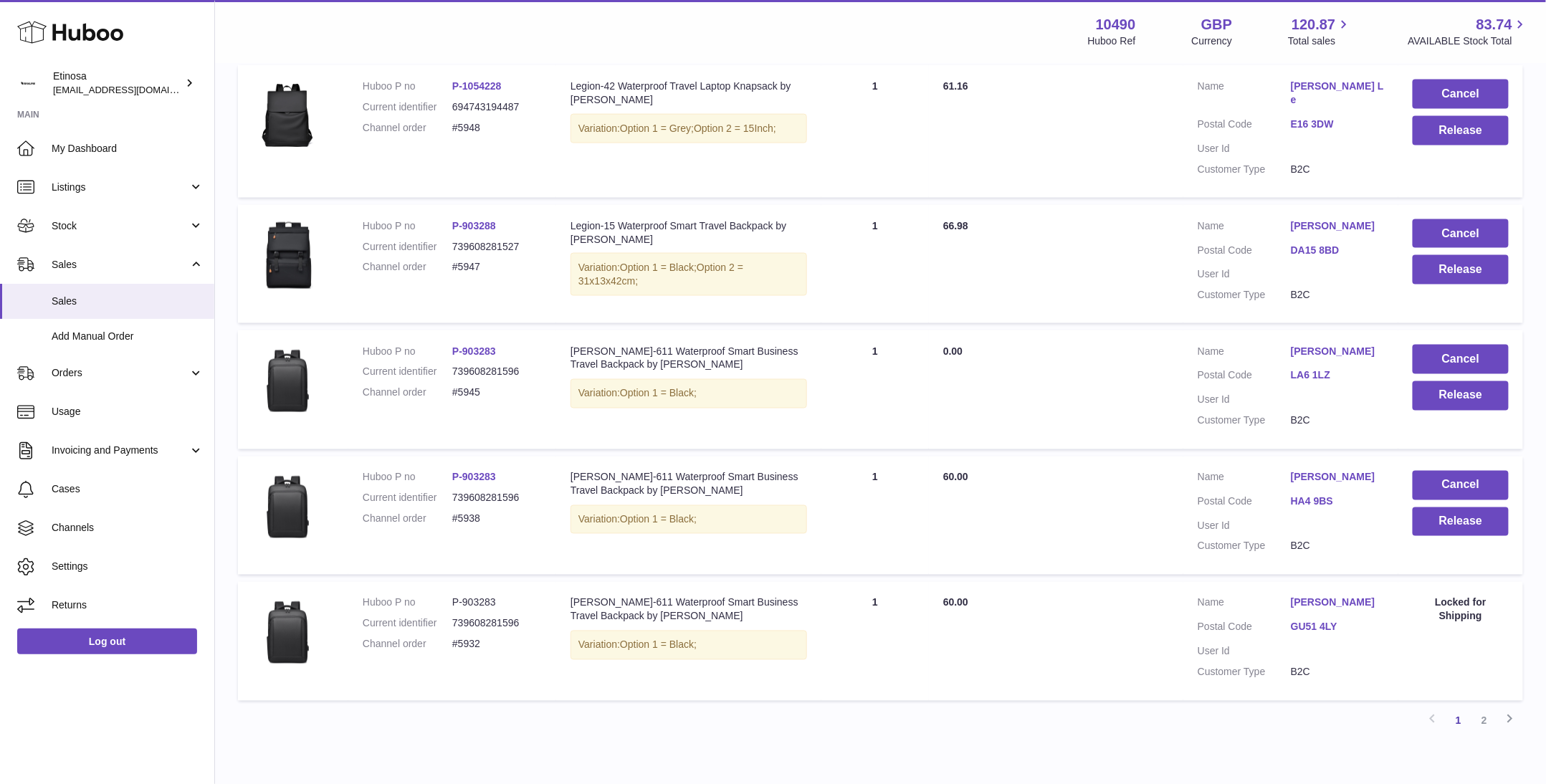
click at [1445, 471] on button "Cancel" at bounding box center [1461, 485] width 96 height 30
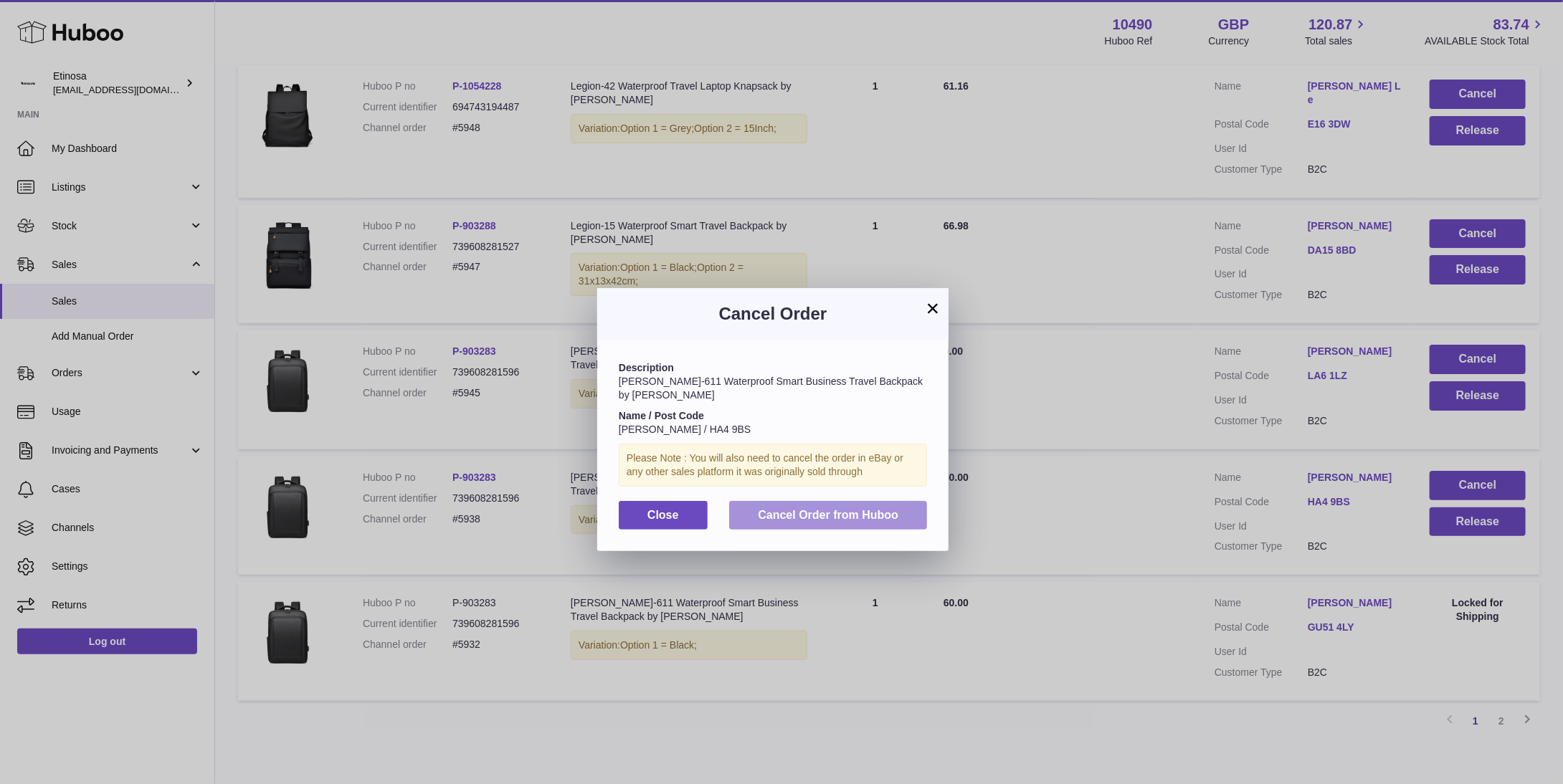
click at [862, 509] on span "Cancel Order from Huboo" at bounding box center [828, 515] width 141 height 13
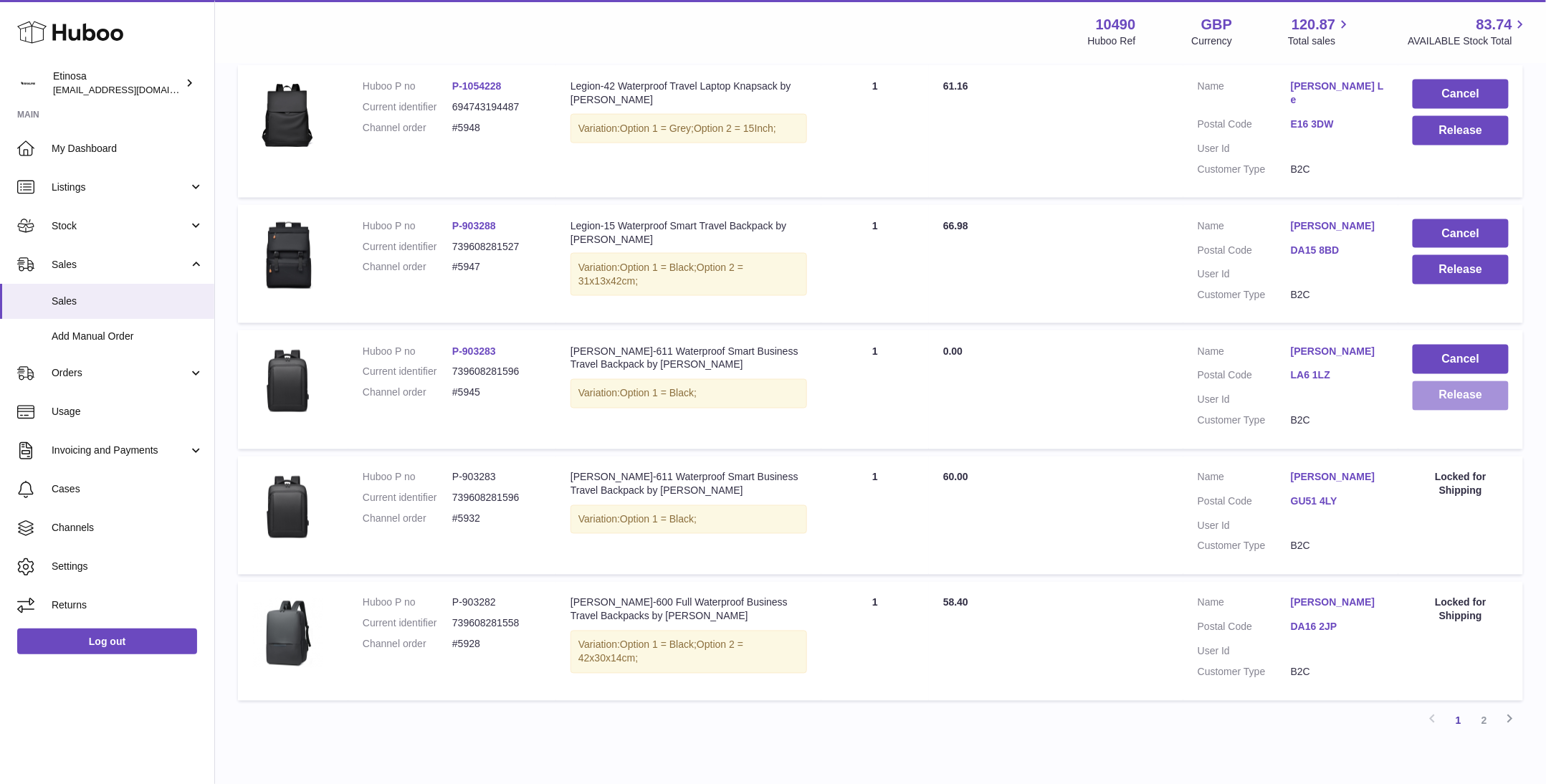
click at [1475, 384] on button "Release" at bounding box center [1461, 396] width 96 height 30
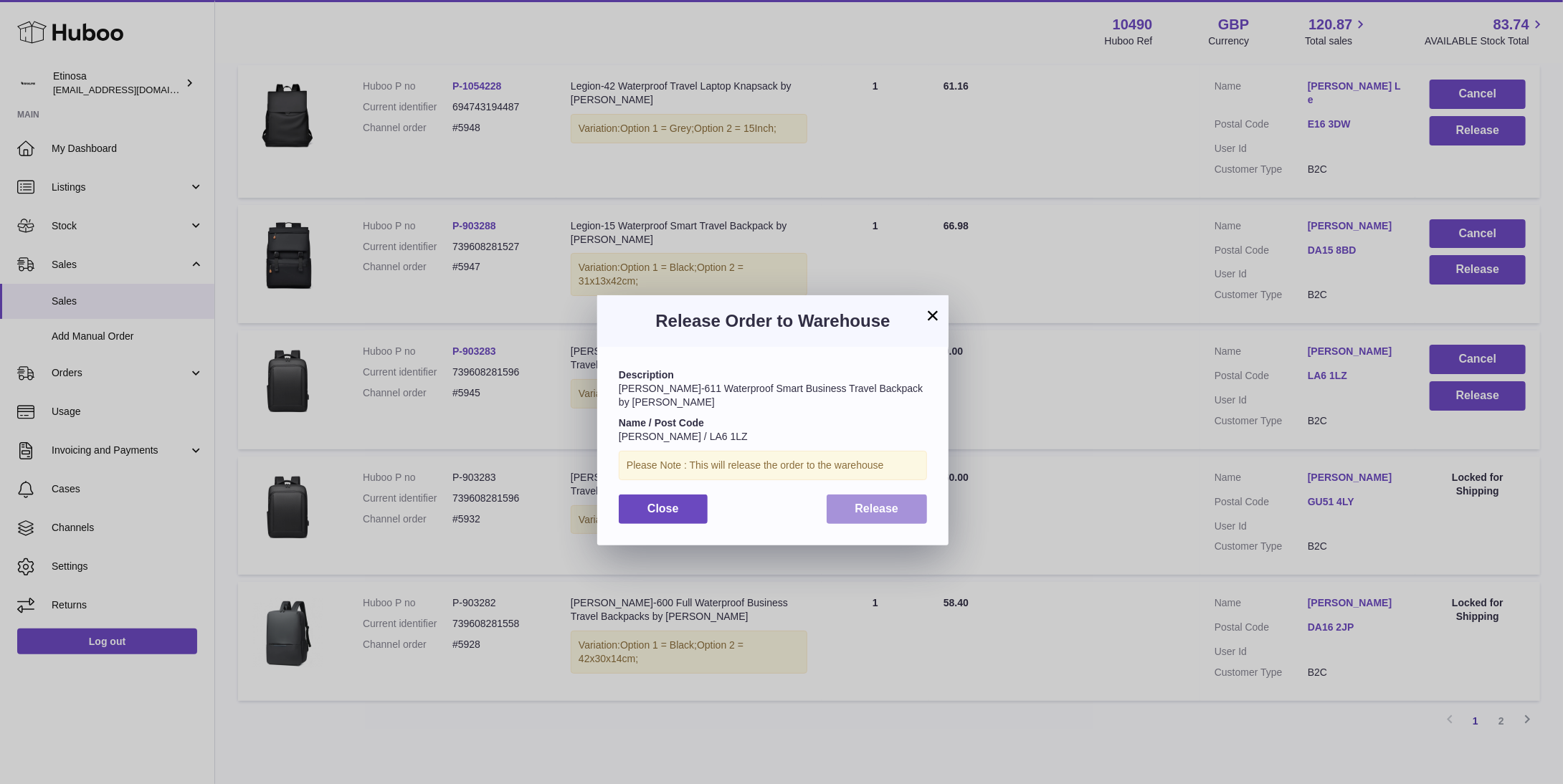
click at [874, 503] on span "Release" at bounding box center [877, 509] width 43 height 13
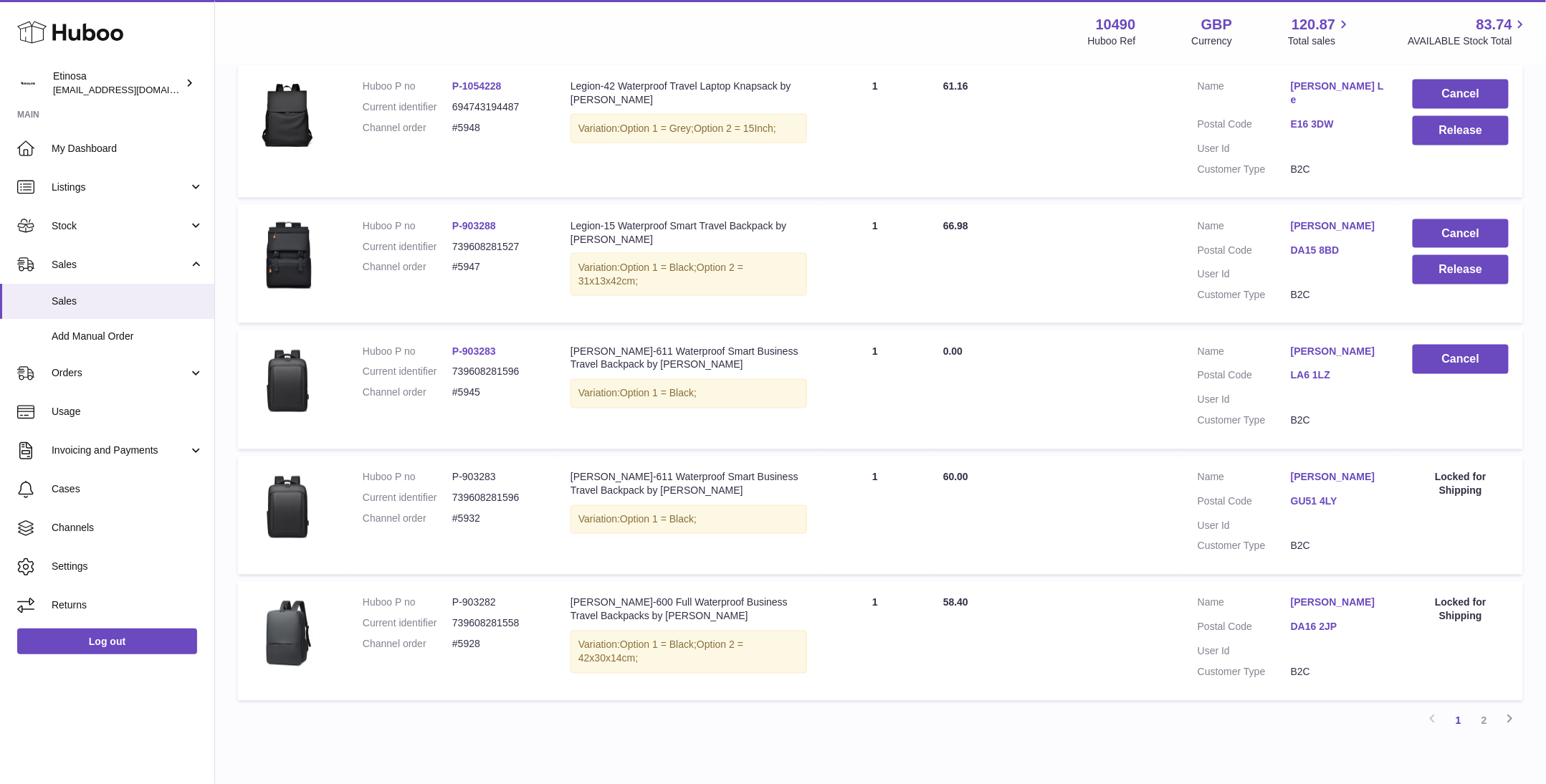
click at [752, 711] on div "Previous 1 2 Next" at bounding box center [881, 721] width 1285 height 26
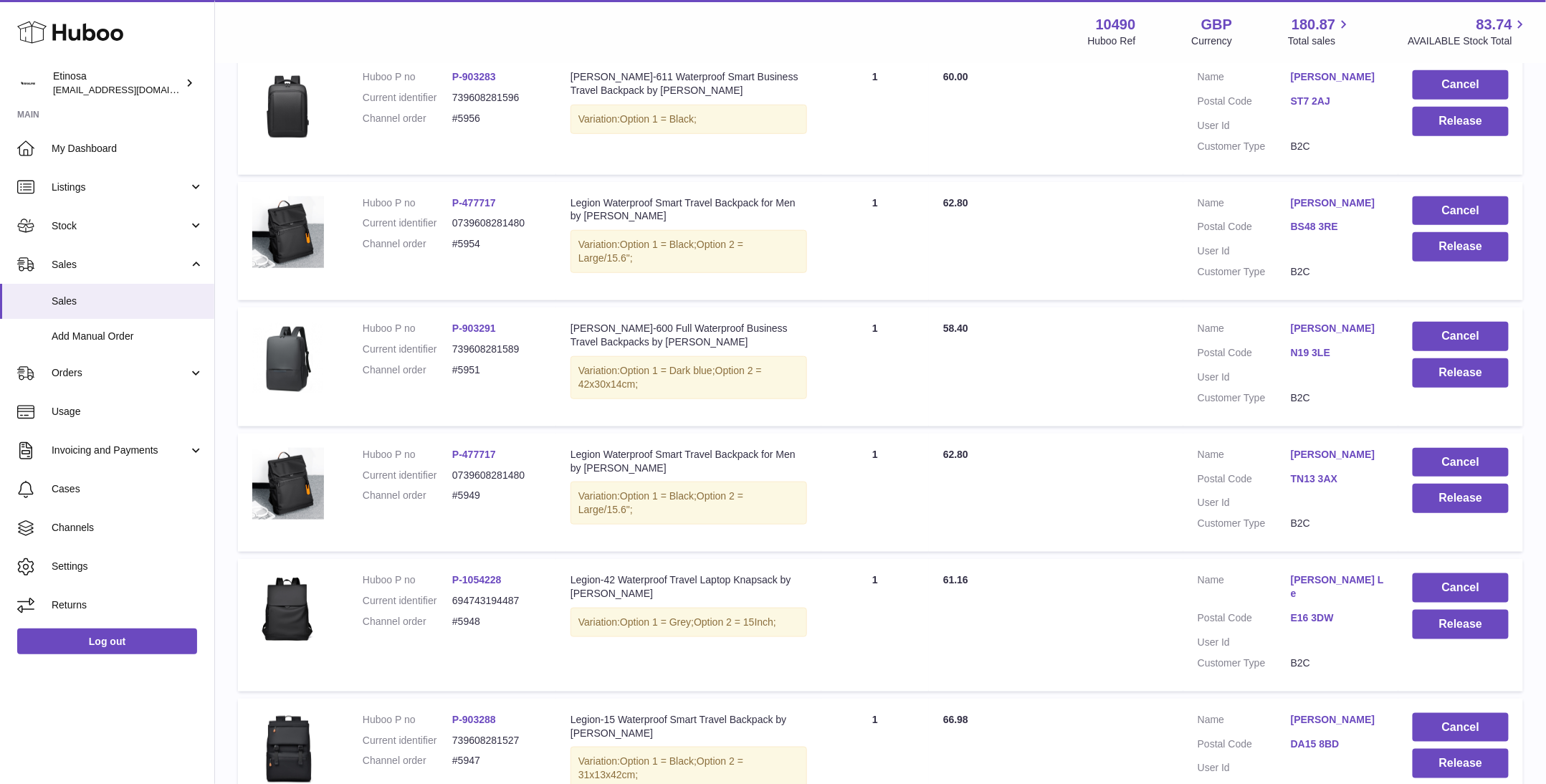
scroll to position [967, 0]
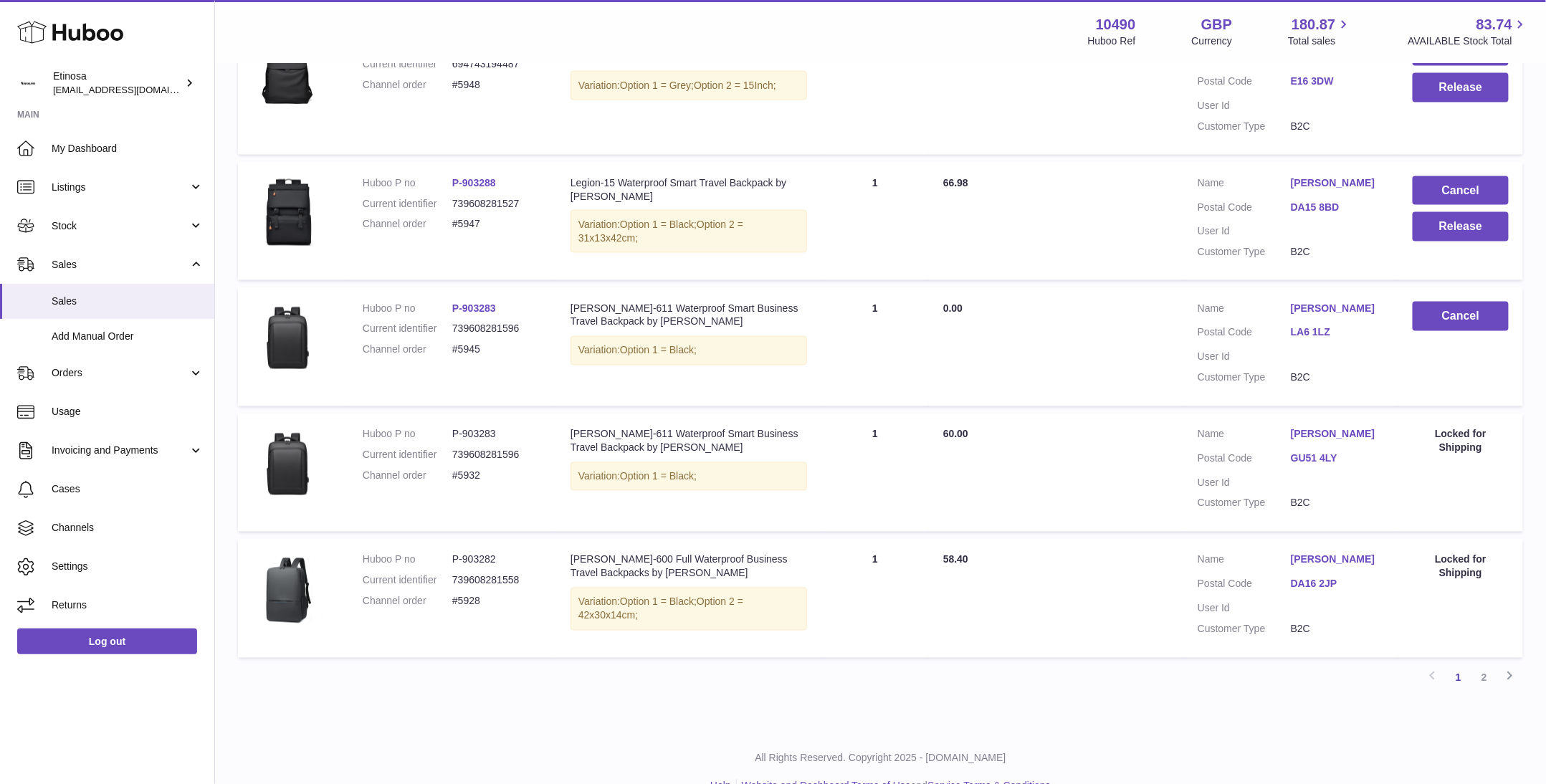
click at [958, 730] on div "All Rights Reserved. Copyright 2025 - [DOMAIN_NAME] Help Website and Dashboard …" at bounding box center [880, 772] width 1331 height 85
click at [1456, 212] on button "Release" at bounding box center [1461, 226] width 96 height 30
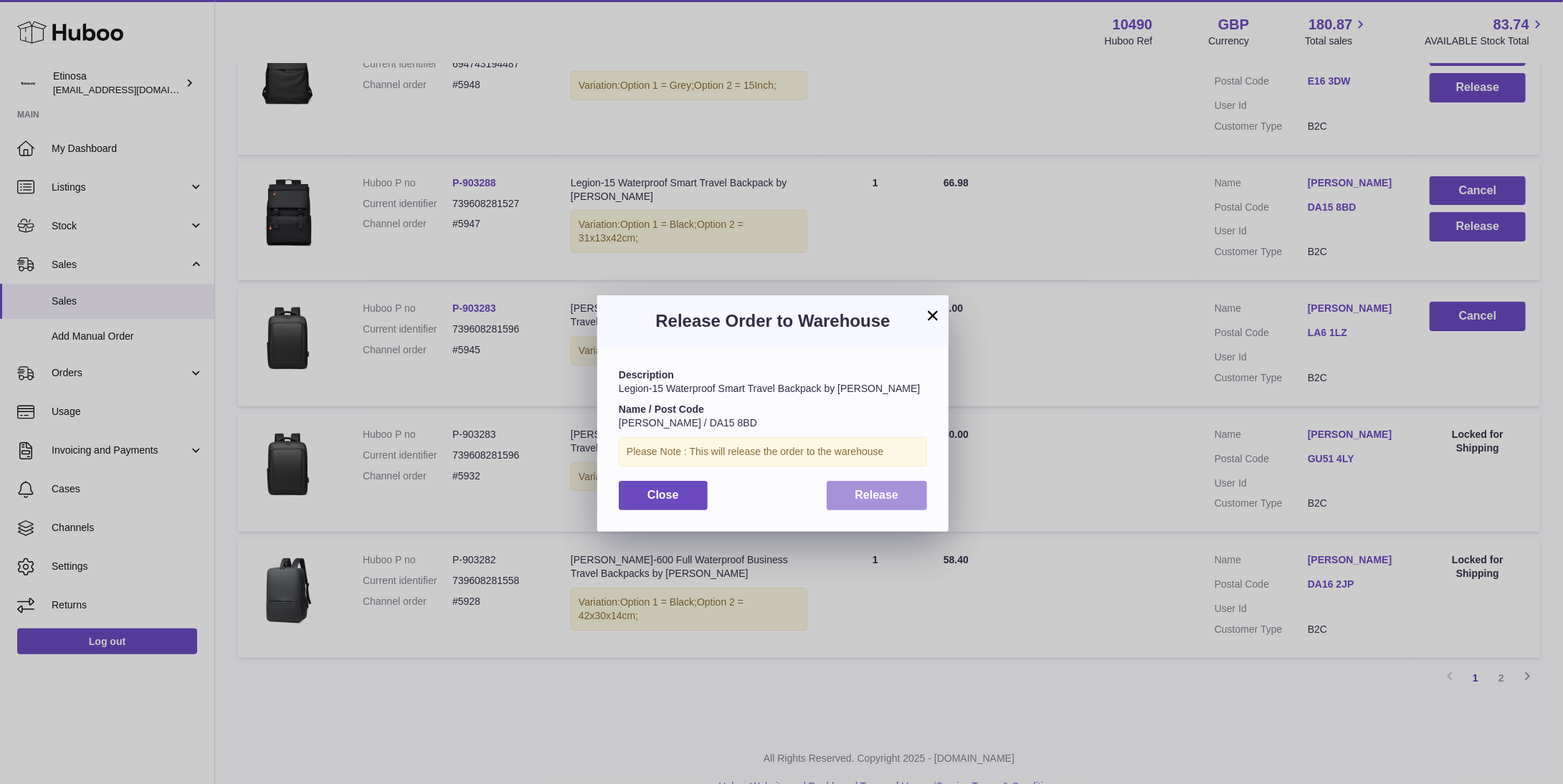
click at [883, 503] on button "Release" at bounding box center [877, 495] width 101 height 30
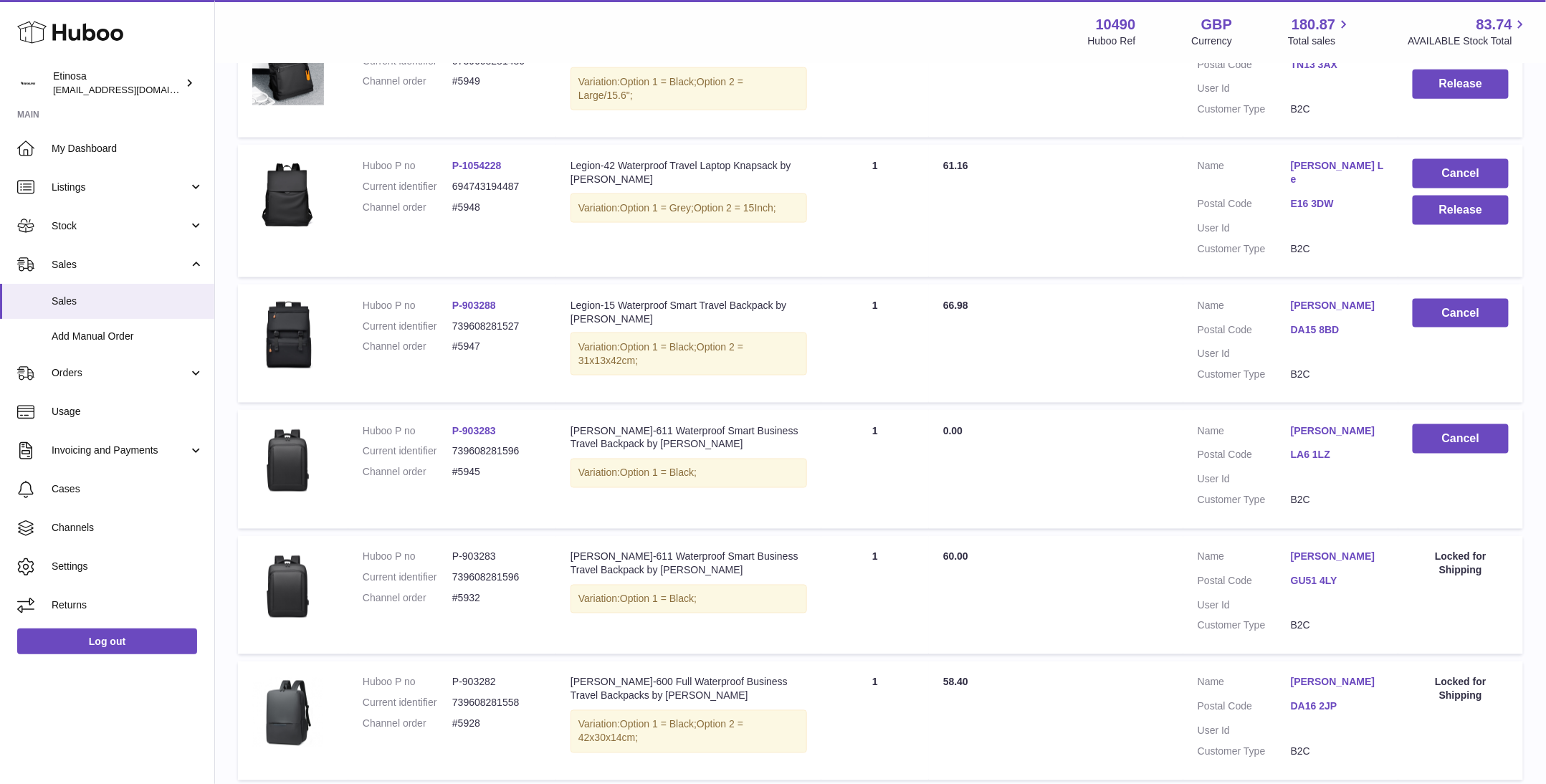
scroll to position [752, 0]
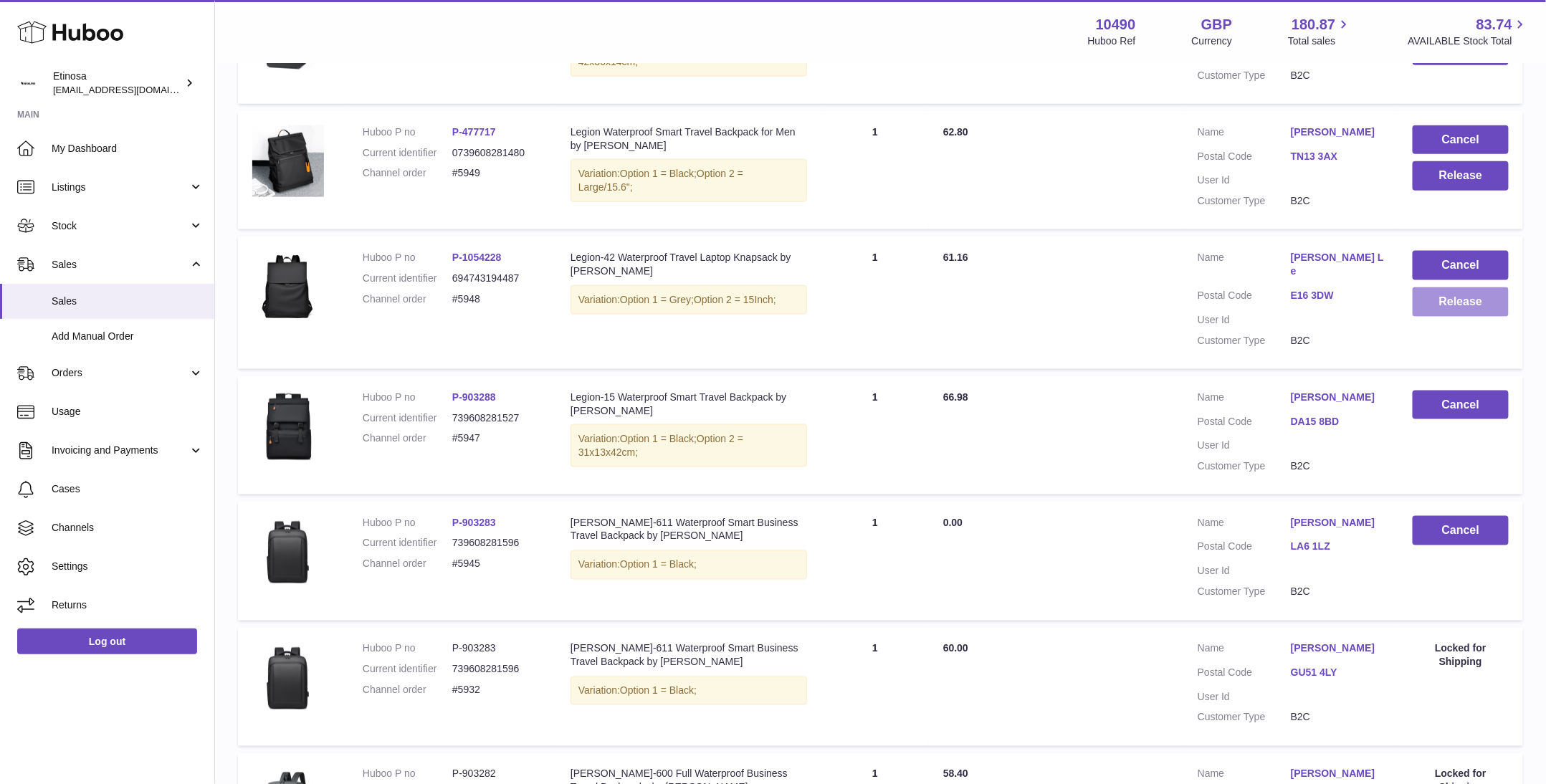
click at [1464, 305] on button "Release" at bounding box center [1461, 302] width 96 height 30
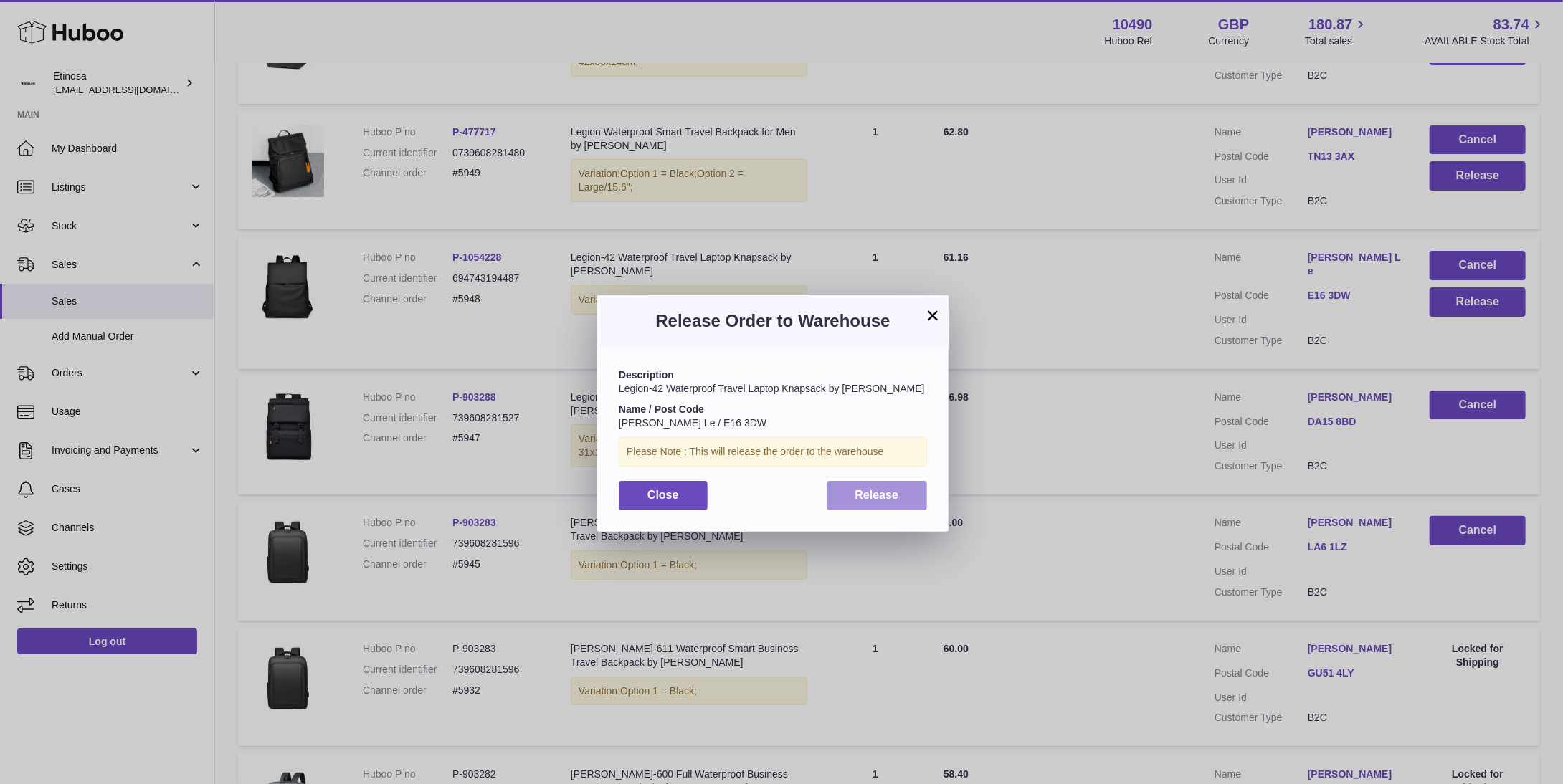
click at [909, 500] on button "Release" at bounding box center [877, 495] width 101 height 30
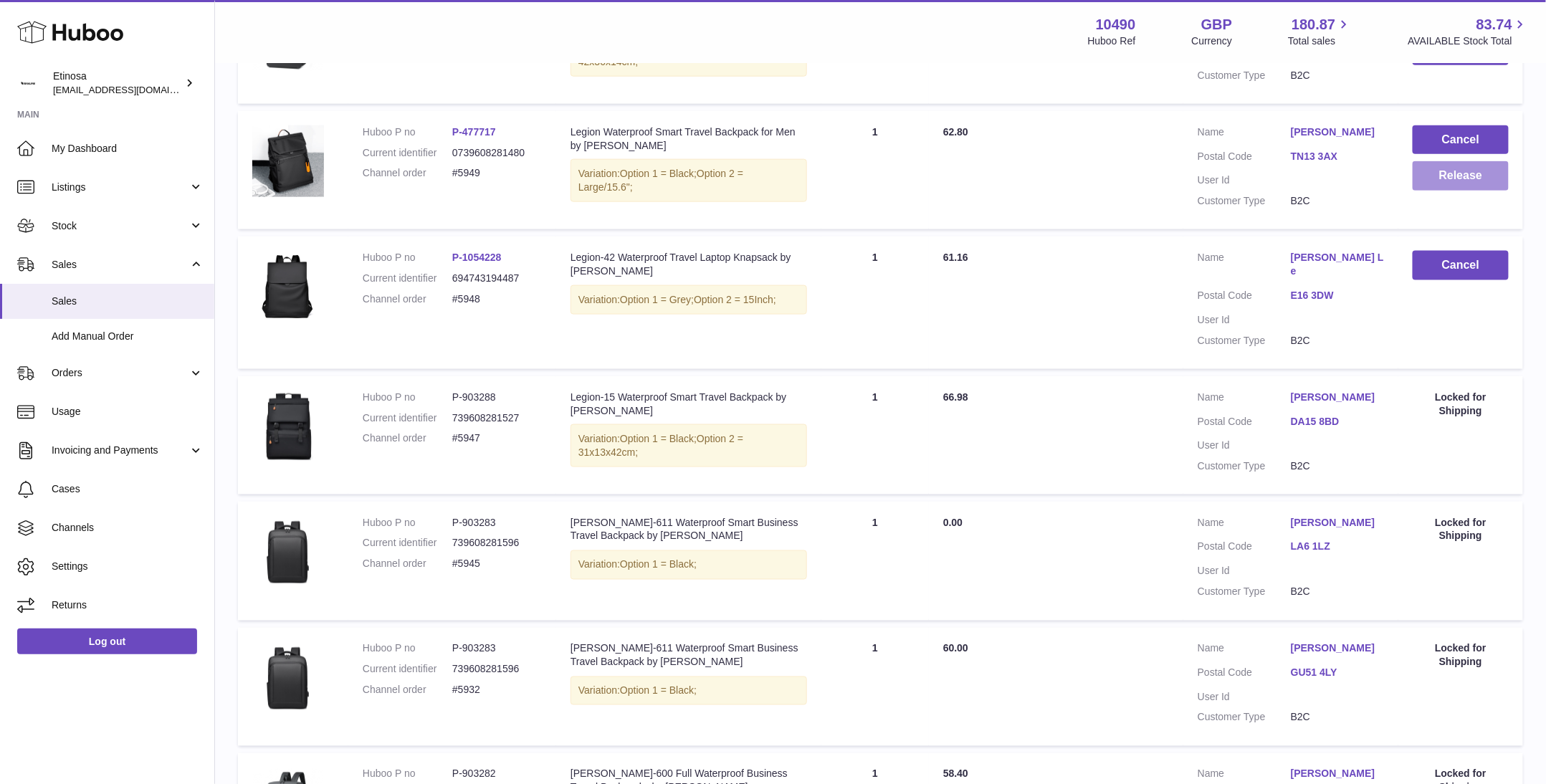
click at [1442, 184] on button "Release" at bounding box center [1461, 176] width 96 height 30
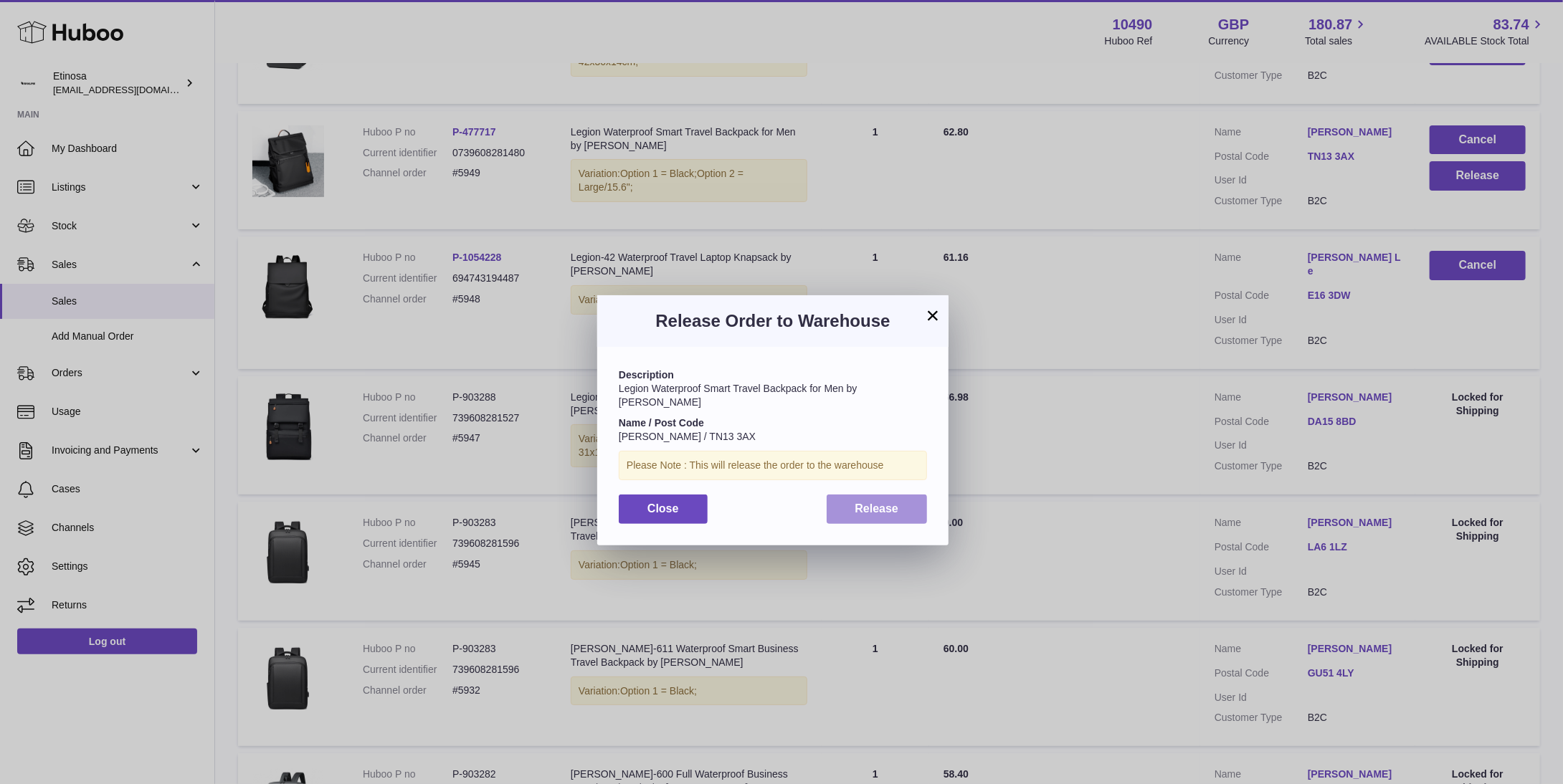
click at [890, 504] on button "Release" at bounding box center [877, 509] width 101 height 30
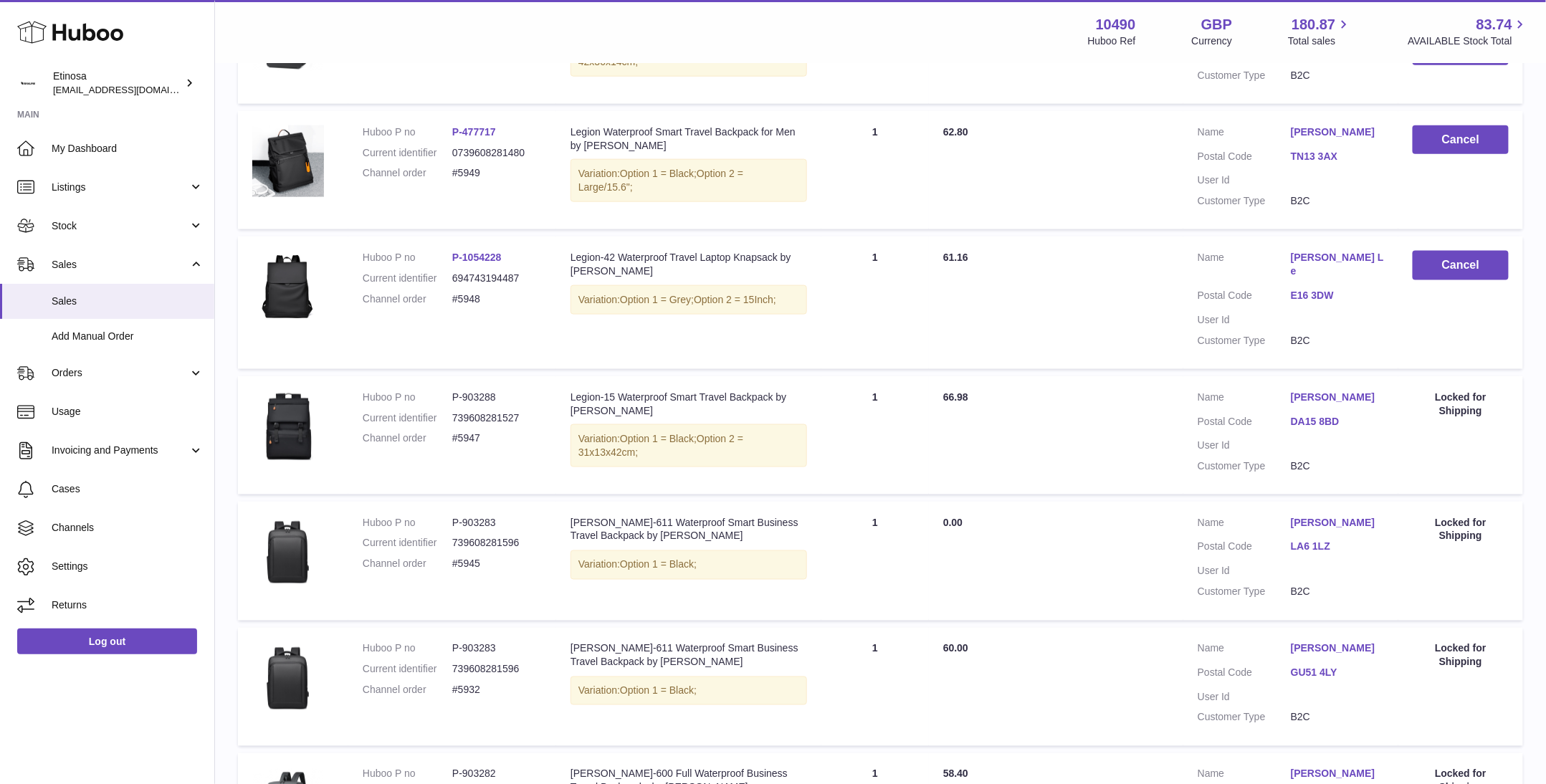
scroll to position [644, 0]
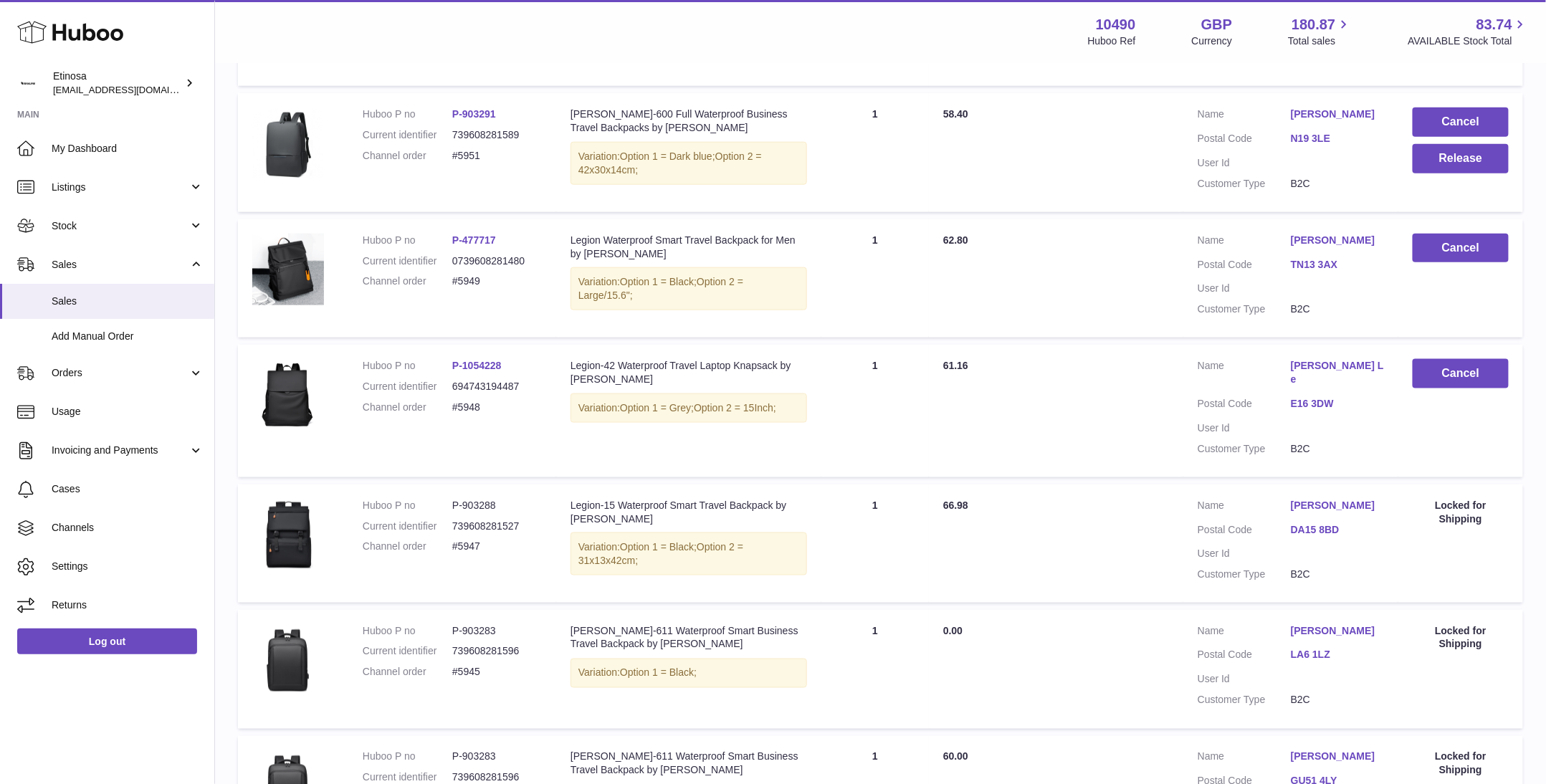
drag, startPoint x: 159, startPoint y: 728, endPoint x: 164, endPoint y: 709, distance: 19.6
click at [161, 720] on div "Huboo Etinosa [EMAIL_ADDRESS][DOMAIN_NAME] Main My Dashboard Listings Not with …" at bounding box center [107, 392] width 215 height 784
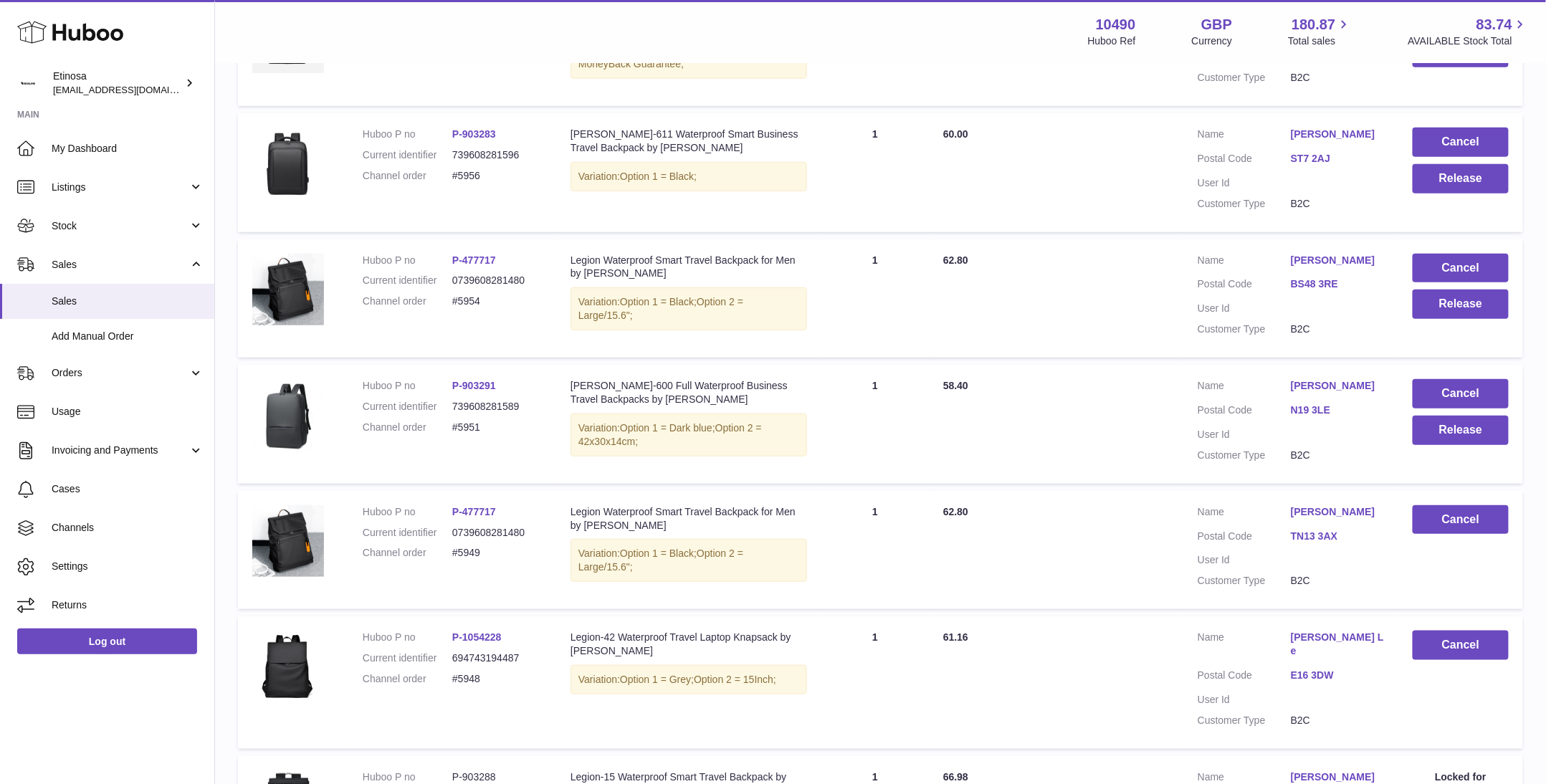
scroll to position [322, 0]
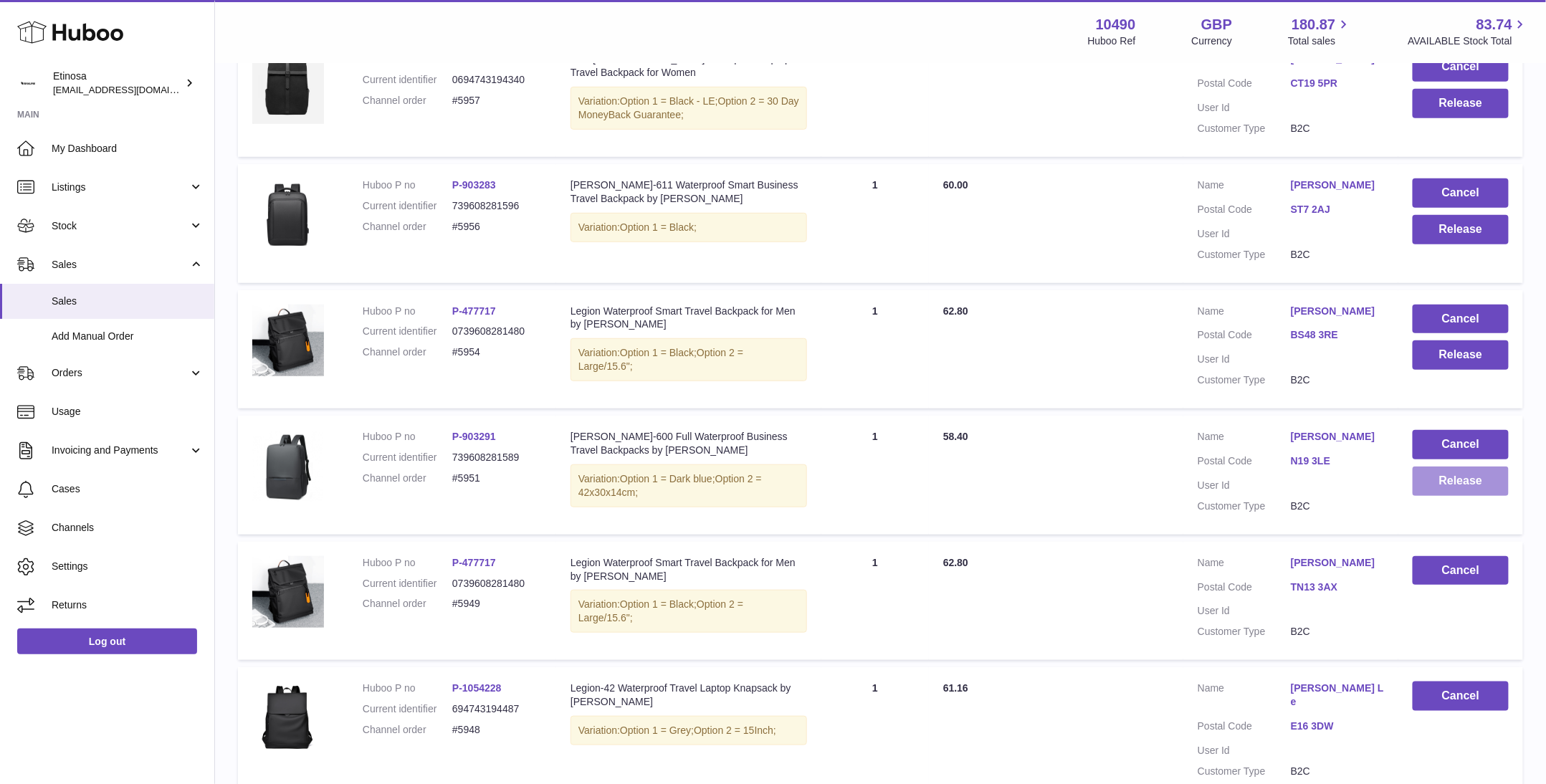
click at [1444, 488] on button "Release" at bounding box center [1461, 481] width 96 height 30
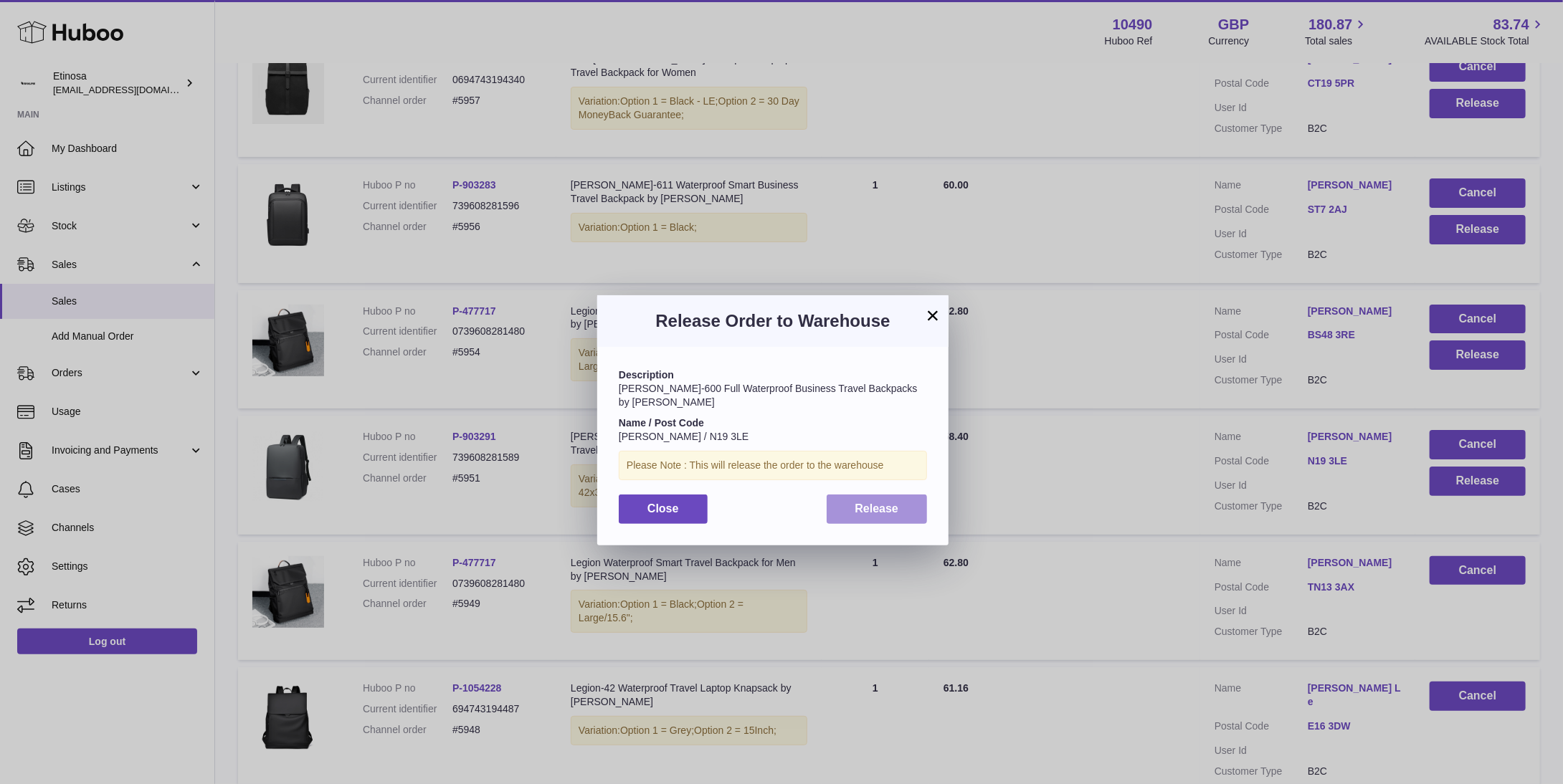
click at [855, 503] on span "Release" at bounding box center [877, 509] width 43 height 13
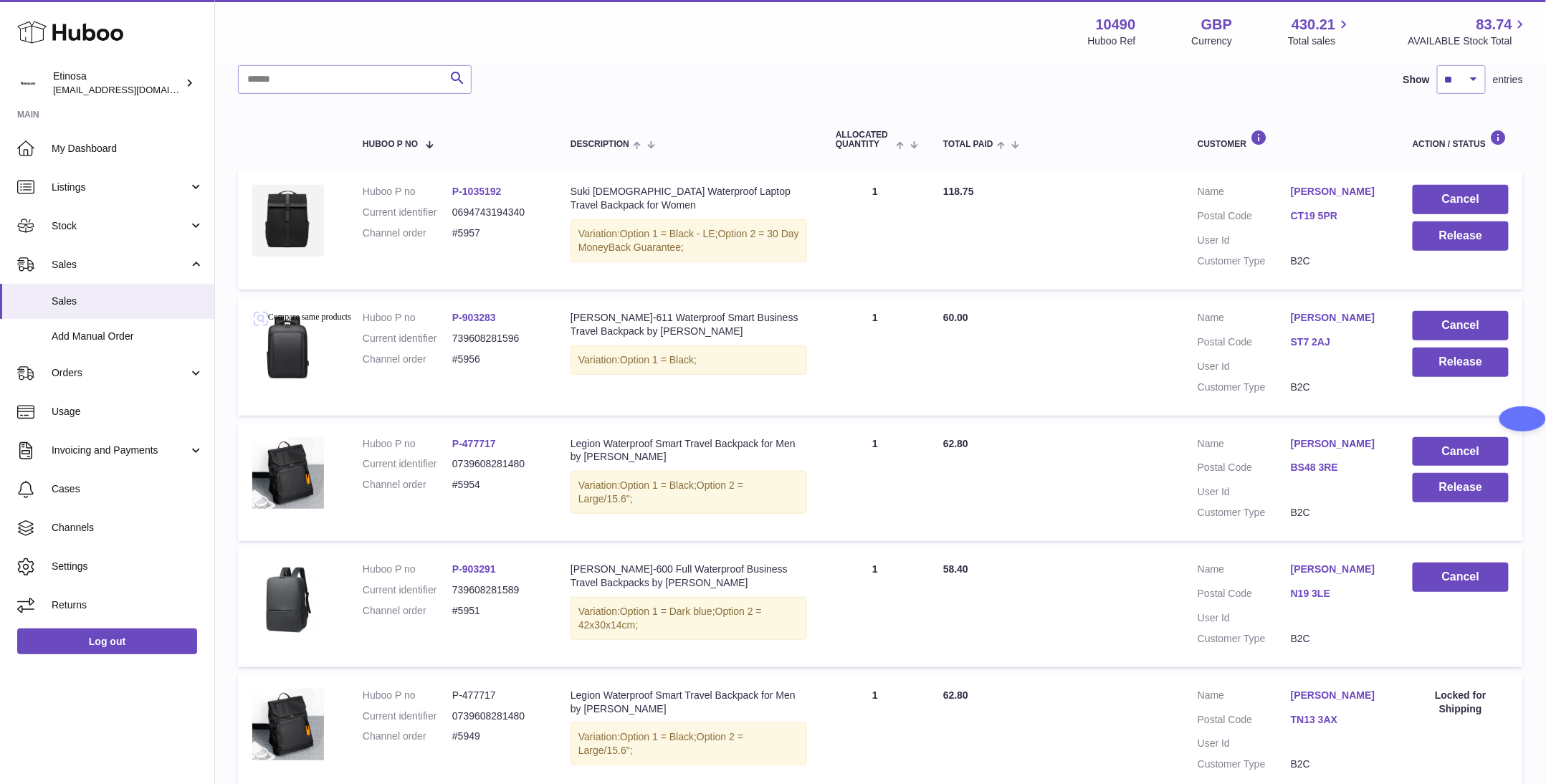
scroll to position [215, 0]
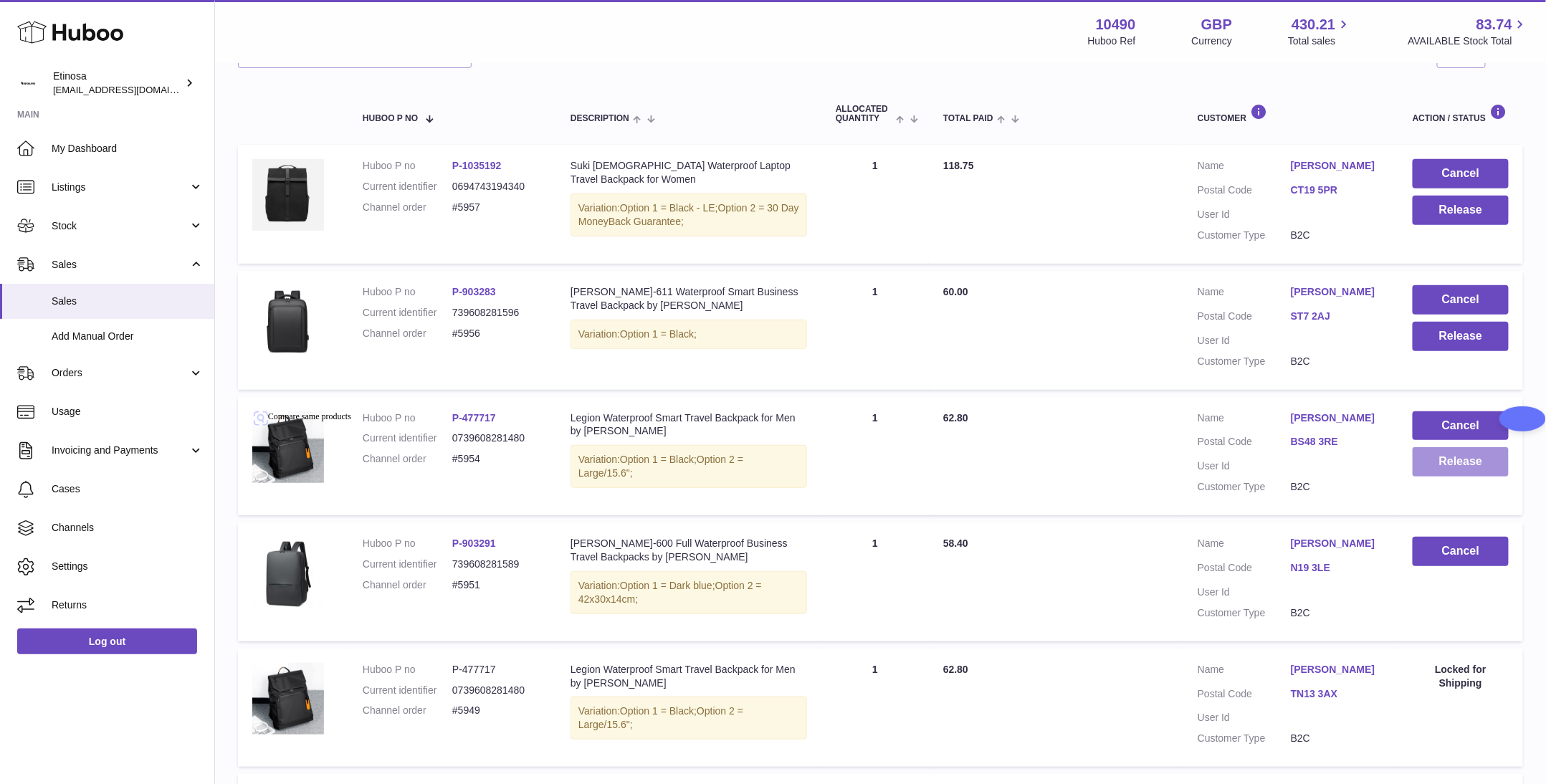
click at [1452, 466] on button "Release" at bounding box center [1461, 462] width 96 height 30
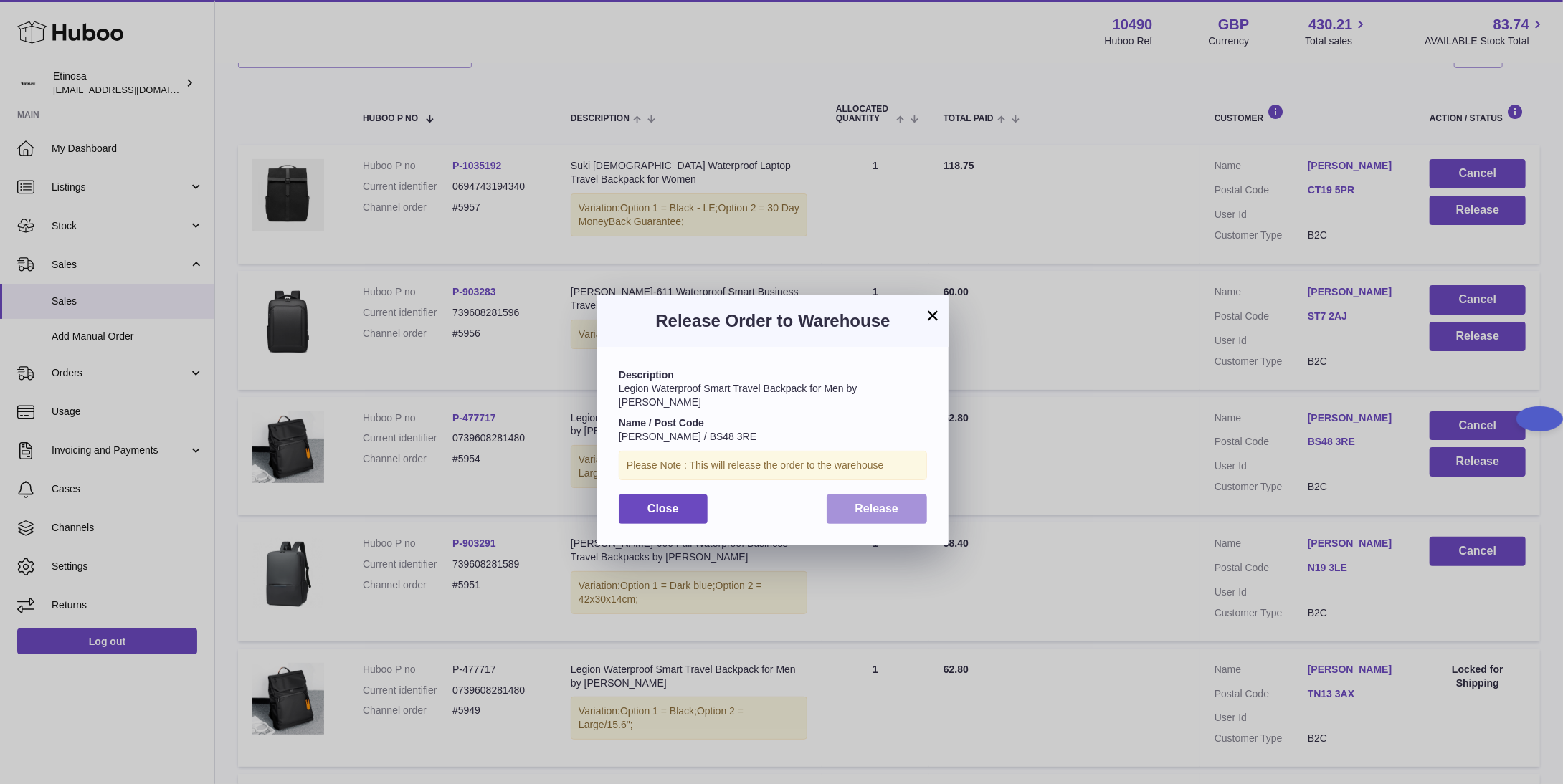
click at [863, 503] on span "Release" at bounding box center [877, 509] width 43 height 13
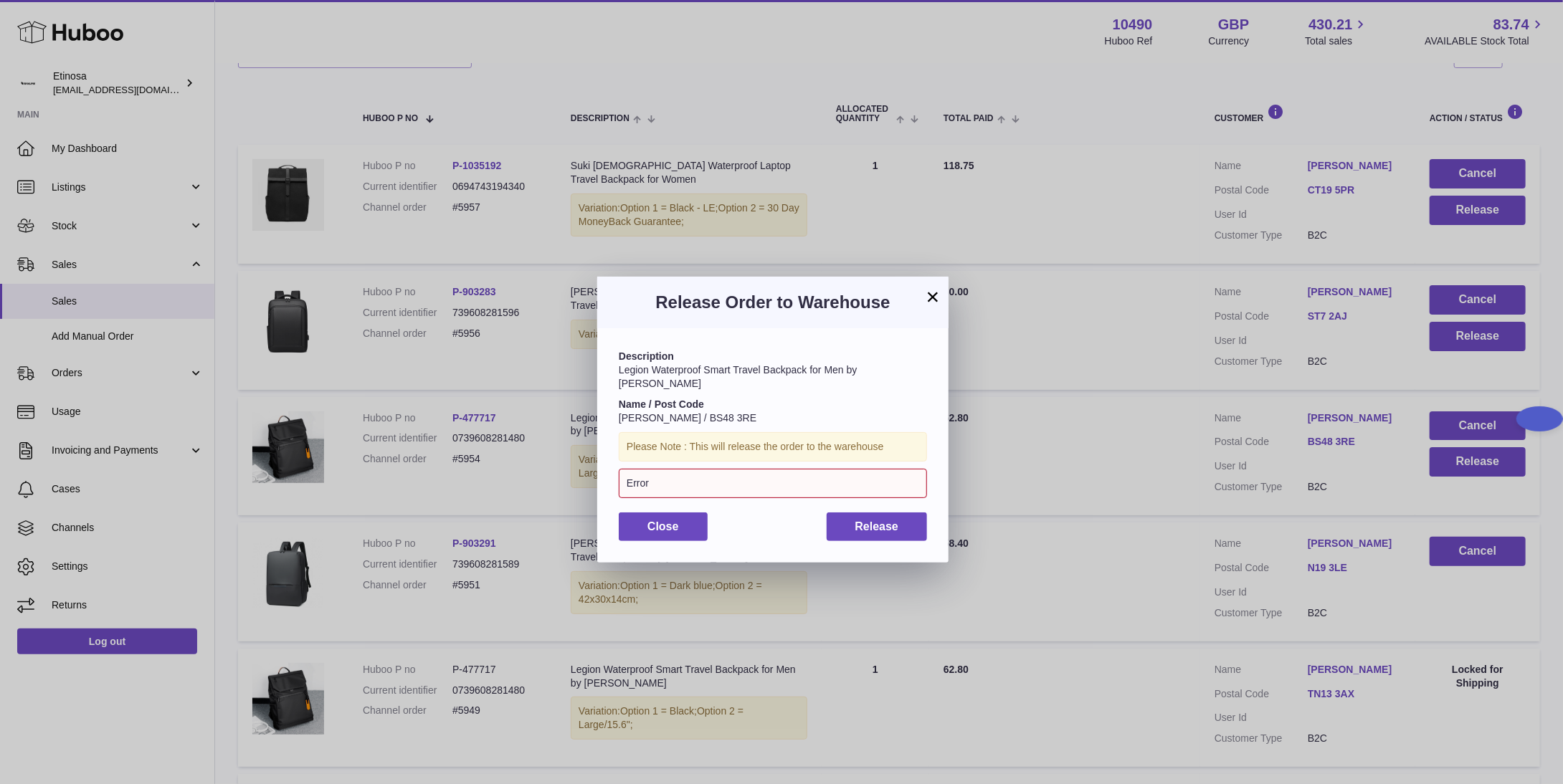
click at [936, 292] on button "×" at bounding box center [932, 296] width 17 height 17
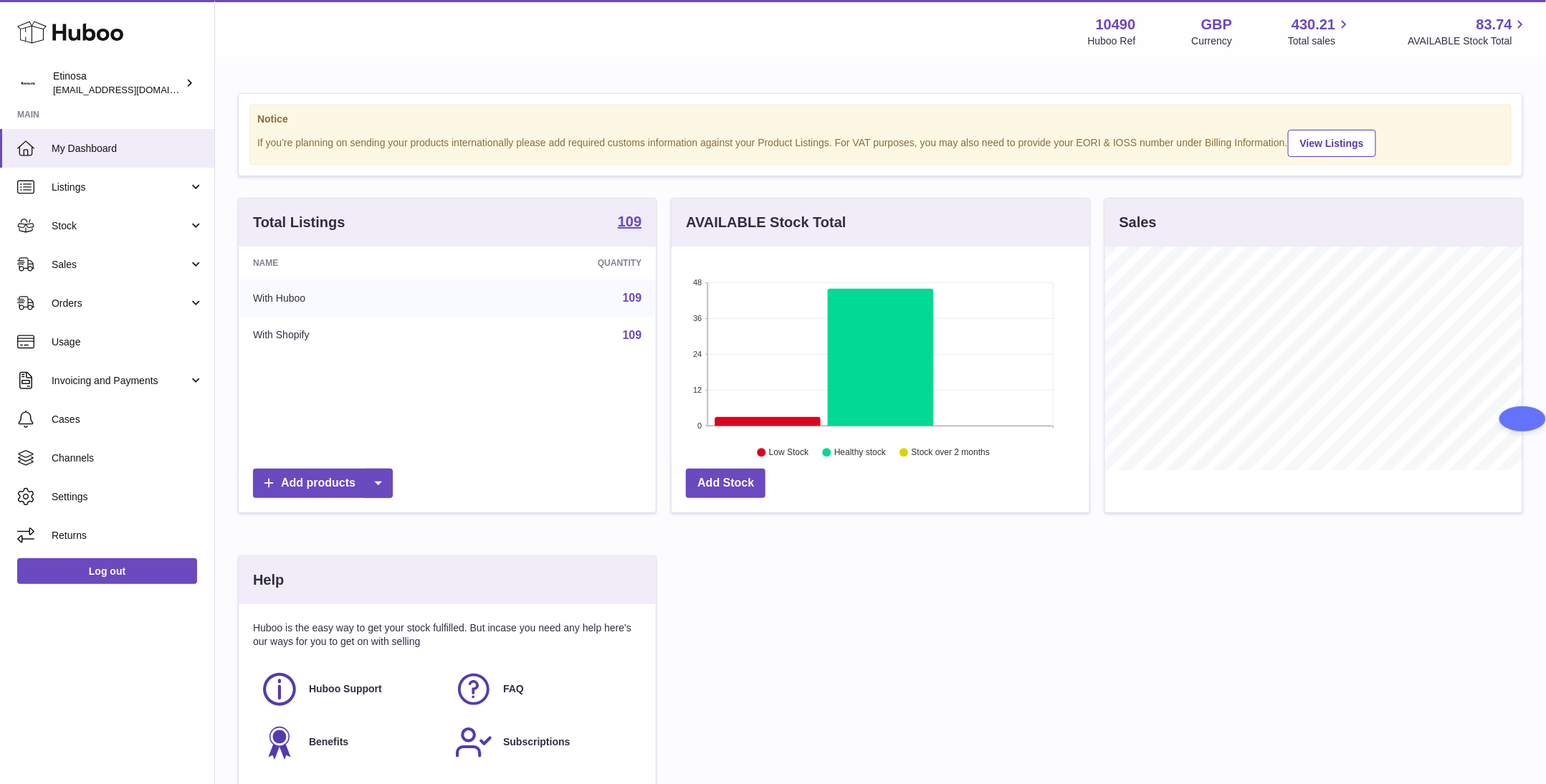
scroll to position [224, 417]
click at [99, 272] on link "Sales" at bounding box center [107, 264] width 215 height 39
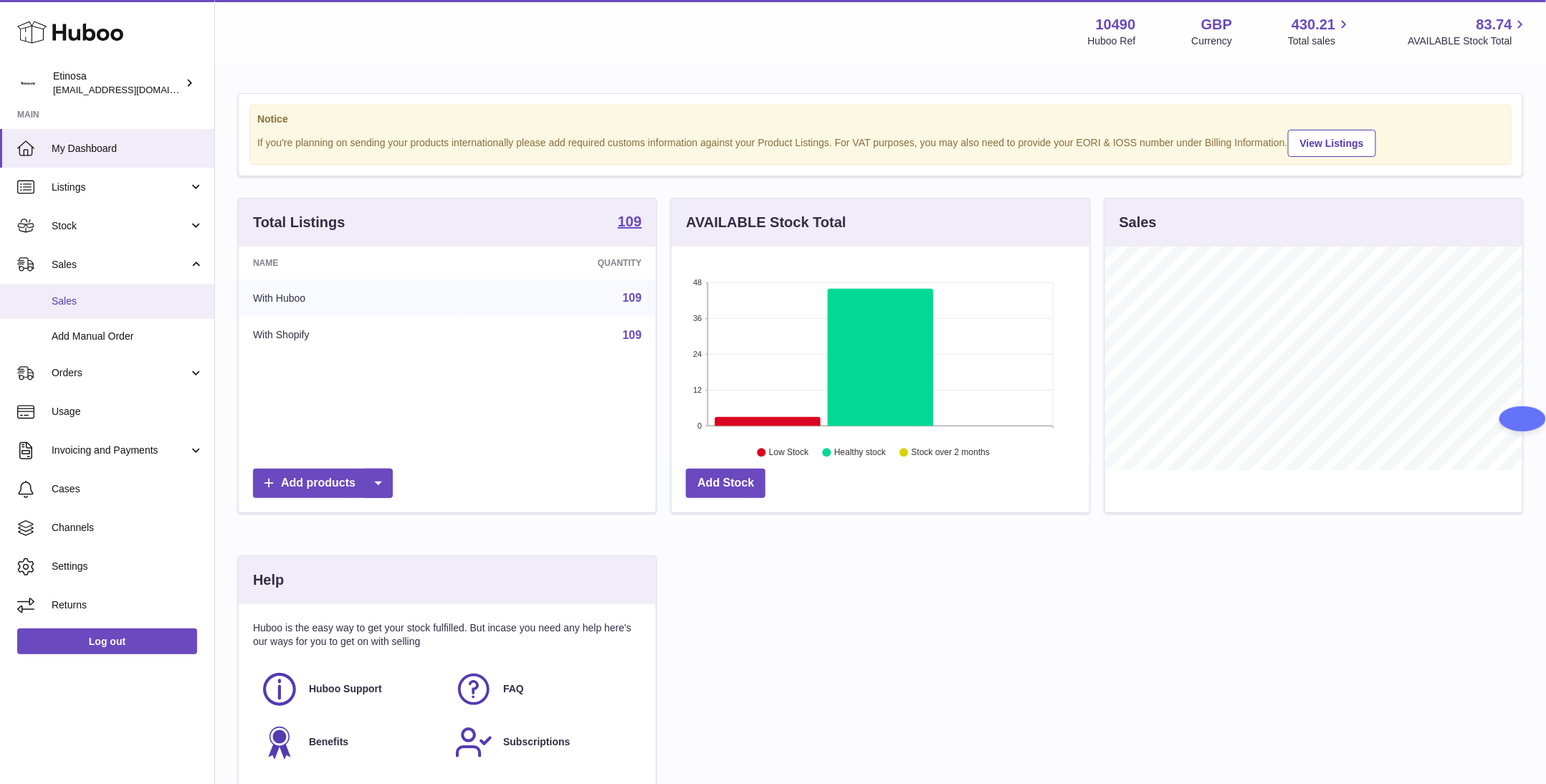
click at [62, 310] on link "Sales" at bounding box center [107, 301] width 215 height 35
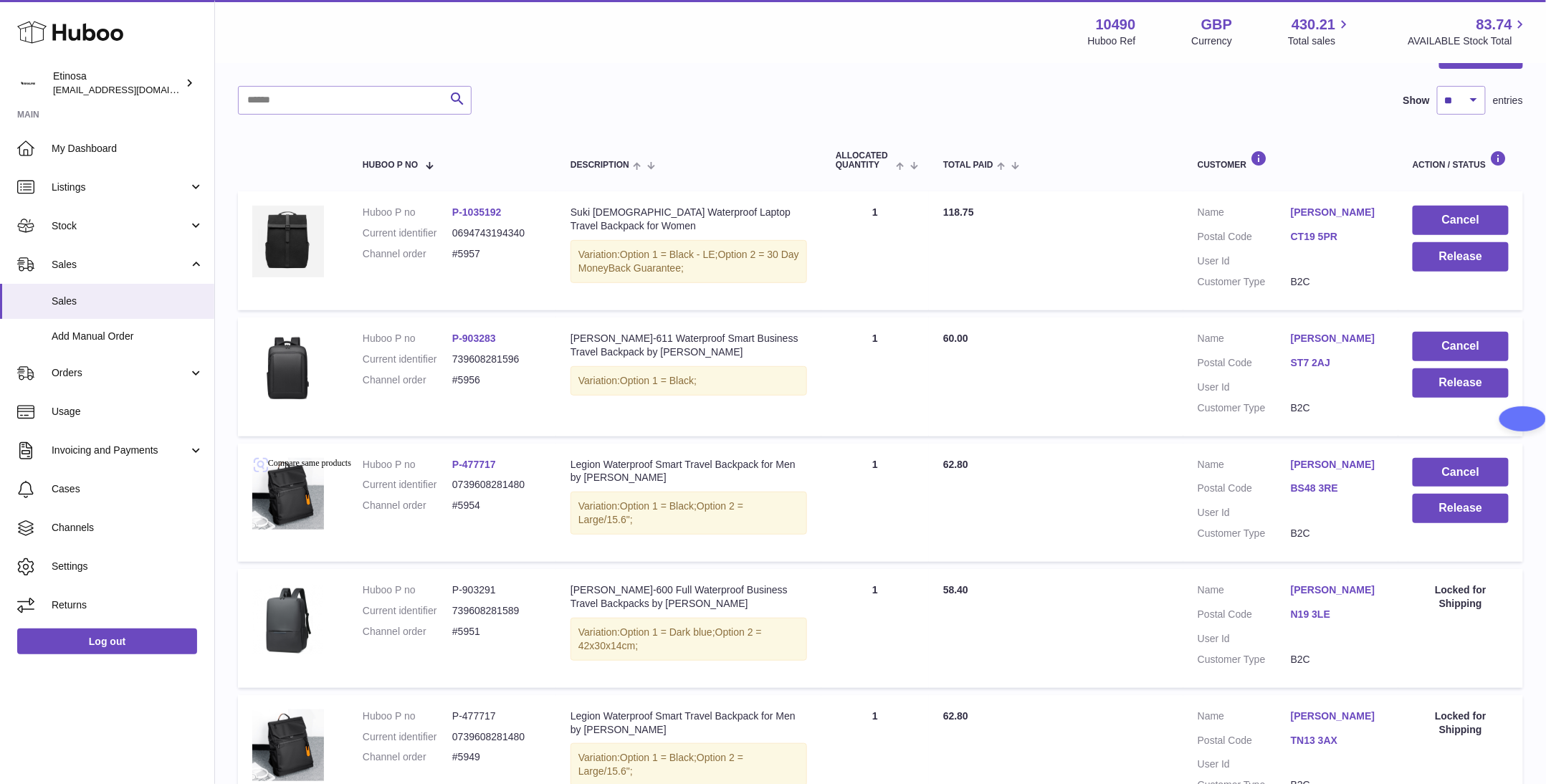
scroll to position [215, 0]
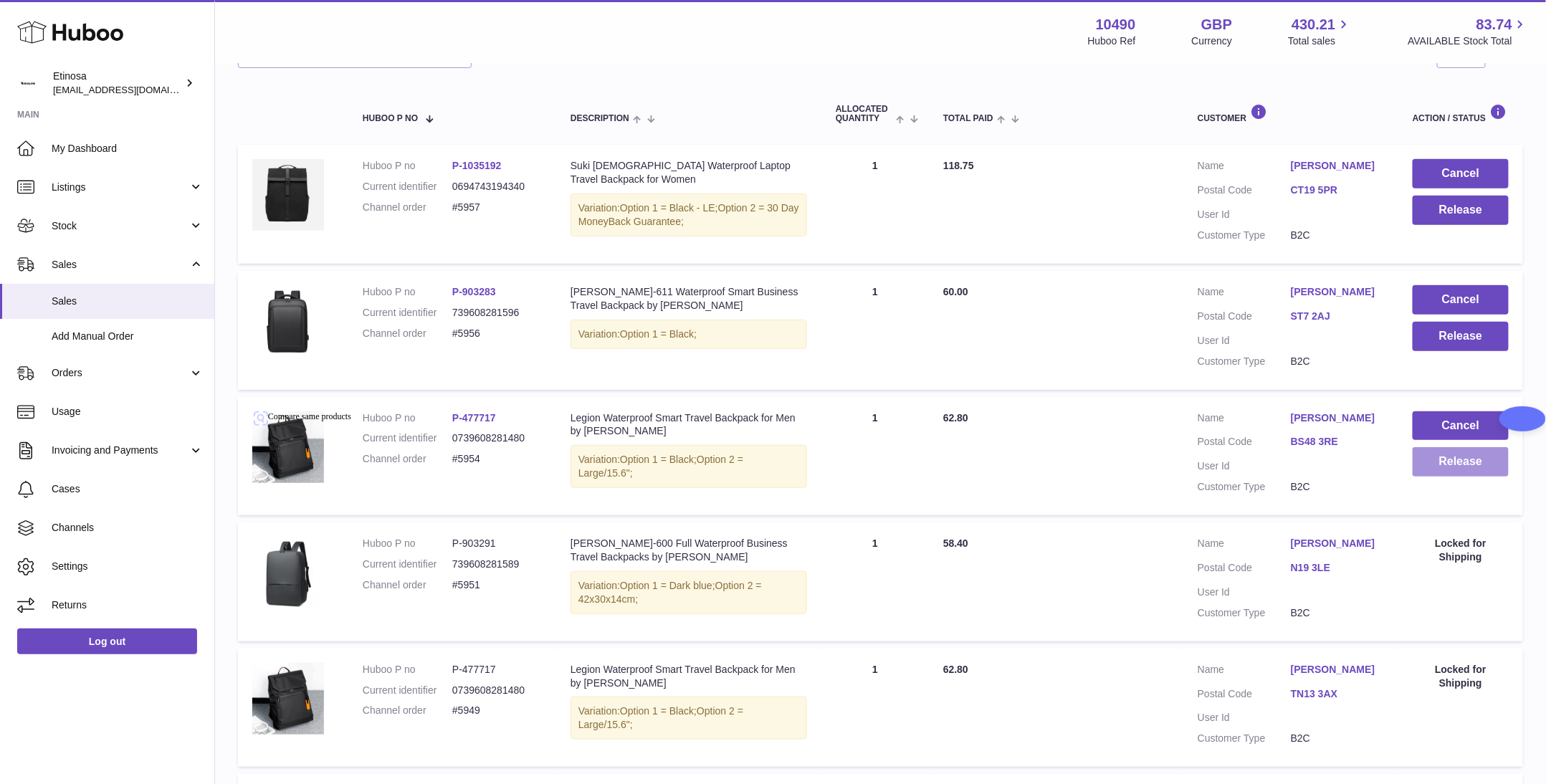
click at [1467, 466] on button "Release" at bounding box center [1461, 462] width 96 height 30
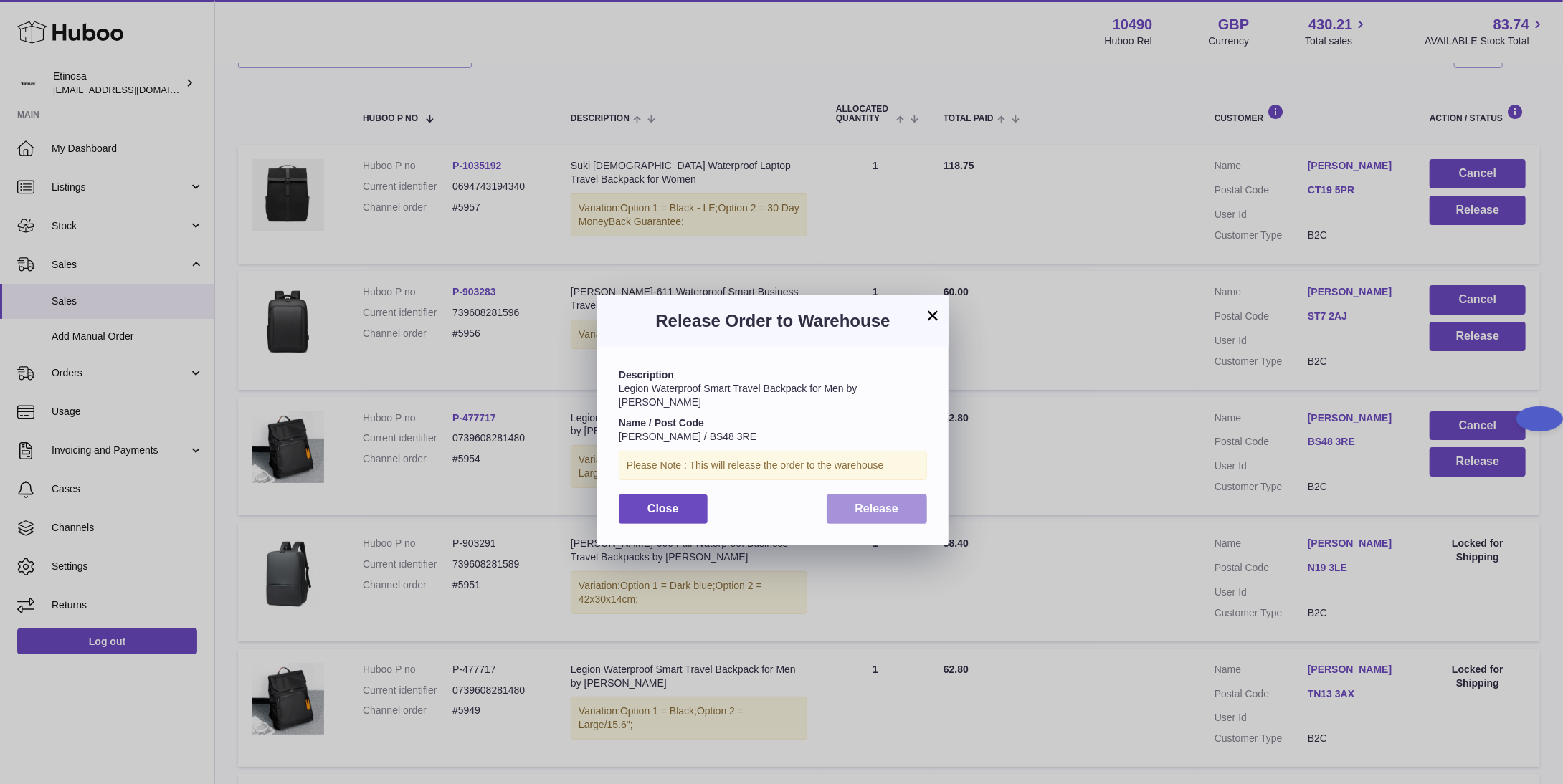
click at [891, 503] on span "Release" at bounding box center [877, 509] width 43 height 13
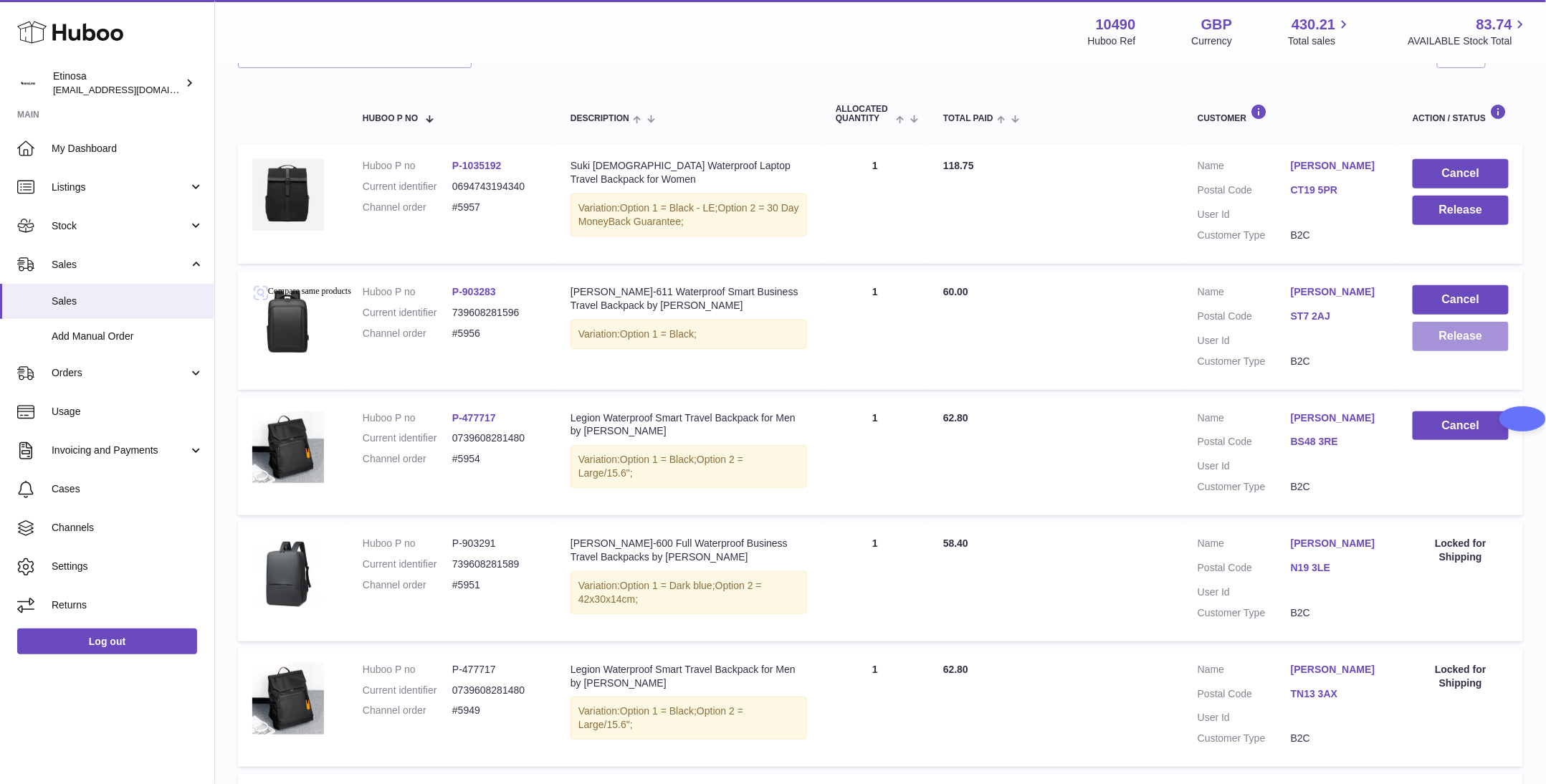
click at [1474, 341] on button "Release" at bounding box center [1461, 337] width 96 height 30
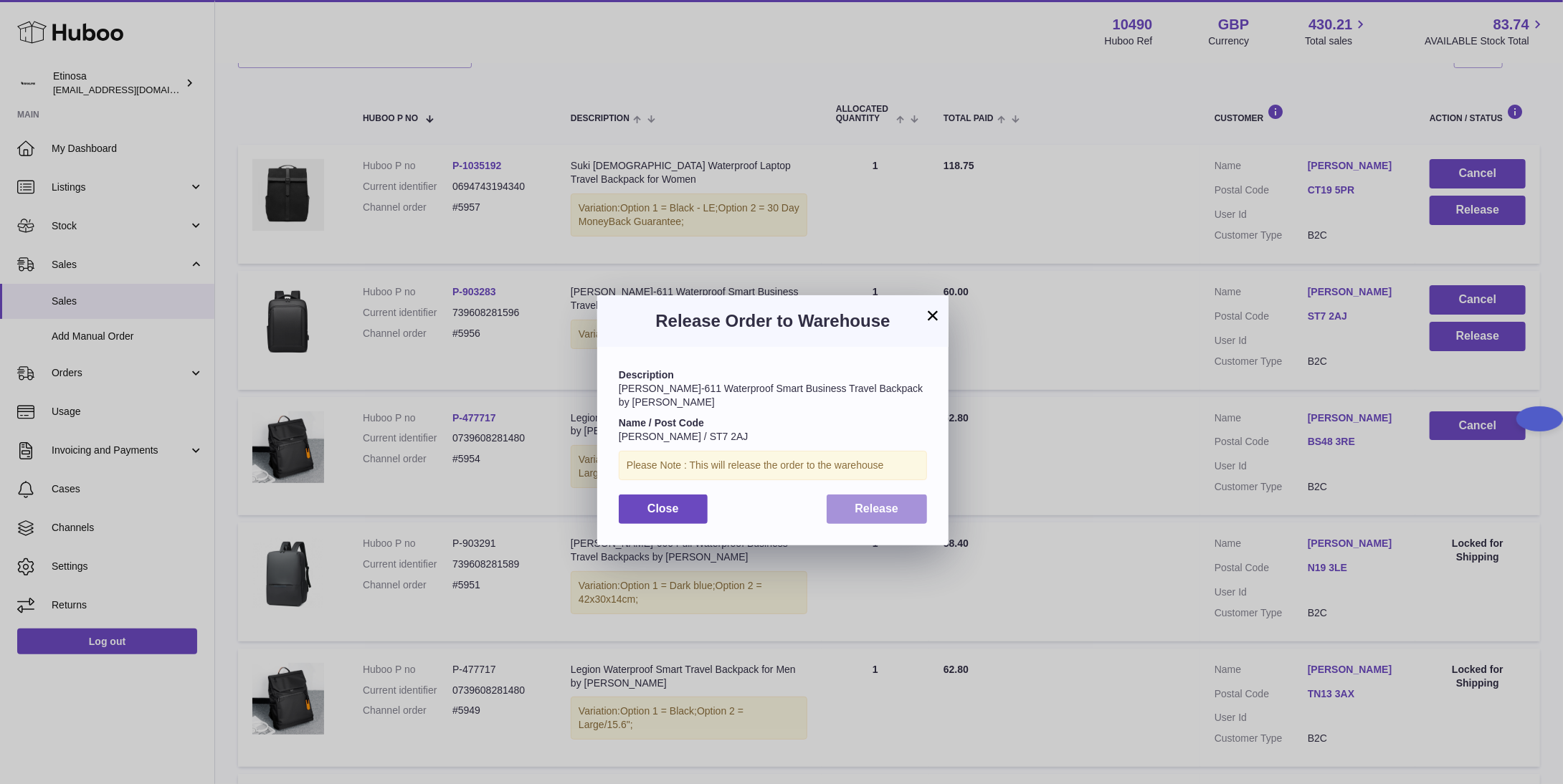
click at [880, 503] on span "Release" at bounding box center [877, 509] width 43 height 13
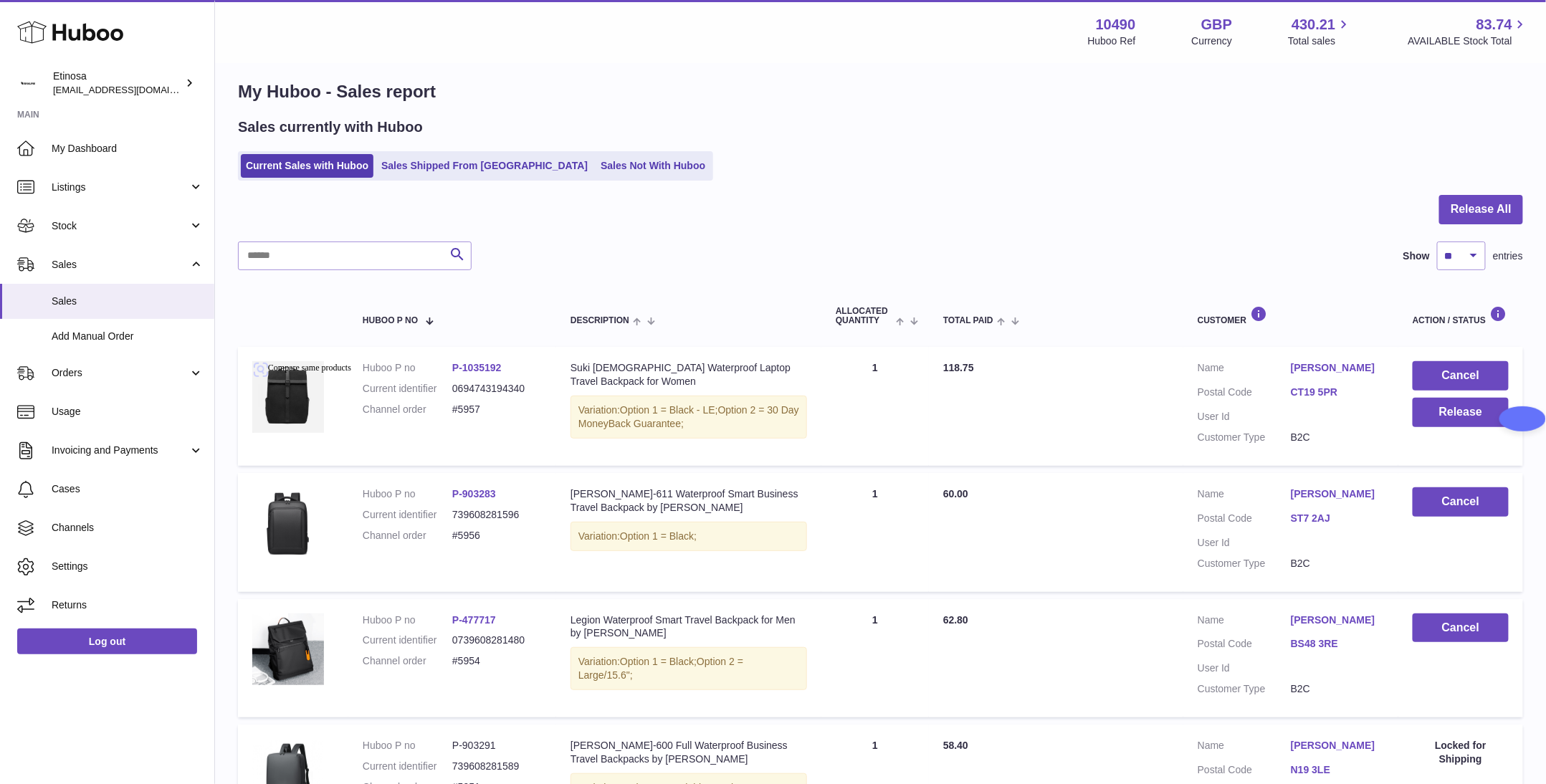
scroll to position [0, 0]
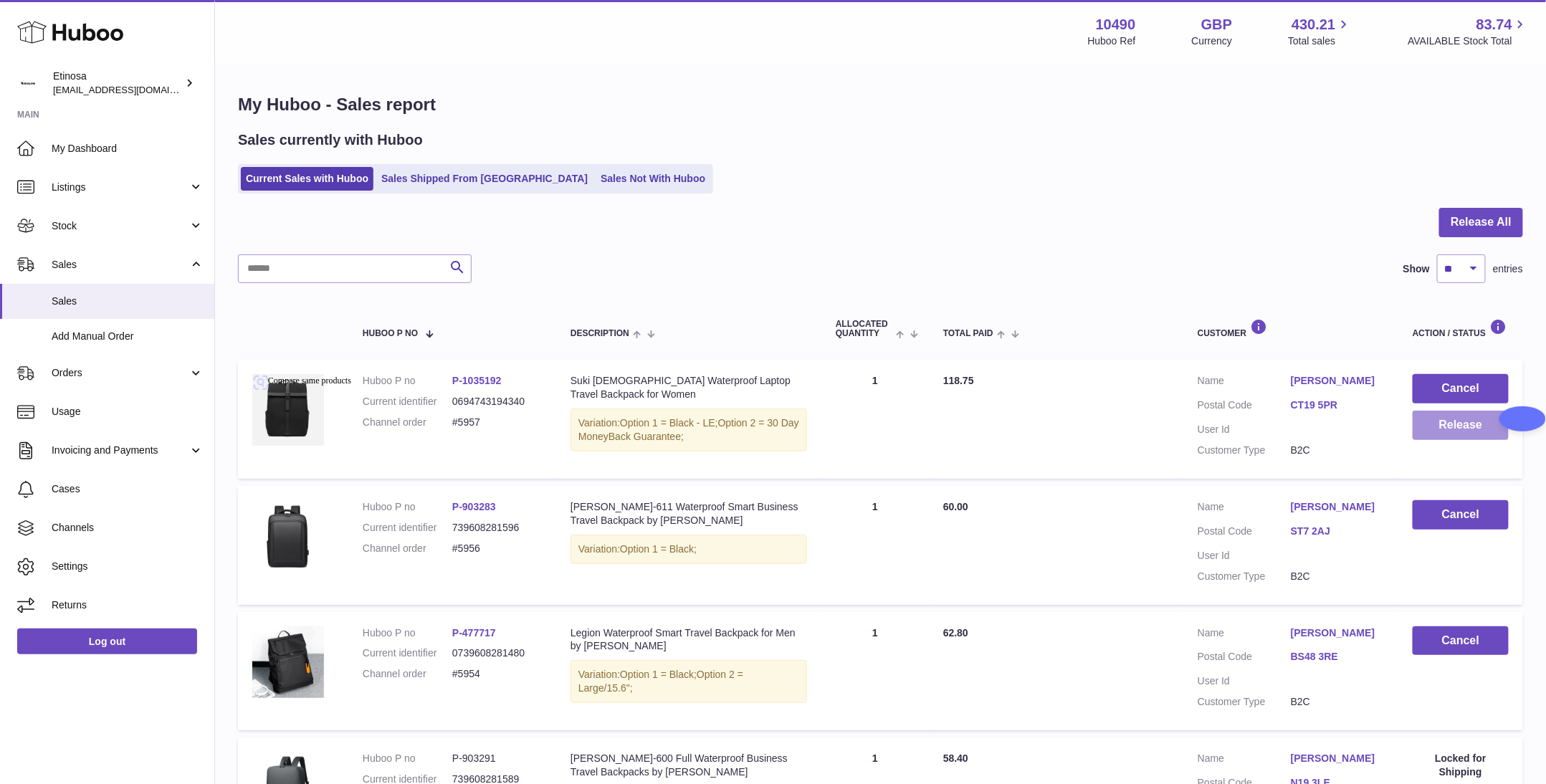
click at [1431, 434] on button "Release" at bounding box center [1461, 425] width 96 height 30
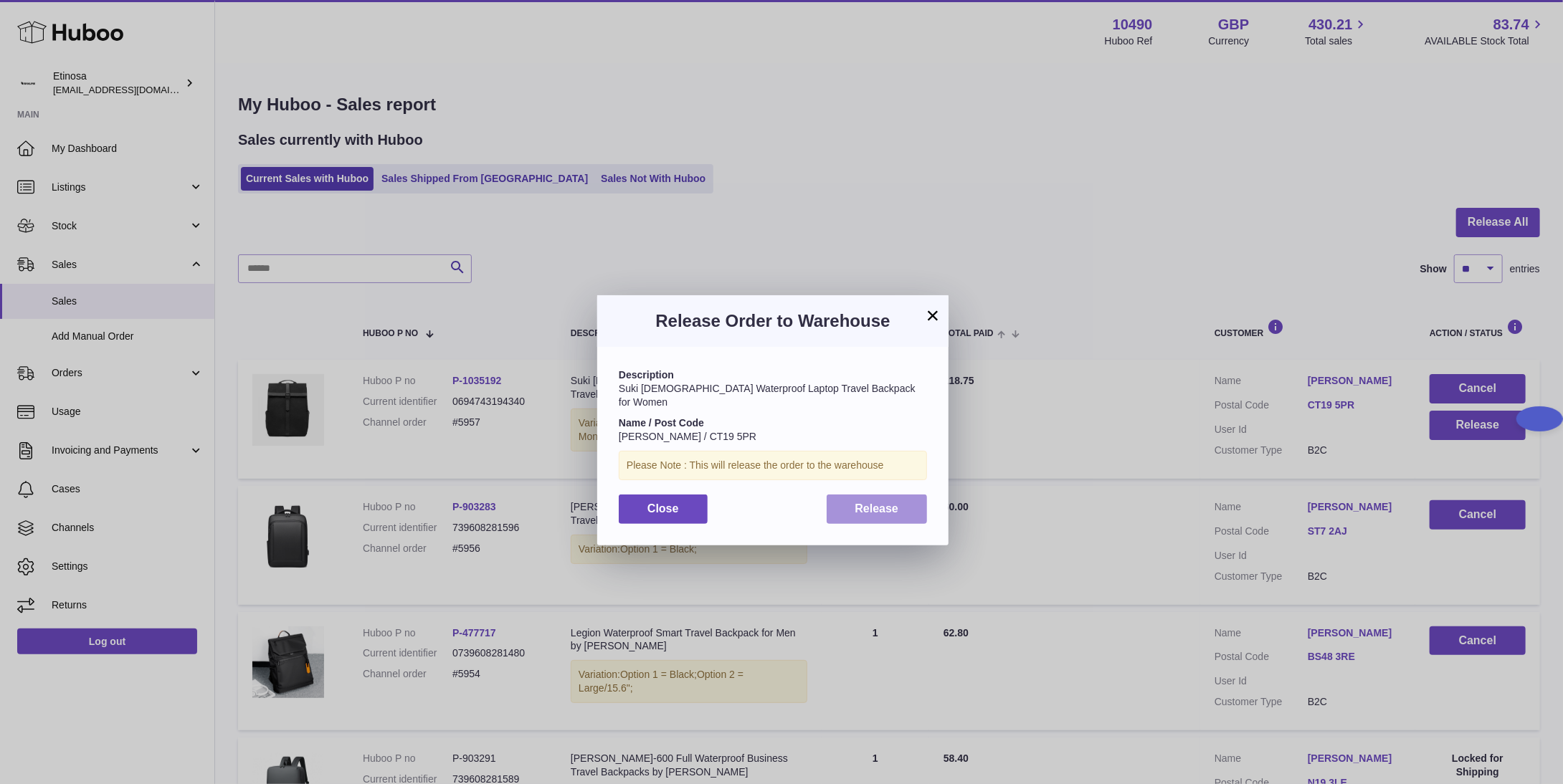
click at [890, 503] on span "Release" at bounding box center [877, 509] width 43 height 13
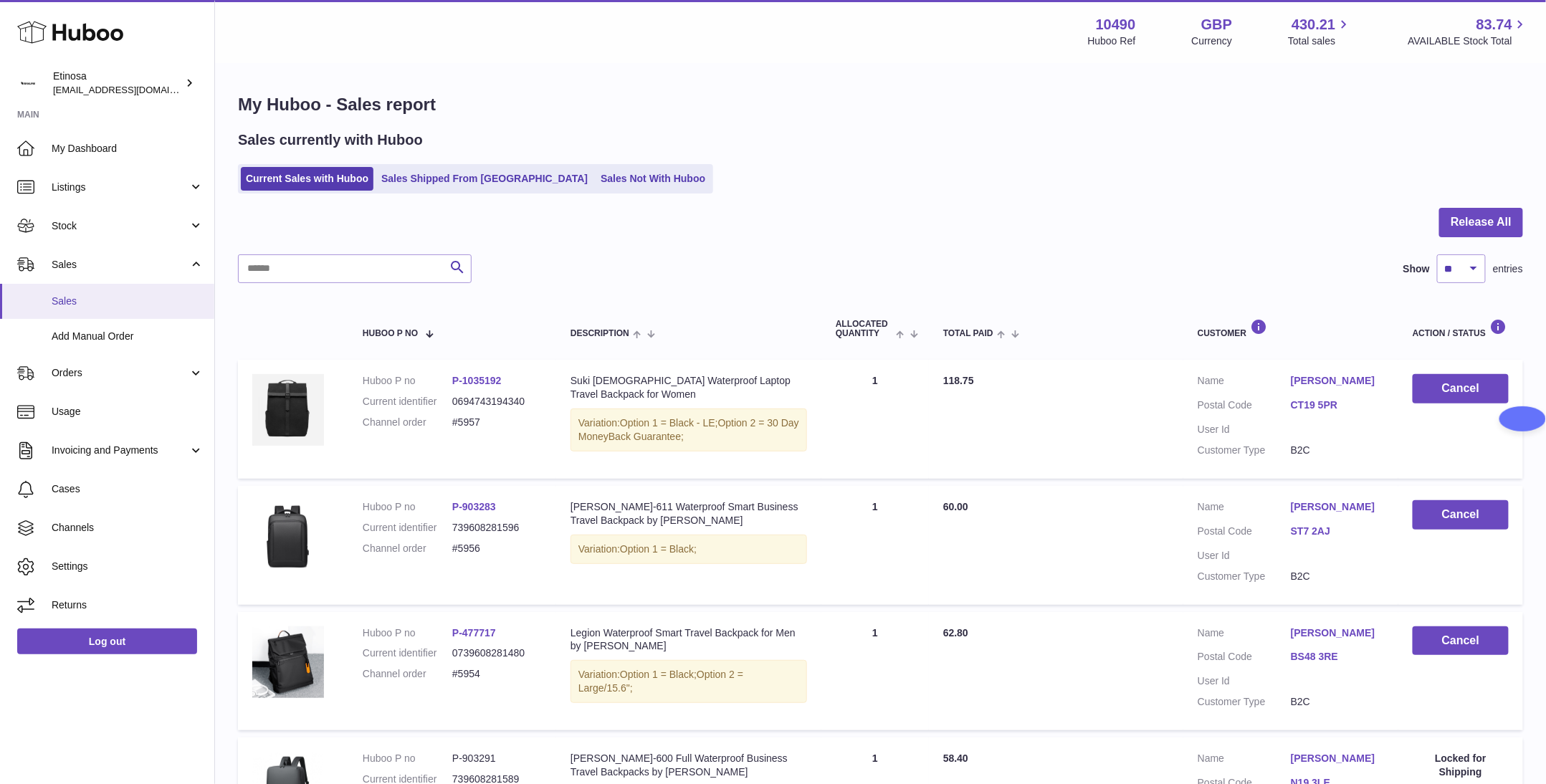
click at [88, 298] on span "Sales" at bounding box center [127, 300] width 152 height 14
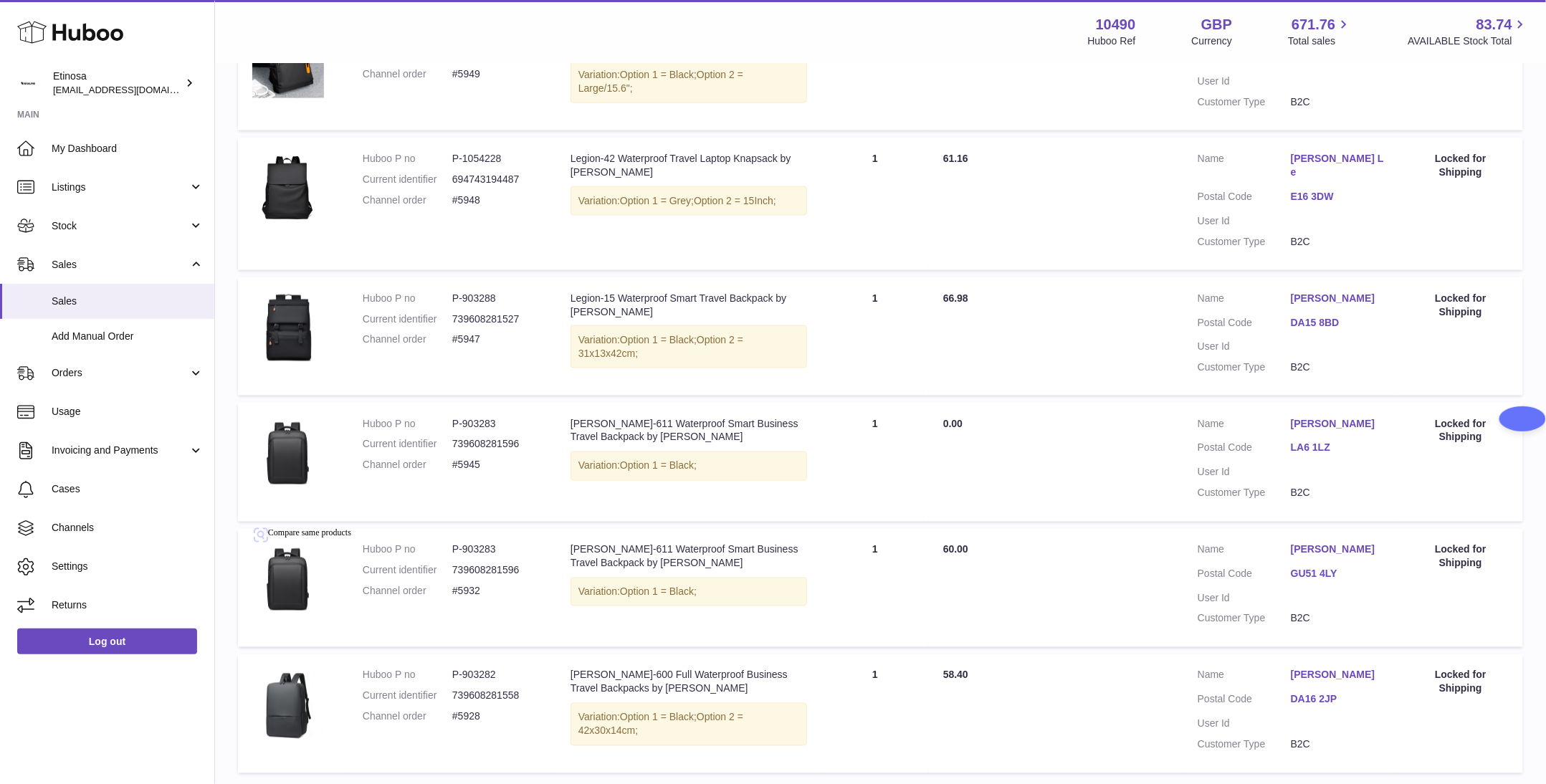
scroll to position [979, 0]
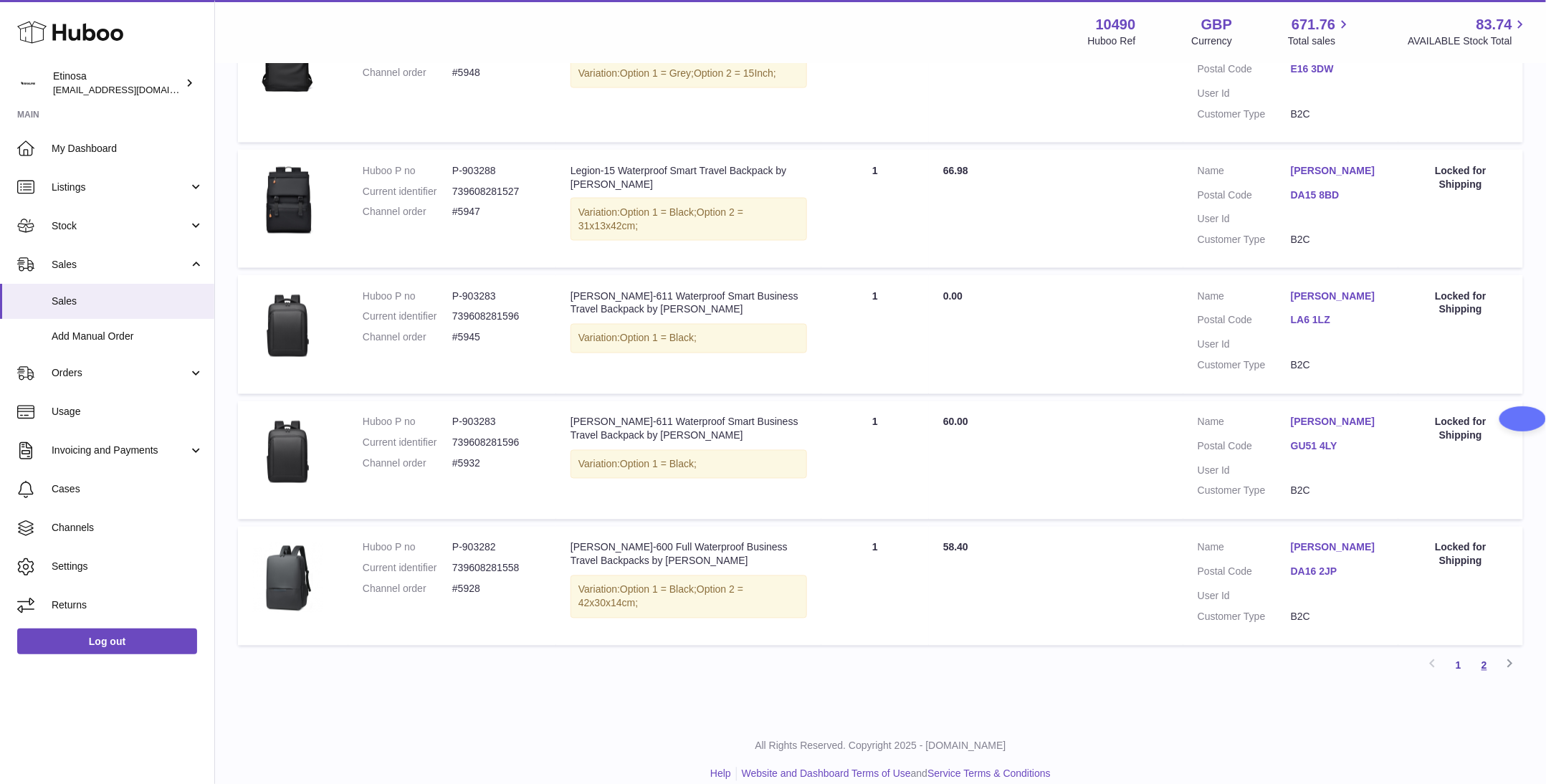
click at [1484, 653] on link "2" at bounding box center [1485, 666] width 26 height 26
